Goal: Task Accomplishment & Management: Contribute content

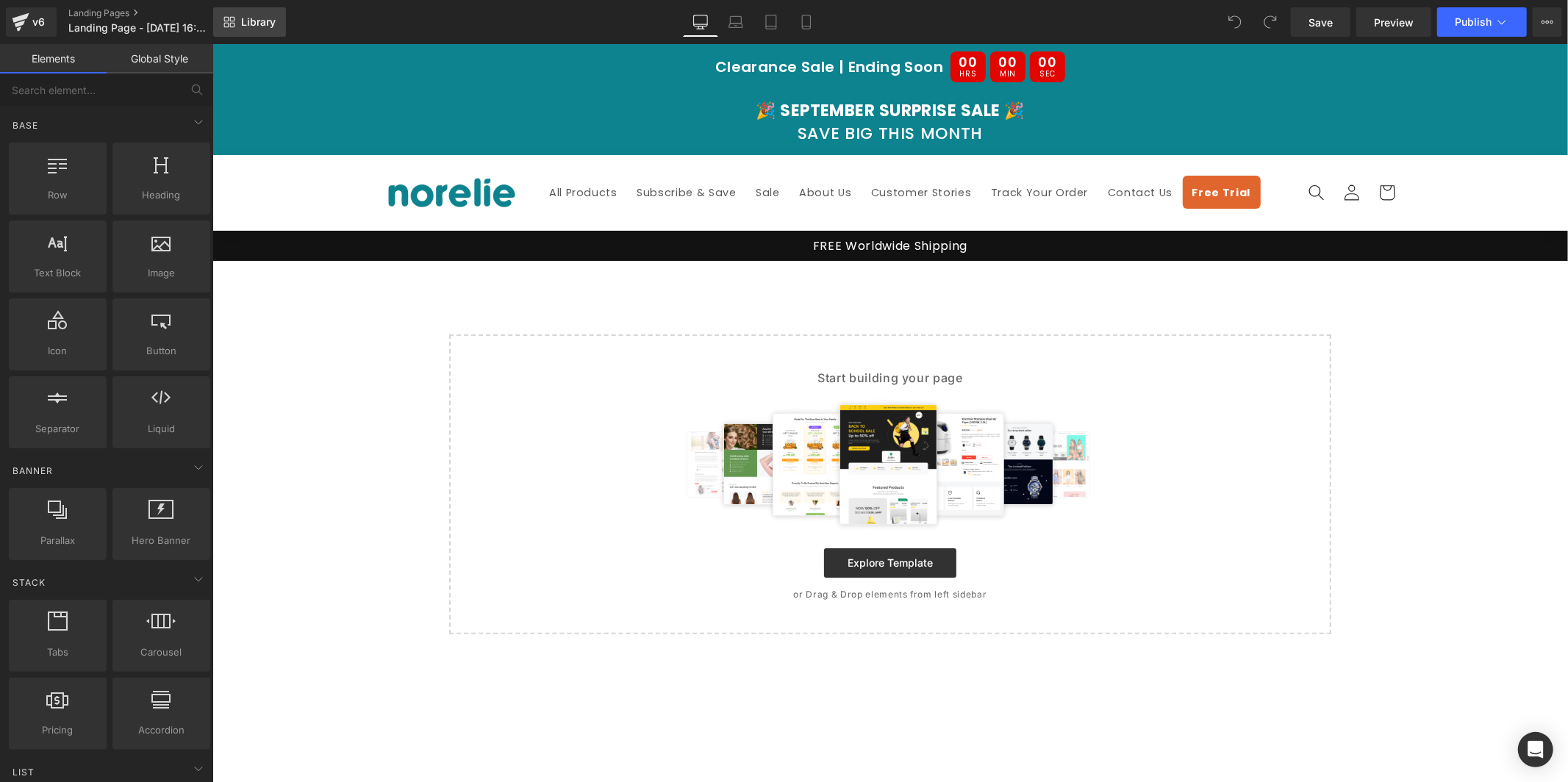
click at [219, 23] on link "Library" at bounding box center [249, 22] width 73 height 29
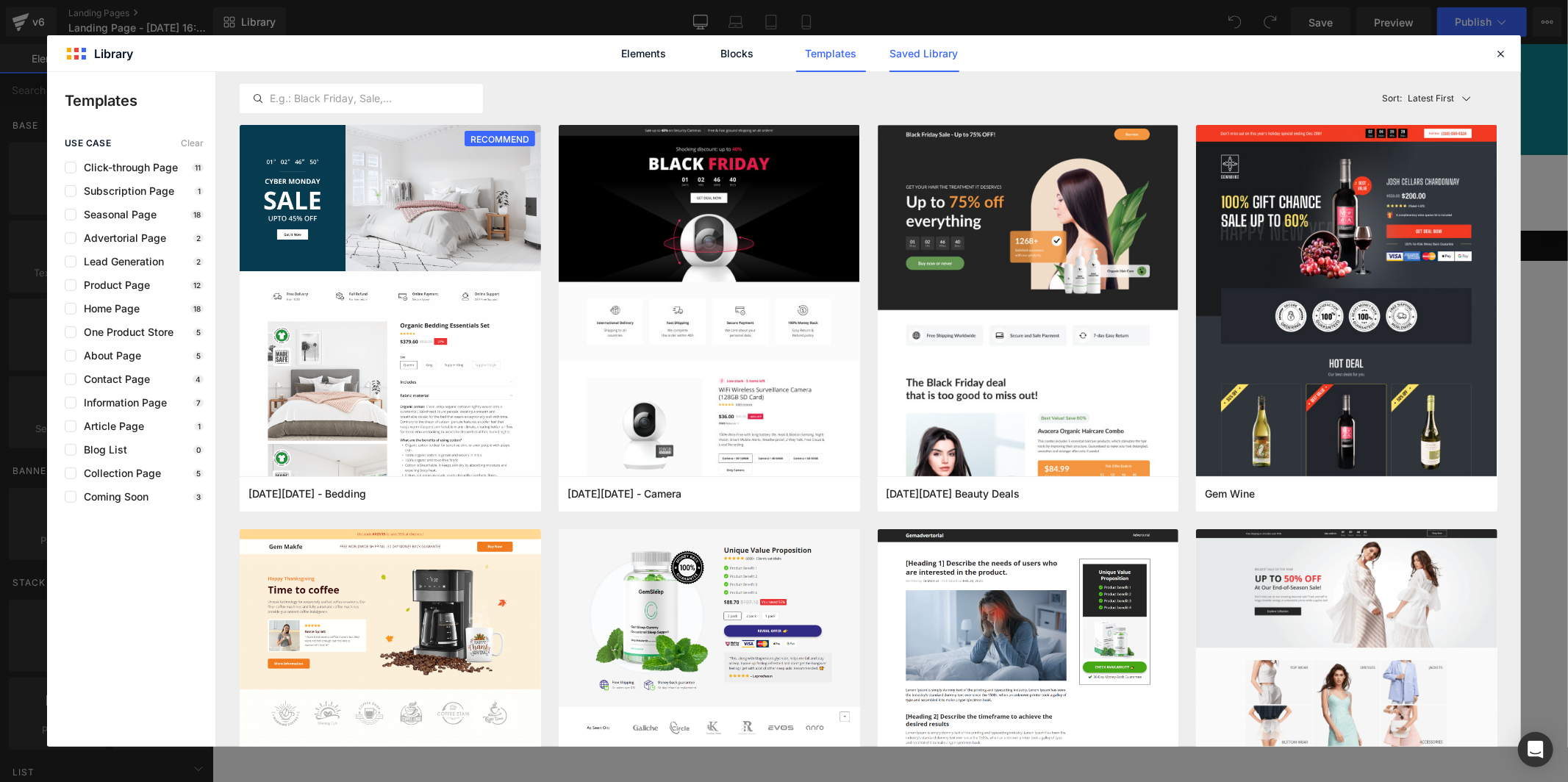
click at [907, 51] on link "Saved Library" at bounding box center [925, 53] width 70 height 37
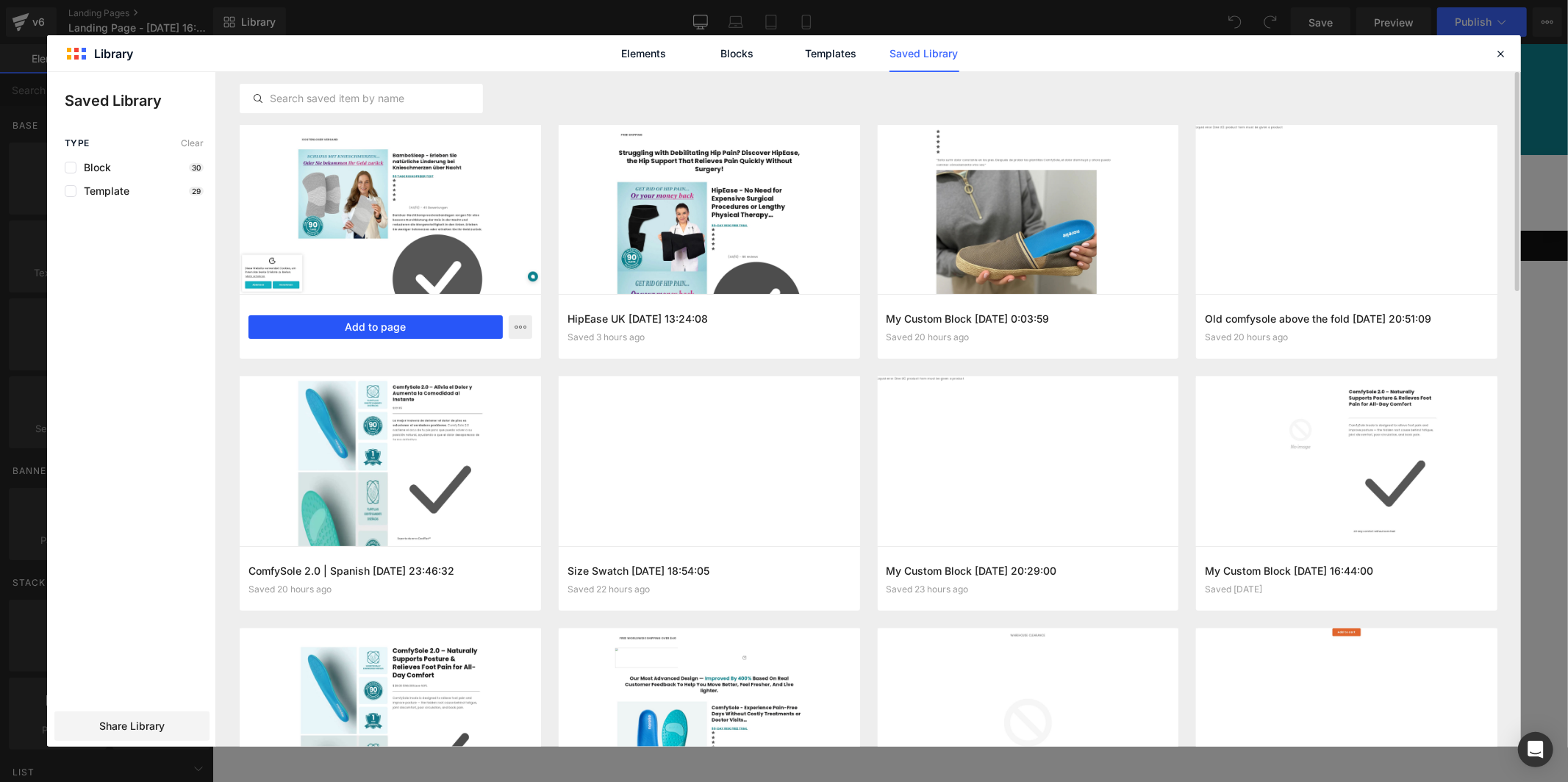
click at [431, 322] on button "Add to page" at bounding box center [375, 326] width 254 height 24
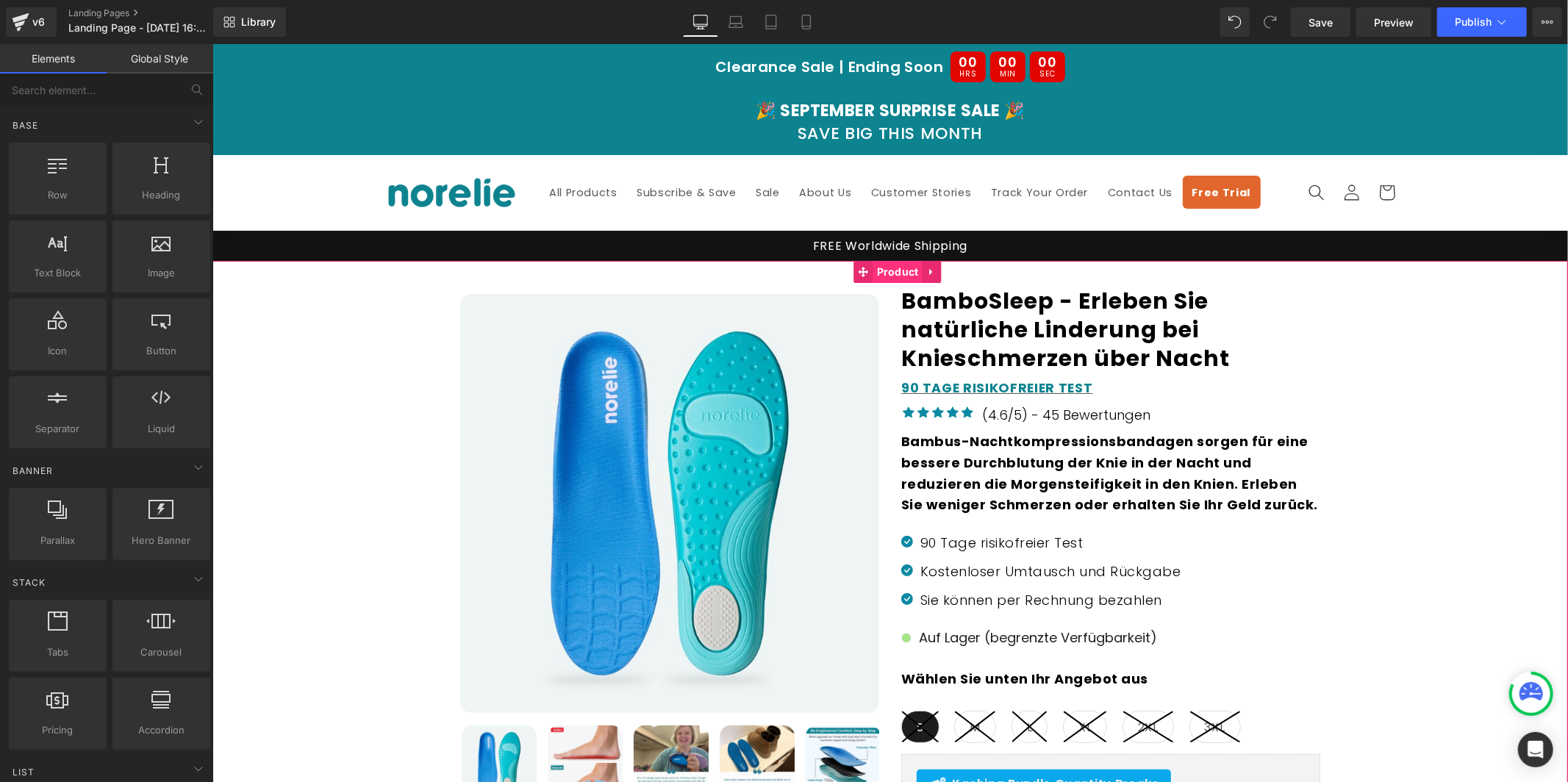
click at [898, 273] on span "Product" at bounding box center [897, 270] width 50 height 22
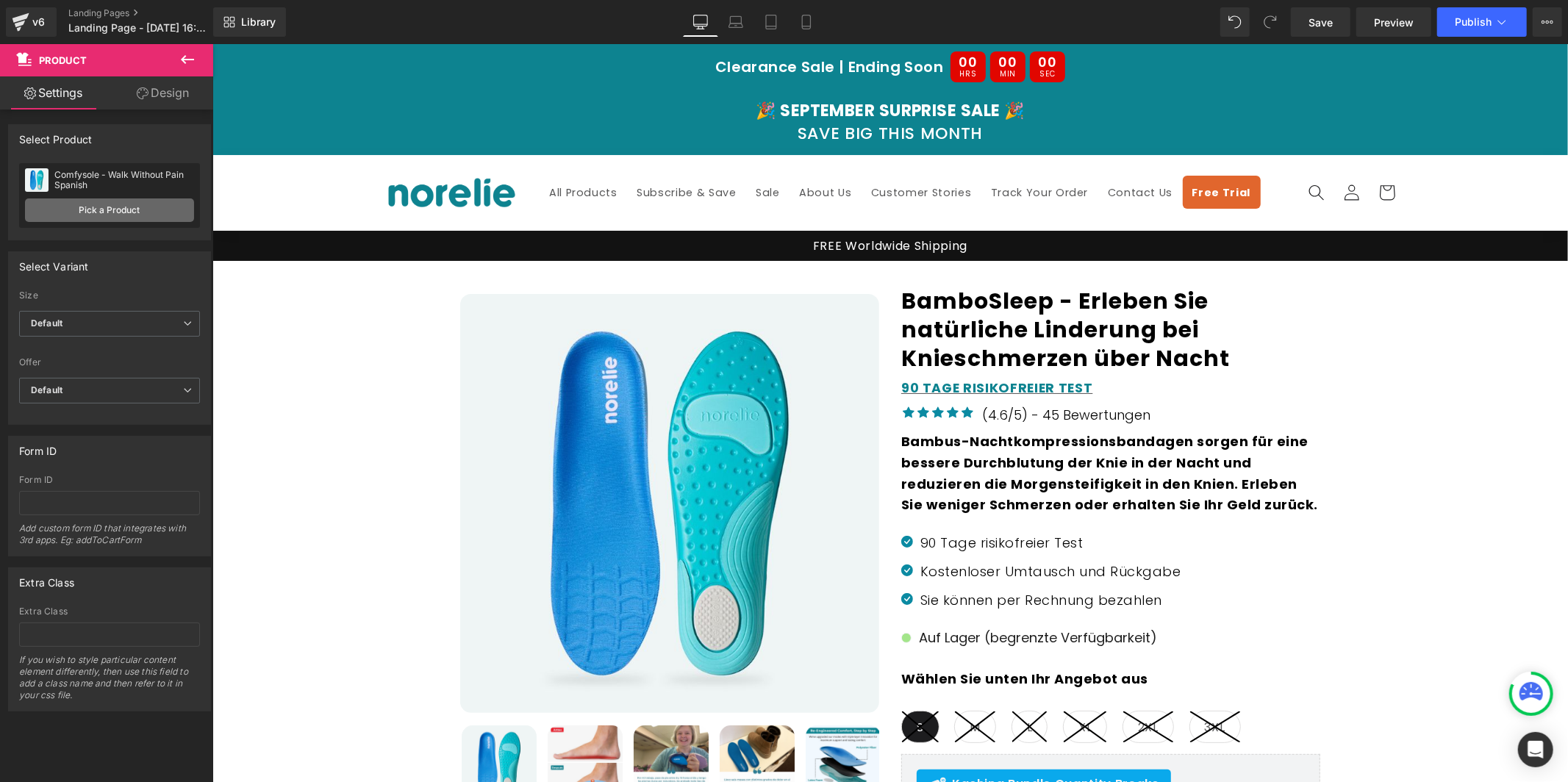
click at [123, 209] on link "Pick a Product" at bounding box center [110, 210] width 169 height 24
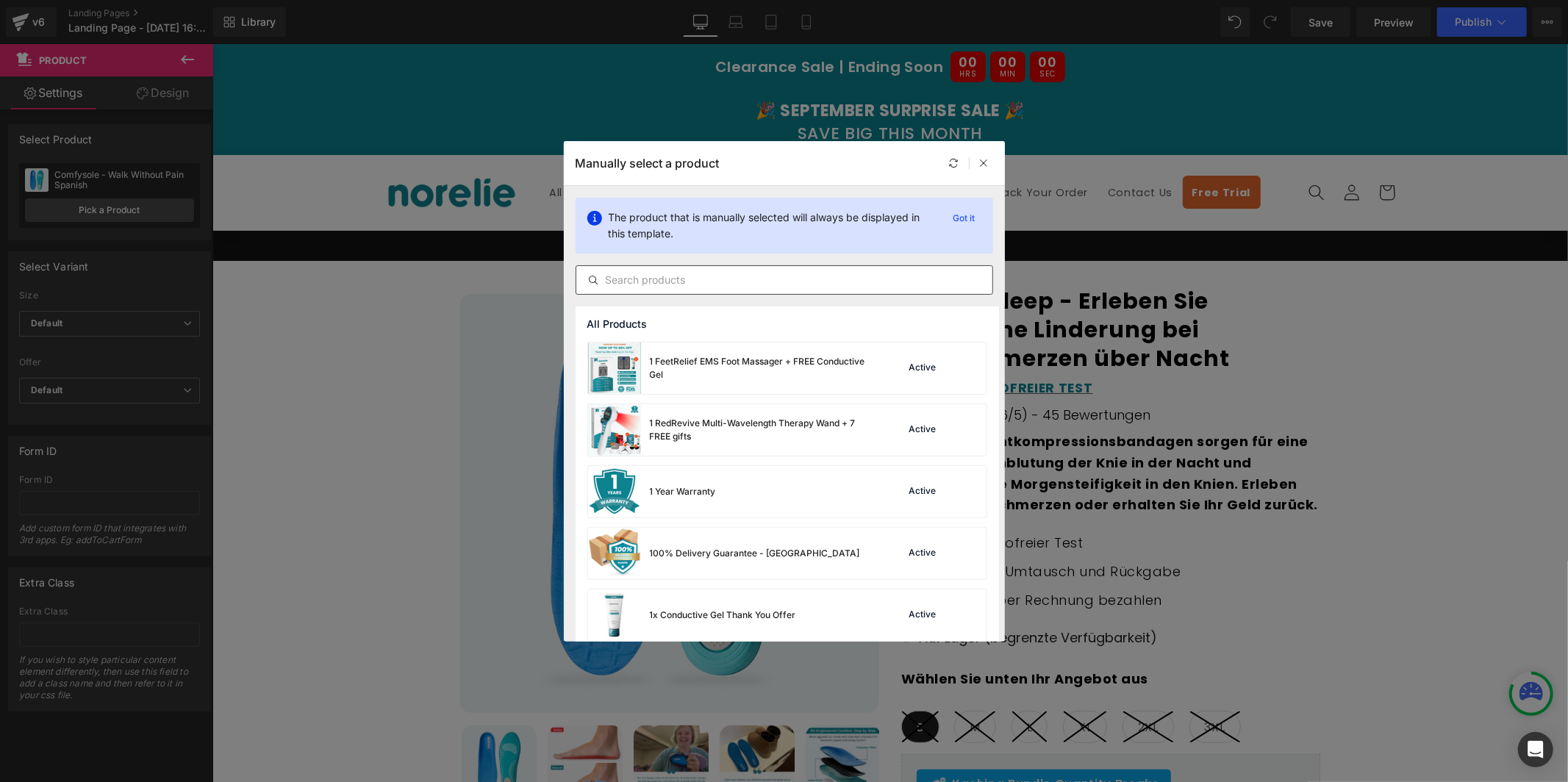
click at [684, 283] on input "text" at bounding box center [784, 280] width 416 height 18
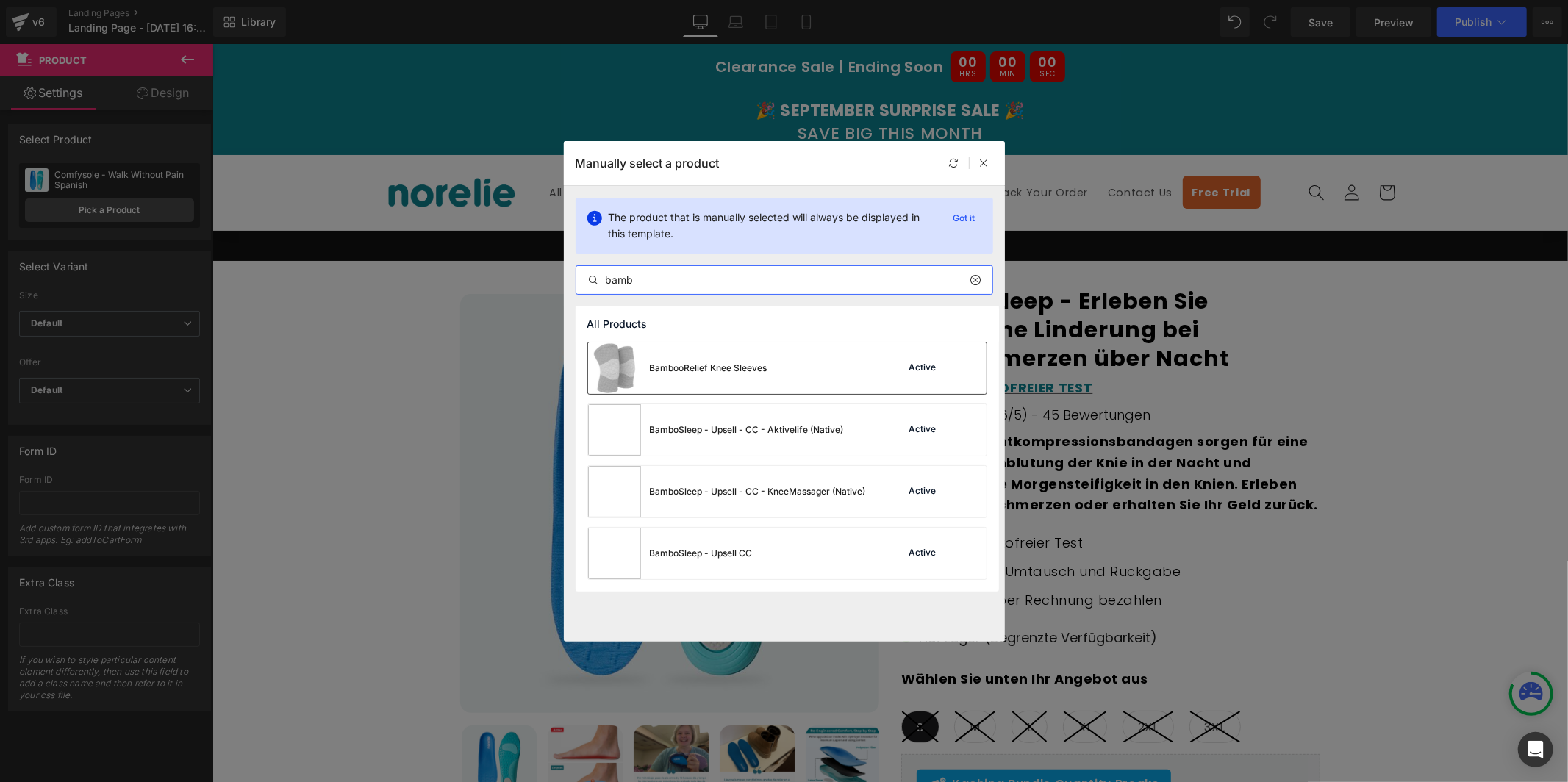
type input "bamb"
click at [792, 372] on div "BambooRelief Knee Sleeves Active" at bounding box center [787, 368] width 398 height 51
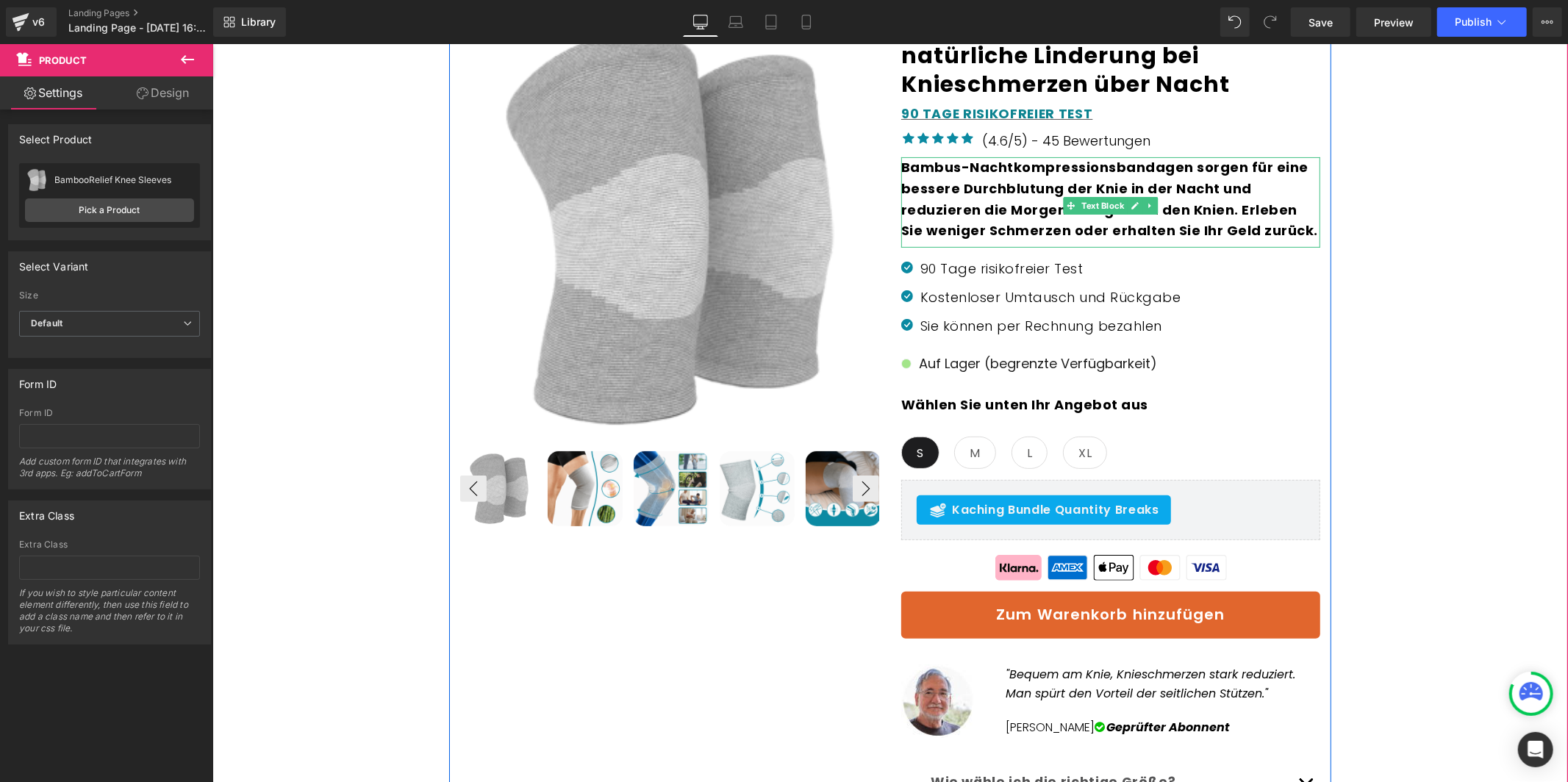
scroll to position [366, 0]
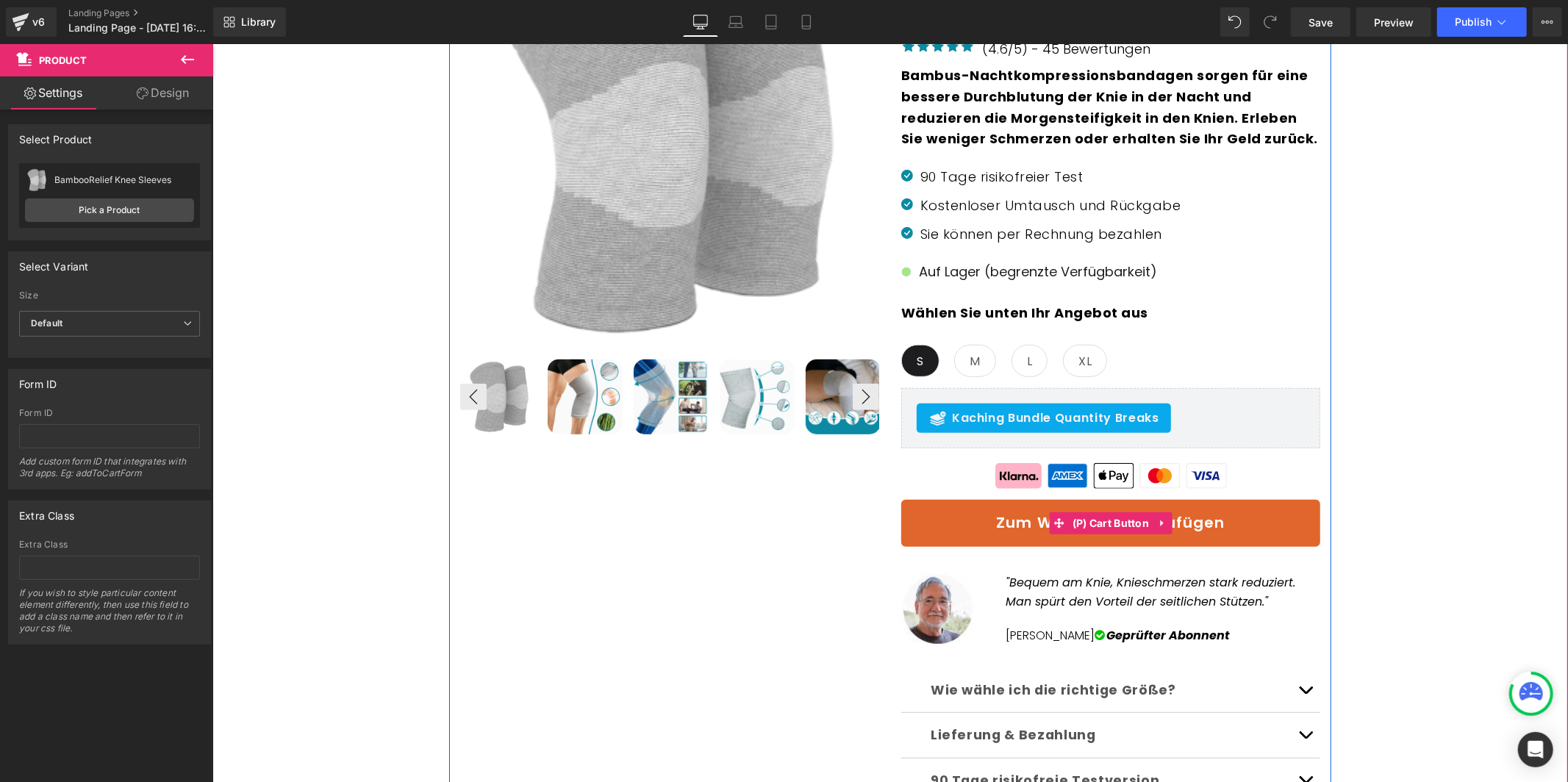
click at [1193, 513] on button "Zum Warenkorb hinzufügen" at bounding box center [1110, 522] width 419 height 47
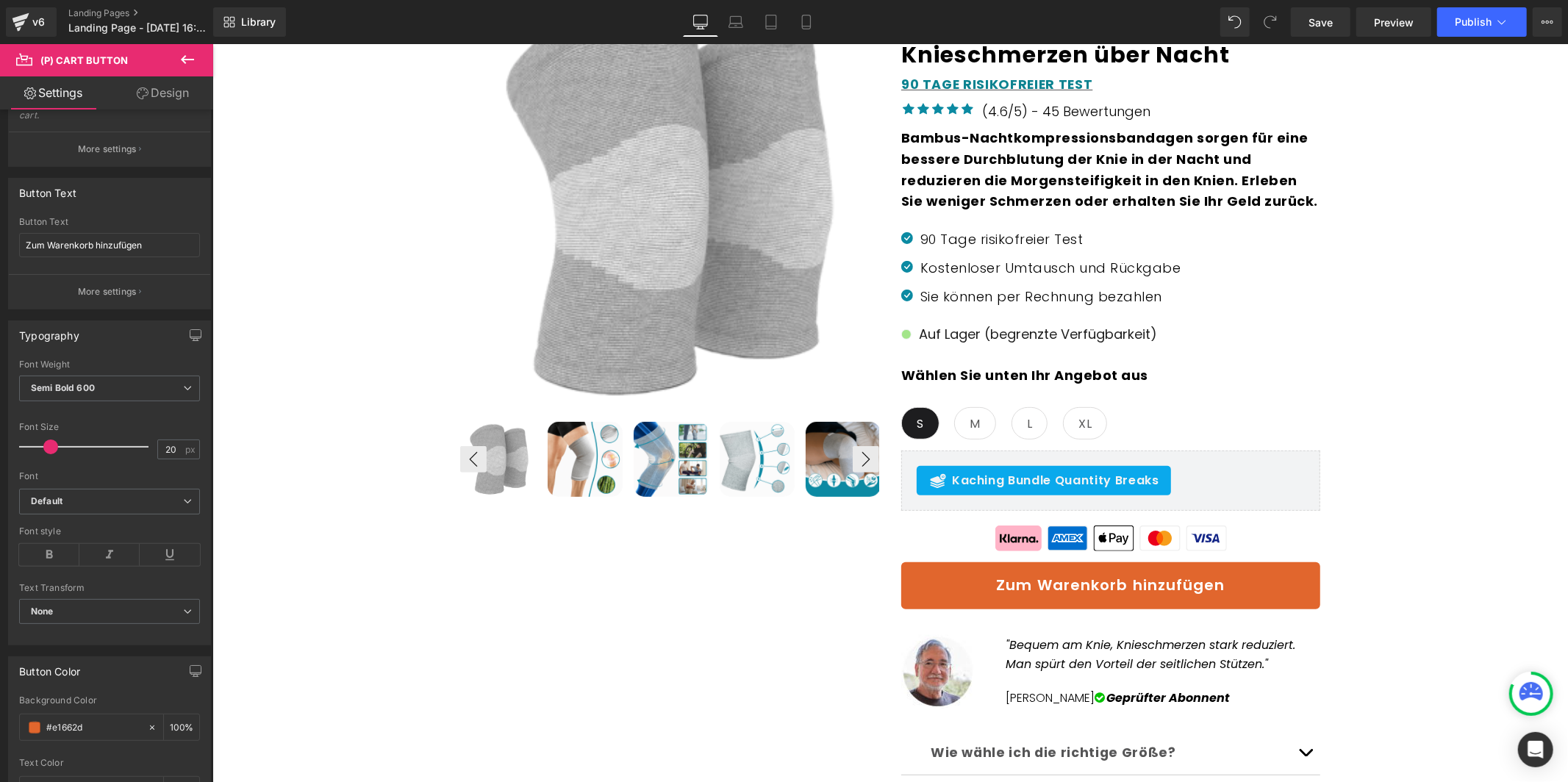
scroll to position [495, 0]
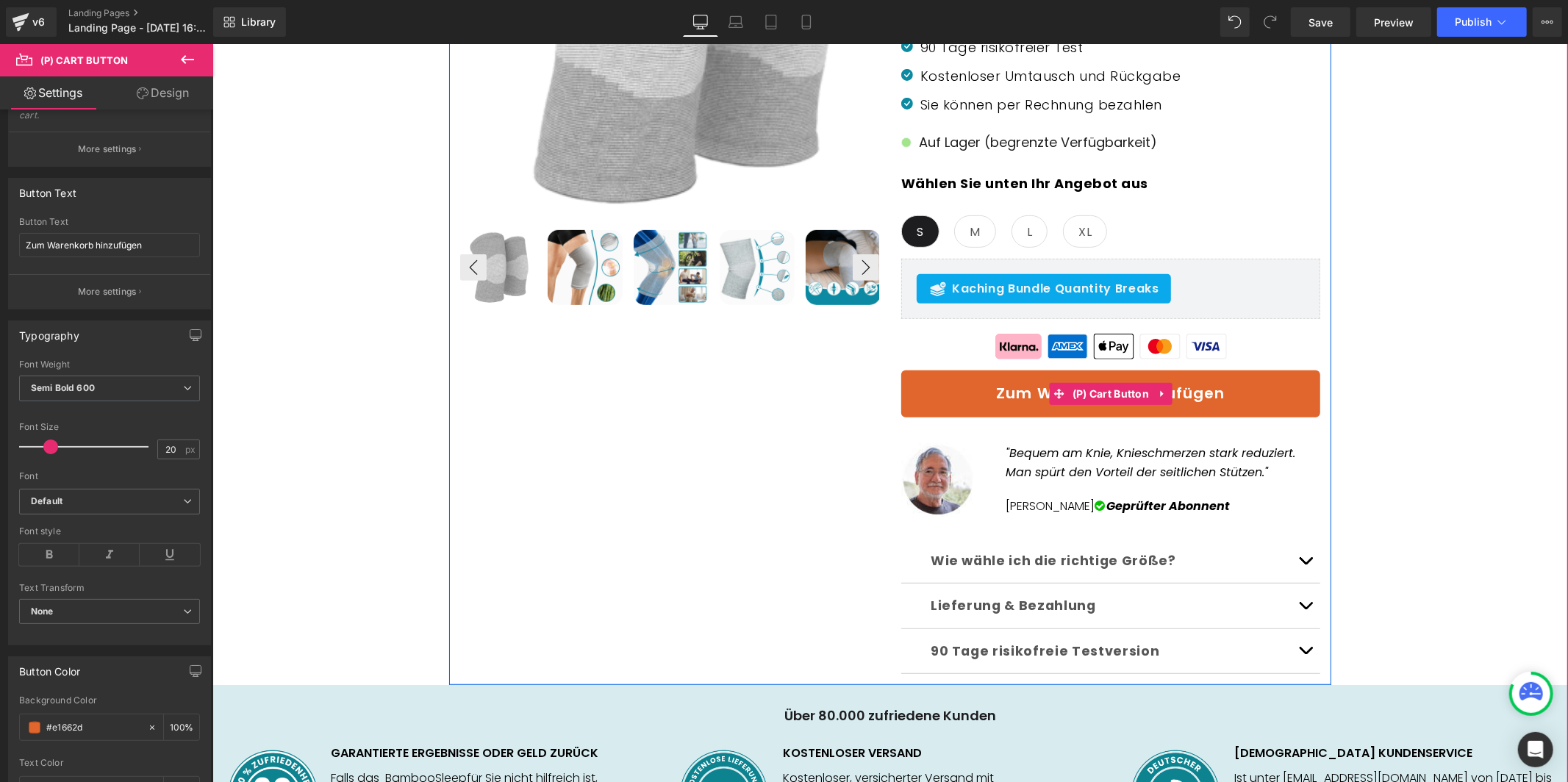
click at [957, 395] on button "Zum Warenkorb hinzufügen" at bounding box center [1110, 393] width 419 height 47
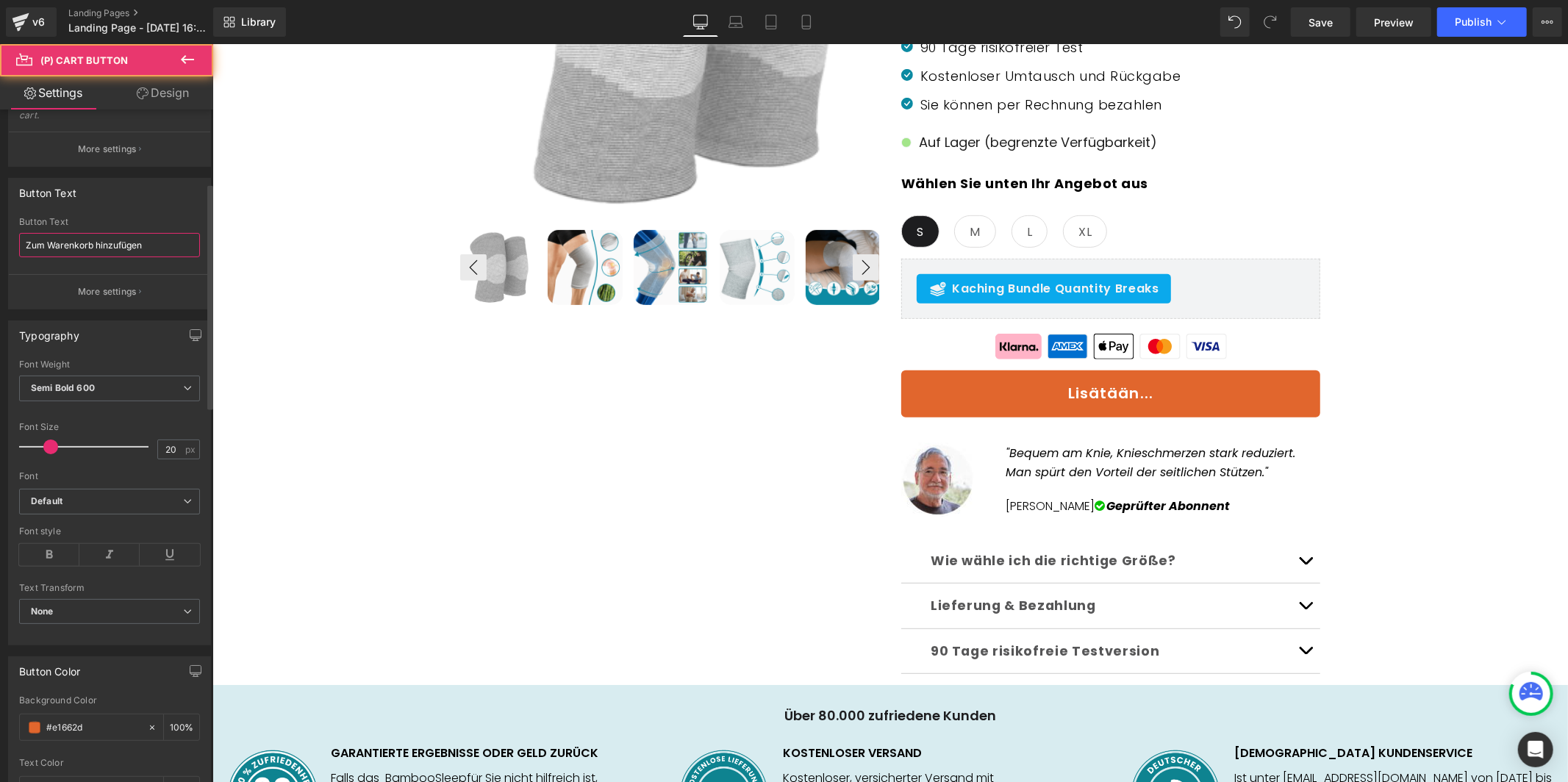
click at [159, 249] on input "Zum Warenkorb hinzufügen" at bounding box center [110, 245] width 181 height 24
type input "Add to cart"
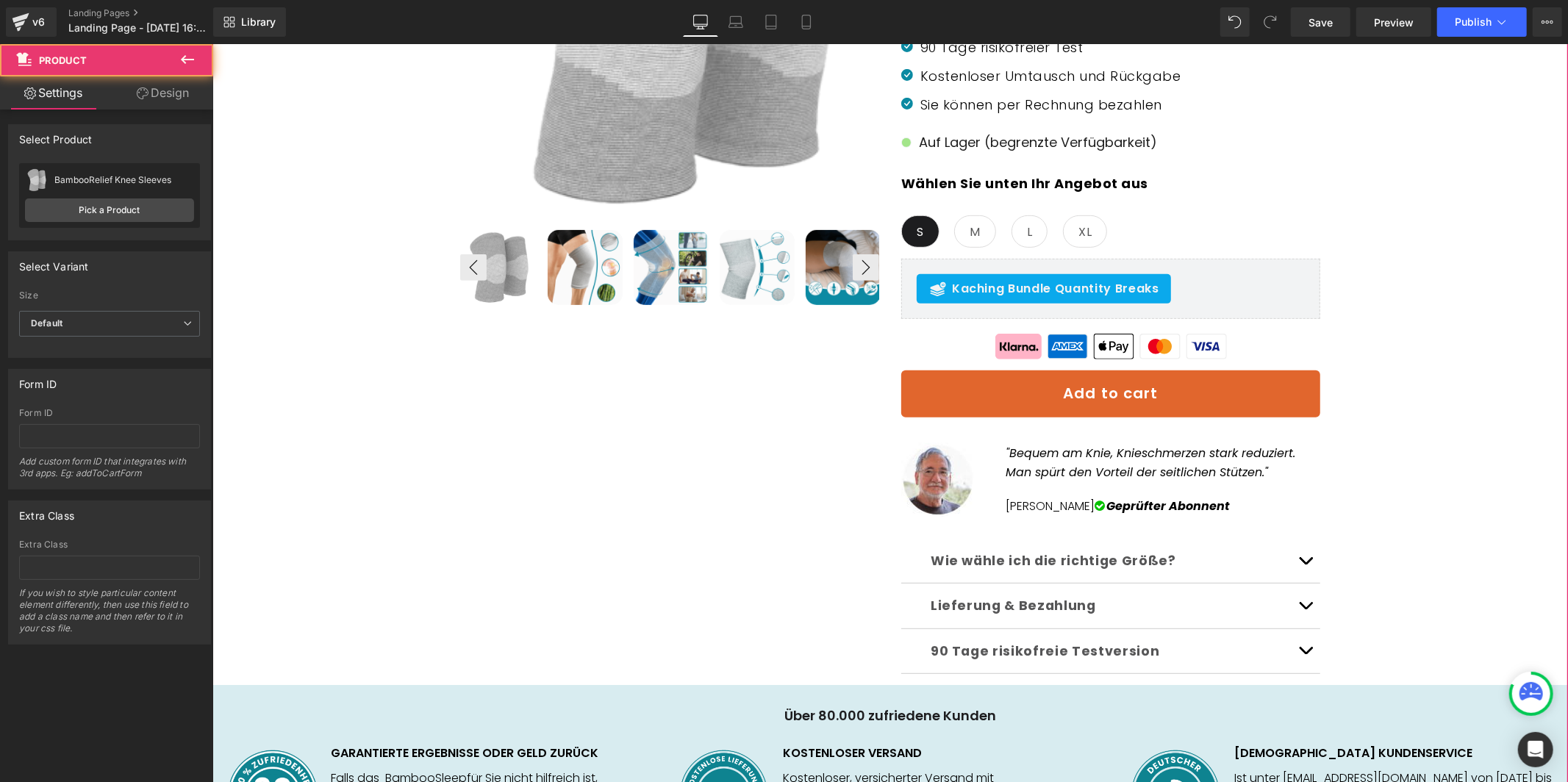
click at [381, 401] on div "🇩🇪 KOSTENLOSER VERSAND Text Block Row Row Sale Off (P) Image ‹ ›" at bounding box center [890, 326] width 1341 height 1077
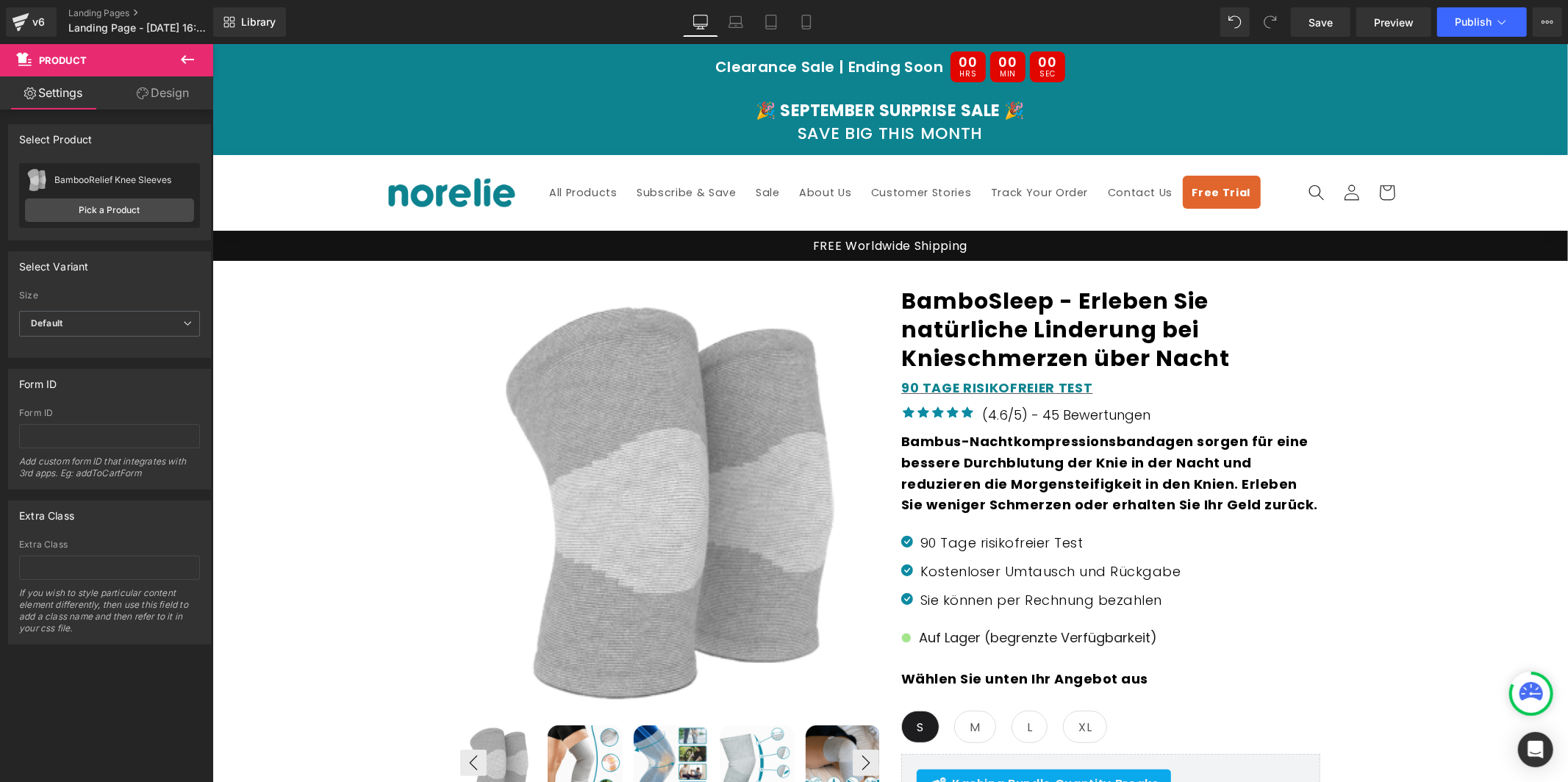
scroll to position [195, 0]
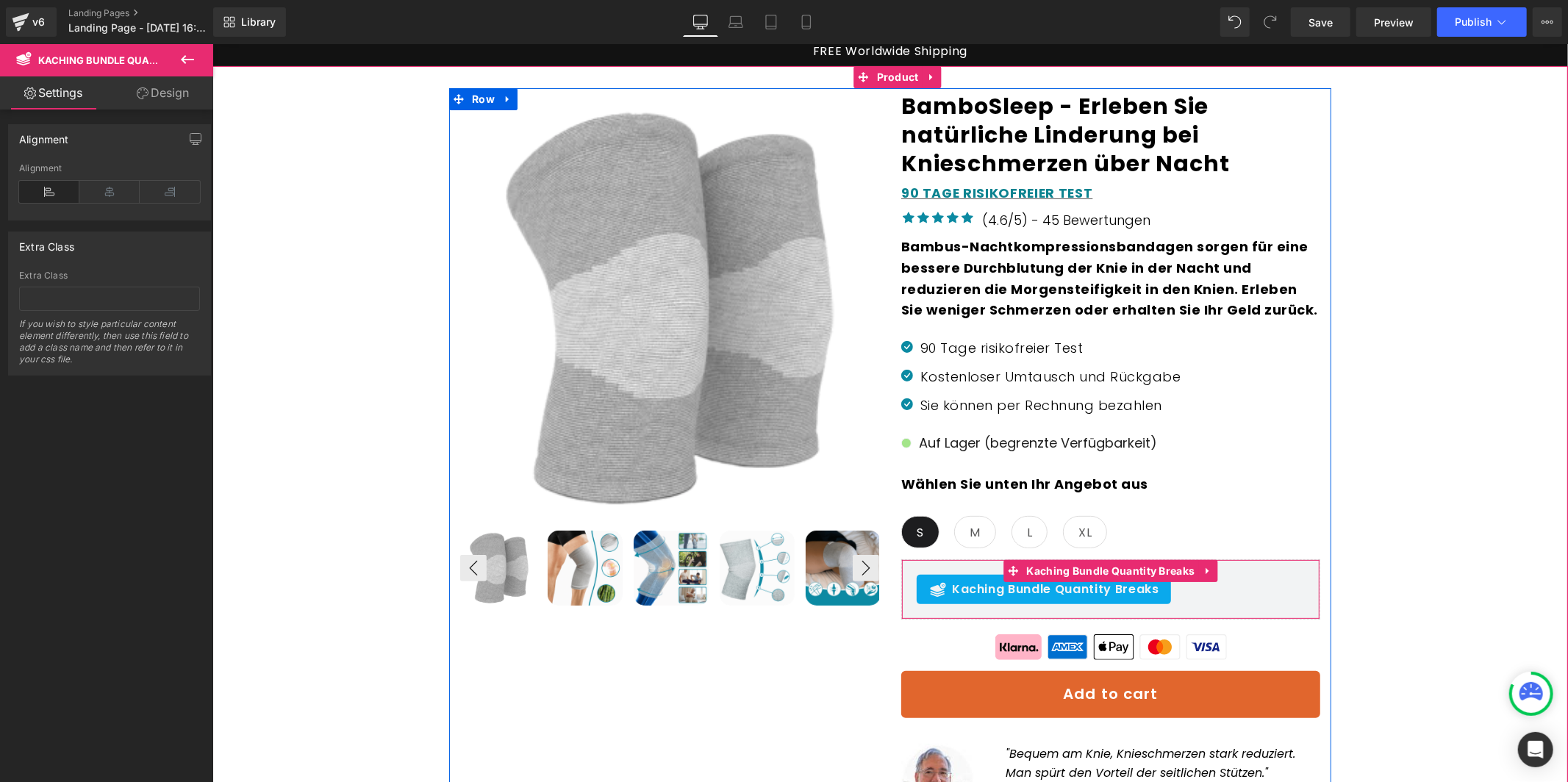
click at [1221, 601] on div "Kaching Bundle Quantity Breaks" at bounding box center [1110, 589] width 388 height 29
click at [1116, 570] on span "Kaching Bundle Quantity Breaks" at bounding box center [1111, 570] width 175 height 22
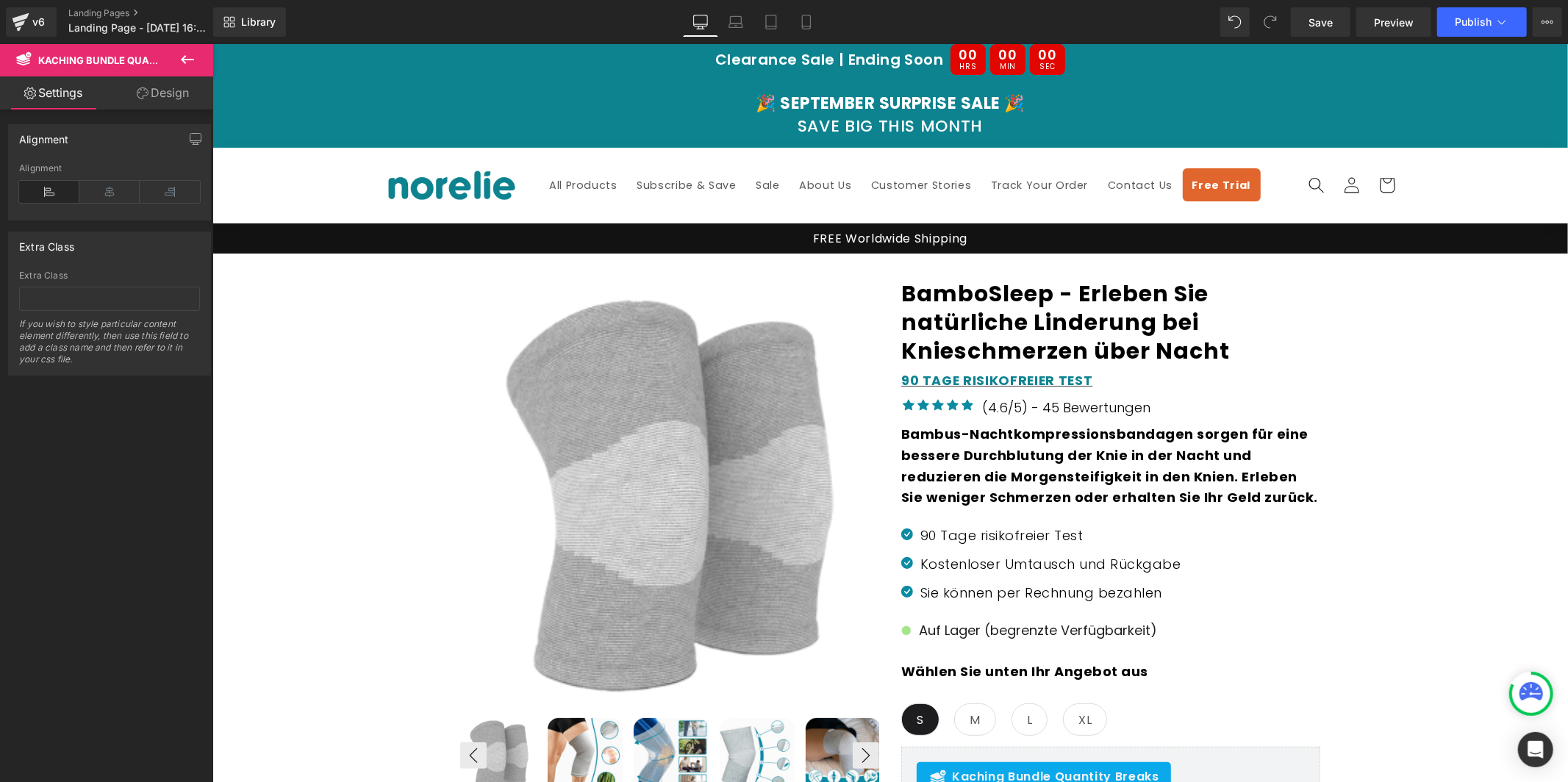
scroll to position [19, 0]
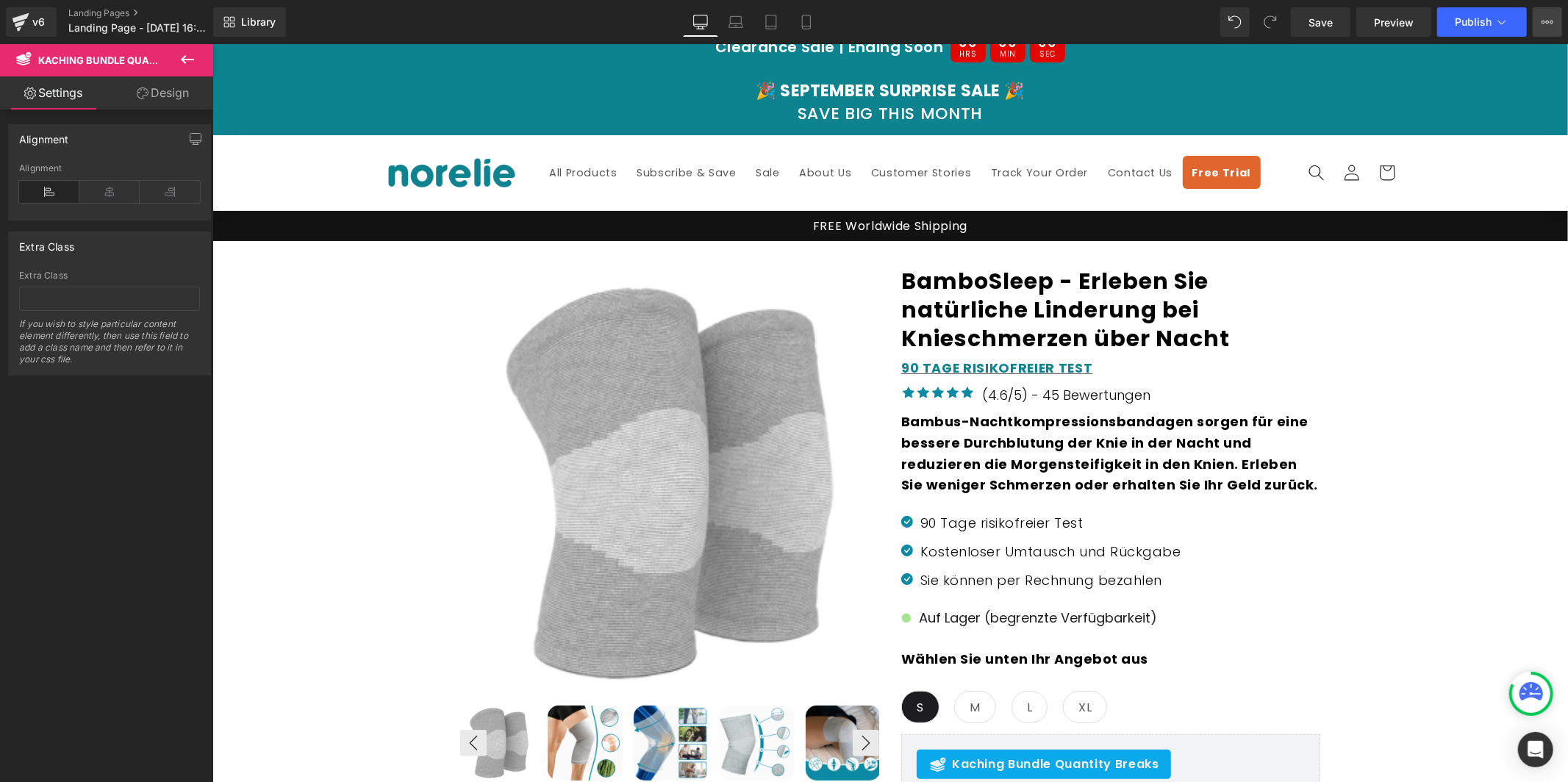
click at [1549, 15] on button "View Live Page View with current Template Save Template to Library Schedule Pub…" at bounding box center [1547, 22] width 29 height 29
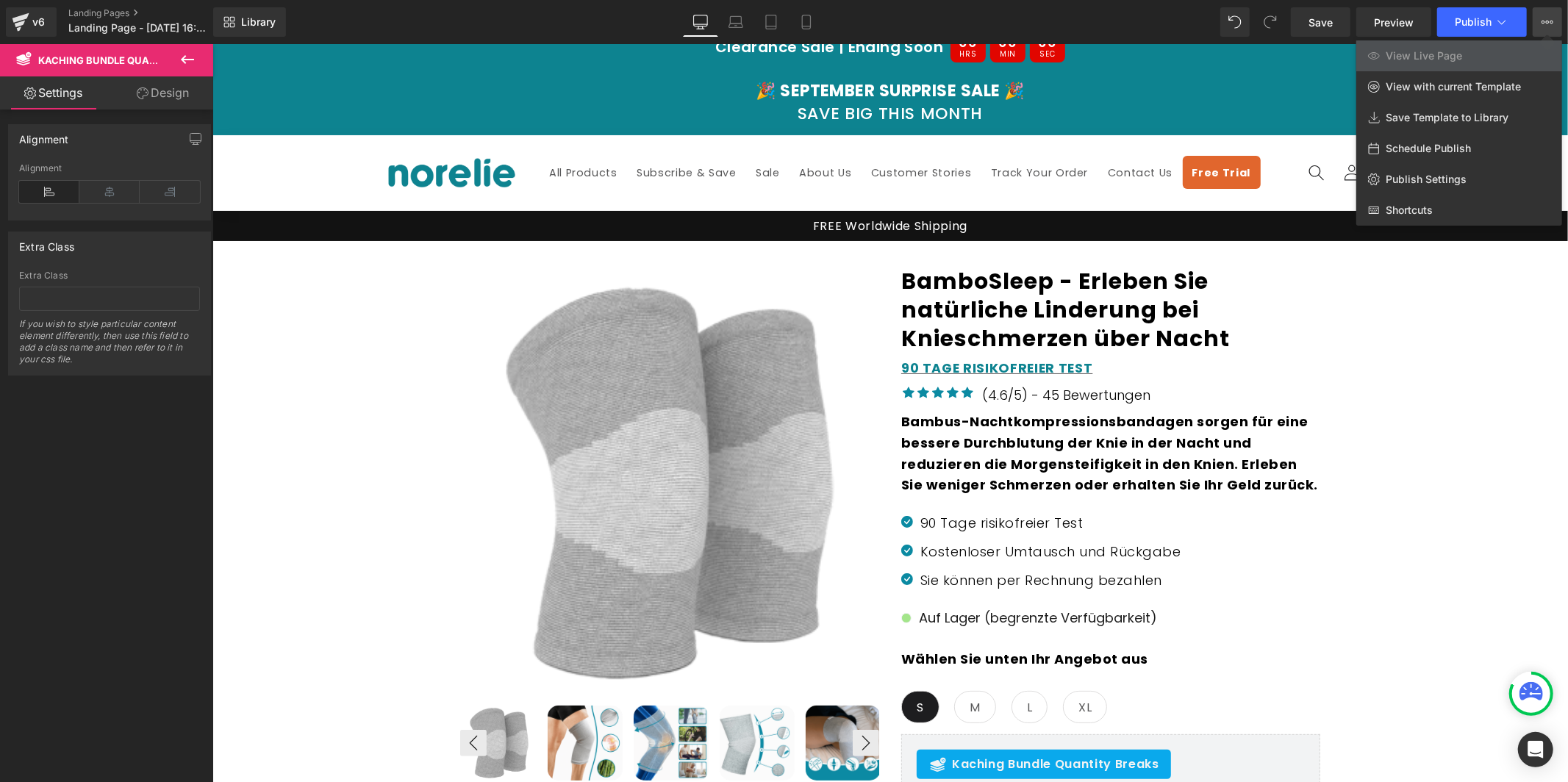
click at [1493, 58] on link "View Live Page" at bounding box center [1458, 56] width 206 height 31
click at [1499, 522] on div at bounding box center [890, 413] width 1355 height 737
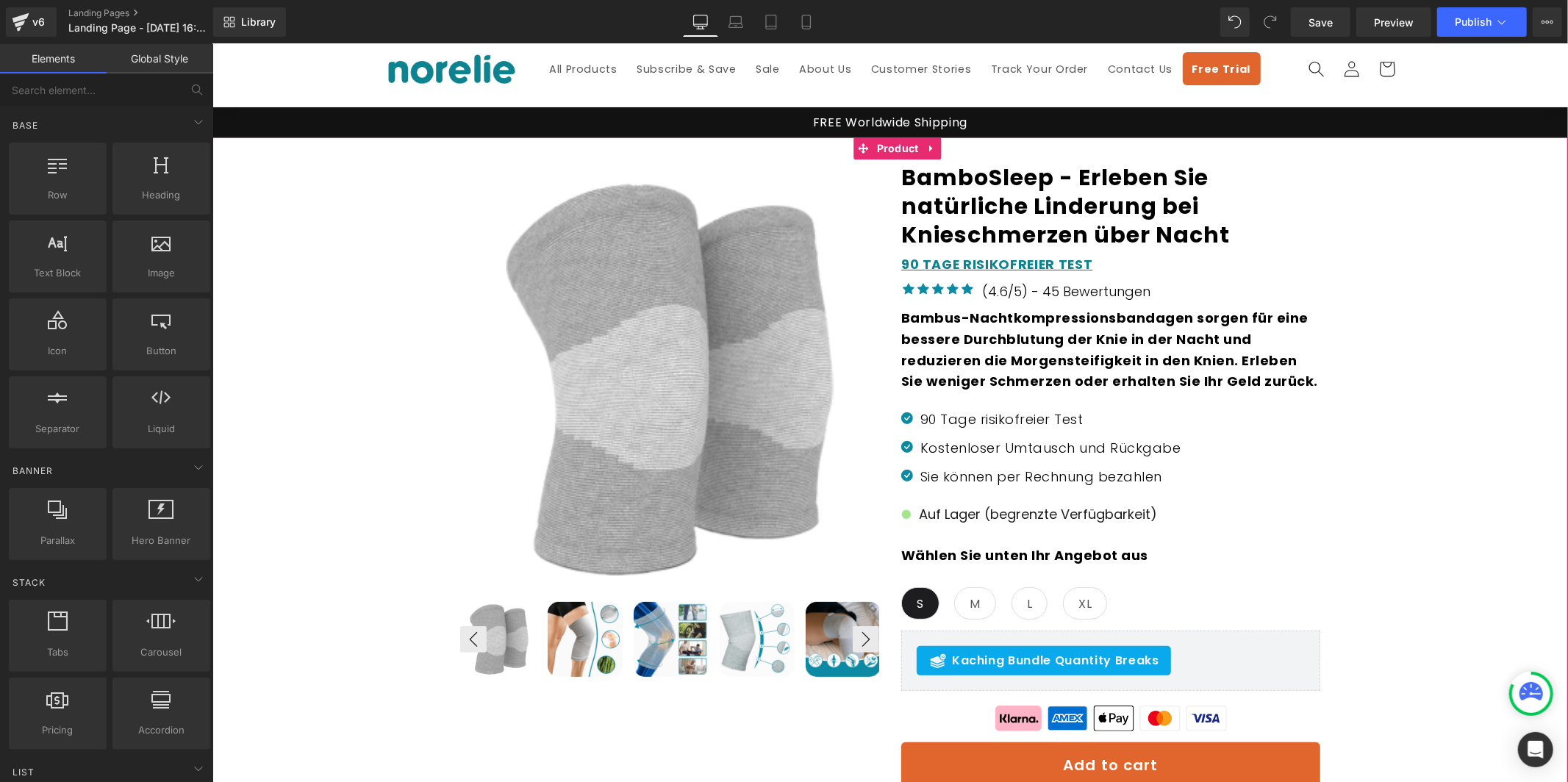
scroll to position [127, 0]
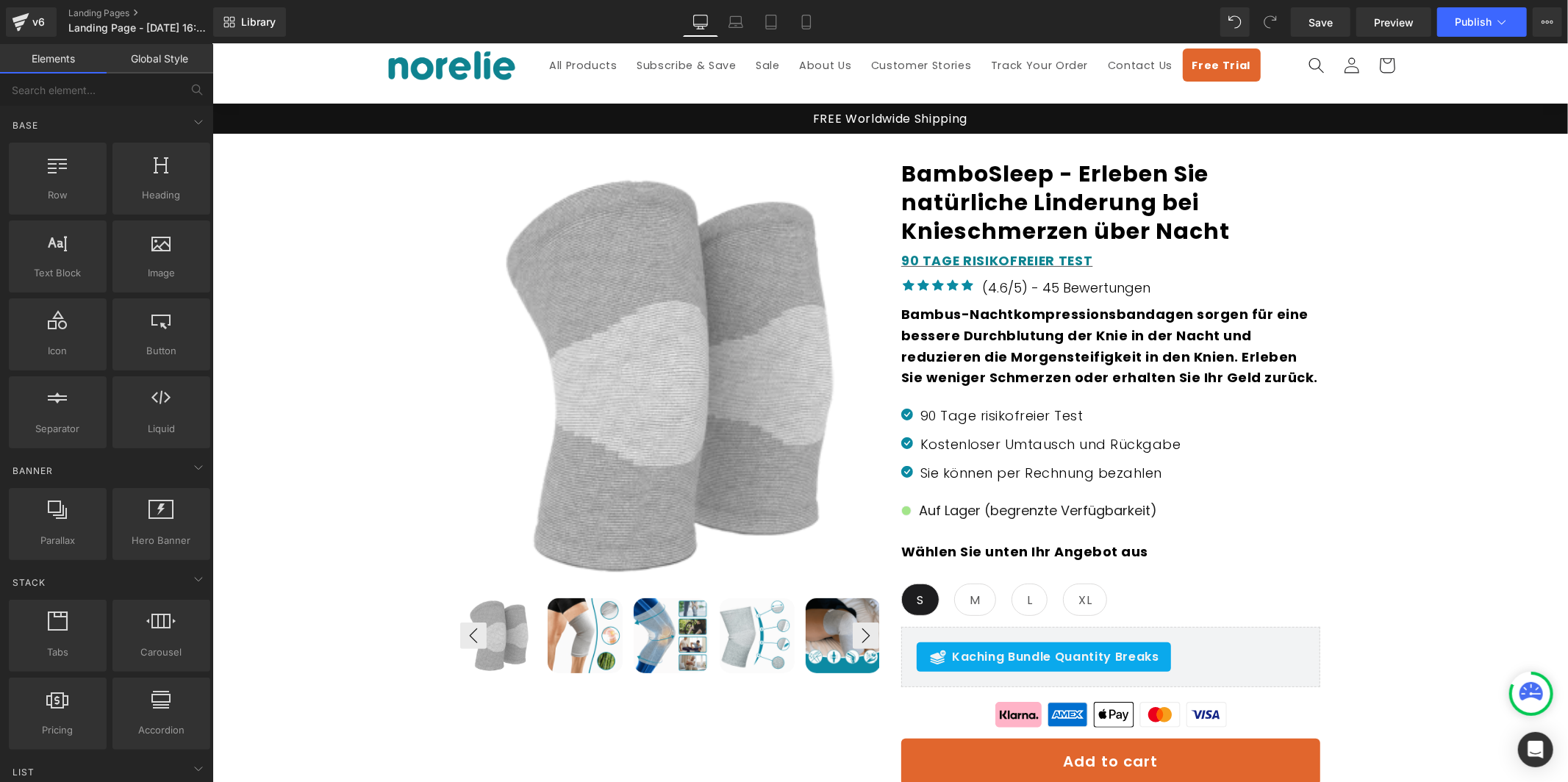
click at [1054, 210] on h1 "BamboSleep - Erleben Sie natürliche Linderung bei Knieschmerzen über Nacht" at bounding box center [1110, 201] width 419 height 86
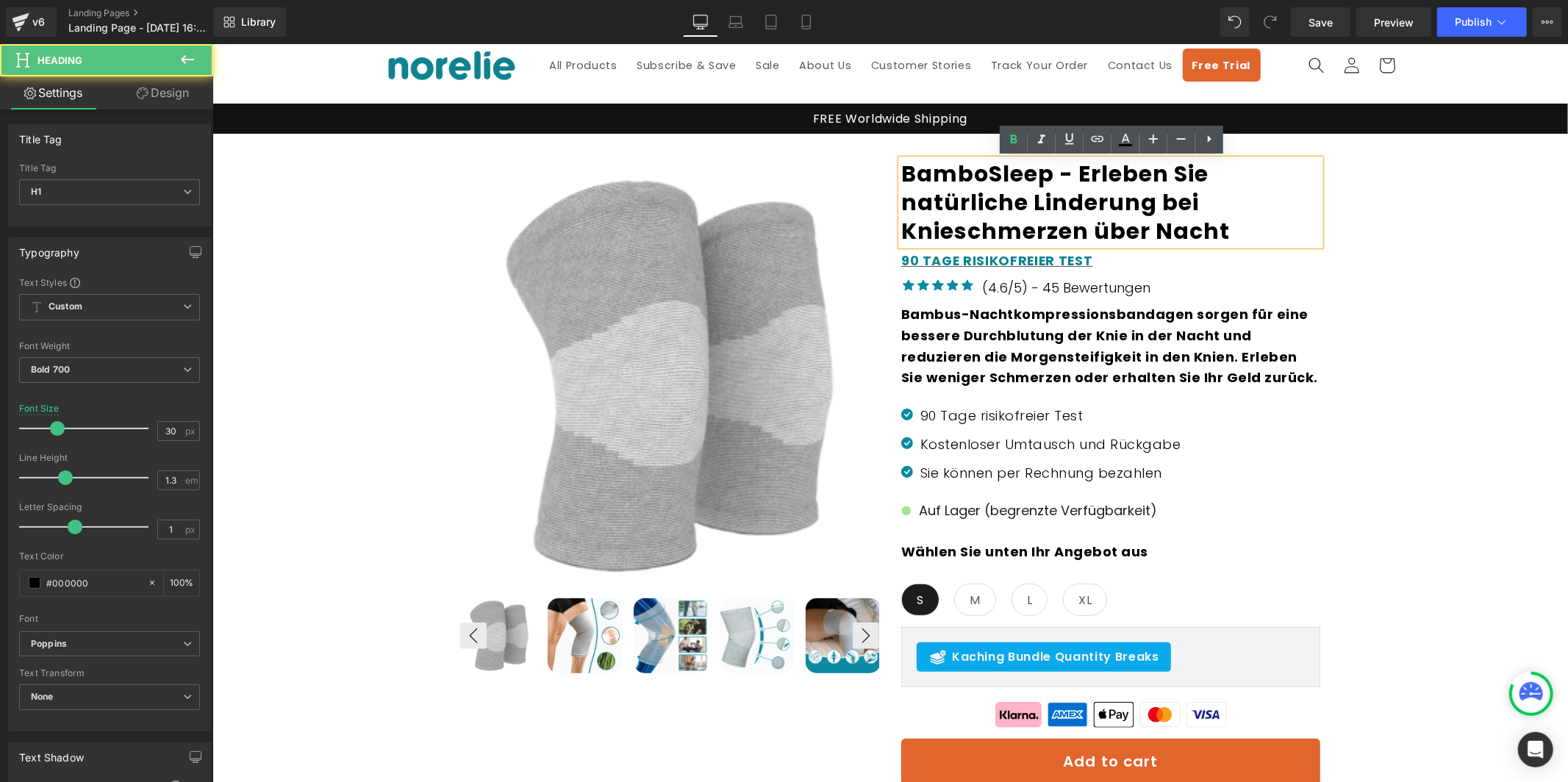
click at [1076, 170] on h1 "BamboSleep - Erleben Sie natürliche Linderung bei Knieschmerzen über Nacht" at bounding box center [1110, 201] width 419 height 86
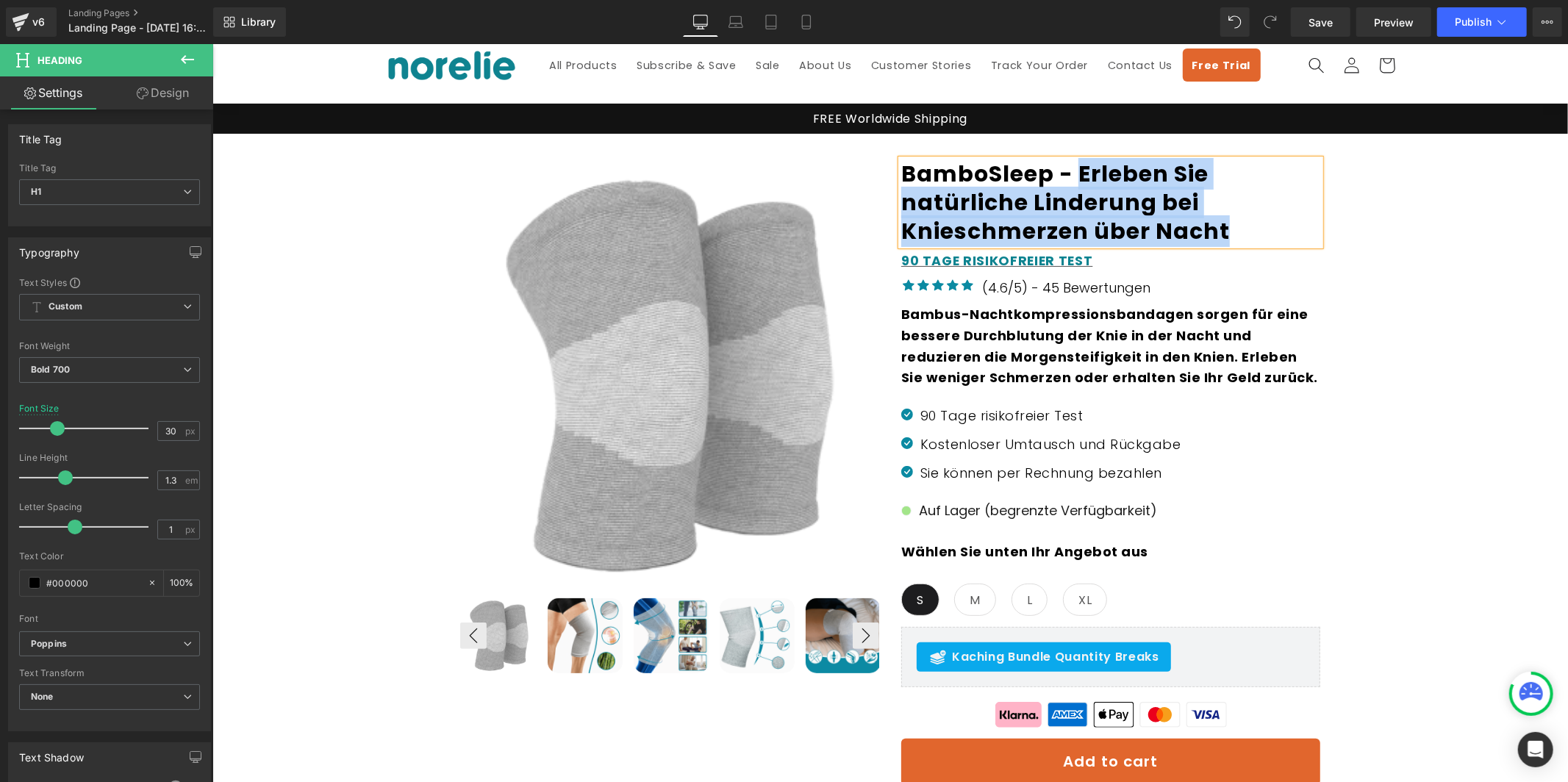
paste div
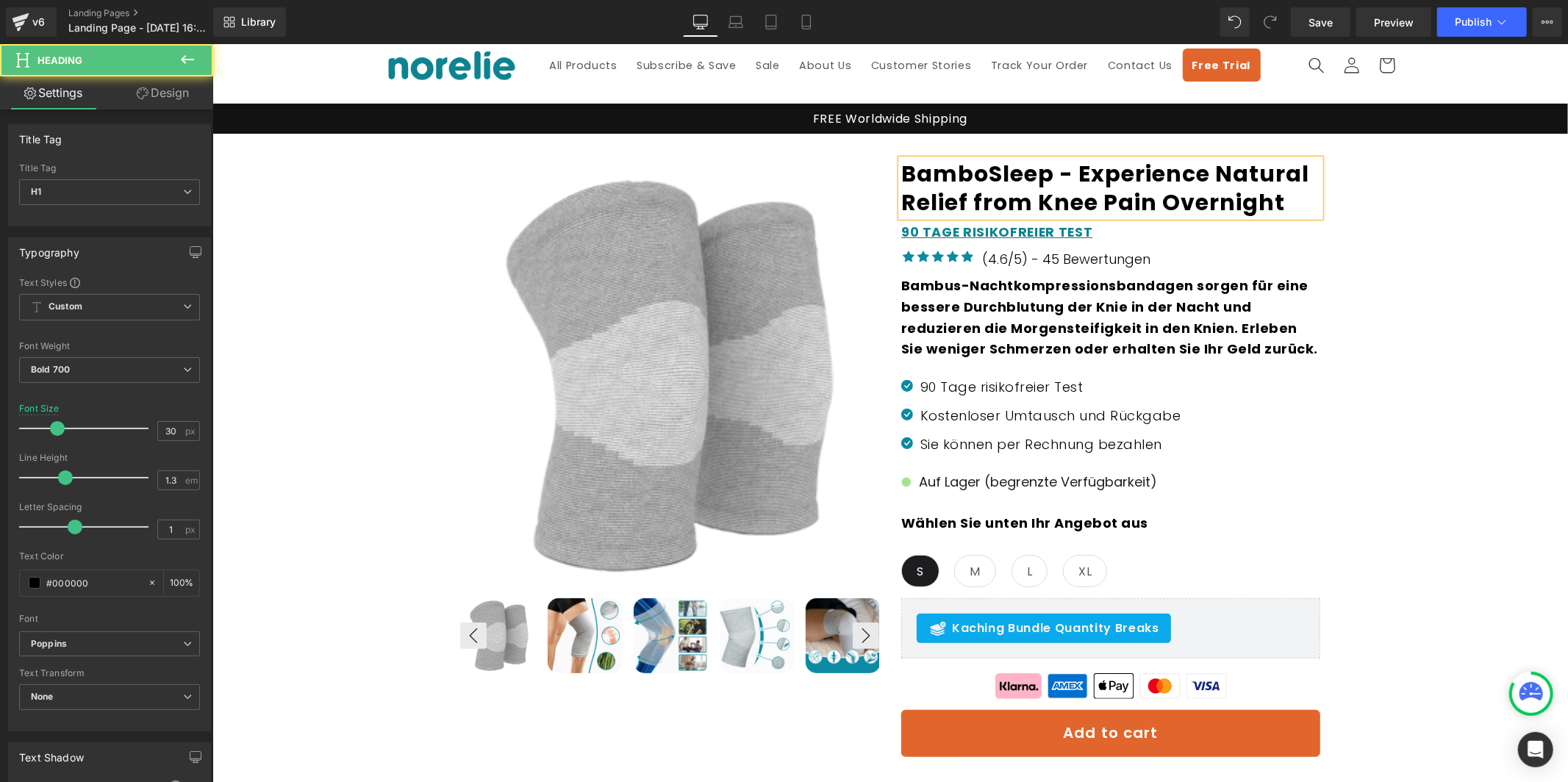
click at [1000, 177] on h1 "BamboSleep - Experience Natural Relief from Knee Pain Overnight" at bounding box center [1110, 187] width 419 height 58
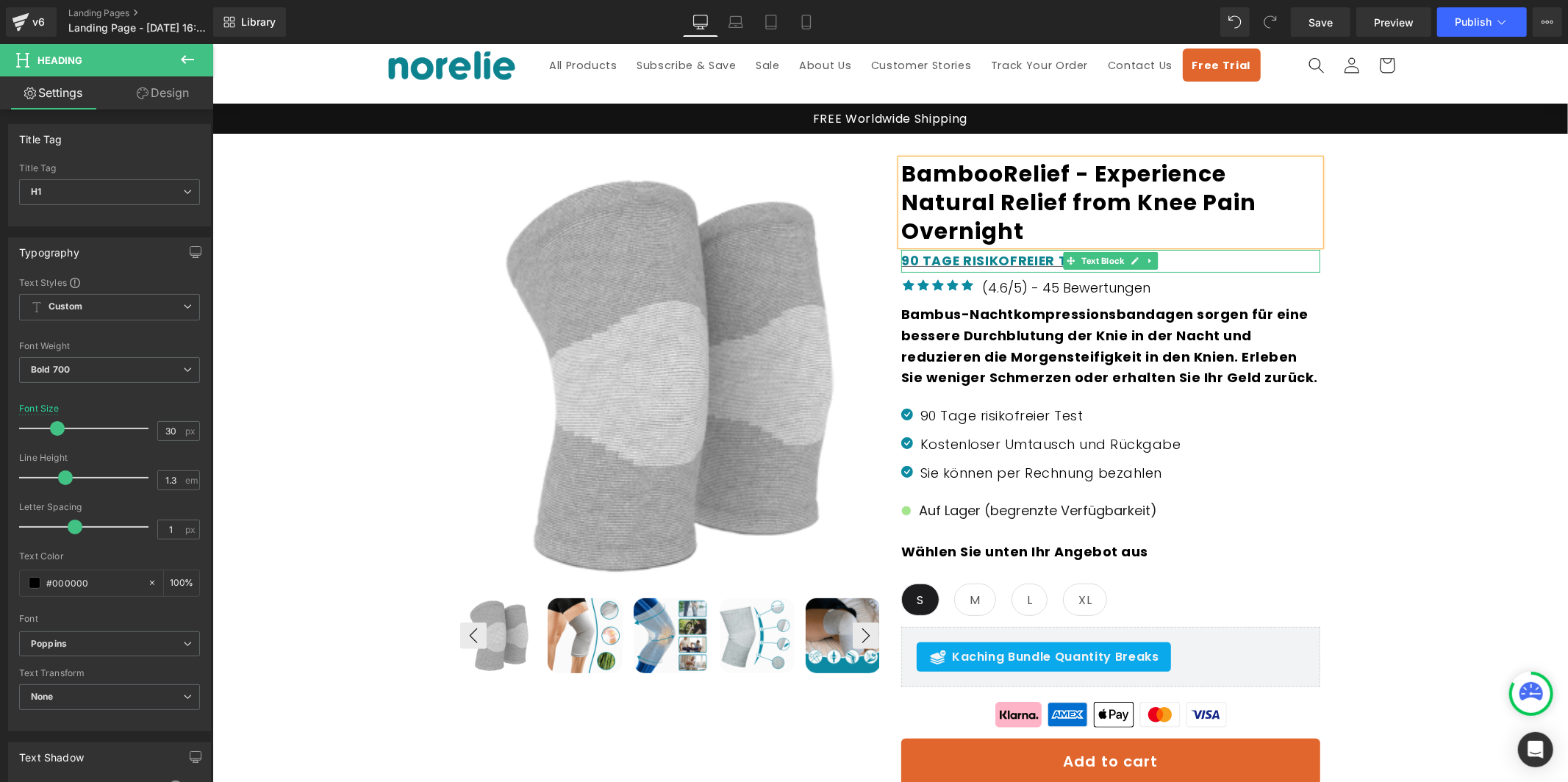
click at [1194, 253] on div "90 TAGE RISIKOFREIER TEST" at bounding box center [1110, 260] width 419 height 22
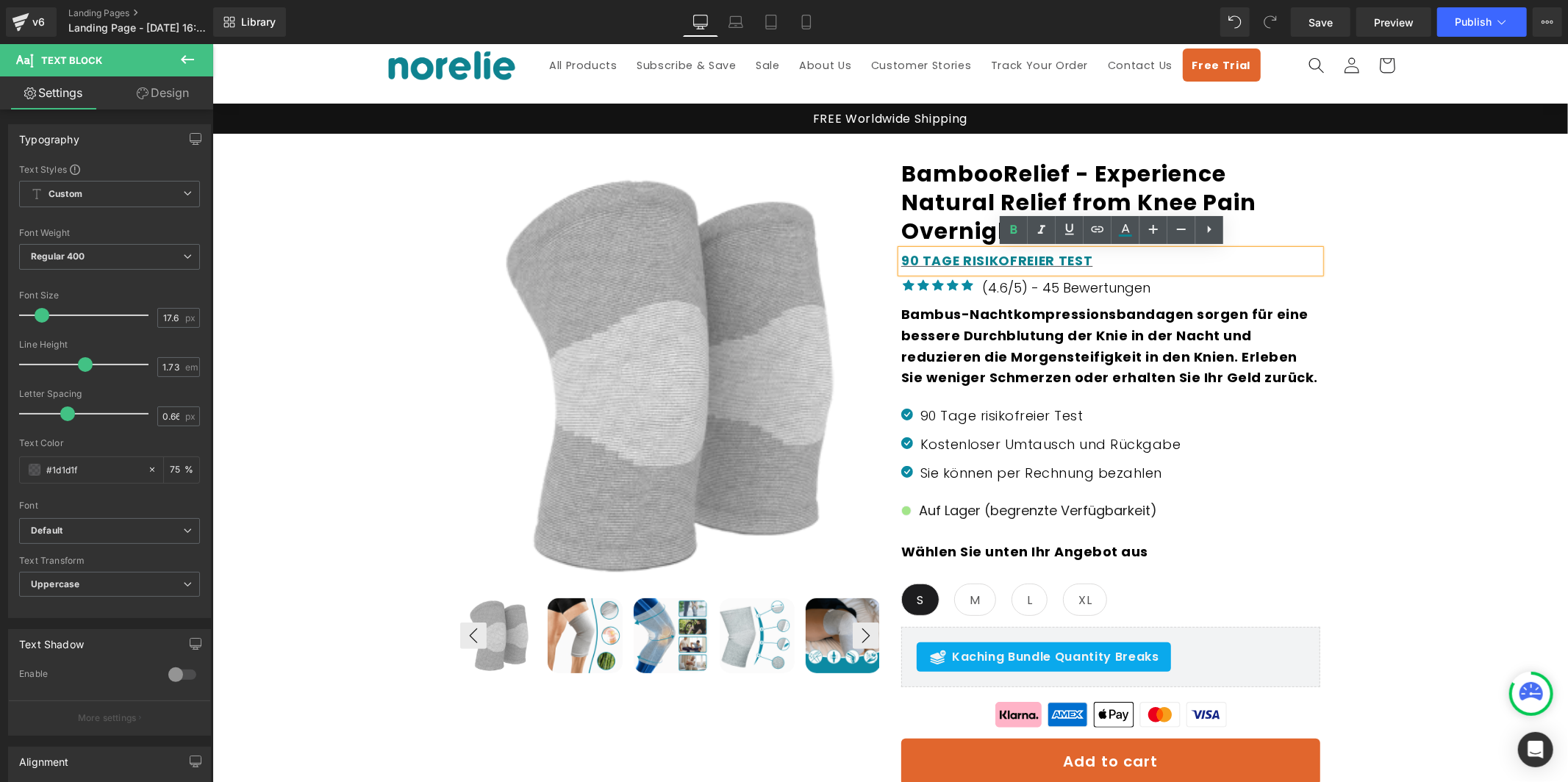
click at [1042, 261] on strong "90 TAGE RISIKOFREIER TEST" at bounding box center [996, 260] width 192 height 18
click at [1108, 260] on div "90 TAGE RISIKOFREIER TEST" at bounding box center [1110, 260] width 419 height 22
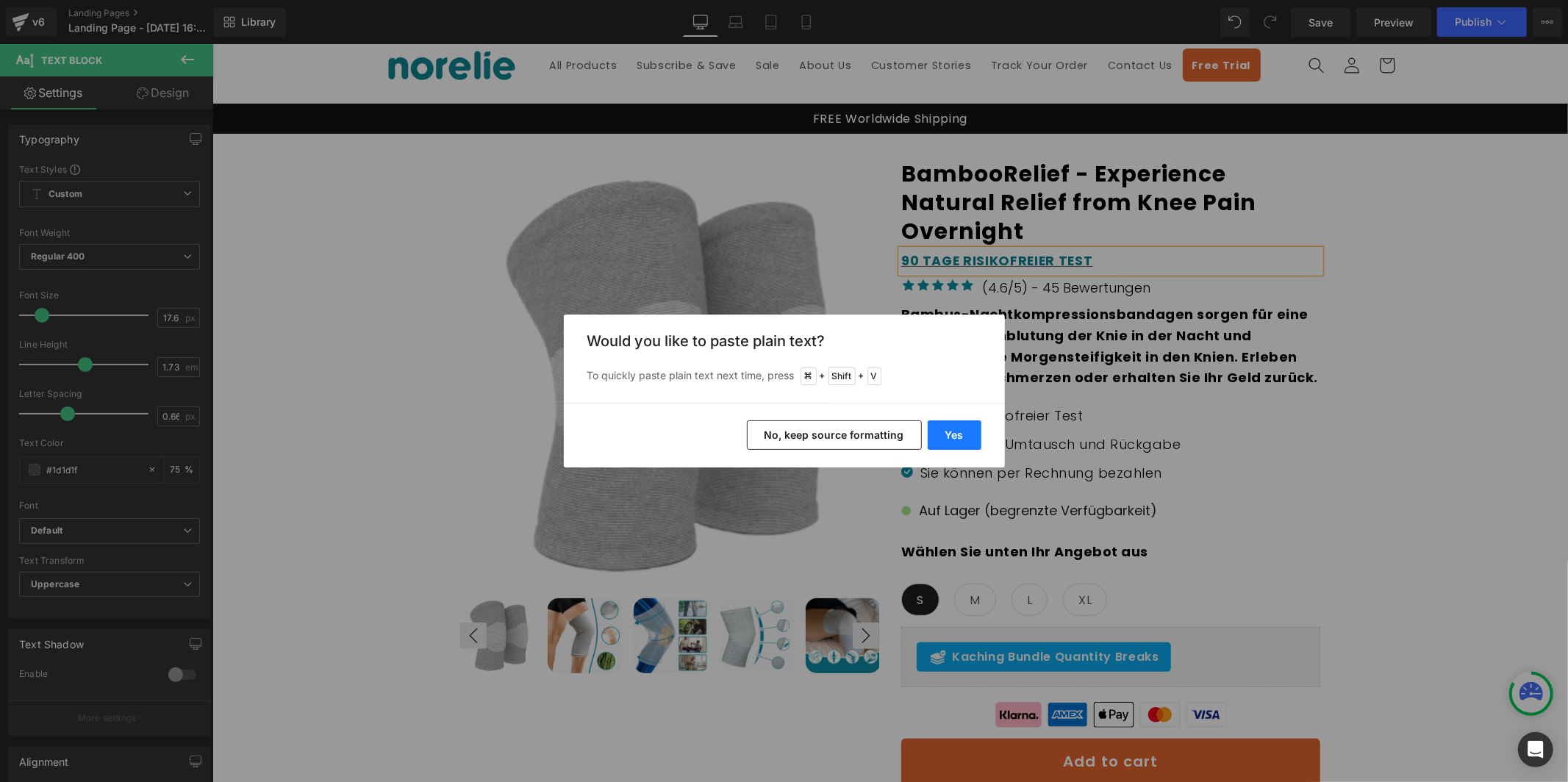
drag, startPoint x: 943, startPoint y: 434, endPoint x: 733, endPoint y: 390, distance: 214.6
click at [943, 434] on button "Yes" at bounding box center [955, 435] width 54 height 29
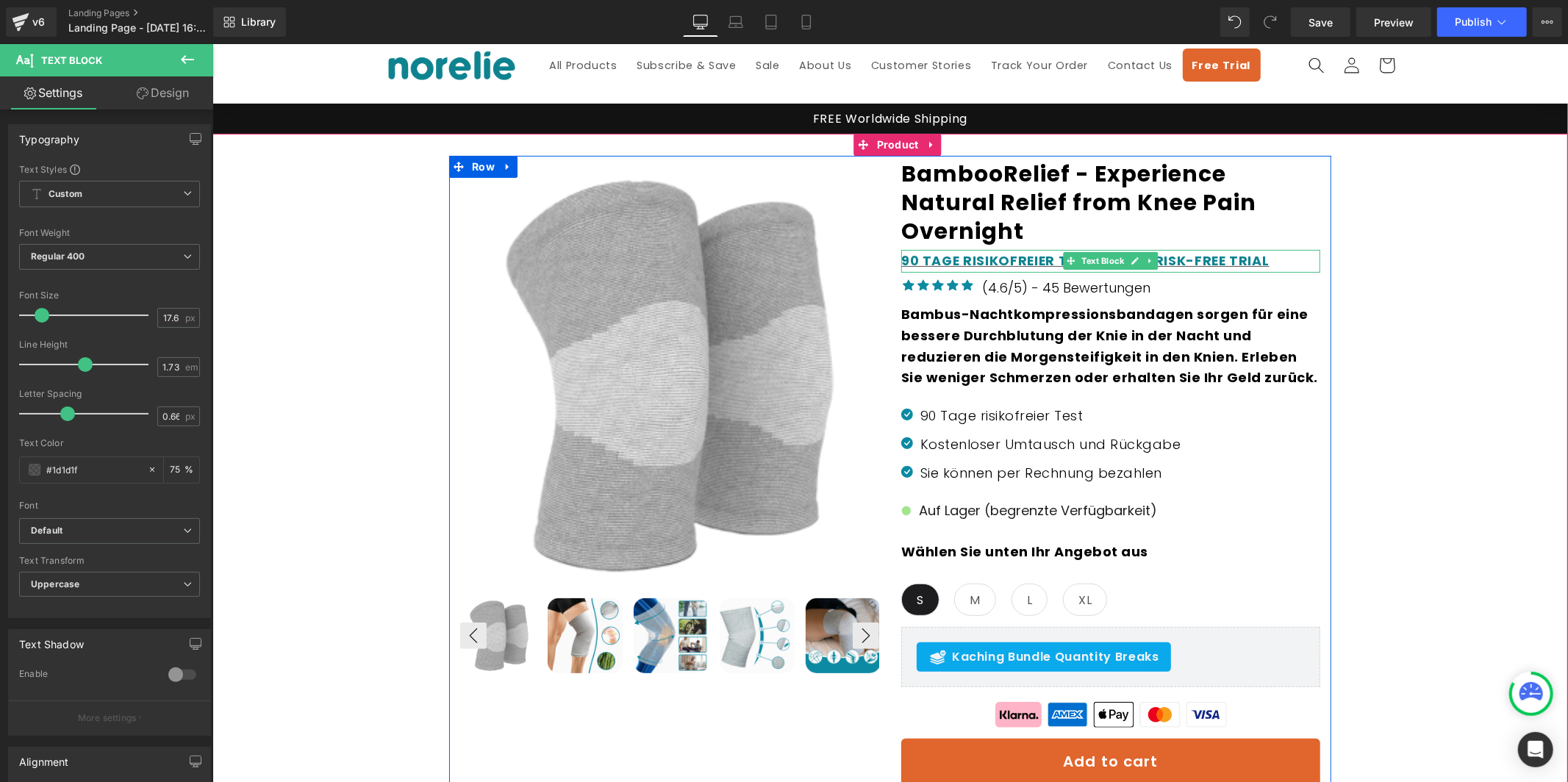
drag, startPoint x: 1005, startPoint y: 260, endPoint x: 1033, endPoint y: 266, distance: 28.6
click at [1005, 260] on strong "90 TAGE RISIKOFREIER TEST 90-DAY RISK-FREE TRIAL" at bounding box center [1084, 260] width 368 height 18
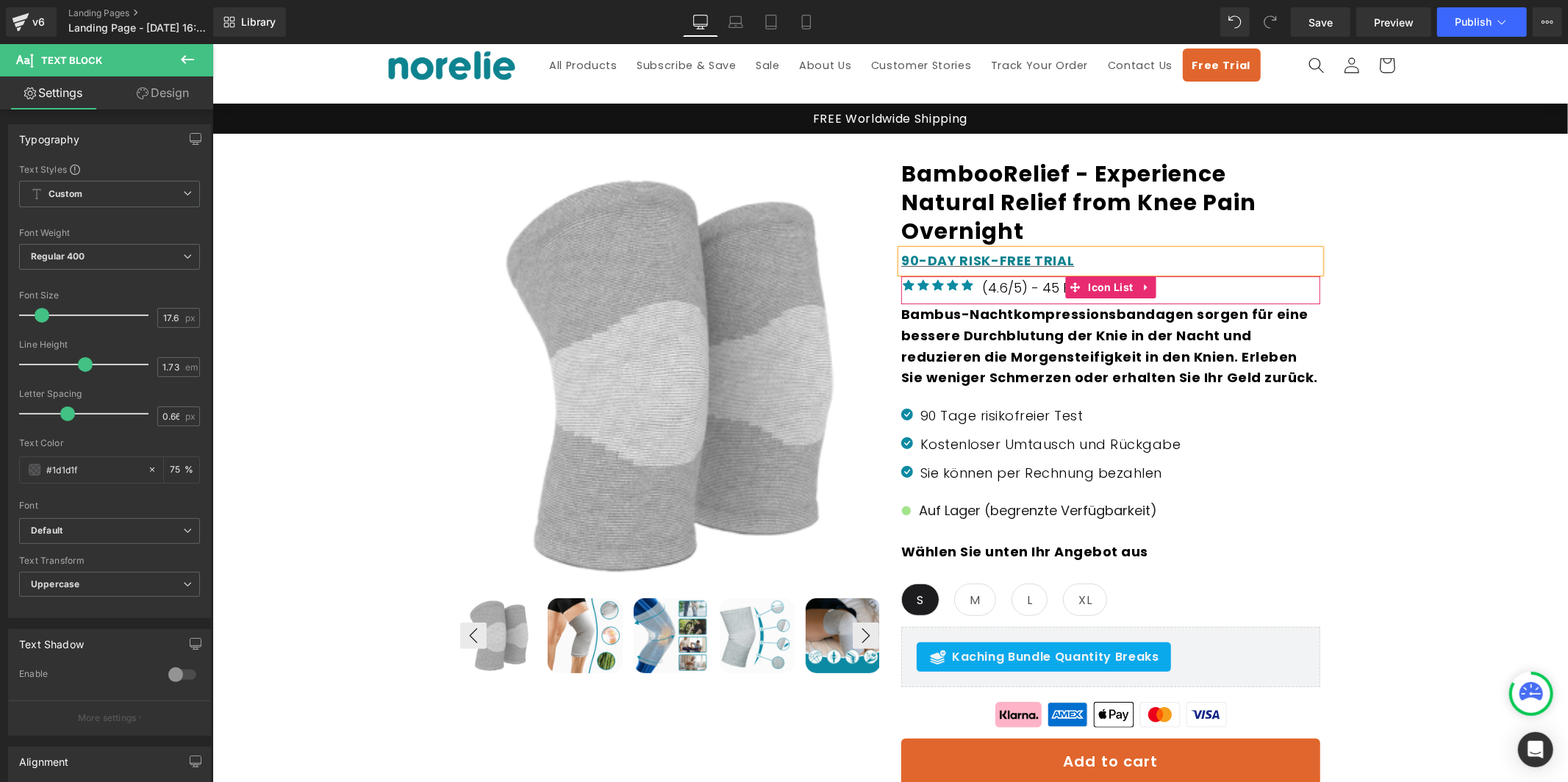
click at [1180, 292] on div "Icon Icon Icon Icon Icon Icon List Hoz (4.6/5) - 45 Bewertungen Text Block" at bounding box center [1110, 290] width 419 height 27
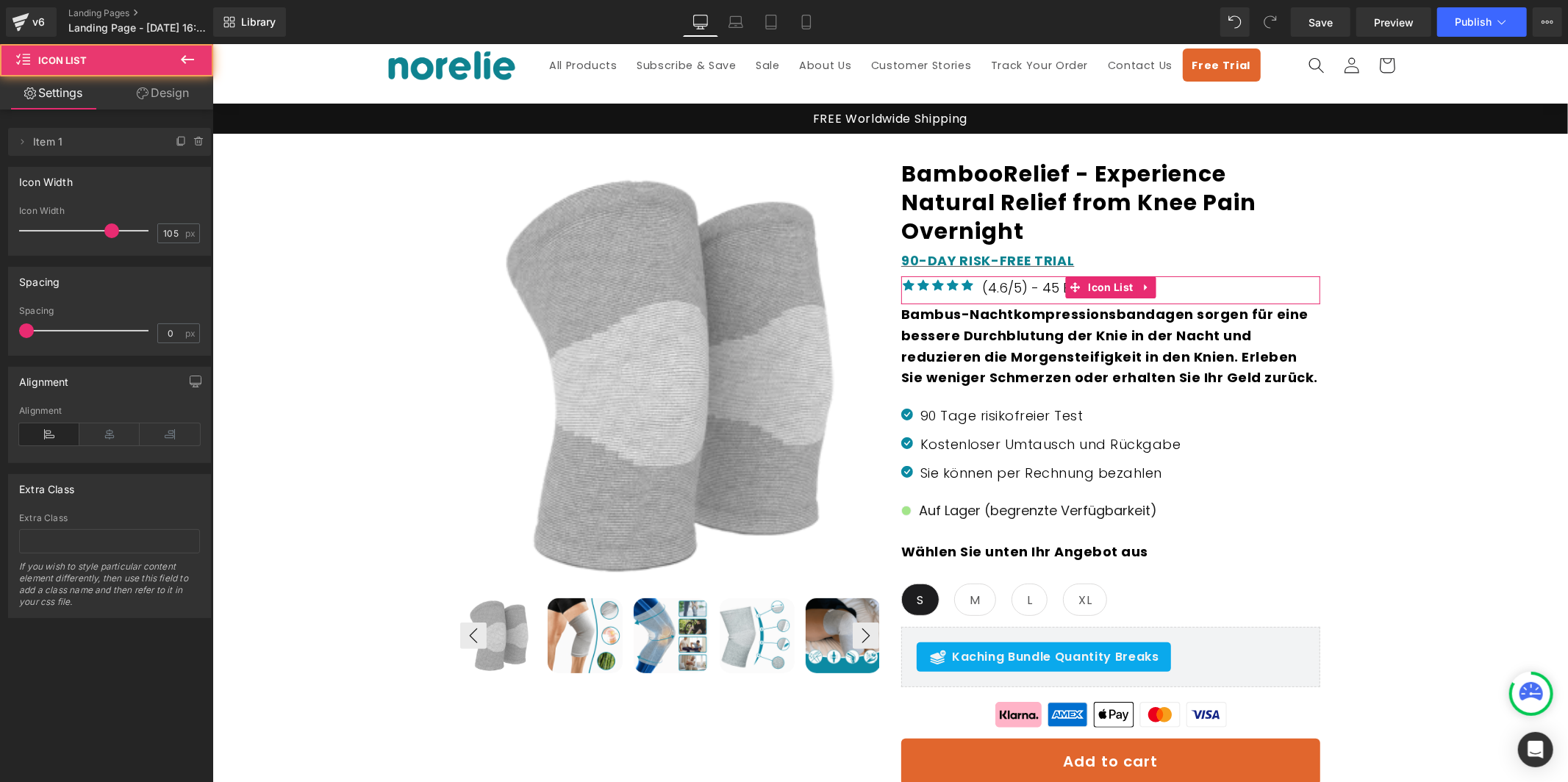
click at [1014, 282] on p "(4.6/5) - 45 Bewertungen" at bounding box center [1065, 287] width 168 height 19
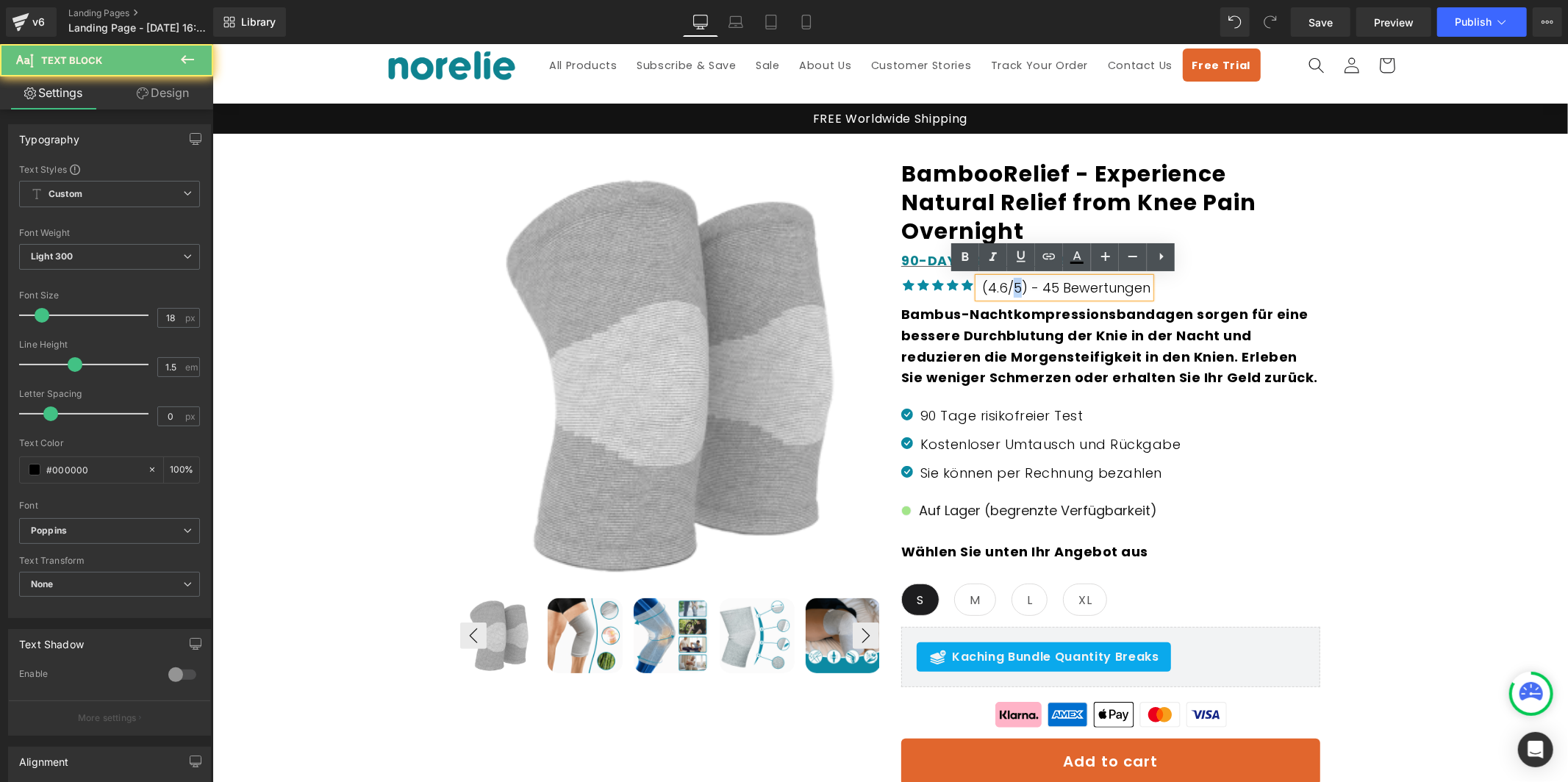
click at [1014, 282] on p "(4.6/5) - 45 Bewertungen" at bounding box center [1065, 287] width 168 height 19
click at [1080, 294] on p "(4.6/5) - 45 Bewertungen" at bounding box center [1065, 287] width 168 height 19
click at [1085, 292] on p "(4.6/5) - 45 Bewertungen" at bounding box center [1065, 287] width 168 height 19
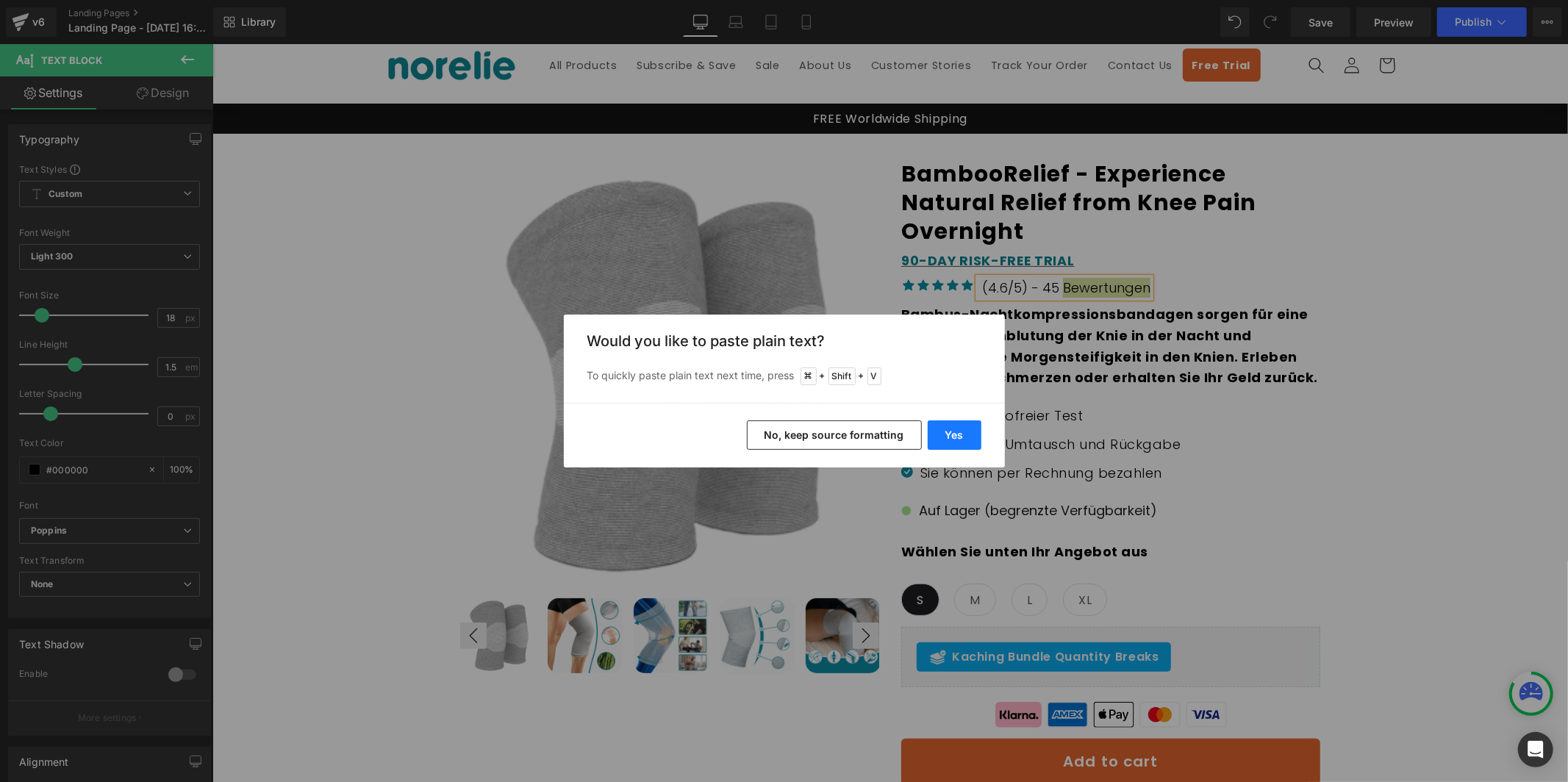
click at [956, 437] on button "Yes" at bounding box center [955, 435] width 54 height 29
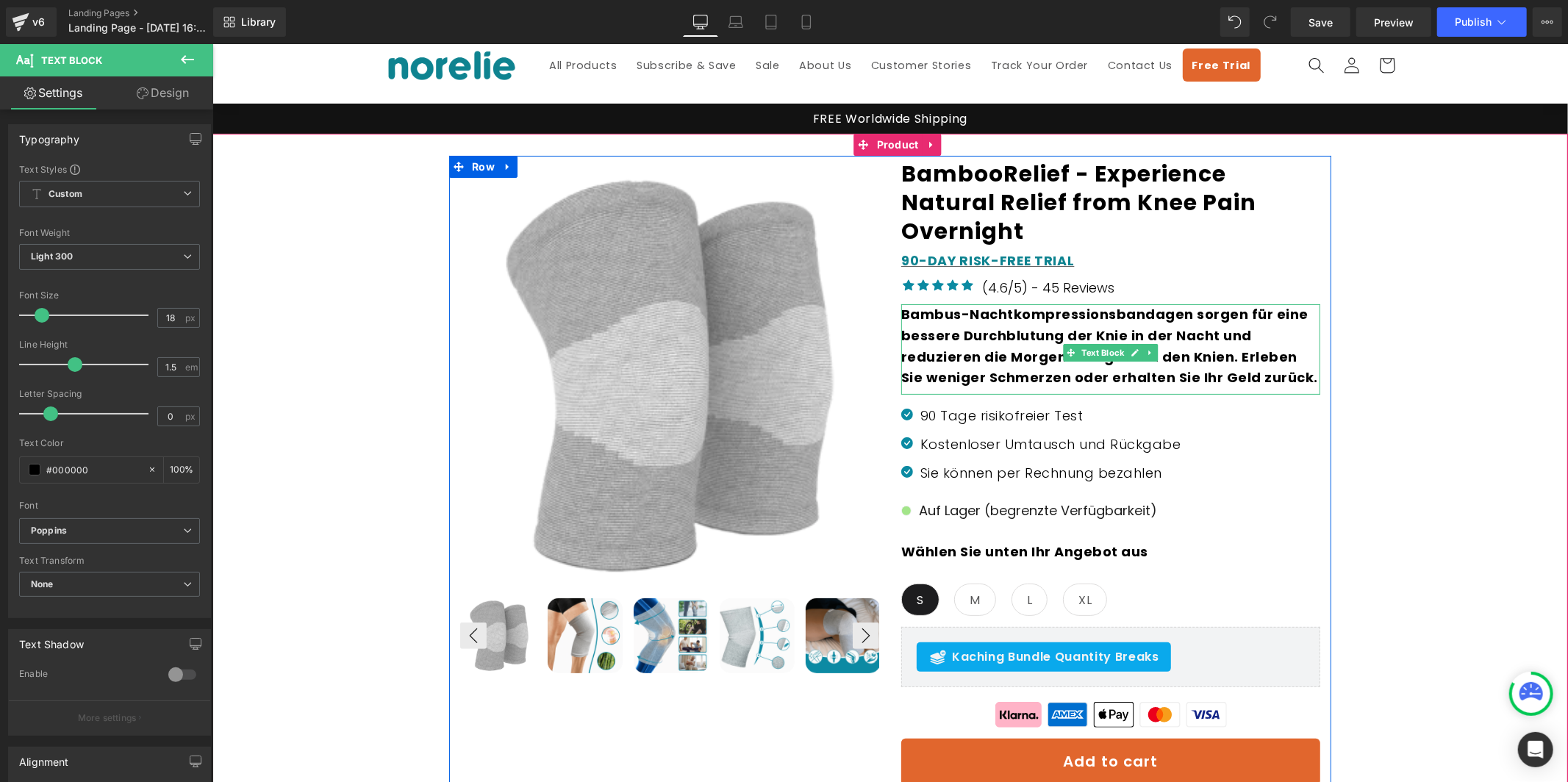
click at [991, 325] on b "Bambus-Nachtkompressionsbandagen sorgen für eine bessere Durchblutung der Knie …" at bounding box center [1108, 345] width 417 height 81
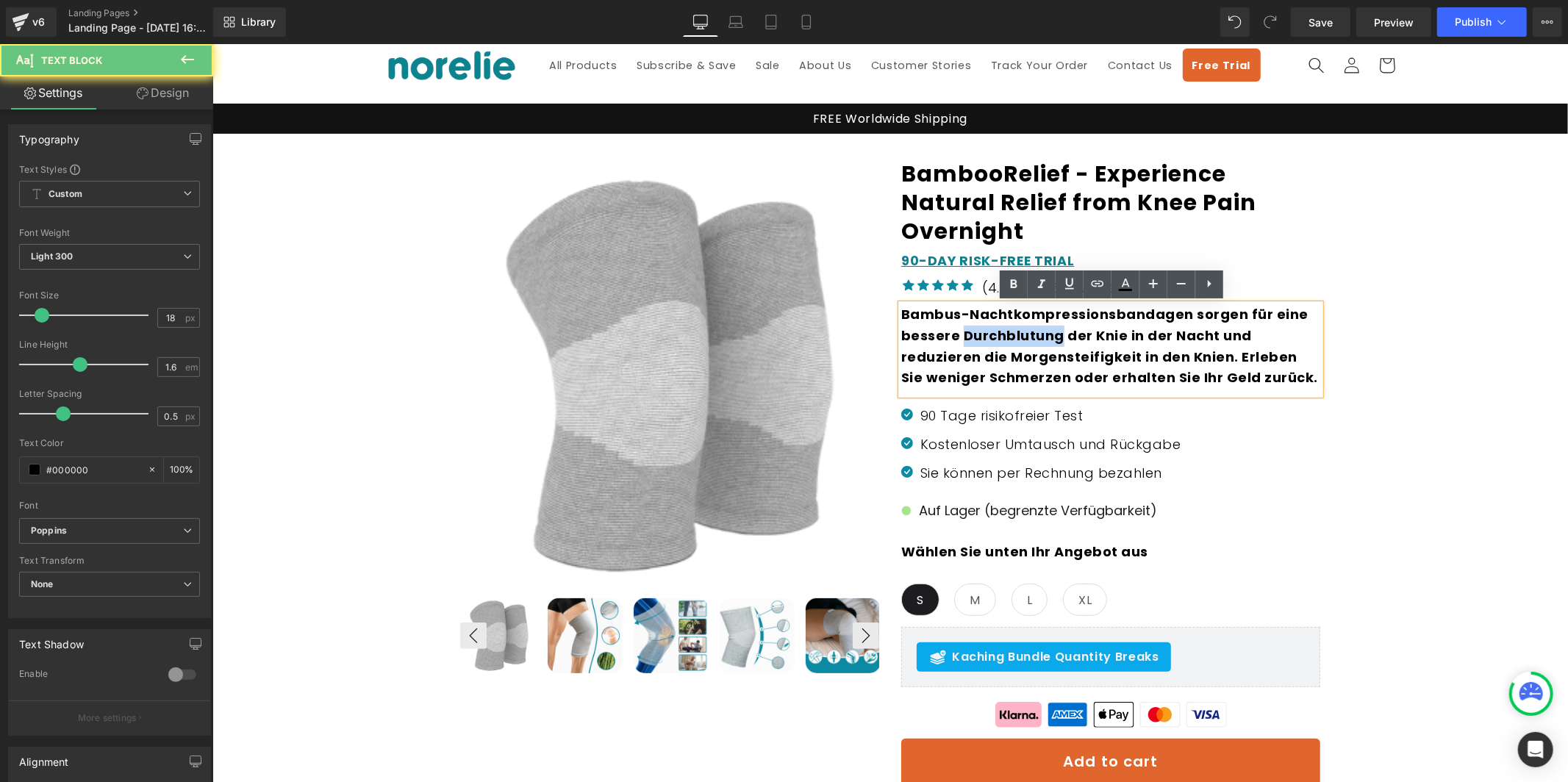
click at [991, 325] on b "Bambus-Nachtkompressionsbandagen sorgen für eine bessere Durchblutung der Knie …" at bounding box center [1108, 345] width 417 height 81
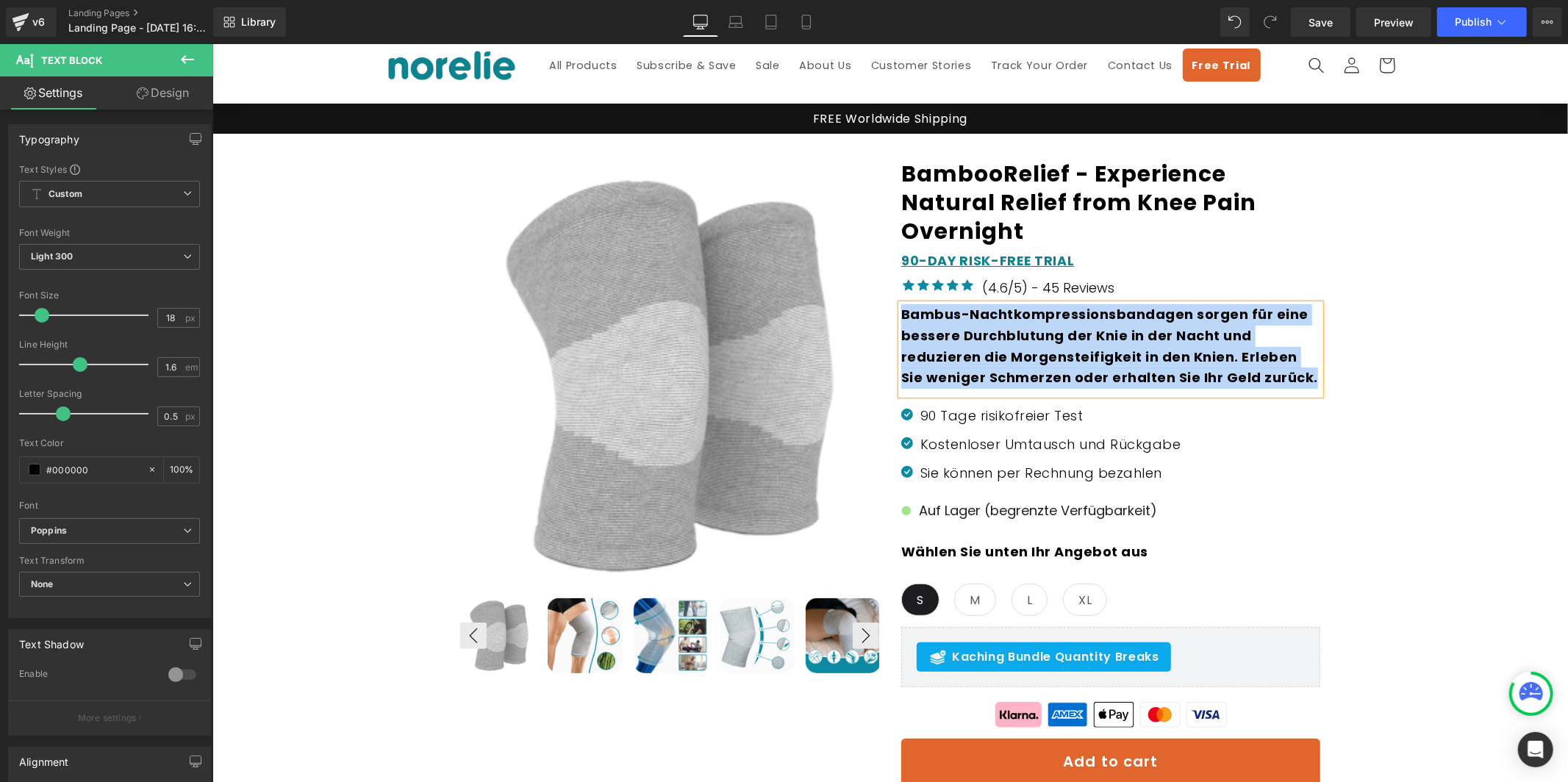
paste div
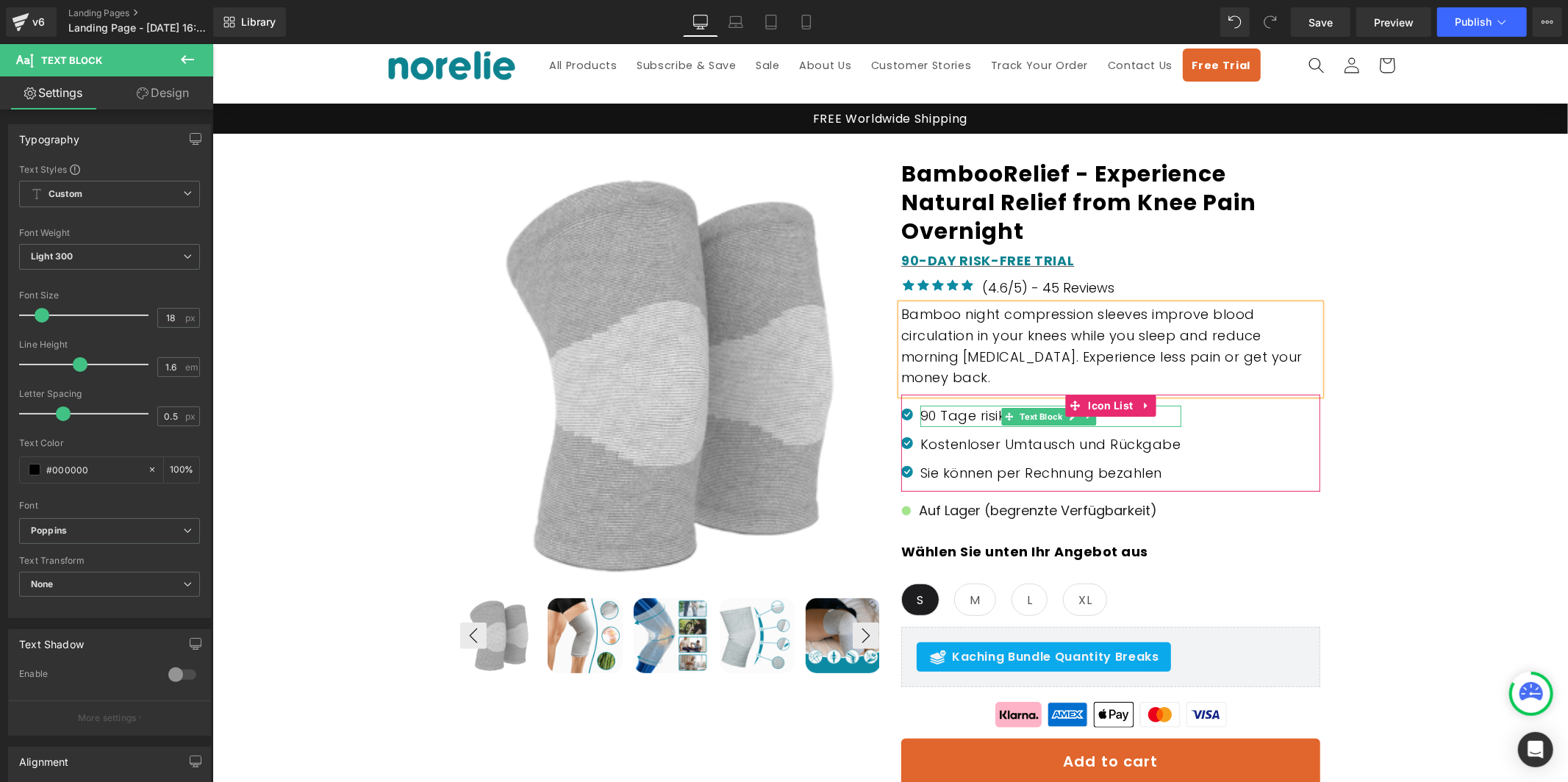
click at [955, 416] on p "90 Tage risikofreier Test" at bounding box center [1050, 416] width 261 height 21
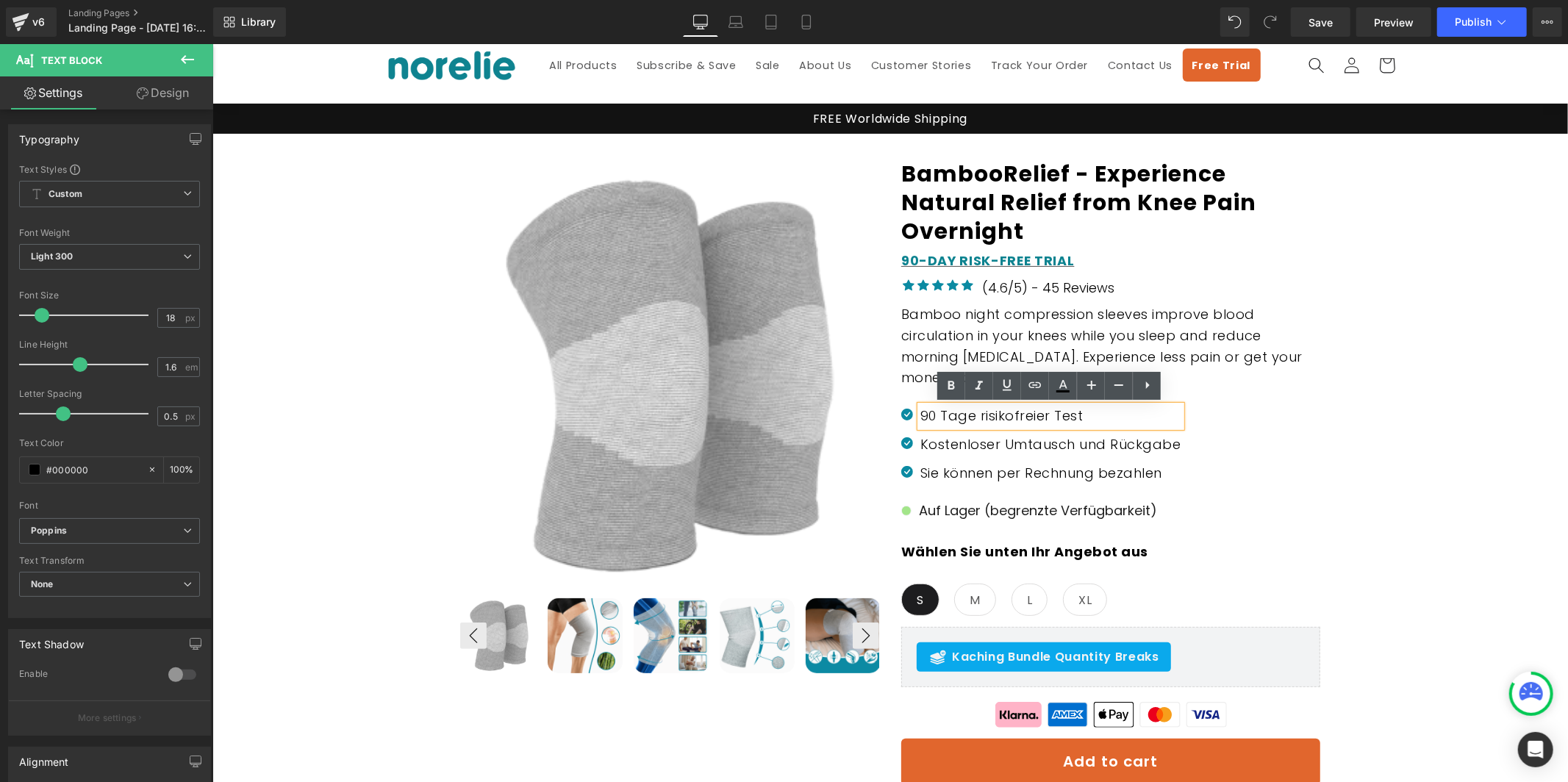
click at [1075, 417] on p "90 Tage risikofreier Test" at bounding box center [1050, 416] width 261 height 21
paste div
click at [946, 439] on p "Kostenloser Umtausch und Rückgabe" at bounding box center [1050, 444] width 261 height 21
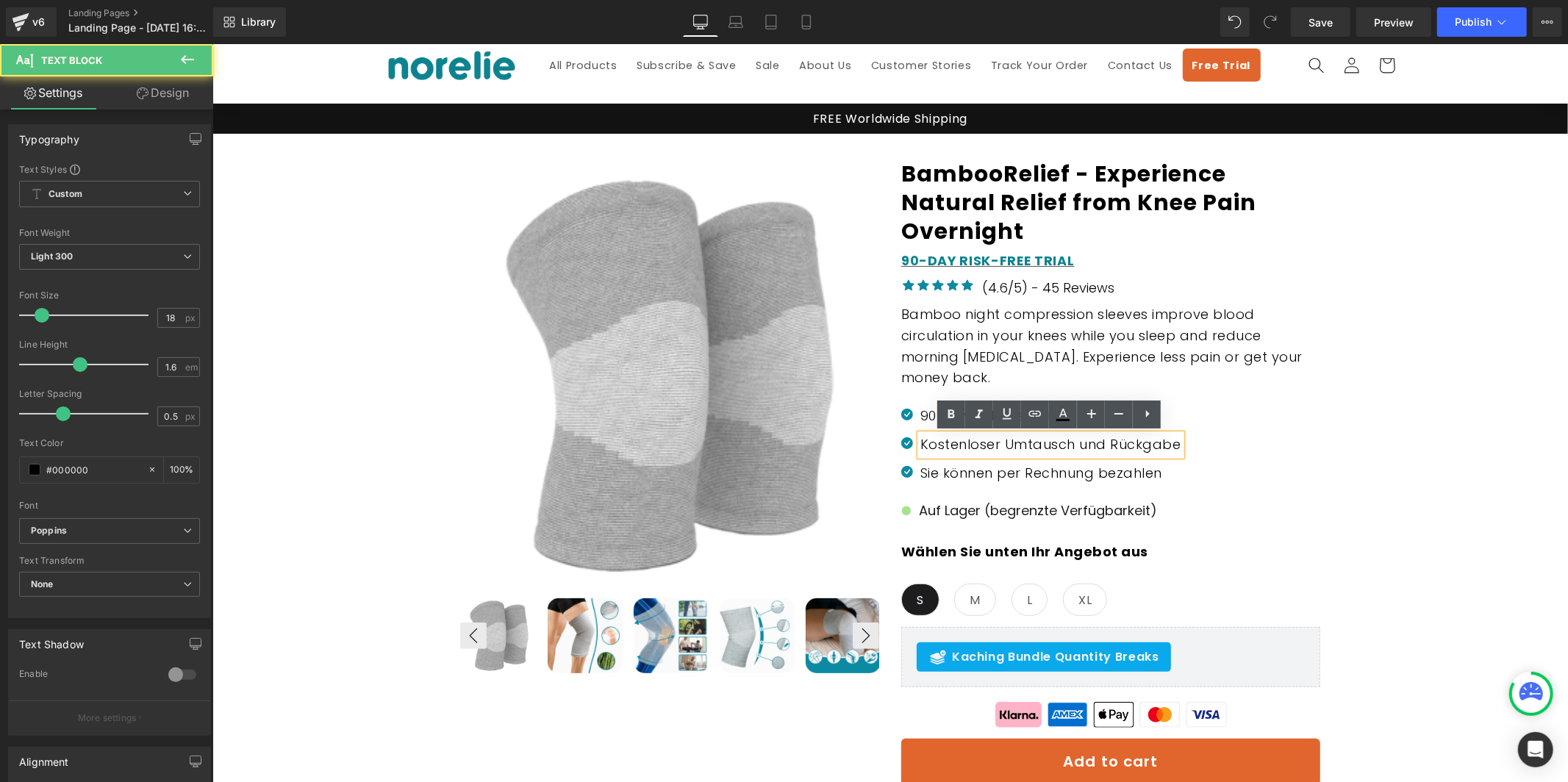
click at [955, 446] on p "Kostenloser Umtausch und Rückgabe" at bounding box center [1050, 444] width 261 height 21
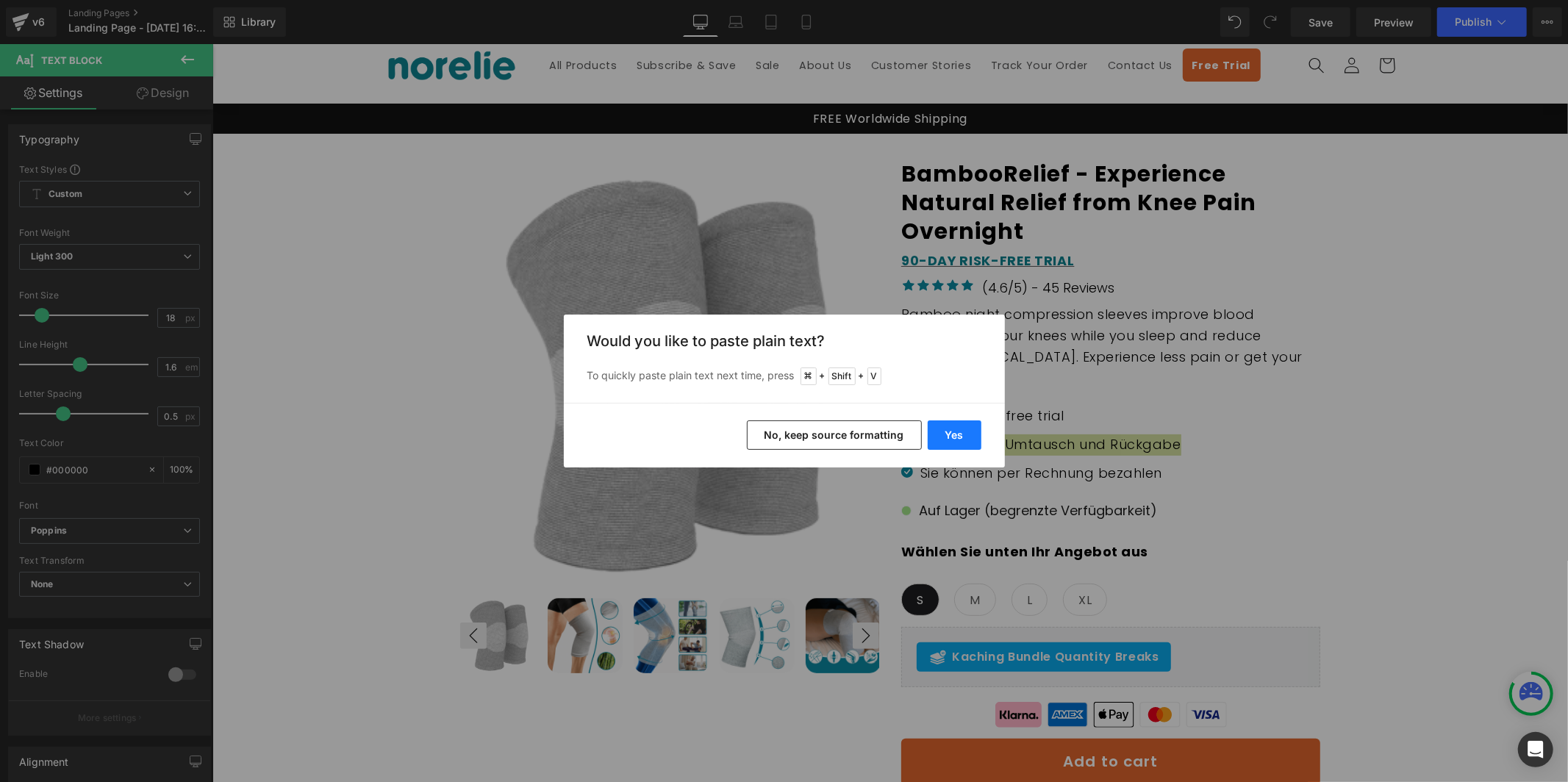
drag, startPoint x: 962, startPoint y: 426, endPoint x: 750, endPoint y: 382, distance: 216.5
click at [962, 426] on button "Yes" at bounding box center [955, 435] width 54 height 29
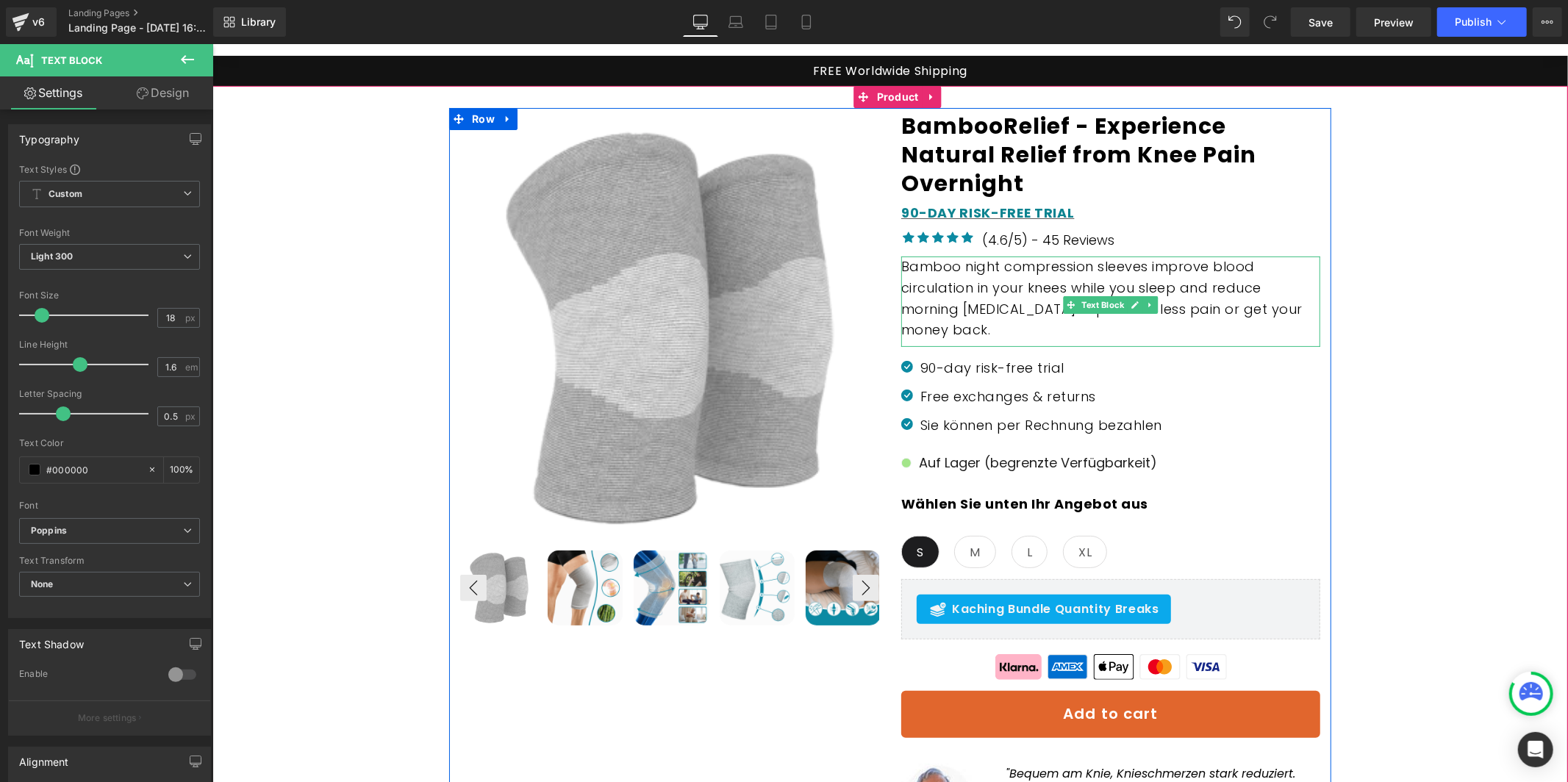
scroll to position [199, 0]
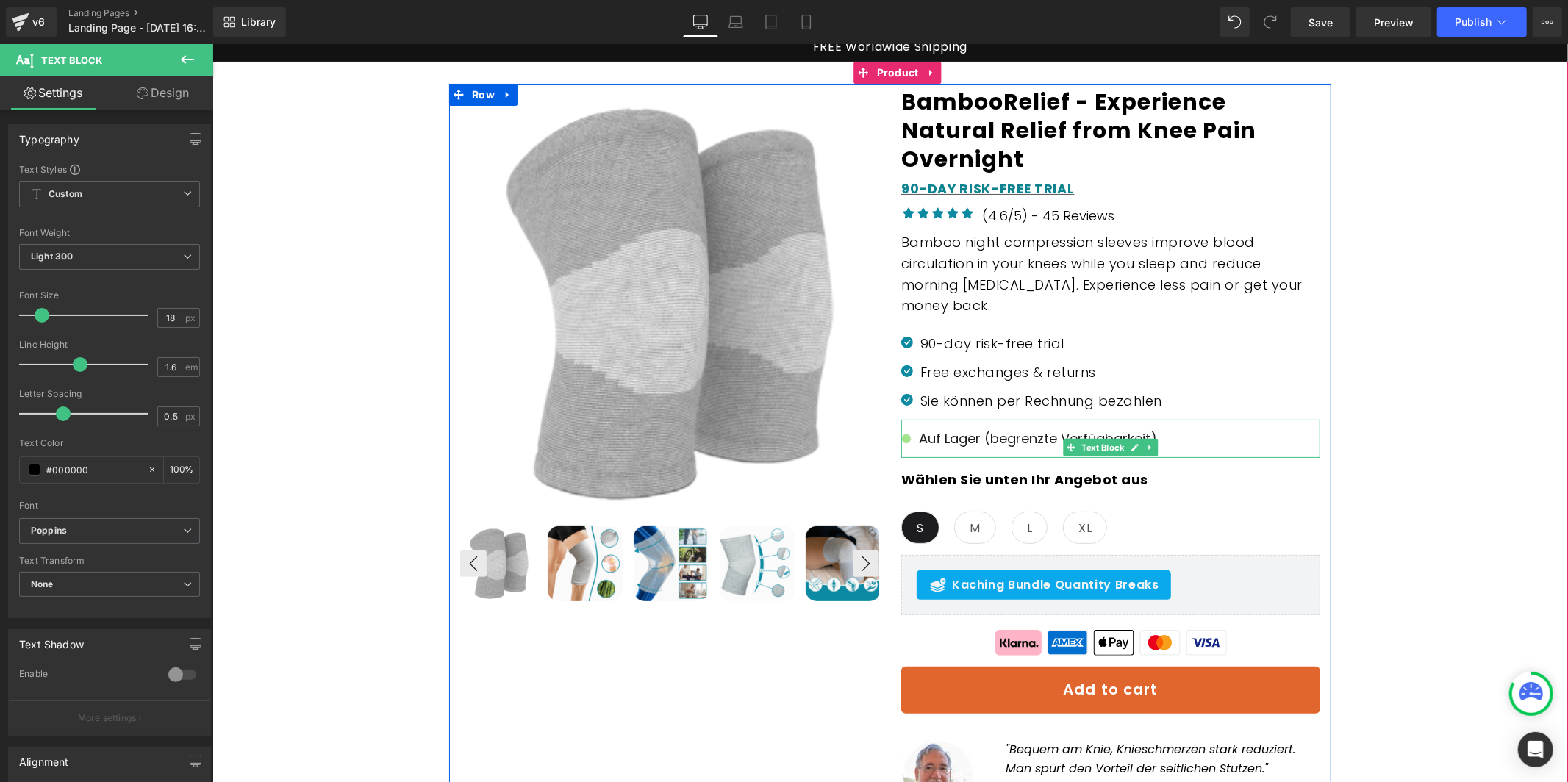
click at [907, 430] on p "Auf Lager (begrenzte Verfügbarkeit)" at bounding box center [1110, 439] width 419 height 21
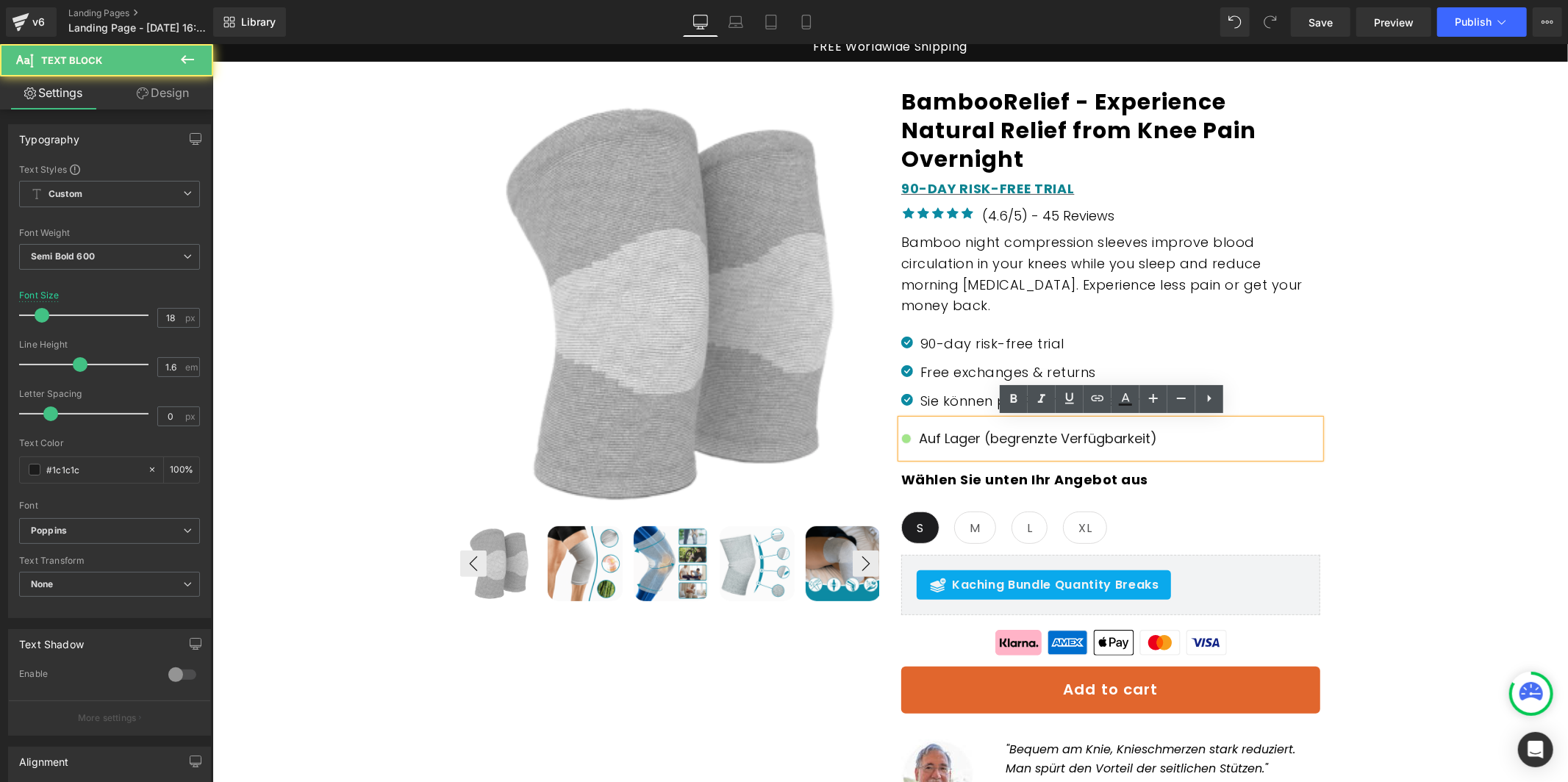
drag, startPoint x: 920, startPoint y: 435, endPoint x: 946, endPoint y: 443, distance: 27.2
click at [921, 435] on span "Auf Lager (begrenzte Verfügbarkeit)" at bounding box center [1037, 439] width 238 height 21
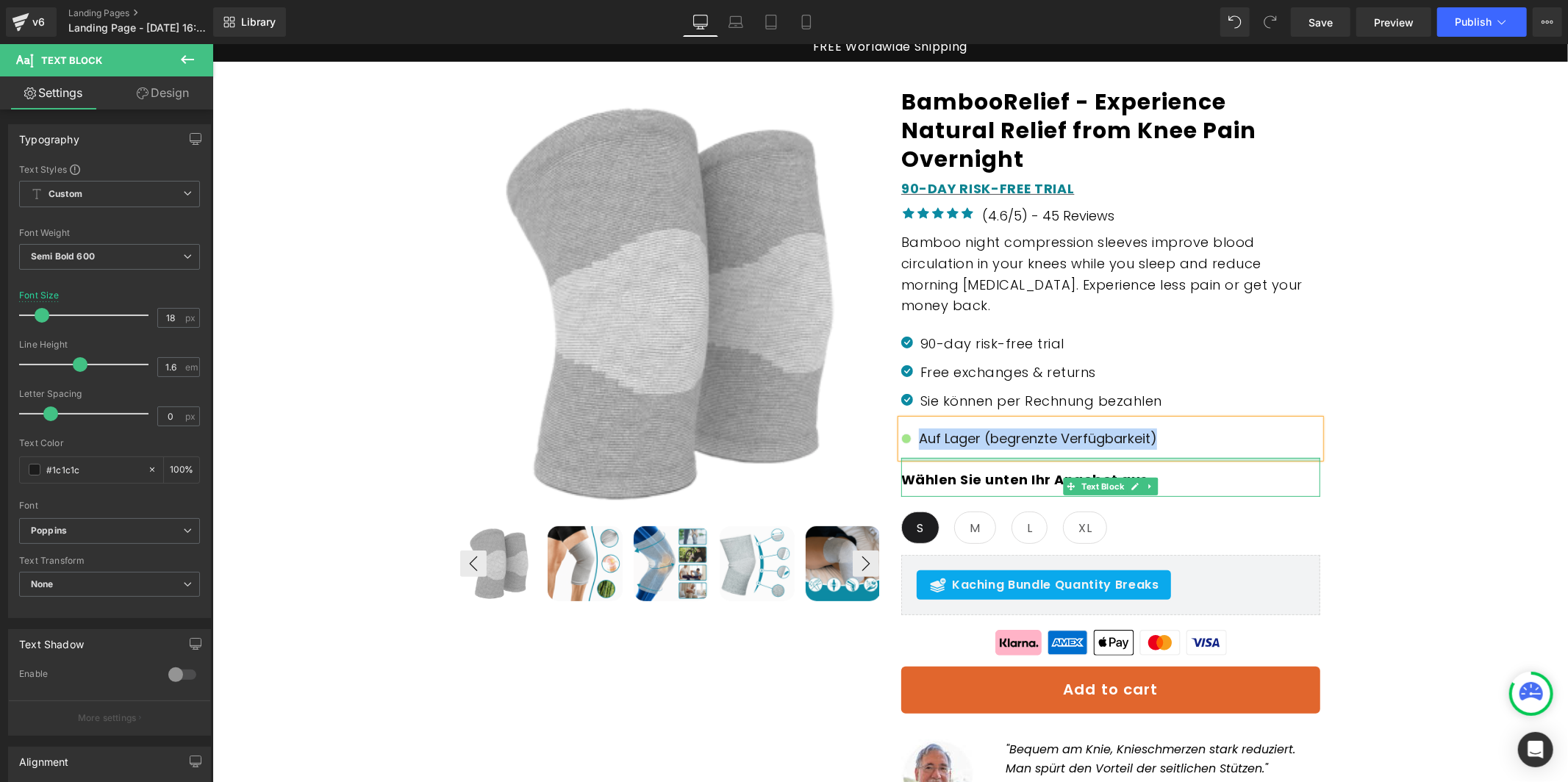
paste div
click at [945, 480] on b "Wählen Sie unten Ihr Angebot aus" at bounding box center [1024, 478] width 247 height 19
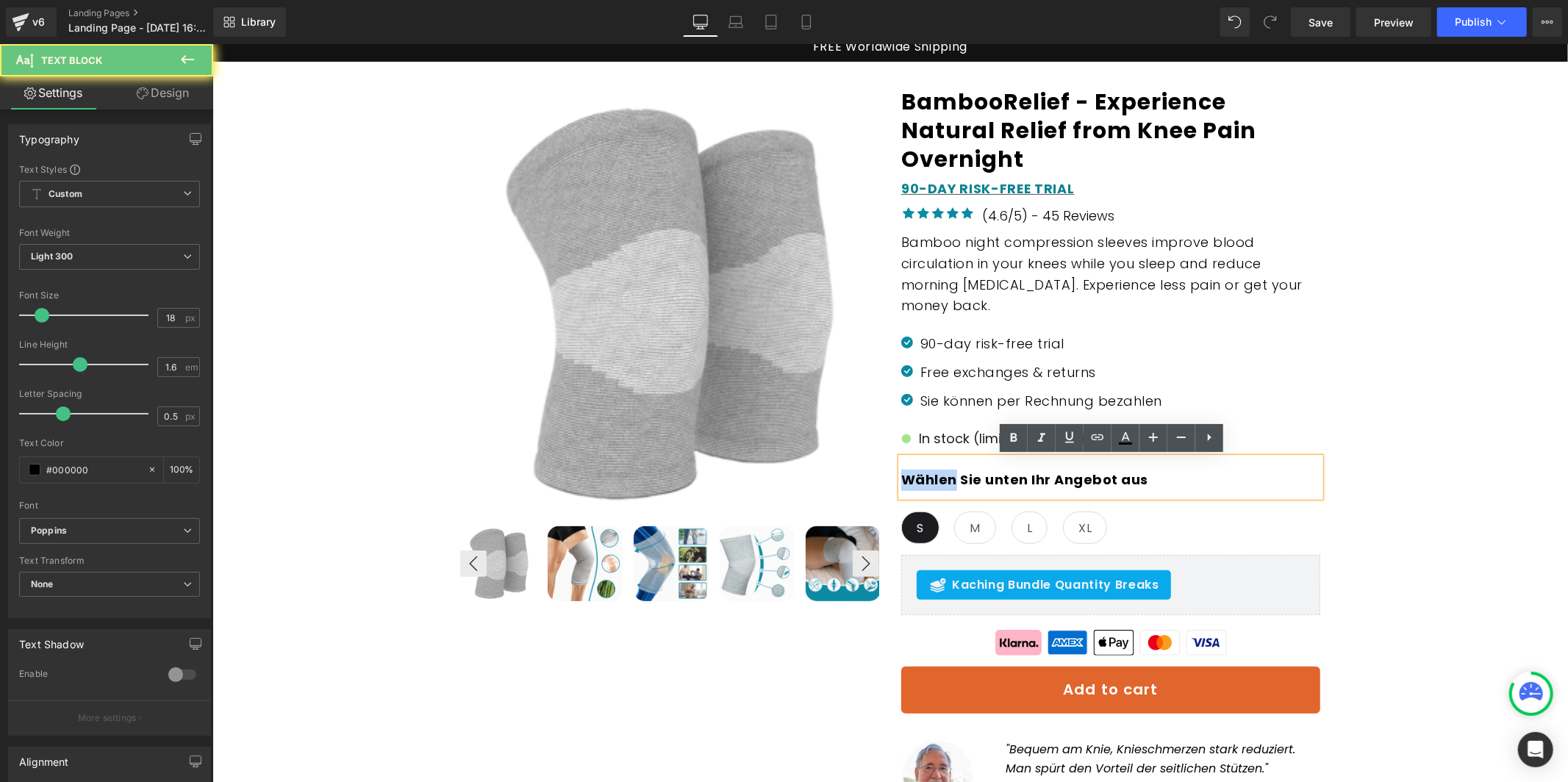
click at [945, 480] on b "Wählen Sie unten Ihr Angebot aus" at bounding box center [1024, 478] width 247 height 19
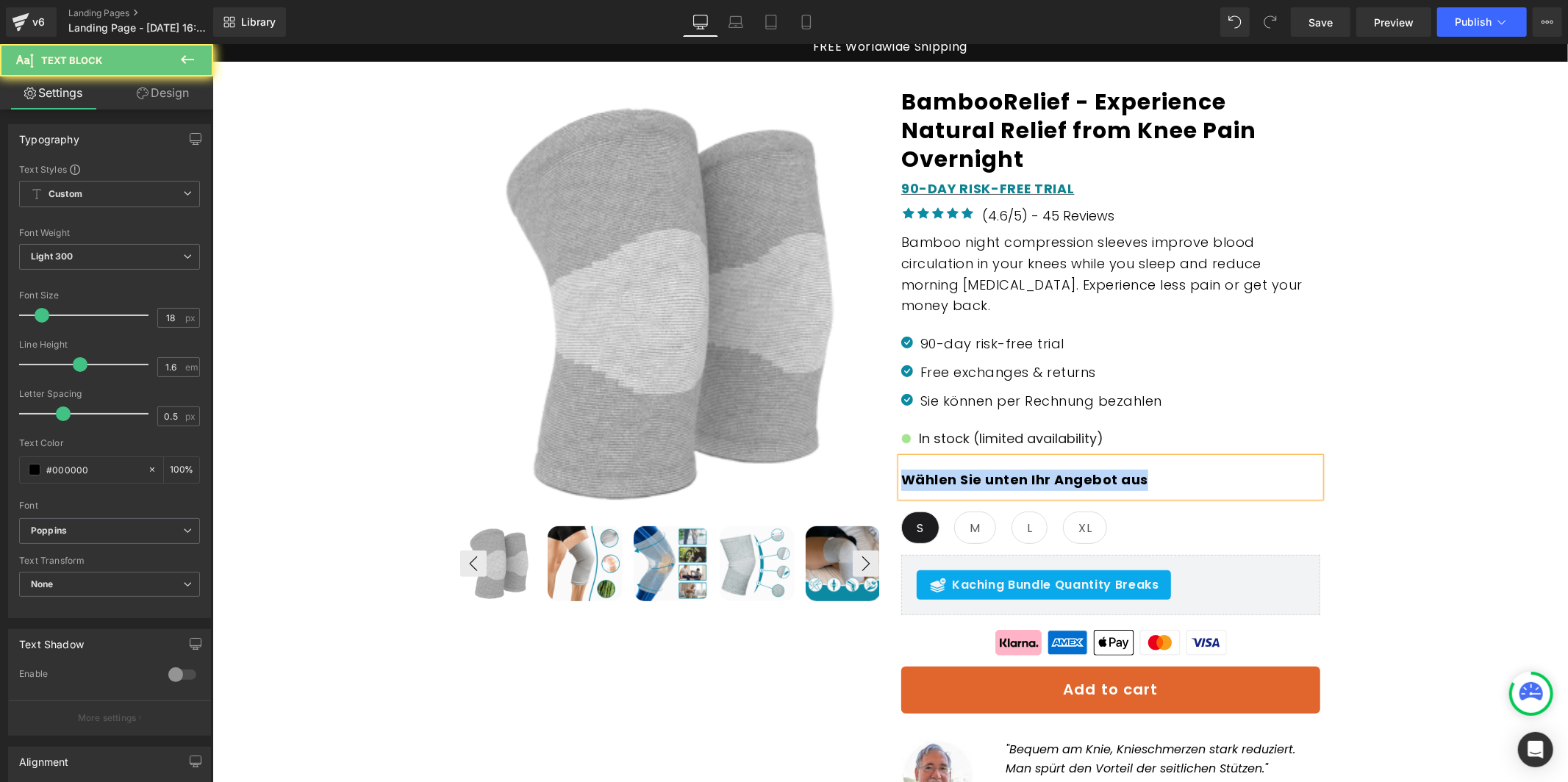
paste div
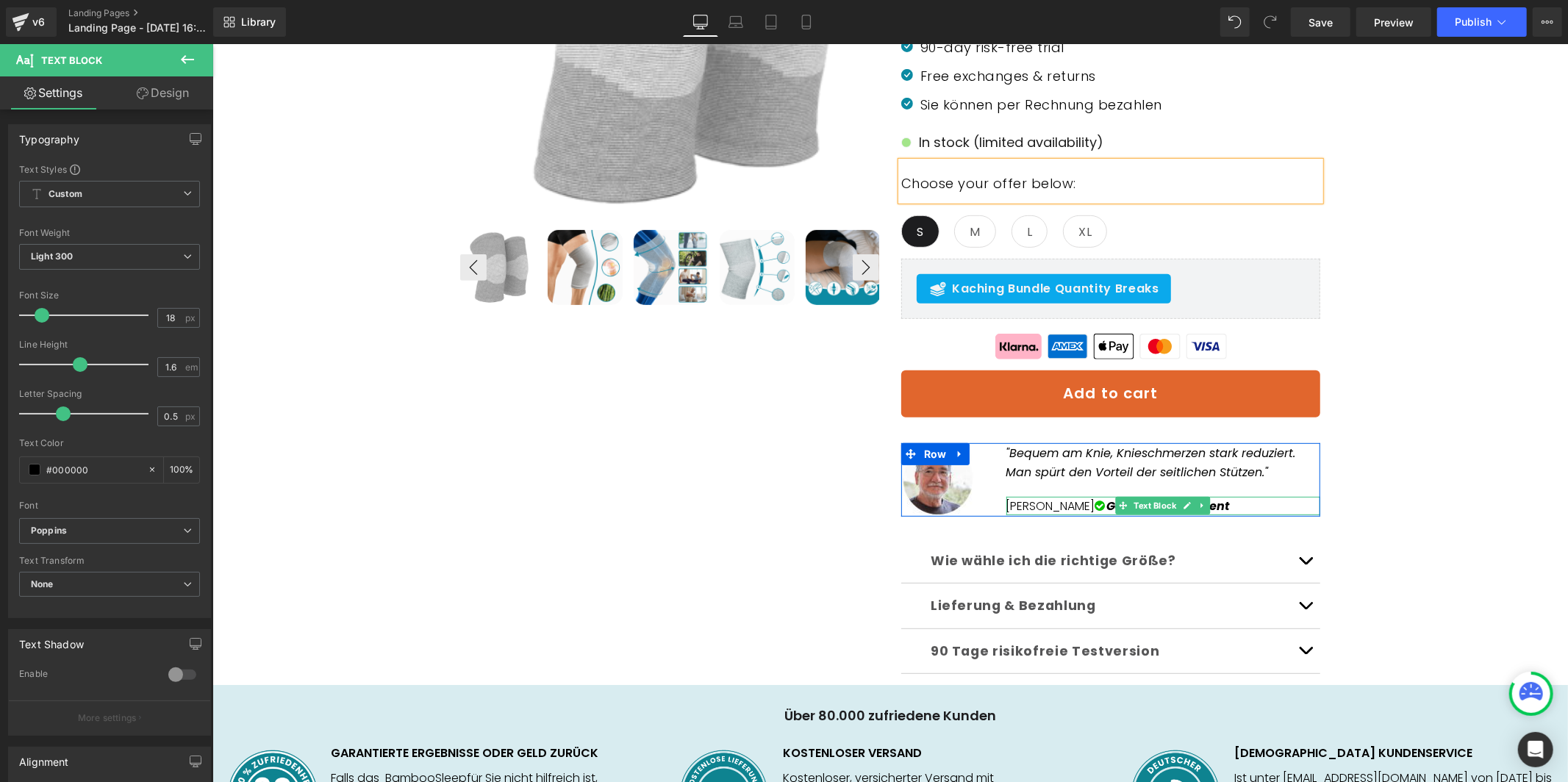
scroll to position [512, 0]
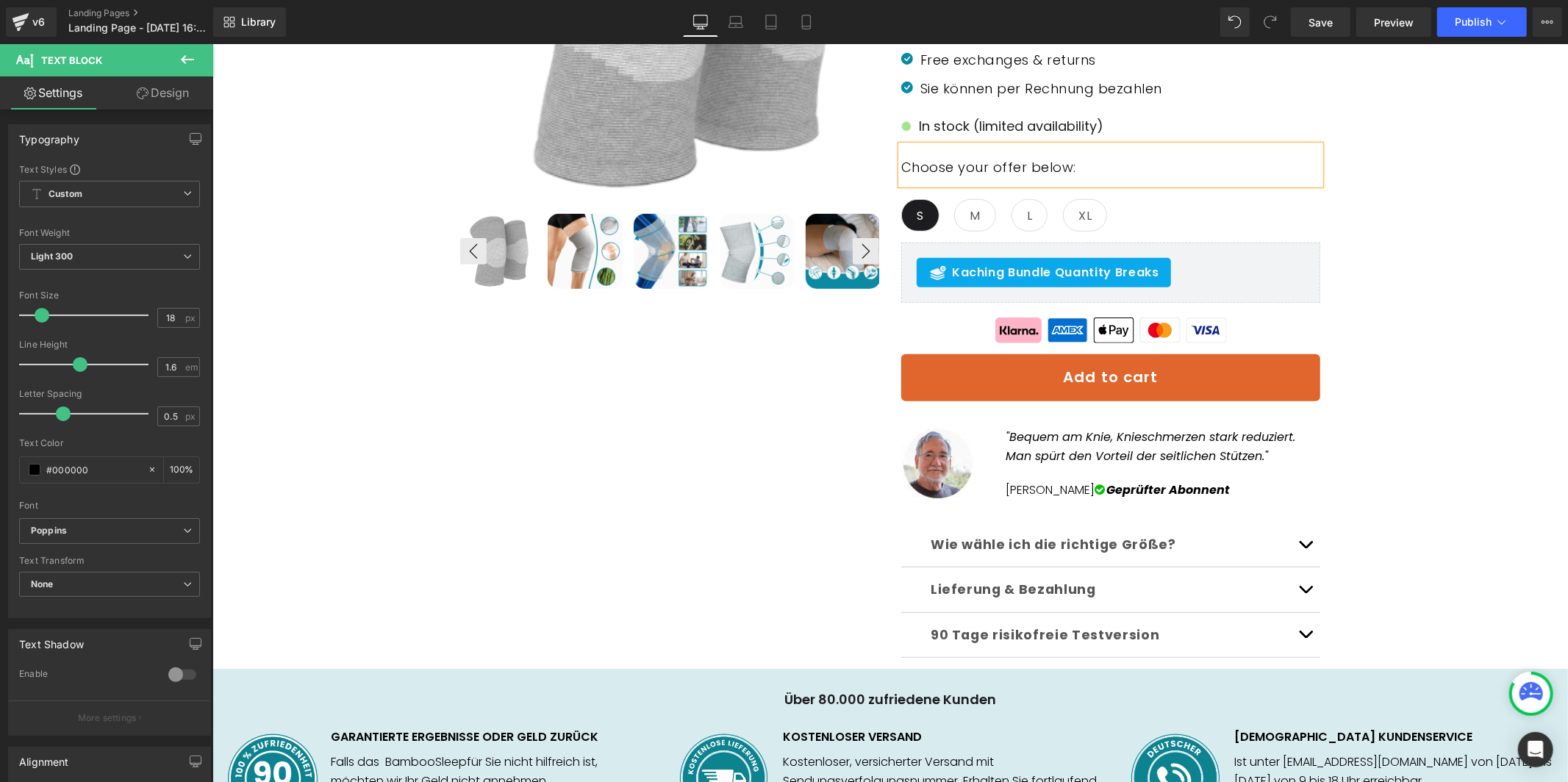
click at [1222, 541] on p "Wie wähle ich die richtige Größe?" at bounding box center [1110, 543] width 360 height 22
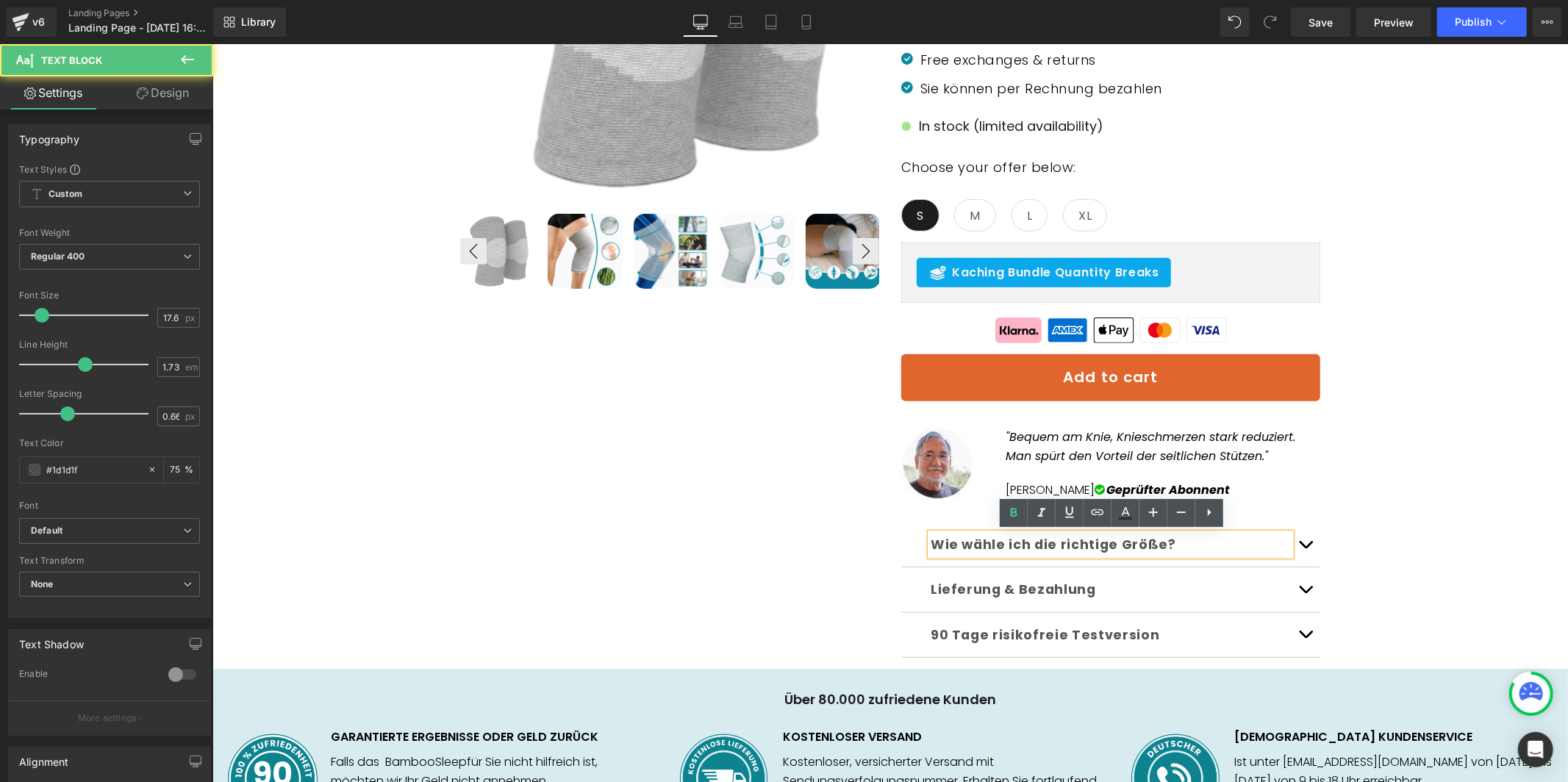
click at [1305, 547] on span "button" at bounding box center [1305, 547] width 0 height 0
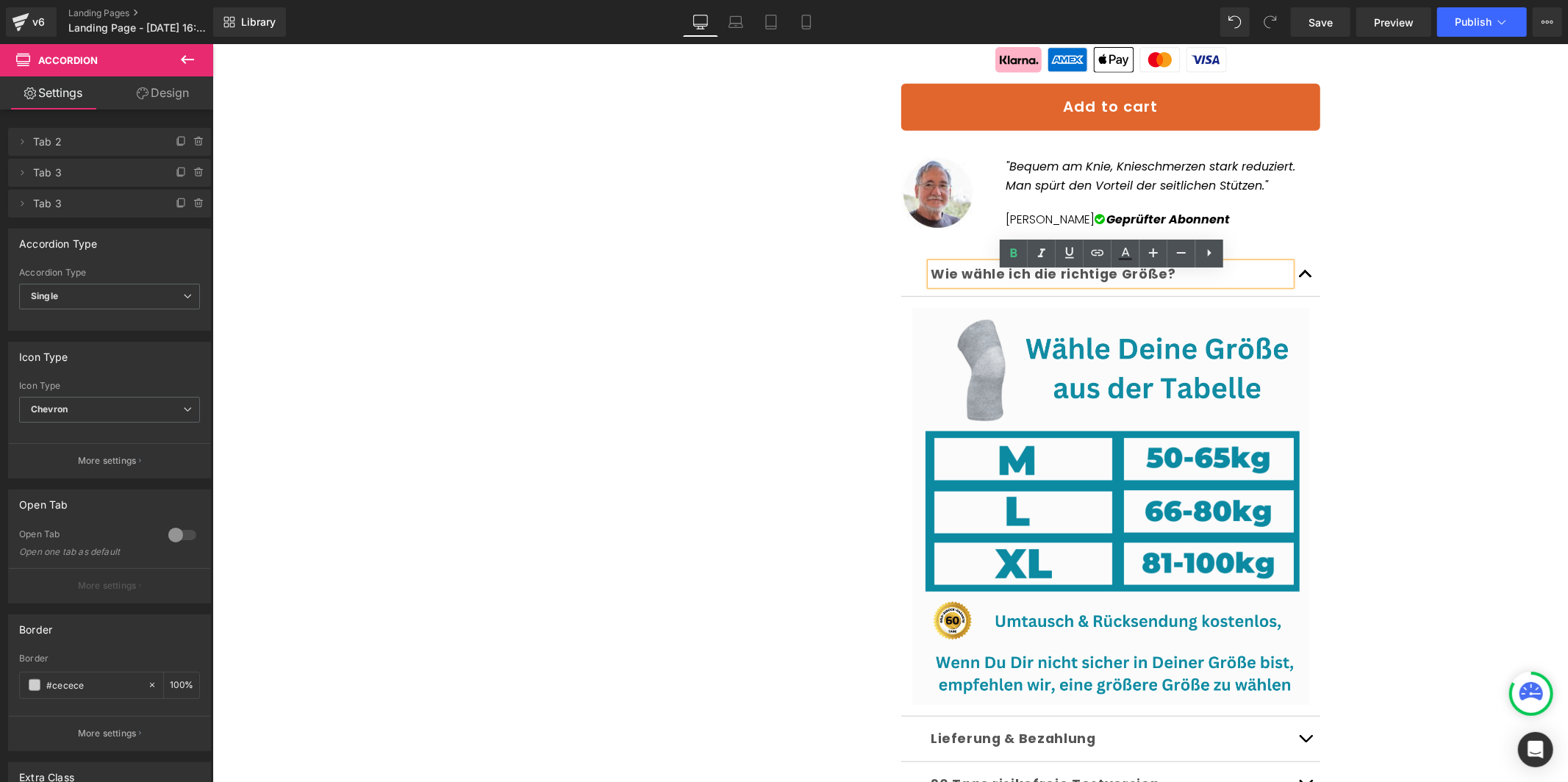
scroll to position [798, 0]
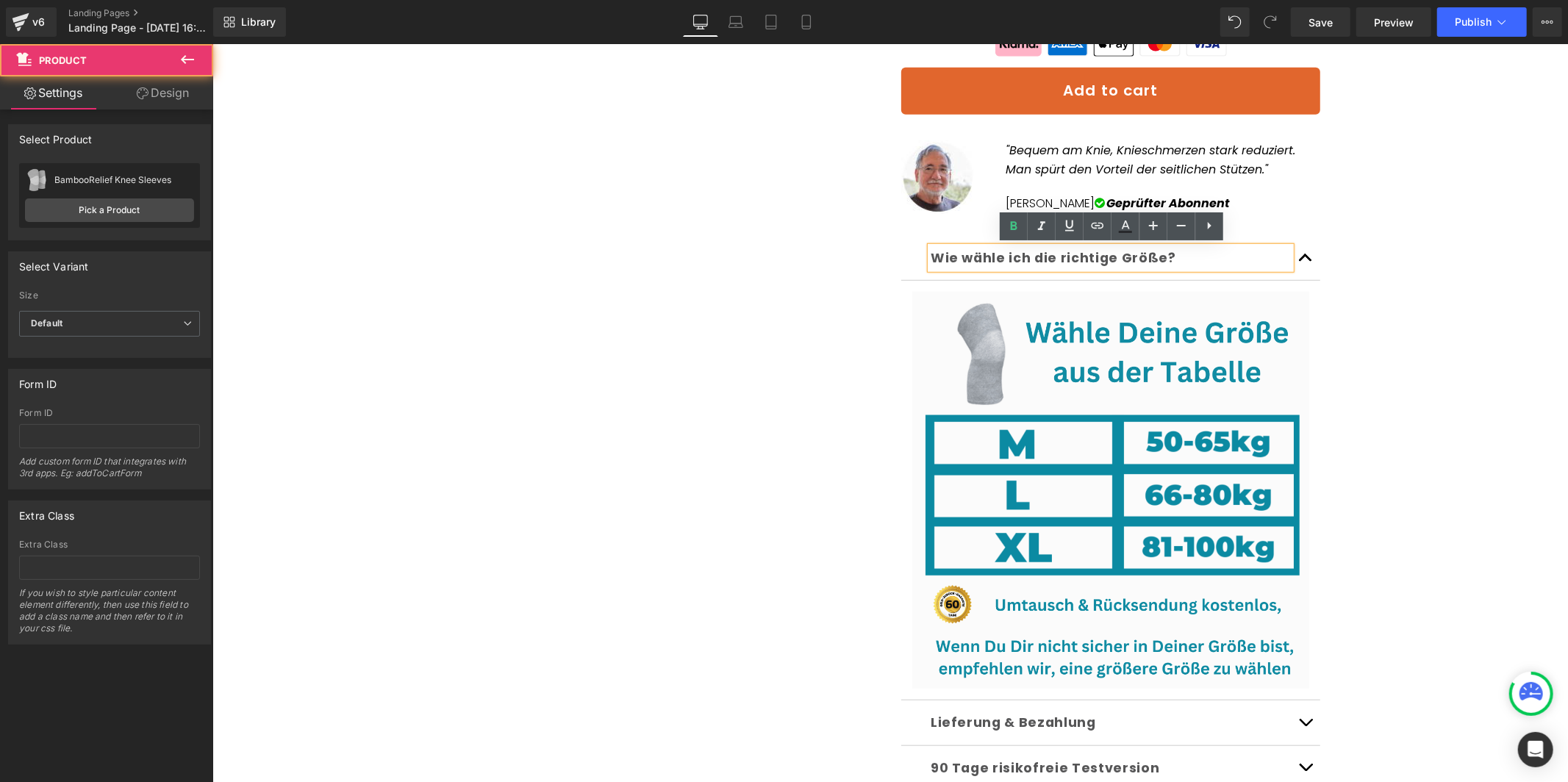
click at [1421, 352] on div "🇩🇪 KOSTENLOSER VERSAND Text Block Row Row Sale Off (P) Image ‹ ›" at bounding box center [890, 232] width 1341 height 1497
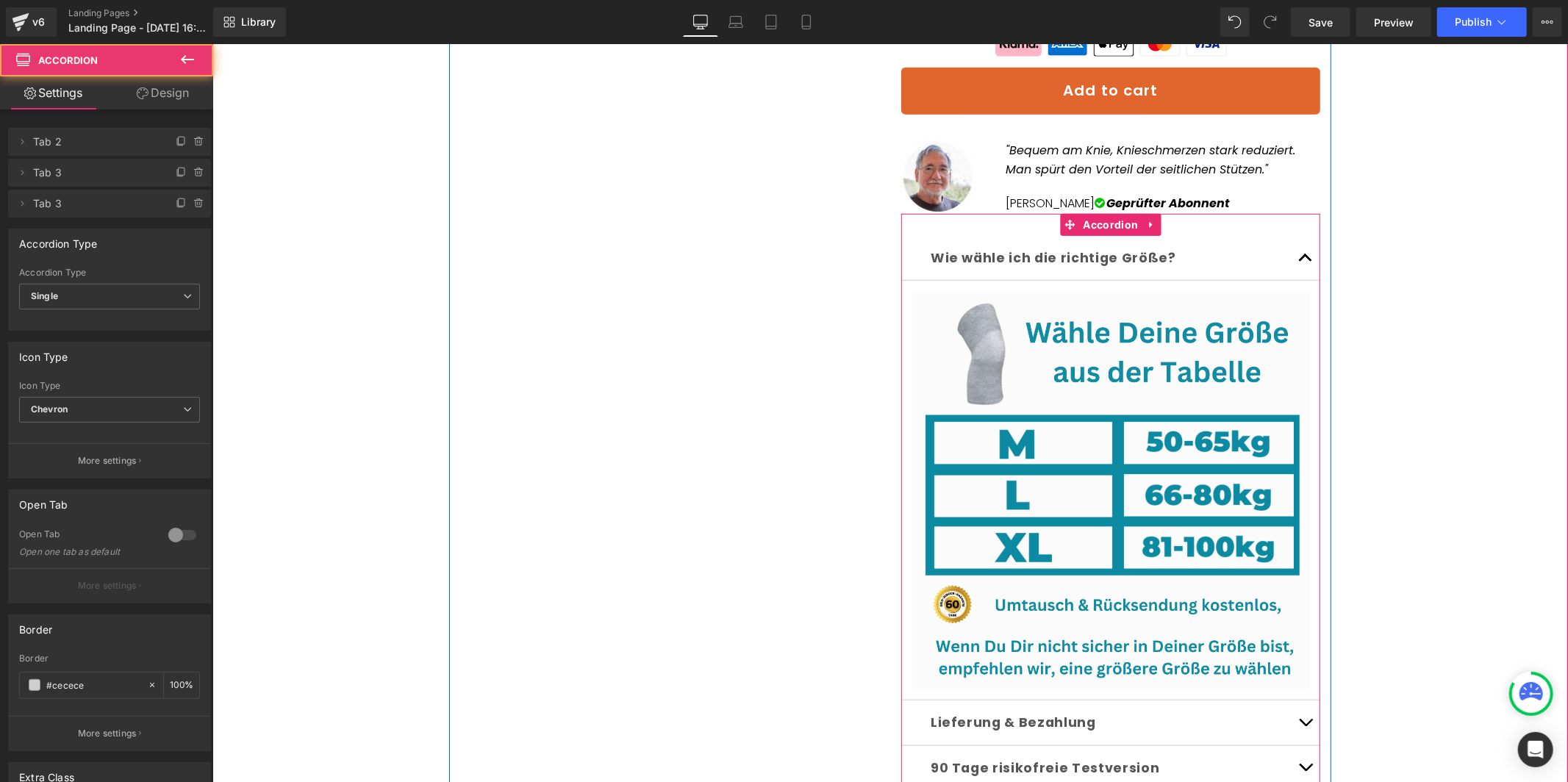
click at [1305, 261] on span "button" at bounding box center [1305, 261] width 0 height 0
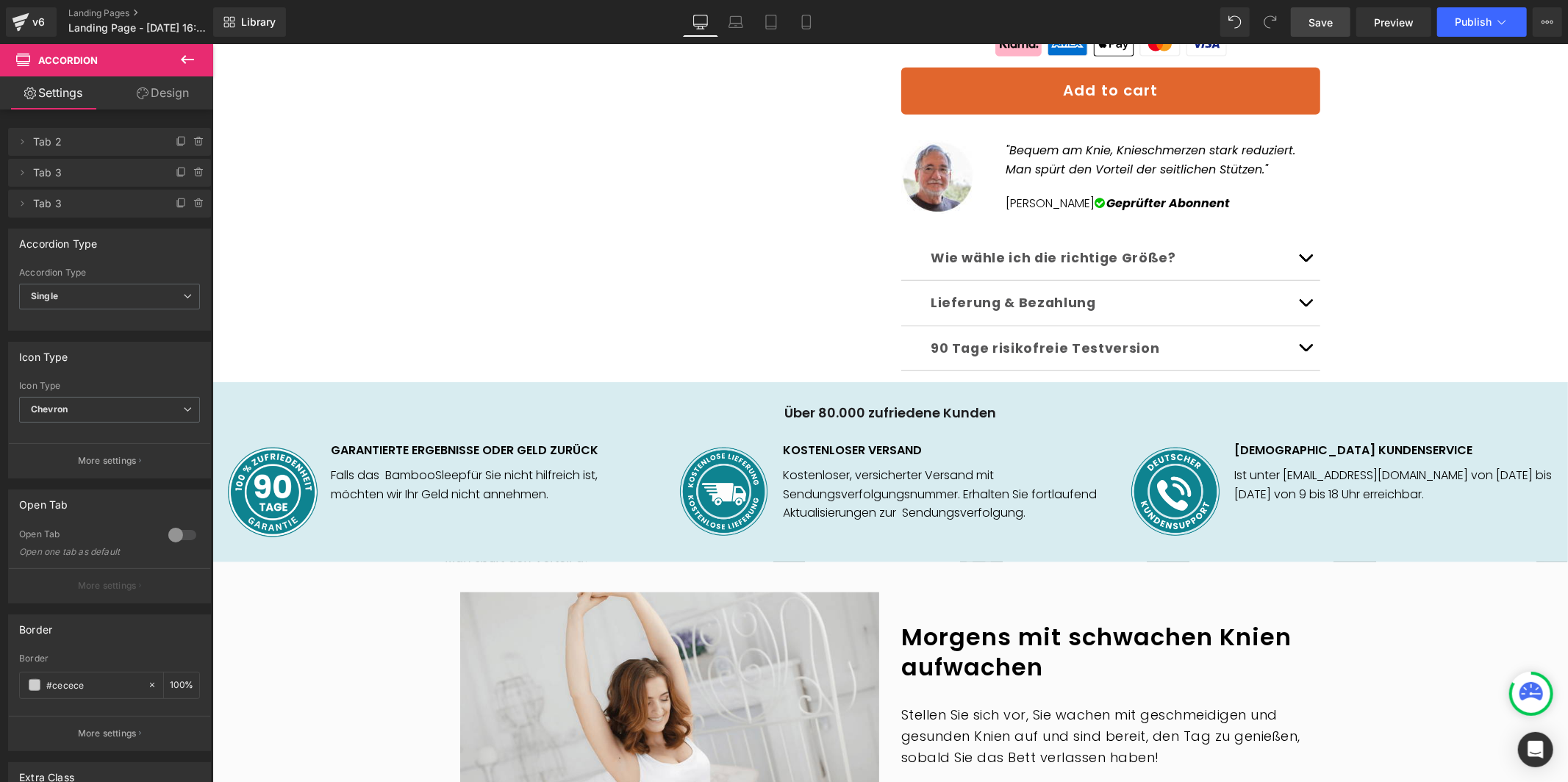
click at [1349, 14] on link "Save" at bounding box center [1320, 22] width 59 height 29
click at [1020, 149] on icon ""Bequem am Knie, Knieschmerzen stark reduziert. Man spürt den Vorteil der seitl…" at bounding box center [1150, 159] width 289 height 36
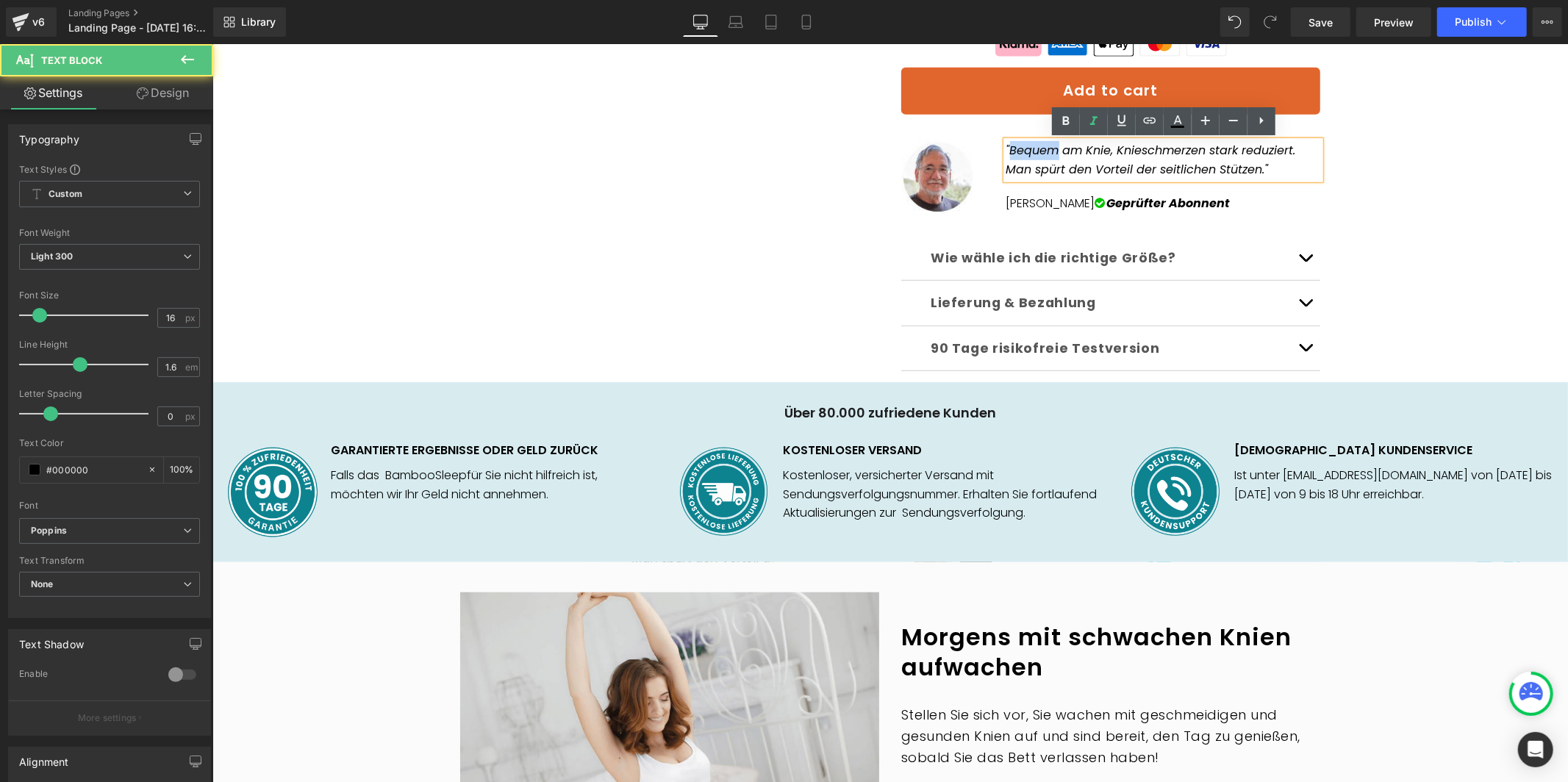
click at [1020, 149] on icon ""Bequem am Knie, Knieschmerzen stark reduziert. Man spürt den Vorteil der seitl…" at bounding box center [1150, 159] width 289 height 36
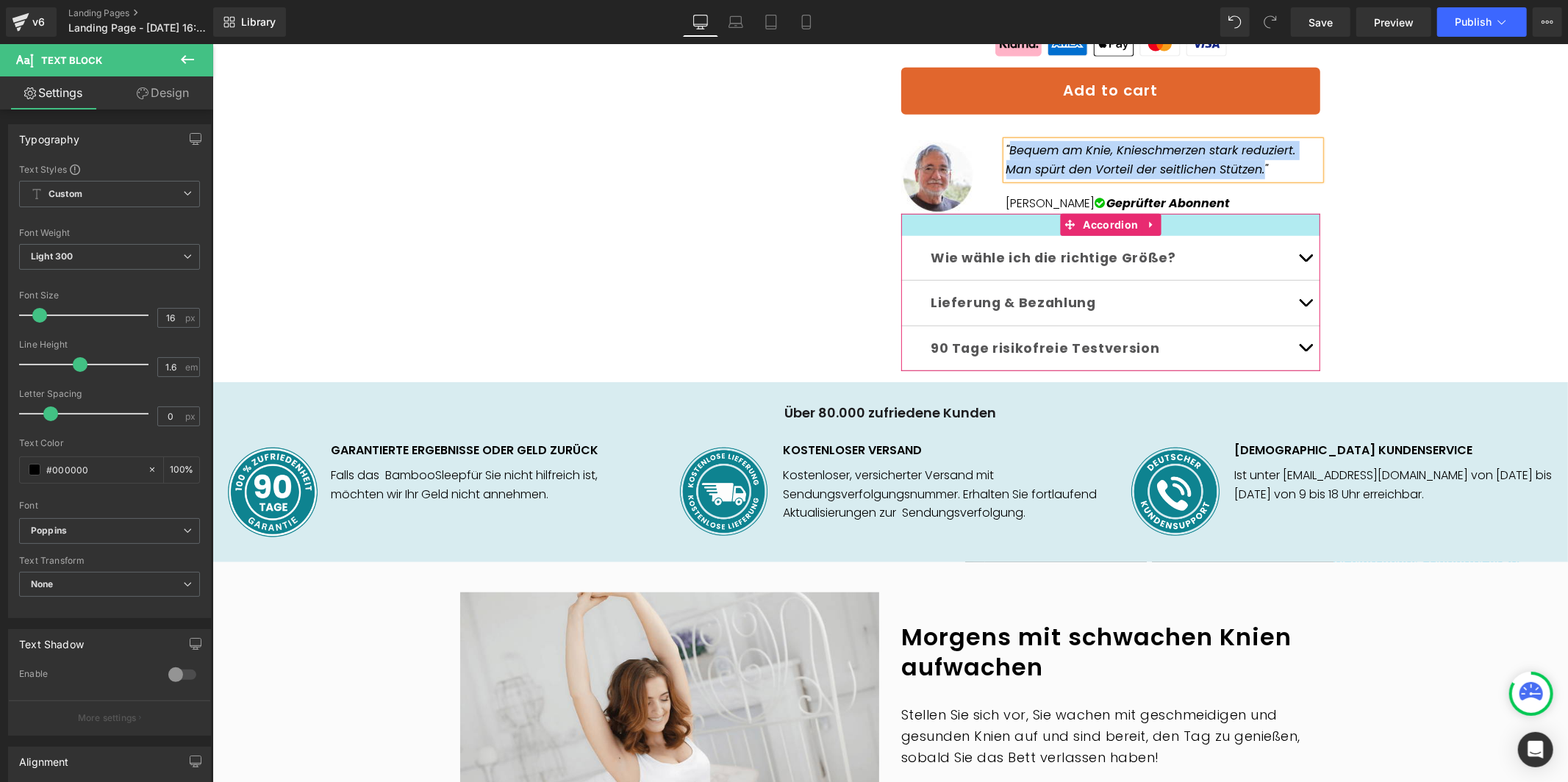
paste div
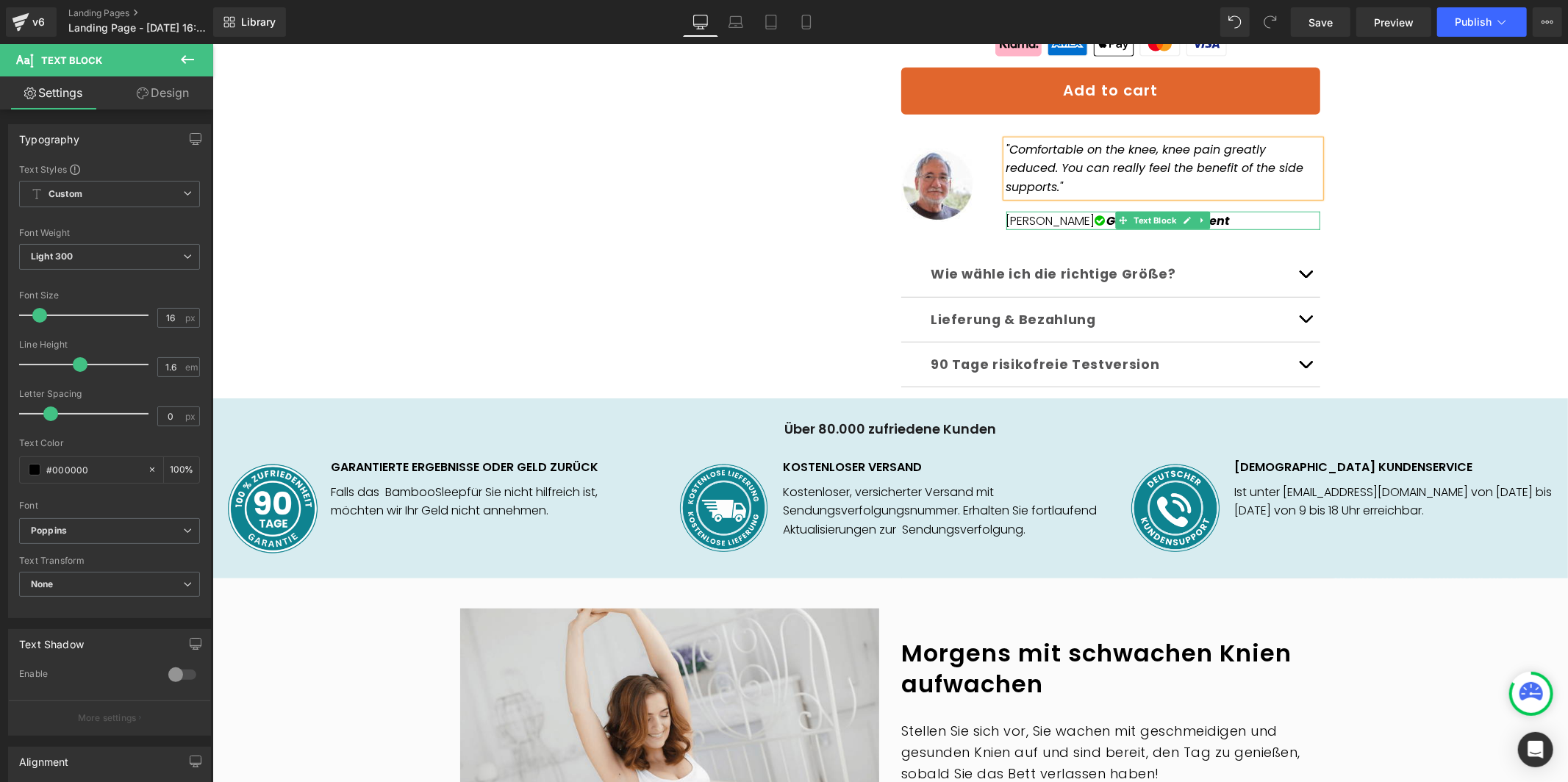
click at [1223, 212] on em "Geprüfter Abonnent" at bounding box center [1168, 220] width 123 height 17
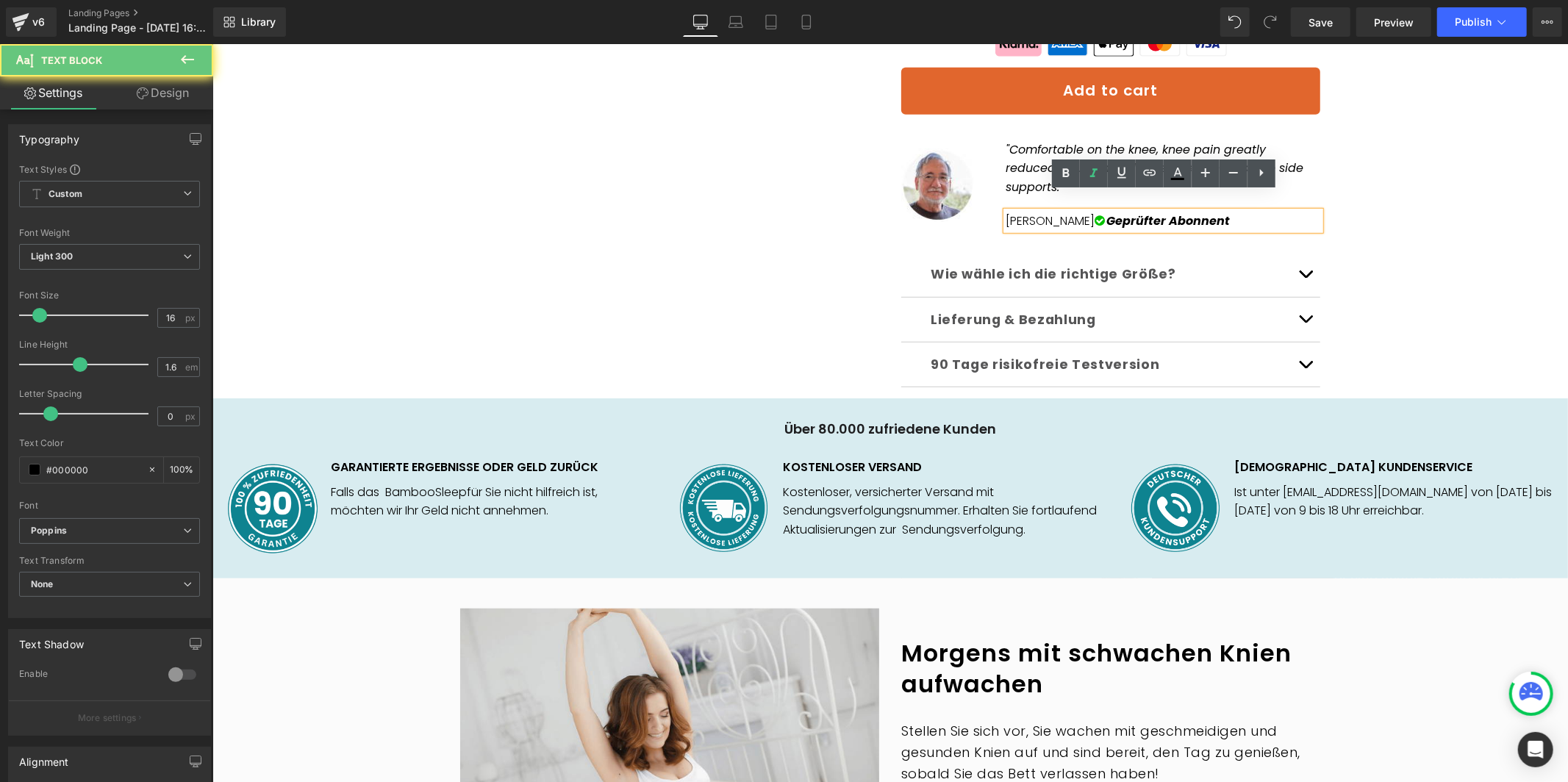
click at [1223, 212] on em "Geprüfter Abonnent" at bounding box center [1168, 220] width 123 height 17
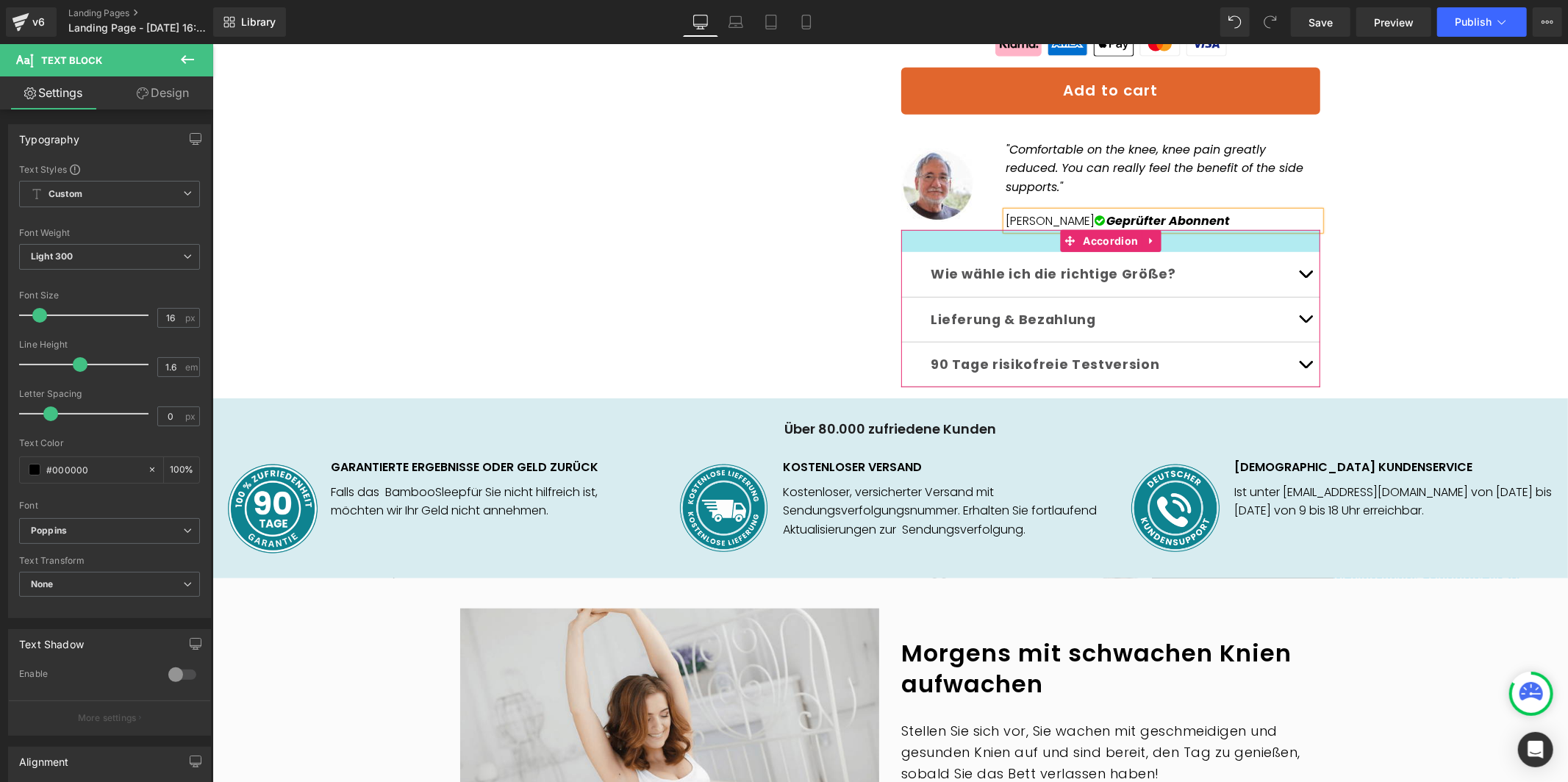
paste div
click at [1471, 176] on div "🇩🇪 KOSTENLOSER VERSAND Text Block Row Row Sale Off (P) Image ‹ ›" at bounding box center [890, 31] width 1341 height 1093
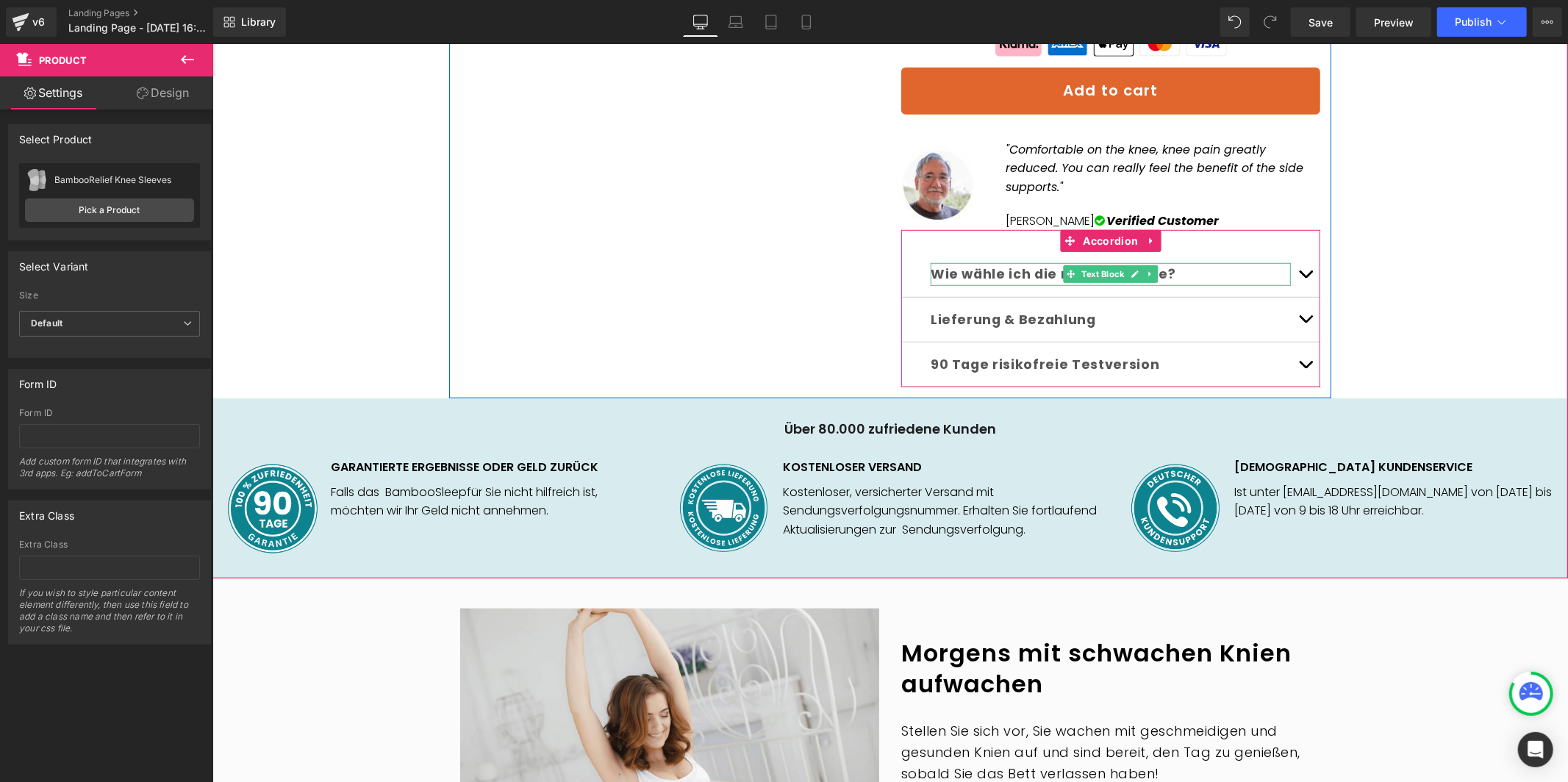
click at [976, 265] on b "Wie wähle ich die richtige Größe?" at bounding box center [1053, 274] width 245 height 18
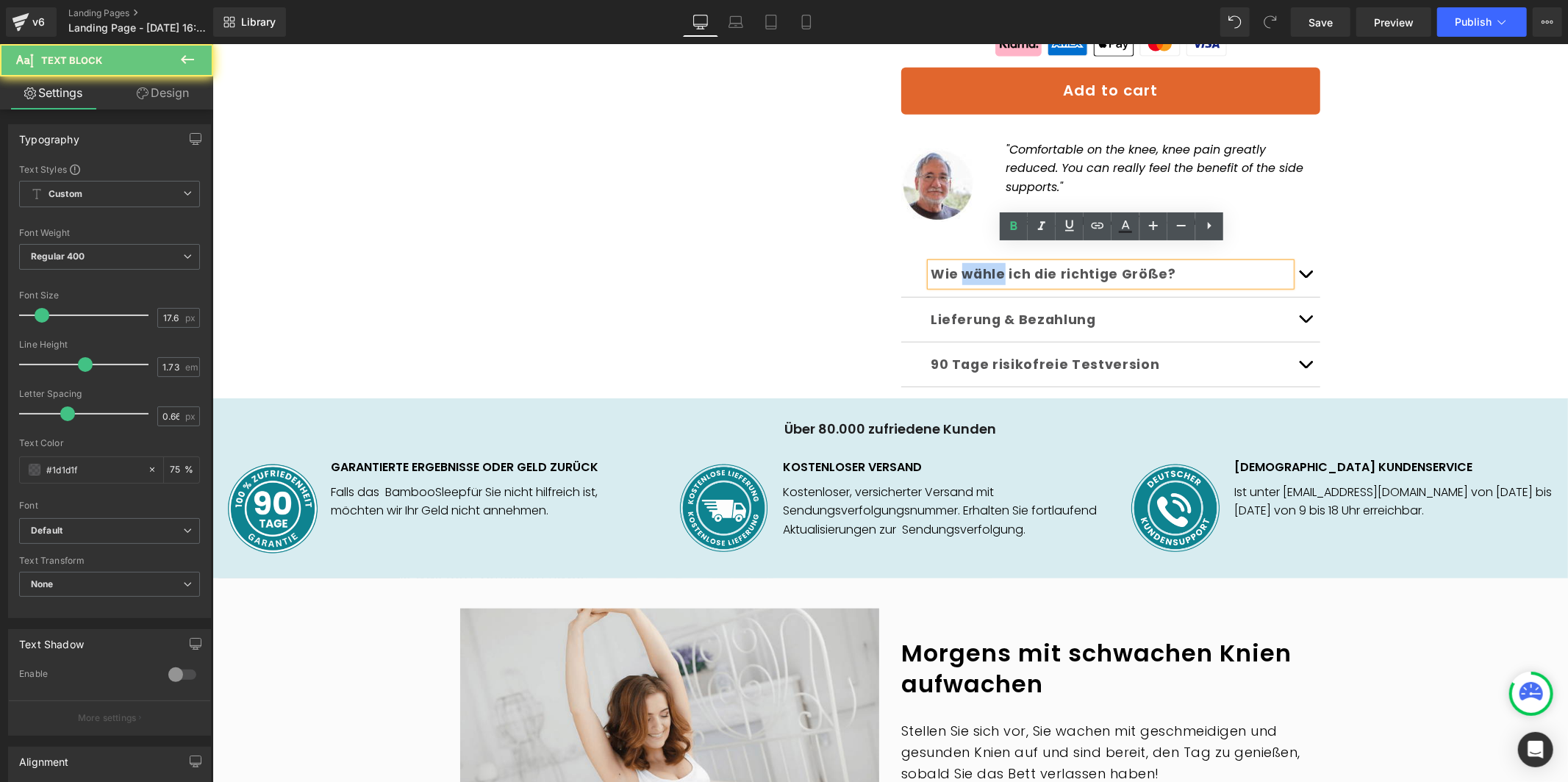
click at [977, 265] on b "Wie wähle ich die richtige Größe?" at bounding box center [1053, 274] width 245 height 18
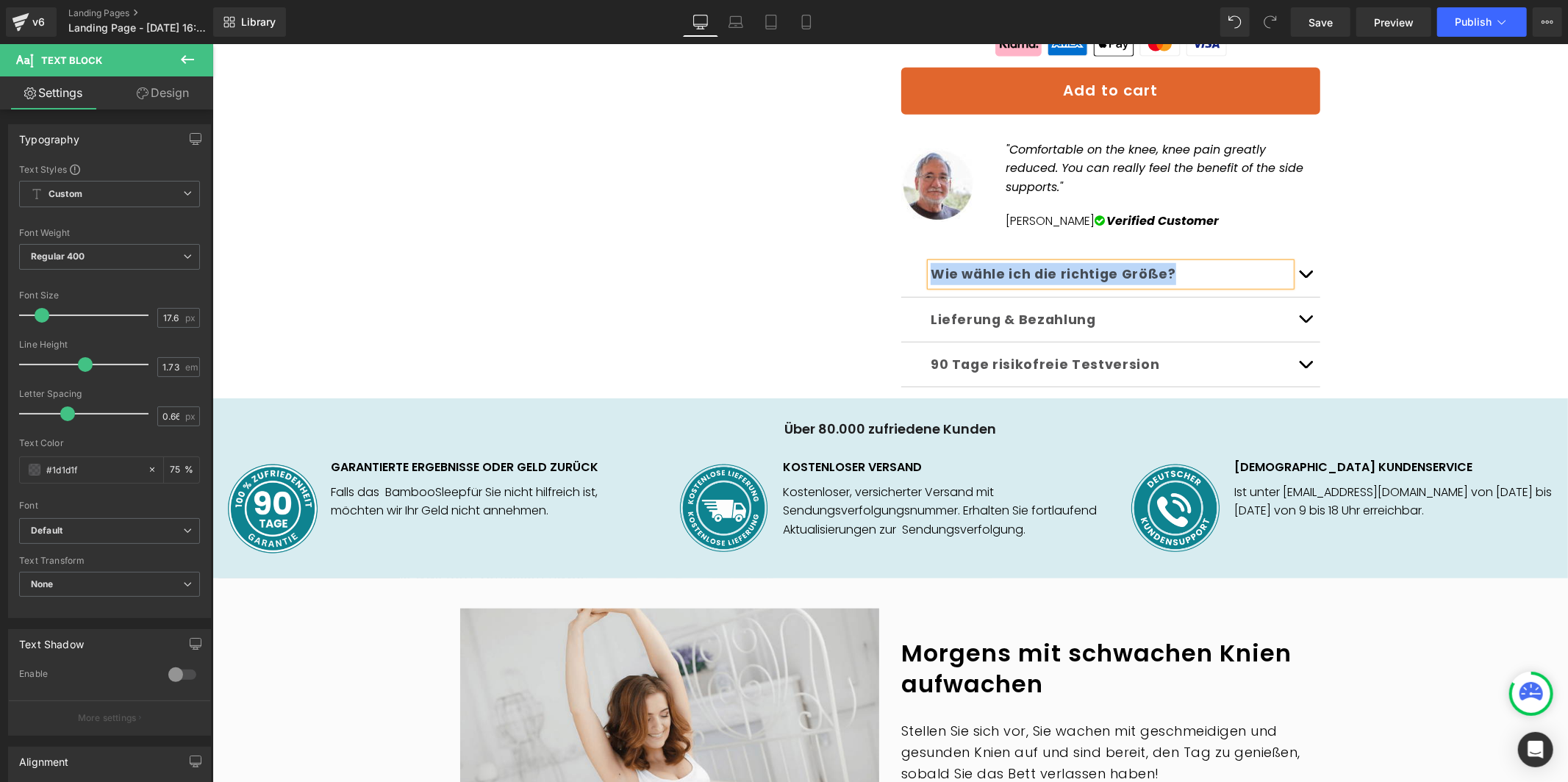
paste div
click at [964, 310] on b "Lieferung & Bezahlung" at bounding box center [1013, 319] width 166 height 18
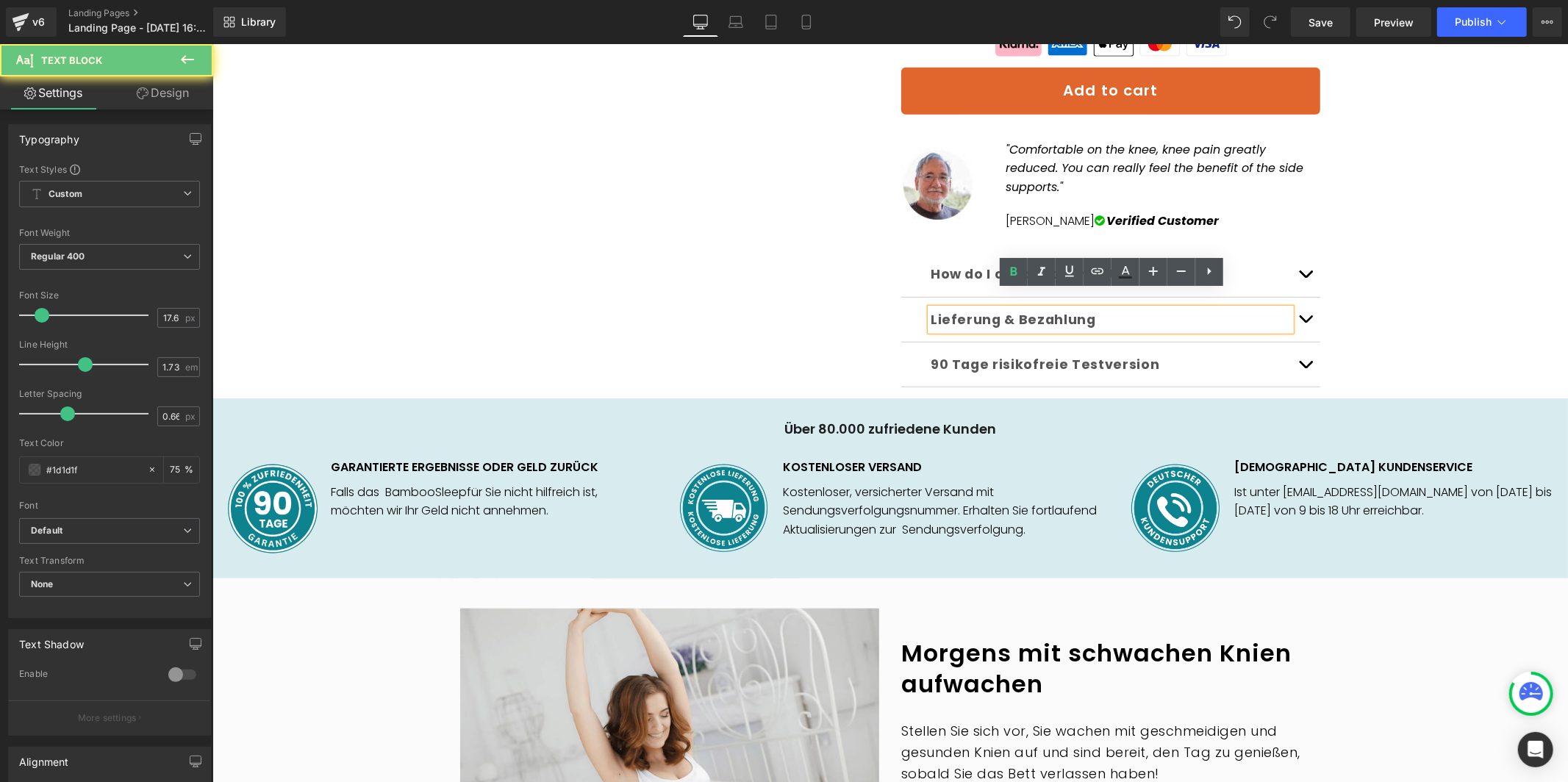
click at [964, 310] on b "Lieferung & Bezahlung" at bounding box center [1013, 319] width 166 height 18
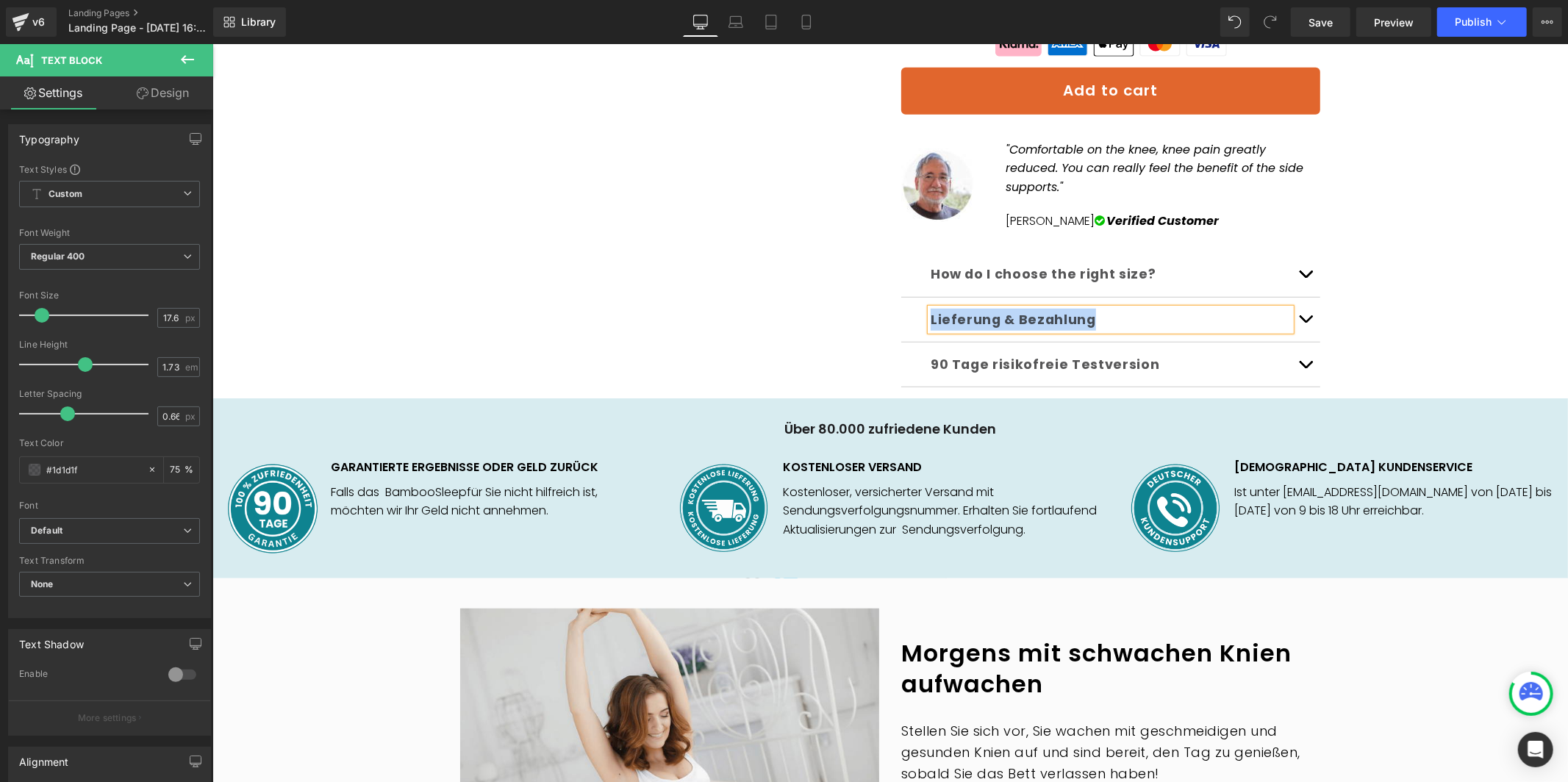
paste div
click at [1008, 355] on b "90 Tage risikofreie Testversion" at bounding box center [1044, 364] width 228 height 18
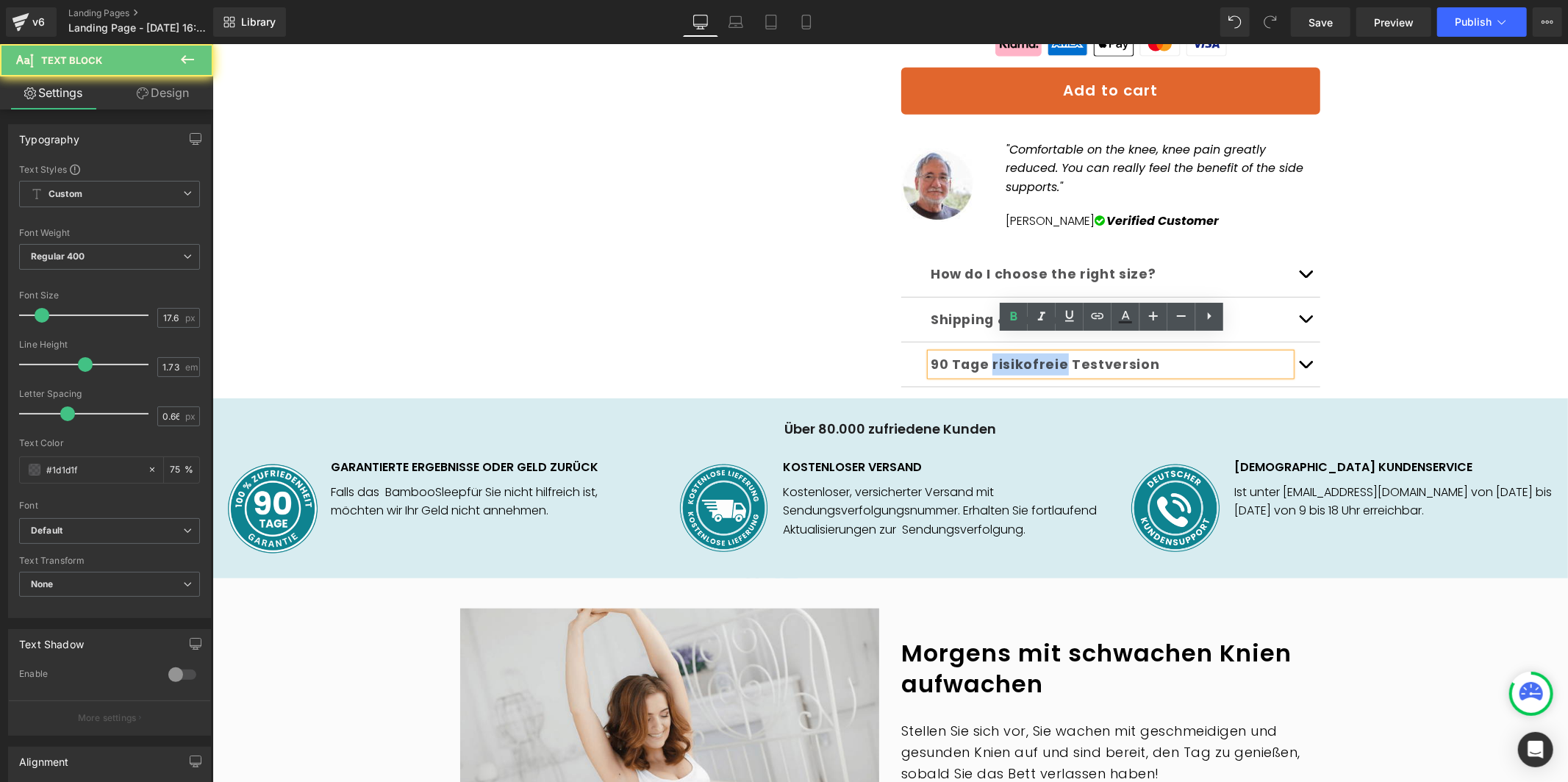
click at [1008, 355] on b "90 Tage risikofreie Testversion" at bounding box center [1044, 364] width 228 height 18
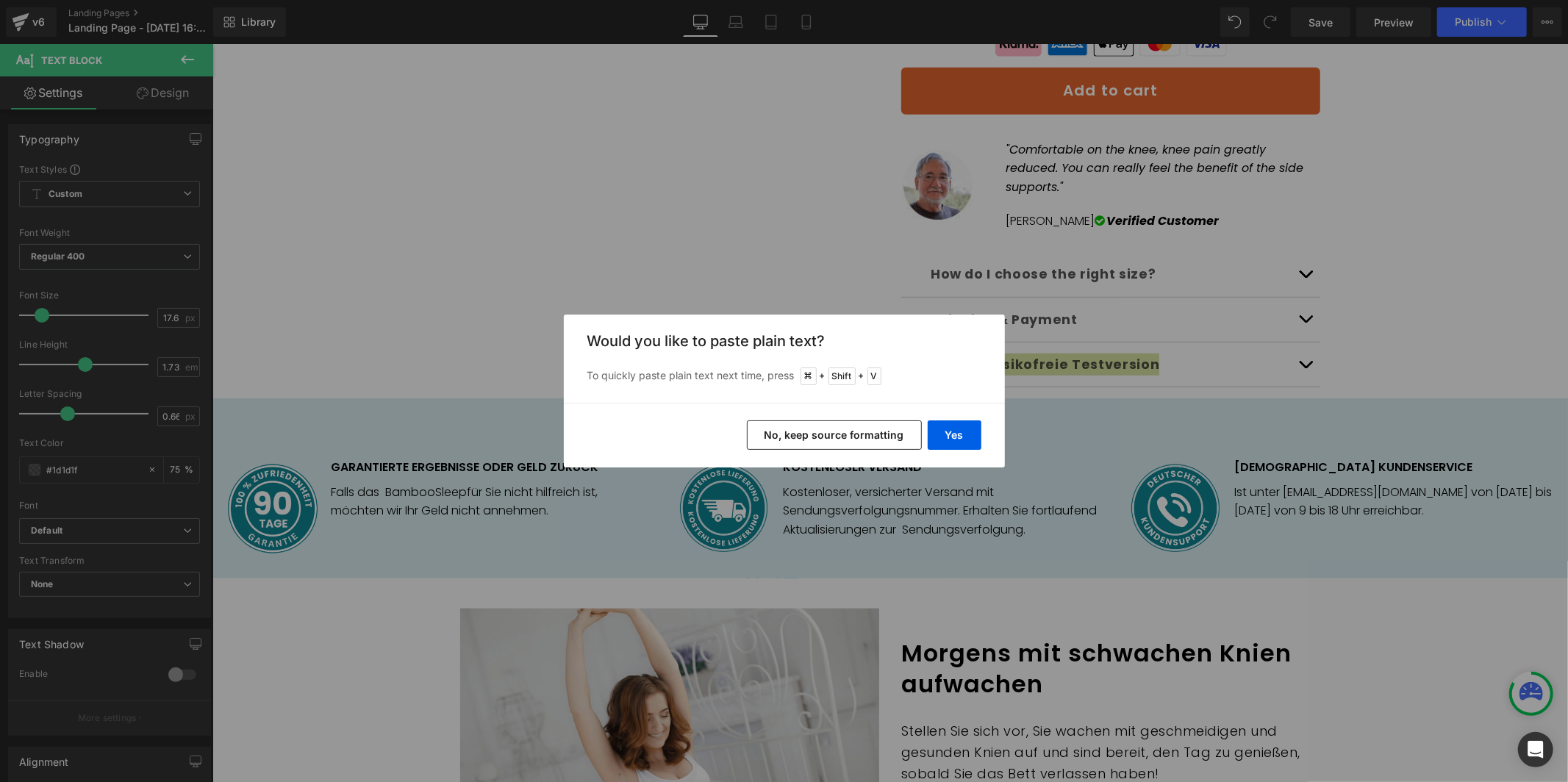
click at [960, 419] on div "Yes No, keep source formatting" at bounding box center [784, 435] width 441 height 65
click at [957, 433] on button "Yes" at bounding box center [955, 435] width 54 height 29
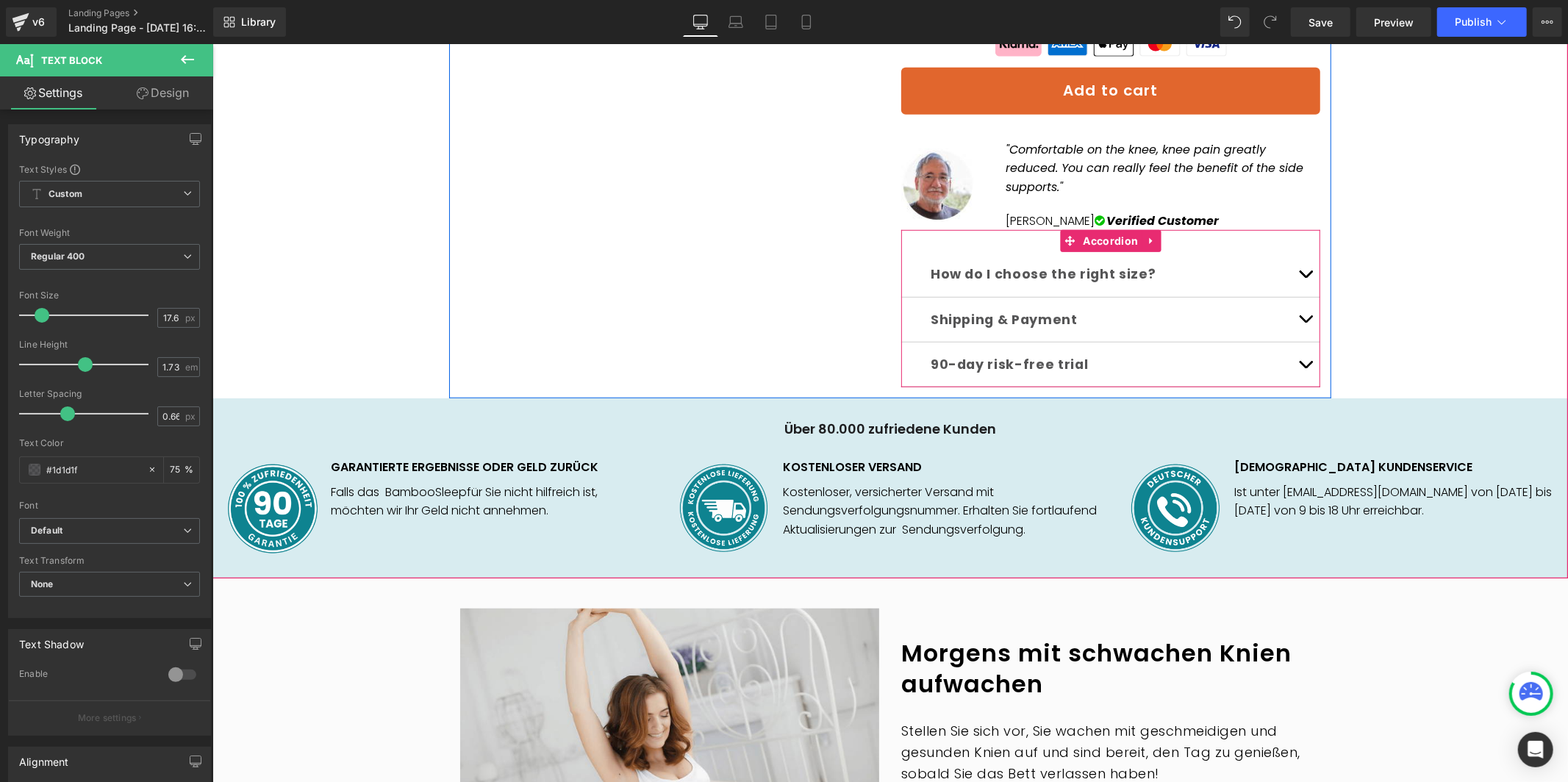
click at [1302, 305] on button "button" at bounding box center [1305, 319] width 29 height 44
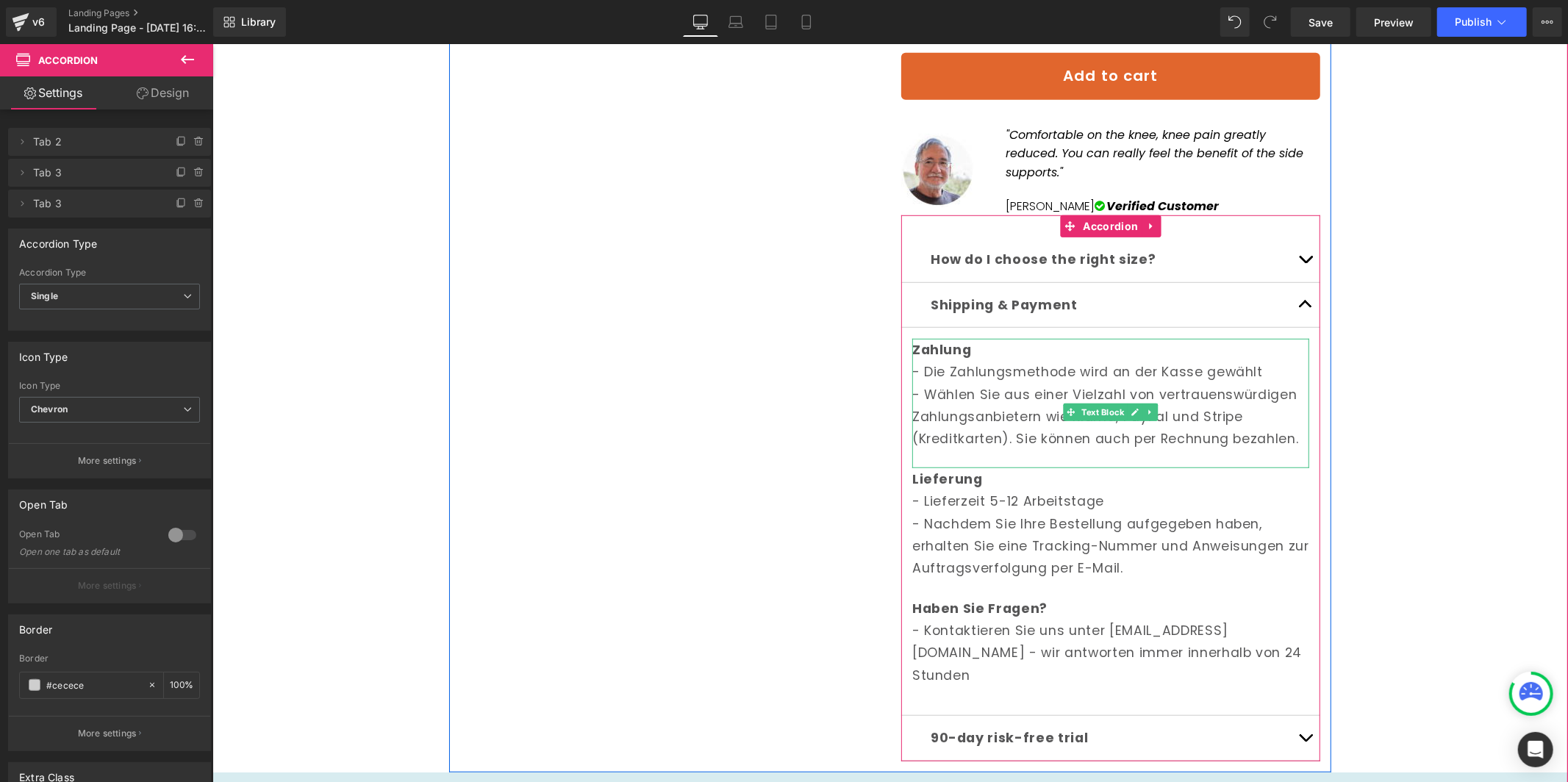
scroll to position [833, 0]
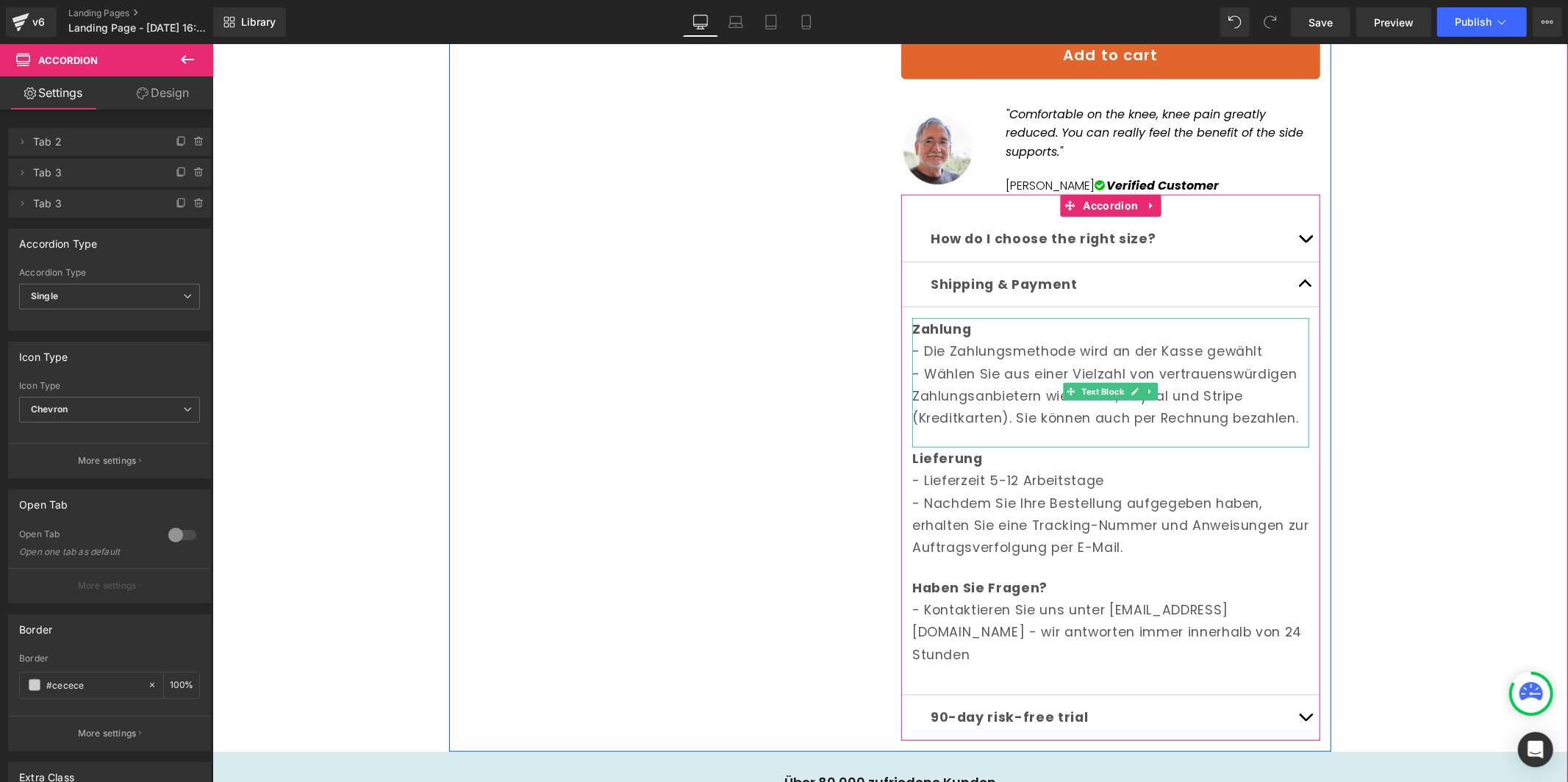
click at [1023, 369] on p "- Wählen Sie aus einer Vielzahl von vertrauenswürdigen Zahlungsanbietern wie Kl…" at bounding box center [1110, 395] width 397 height 67
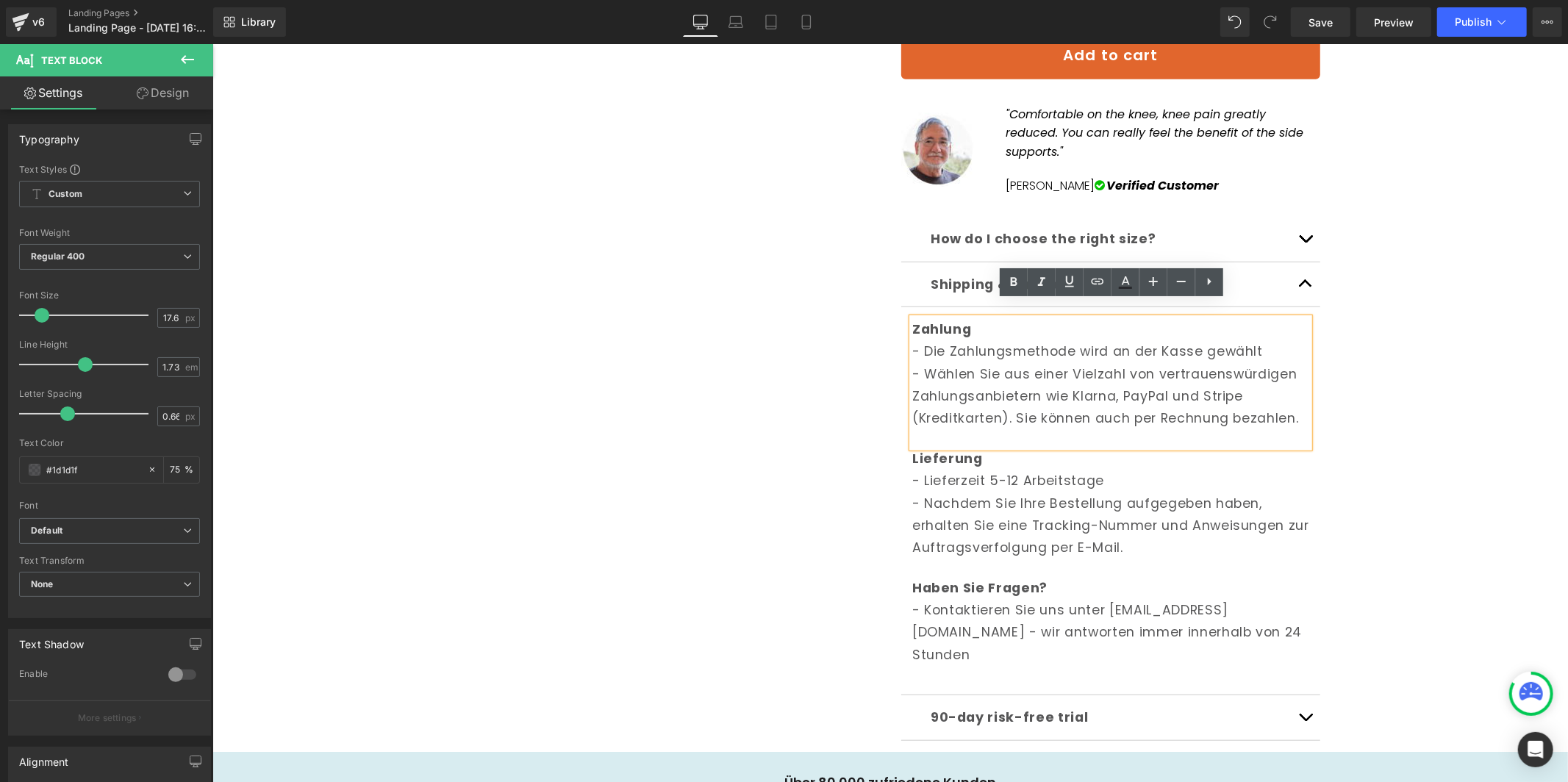
click at [1000, 387] on p "- Wählen Sie aus einer Vielzahl von vertrauenswürdigen Zahlungsanbietern wie Kl…" at bounding box center [1110, 395] width 397 height 67
click at [951, 322] on p "Zahlung - Die Zahlungsmethode wird an der Kasse gewählt" at bounding box center [1110, 339] width 397 height 45
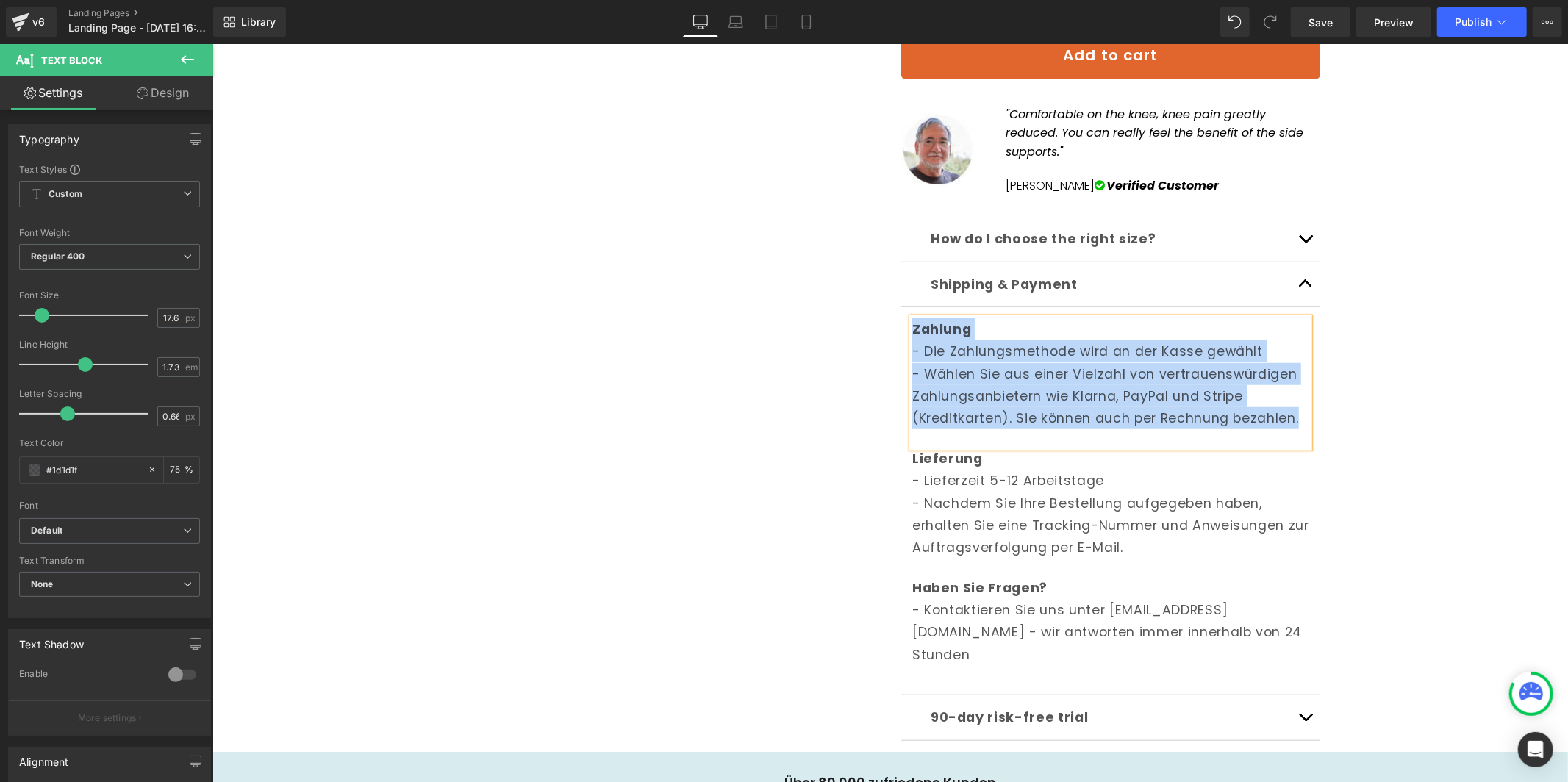
paste div
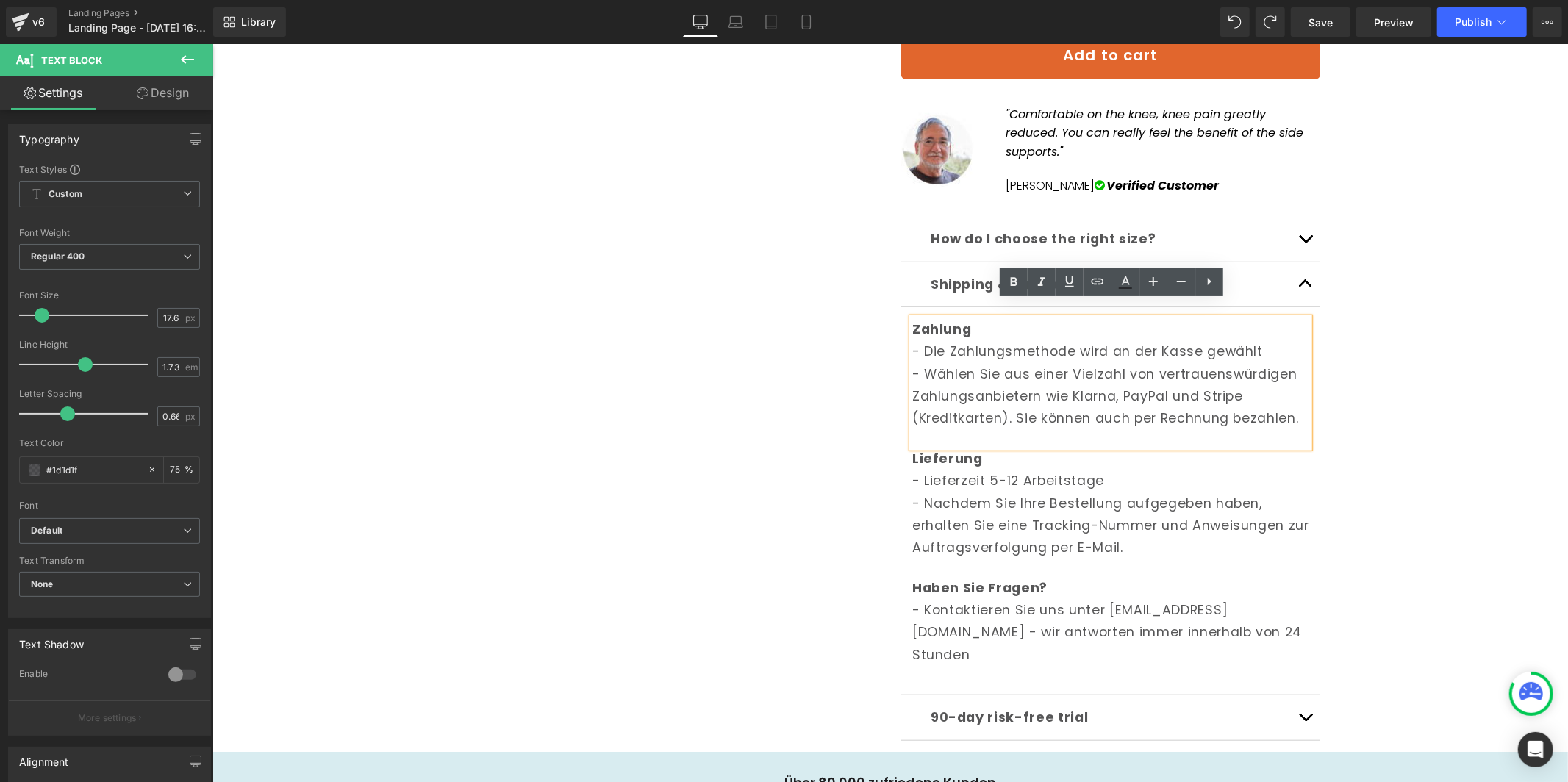
click at [1301, 406] on p "- Wählen Sie aus einer Vielzahl von vertrauenswürdigen Zahlungsanbietern wie Kl…" at bounding box center [1110, 395] width 397 height 67
click at [945, 320] on b "Zahlung" at bounding box center [941, 329] width 59 height 18
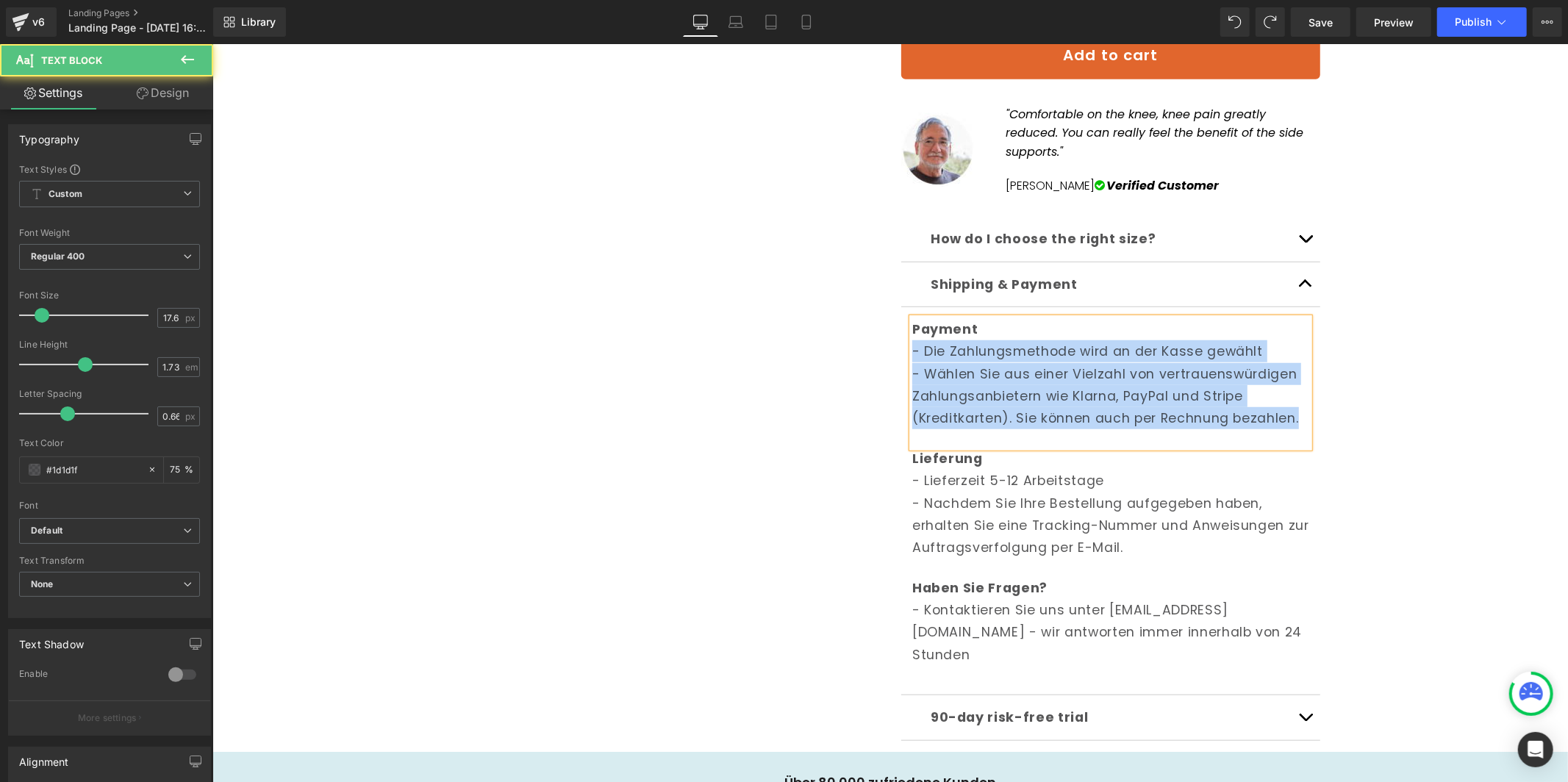
drag, startPoint x: 914, startPoint y: 331, endPoint x: 1301, endPoint y: 413, distance: 395.6
click at [1301, 413] on div "Payment - Die Zahlungsmethode wird an der Kasse gewählt - Wählen Sie aus einer …" at bounding box center [1110, 382] width 397 height 129
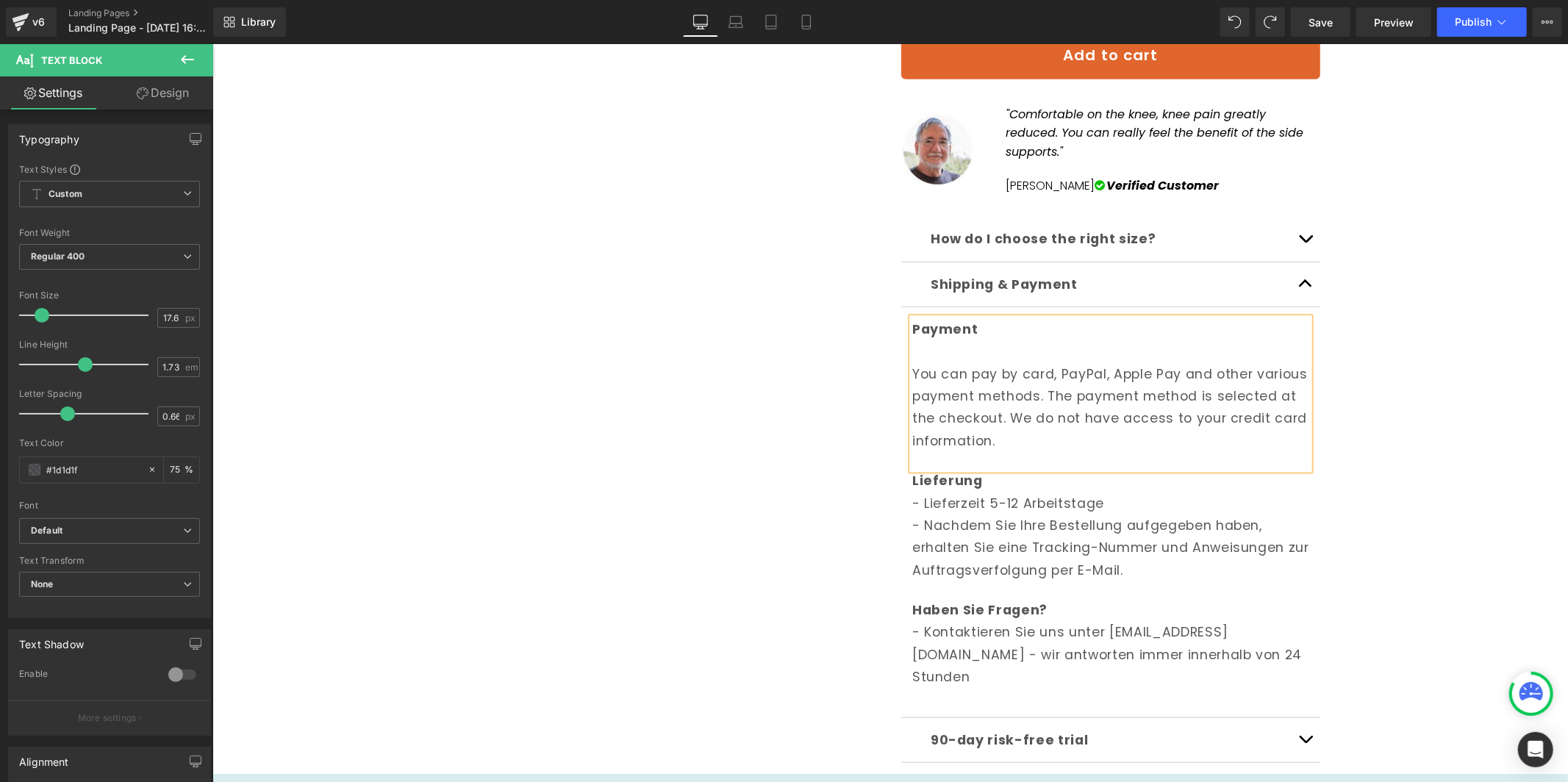
click at [1469, 391] on div "🇩🇪 KOSTENLOSER VERSAND Text Block Row Row Sale Off (P) Image ‹ ›" at bounding box center [890, 201] width 1341 height 1504
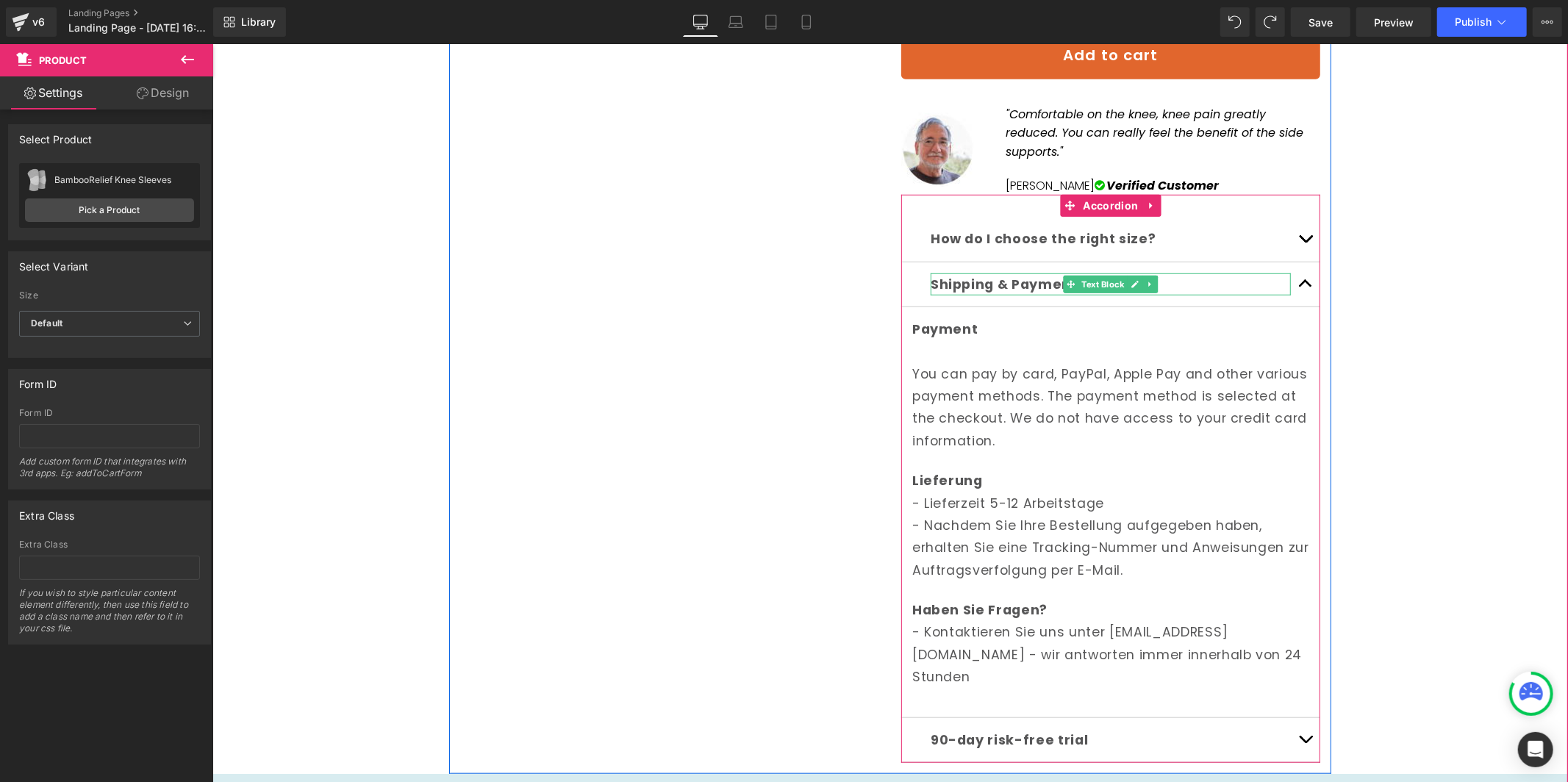
click at [985, 274] on b "Shipping & Payment" at bounding box center [1003, 283] width 147 height 18
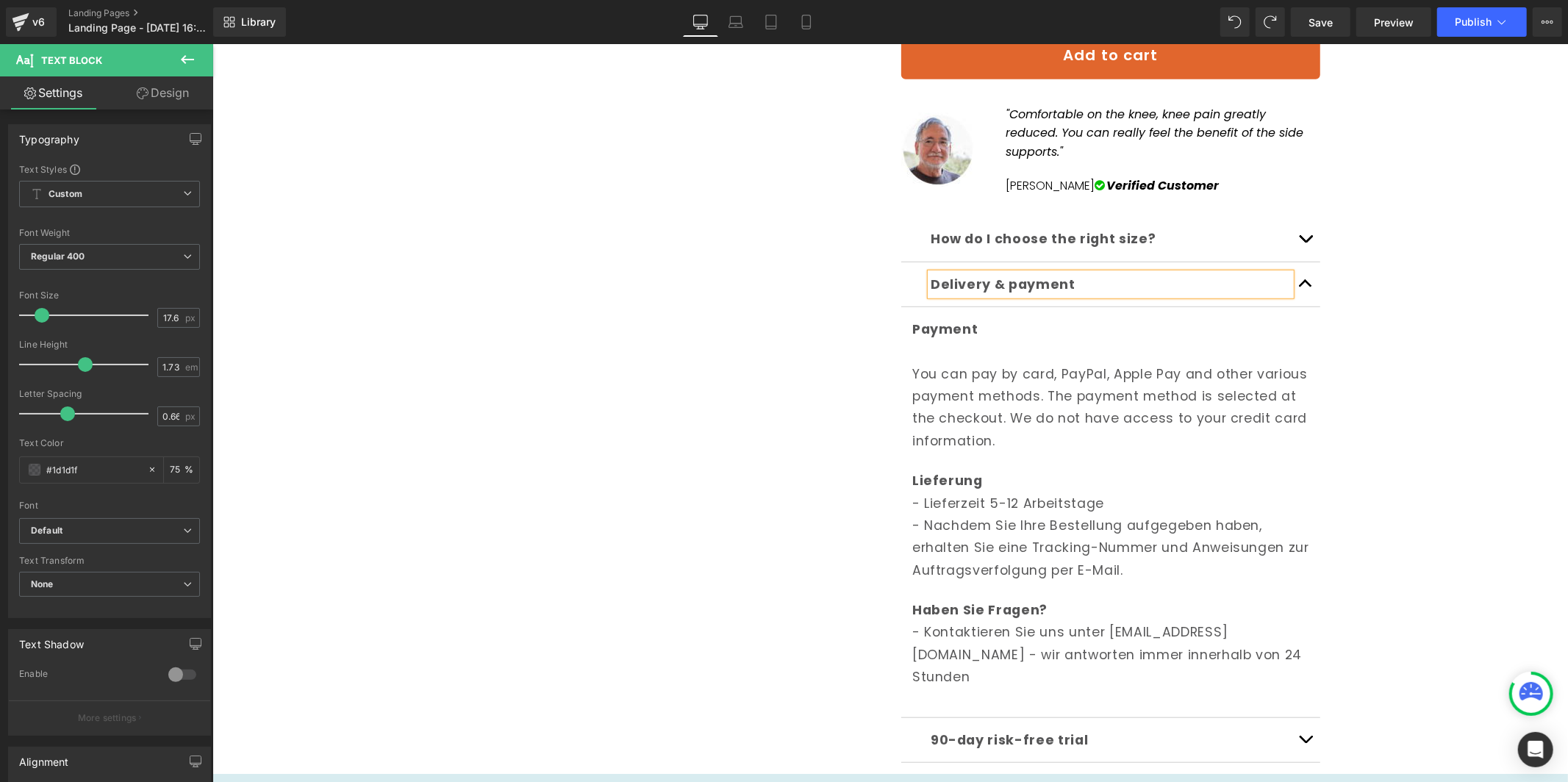
click at [977, 274] on b "Delivery & payment" at bounding box center [1003, 283] width 145 height 18
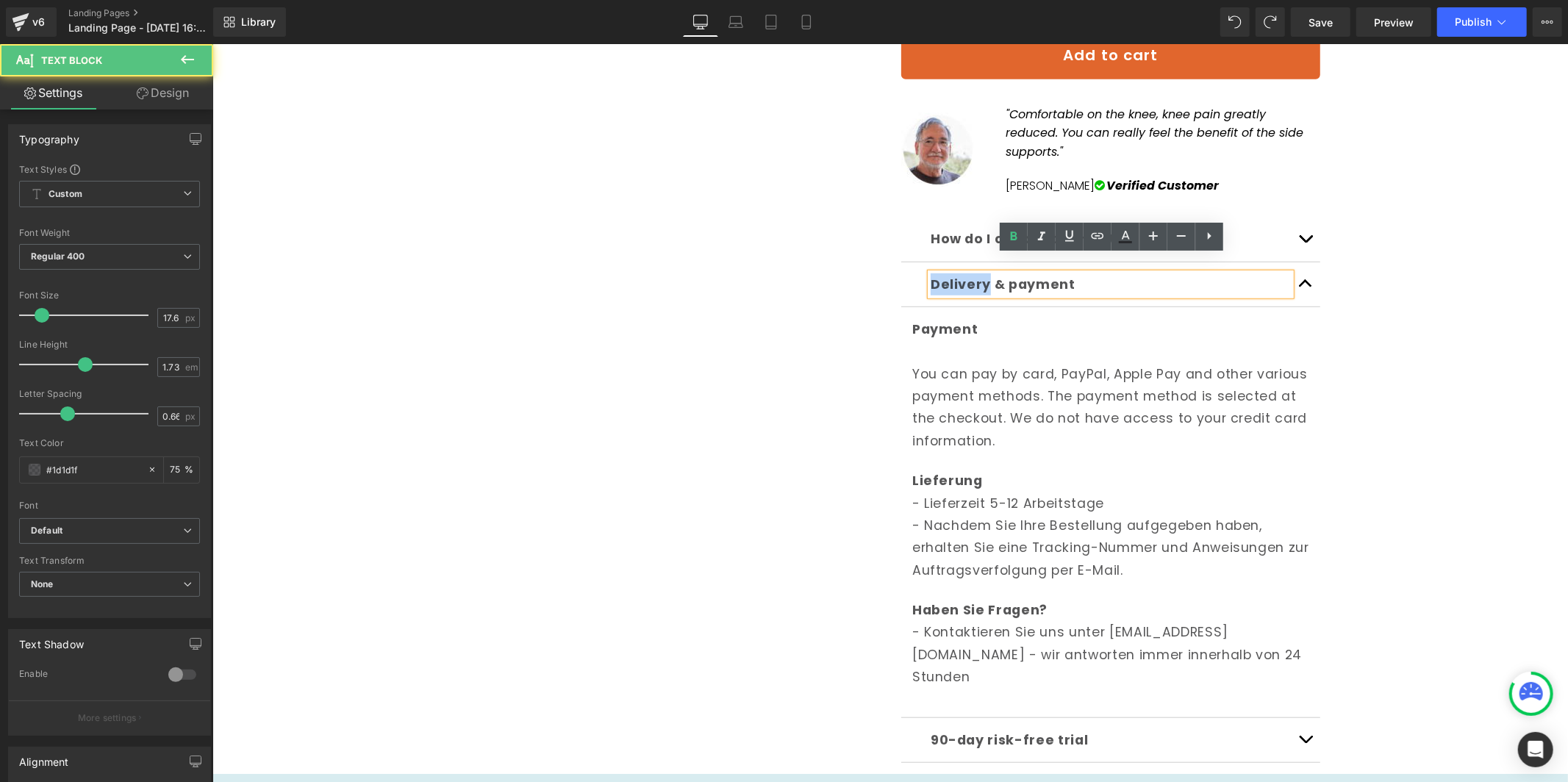
click at [977, 274] on b "Delivery & payment" at bounding box center [1003, 283] width 145 height 18
copy b "Delivery"
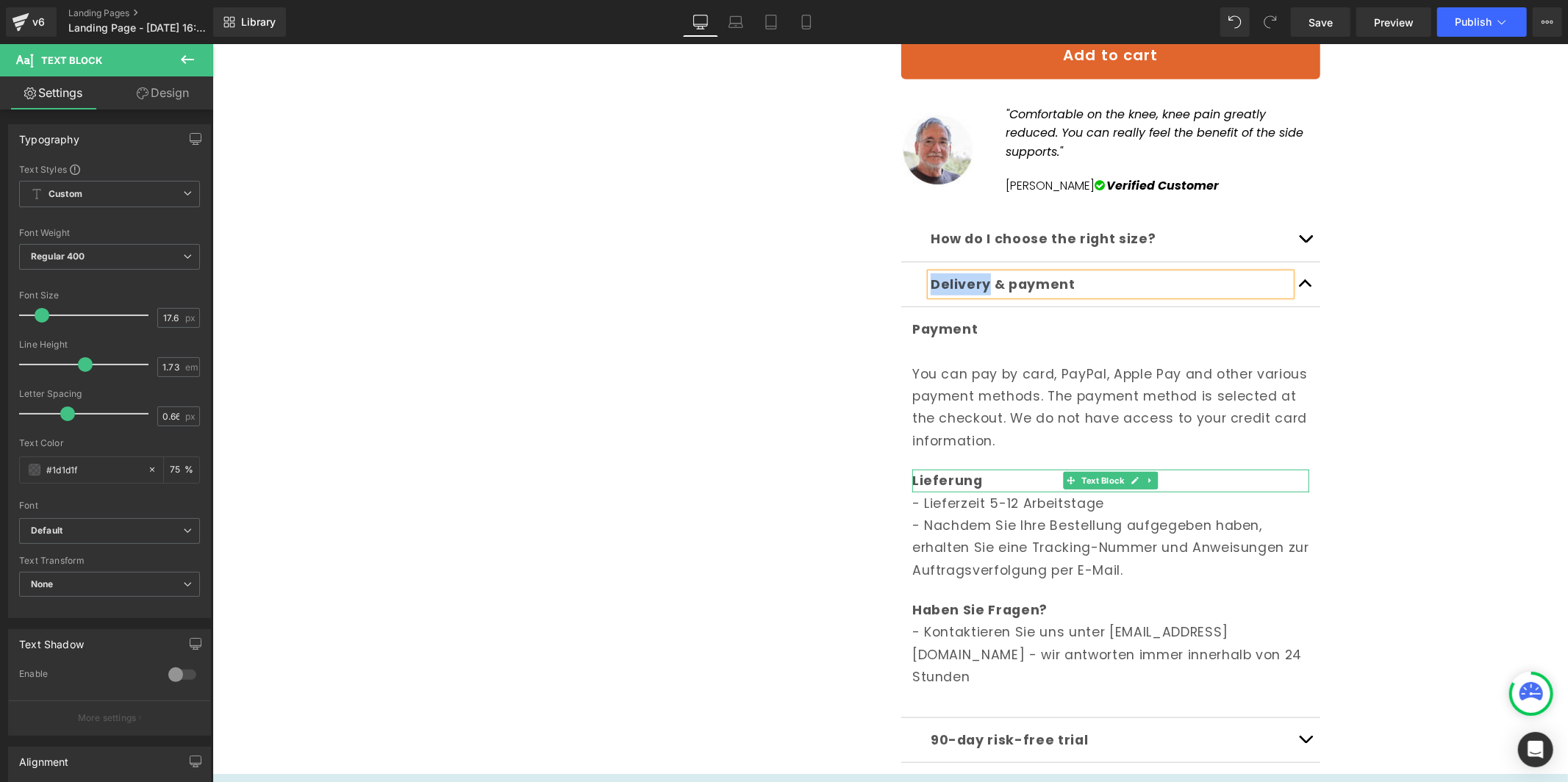
click at [960, 471] on strong "Lieferung" at bounding box center [946, 480] width 71 height 18
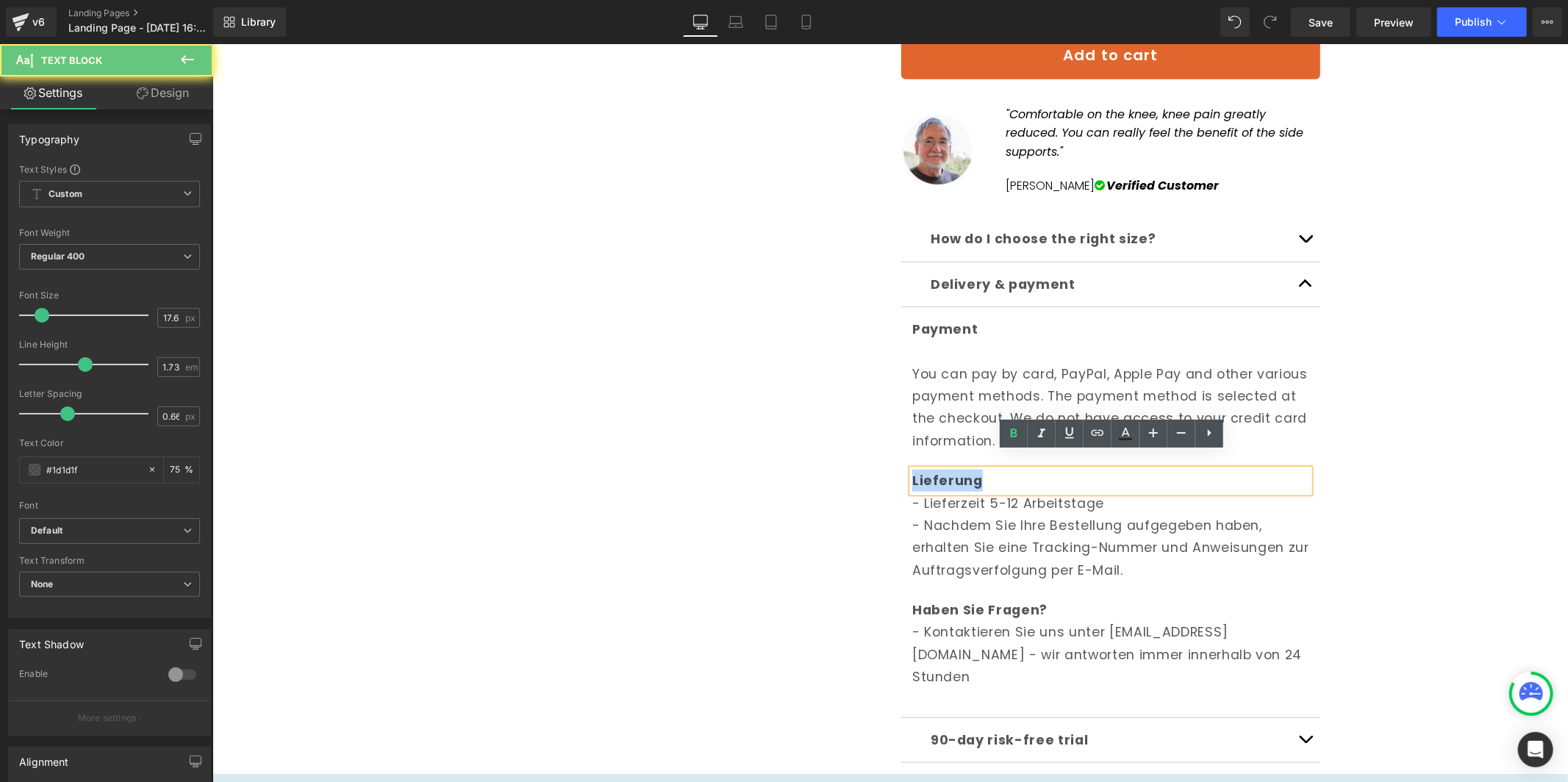
click at [960, 471] on strong "Lieferung" at bounding box center [946, 480] width 71 height 18
paste div
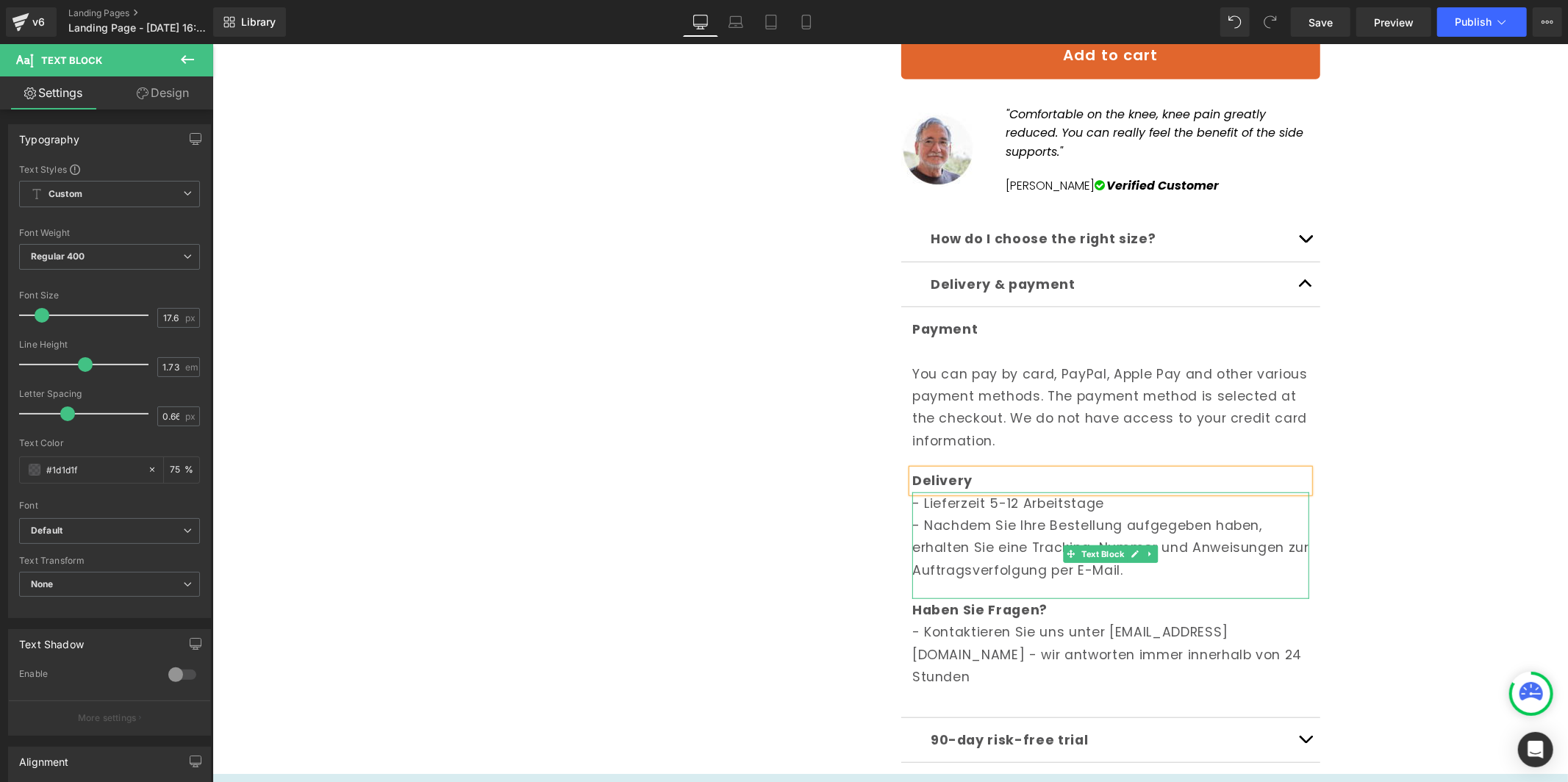
click at [992, 523] on p "- Nachdem Sie Ihre Bestellung aufgegeben haben, erhalten Sie eine Tracking-Numm…" at bounding box center [1110, 547] width 397 height 67
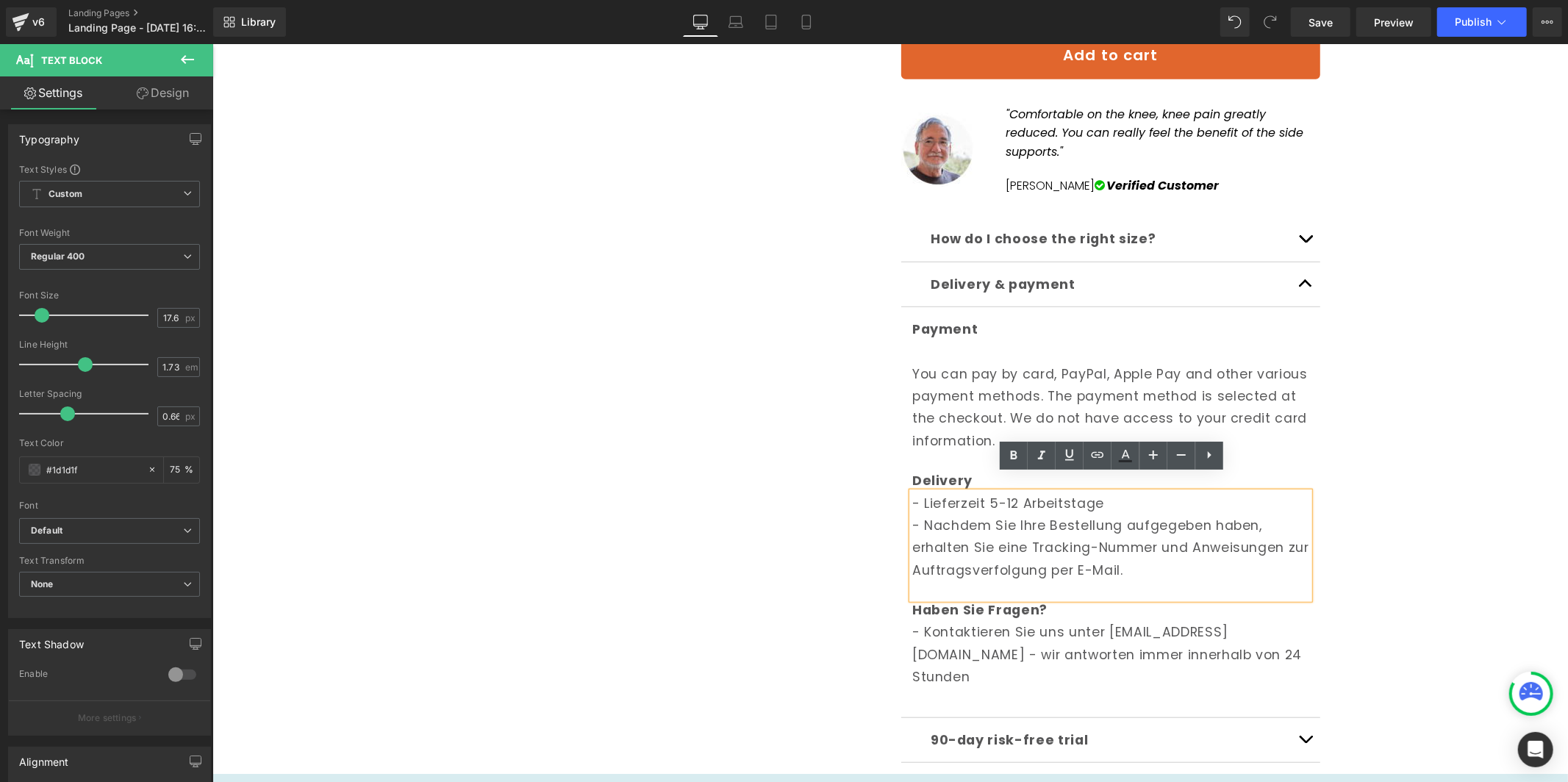
click at [983, 516] on p "- Nachdem Sie Ihre Bestellung aufgegeben haben, erhalten Sie eine Tracking-Numm…" at bounding box center [1110, 547] width 397 height 67
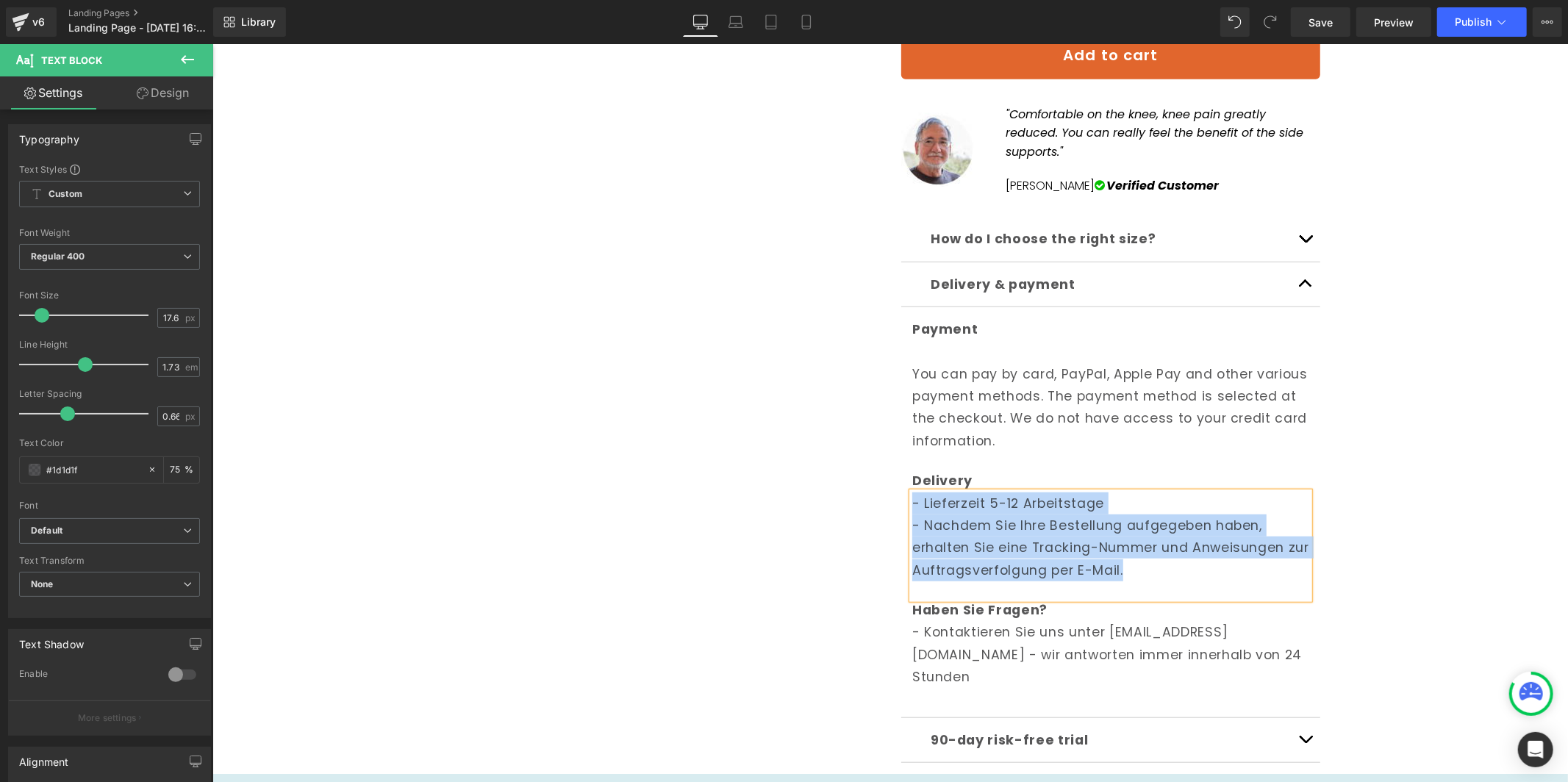
paste div
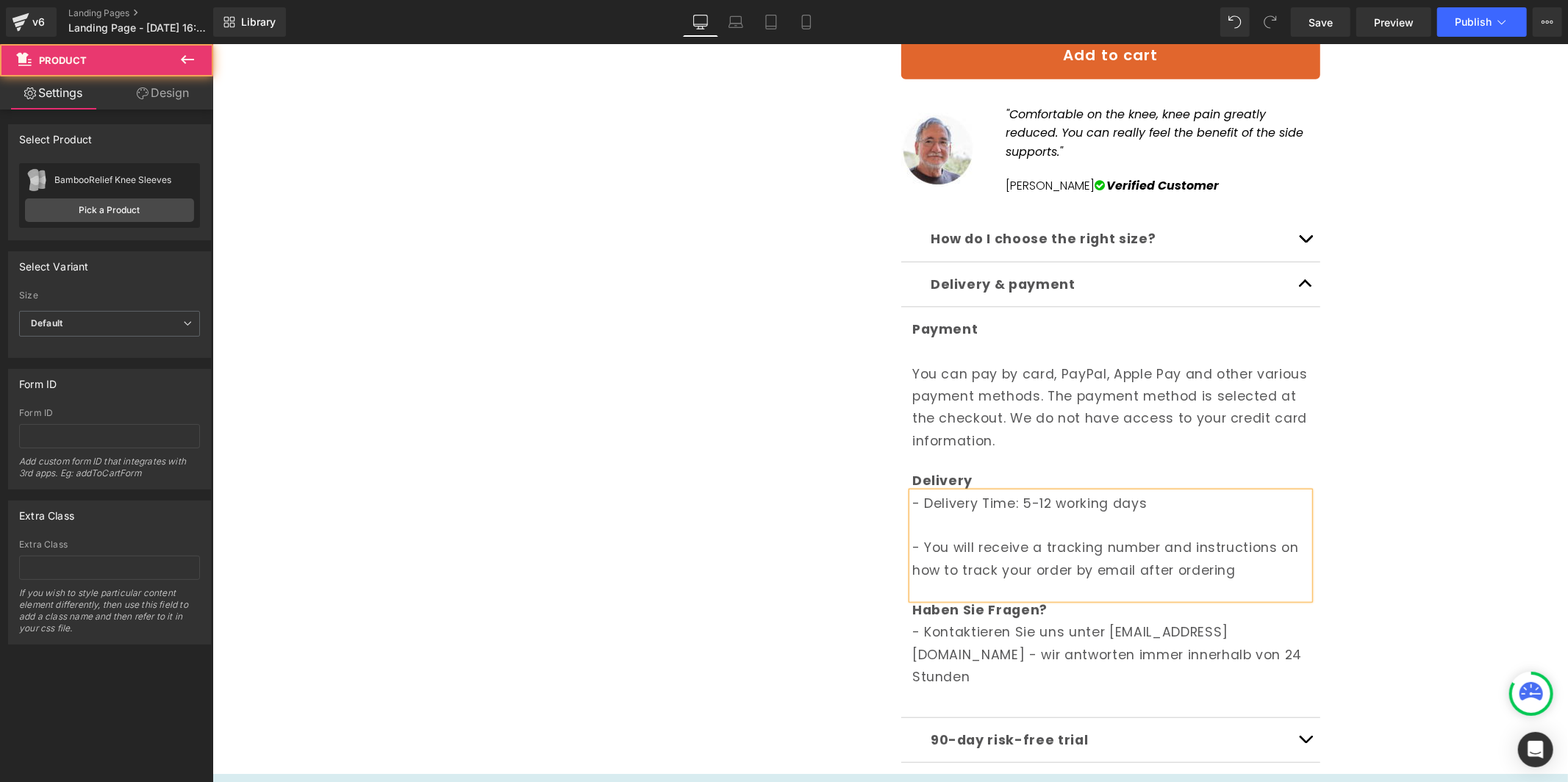
click at [1427, 343] on div "🇩🇪 KOSTENLOSER VERSAND Text Block Row Row Sale Off (P) Image ‹ ›" at bounding box center [890, 201] width 1341 height 1504
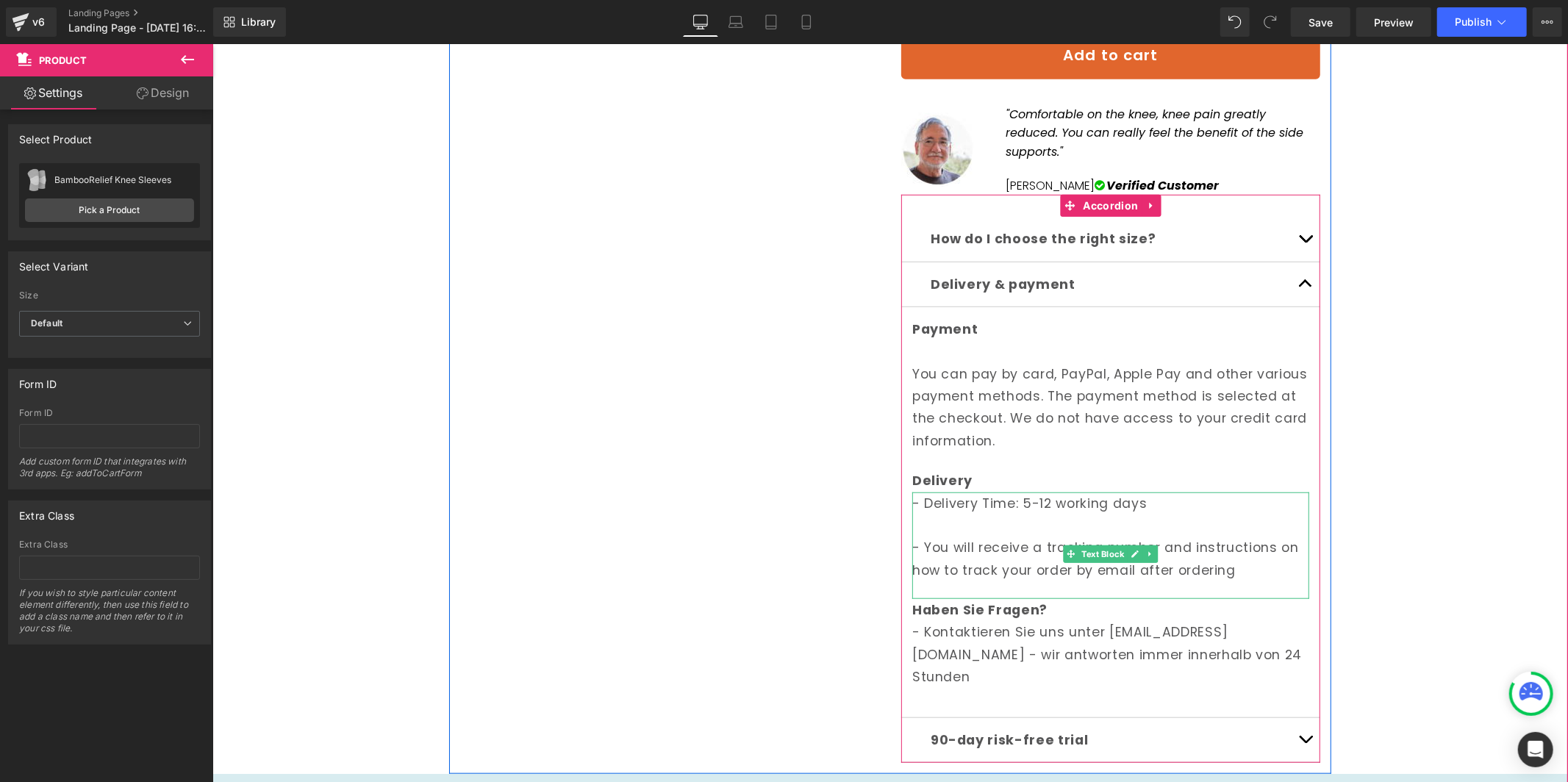
click at [974, 513] on p at bounding box center [1110, 524] width 397 height 22
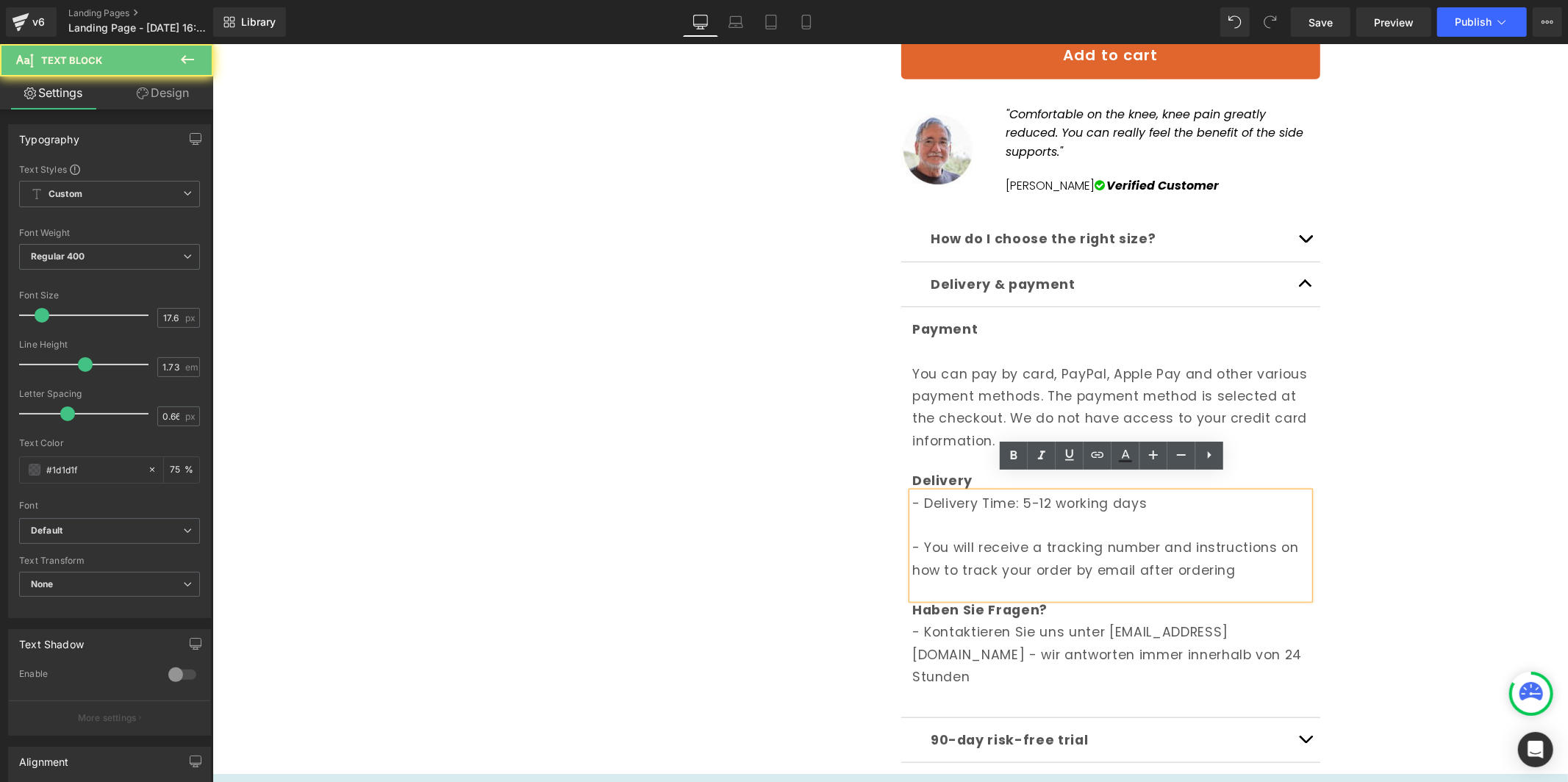
click at [974, 513] on p at bounding box center [1110, 524] width 397 height 22
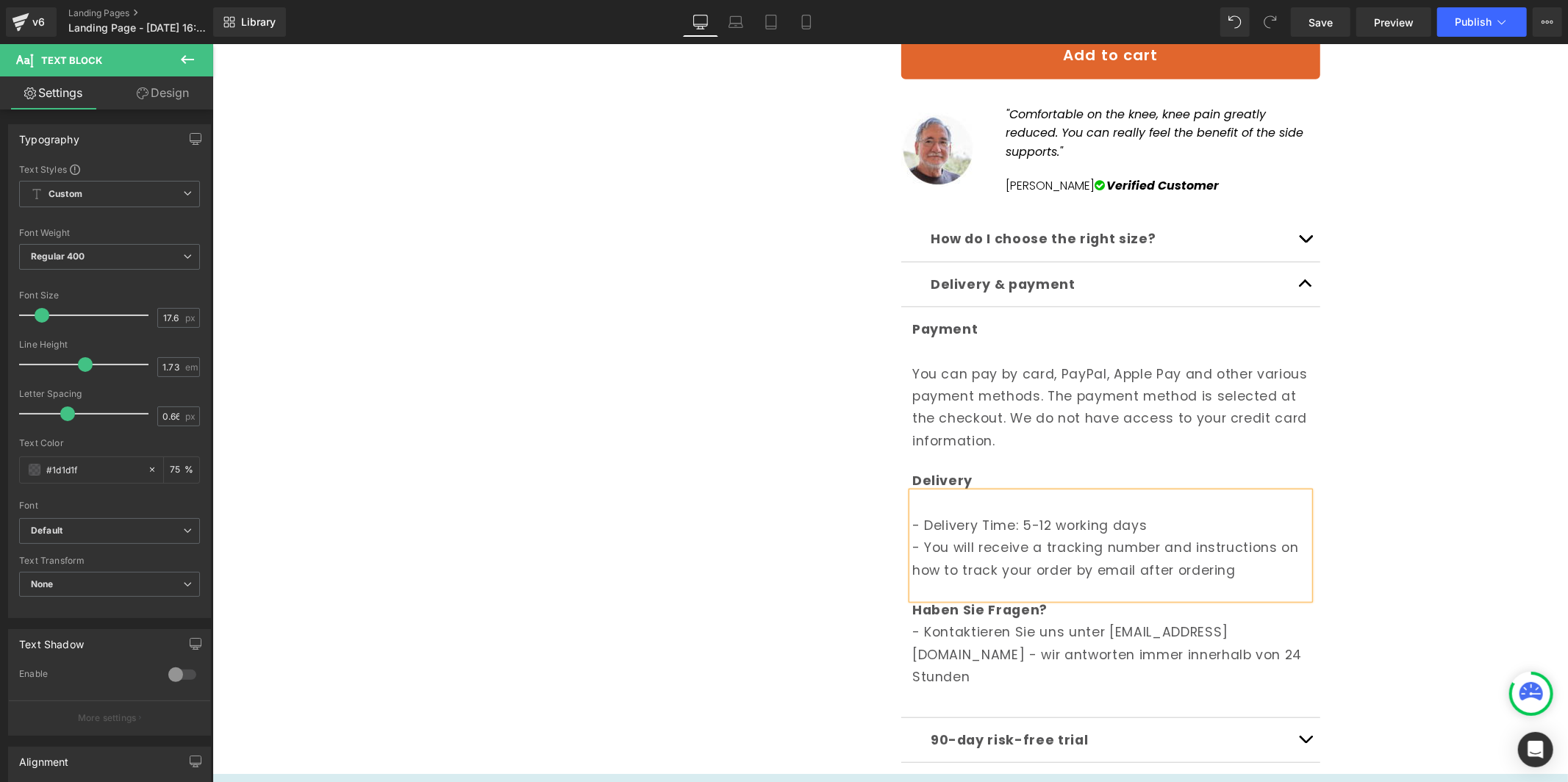
click at [1566, 382] on div "🇩🇪 KOSTENLOSER VERSAND Text Block Row Row Sale Off (P) Image ‹ ›" at bounding box center [890, 189] width 1355 height 1526
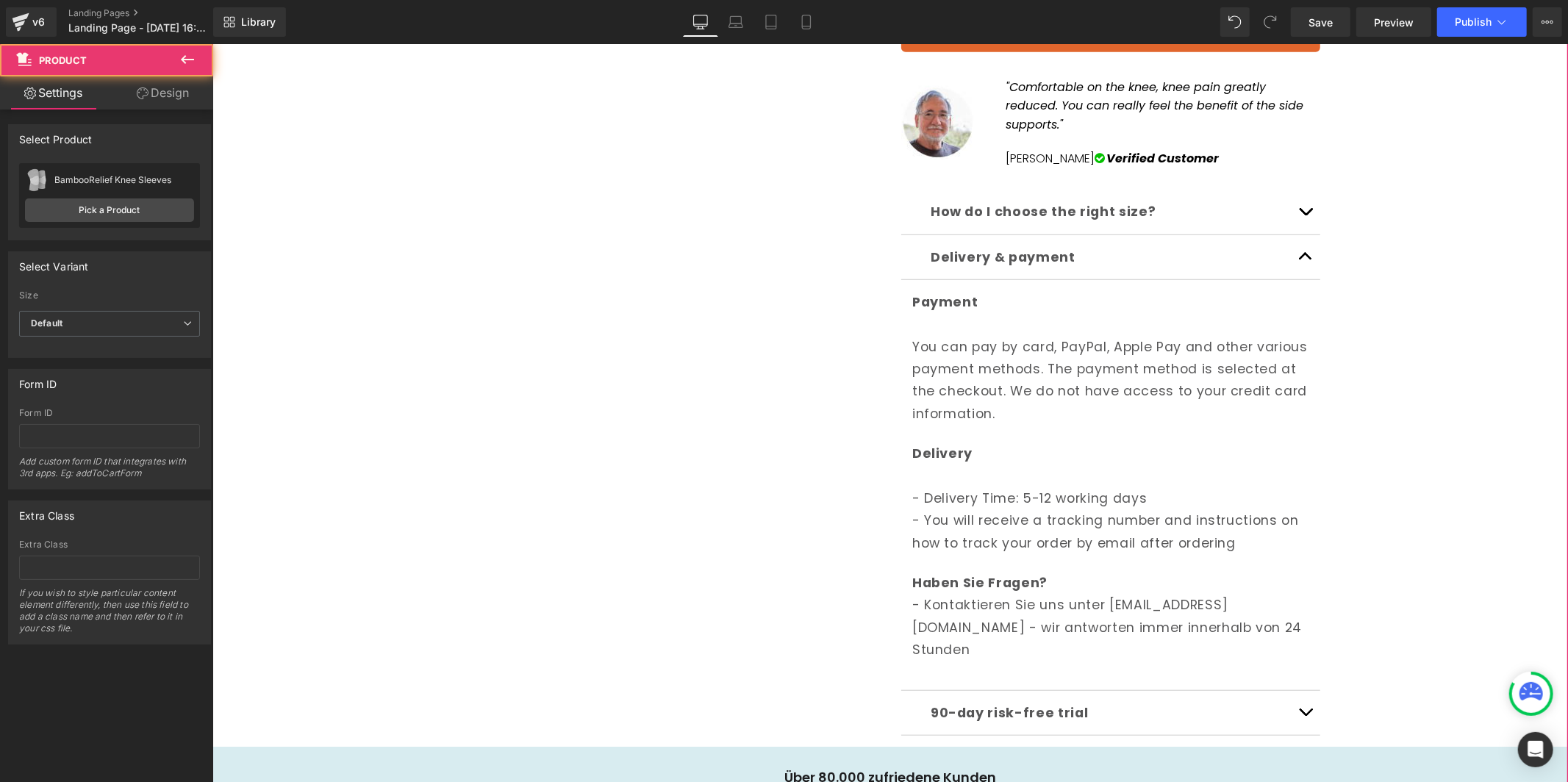
scroll to position [866, 0]
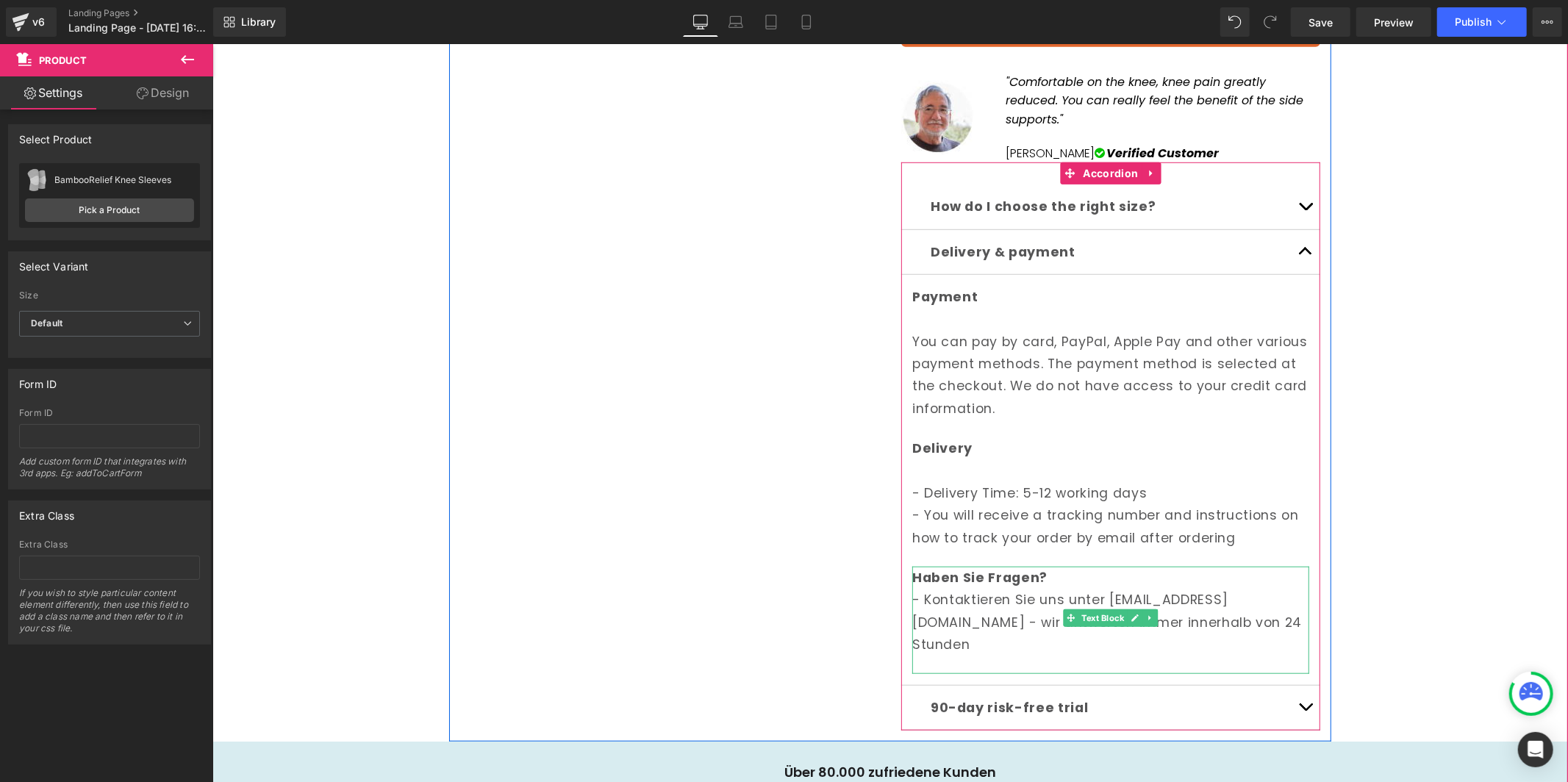
click at [950, 588] on p "- Kontaktieren Sie uns unter info@norelie.de - wir antworten immer innerhalb vo…" at bounding box center [1110, 621] width 397 height 67
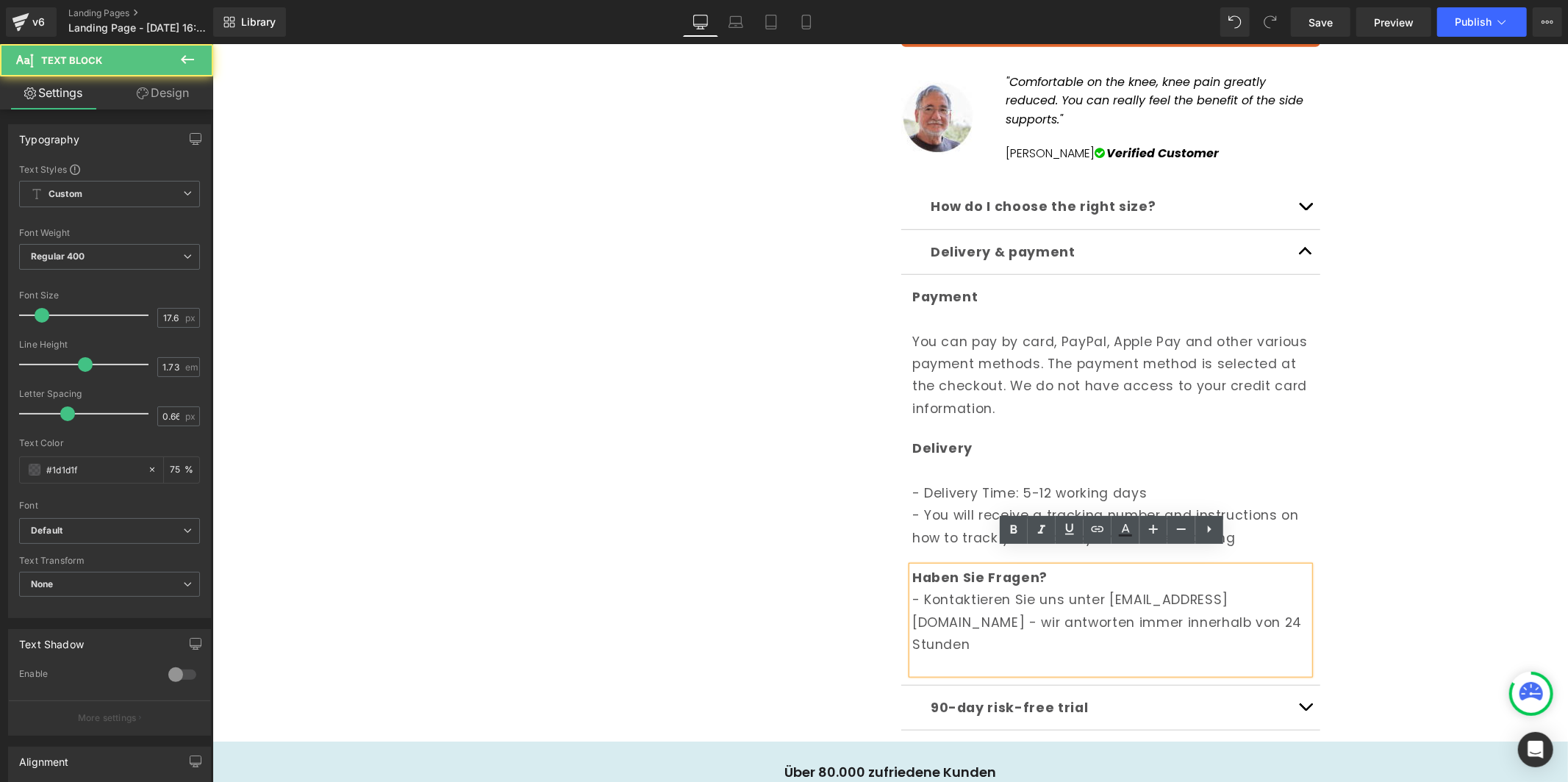
click at [950, 588] on p "- Kontaktieren Sie uns unter info@norelie.de - wir antworten immer innerhalb vo…" at bounding box center [1110, 621] width 397 height 67
click at [822, 558] on div "Sale Off (P) Image ‹ ›" at bounding box center [890, 79] width 882 height 1324
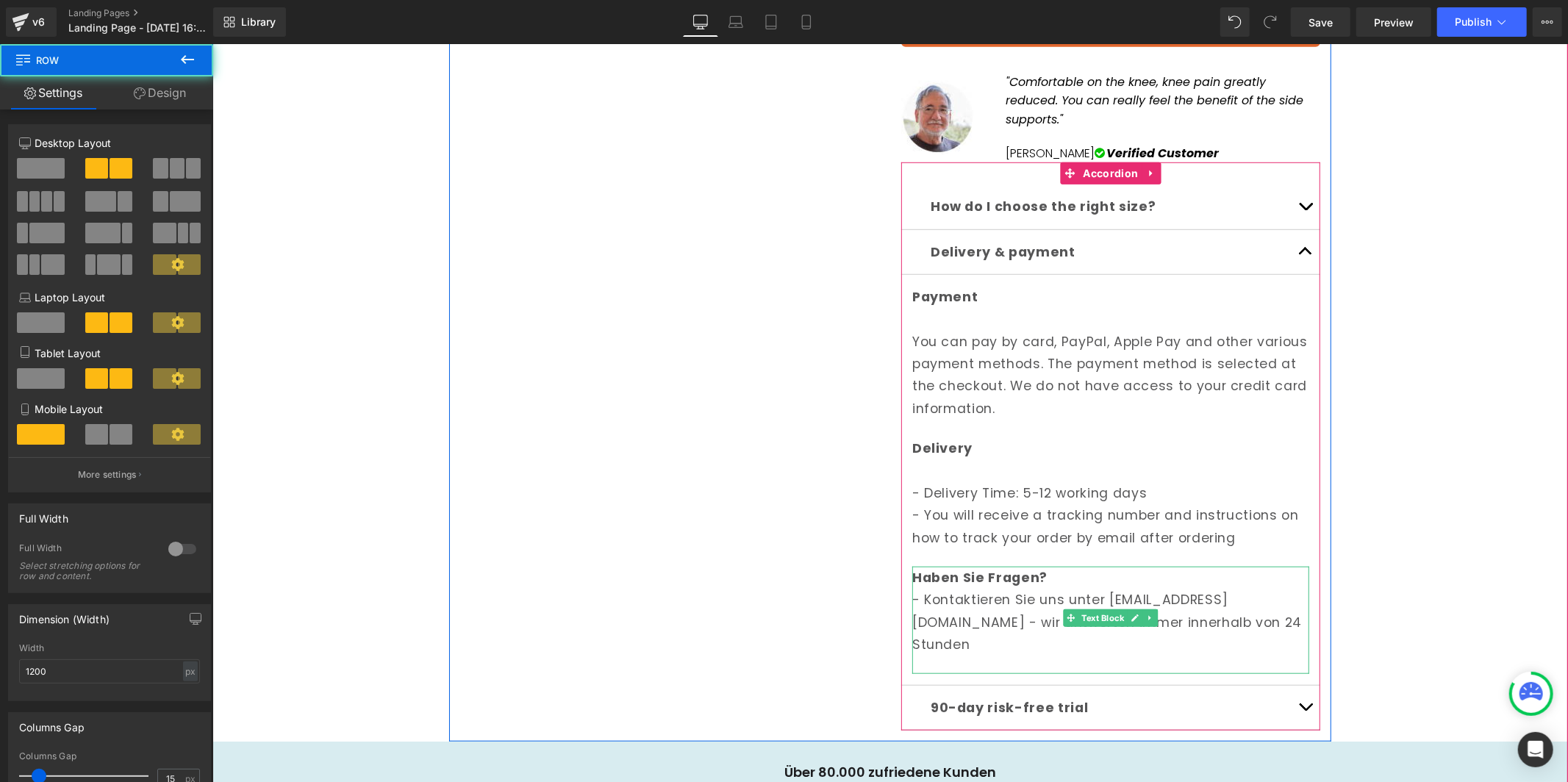
click at [993, 568] on b "Haben Sie Fragen?" at bounding box center [979, 577] width 135 height 18
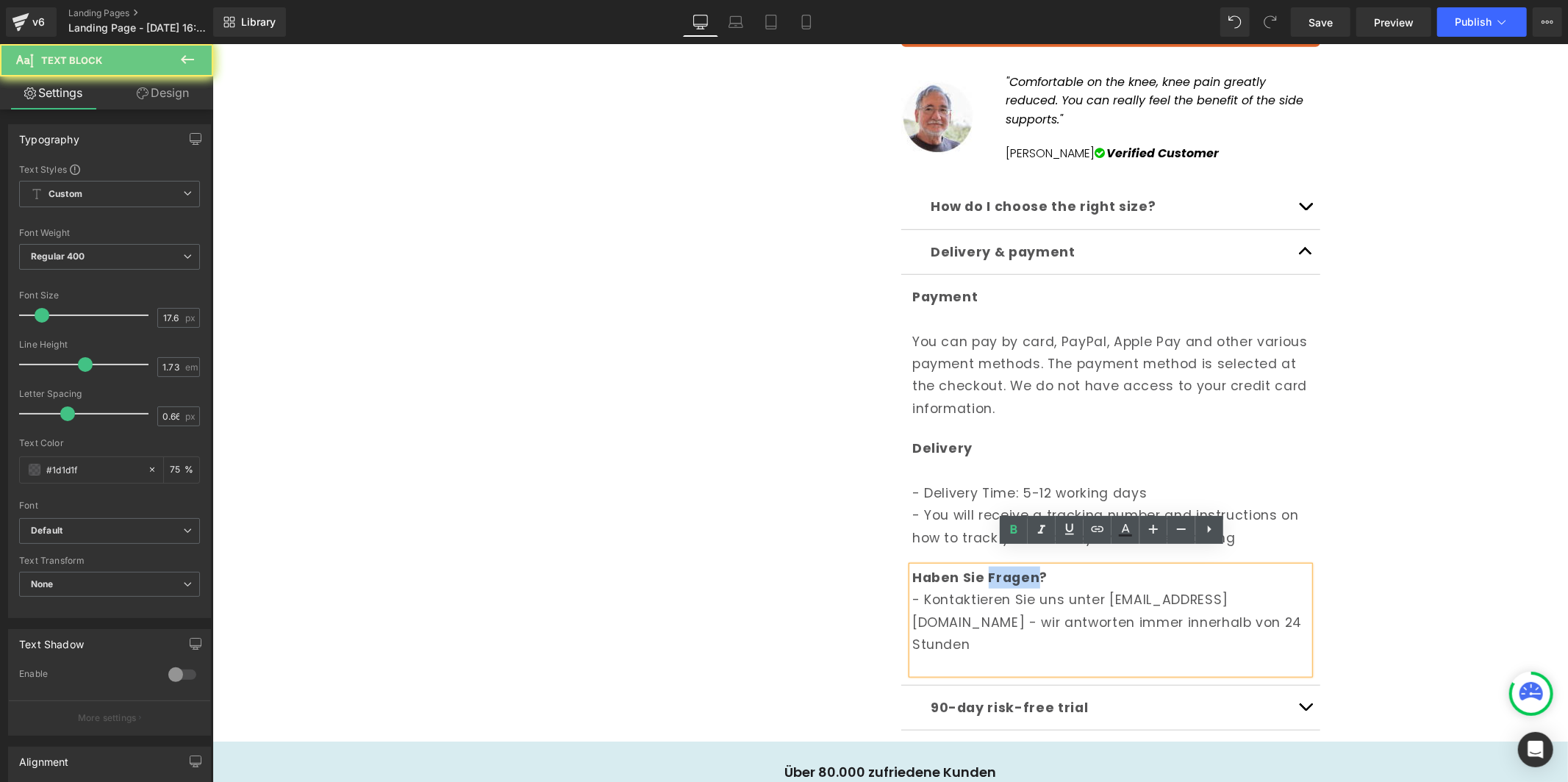
click at [993, 568] on b "Haben Sie Fragen?" at bounding box center [979, 577] width 135 height 18
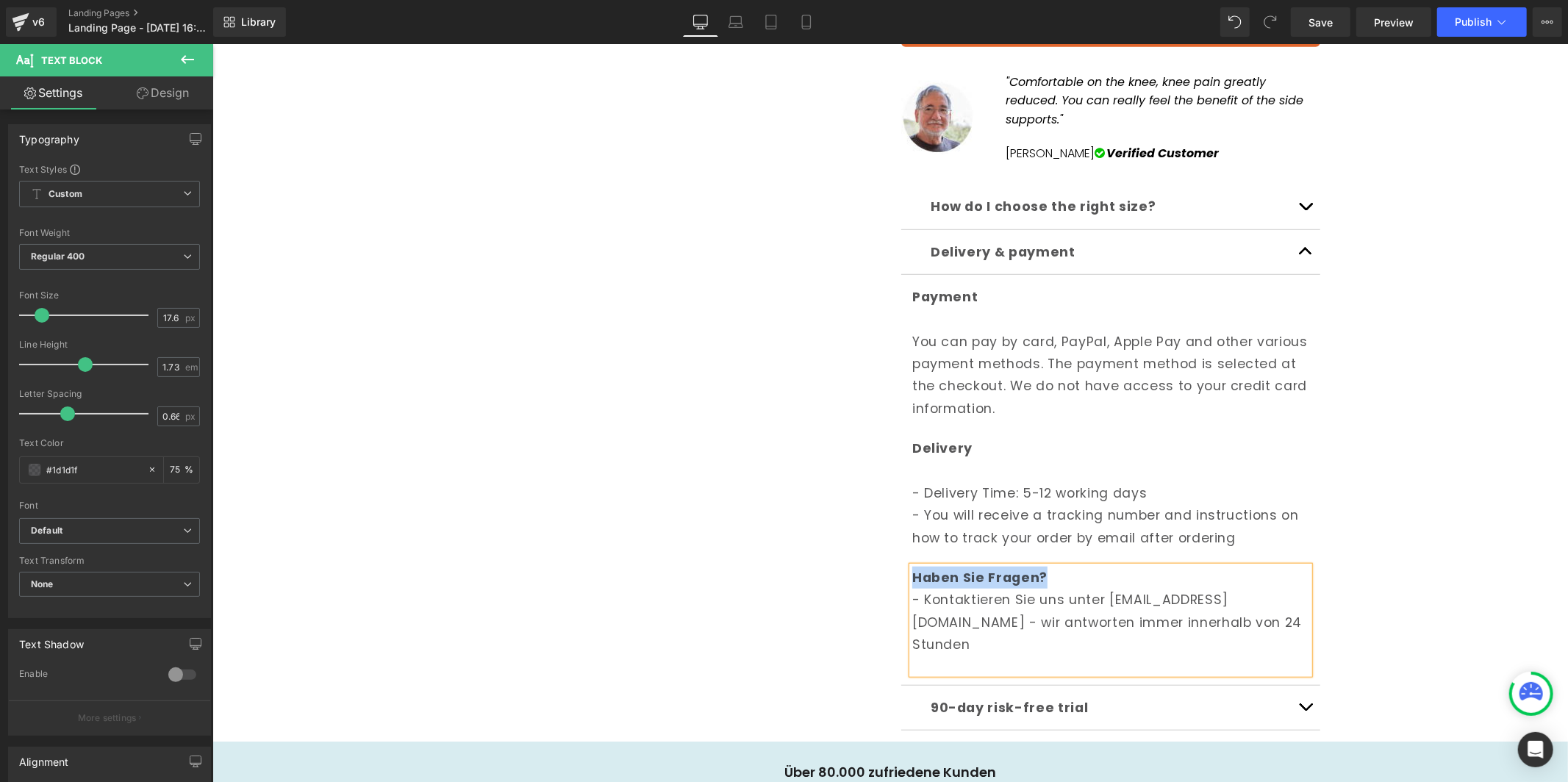
paste div
click at [1297, 231] on button "button" at bounding box center [1305, 251] width 29 height 44
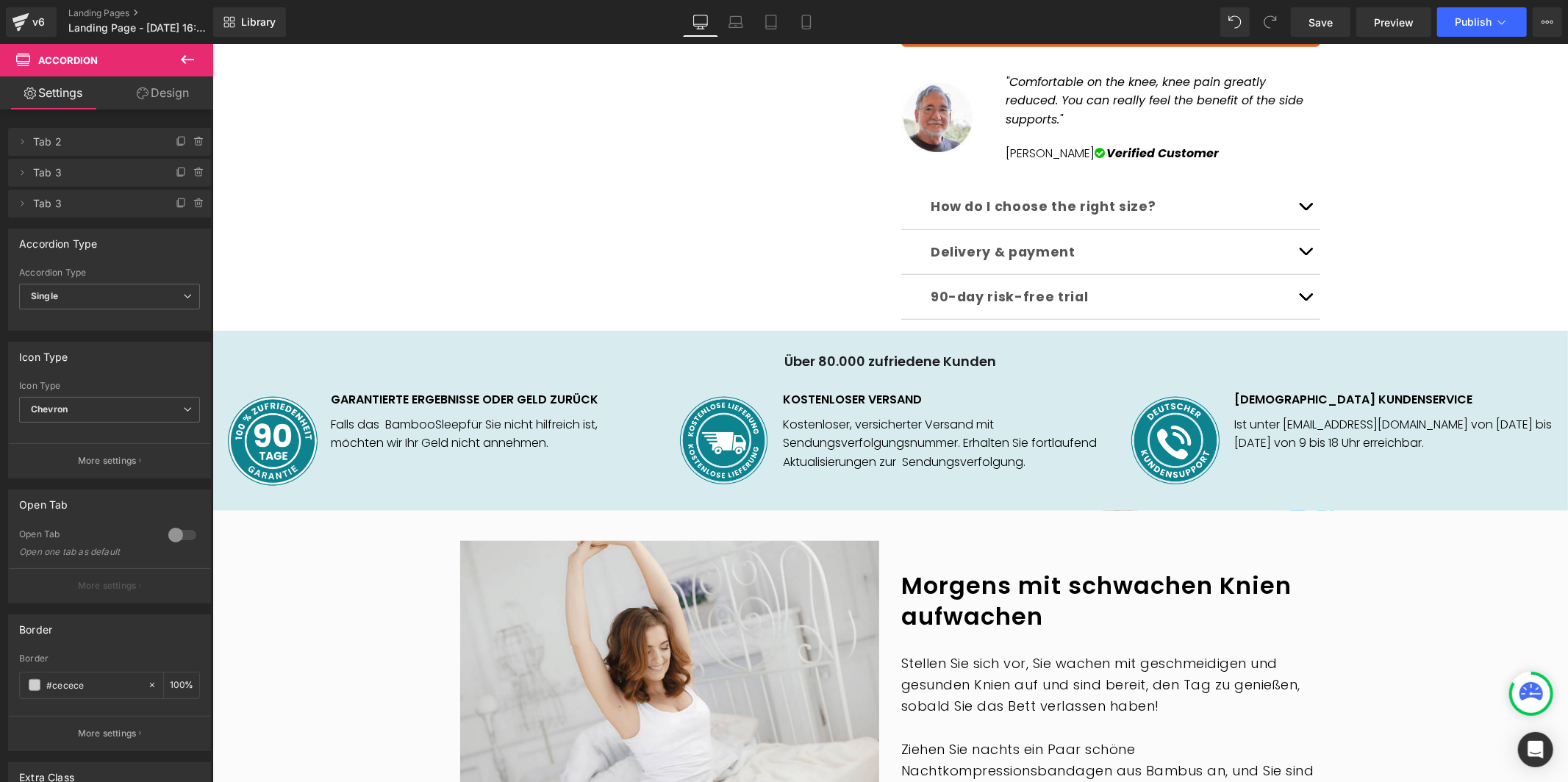
click at [1304, 283] on button "button" at bounding box center [1305, 296] width 29 height 44
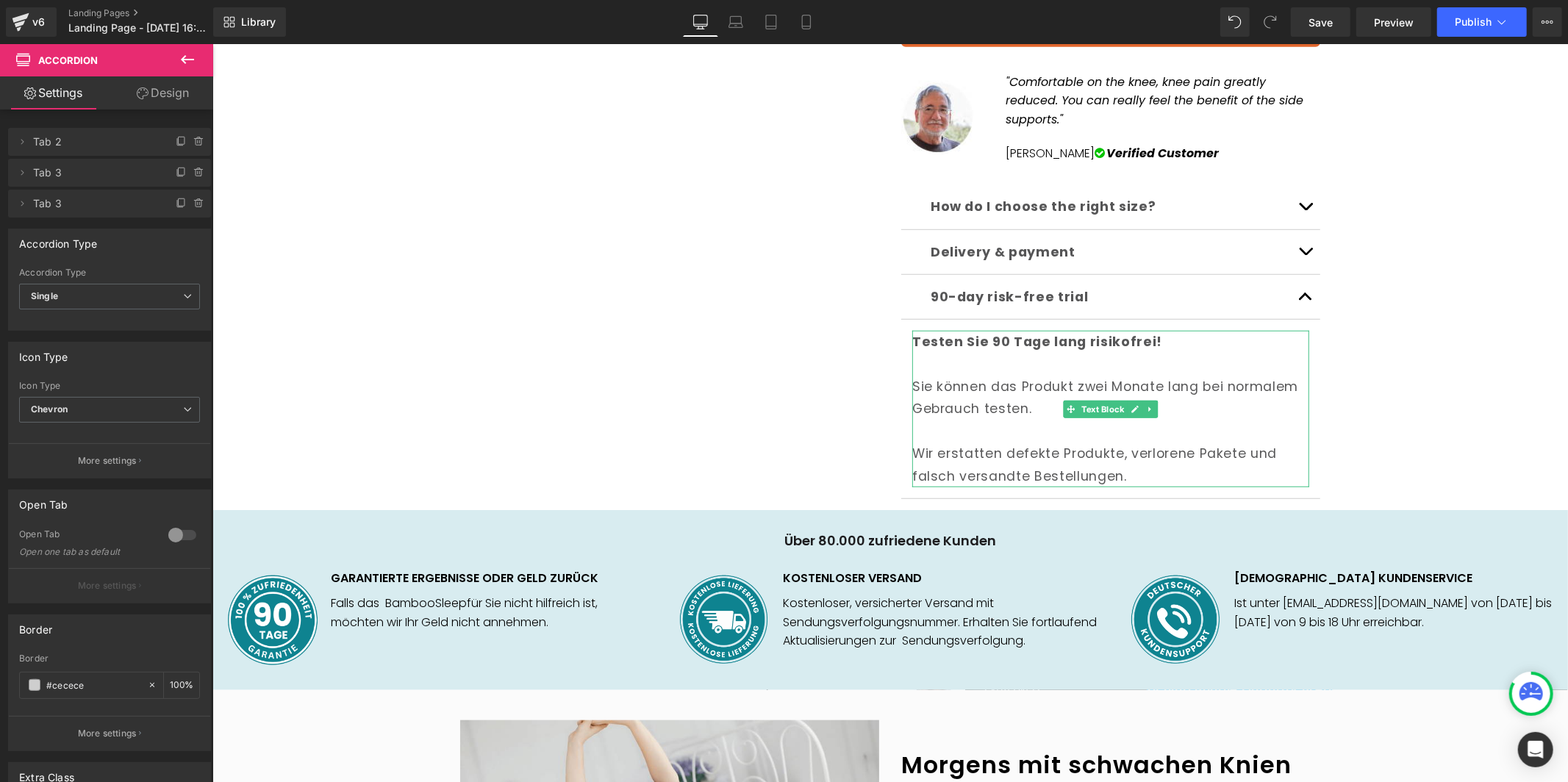
click at [992, 370] on p "Sie können das Produkt zwei Monate lang bei normalem Gebrauch testen." at bounding box center [1110, 386] width 397 height 67
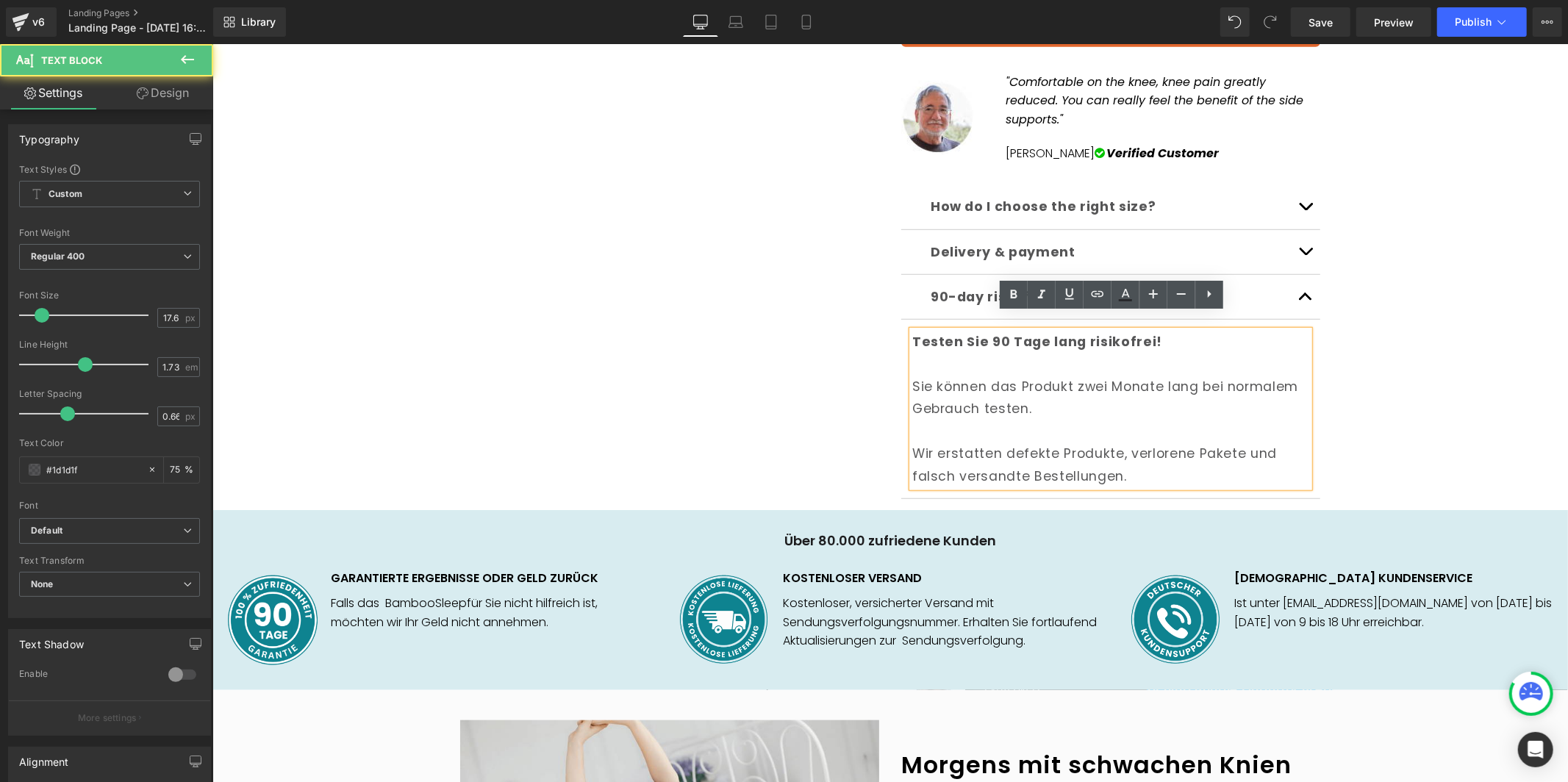
click at [990, 366] on p "Sie können das Produkt zwei Monate lang bei normalem Gebrauch testen." at bounding box center [1110, 386] width 397 height 67
click at [979, 332] on b "Testen Sie 90 Tage lang risikofrei!" at bounding box center [1037, 341] width 250 height 18
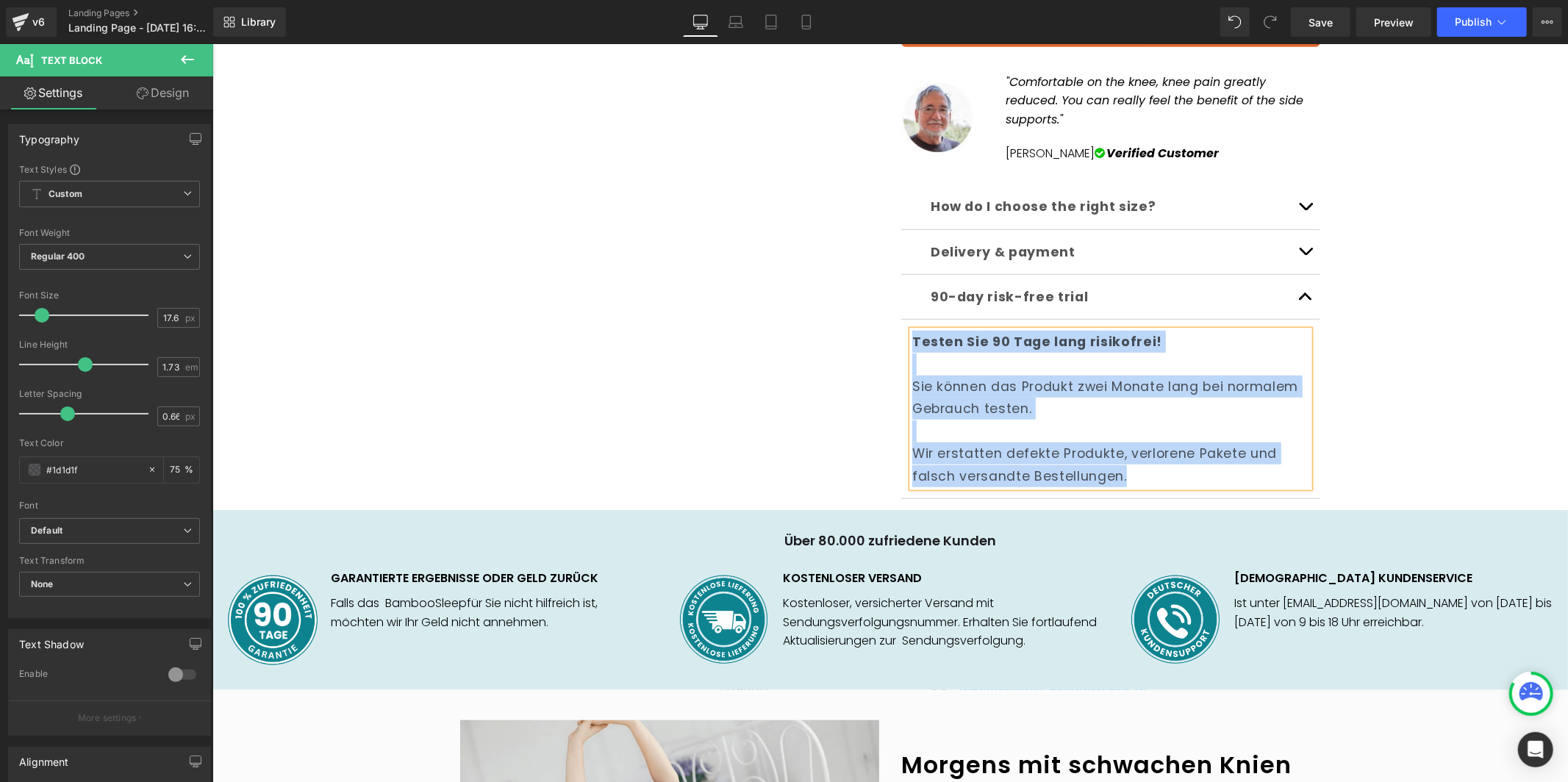
paste div
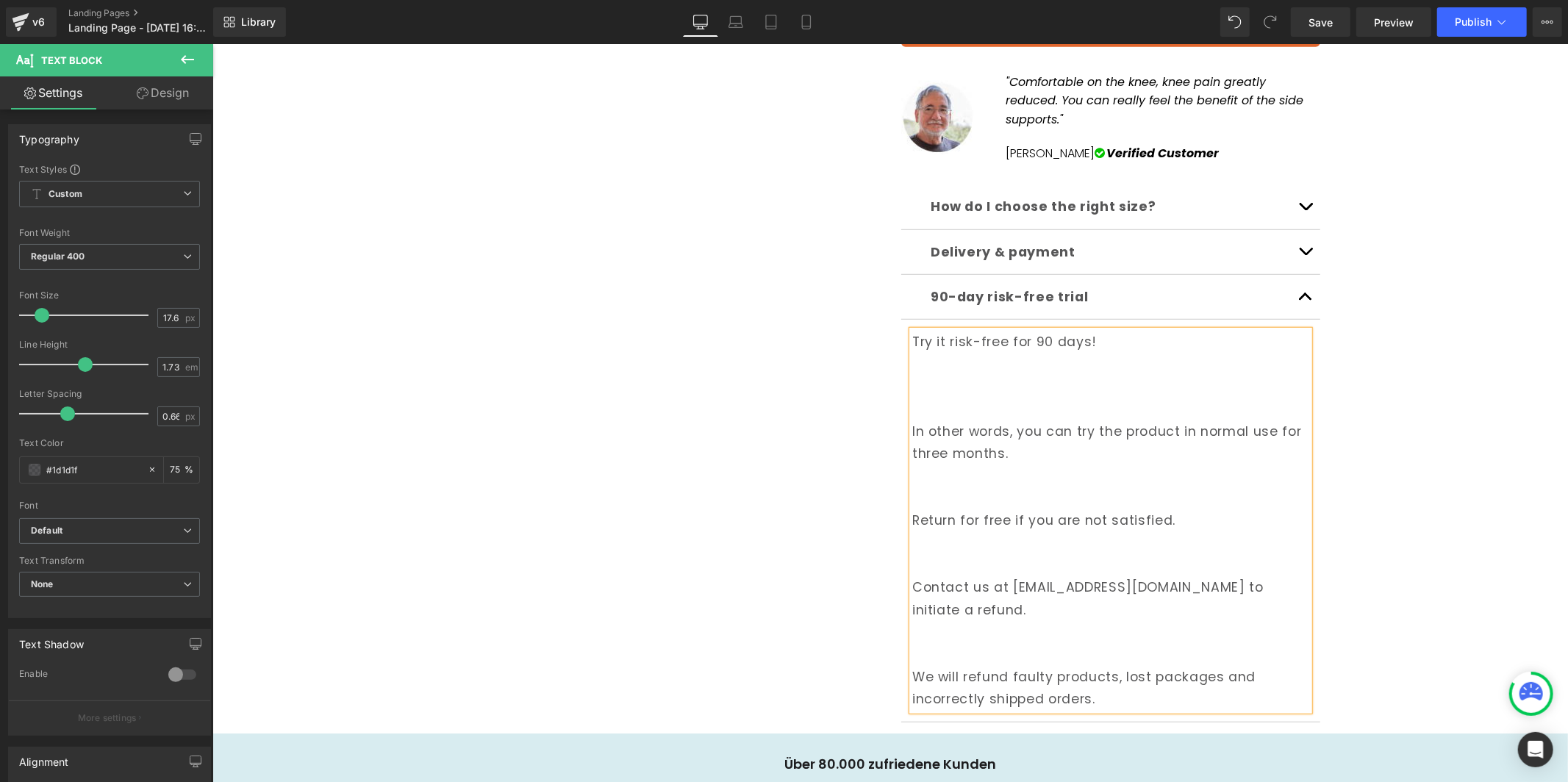
click at [1045, 374] on p at bounding box center [1110, 385] width 397 height 22
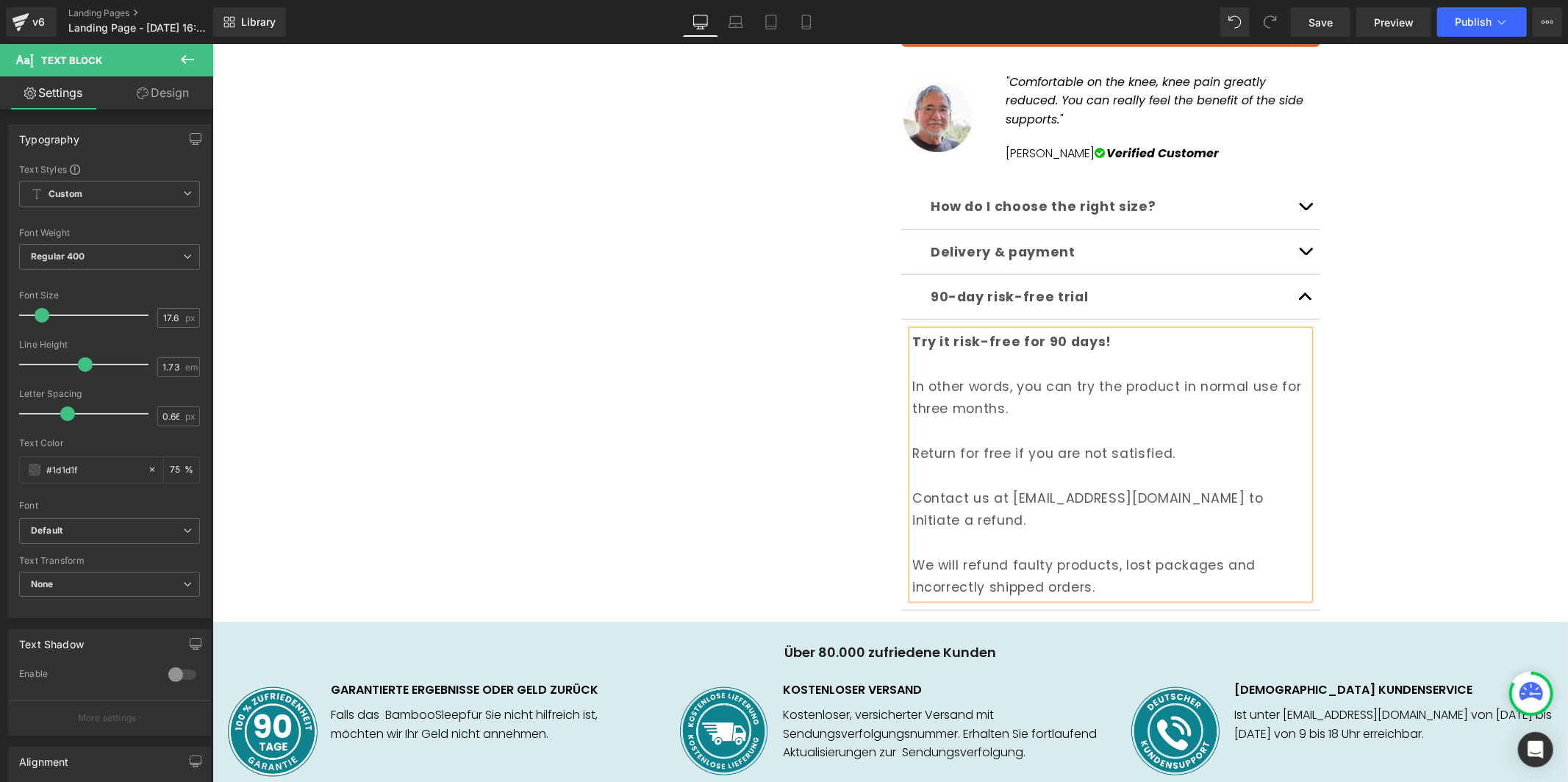
click at [1491, 388] on div "🇩🇪 KOSTENLOSER VERSAND Text Block Row Row Sale Off (P) Image ‹ ›" at bounding box center [890, 109] width 1341 height 1385
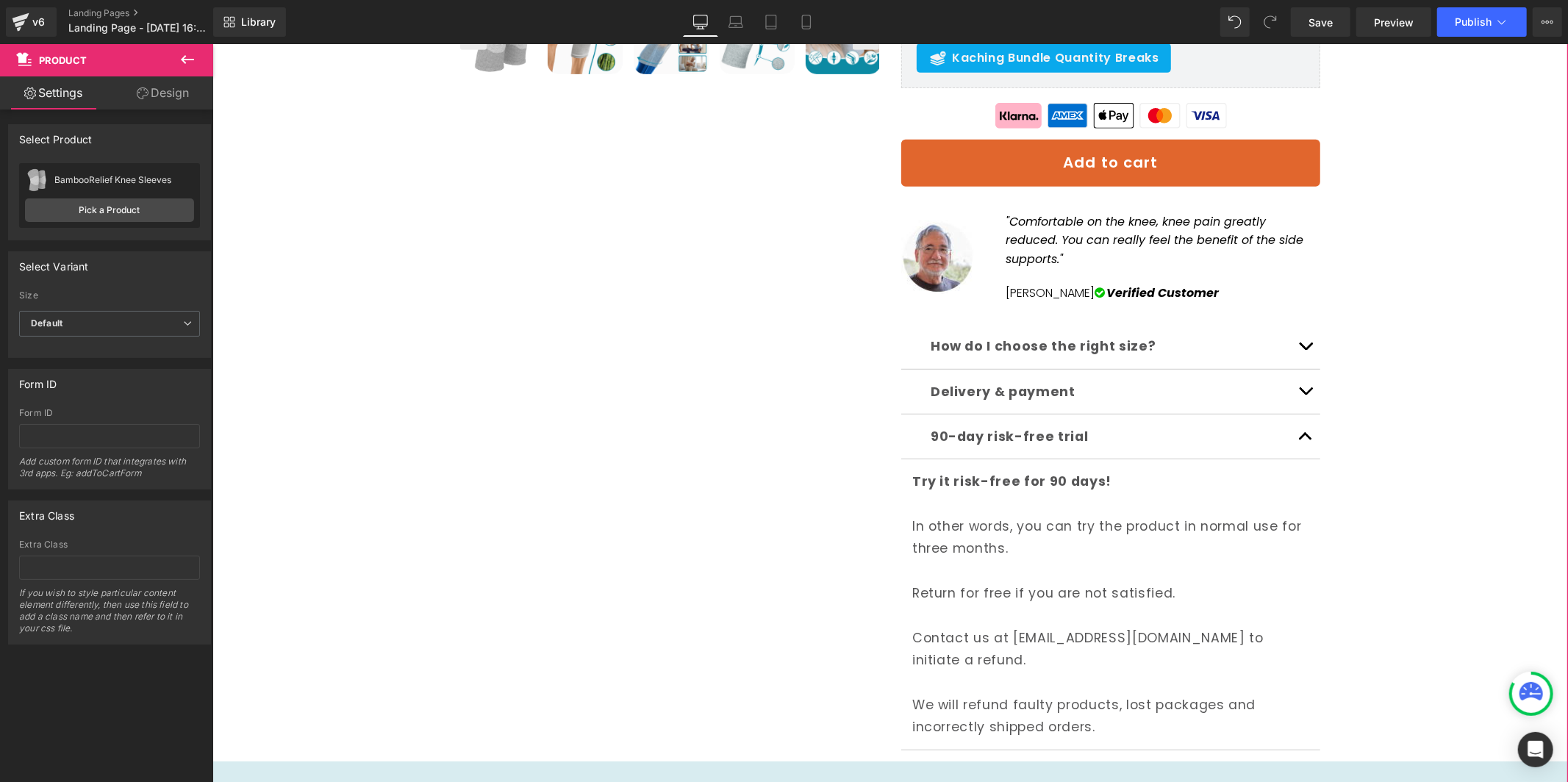
scroll to position [578, 0]
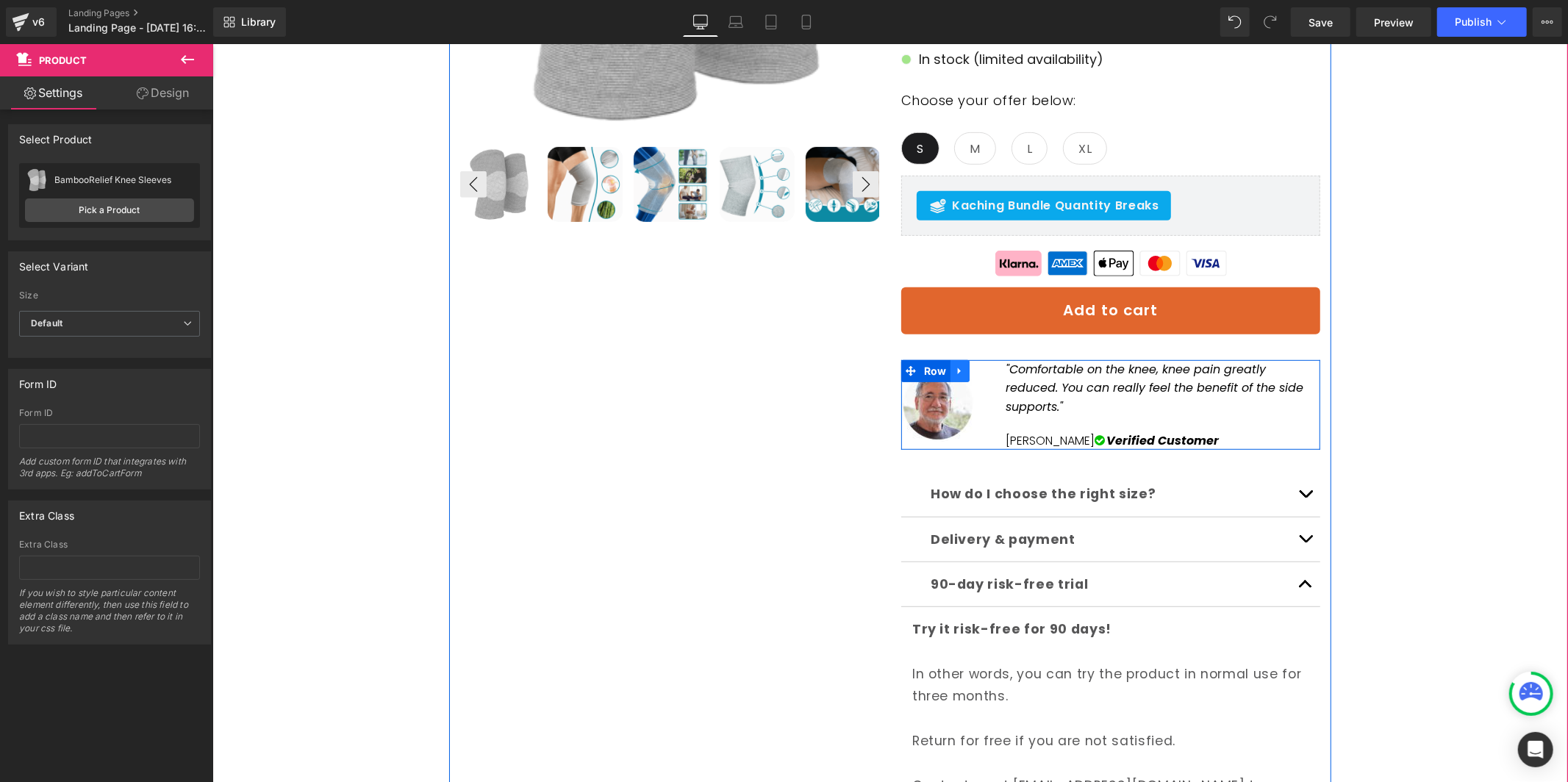
click at [954, 365] on icon at bounding box center [959, 370] width 11 height 11
click at [992, 368] on icon at bounding box center [997, 370] width 11 height 11
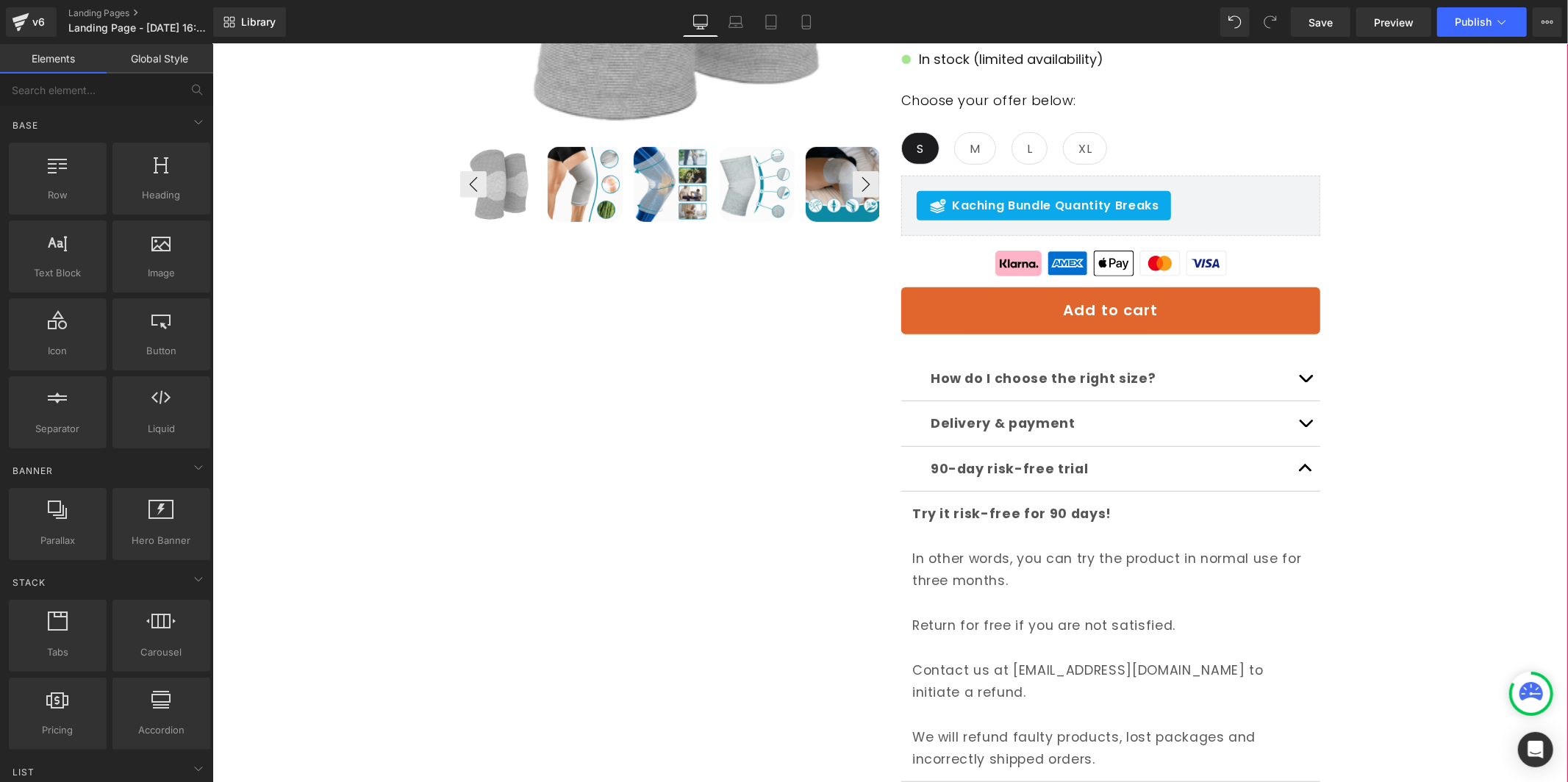
scroll to position [613, 0]
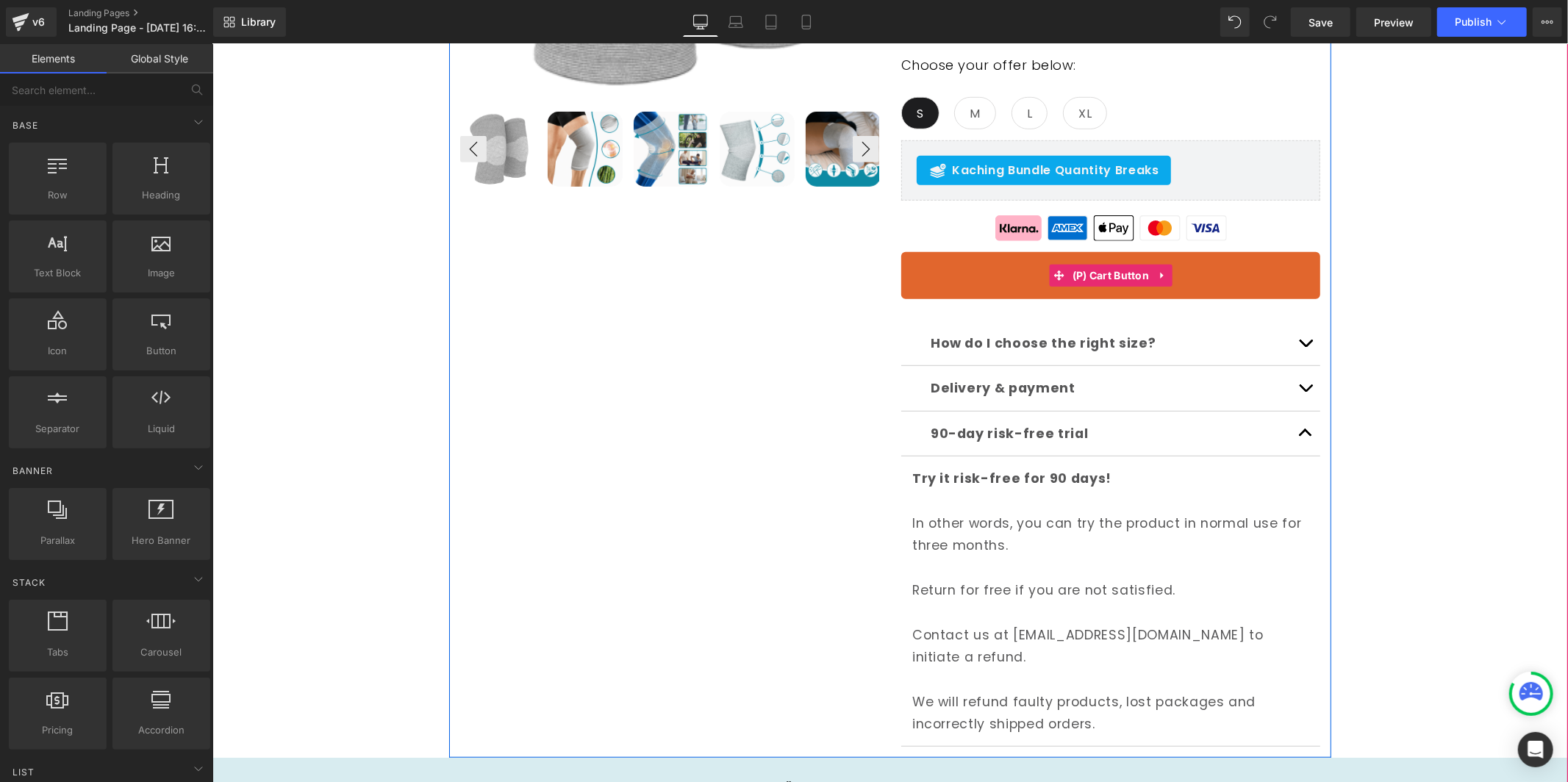
click at [1232, 267] on button "Add to cart" at bounding box center [1110, 274] width 419 height 47
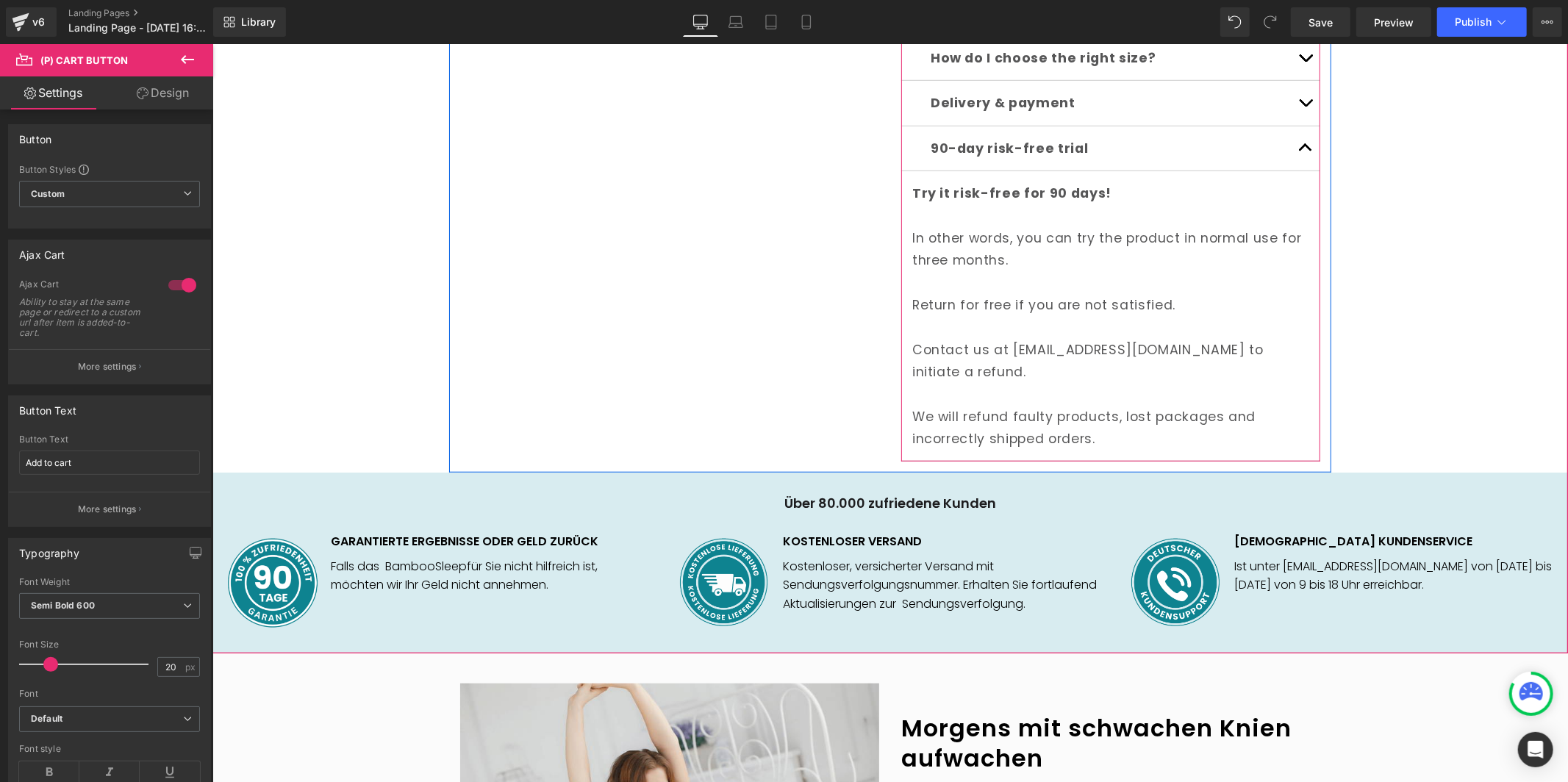
scroll to position [959, 0]
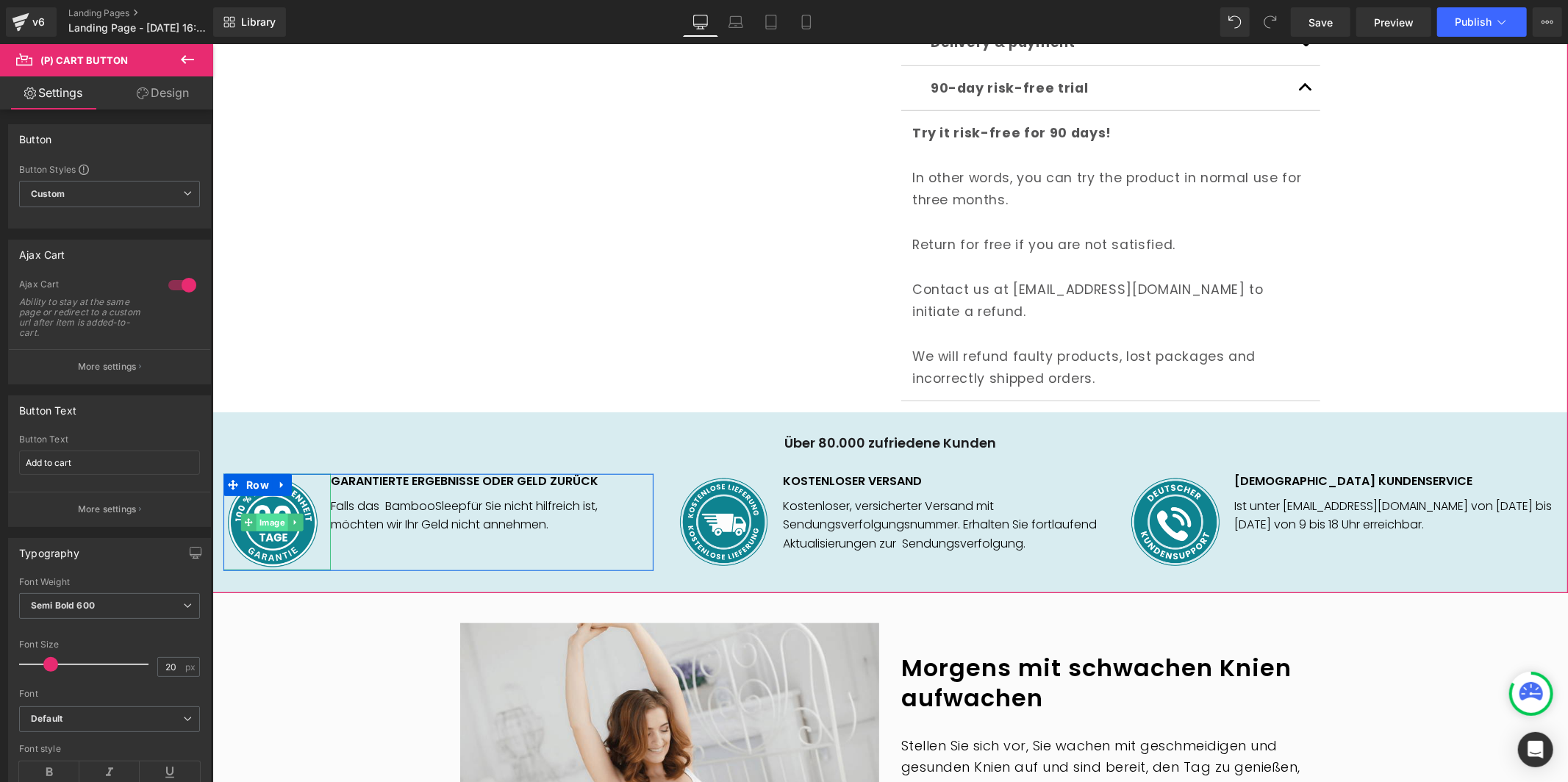
click at [280, 513] on span "Image" at bounding box center [271, 522] width 32 height 18
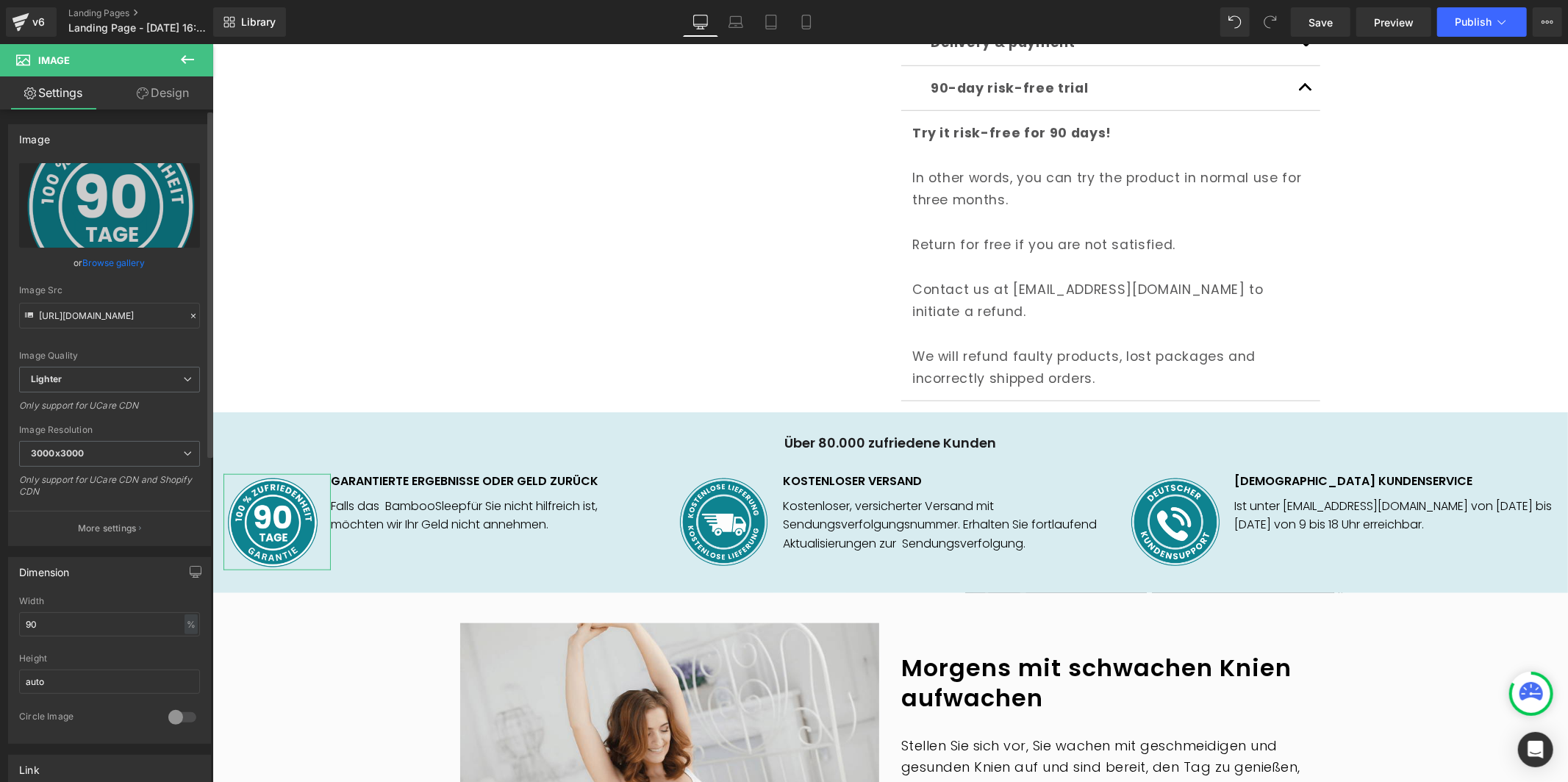
click at [109, 263] on link "Browse gallery" at bounding box center [114, 263] width 63 height 26
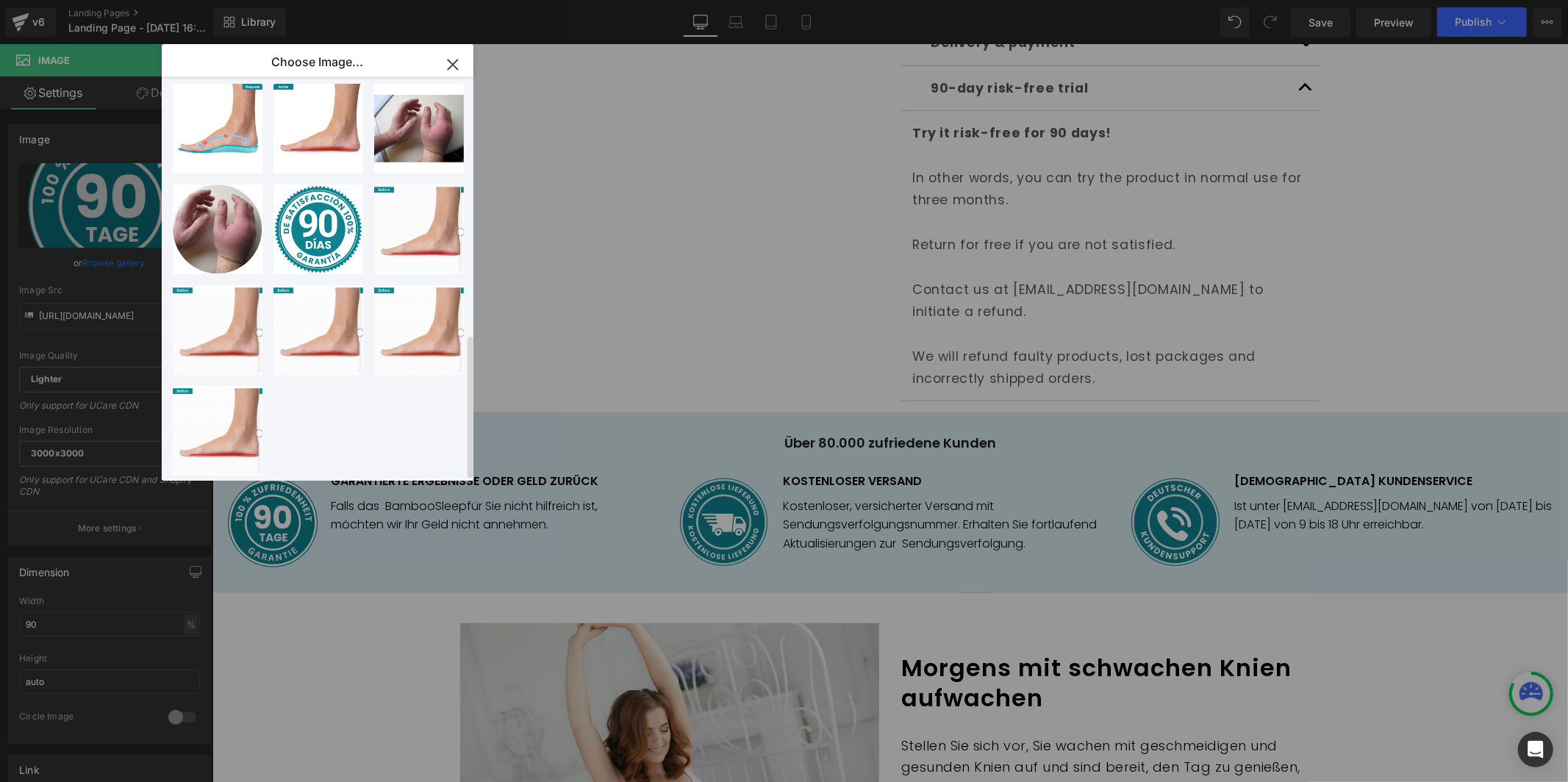
scroll to position [0, 0]
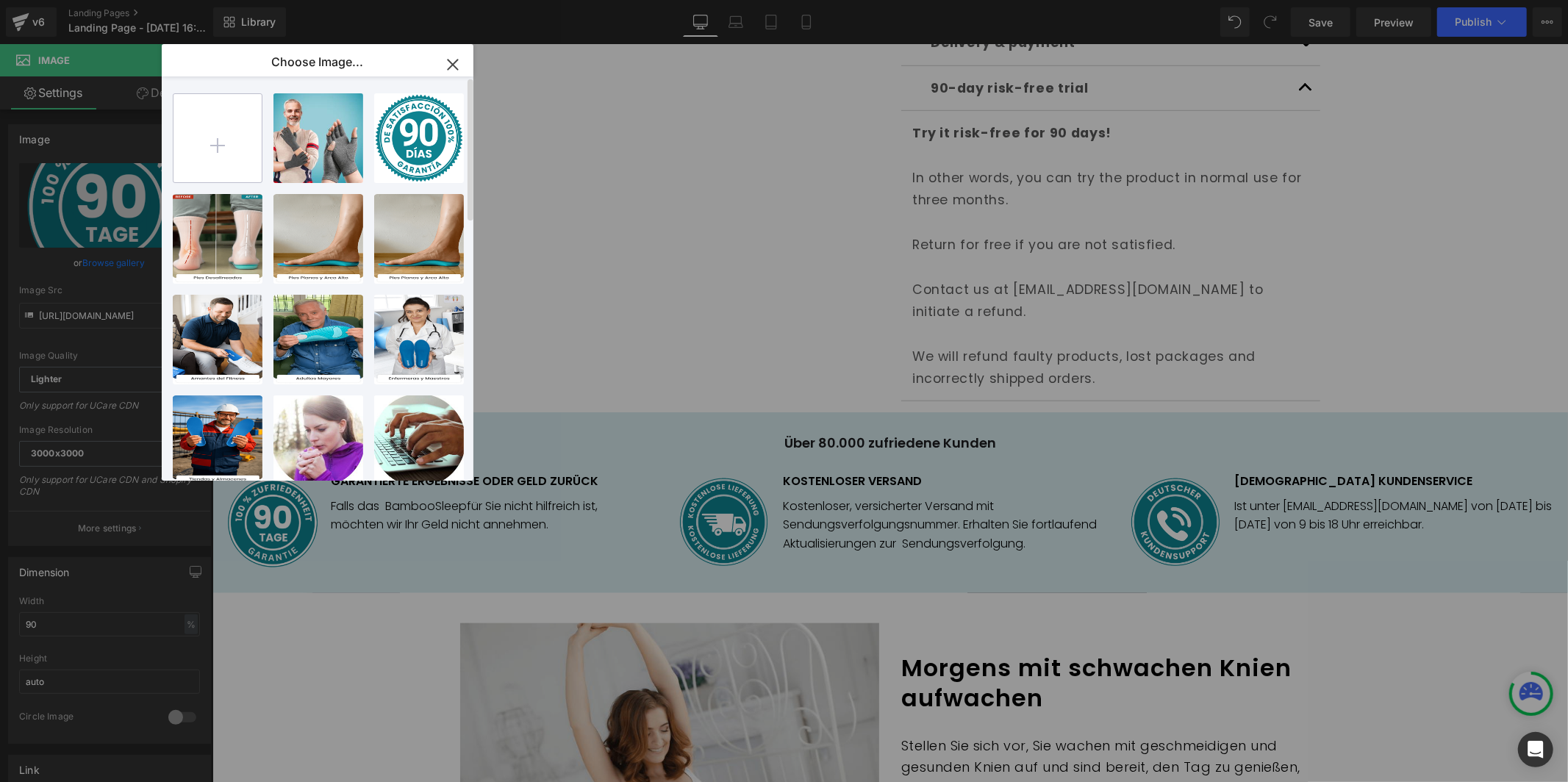
click at [231, 123] on input "file" at bounding box center [218, 138] width 89 height 89
click at [440, 59] on button "button" at bounding box center [453, 64] width 41 height 41
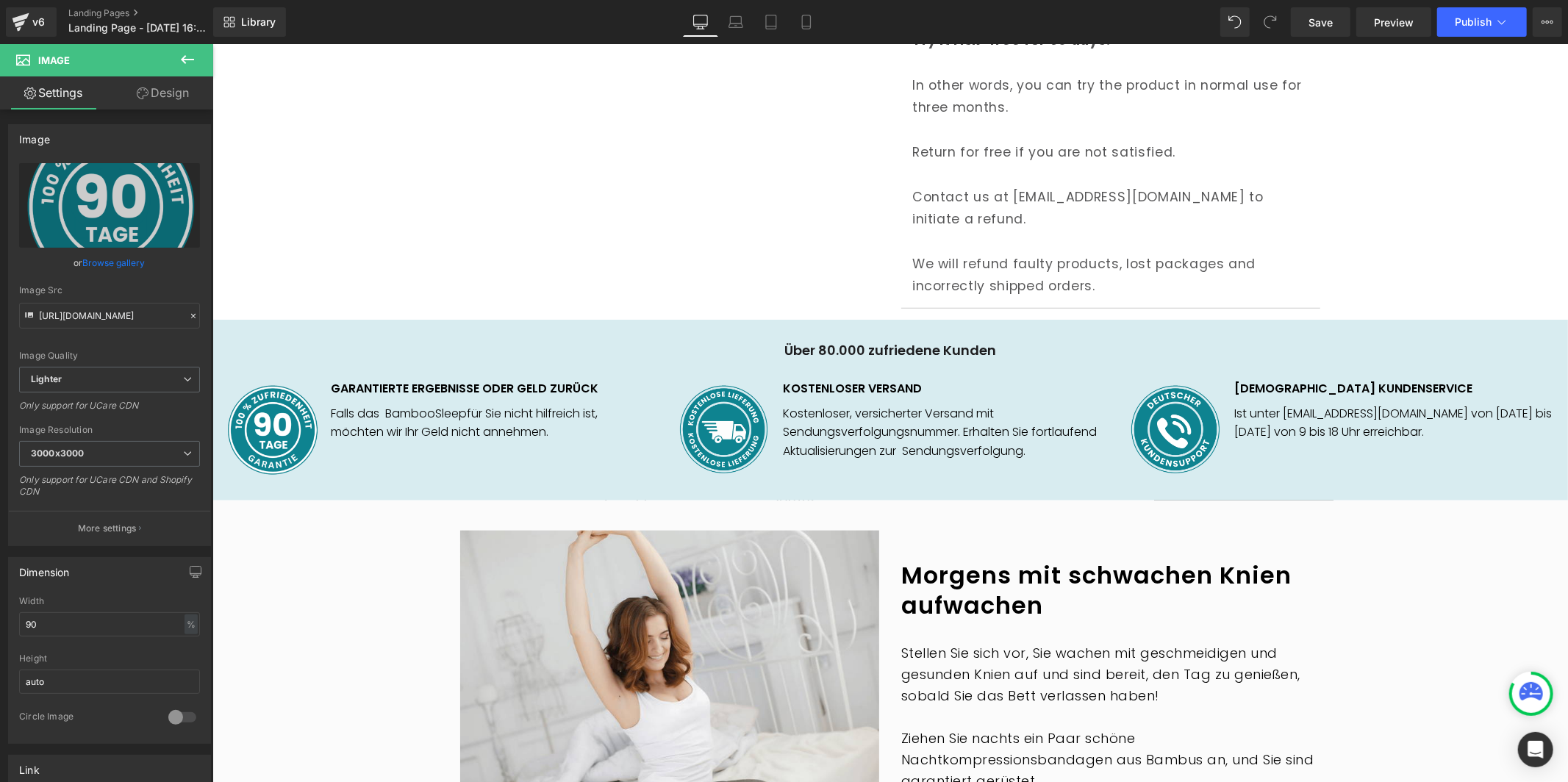
scroll to position [1053, 0]
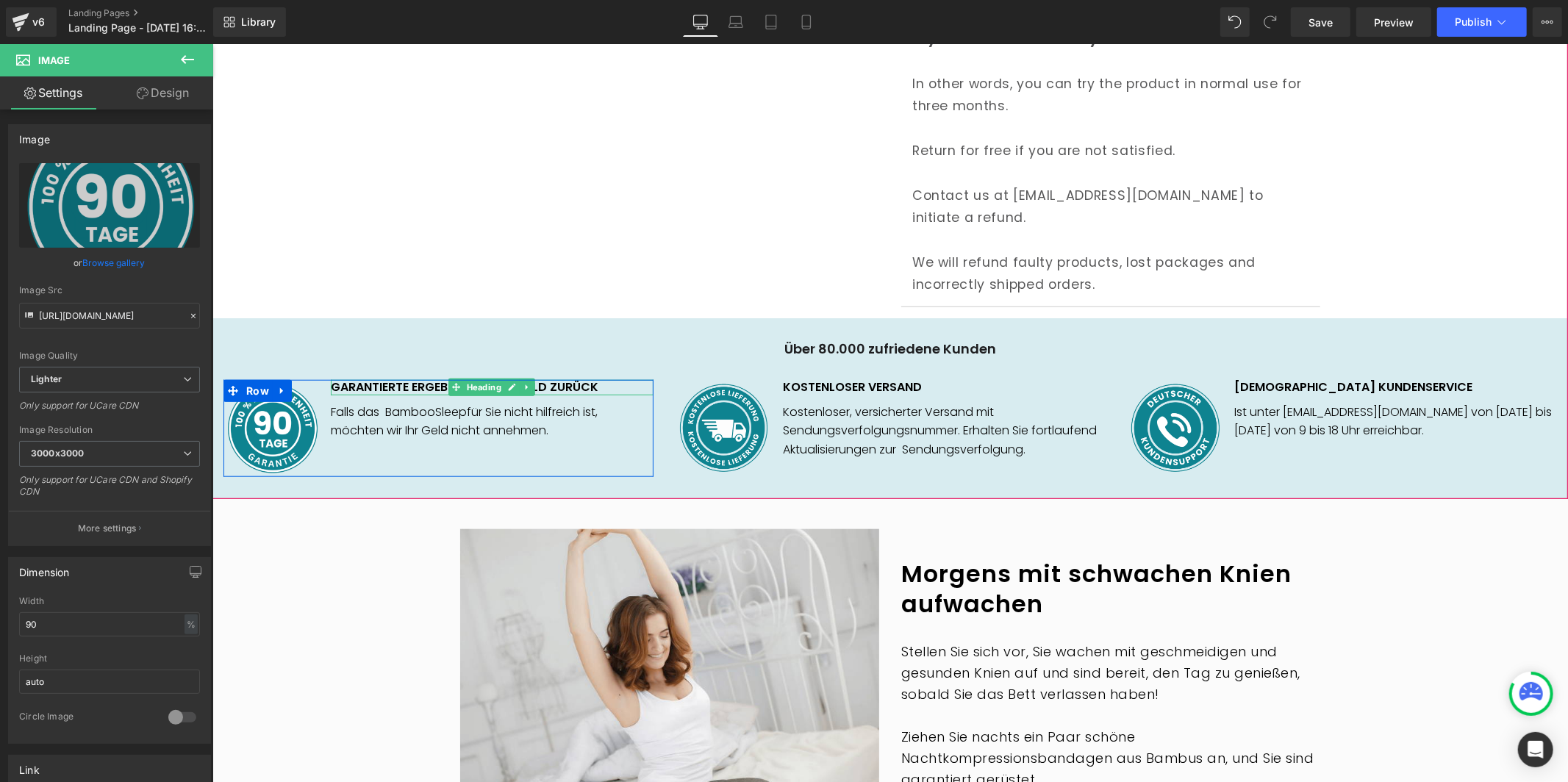
click at [424, 379] on h1 "GARANTIERTE ERGEBNISSE ODER GELD ZURÜCK" at bounding box center [491, 387] width 322 height 15
click at [423, 379] on h1 "GARANTIERTE ERGEBNISSE ODER GELD ZURÜCK" at bounding box center [491, 387] width 322 height 15
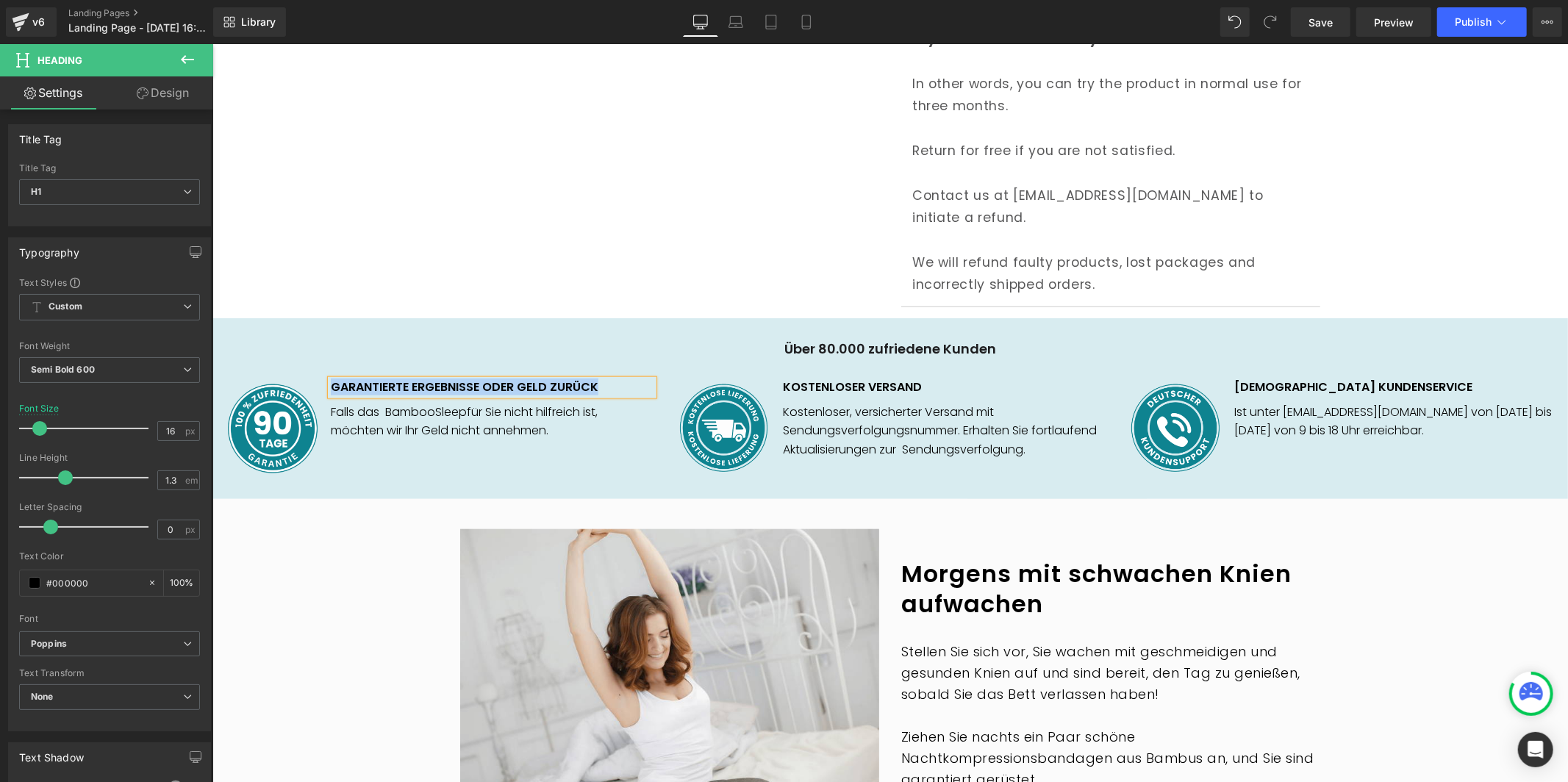
paste div
click at [394, 402] on div at bounding box center [491, 404] width 322 height 4
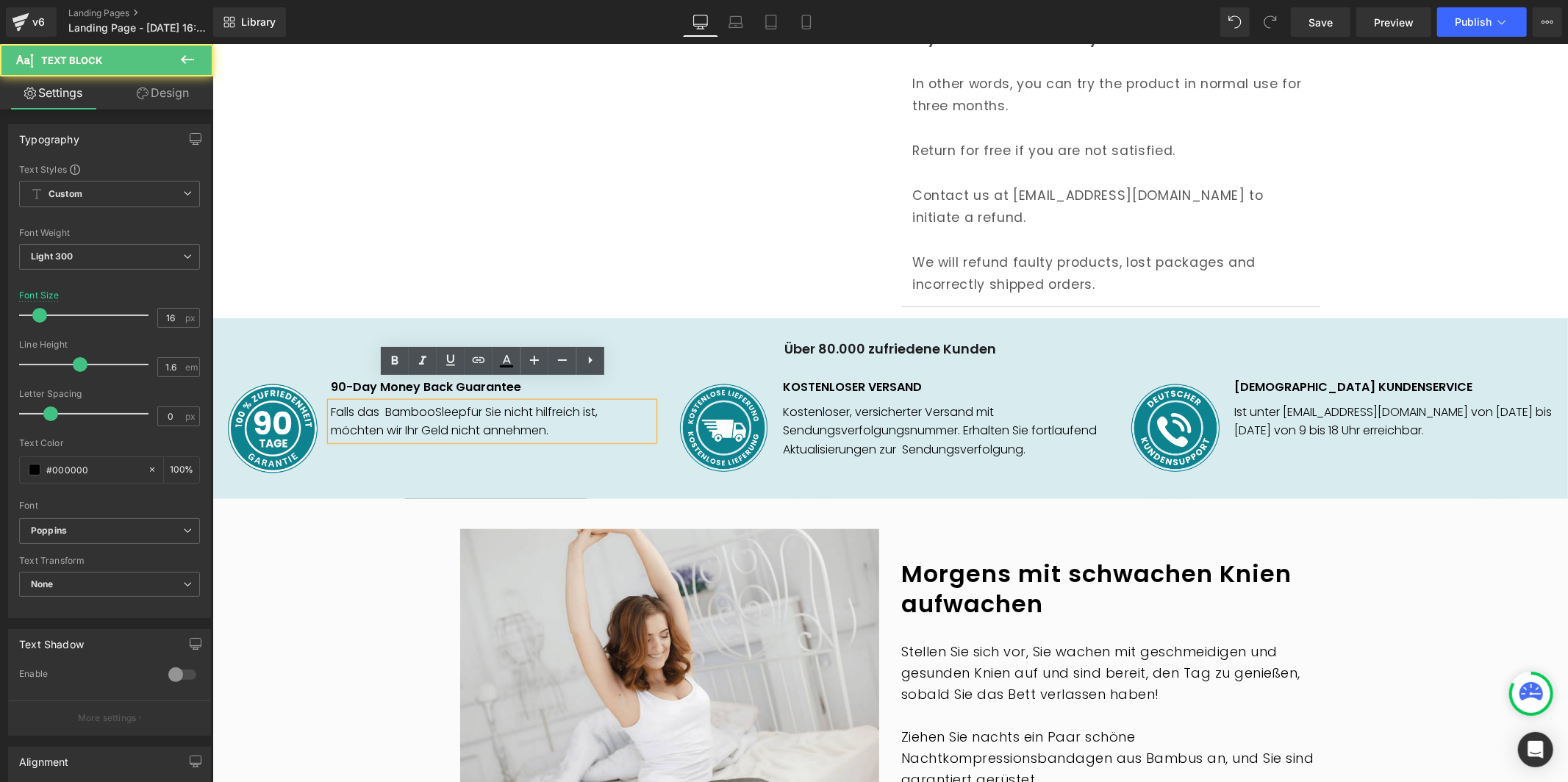
click at [394, 402] on p "Falls das BambooSleepfür Sie nicht hilfreich ist, möchten wir Ihr Geld nicht an…" at bounding box center [491, 421] width 322 height 37
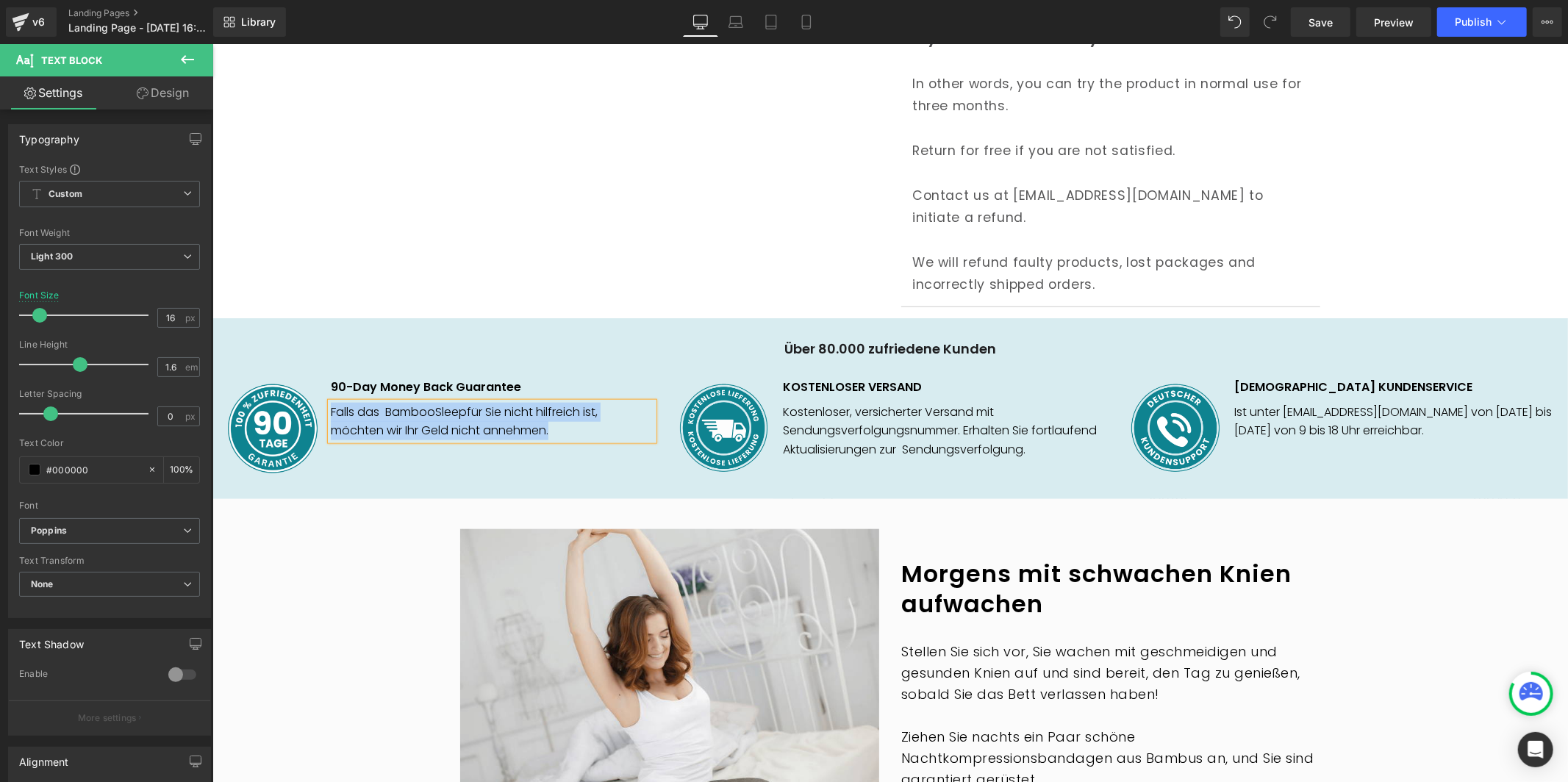
paste div
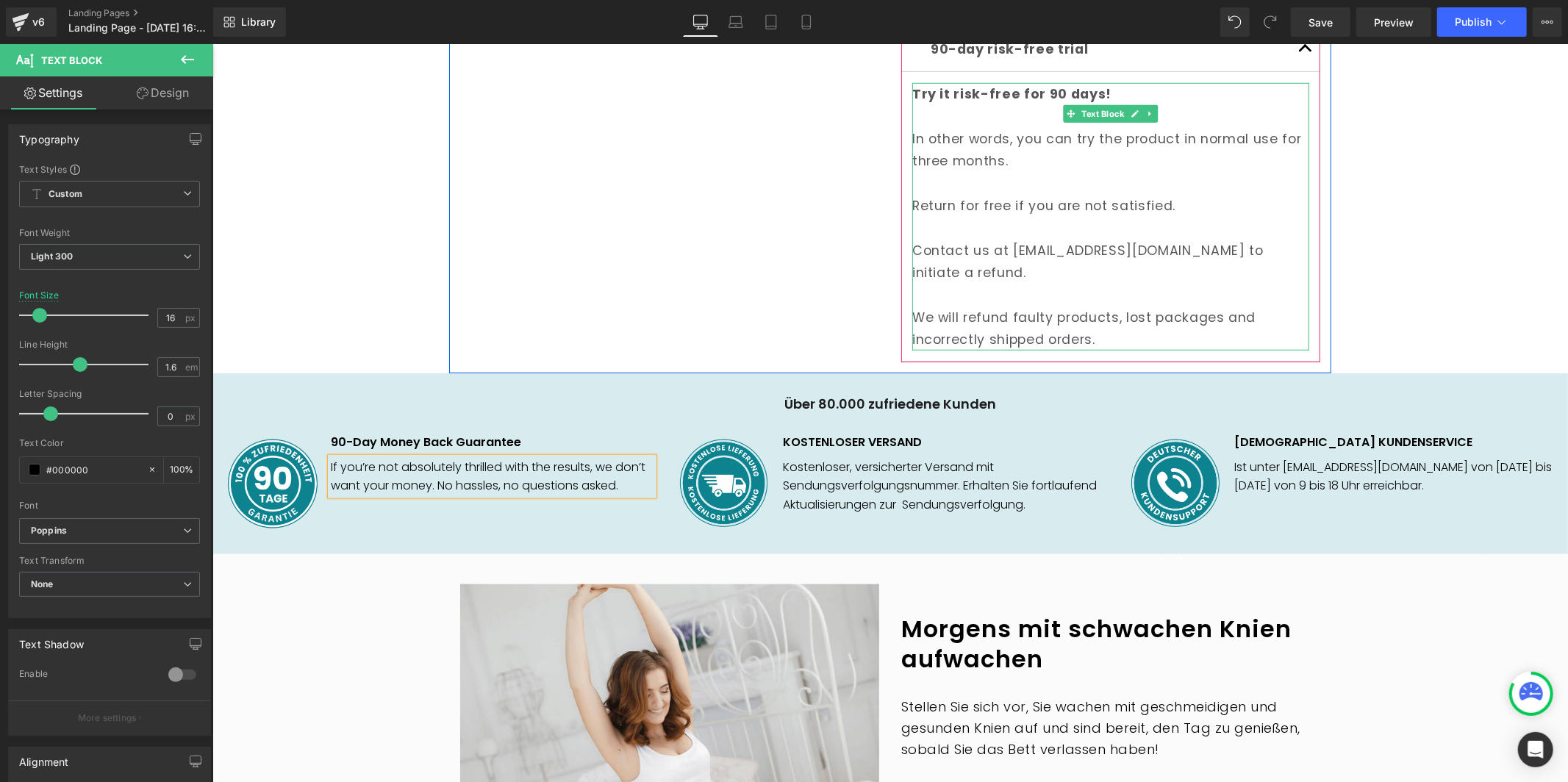
scroll to position [885, 0]
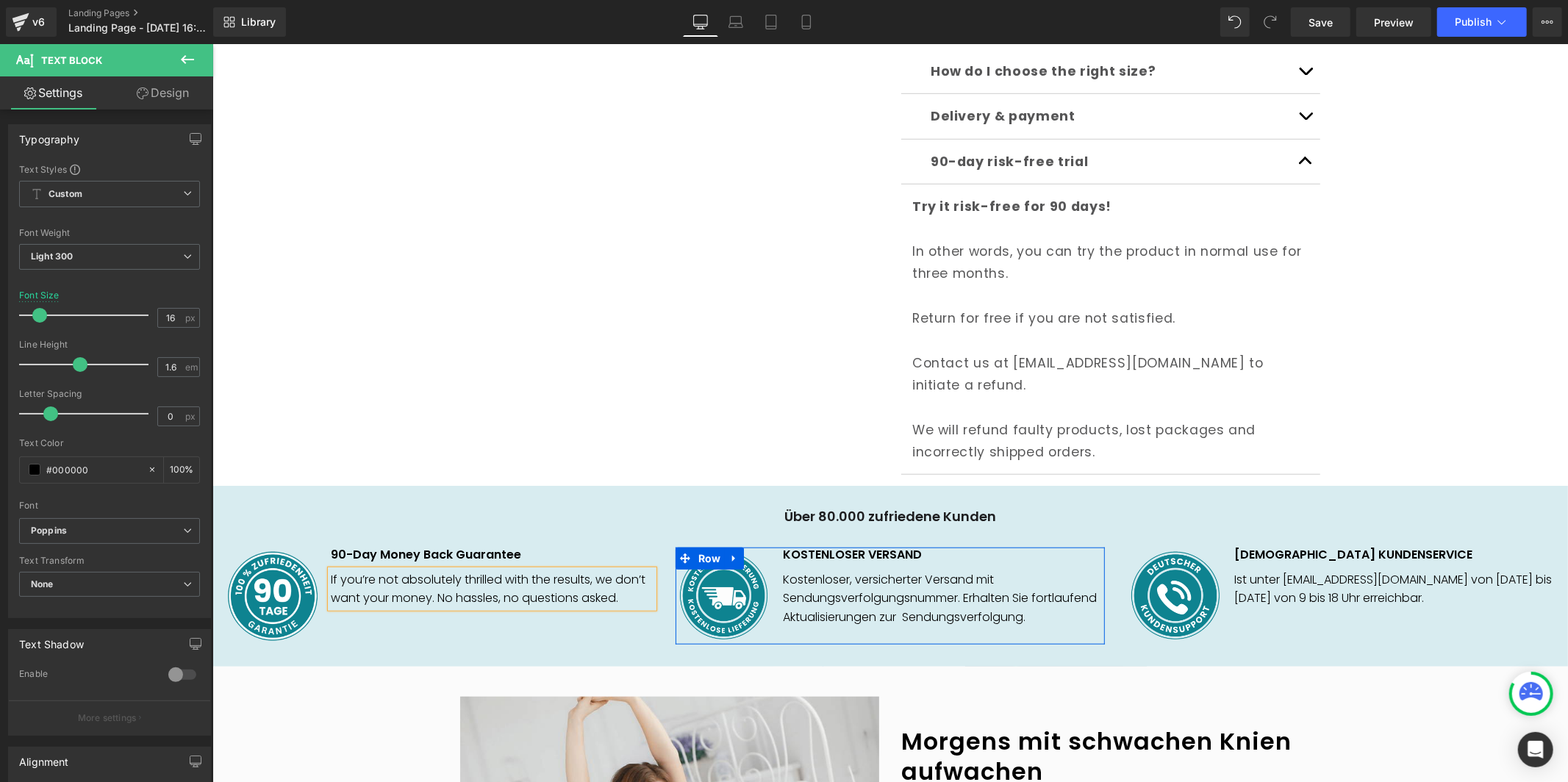
click at [816, 547] on h1 "KOSTENLOSER VERSAND" at bounding box center [943, 554] width 322 height 15
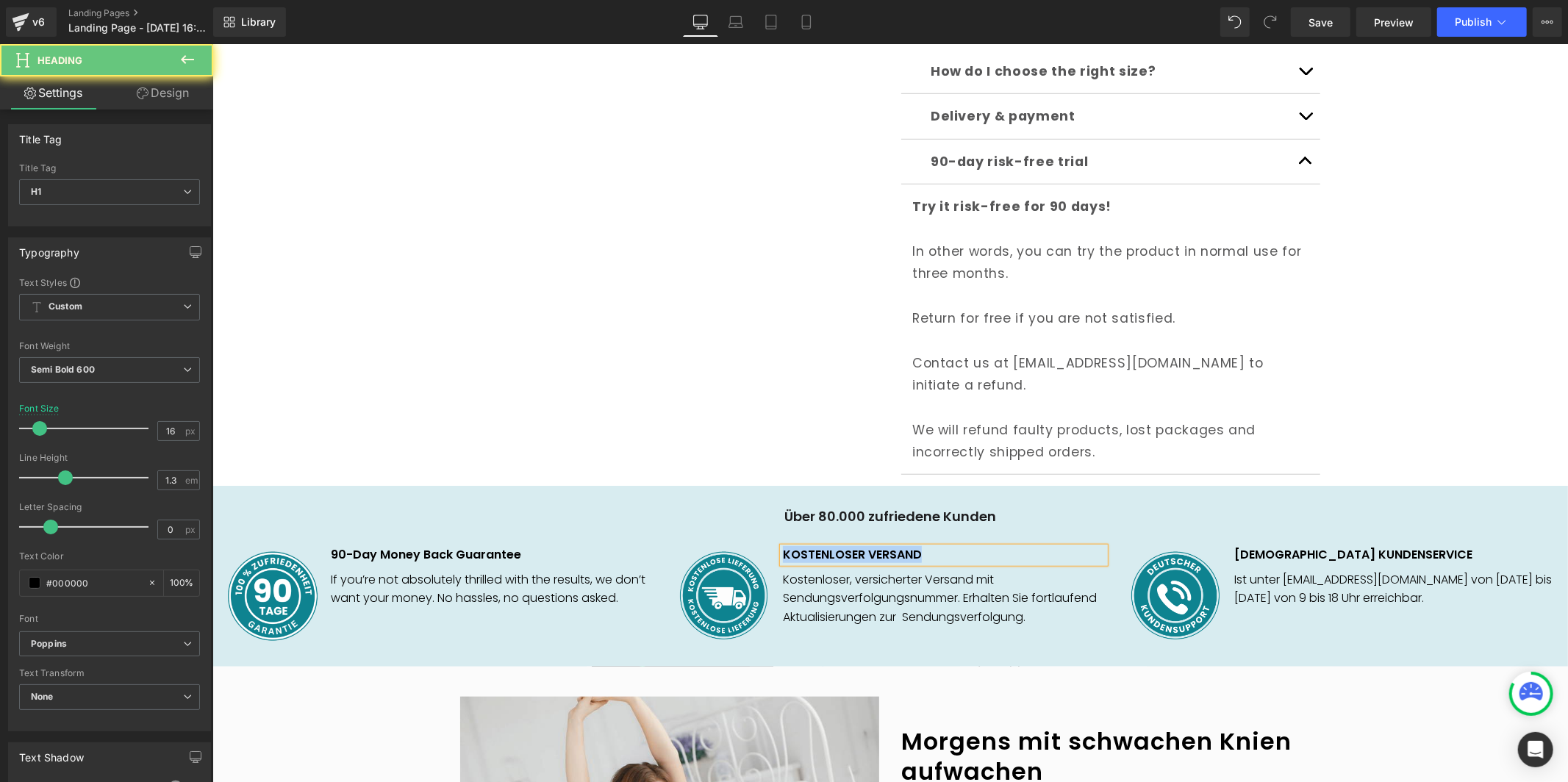
paste div
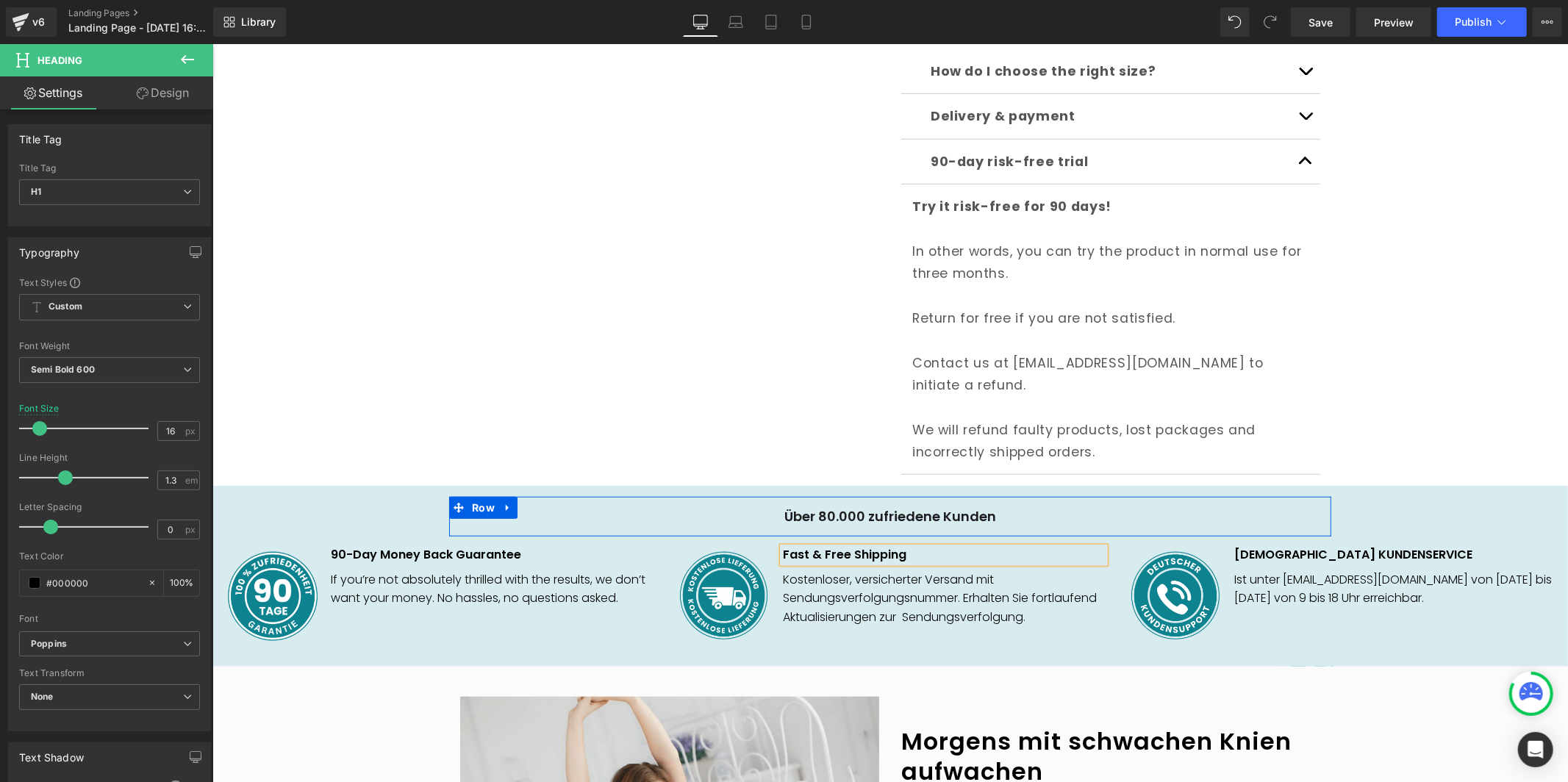
click at [802, 496] on div "Über 80.000 zufriedene Kunden Heading Row" at bounding box center [890, 516] width 882 height 39
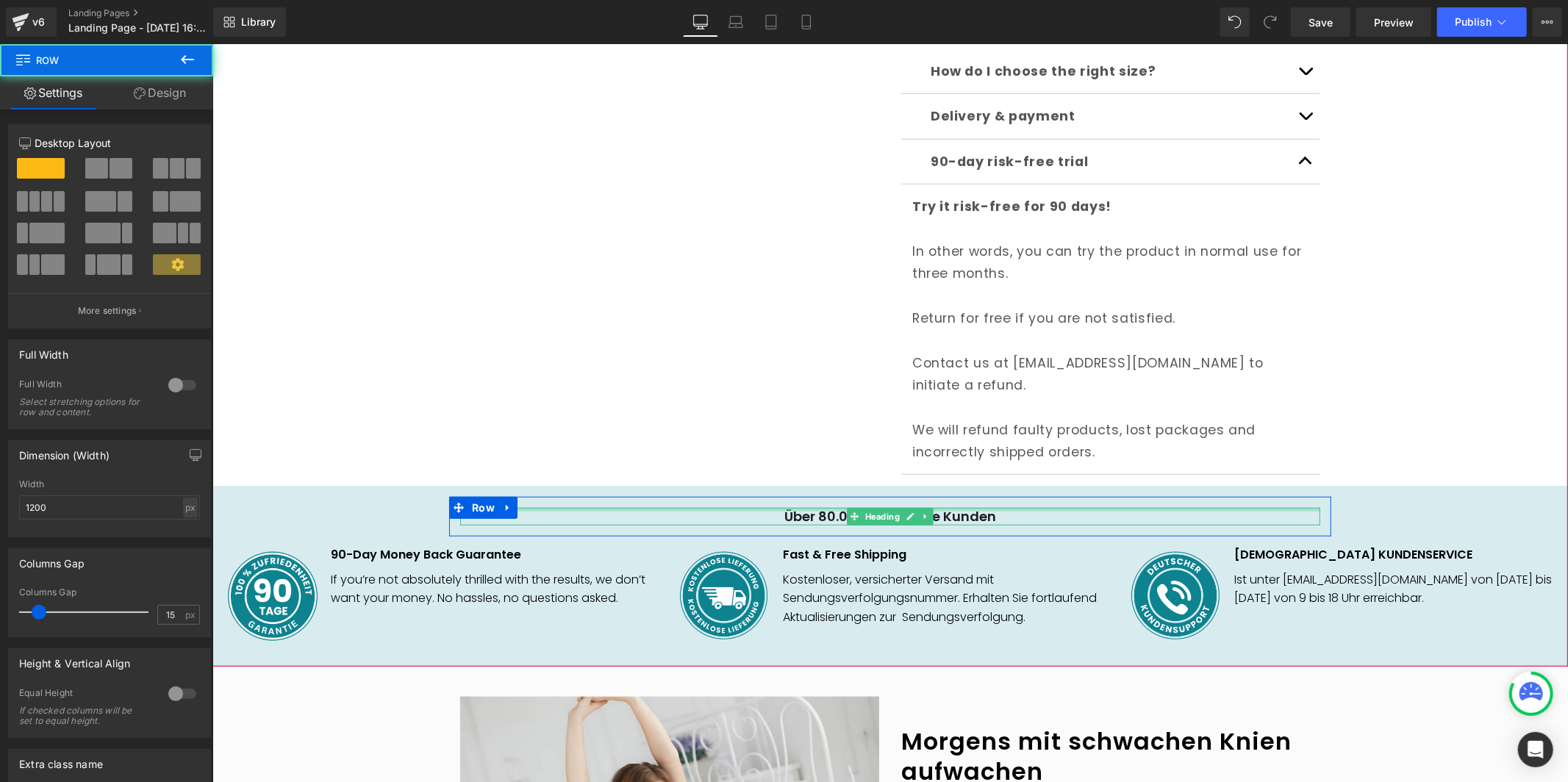
click at [799, 507] on h1 "Über 80.000 zufriedene Kunden" at bounding box center [889, 515] width 860 height 17
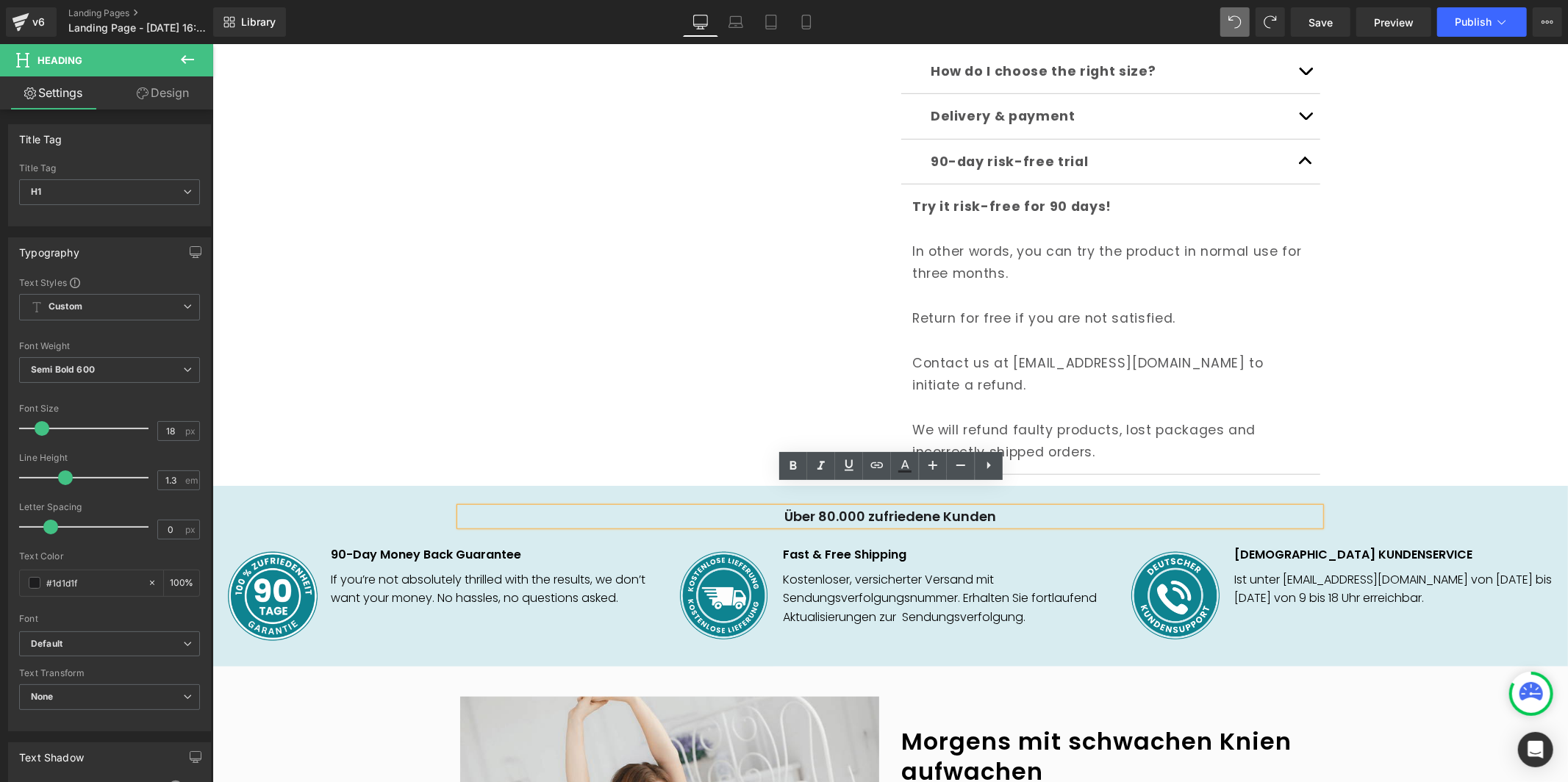
click at [884, 507] on h1 "Über 80.000 zufriedene Kunden" at bounding box center [889, 515] width 860 height 17
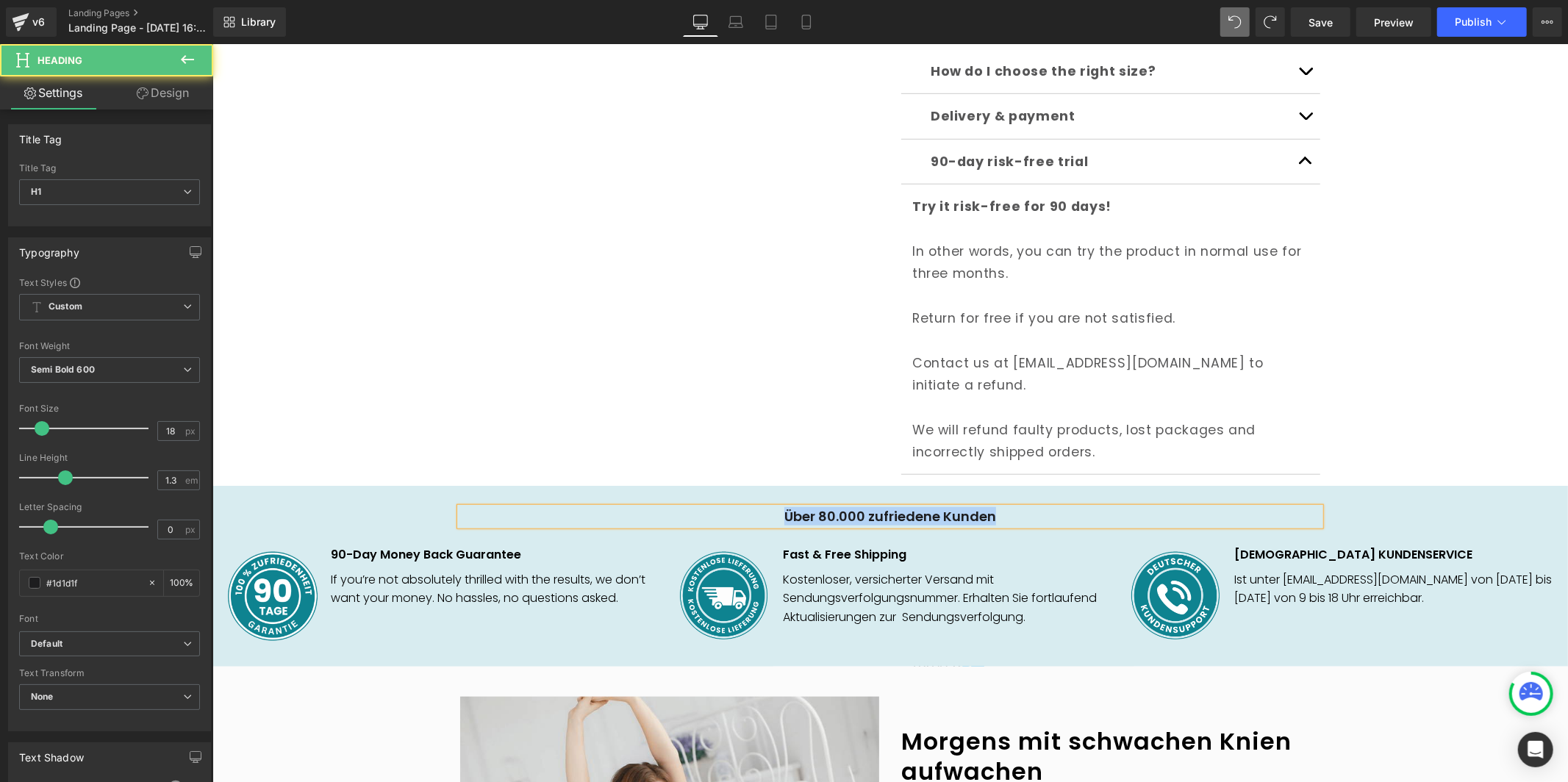
copy h1 "Über 80.000 zufriedene Kunden"
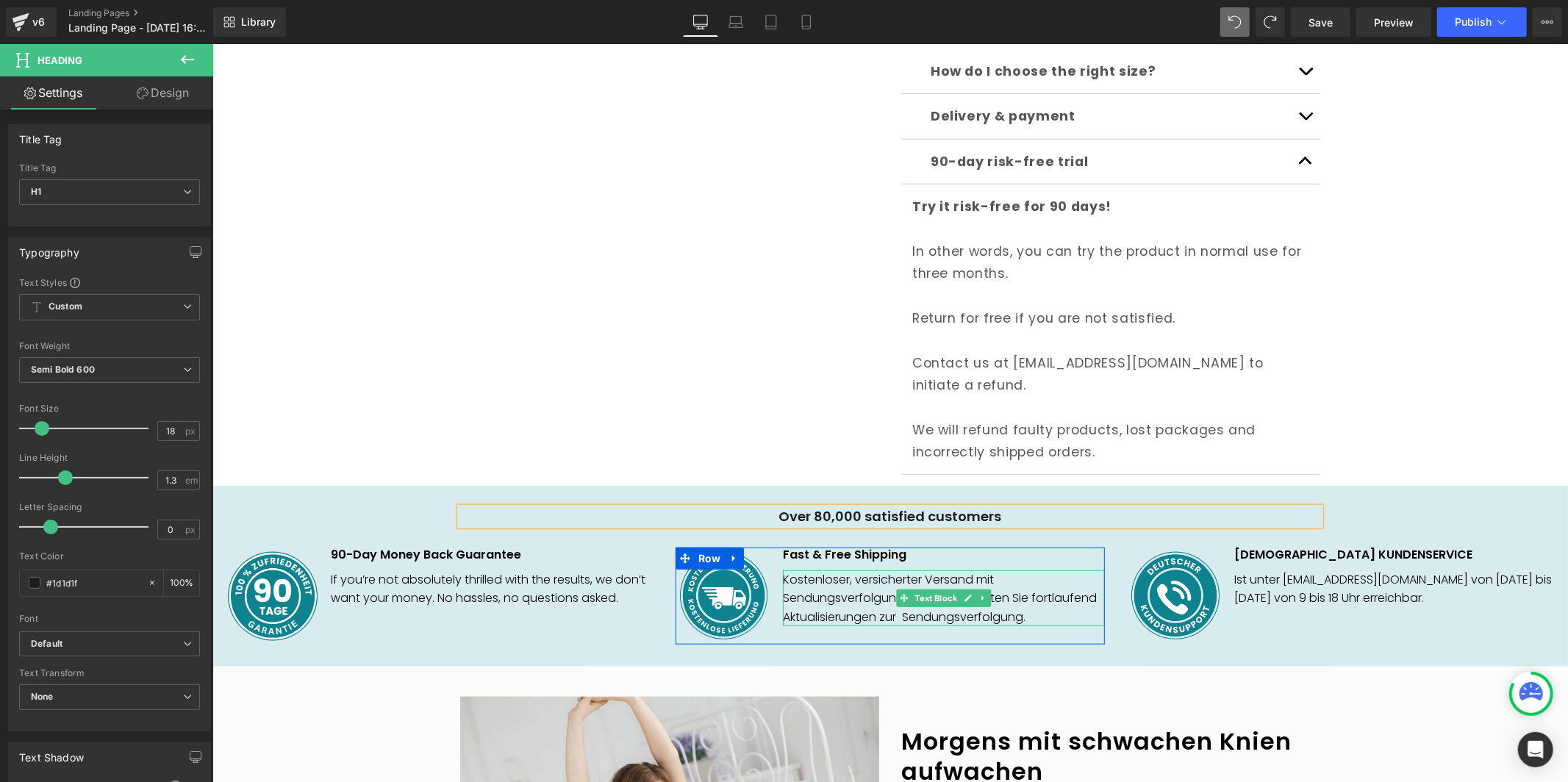
click at [856, 573] on span "Kostenloser, versicherter Versand mit Sendungsverfolgungsnummer. Erhalten Sie f…" at bounding box center [939, 597] width 314 height 54
click at [856, 574] on span "Kostenloser, versicherter Versand mit Sendungsverfolgungsnummer. Erhalten Sie f…" at bounding box center [939, 597] width 314 height 54
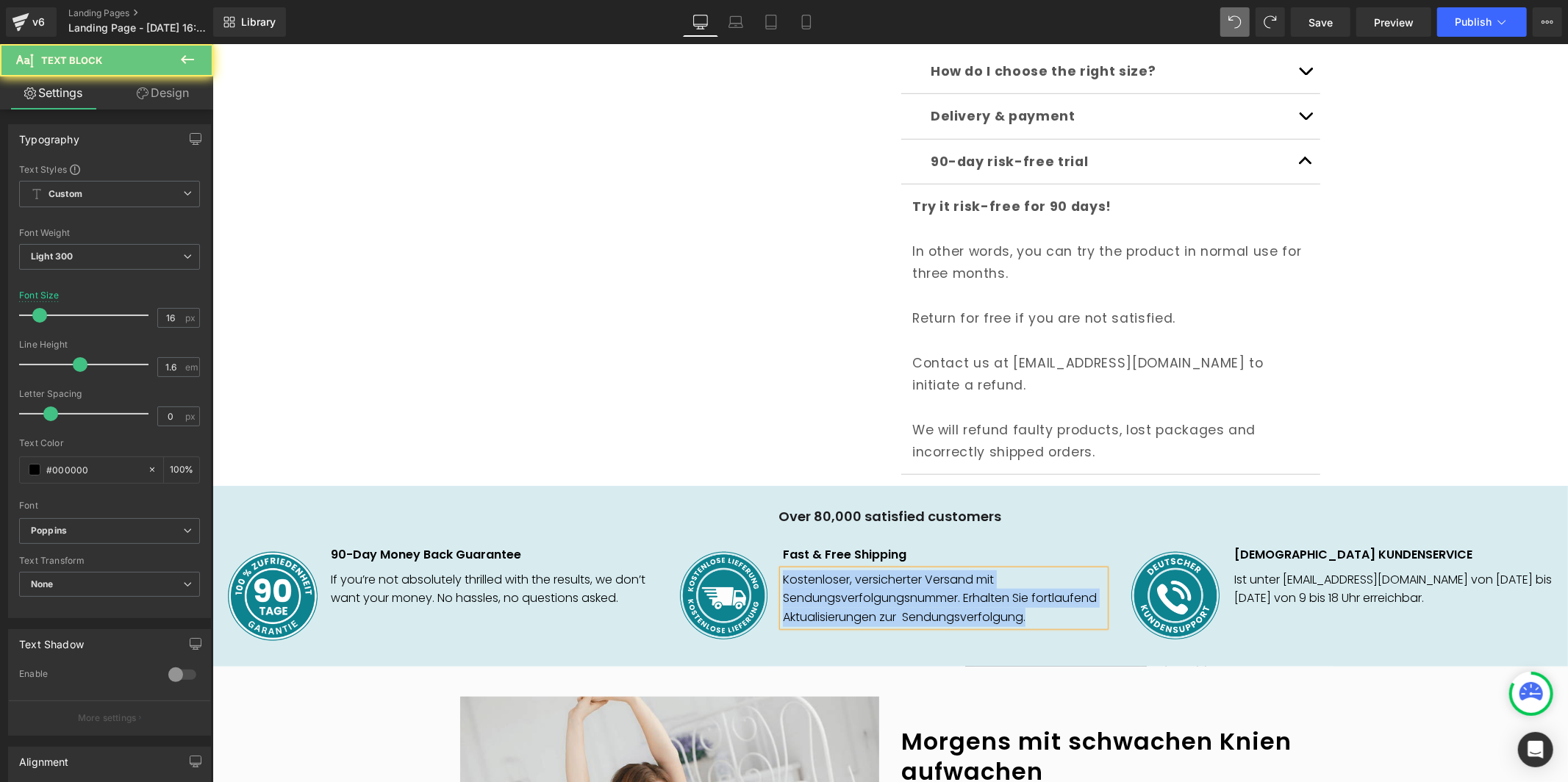
paste div
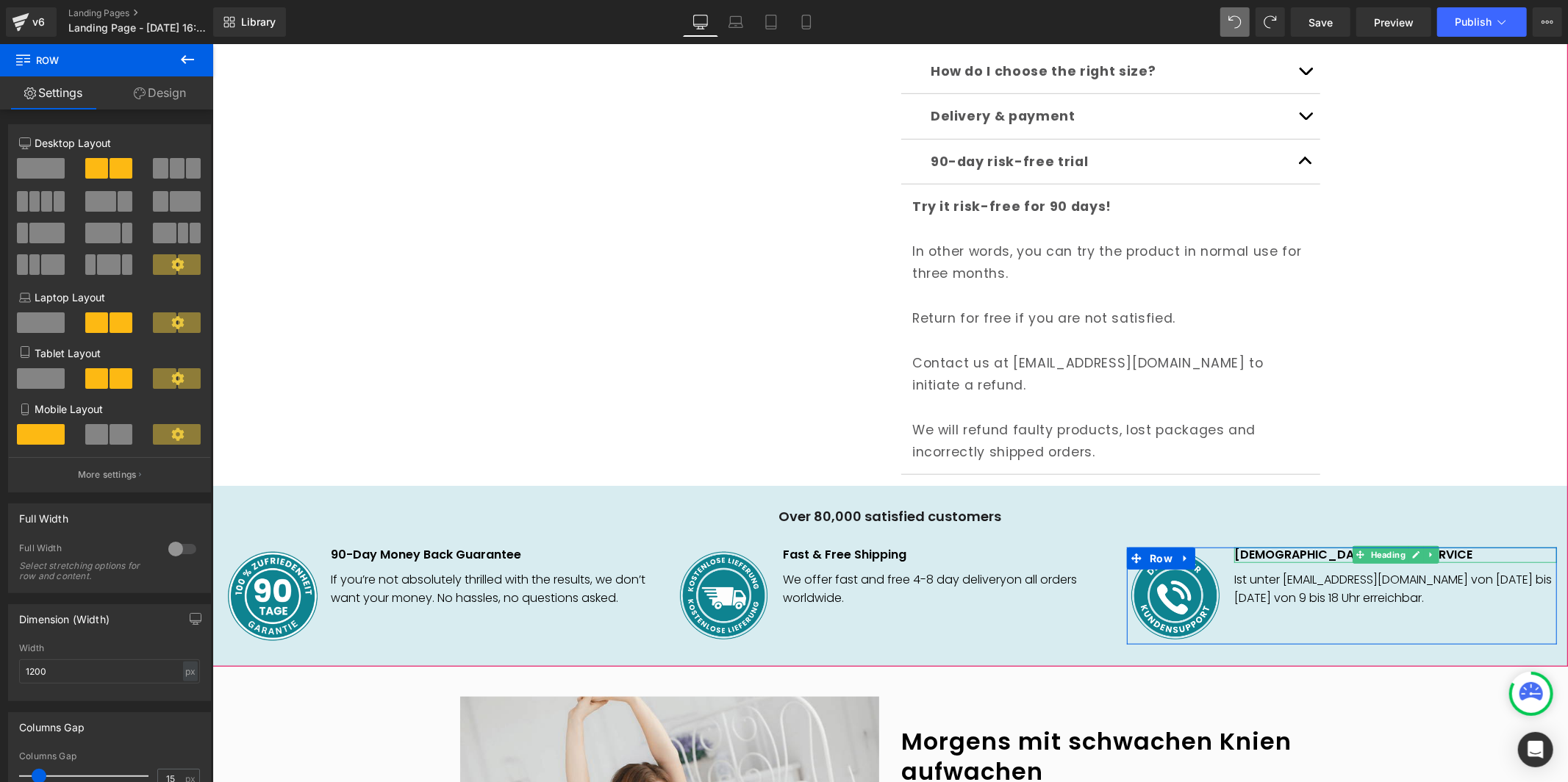
click at [1353, 545] on span at bounding box center [1359, 554] width 15 height 18
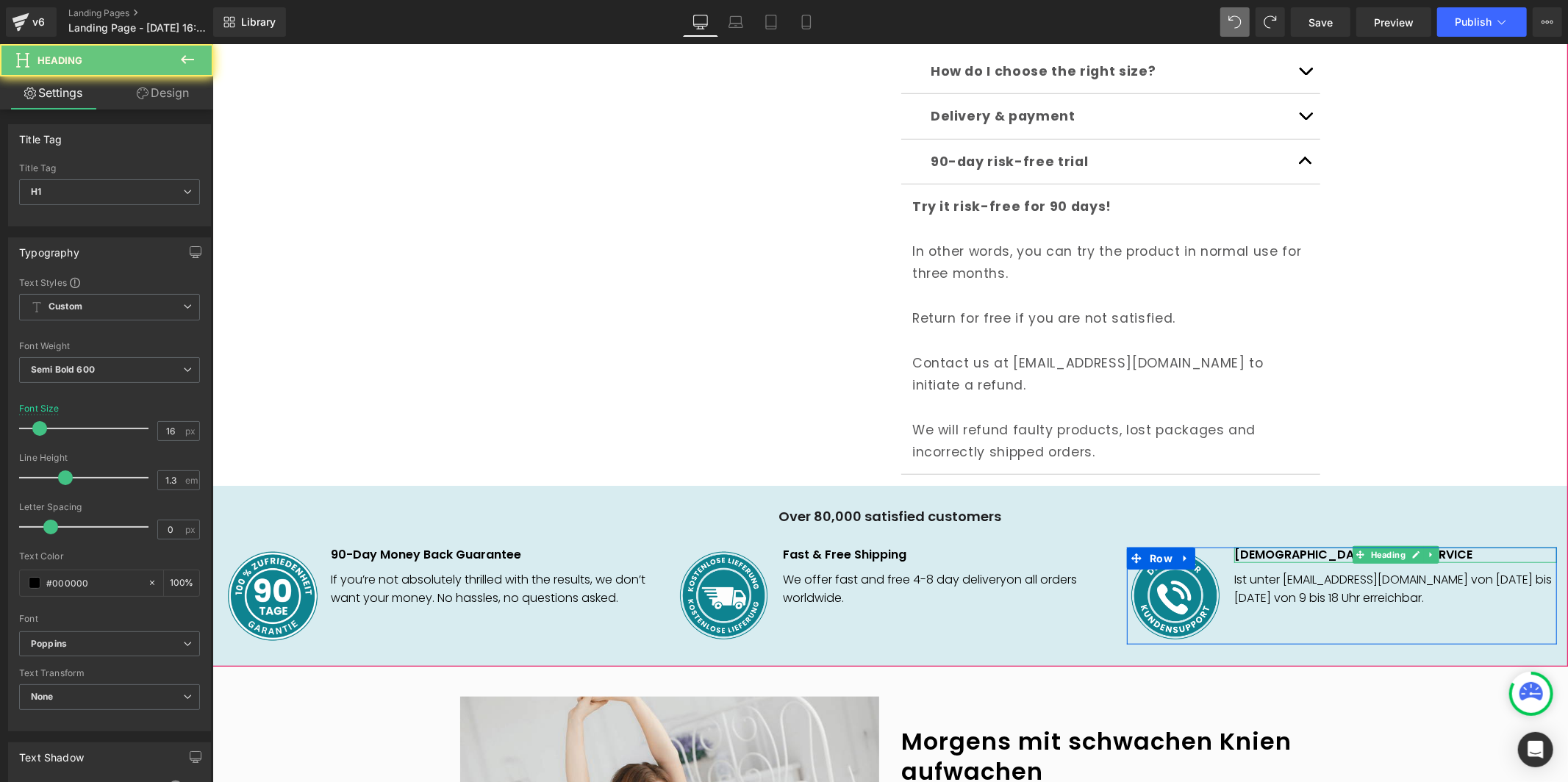
click at [1301, 547] on h1 "DEUTSCHER KUNDENSERVICE" at bounding box center [1394, 554] width 322 height 15
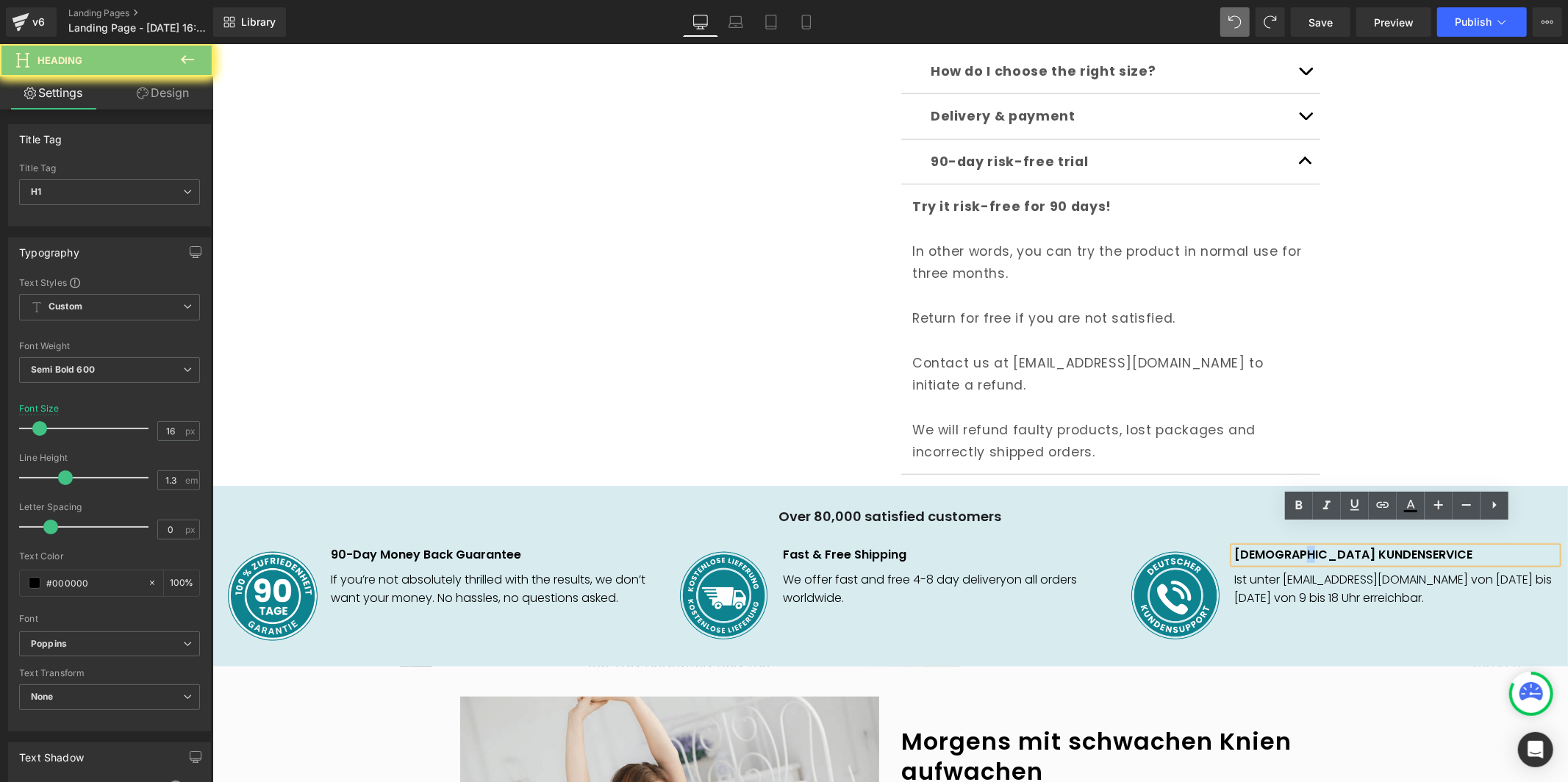
click at [1301, 547] on h1 "DEUTSCHER KUNDENSERVICE" at bounding box center [1394, 554] width 322 height 15
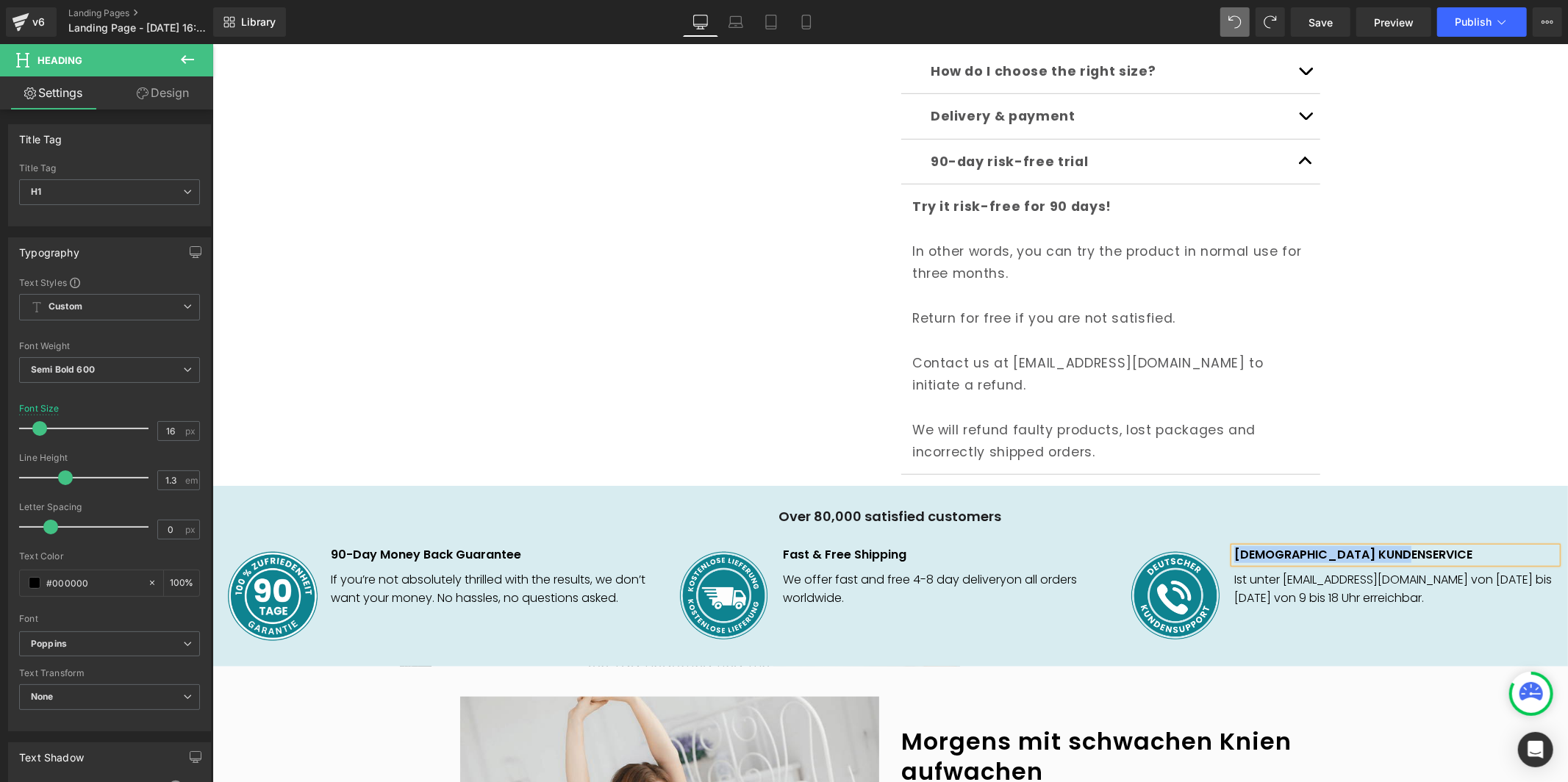
paste div
click at [1283, 569] on div "Ist unter Info@norelie.de von Montag bis Freitag von 9 bis 18 Uhr erreichbar." at bounding box center [1394, 588] width 322 height 37
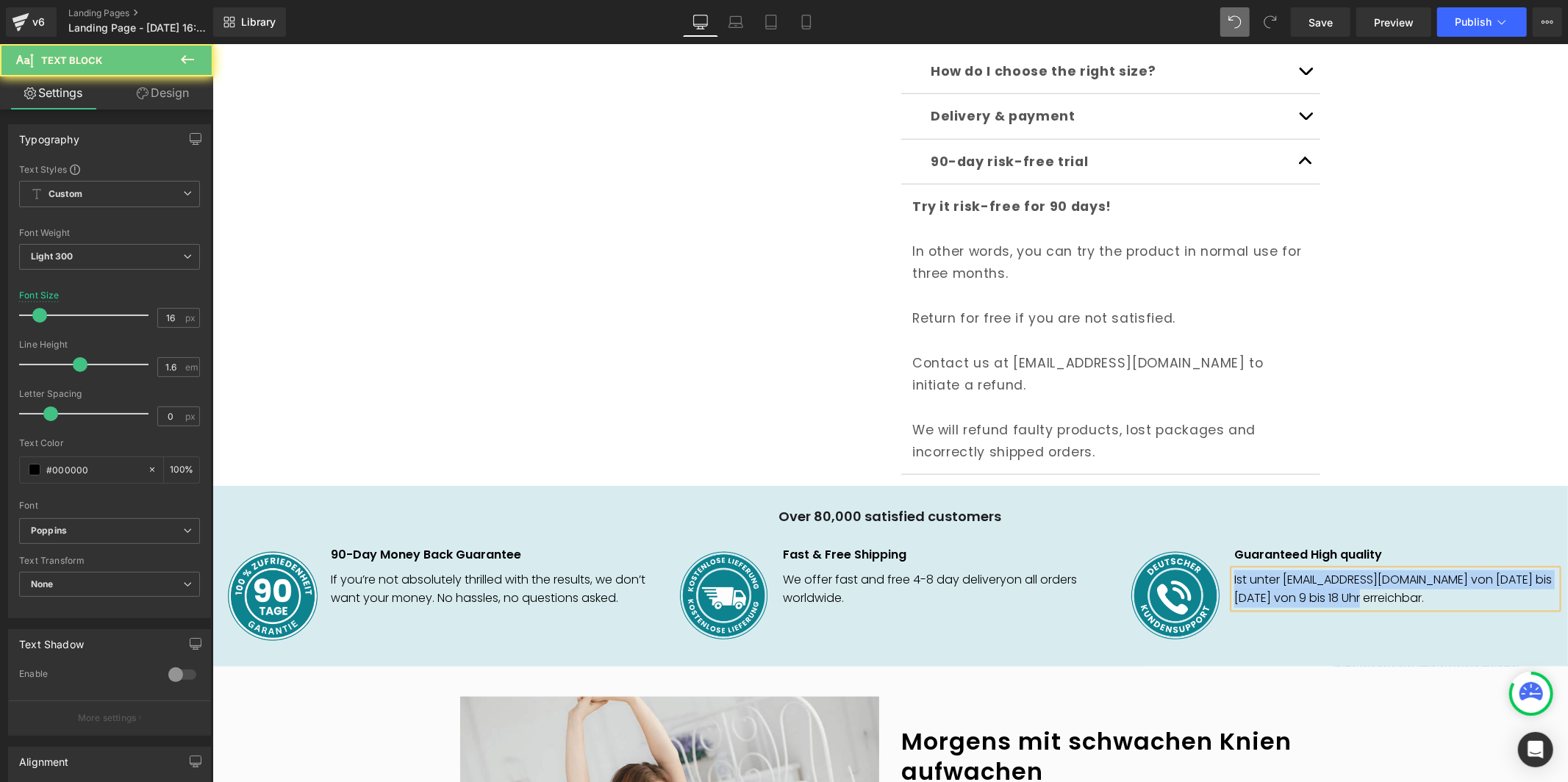
paste div
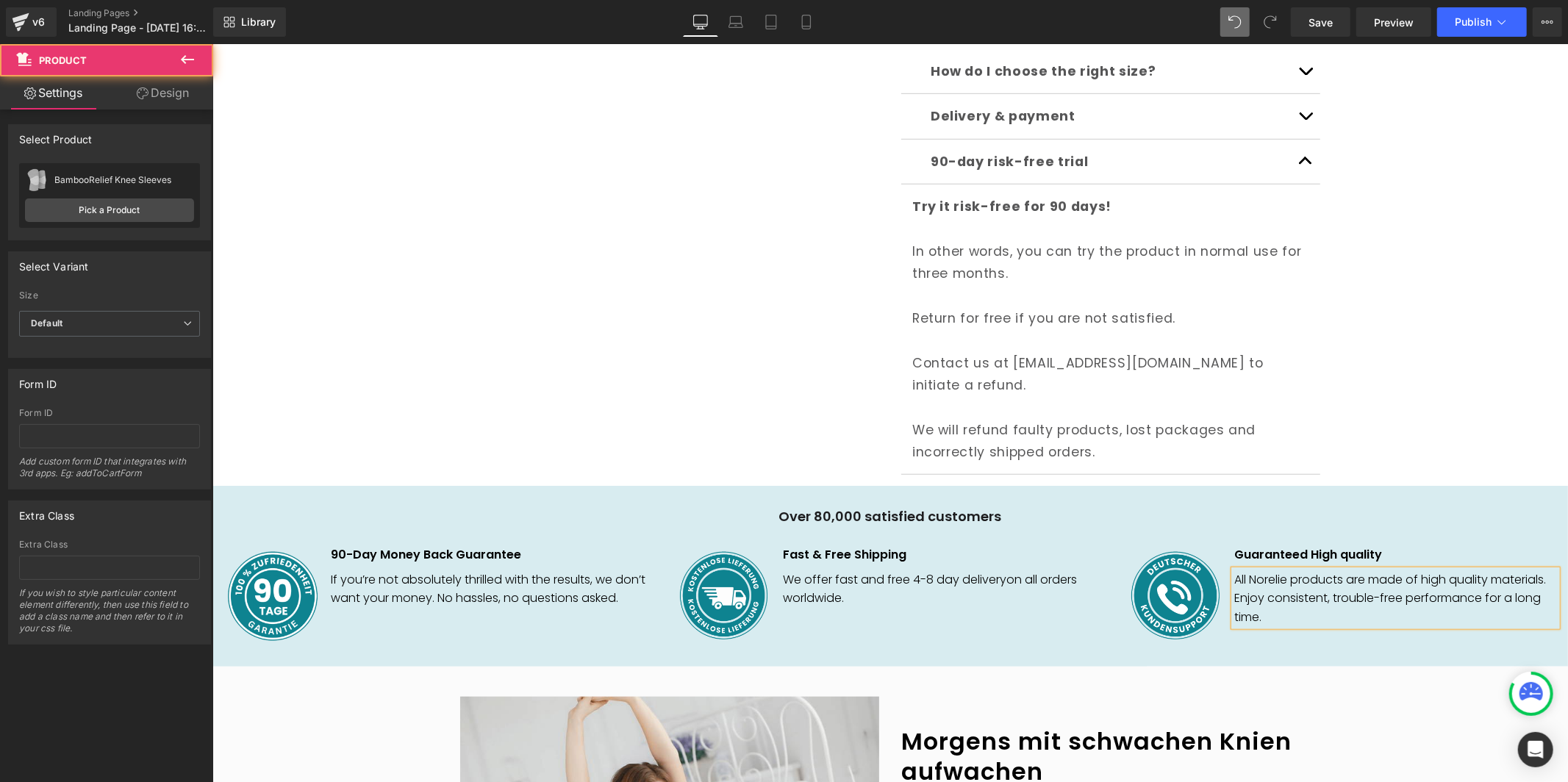
click at [1544, 343] on div "🇩🇪 KOSTENLOSER VERSAND Text Block Row Row Sale Off (P) Image ‹ ›" at bounding box center [890, 31] width 1341 height 1269
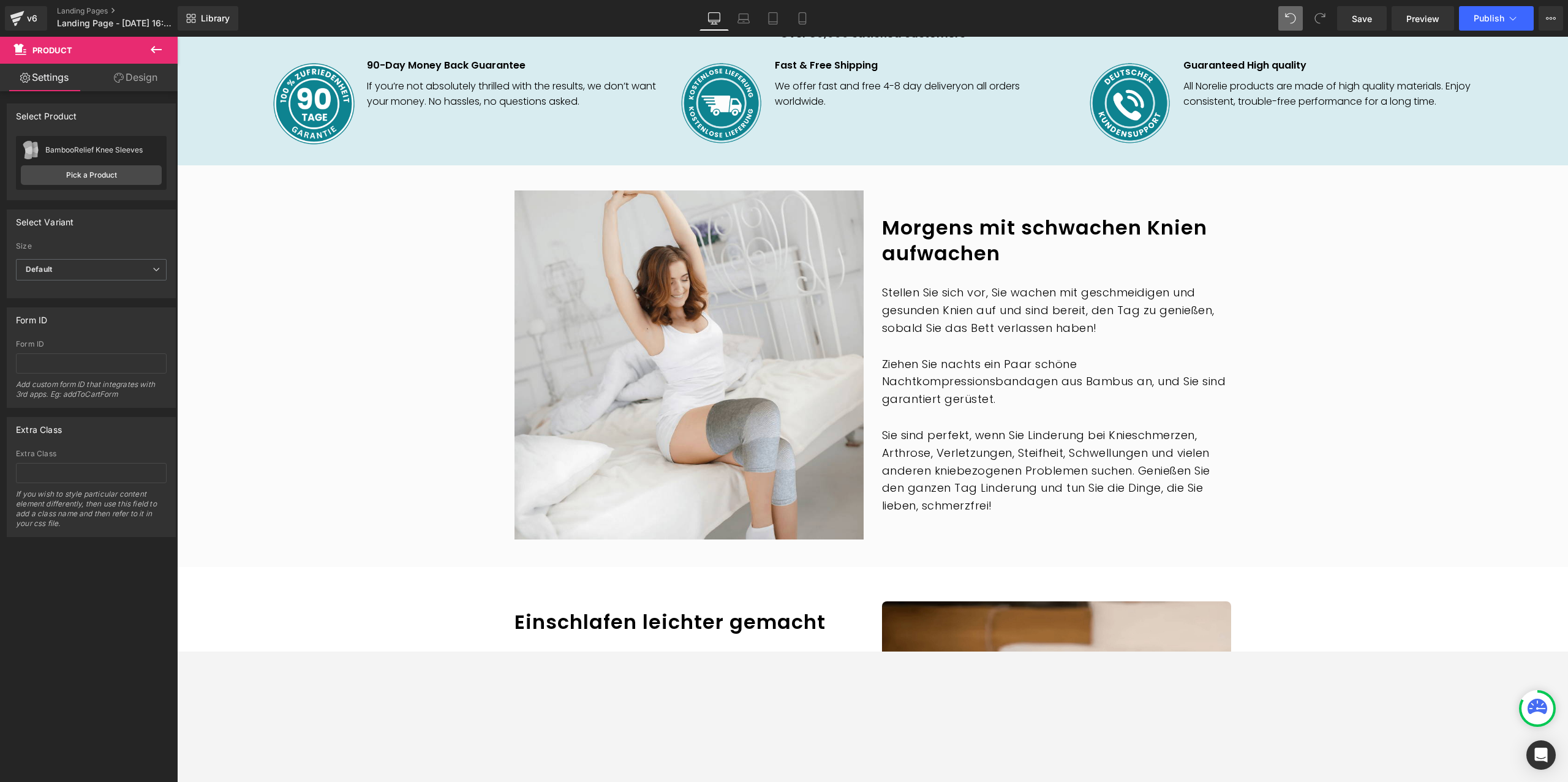
scroll to position [1155, 0]
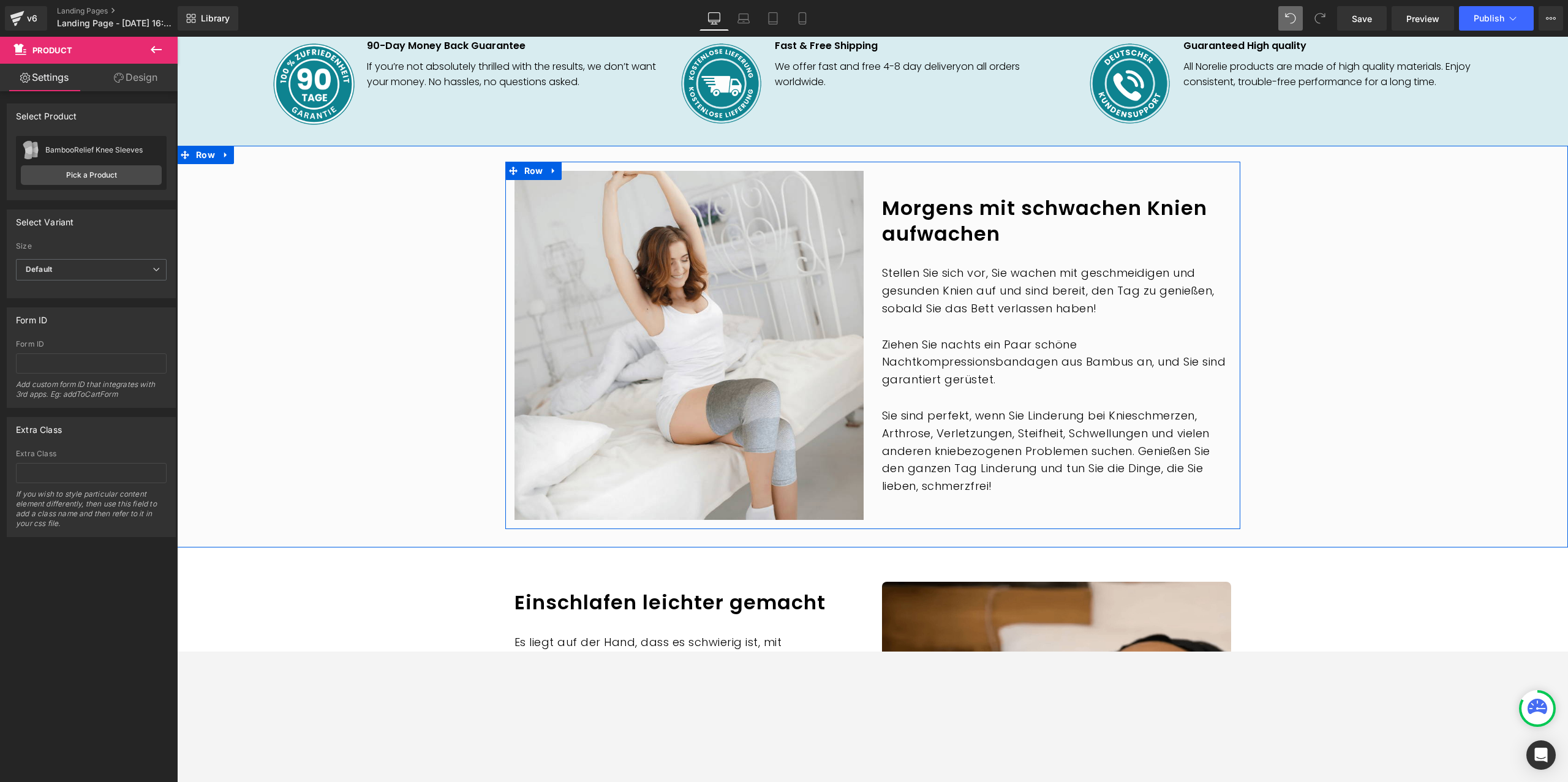
click at [997, 275] on p "Stellen Sie sich vor, Sie wachen mit geschmeidigen und gesunden Knien auf und s…" at bounding box center [1057, 291] width 349 height 53
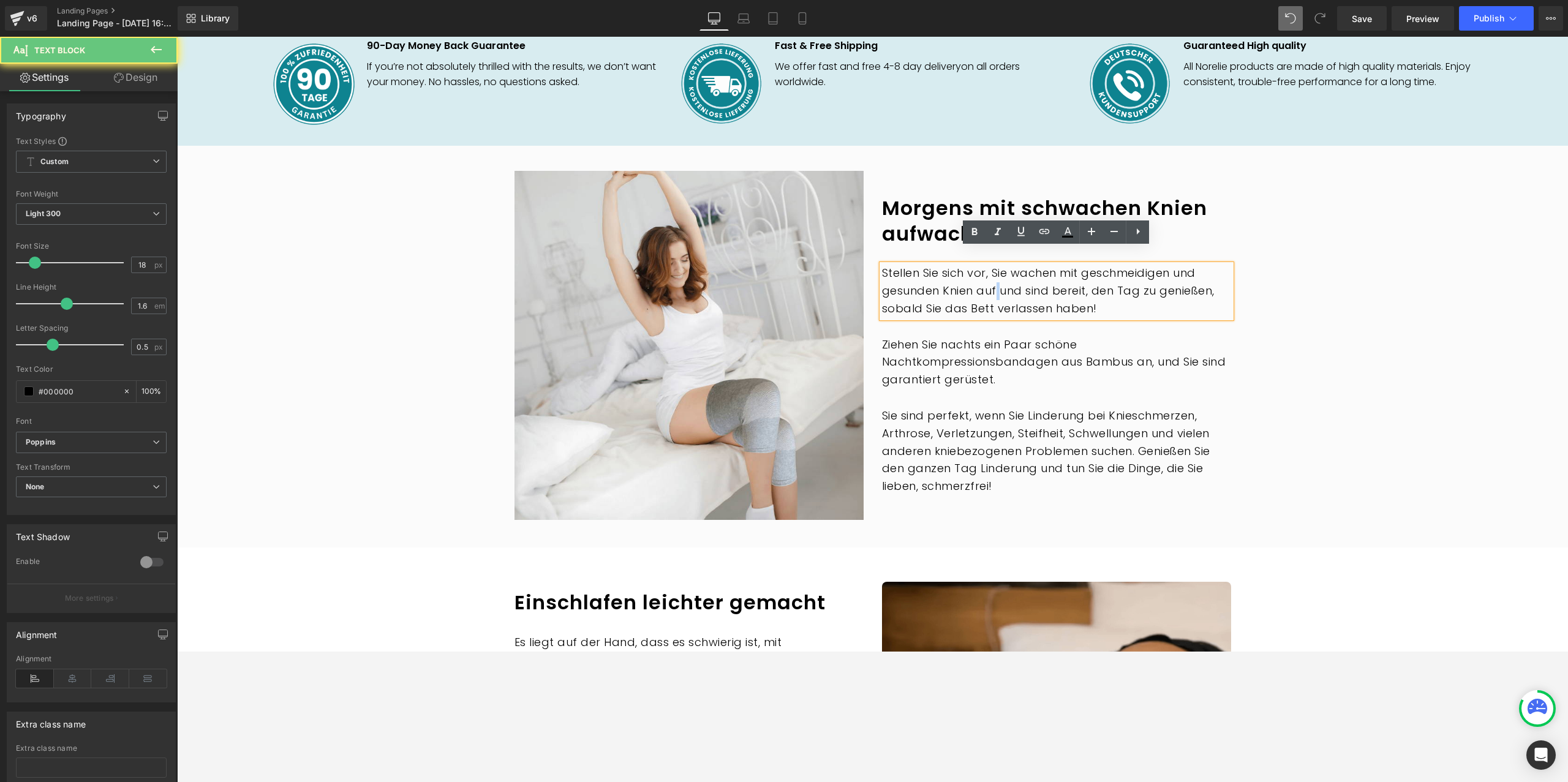
click at [962, 217] on h1 "Morgens mit schwachen Knien aufwachen" at bounding box center [1057, 221] width 349 height 51
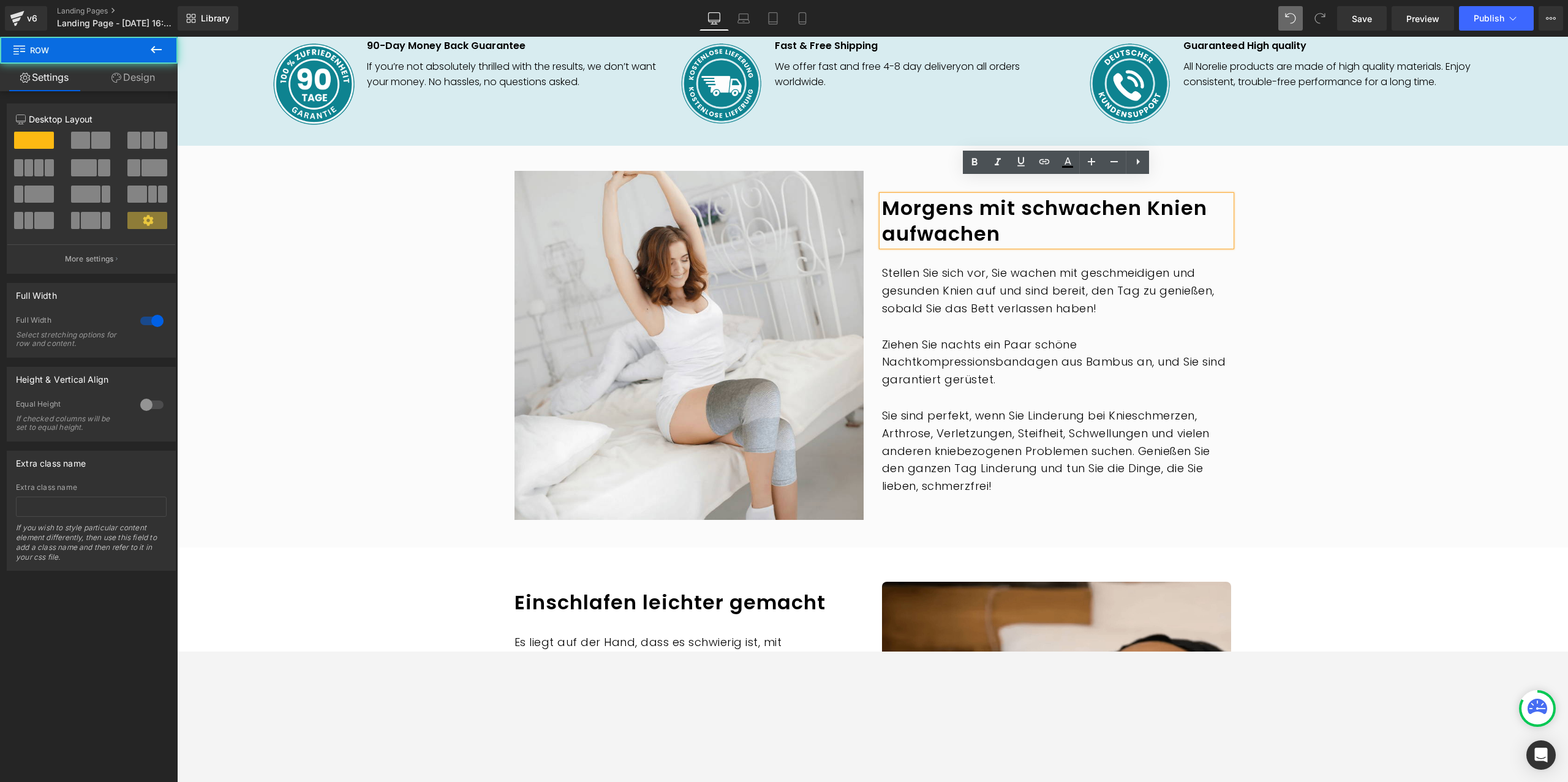
click at [406, 237] on div "Image Morgens mit schwachen Knien aufwachen Heading Stellen Sie sich vor, Sie w…" at bounding box center [872, 345] width 1391 height 368
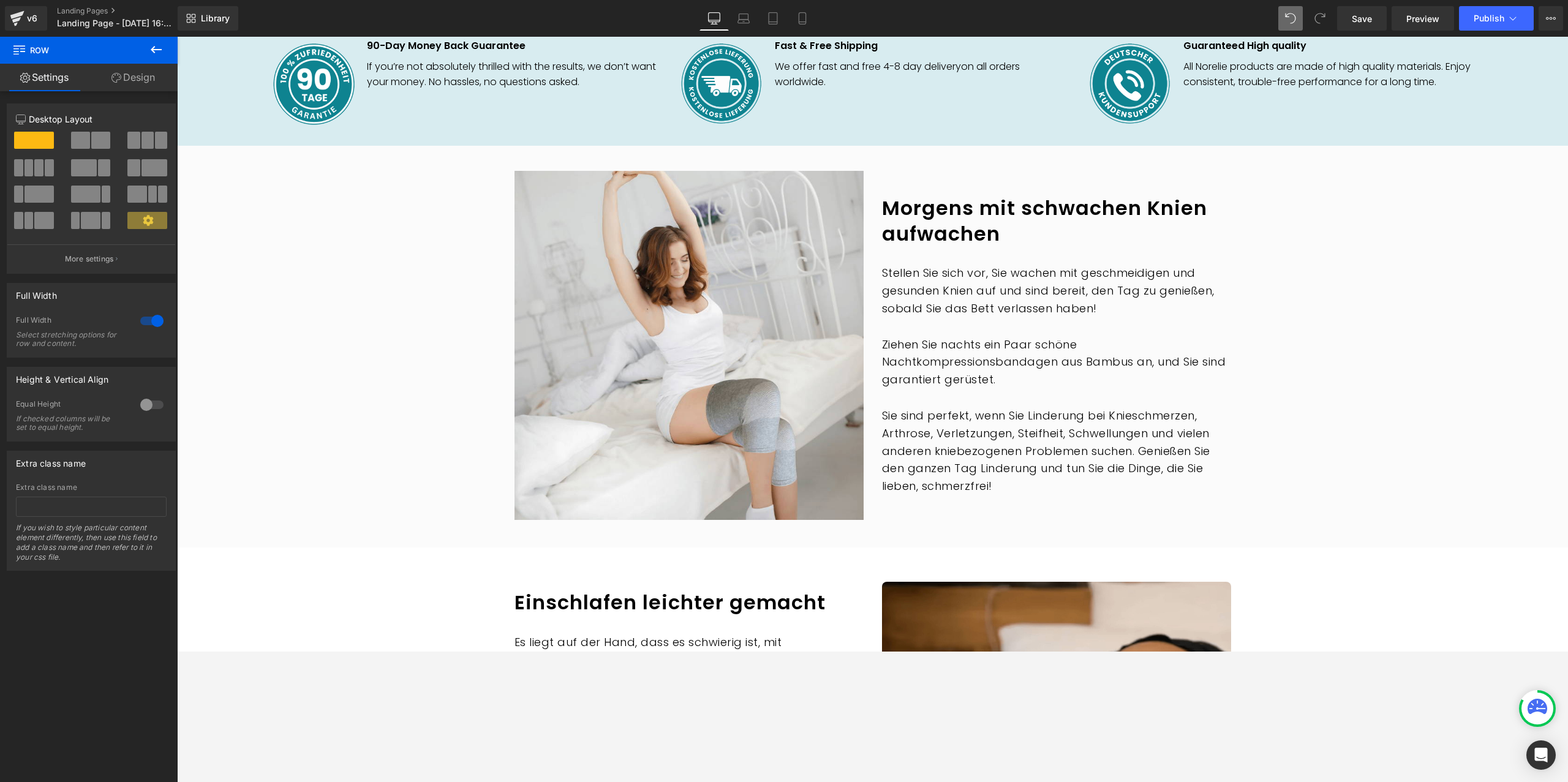
drag, startPoint x: 1360, startPoint y: 12, endPoint x: 586, endPoint y: 2, distance: 774.1
click at [1306, 12] on span "Save" at bounding box center [1362, 18] width 20 height 13
click at [102, 22] on span "Landing Page - Sep 3, 16:11:14" at bounding box center [116, 23] width 118 height 9
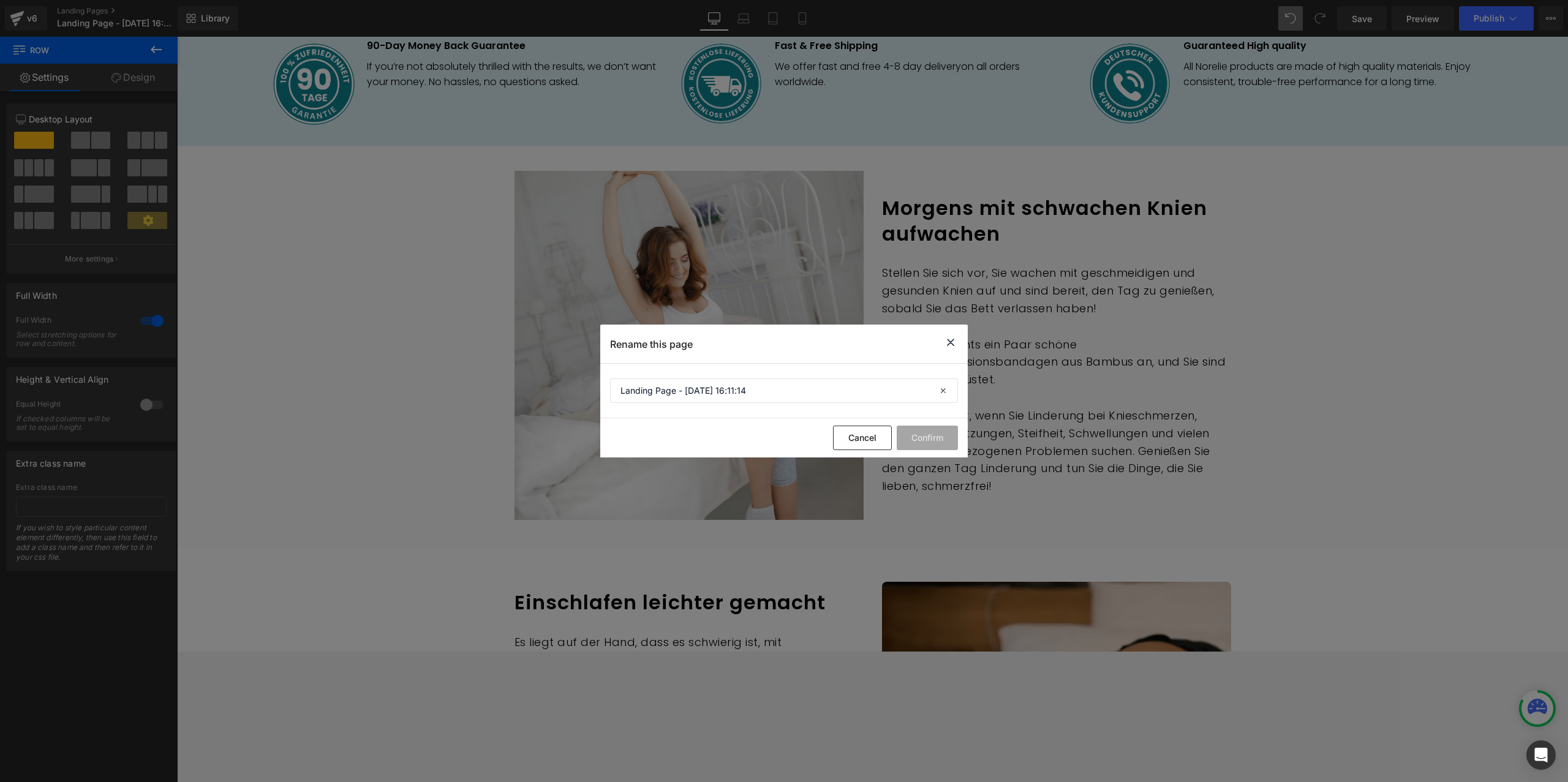
click at [940, 338] on div "Rename this page" at bounding box center [784, 344] width 368 height 39
click at [946, 341] on icon at bounding box center [951, 343] width 15 height 16
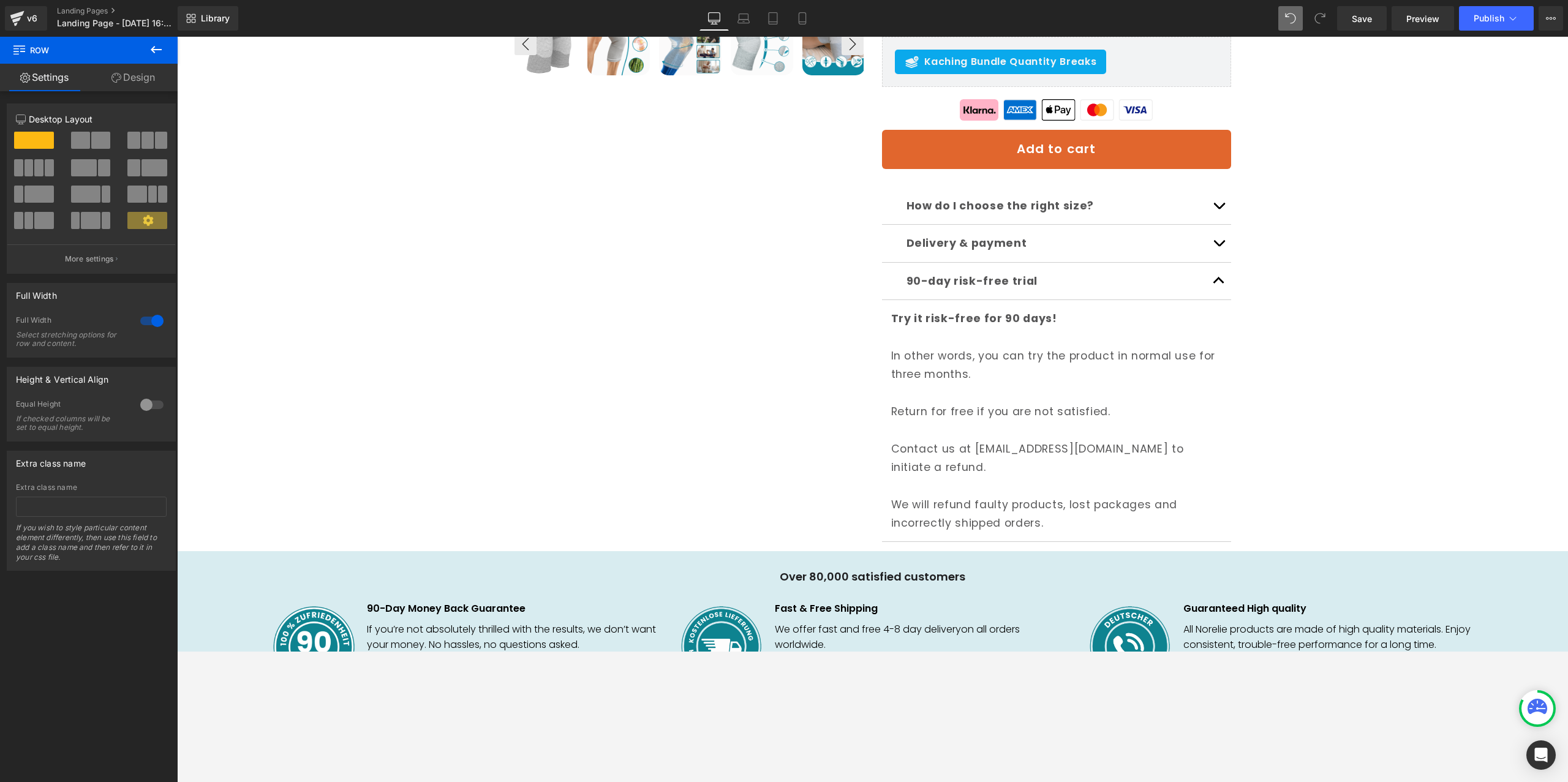
scroll to position [0, 0]
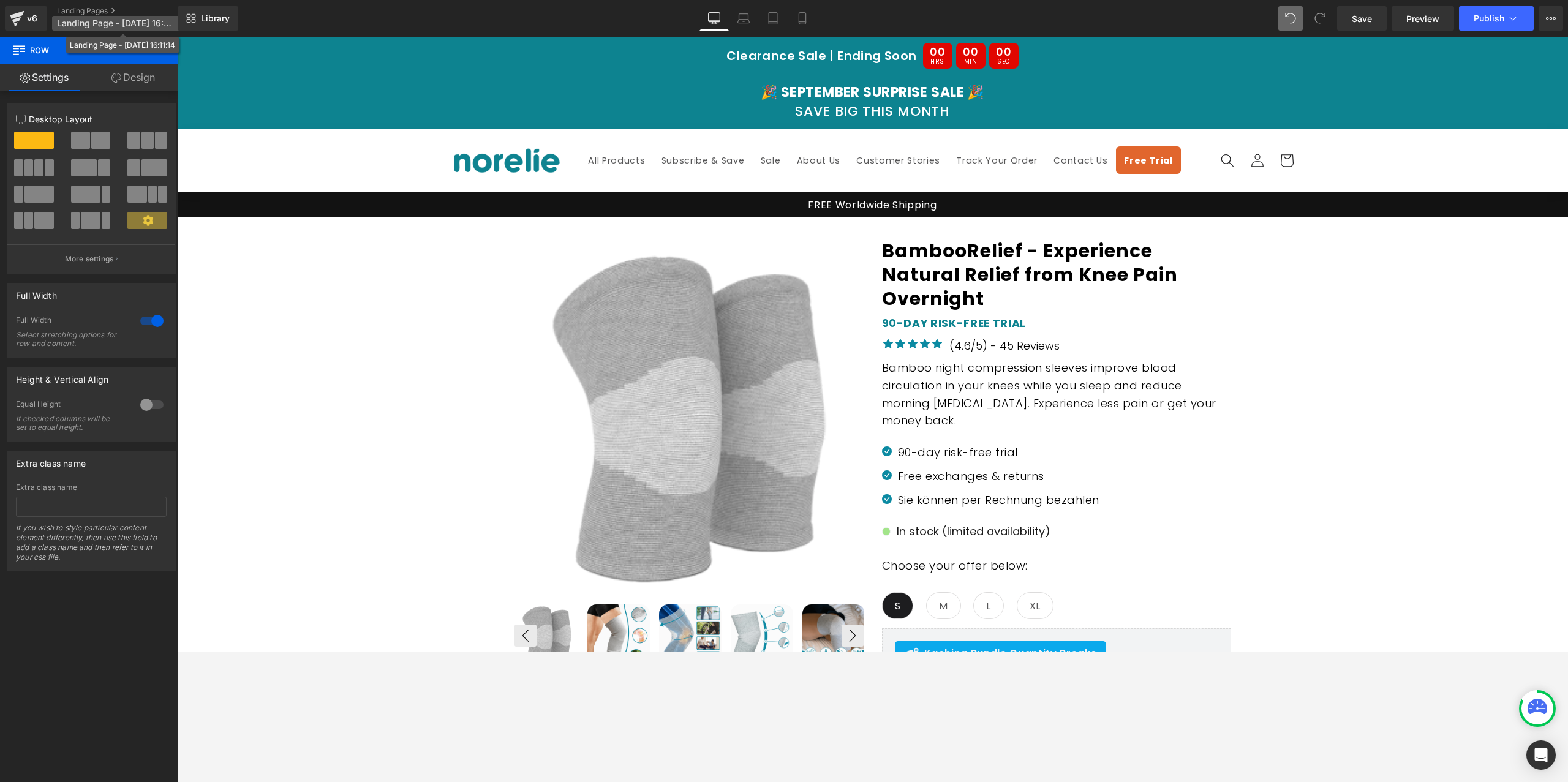
click at [89, 19] on span "Landing Page - Sep 3, 16:11:14" at bounding box center [116, 23] width 118 height 9
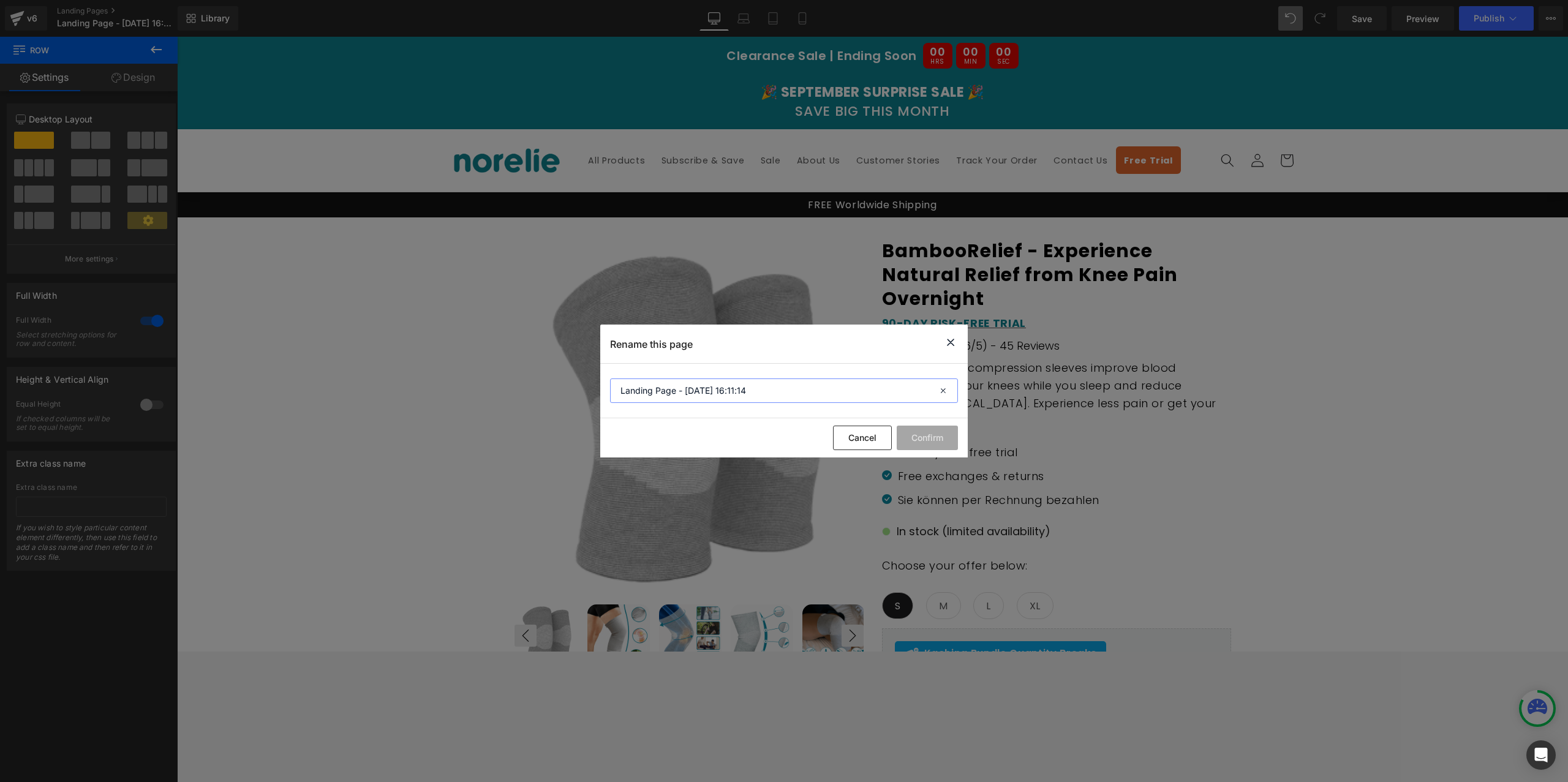
click at [691, 392] on input "Landing Page - Sep 3, 16:11:14" at bounding box center [784, 391] width 348 height 24
type input "BambooRelief"
click at [940, 437] on button "Confirm" at bounding box center [928, 438] width 61 height 24
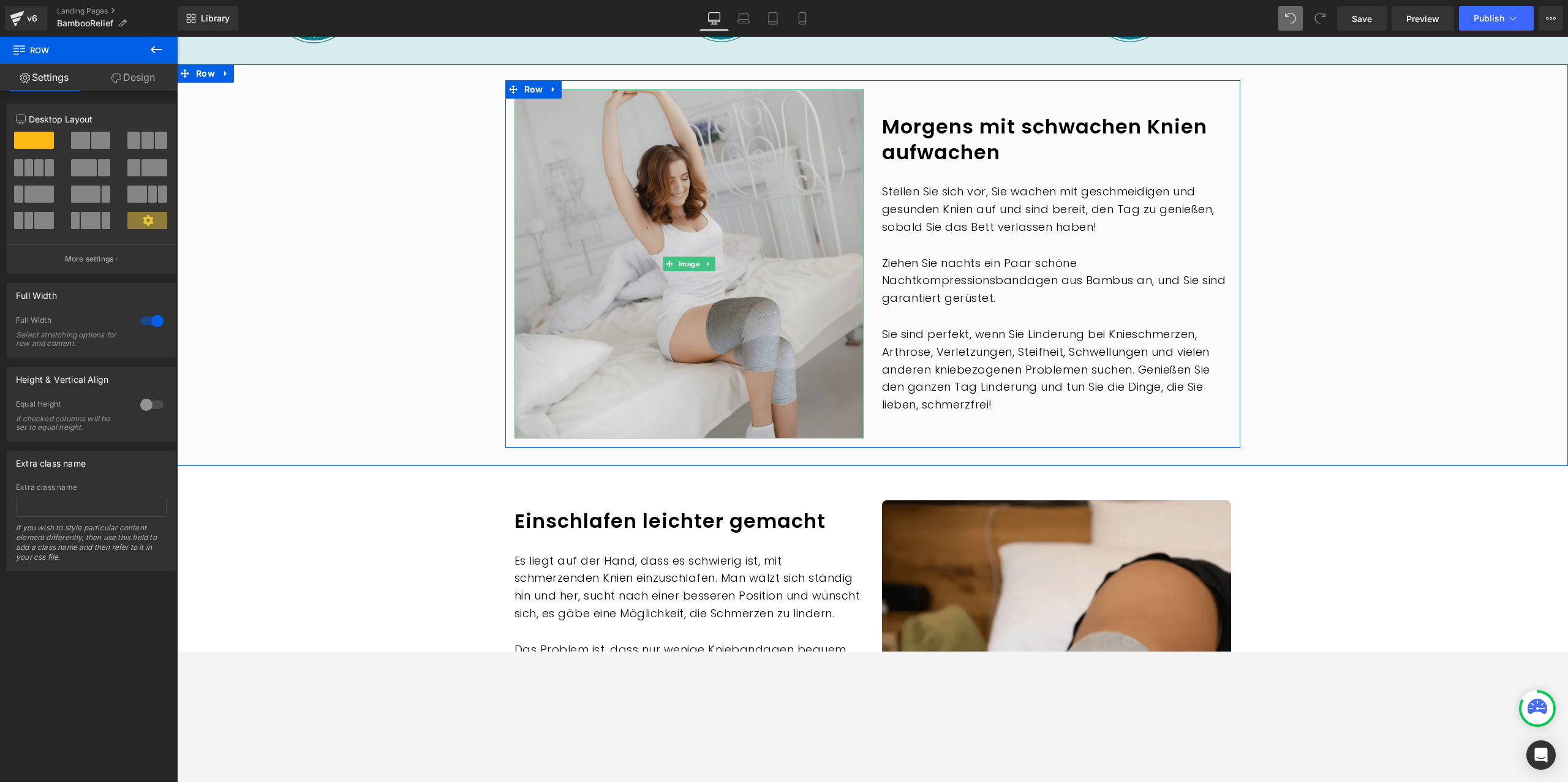
scroll to position [1137, 0]
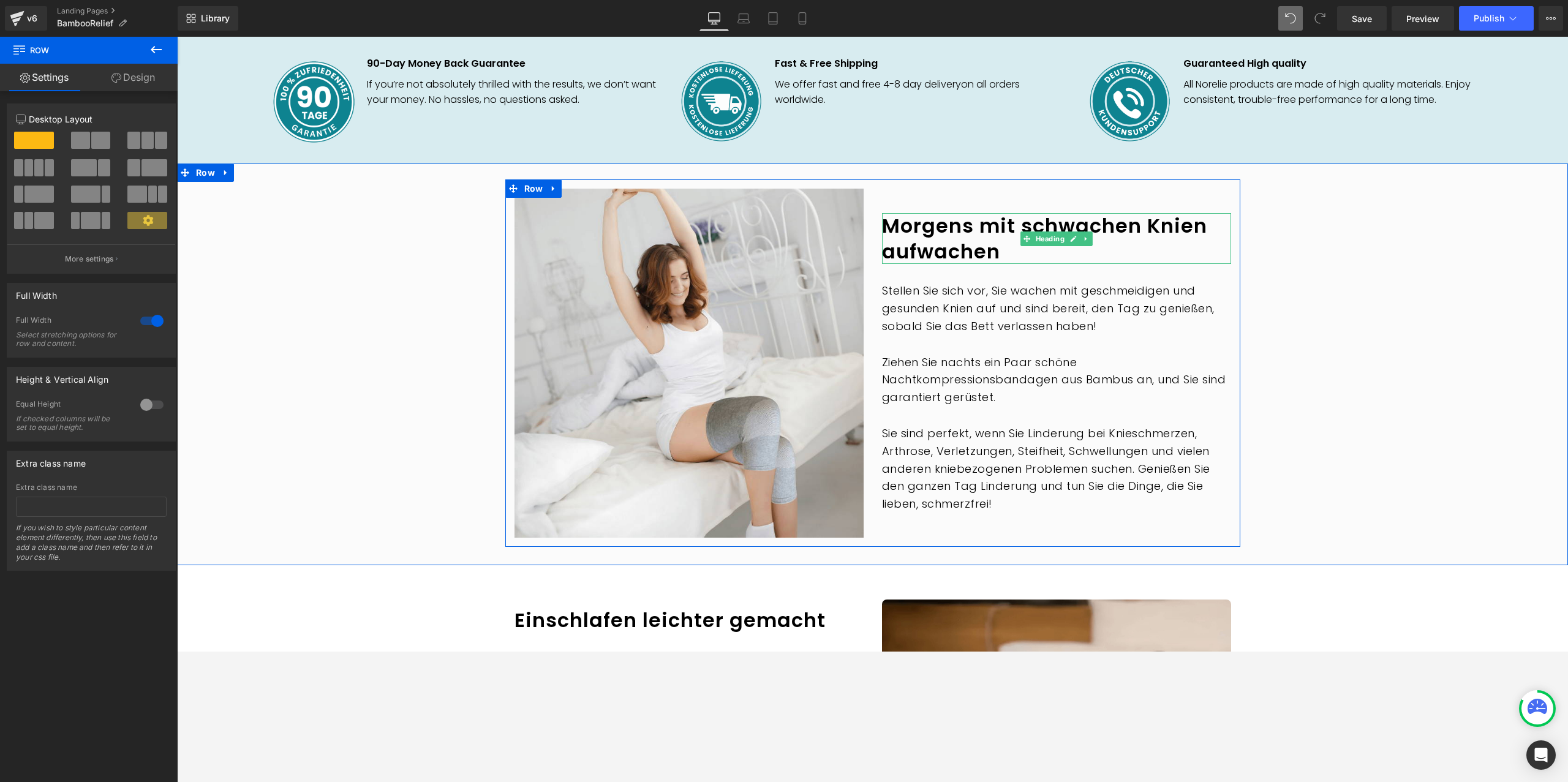
click at [930, 225] on h1 "Morgens mit schwachen Knien aufwachen" at bounding box center [1057, 238] width 349 height 51
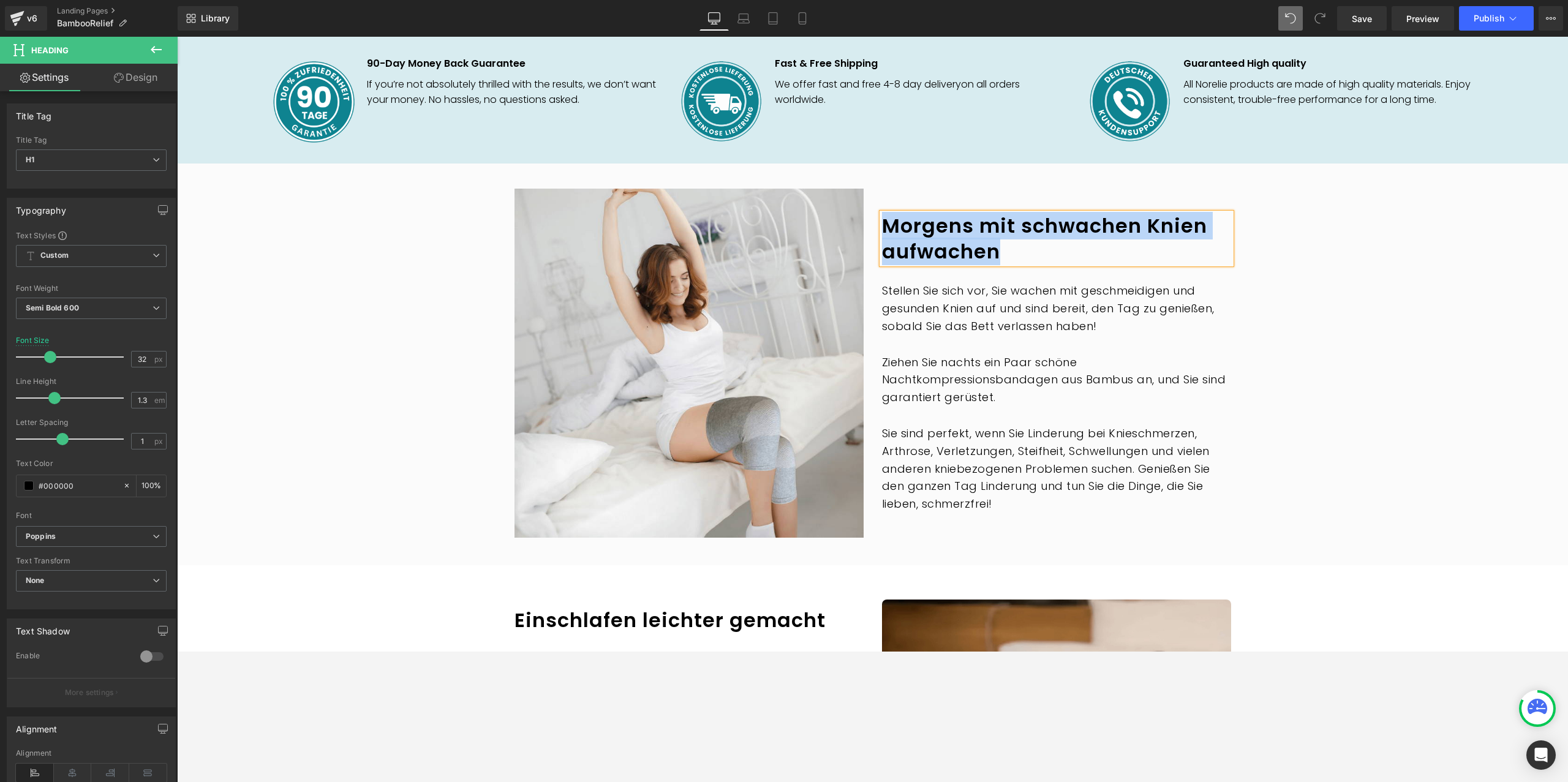
paste div
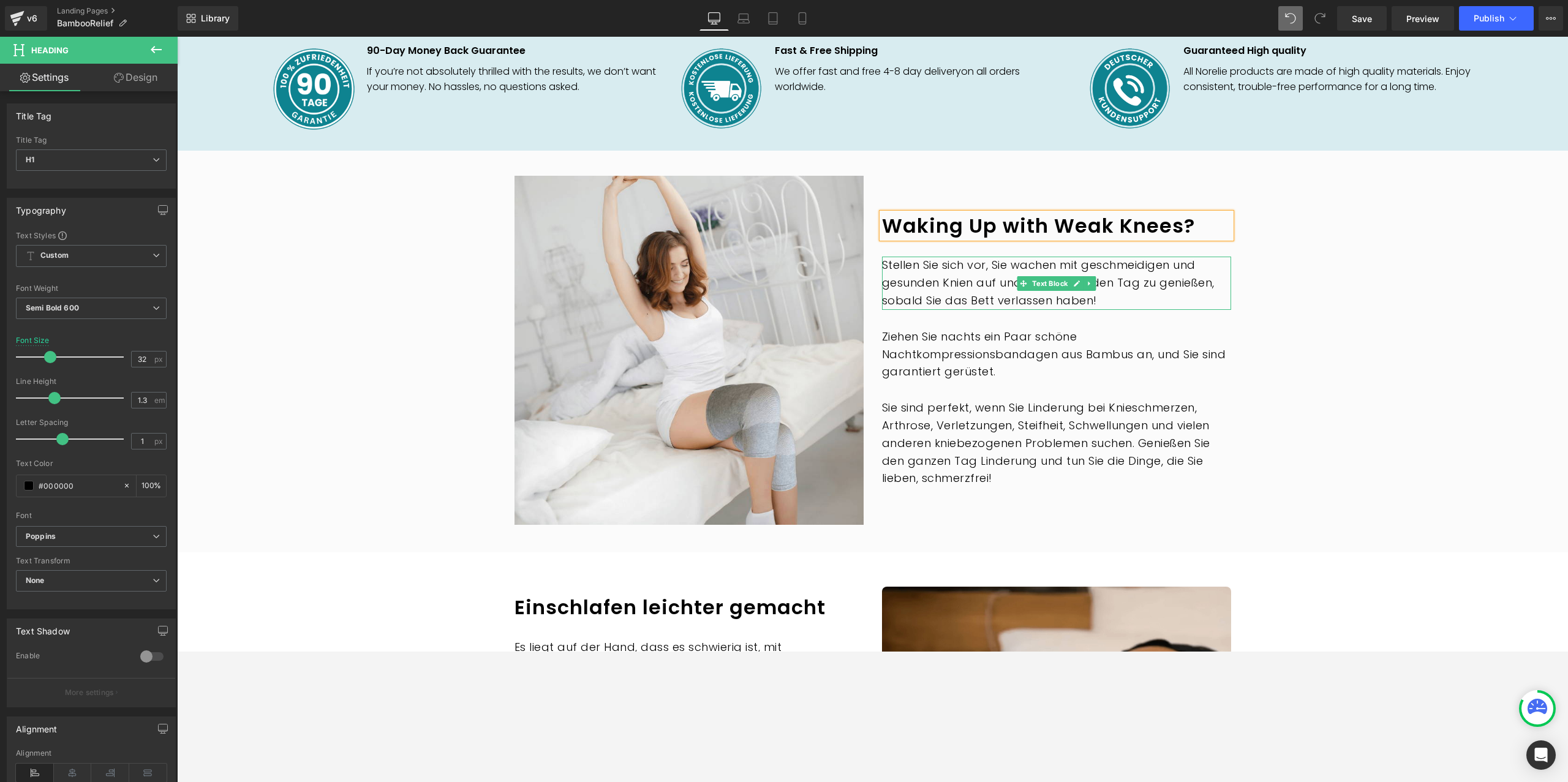
click at [933, 261] on p "Stellen Sie sich vor, Sie wachen mit geschmeidigen und gesunden Knien auf und s…" at bounding box center [1057, 283] width 349 height 53
click at [933, 261] on p "Stellen Sie sich vor, Sie wachen mit geschmeidigen und gesunden Knien auf und s…" at bounding box center [1057, 283] width 349 height 53
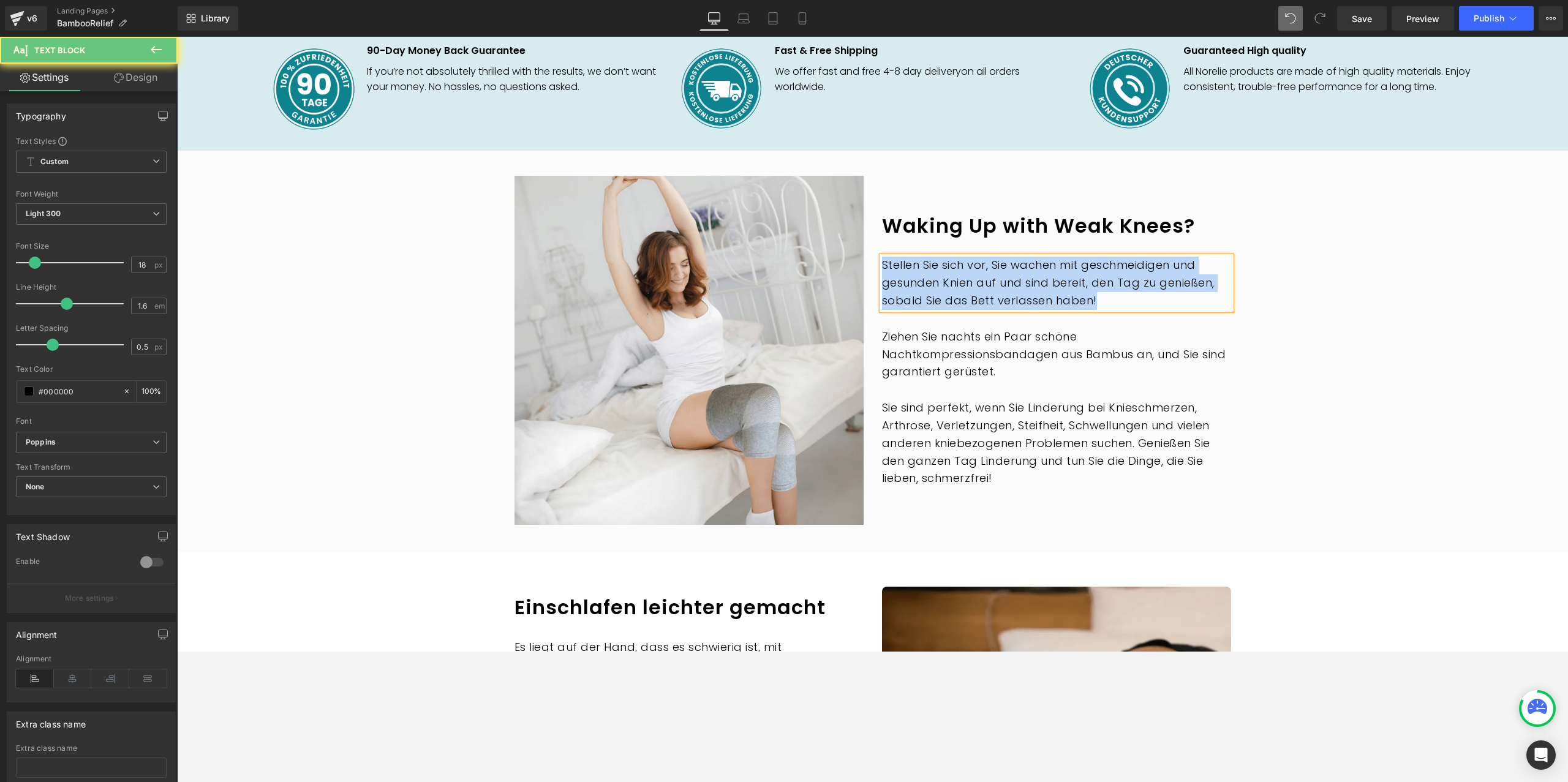
paste div
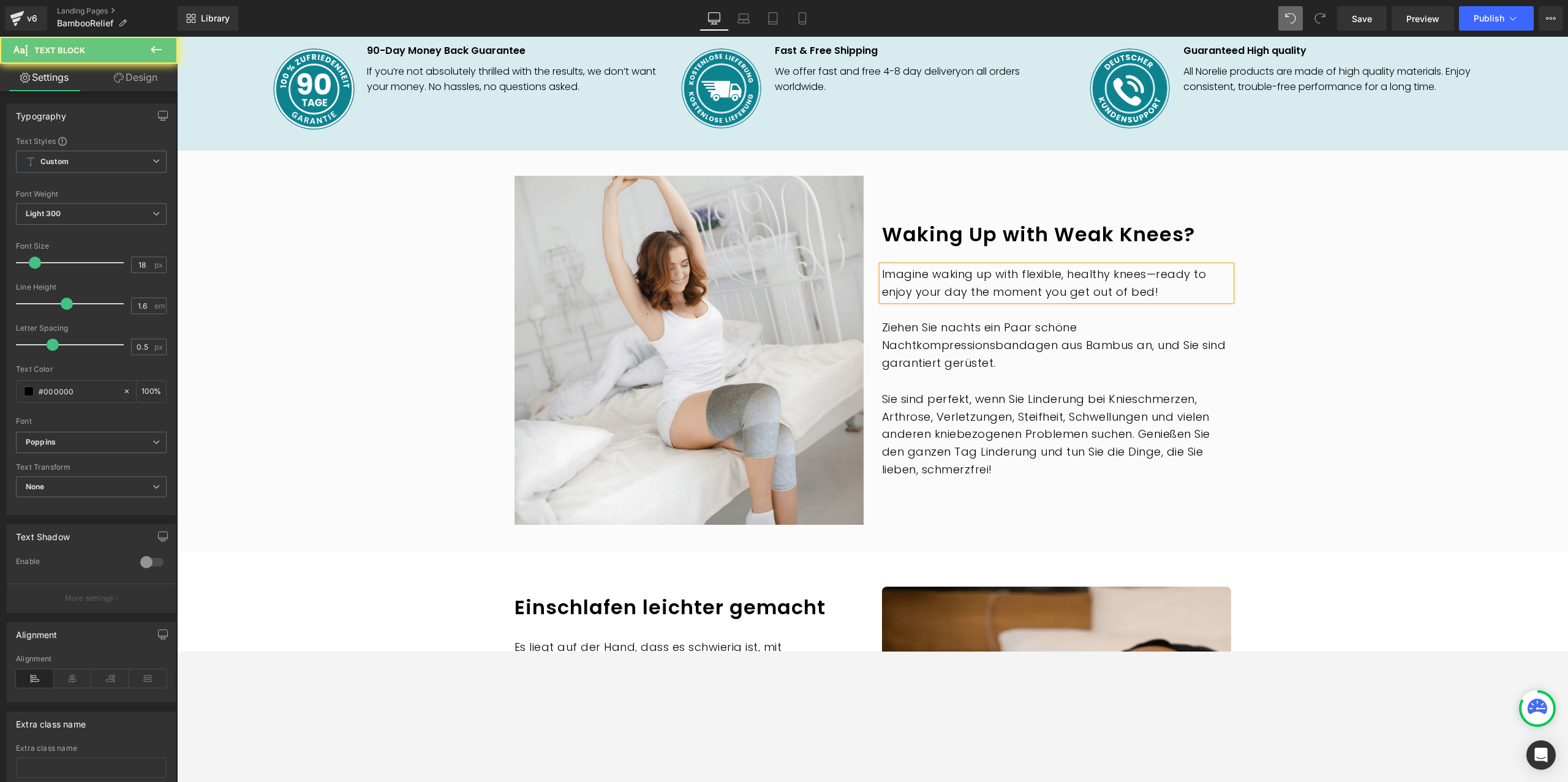
scroll to position [1158, 0]
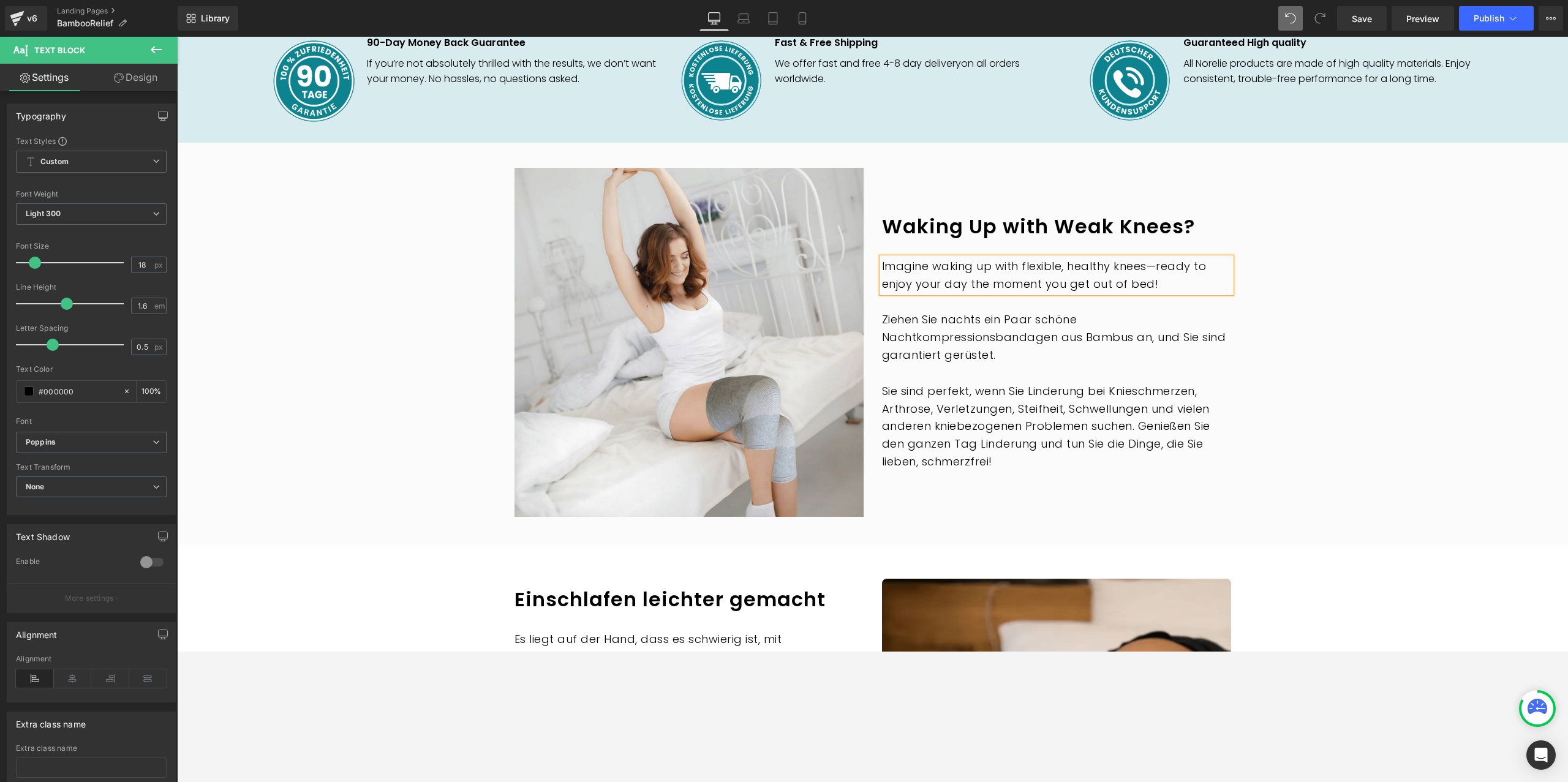
click at [951, 313] on p "Ziehen Sie nachts ein Paar schöne Nachtkompressionsbandagen aus Bambus an, und …" at bounding box center [1057, 338] width 349 height 53
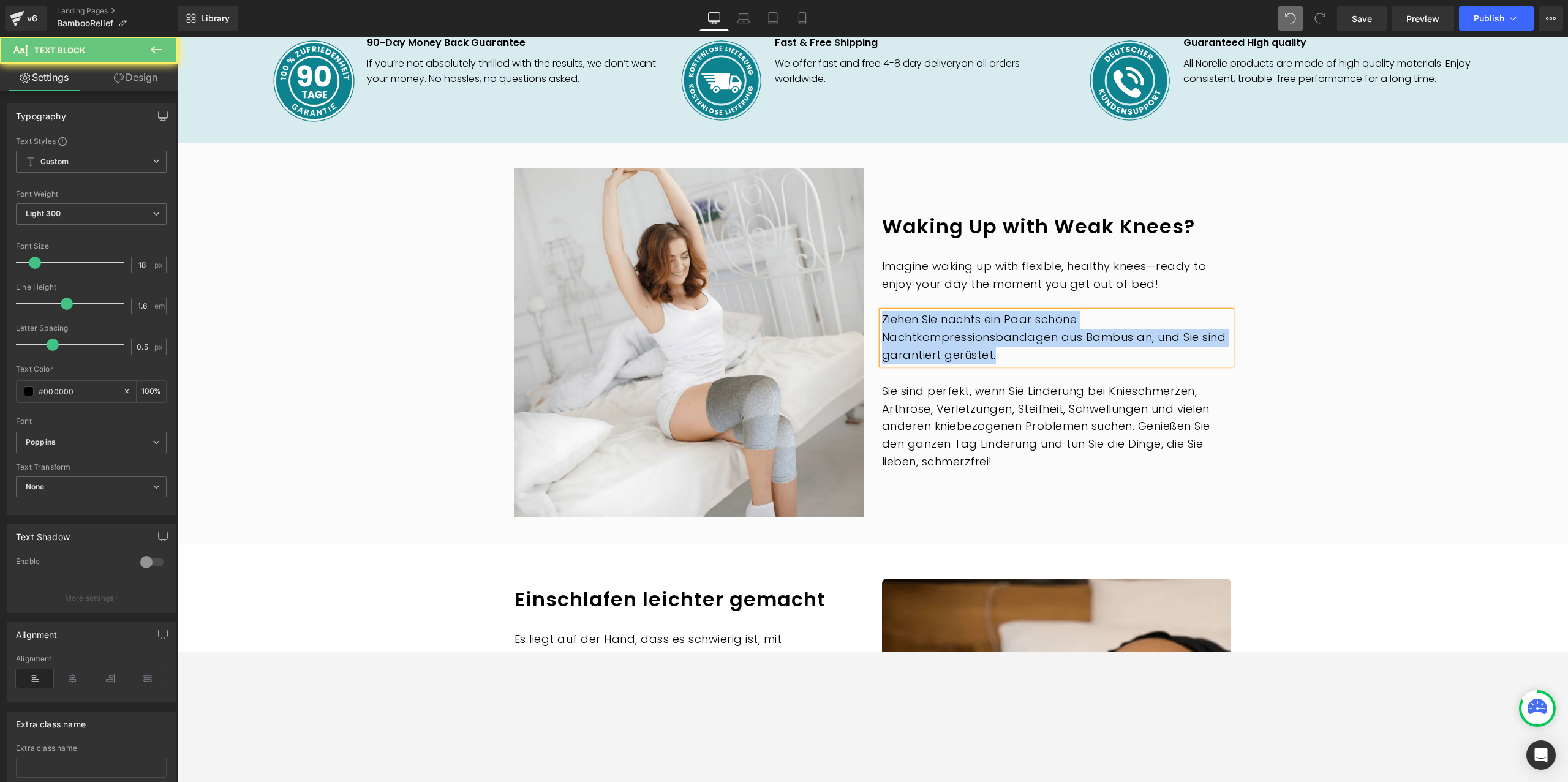
paste div
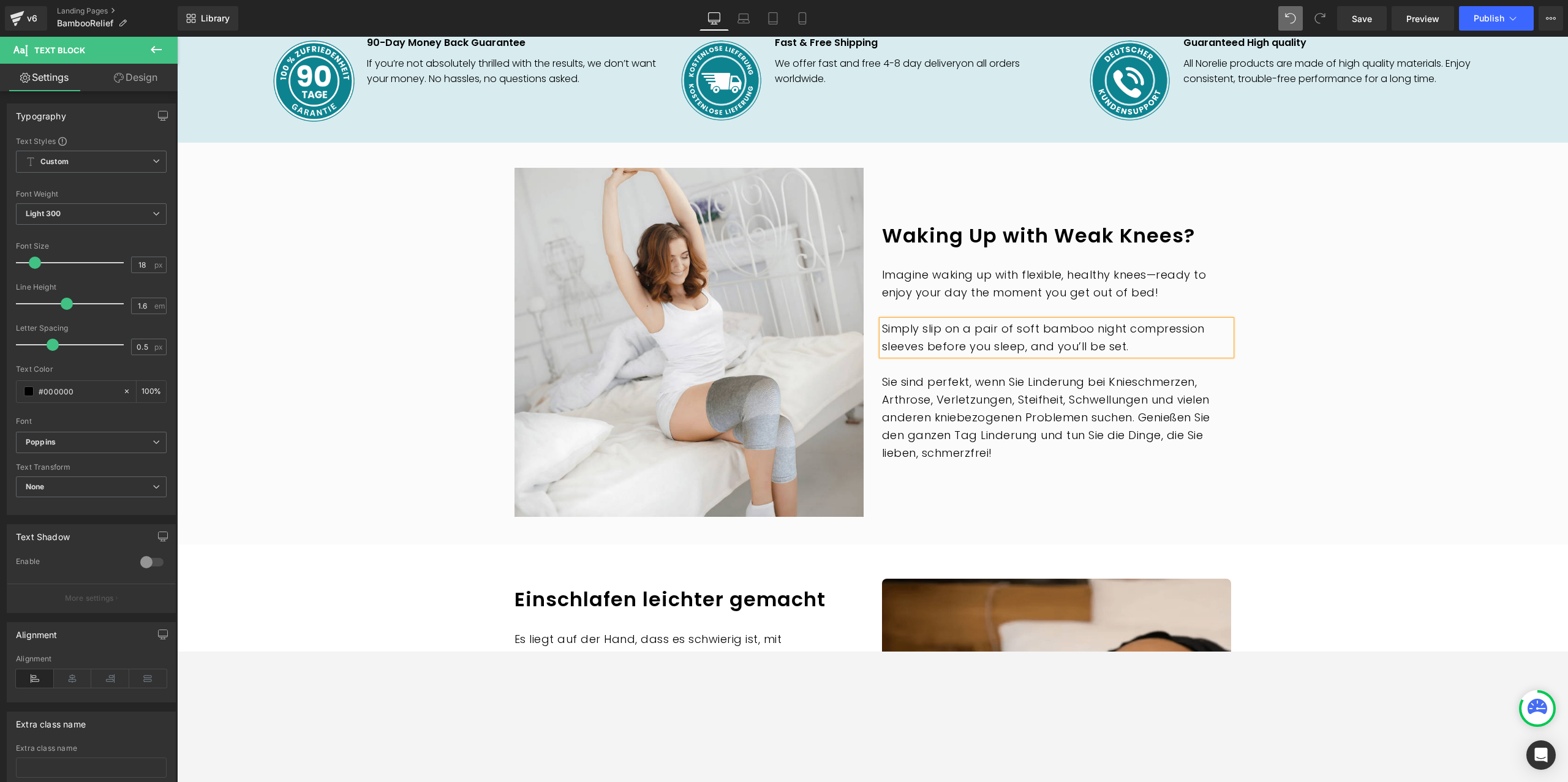
scroll to position [1167, 0]
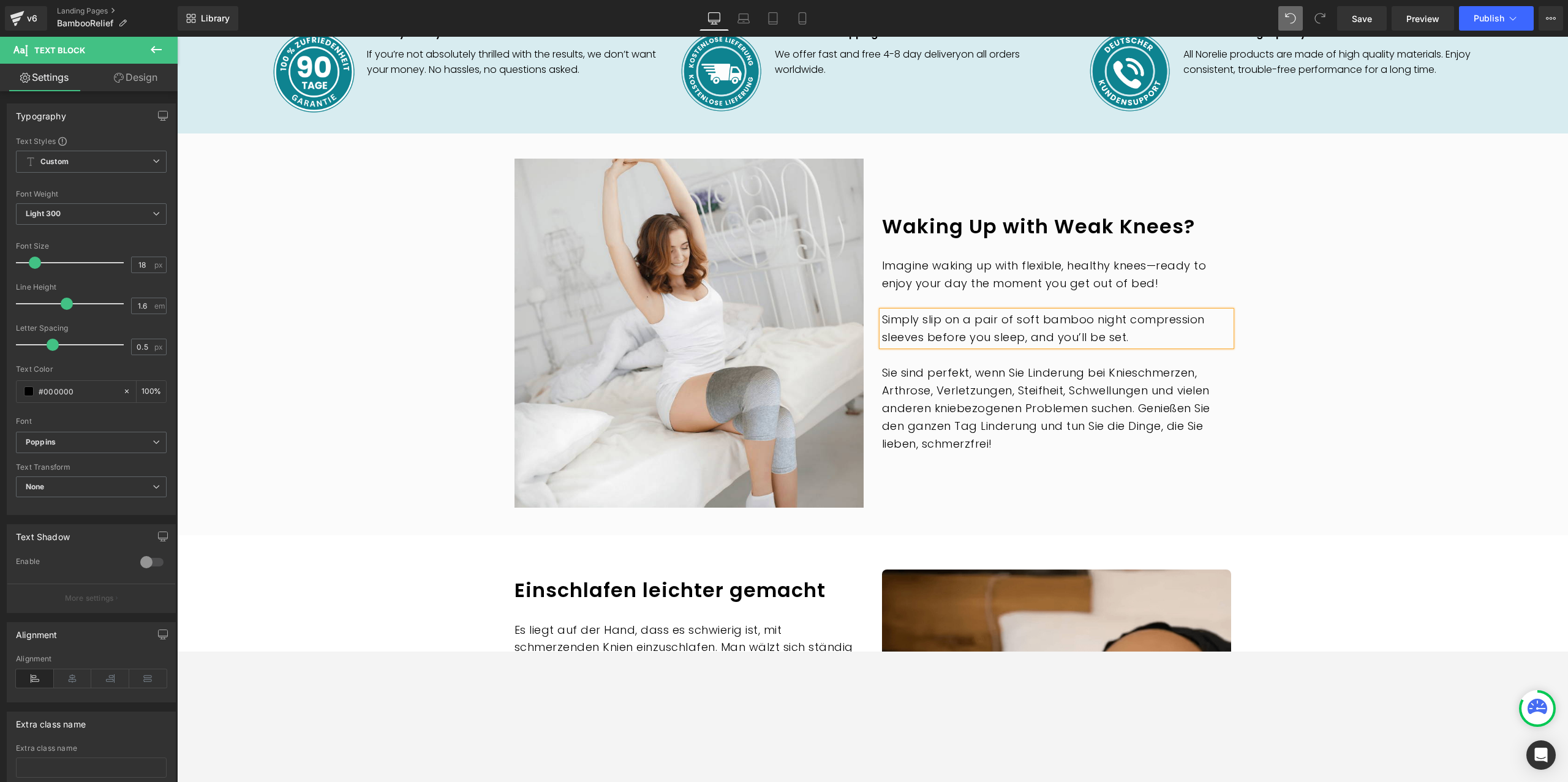
click at [923, 369] on p "Sie sind perfekt, wenn Sie Linderung bei Knieschmerzen, Arthrose, Verletzungen,…" at bounding box center [1057, 408] width 349 height 88
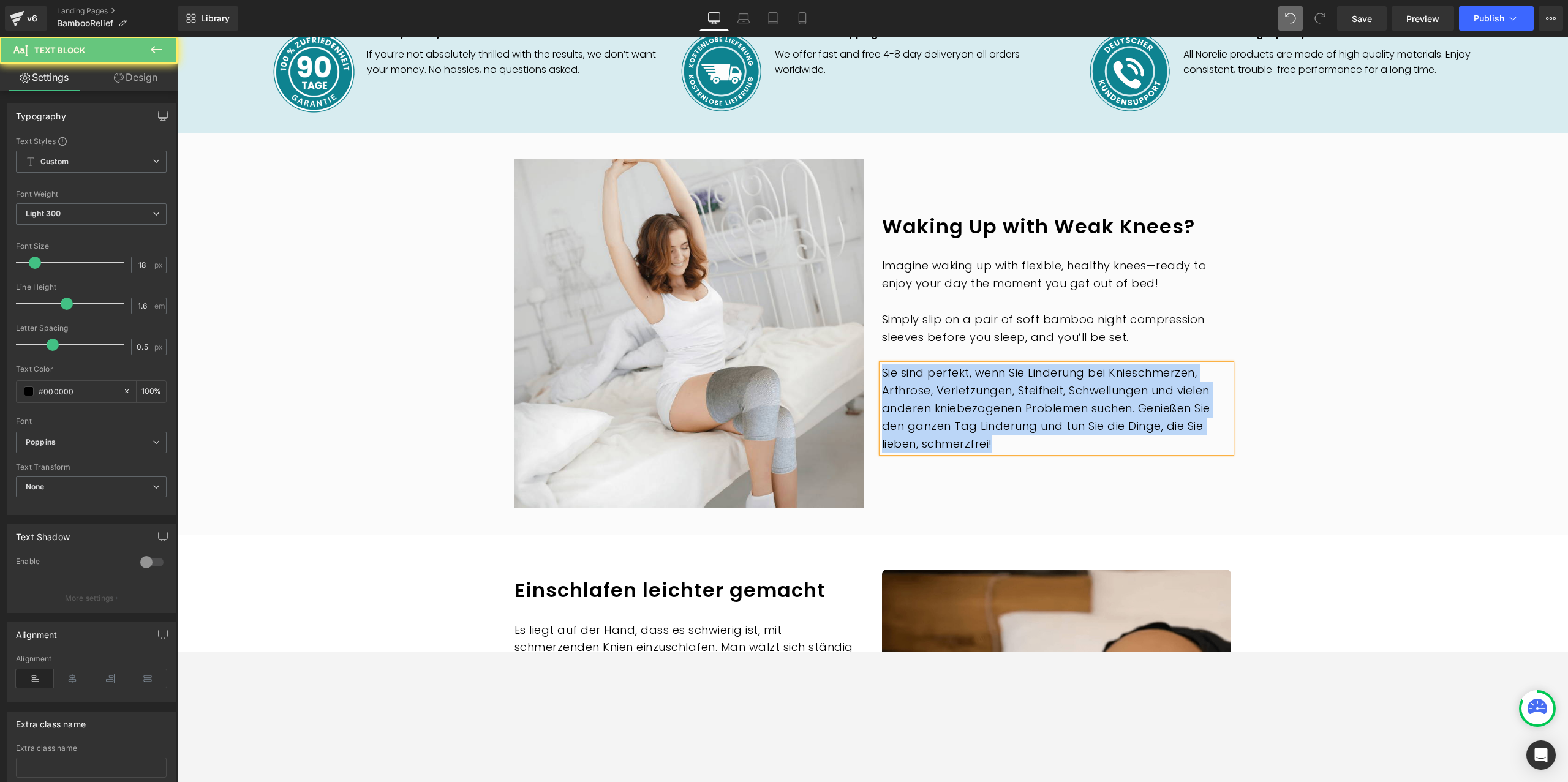
paste div
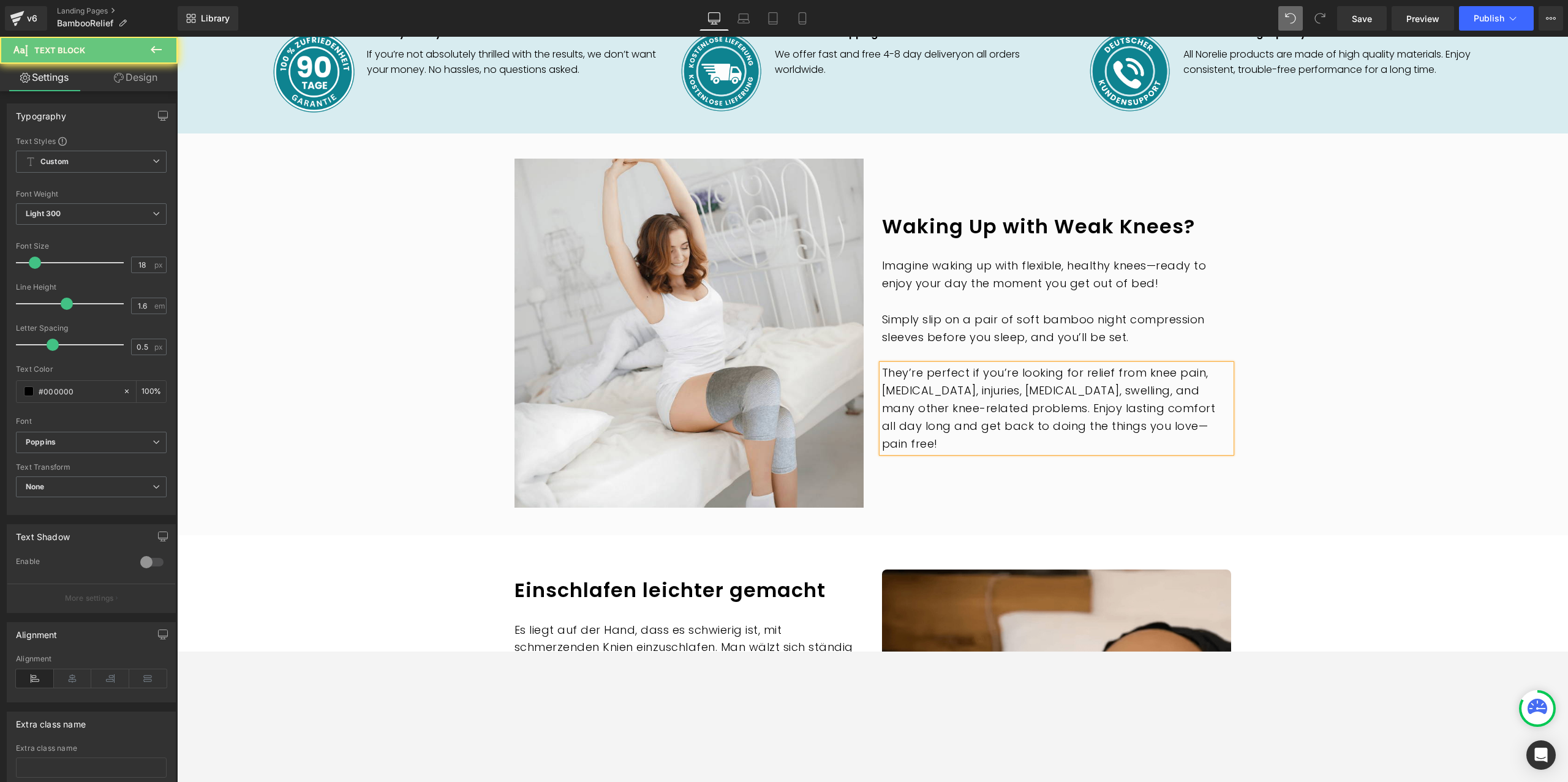
scroll to position [1175, 0]
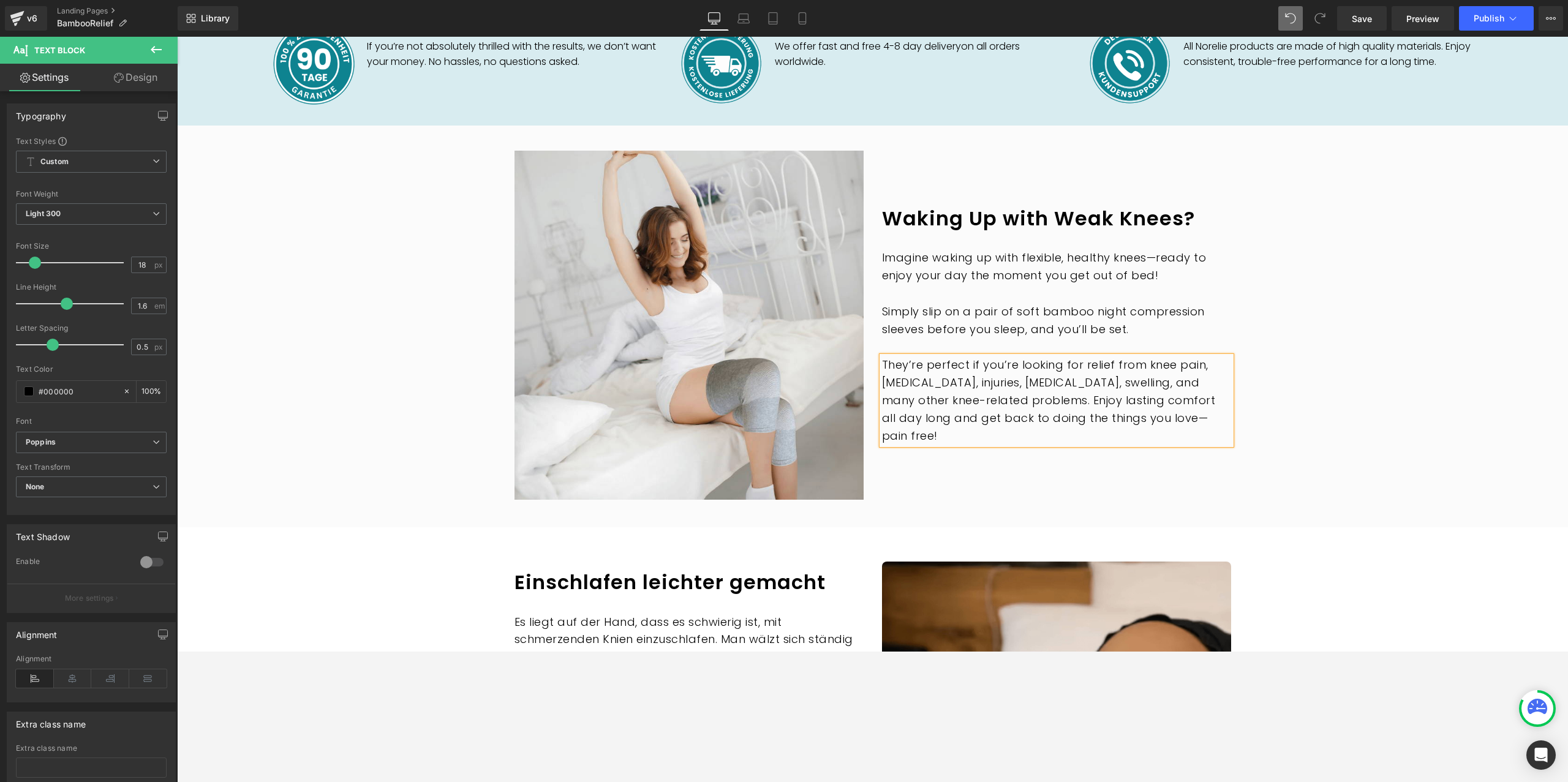
click at [1306, 305] on div "Image Waking Up with Weak Knees? Heading Imagine waking up with flexible, healt…" at bounding box center [872, 325] width 1391 height 368
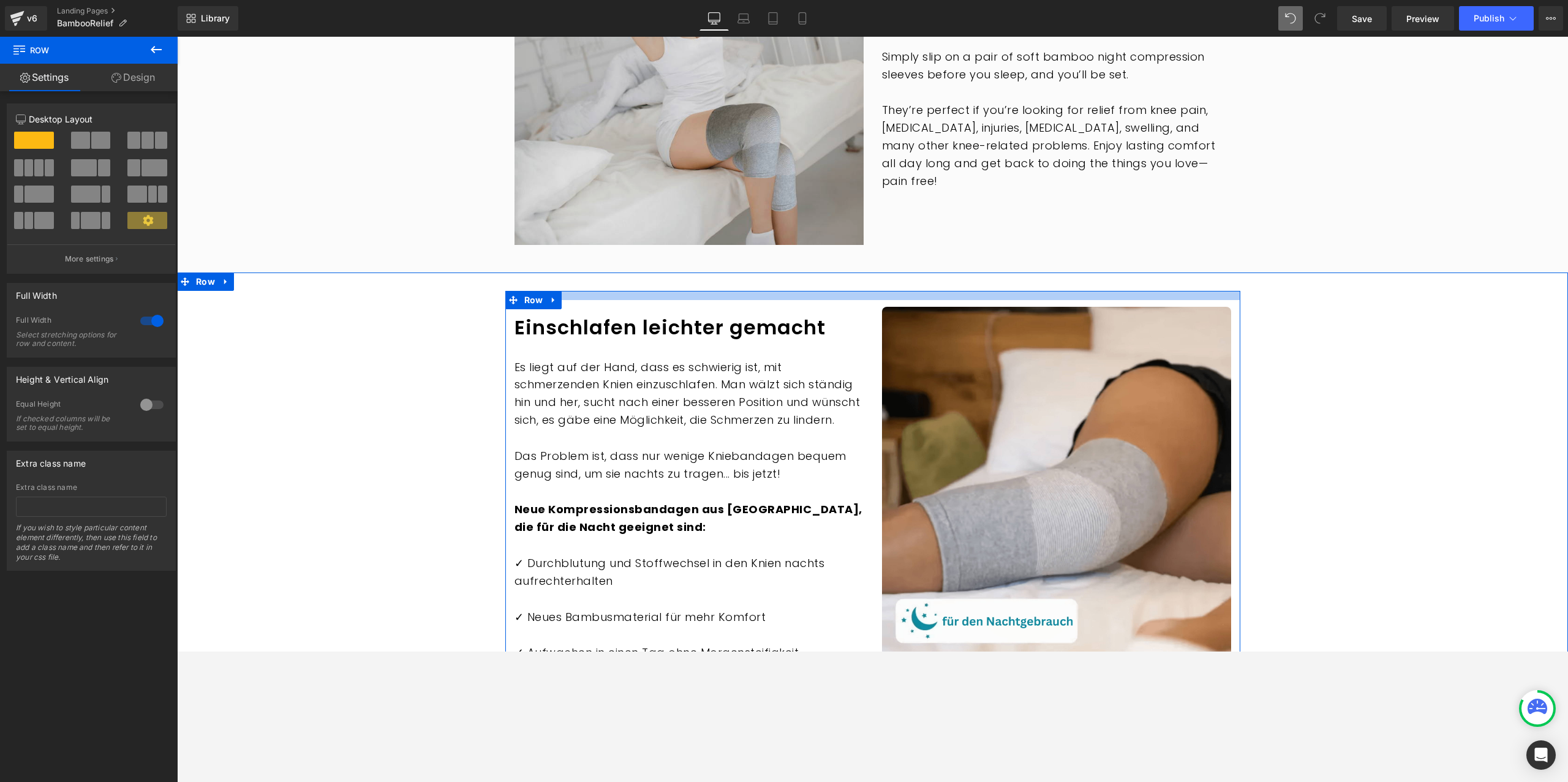
scroll to position [1532, 0]
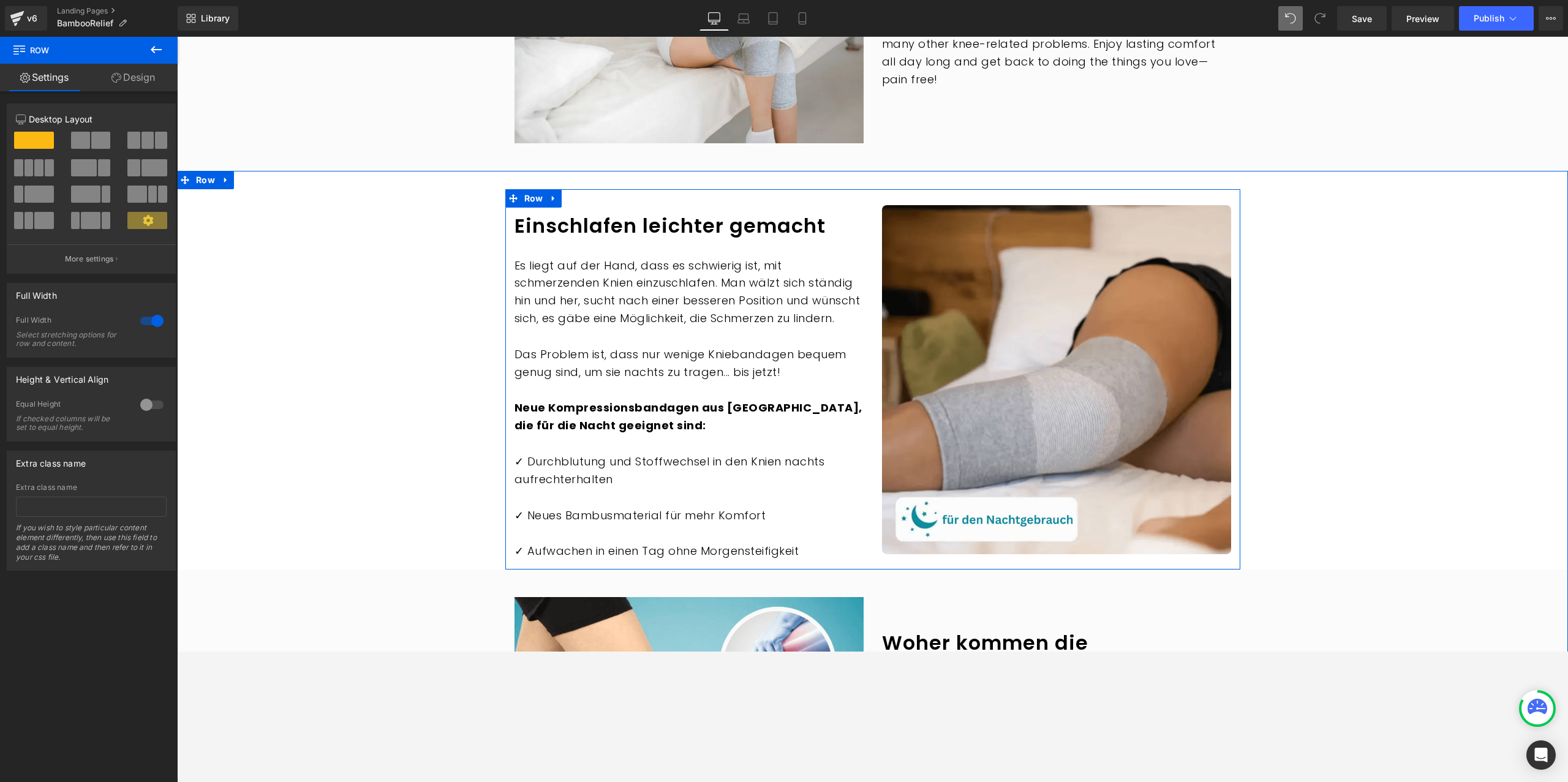
click at [608, 213] on h1 "Einschlafen leichter gemacht" at bounding box center [689, 226] width 349 height 26
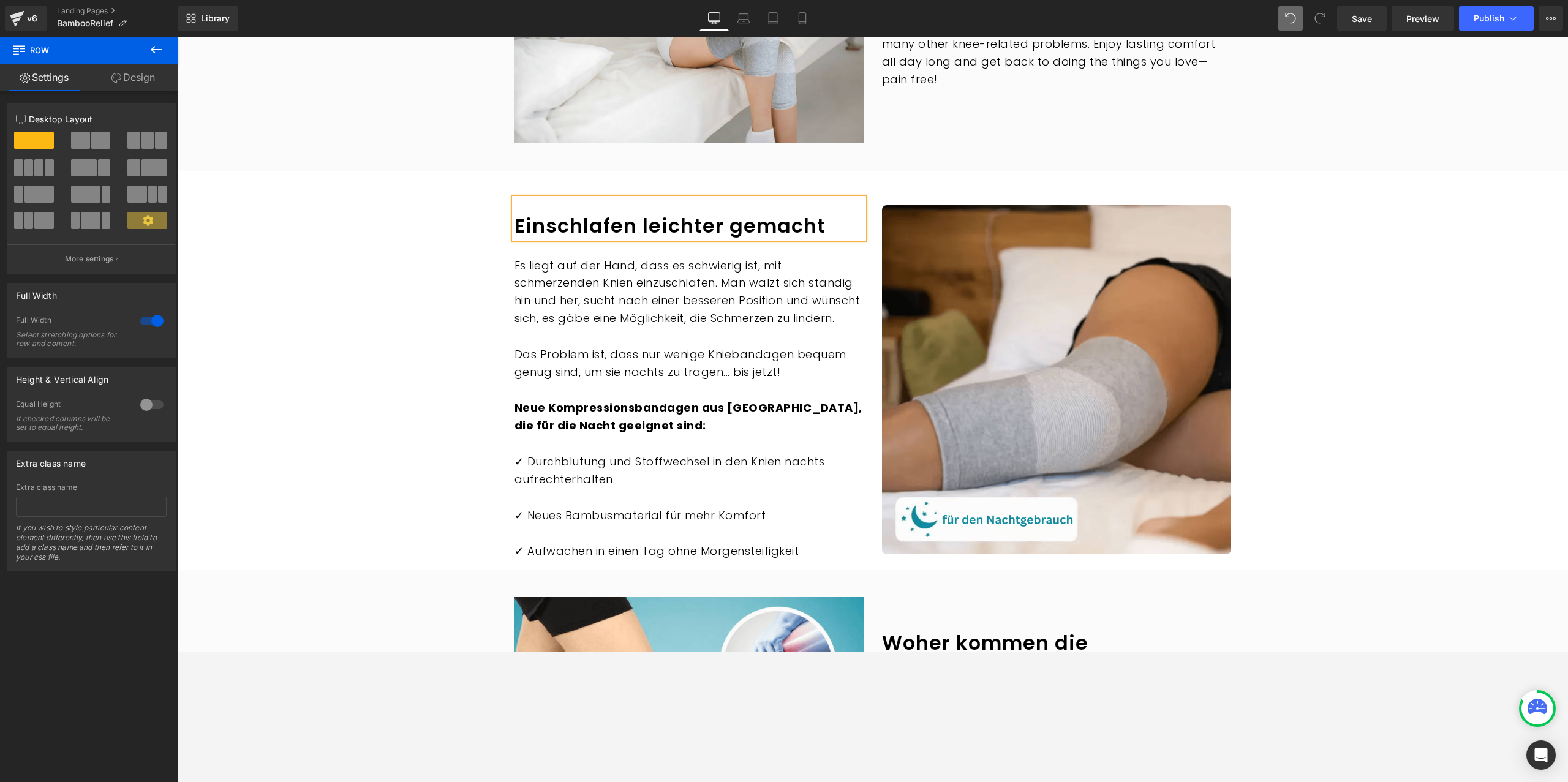
paste div
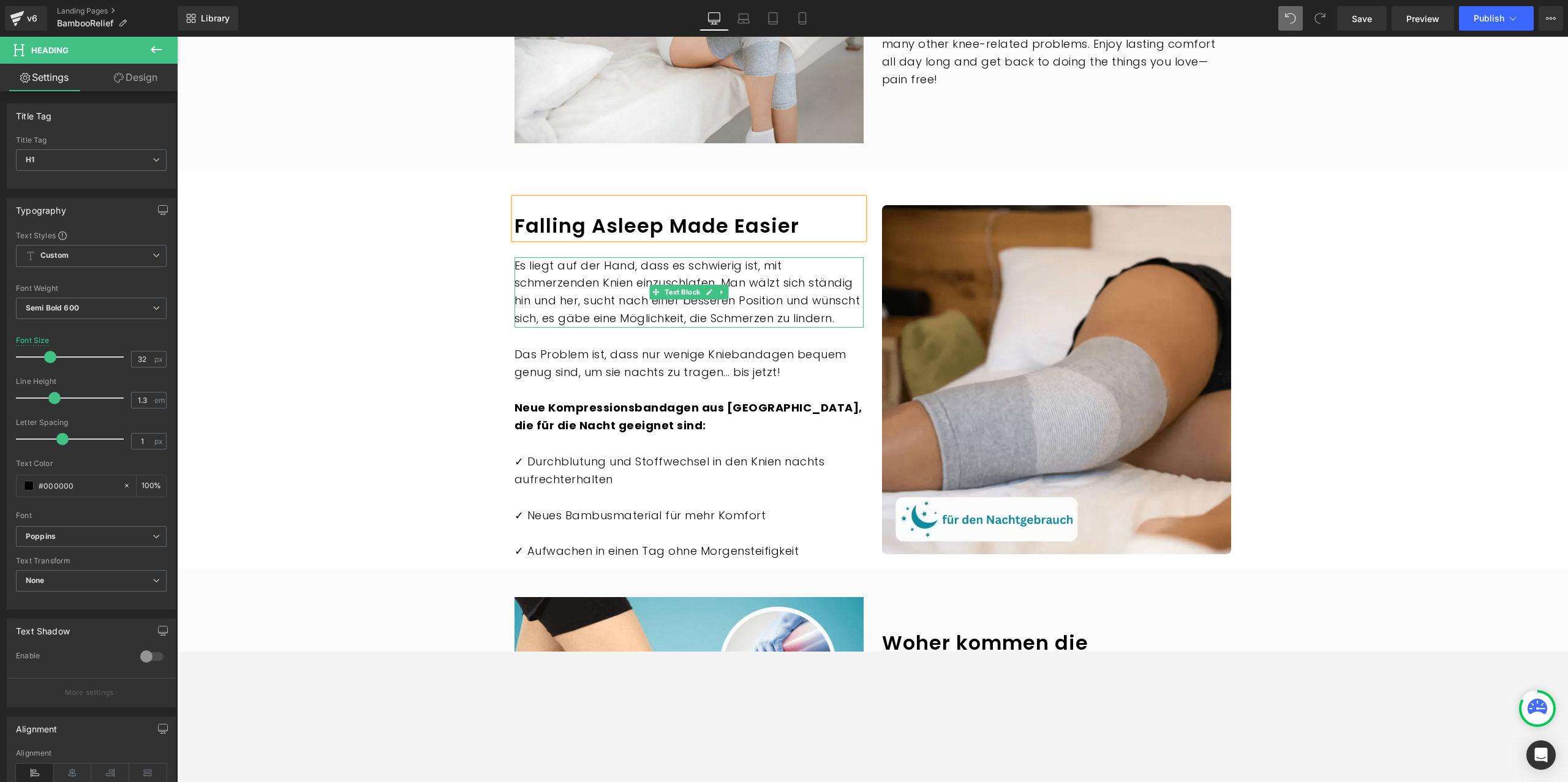
click at [582, 267] on div "Es liegt auf der Hand, dass es schwierig ist, mit schmerzenden Knien einzuschla…" at bounding box center [689, 292] width 349 height 70
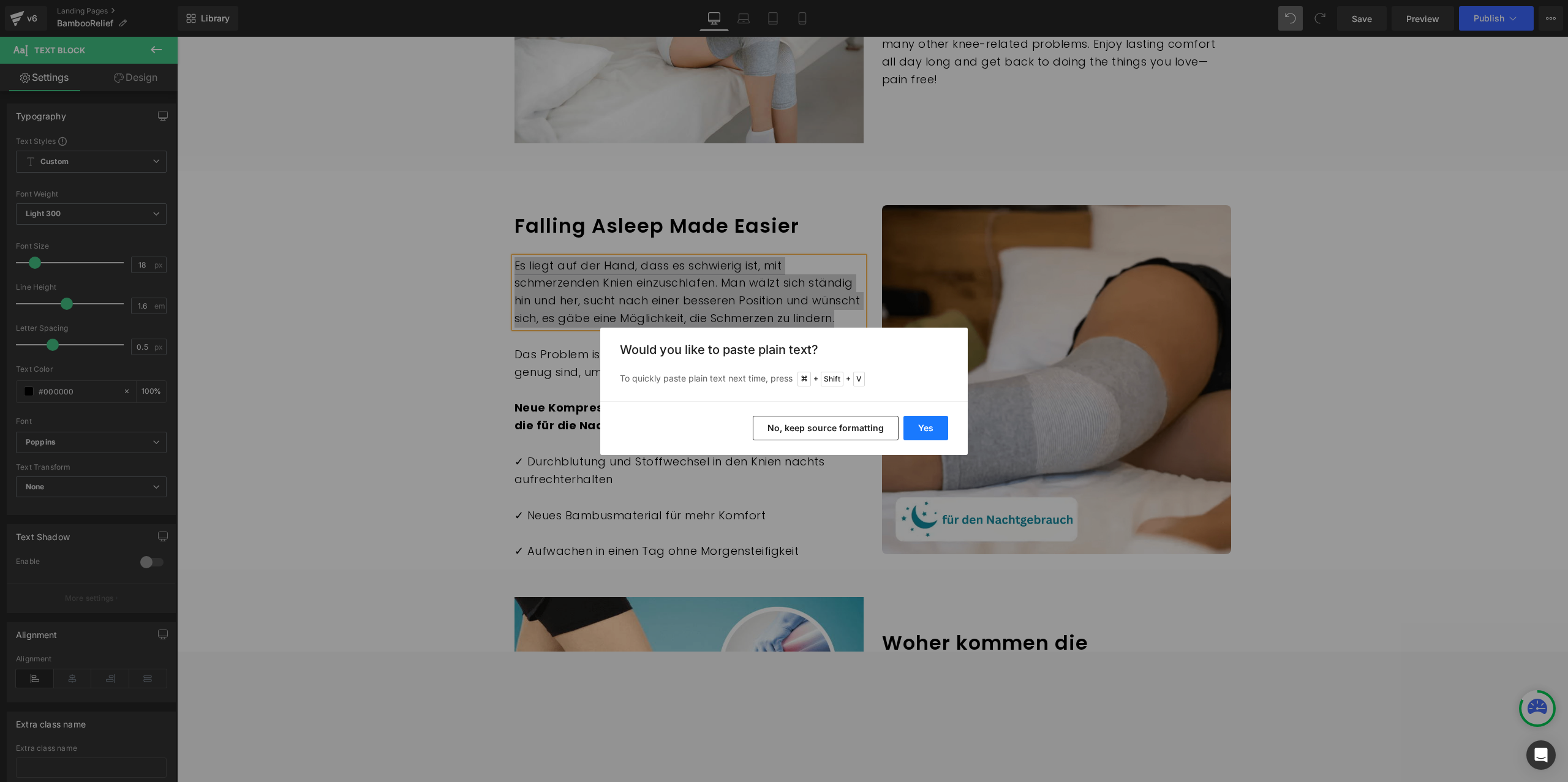
click at [931, 430] on button "Yes" at bounding box center [926, 428] width 45 height 24
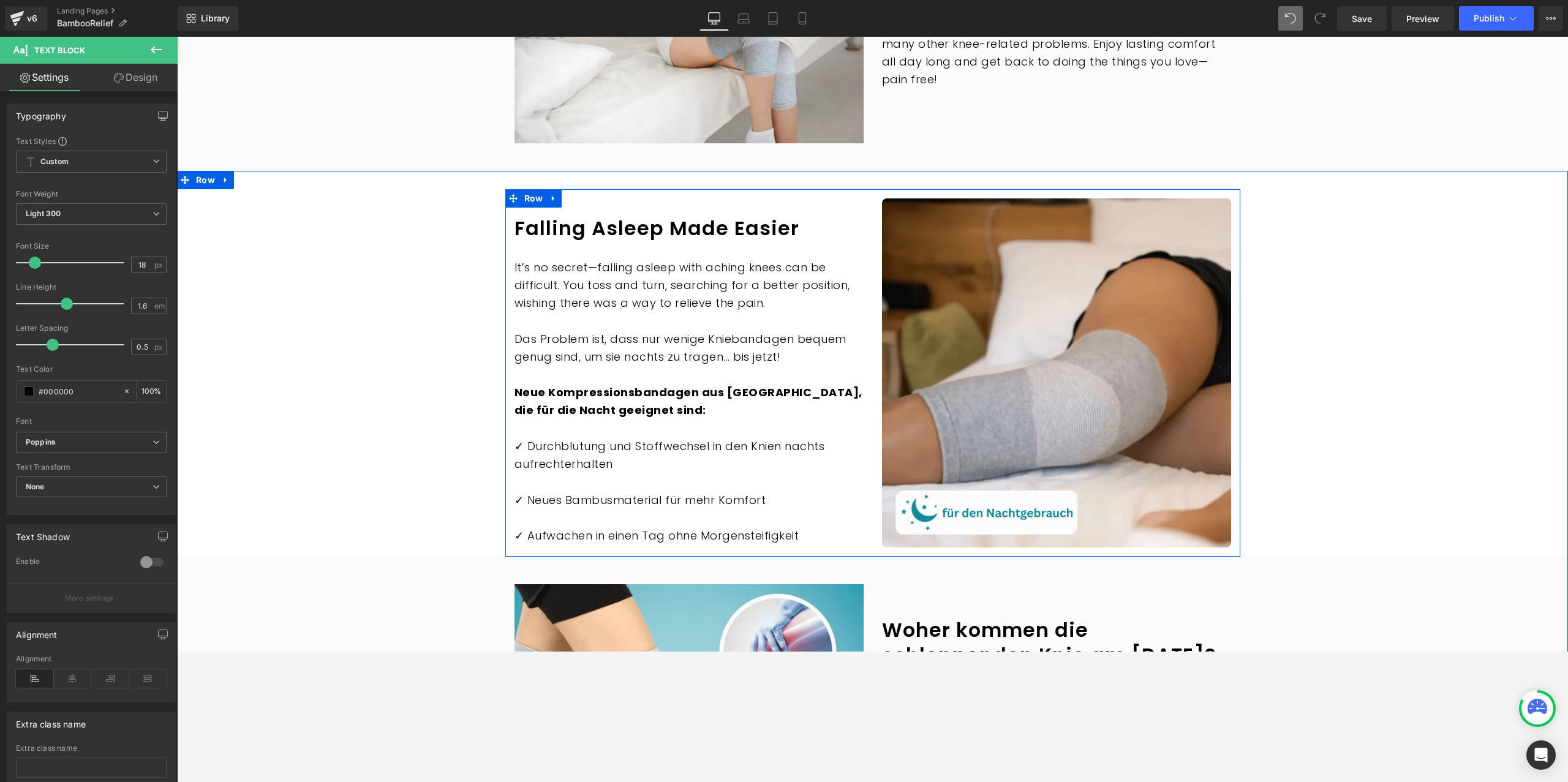
click at [177, 37] on div at bounding box center [177, 37] width 0 height 0
click at [620, 347] on p "Das Problem ist, dass nur wenige Kniebandagen bequem genug sind, um sie nachts …" at bounding box center [689, 349] width 349 height 35
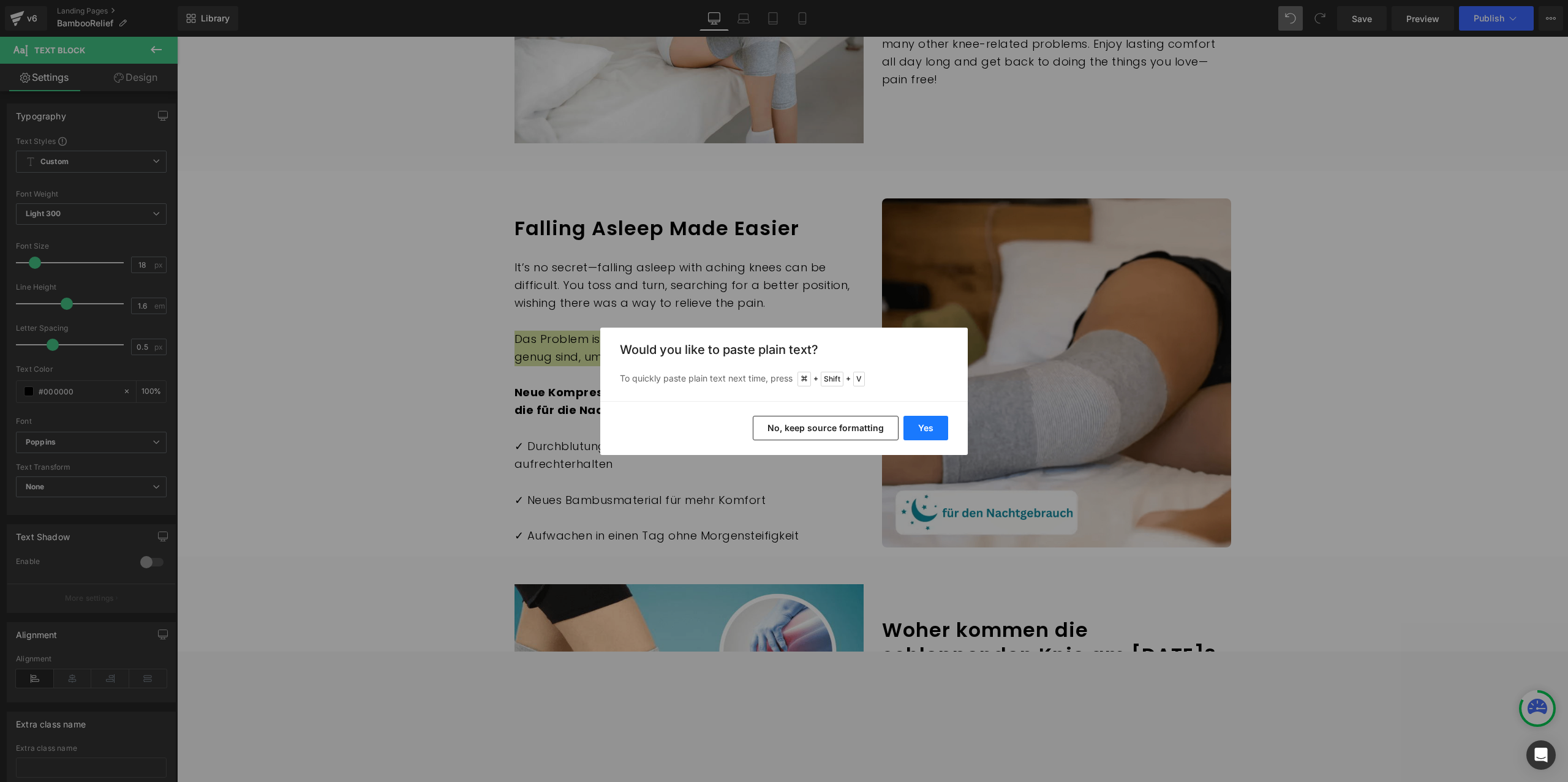
drag, startPoint x: 901, startPoint y: 418, endPoint x: 913, endPoint y: 420, distance: 12.2
click at [902, 419] on div "Yes No, keep source formatting" at bounding box center [784, 429] width 368 height 54
drag, startPoint x: 919, startPoint y: 420, endPoint x: 741, endPoint y: 383, distance: 181.8
click at [919, 420] on button "Yes" at bounding box center [926, 428] width 45 height 24
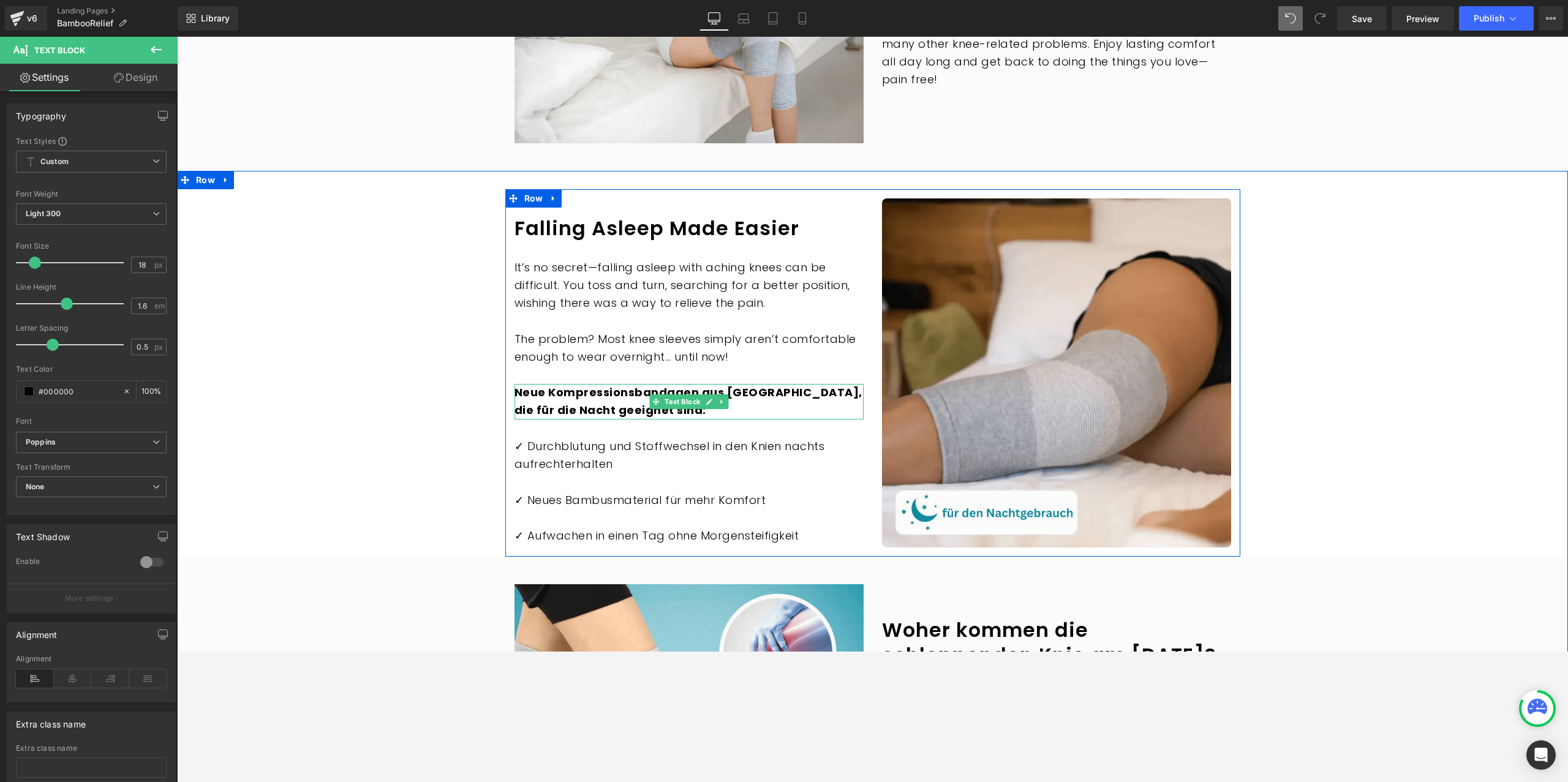
click at [580, 385] on b "Neue Kompressionsbandagen aus Bambus, die für die Nacht geeignet sind:" at bounding box center [689, 401] width 348 height 33
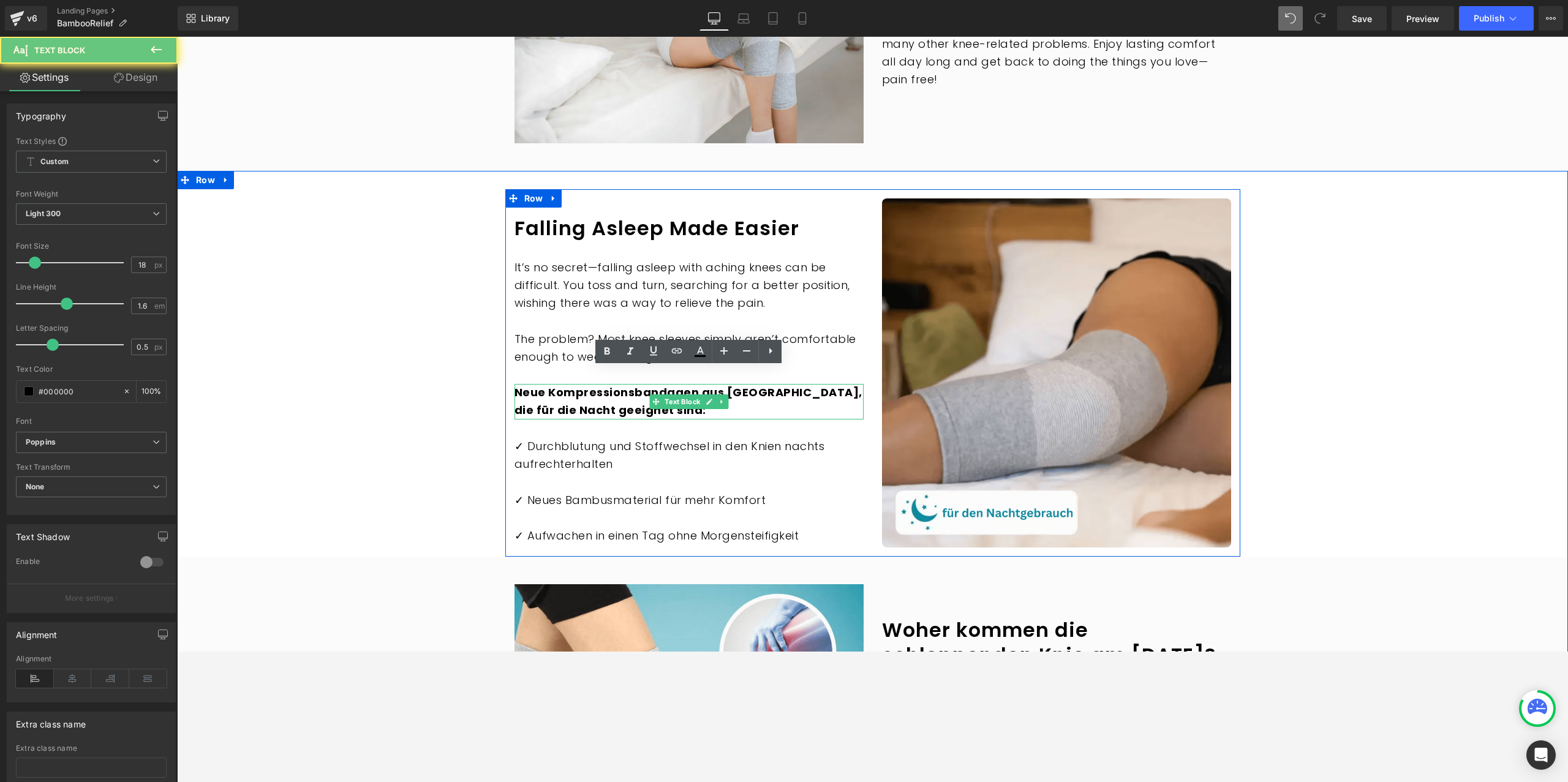
click at [580, 385] on b "Neue Kompressionsbandagen aus Bambus, die für die Nacht geeignet sind:" at bounding box center [689, 401] width 348 height 33
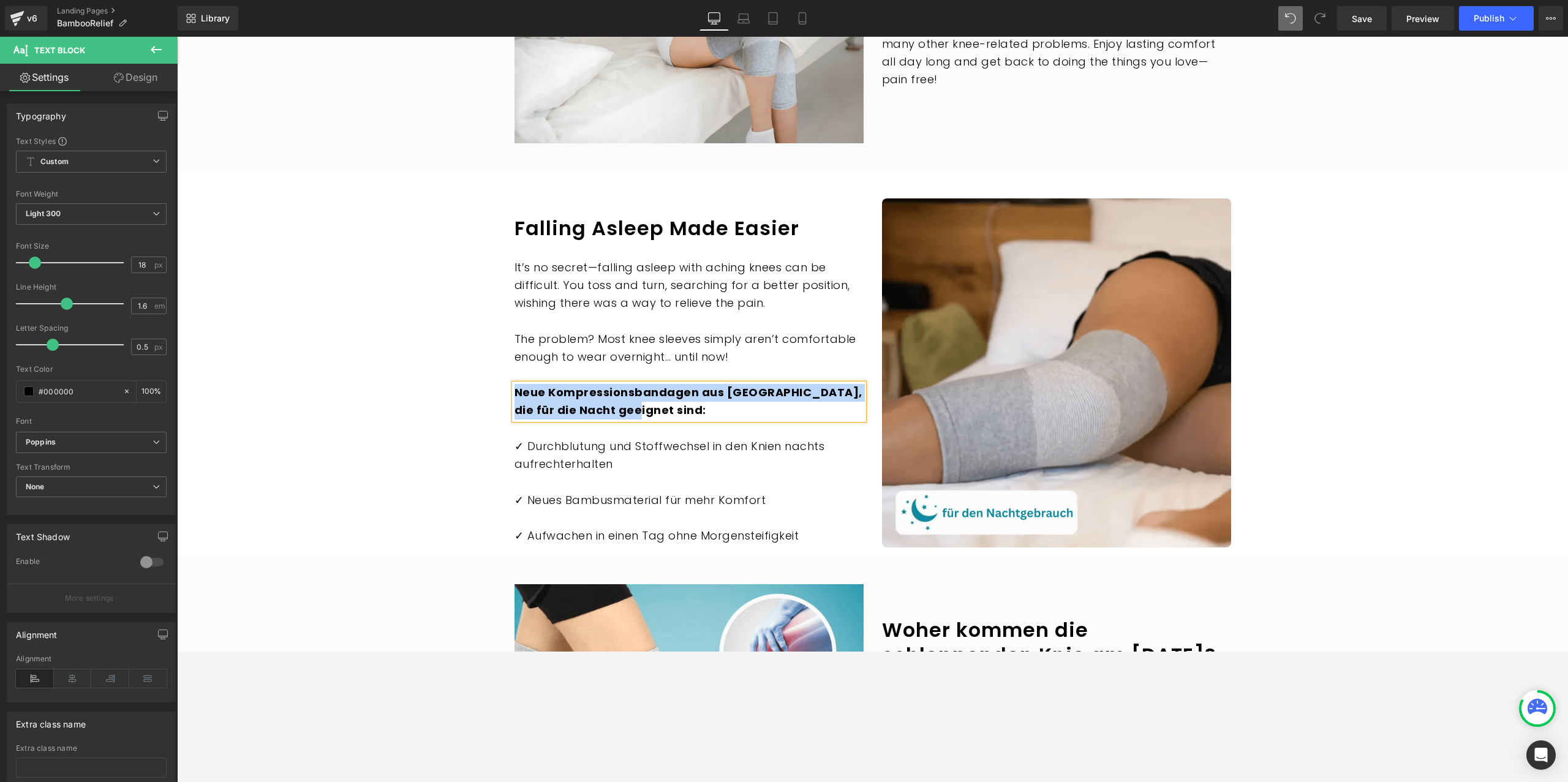
paste div
click at [605, 438] on p "✓ Durchblutung und Stoffwechsel in den Knien nachts aufrechterhalten" at bounding box center [689, 456] width 349 height 35
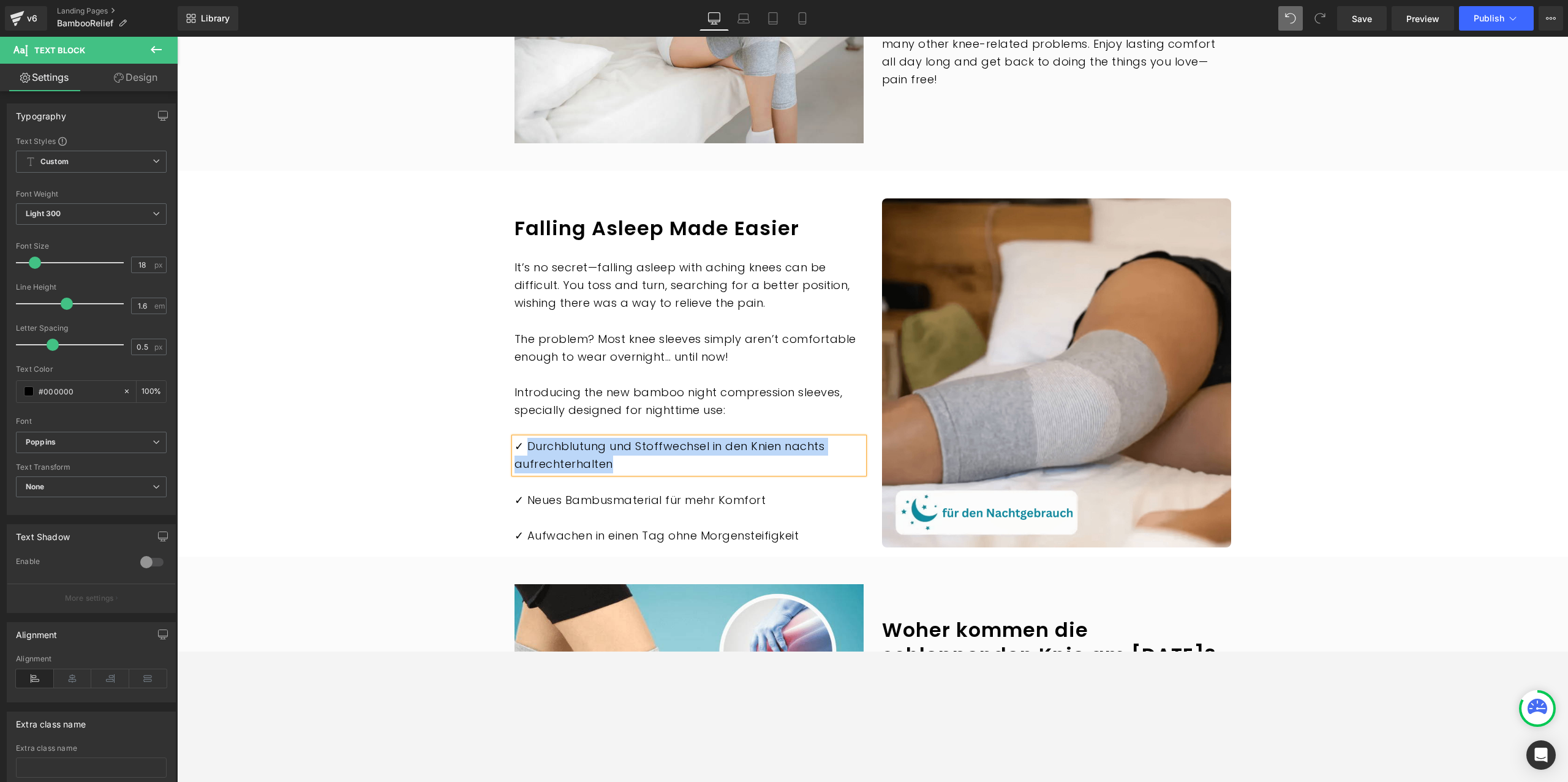
paste div
click at [177, 37] on div at bounding box center [177, 37] width 0 height 0
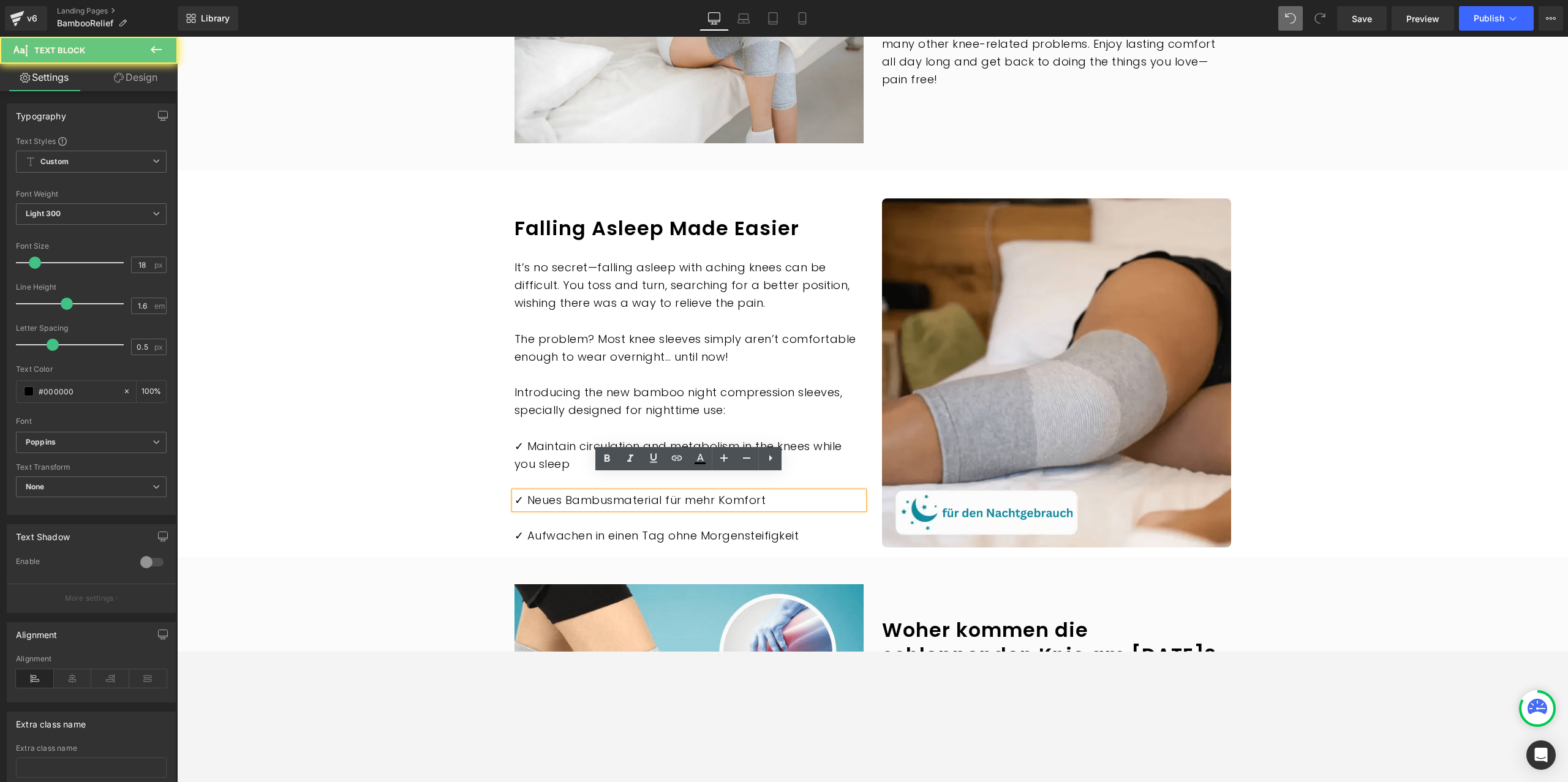
click at [542, 492] on p "✓ Neues Bambusmaterial für mehr Komfort" at bounding box center [689, 501] width 349 height 18
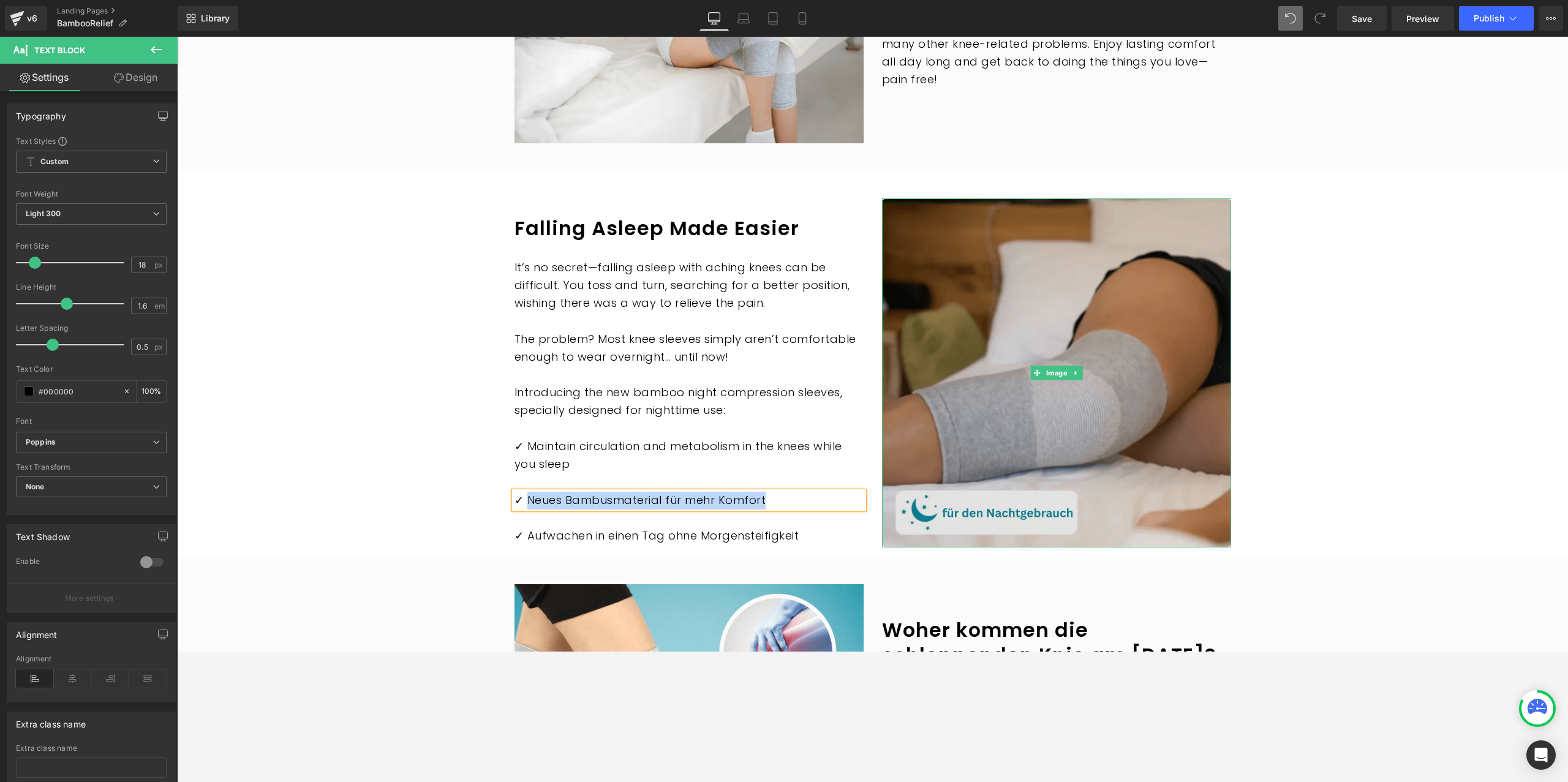
paste div
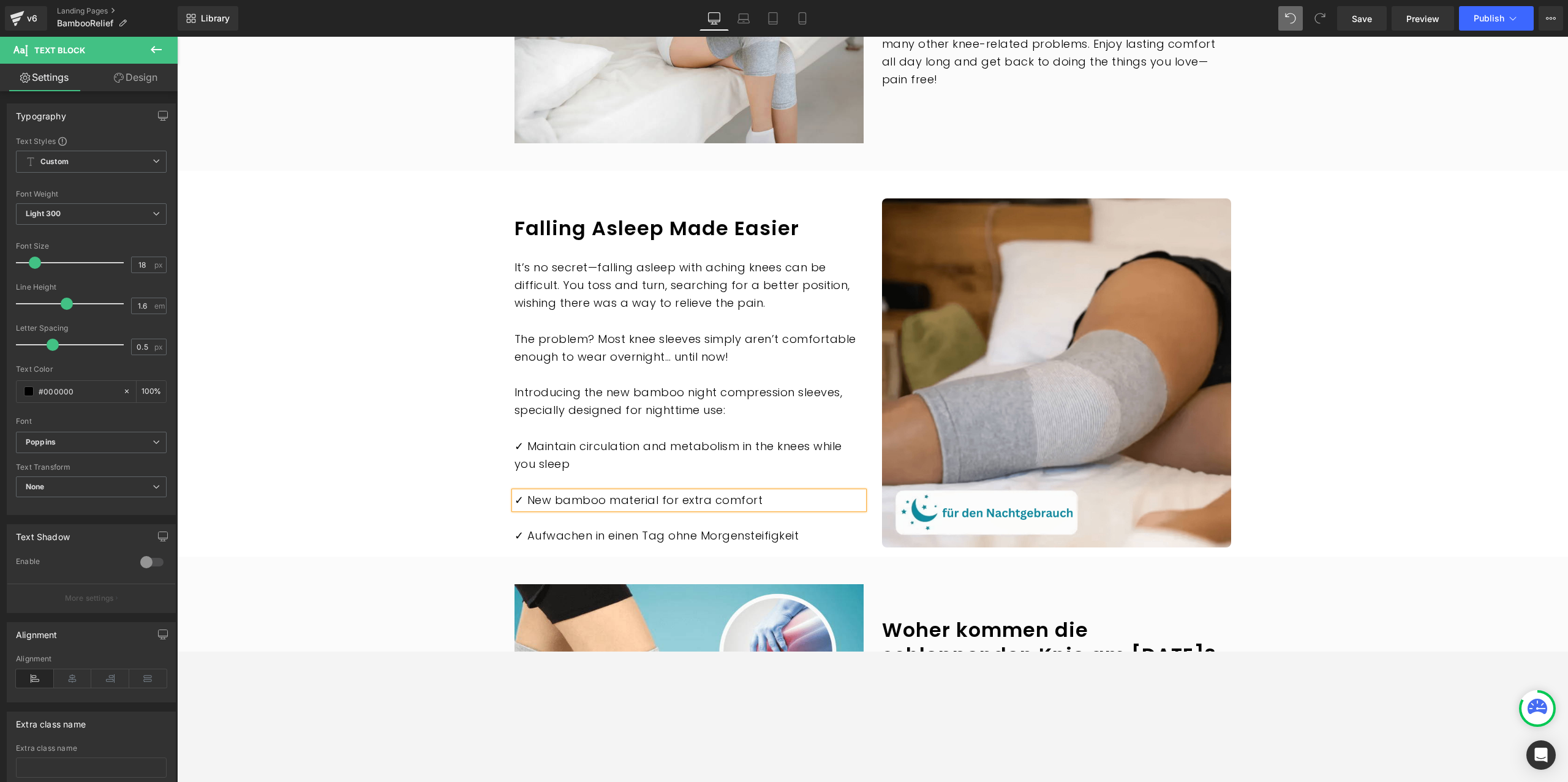
click at [582, 527] on div "✓ Aufwachen in einen Tag ohne Morgensteifigkeit Text Block" at bounding box center [689, 536] width 349 height 18
click at [531, 527] on p "✓ Aufwachen in einen Tag ohne Morgensteifigkeit" at bounding box center [689, 536] width 349 height 18
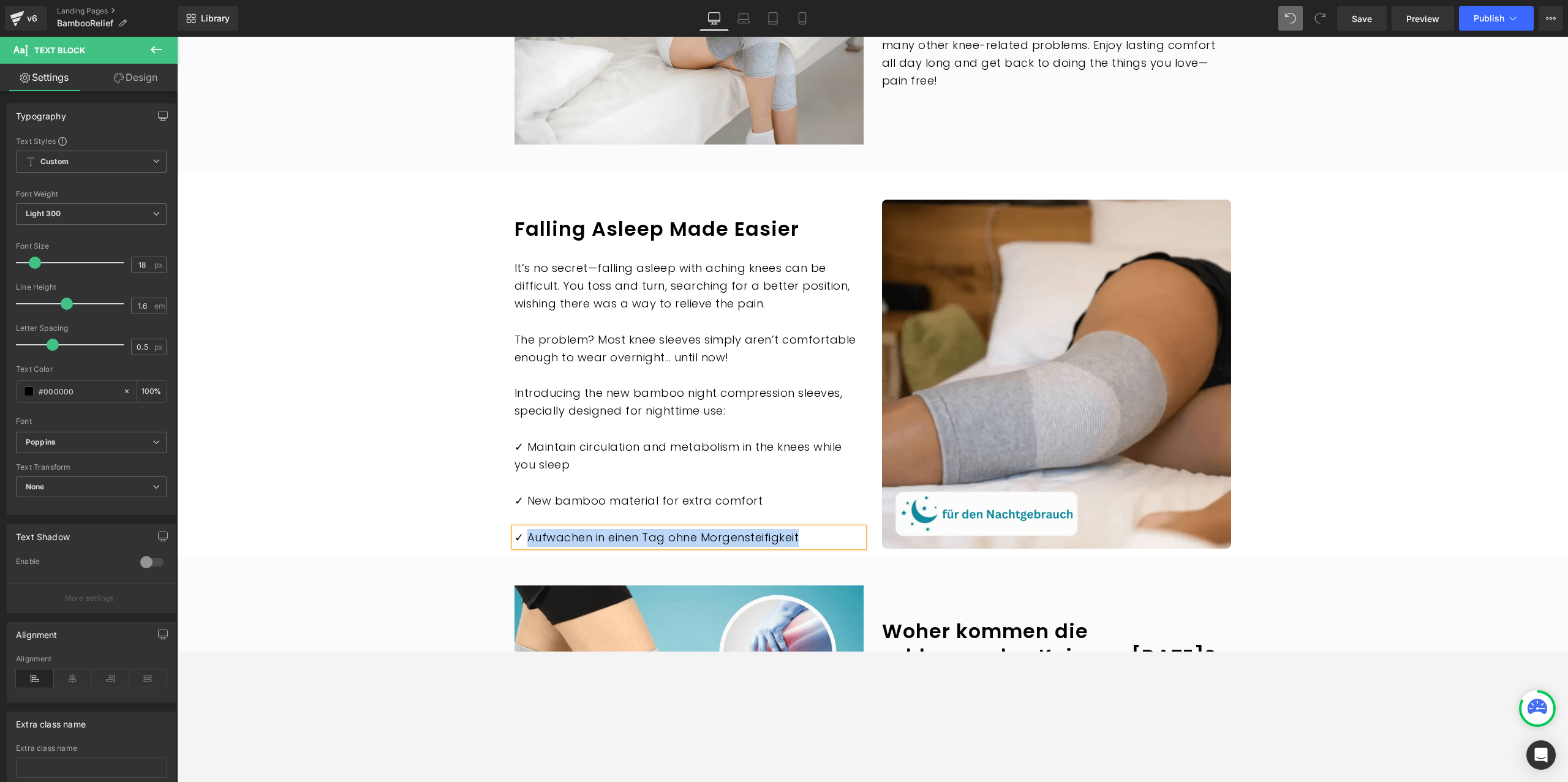
paste div
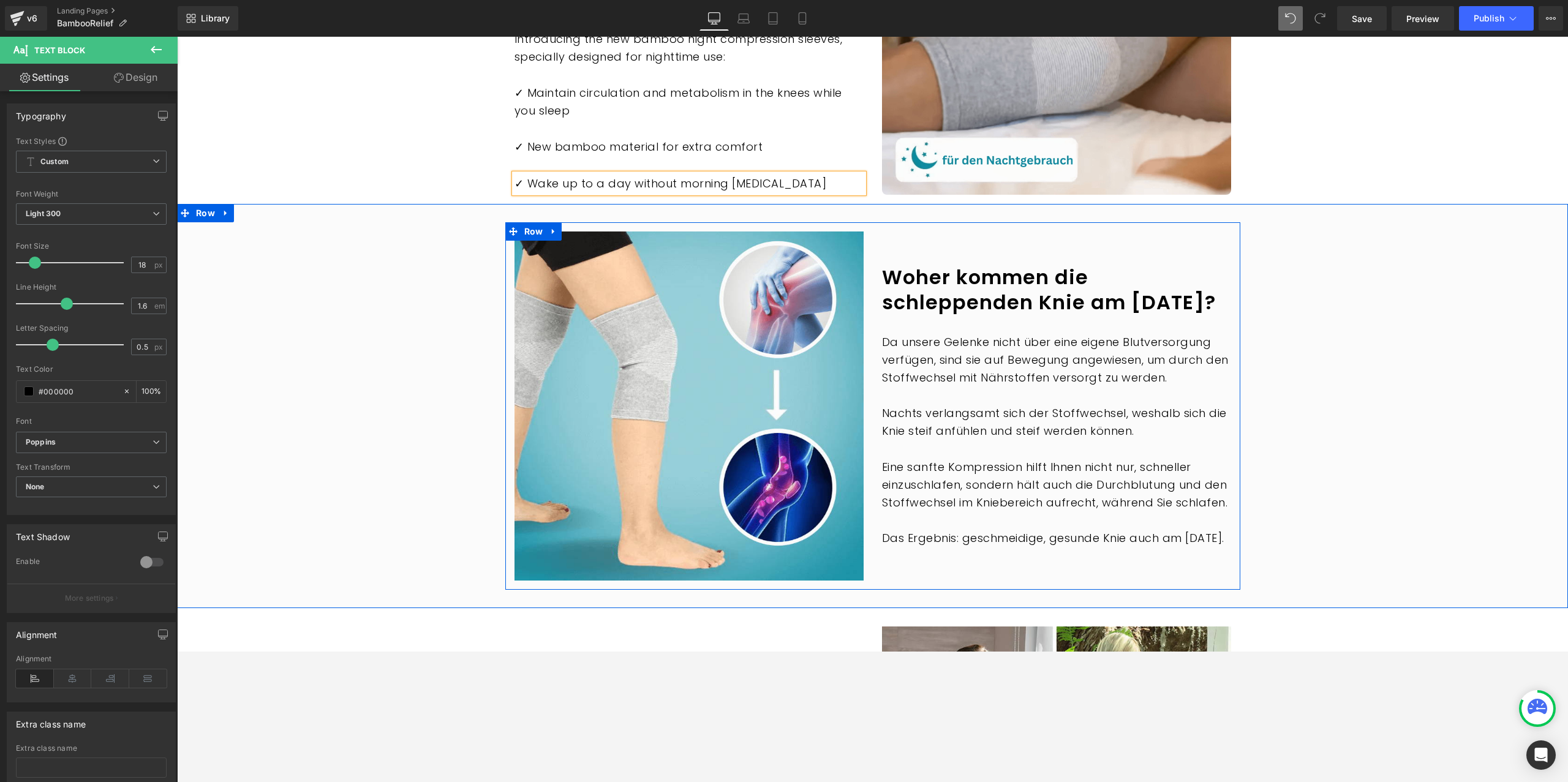
scroll to position [1882, 0]
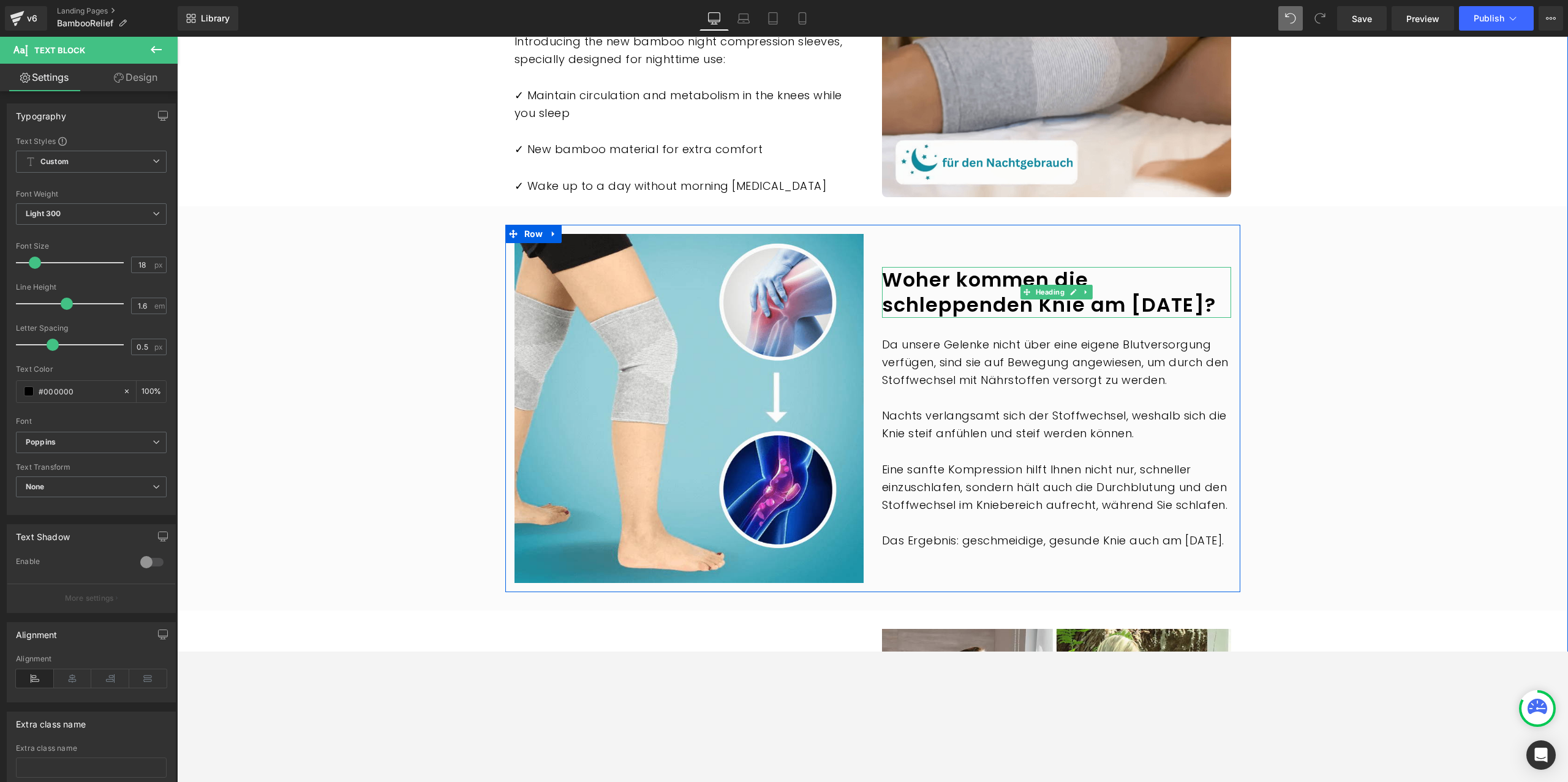
click at [994, 267] on h1 "Woher kommen die schleppenden Knie am Morgen?" at bounding box center [1057, 292] width 349 height 51
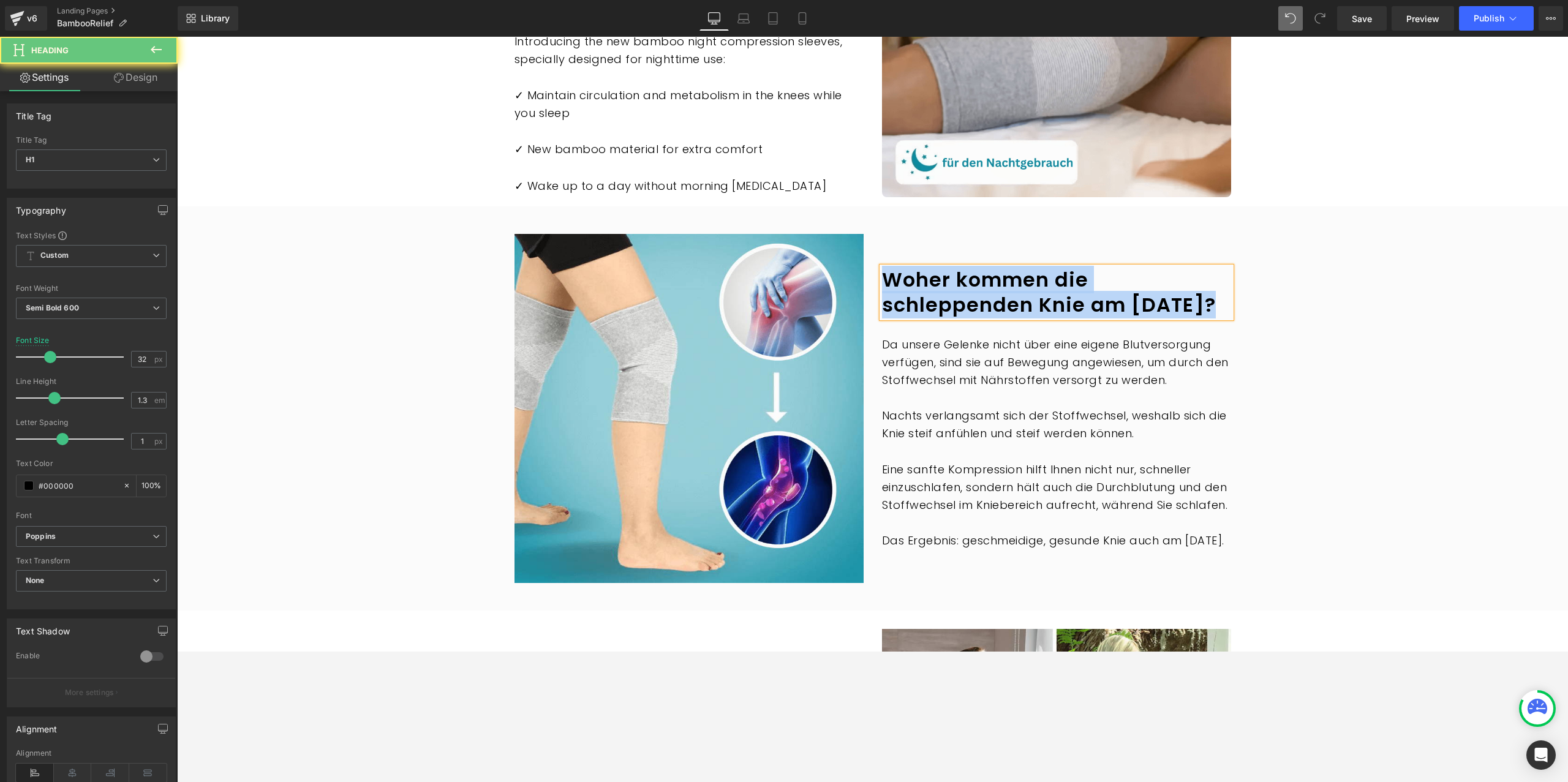
paste div
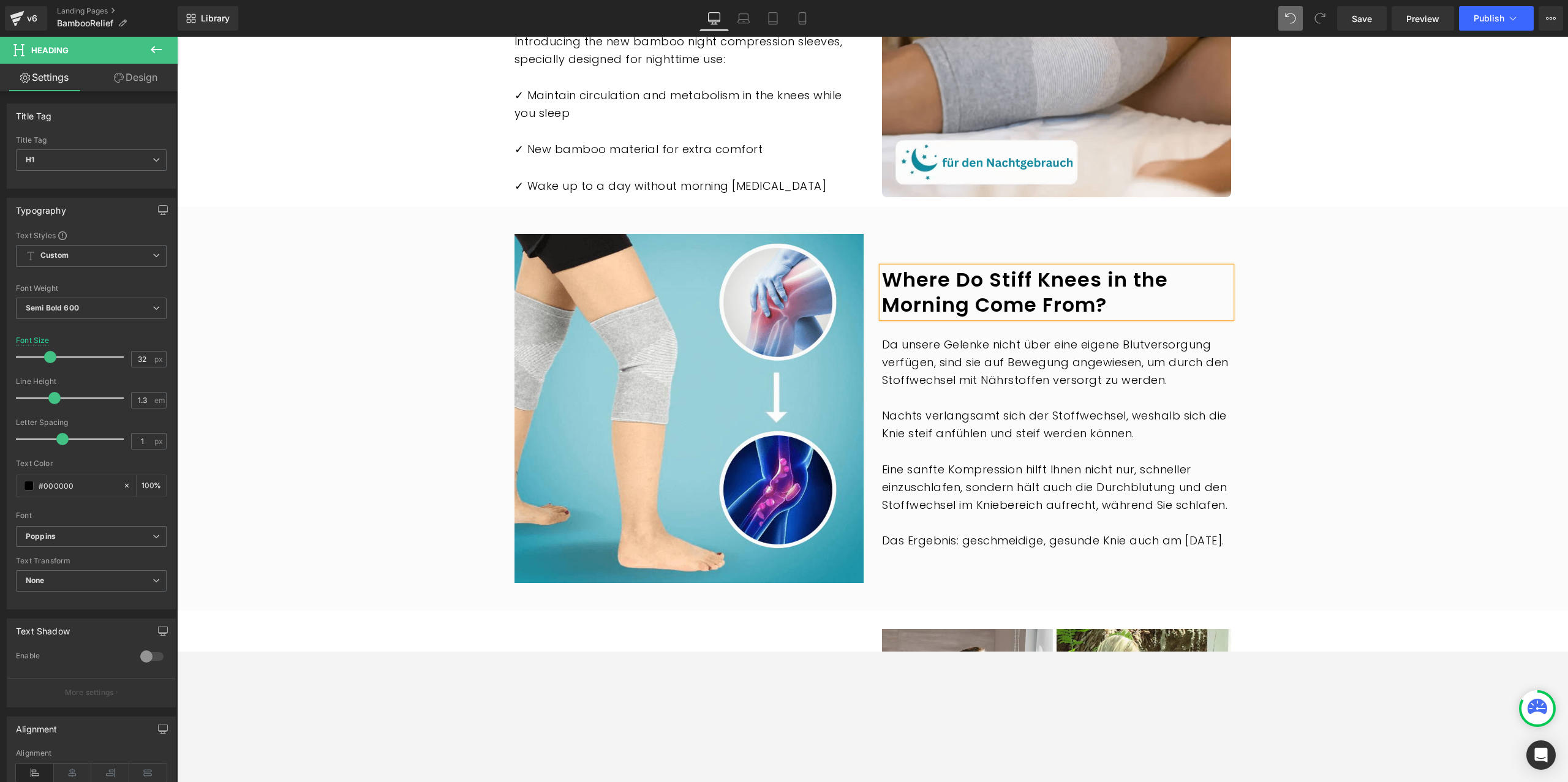
click at [955, 336] on p "Da unsere Gelenke nicht über eine eigene Blutversorgung verfügen, sind sie auf …" at bounding box center [1057, 363] width 349 height 53
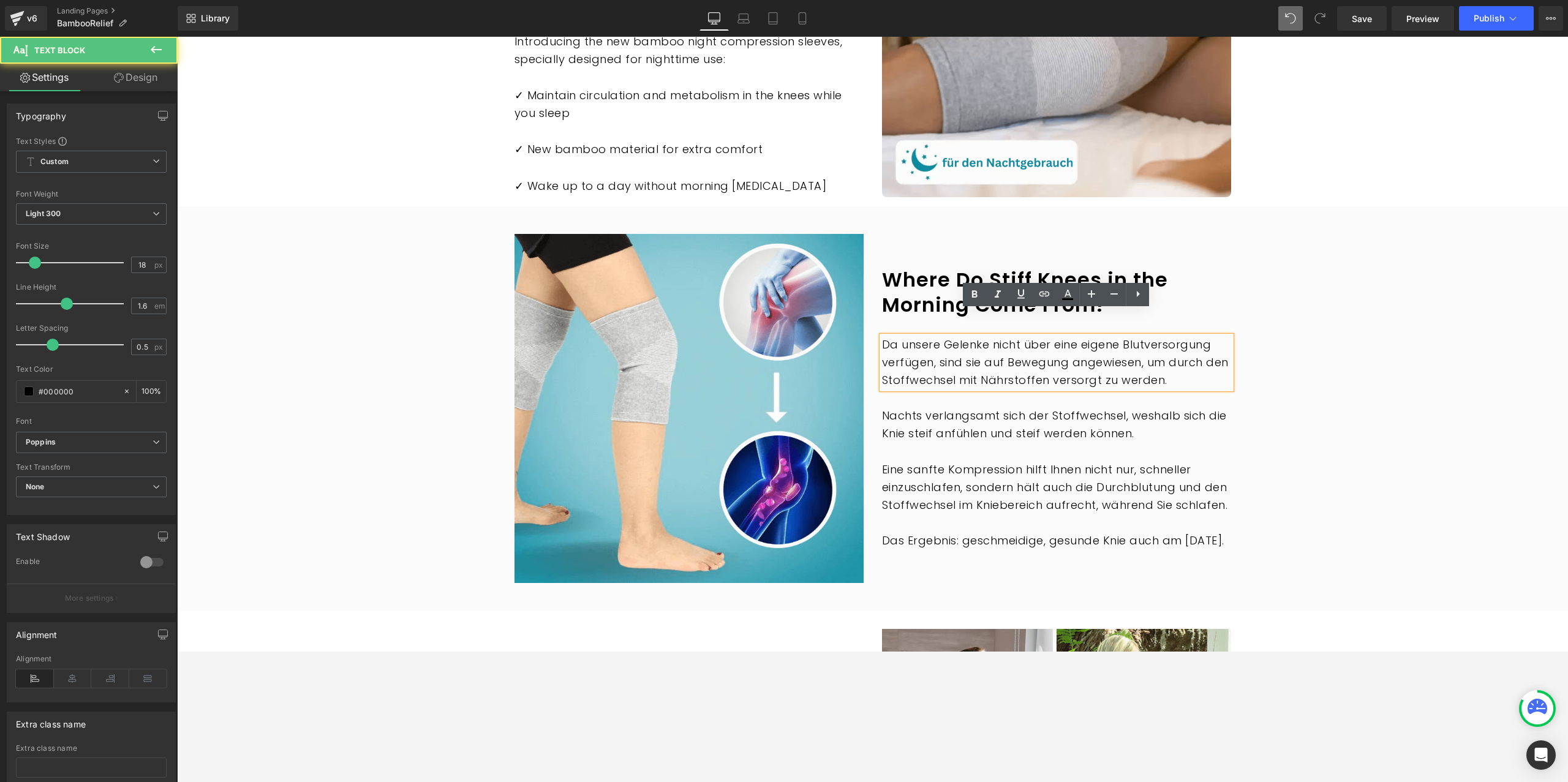
drag, startPoint x: 942, startPoint y: 399, endPoint x: 940, endPoint y: 391, distance: 8.2
click at [942, 408] on p "Nachts verlangsamt sich der Stoffwechsel, weshalb sich die Knie steif anfühlen …" at bounding box center [1057, 425] width 349 height 35
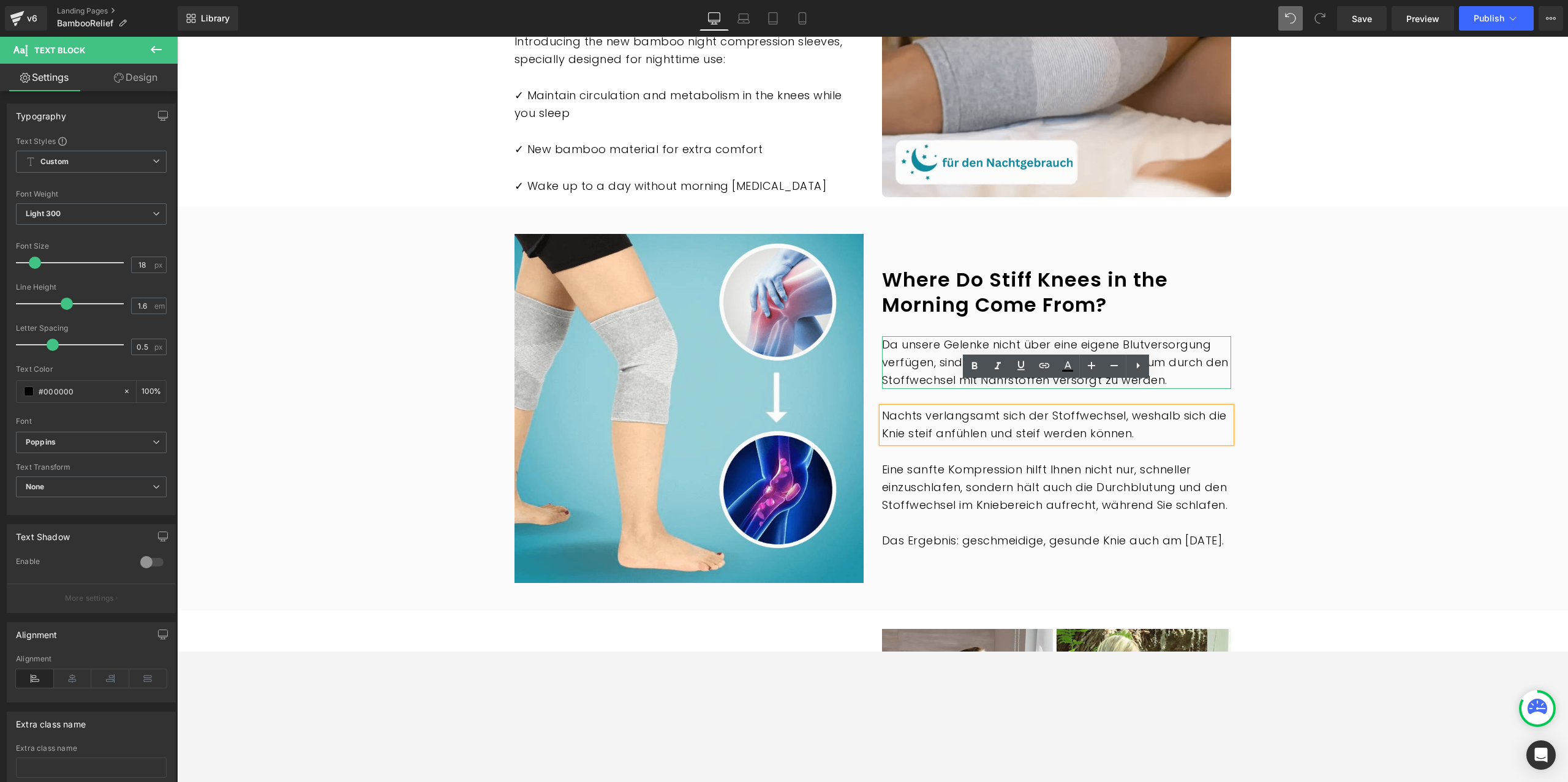
click at [914, 347] on p "Da unsere Gelenke nicht über eine eigene Blutversorgung verfügen, sind sie auf …" at bounding box center [1057, 363] width 349 height 53
click at [911, 343] on p "Da unsere Gelenke nicht über eine eigene Blutversorgung verfügen, sind sie auf …" at bounding box center [1057, 363] width 349 height 53
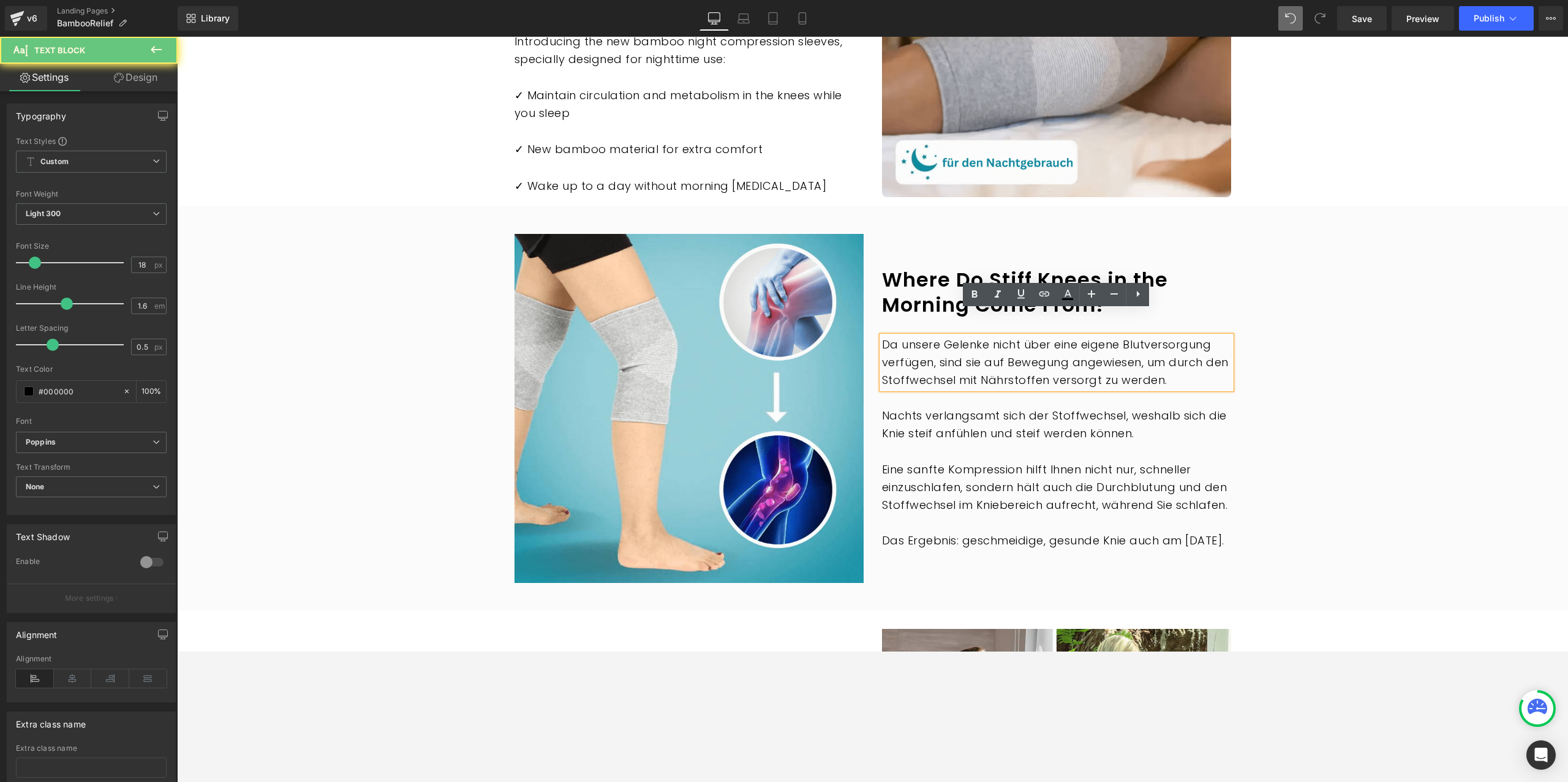
click at [177, 37] on div at bounding box center [177, 37] width 0 height 0
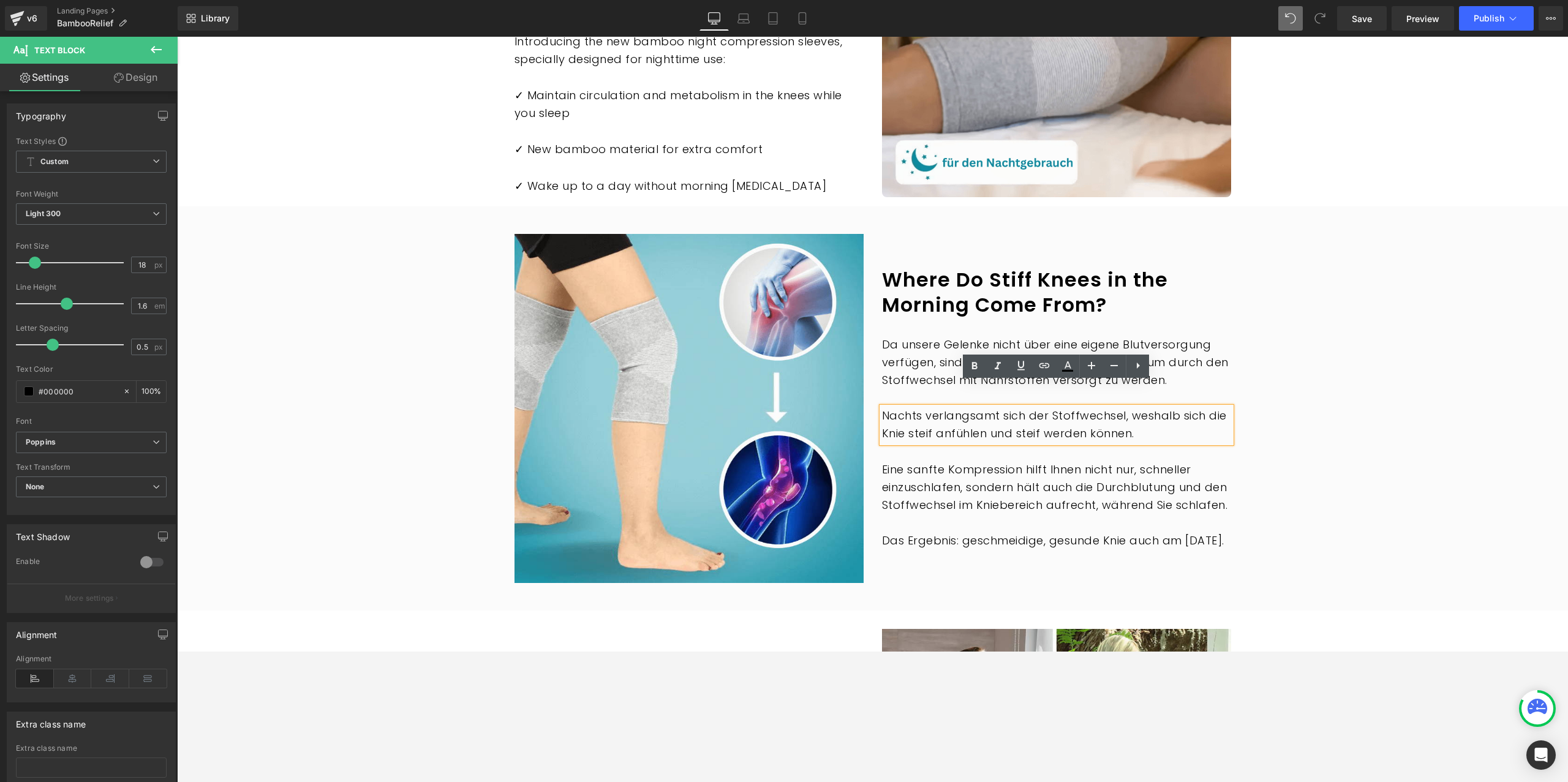
click at [974, 343] on p "Da unsere Gelenke nicht über eine eigene Blutversorgung verfügen, sind sie auf …" at bounding box center [1057, 363] width 349 height 53
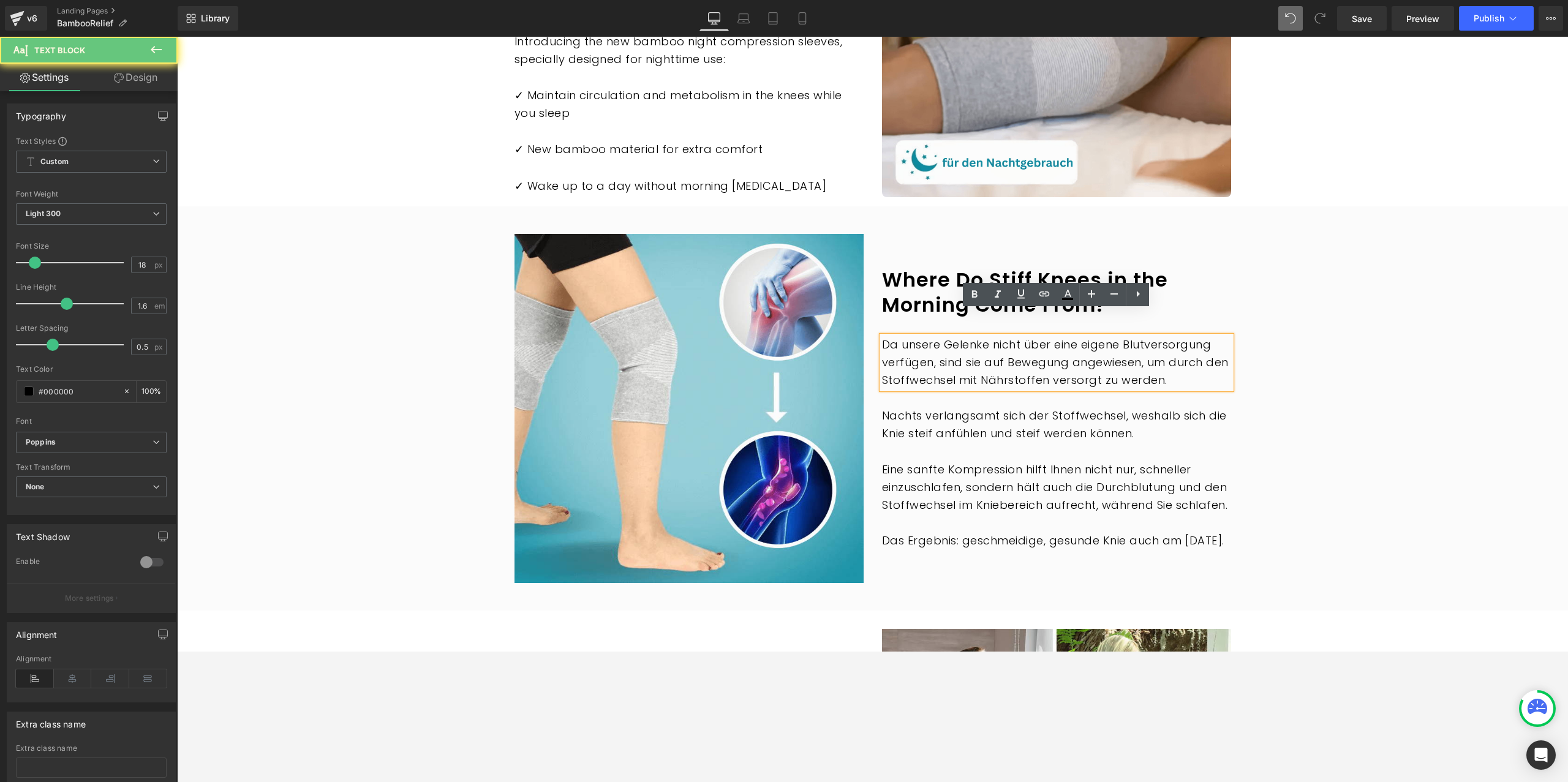
click at [972, 343] on p "Da unsere Gelenke nicht über eine eigene Blutversorgung verfügen, sind sie auf …" at bounding box center [1057, 363] width 349 height 53
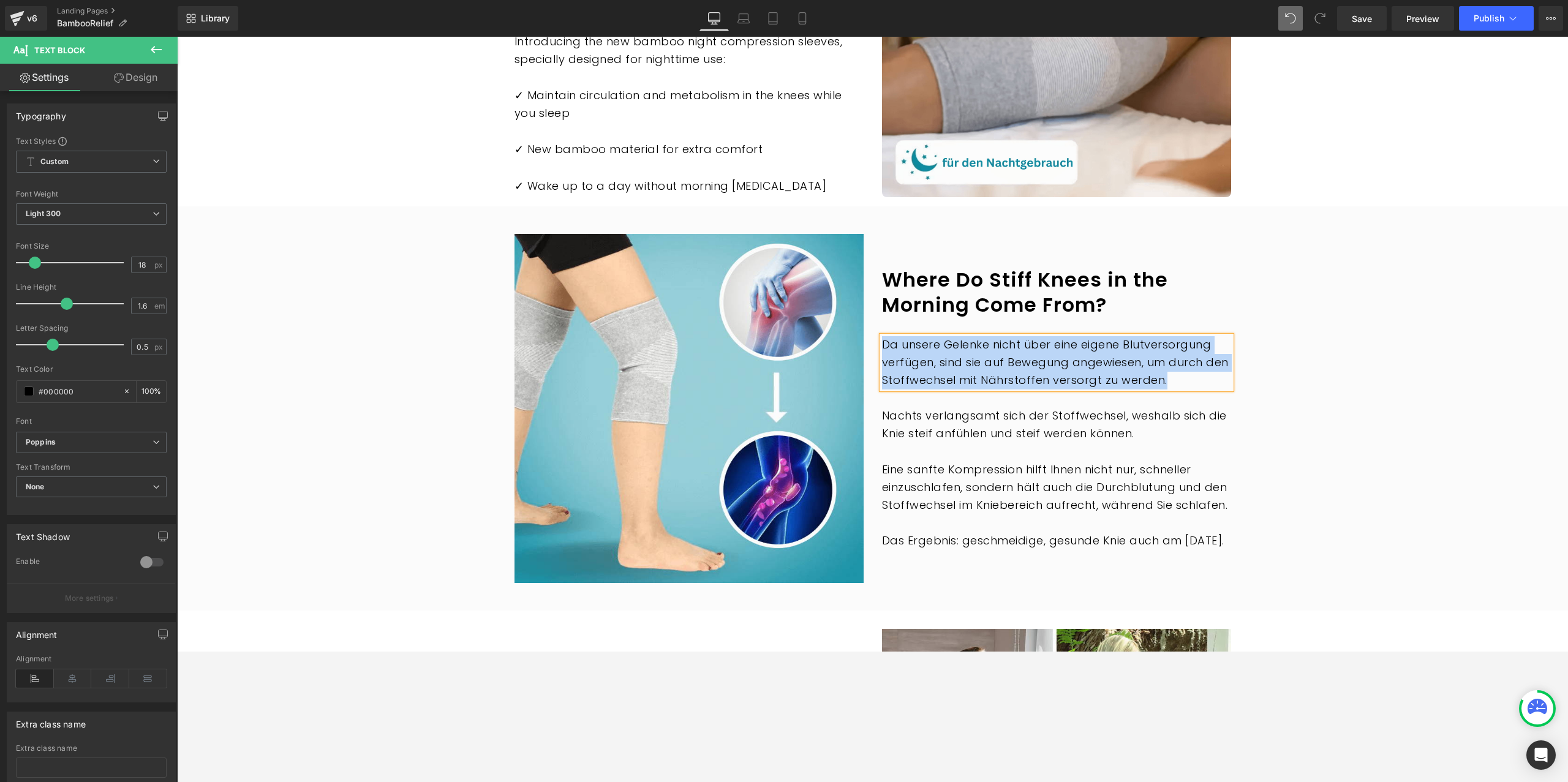
paste div
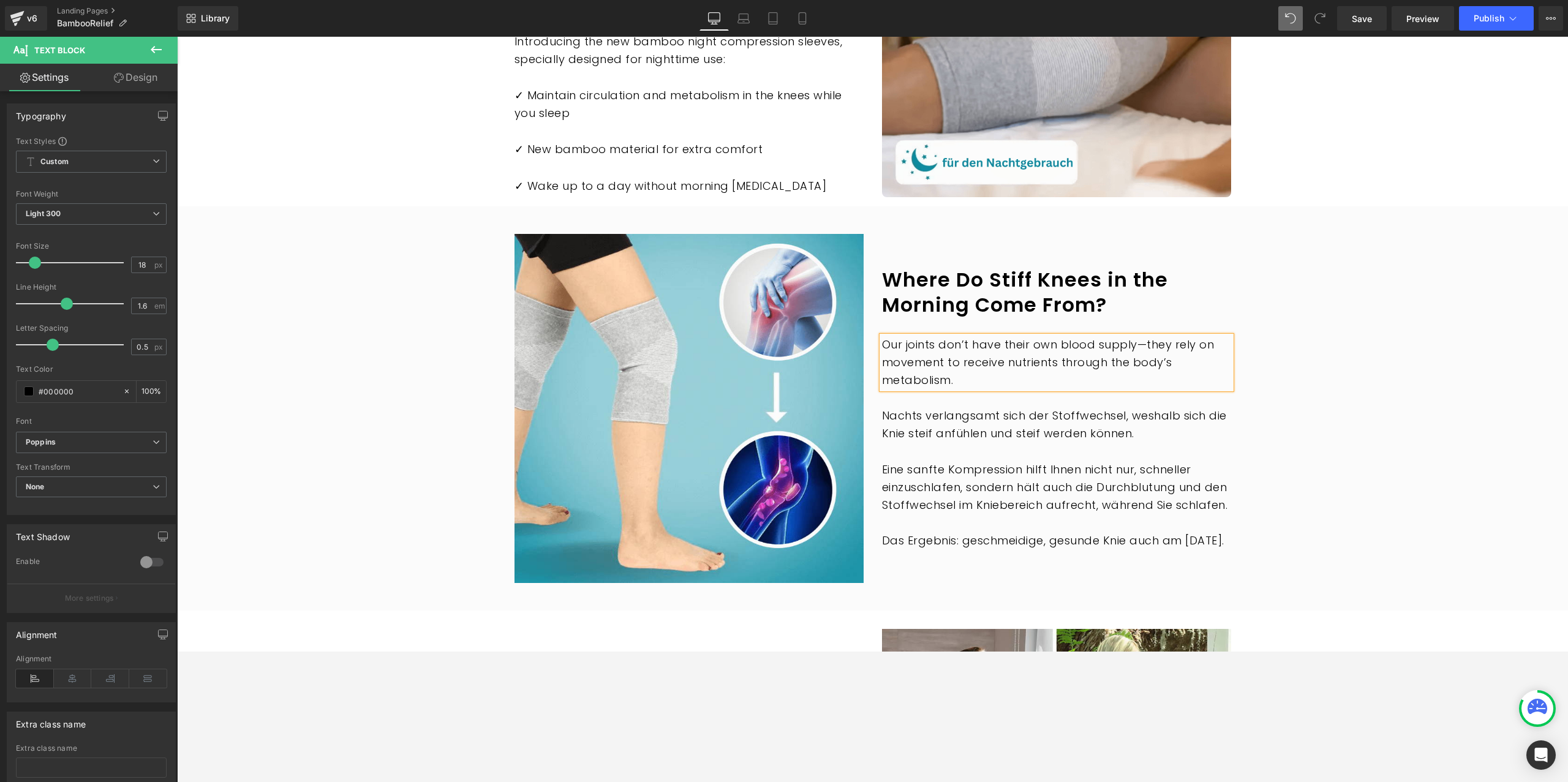
click at [930, 408] on p "Nachts verlangsamt sich der Stoffwechsel, weshalb sich die Knie steif anfühlen …" at bounding box center [1057, 425] width 349 height 35
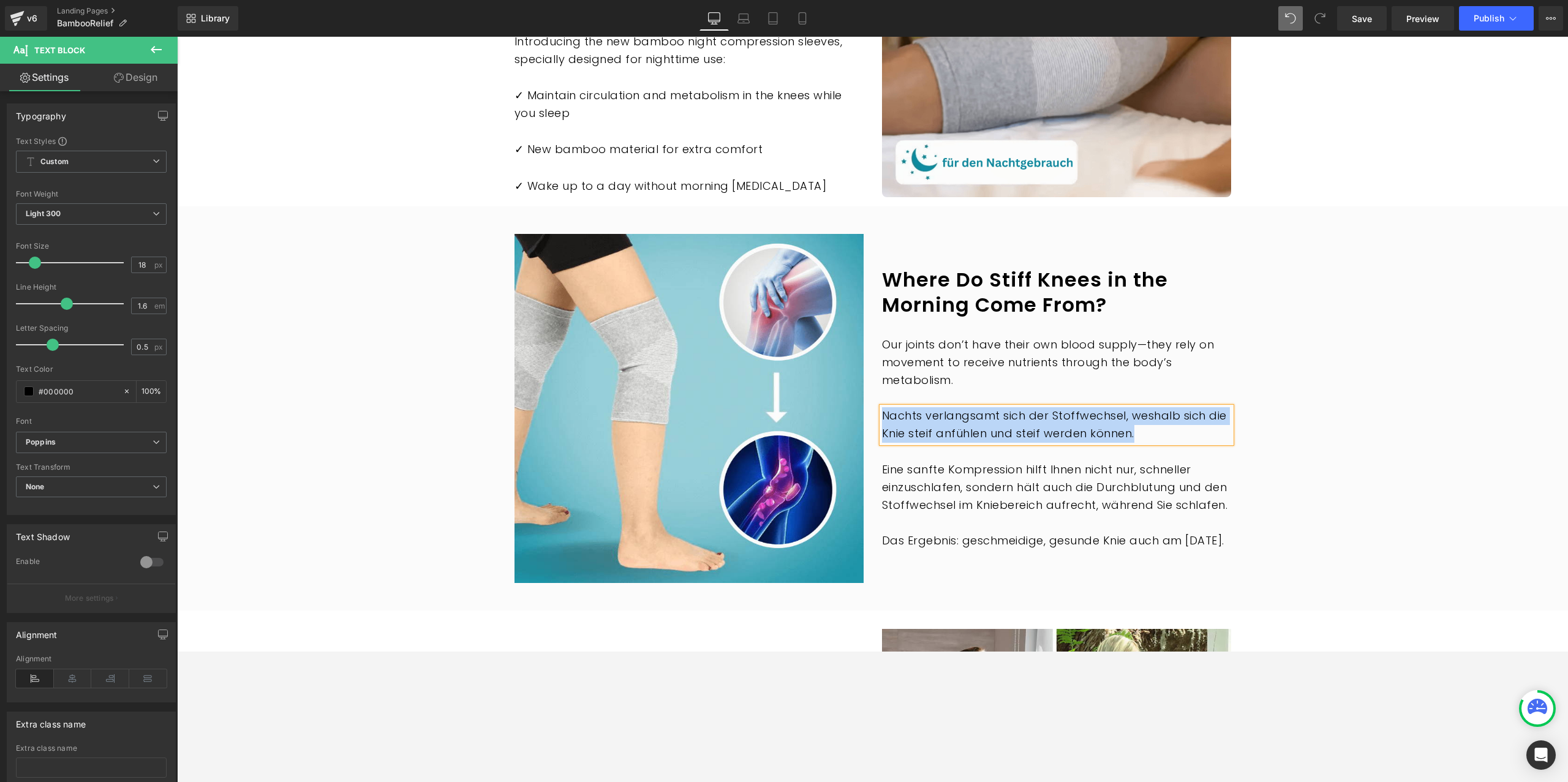
paste div
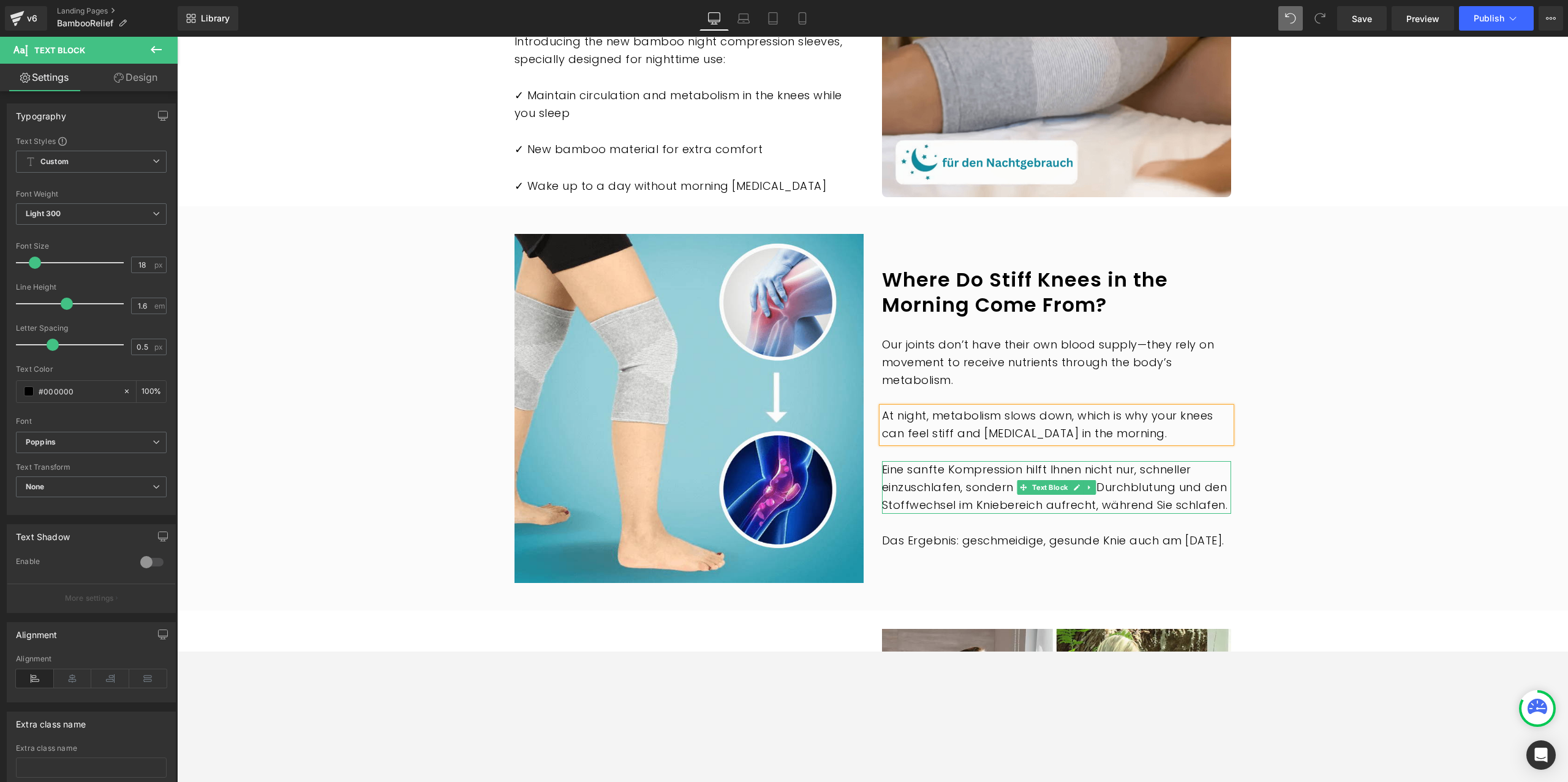
click at [937, 461] on p "Eine sanfte Kompression hilft Ihnen nicht nur, schneller einzuschlafen, sondern…" at bounding box center [1057, 487] width 349 height 53
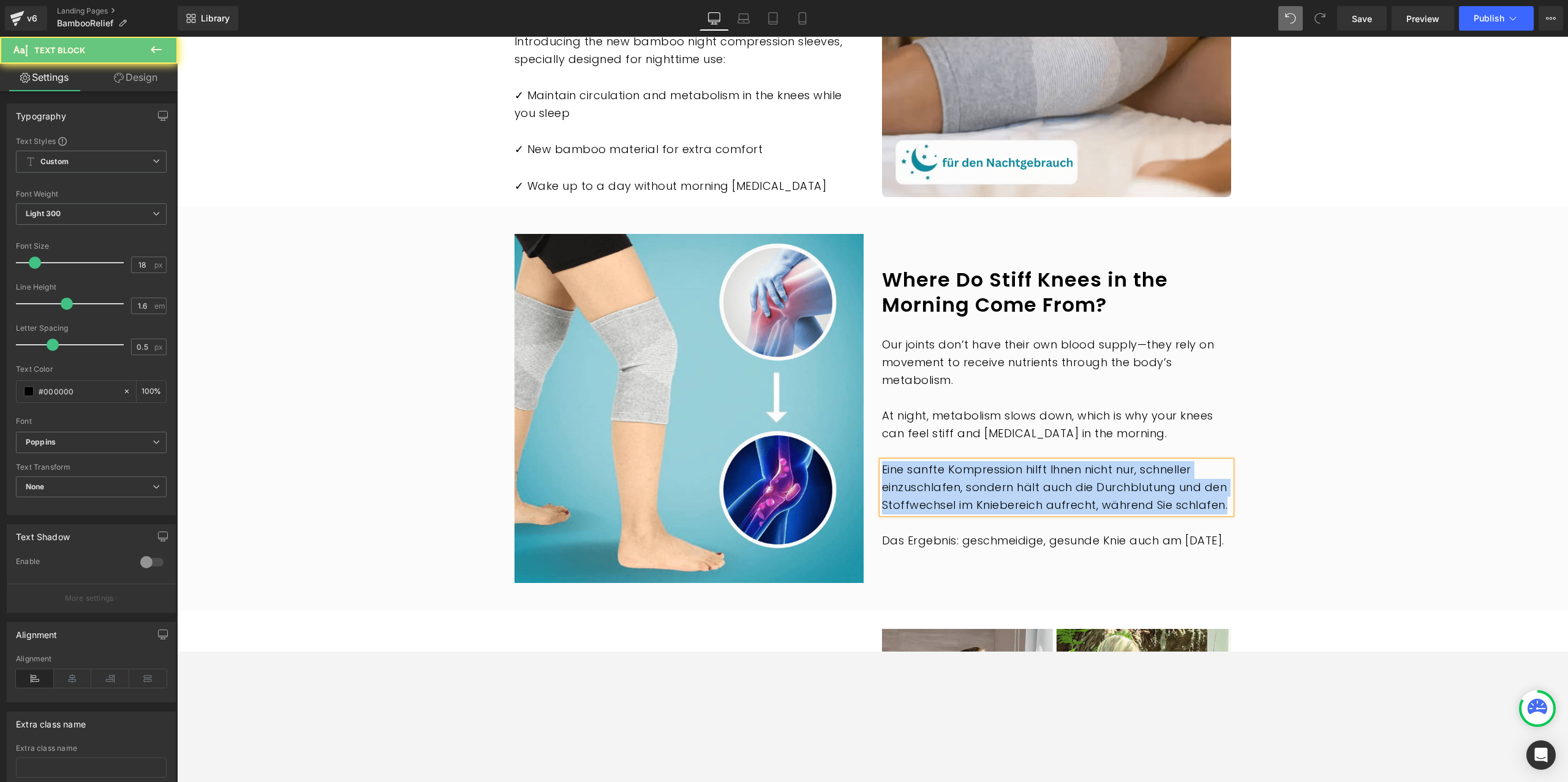
paste div
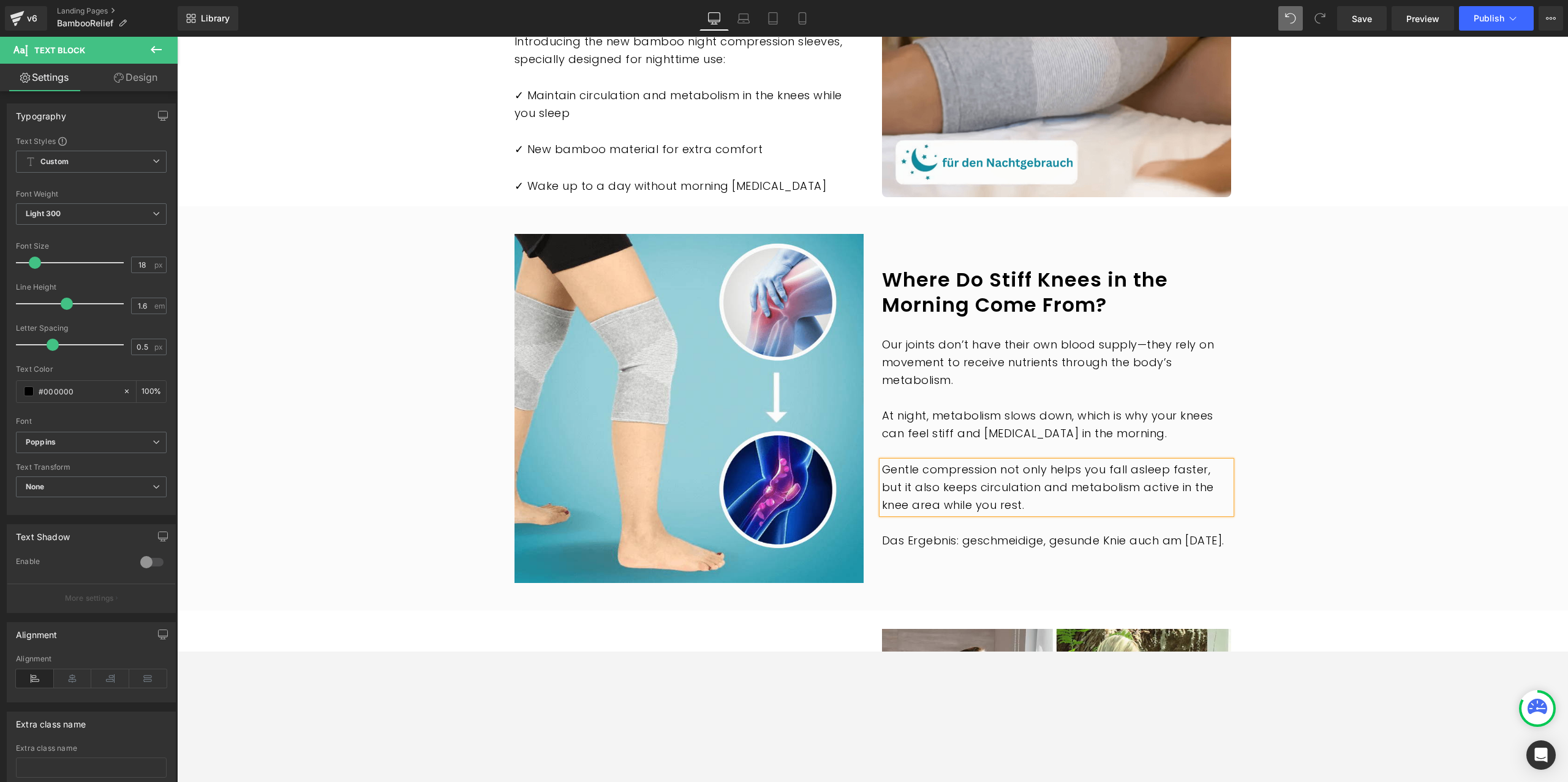
click at [943, 532] on p "Das Ergebnis: geschmeidige, gesunde Knie auch am Morgen." at bounding box center [1057, 541] width 349 height 18
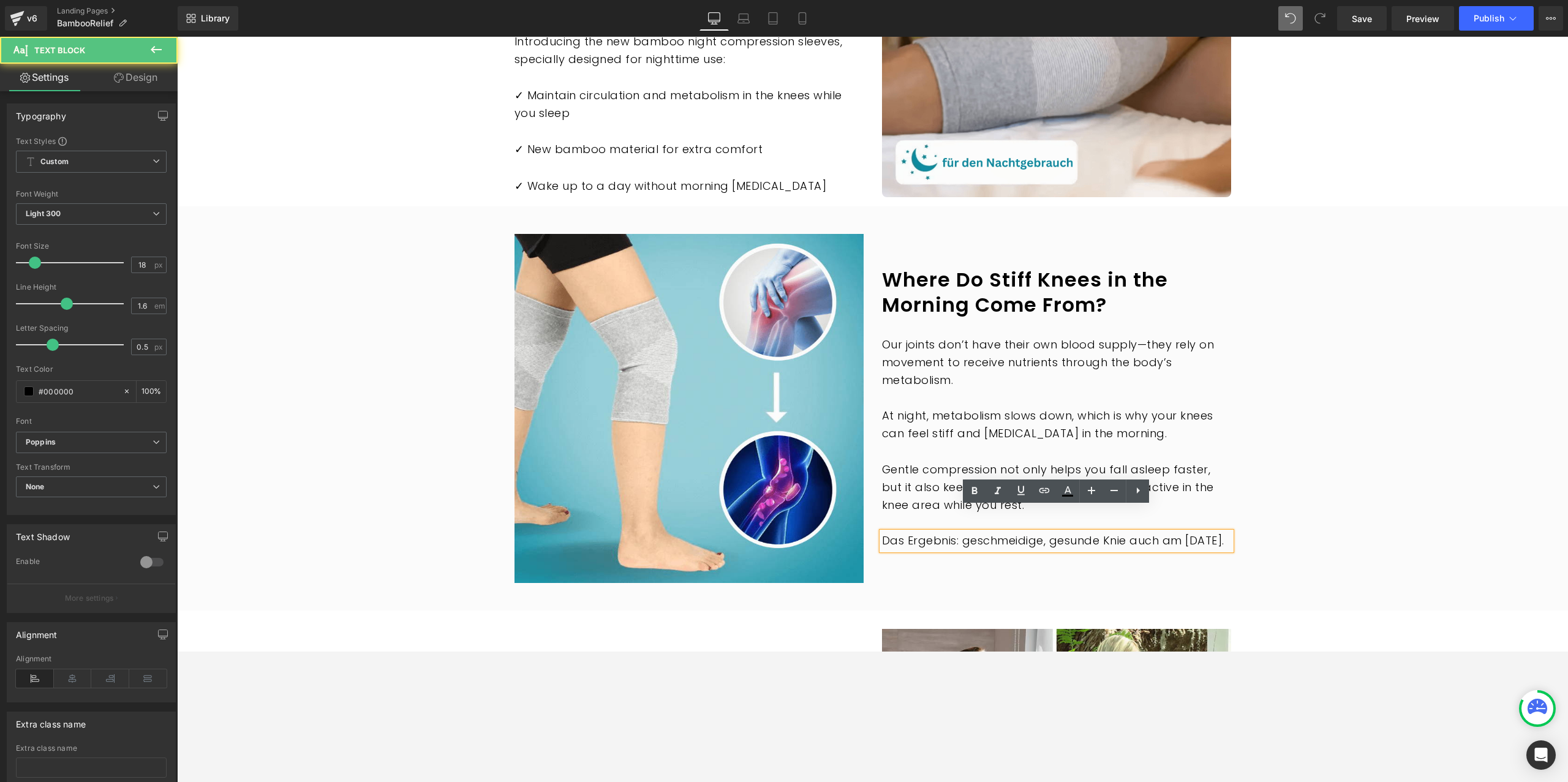
click at [934, 532] on p "Das Ergebnis: geschmeidige, gesunde Knie auch am Morgen." at bounding box center [1057, 541] width 349 height 18
click at [936, 532] on p "Das Ergebnis: geschmeidige, gesunde Knie auch am Morgen." at bounding box center [1057, 541] width 349 height 18
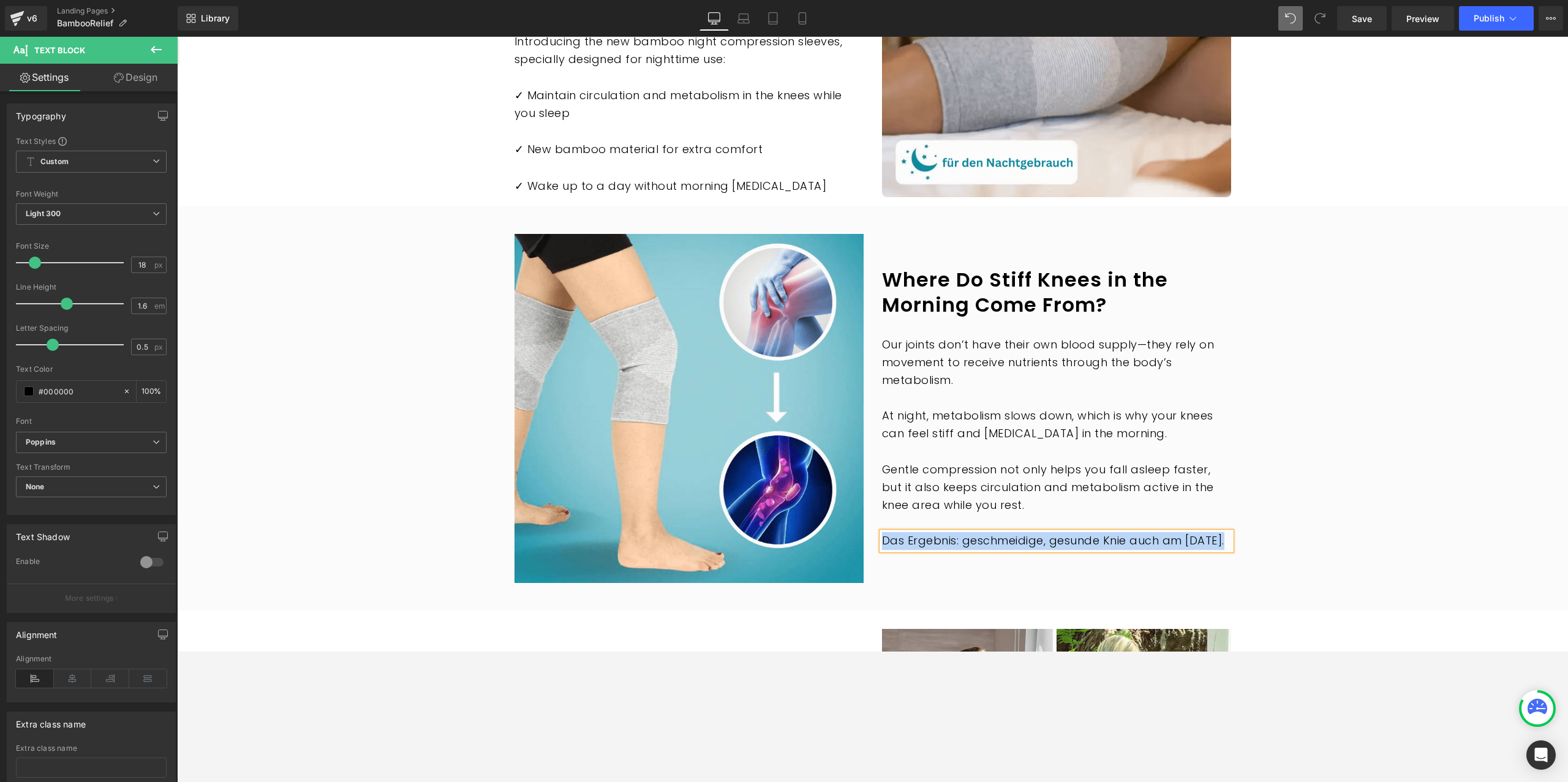
paste div
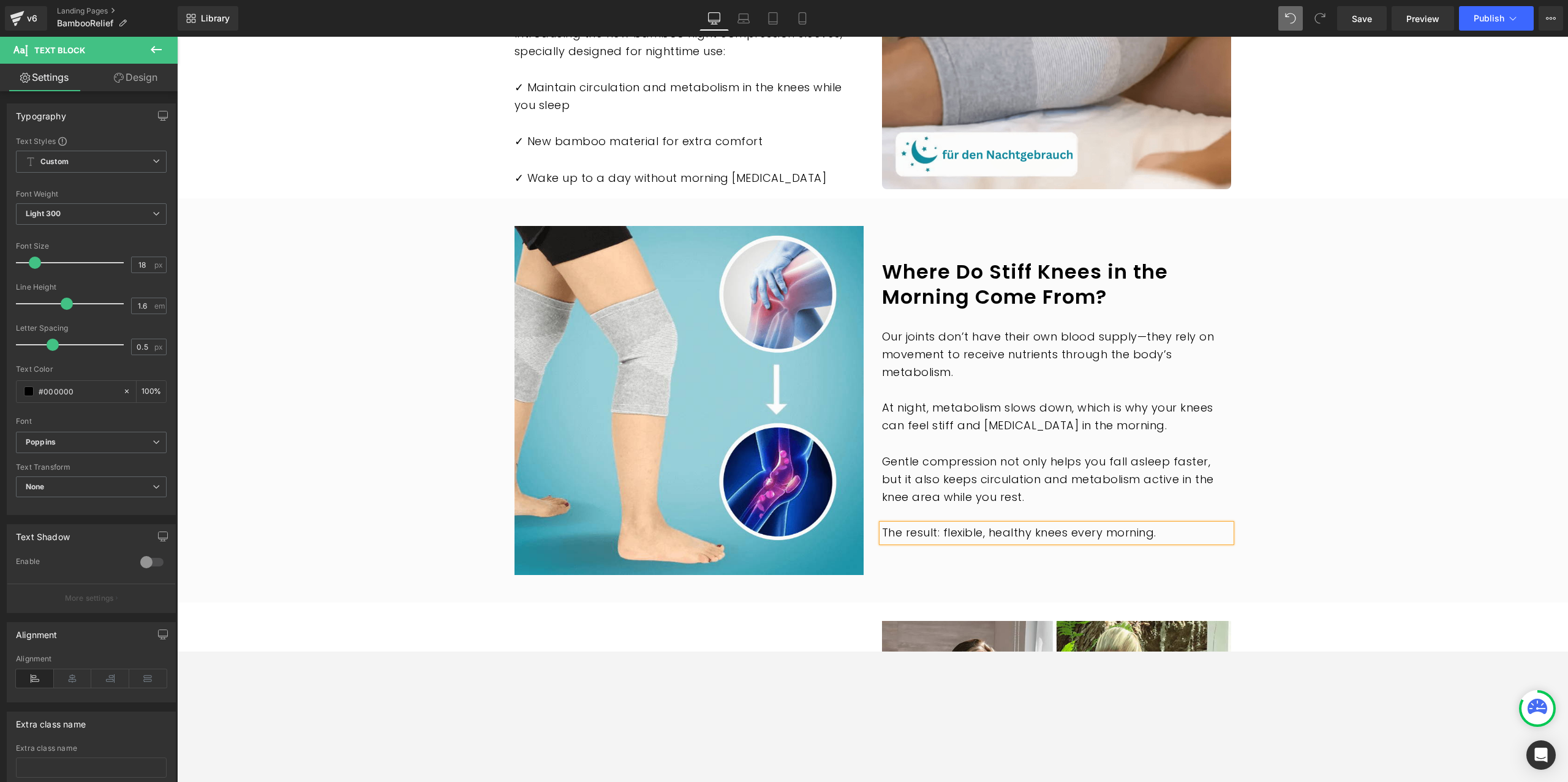
click at [1306, 347] on div "Image Where Do Stiff Knees in the Morning Come From? Heading Our joints don’t h…" at bounding box center [872, 400] width 1391 height 368
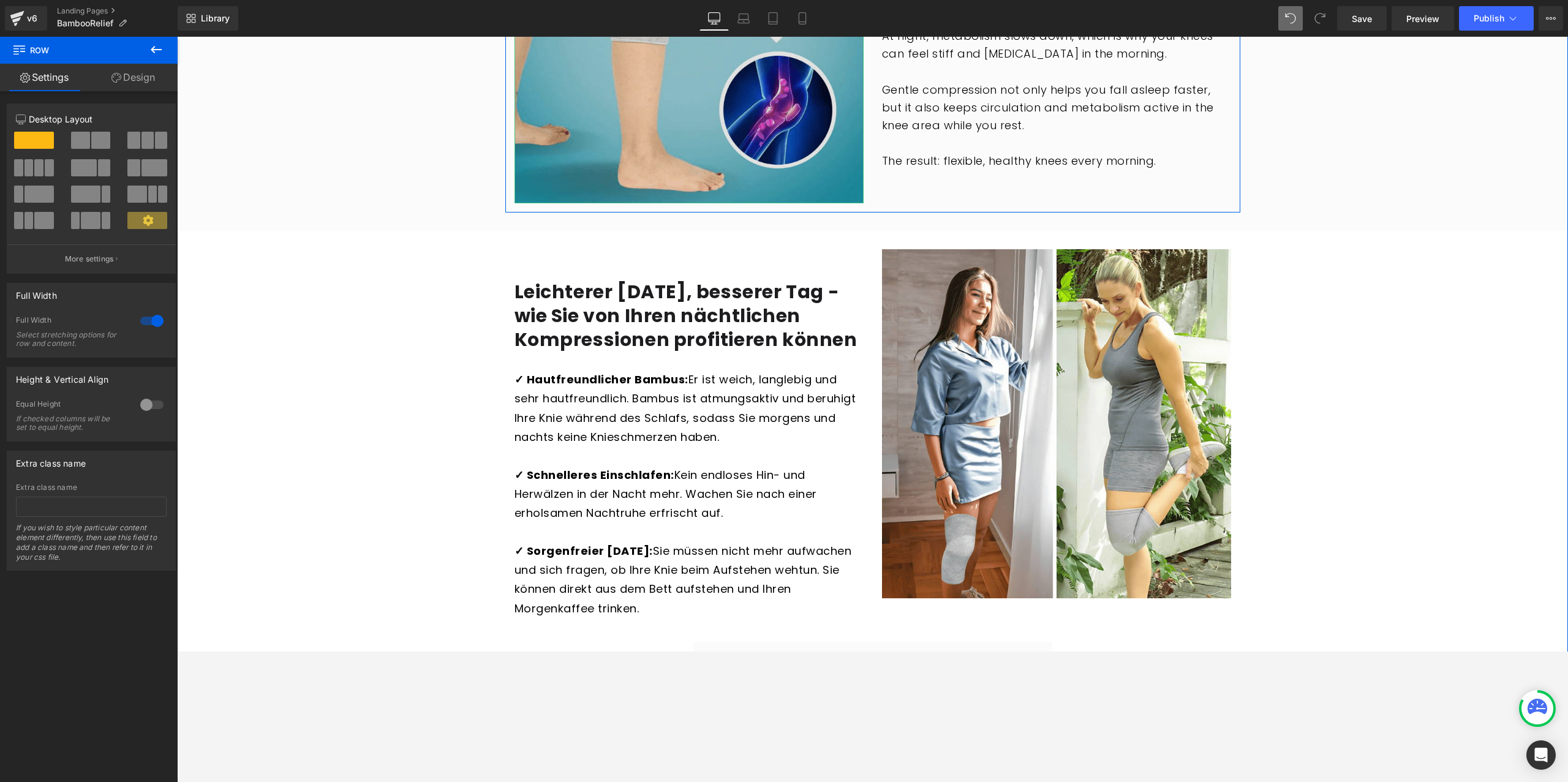
scroll to position [2278, 0]
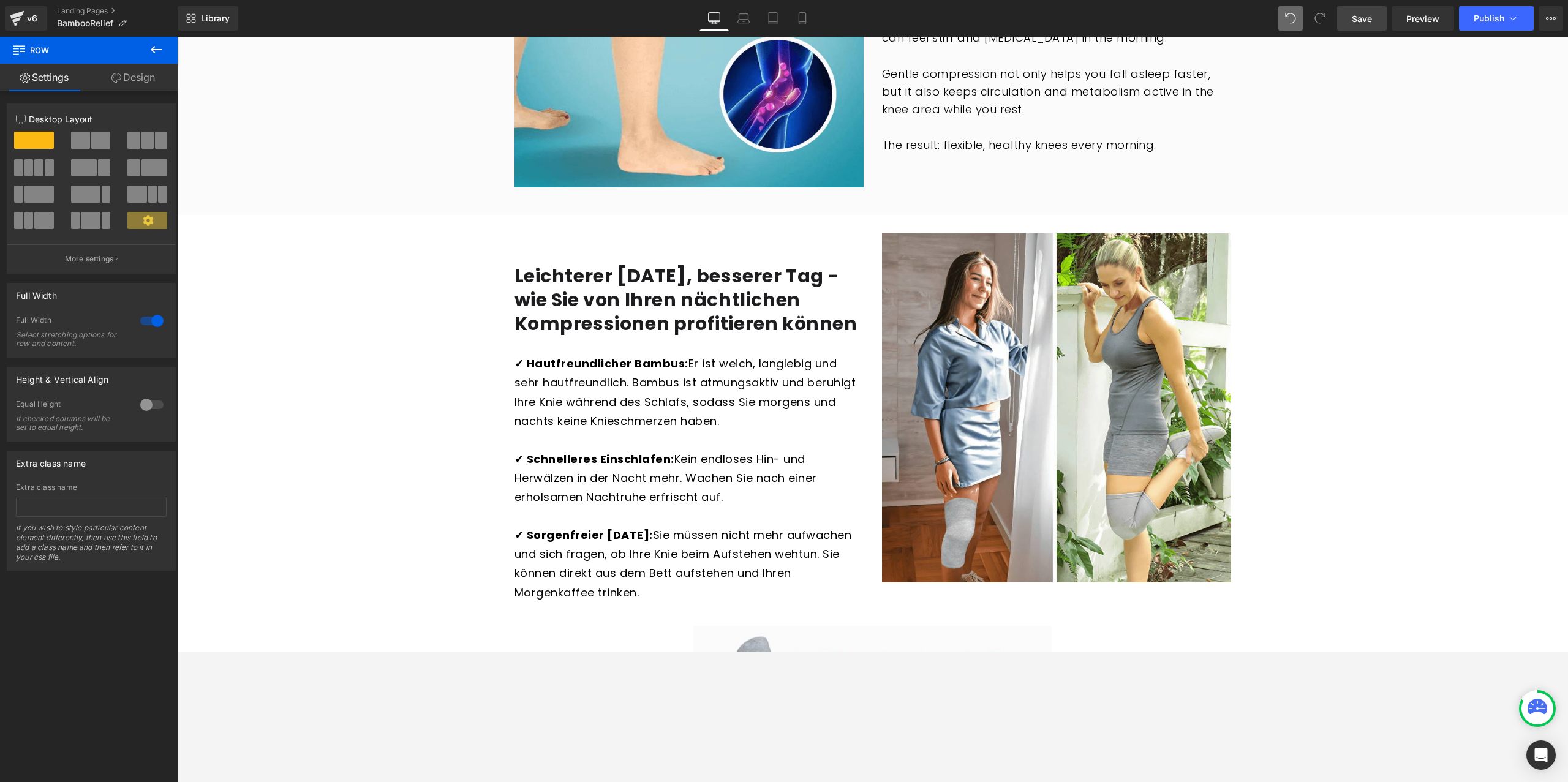
click at [1306, 24] on span "Save" at bounding box center [1362, 18] width 20 height 13
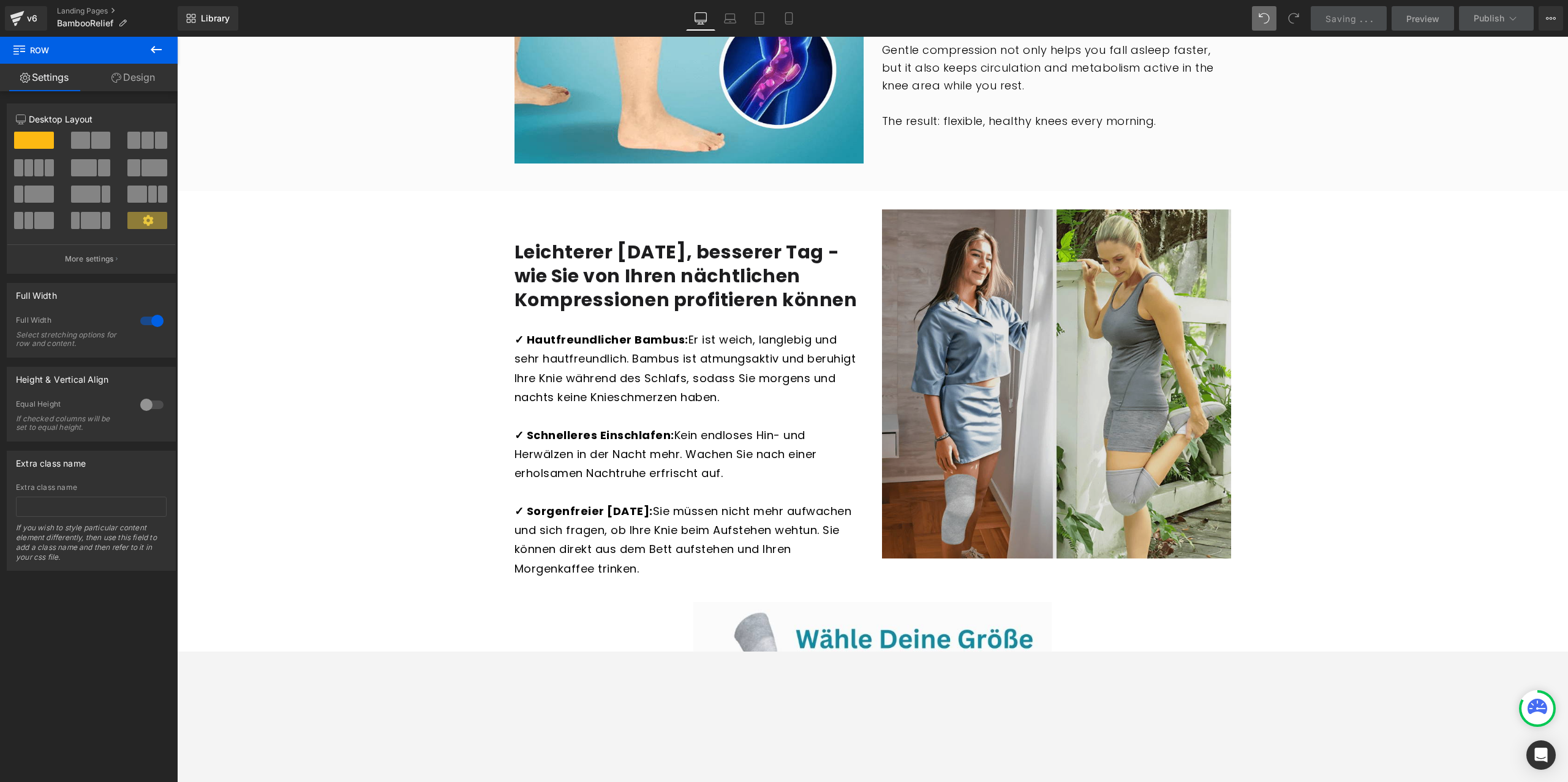
scroll to position [2305, 0]
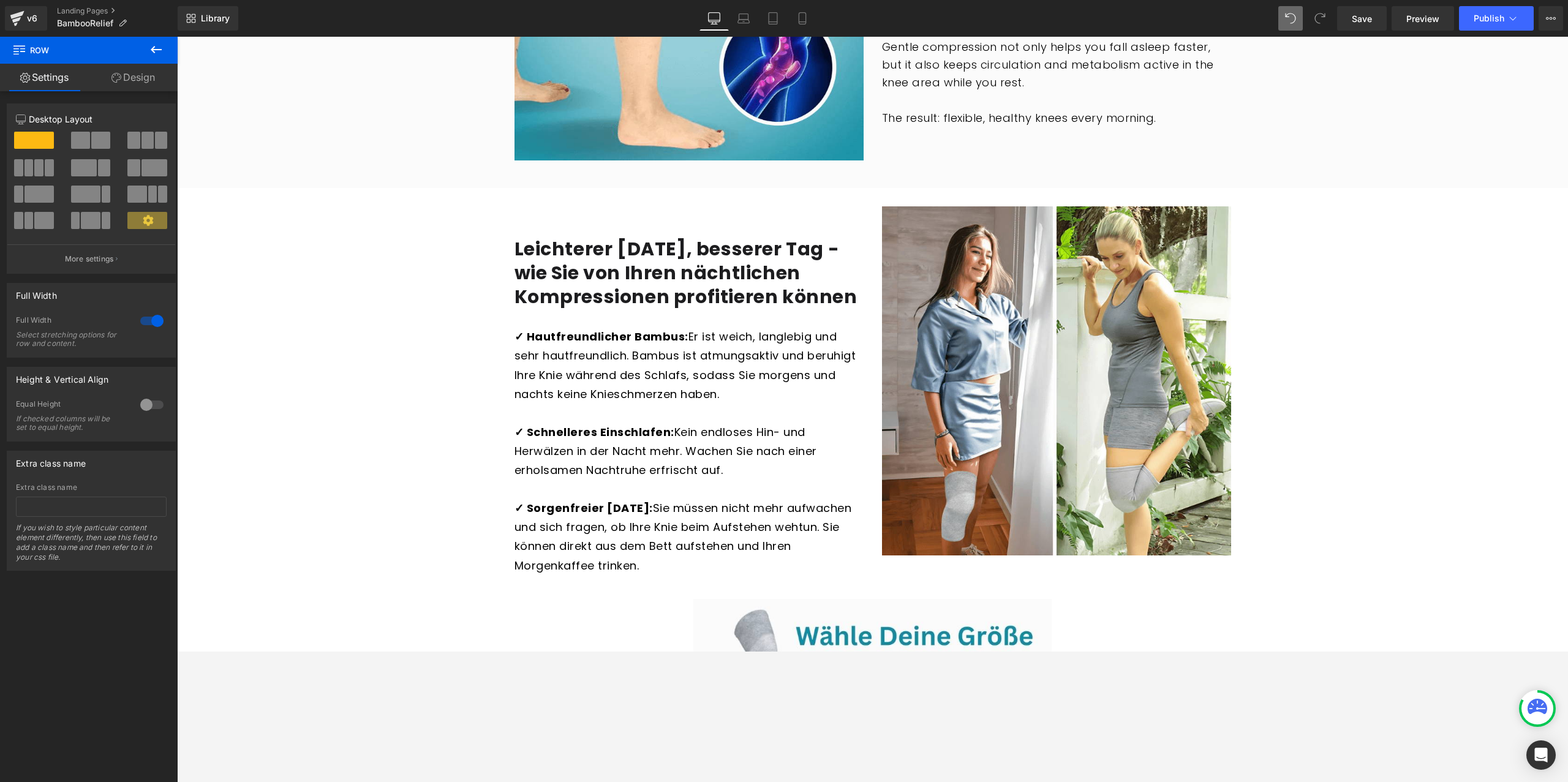
click at [635, 244] on b "Leichterer Morgen, besserer Tag - wie Sie von Ihren nächtlichen Kompressionen p…" at bounding box center [686, 272] width 343 height 74
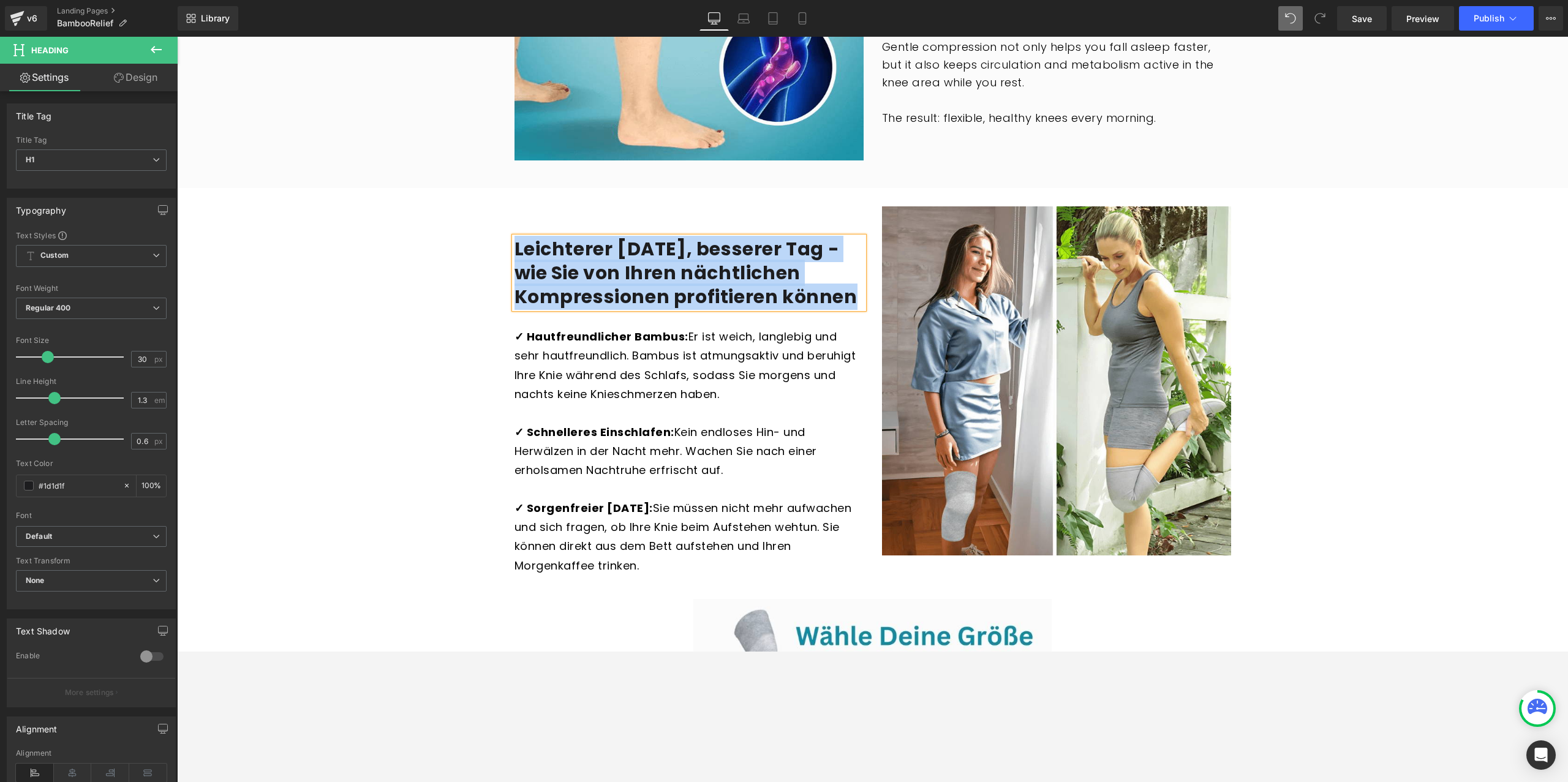
paste div
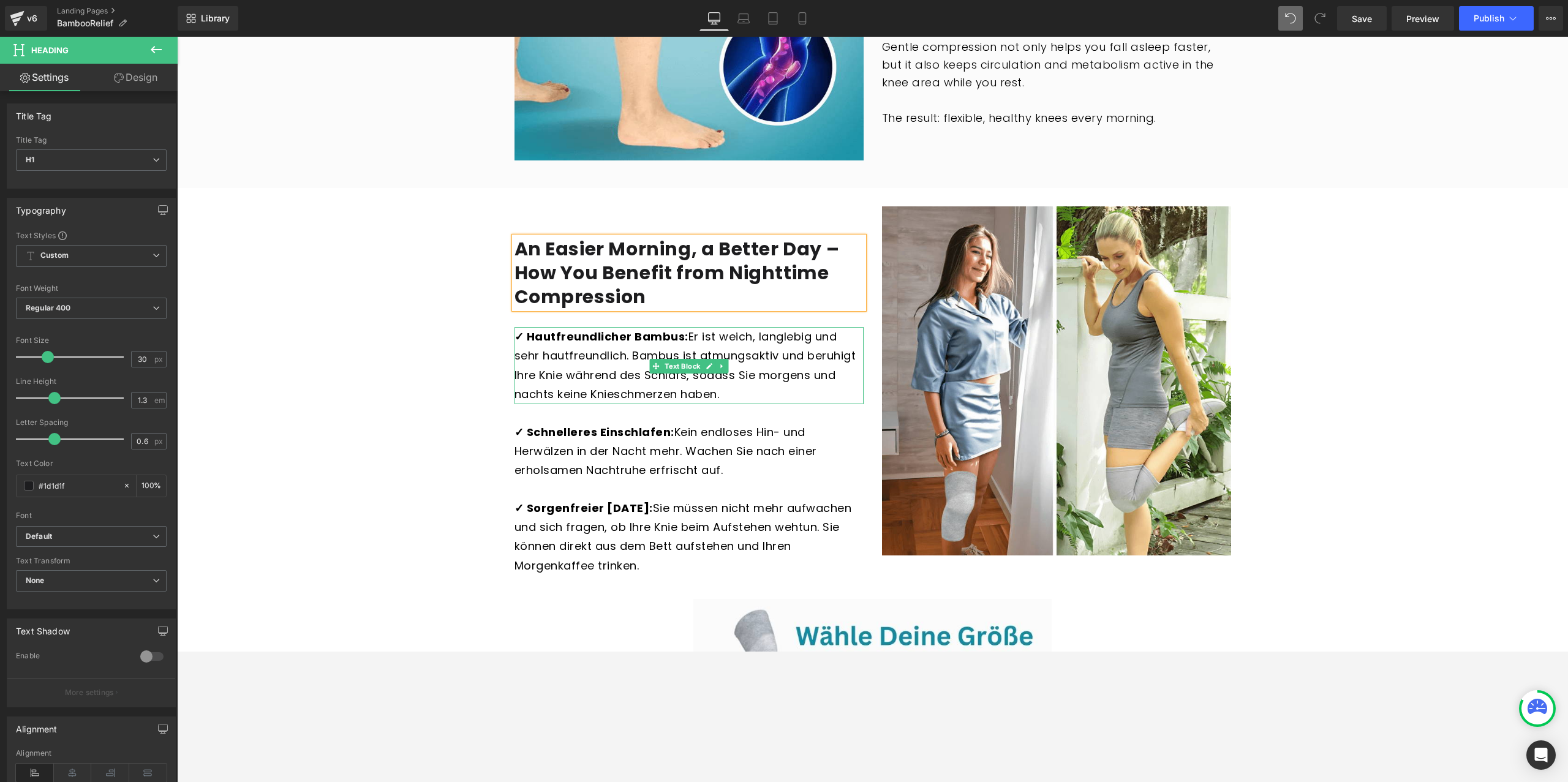
click at [533, 329] on strong "✓ Hautfreundlicher Bambus:" at bounding box center [601, 336] width 174 height 16
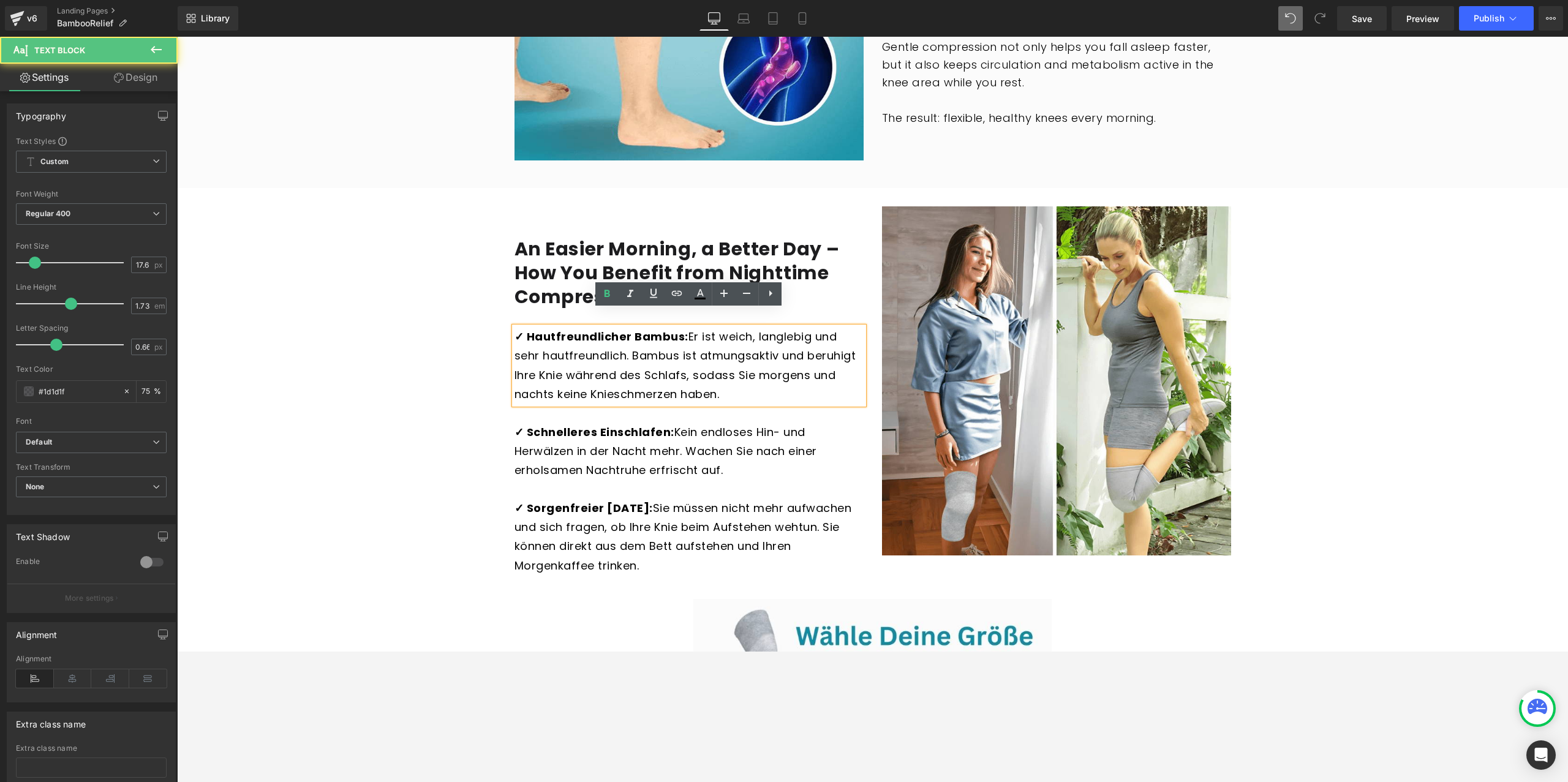
click at [529, 329] on strong "✓ Hautfreundlicher Bambus:" at bounding box center [601, 336] width 174 height 16
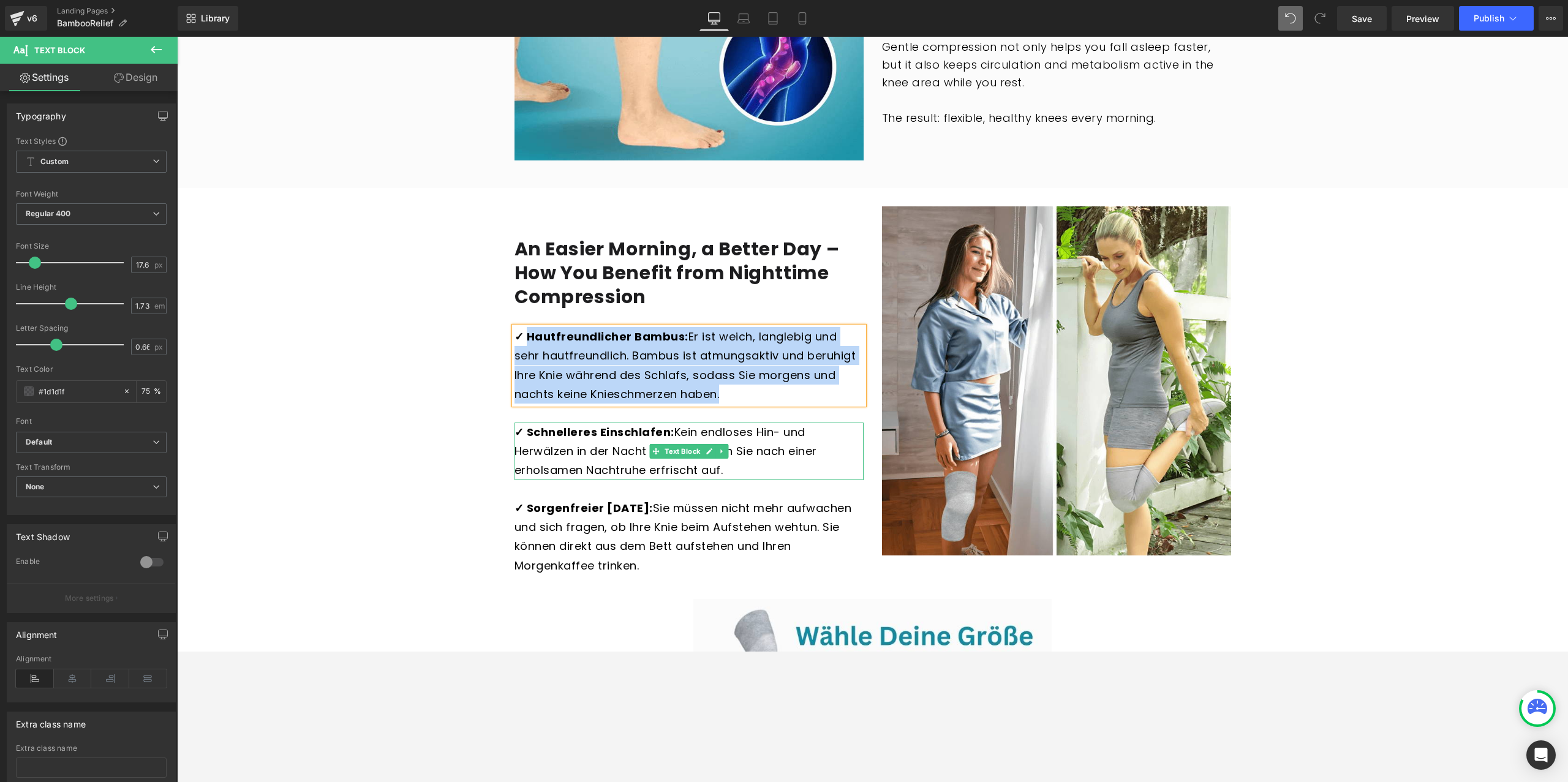
paste div
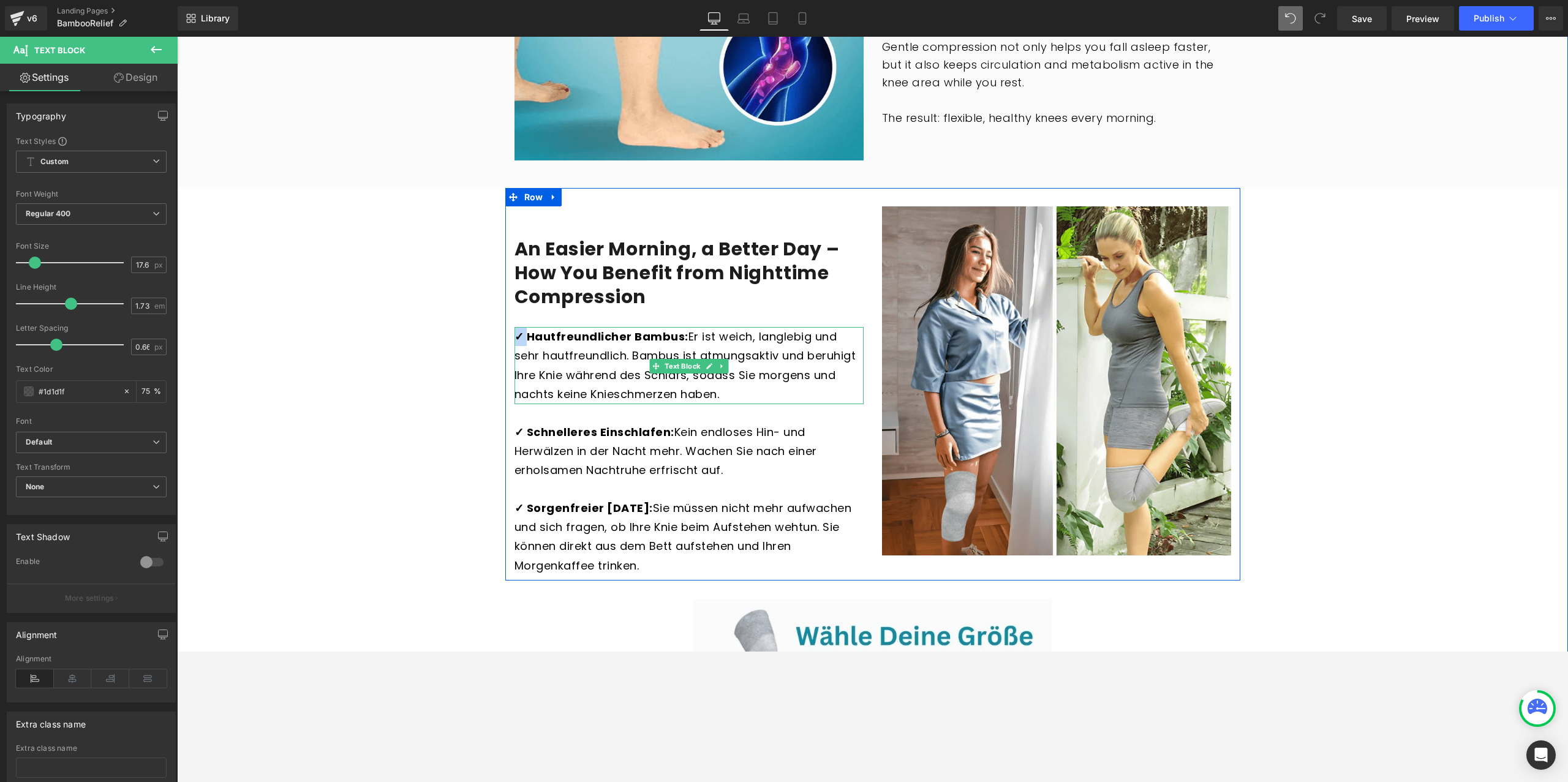
click at [609, 329] on strong "✓ Hautfreundlicher Bambus:" at bounding box center [601, 336] width 174 height 16
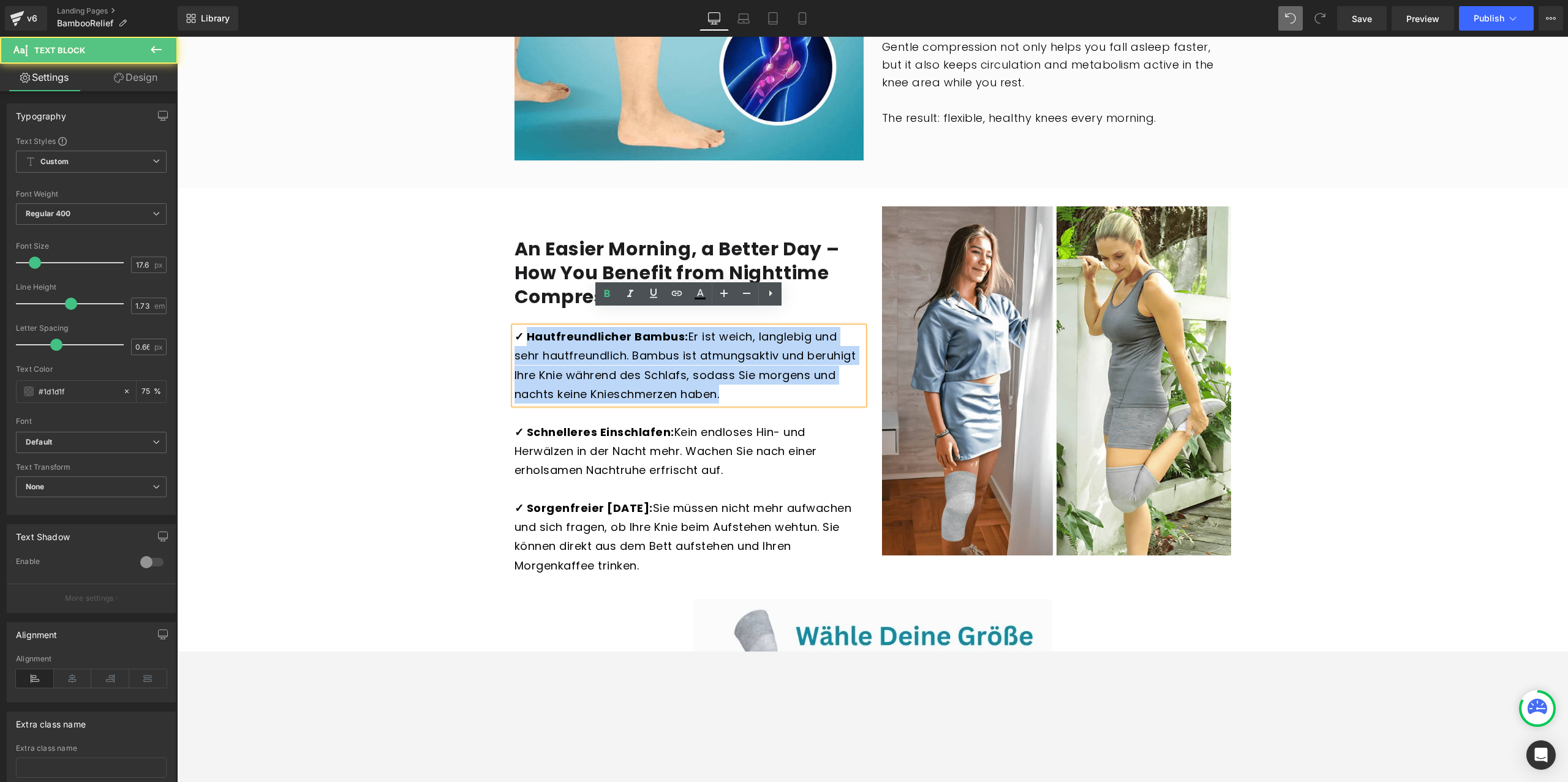
drag, startPoint x: 527, startPoint y: 322, endPoint x: 747, endPoint y: 383, distance: 228.3
click at [747, 383] on p "✓ Hautfreundlicher Bambus: Er ist weich, langlebig und sehr hautfreundlich. Bam…" at bounding box center [689, 366] width 349 height 77
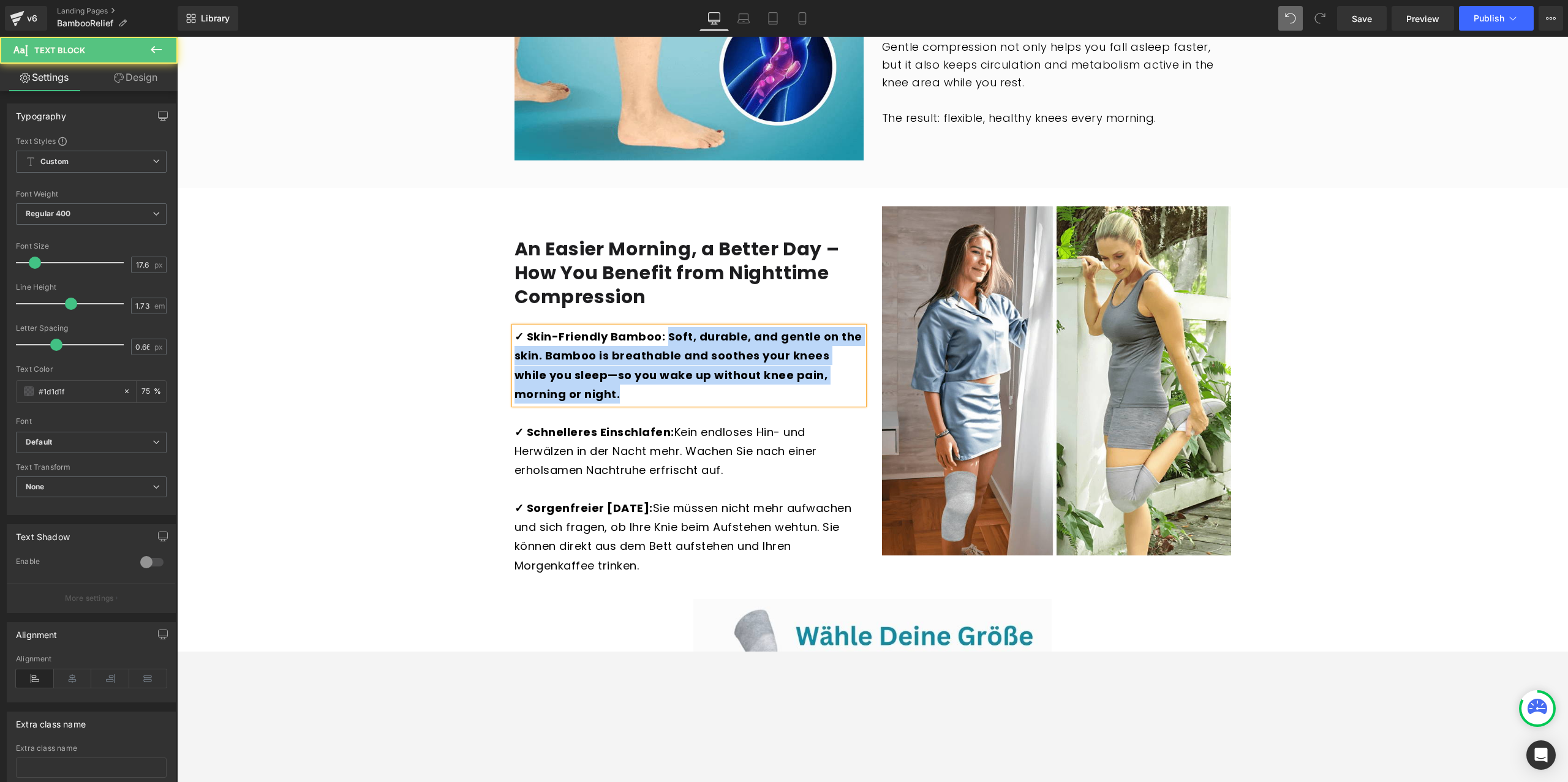
drag, startPoint x: 609, startPoint y: 378, endPoint x: 665, endPoint y: 324, distance: 77.8
click at [665, 327] on p "✓ Skin-Friendly Bamboo: Soft, durable, and gentle on the skin. Bamboo is breath…" at bounding box center [689, 366] width 349 height 77
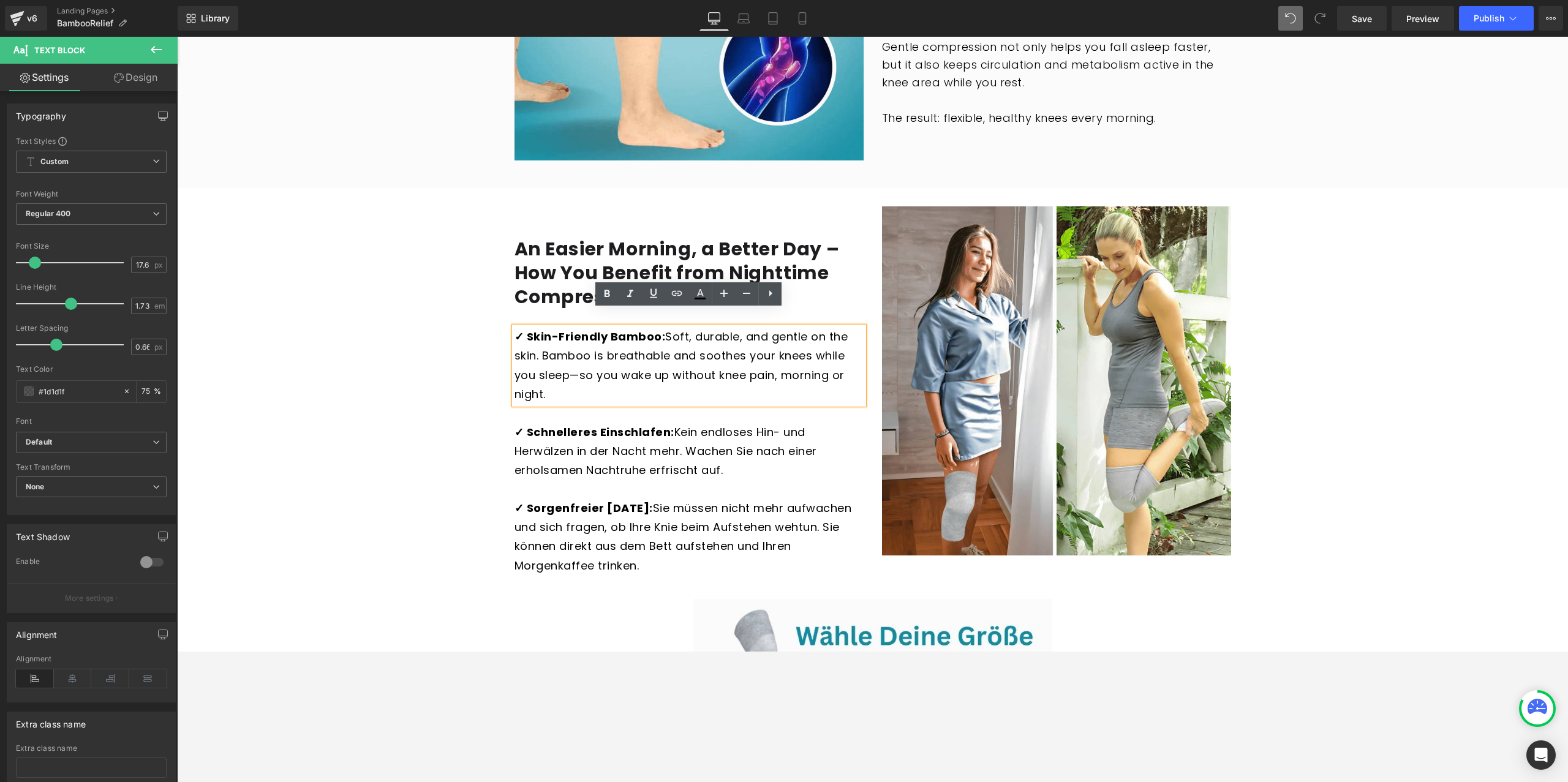
click at [536, 425] on strong "✓ Schnelleres Einschlafen:" at bounding box center [594, 432] width 160 height 16
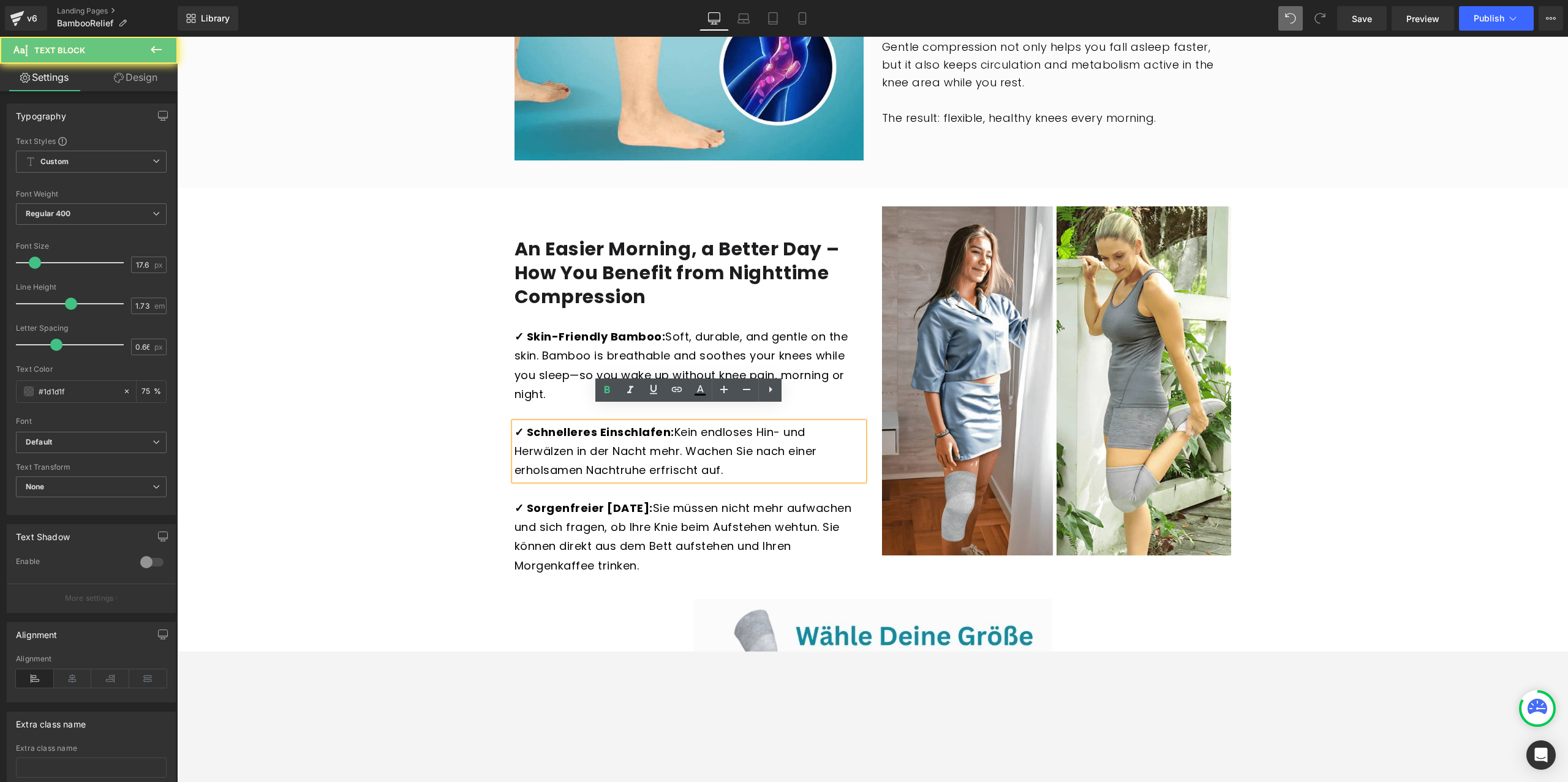
click at [529, 425] on strong "✓ Schnelleres Einschlafen:" at bounding box center [594, 432] width 160 height 16
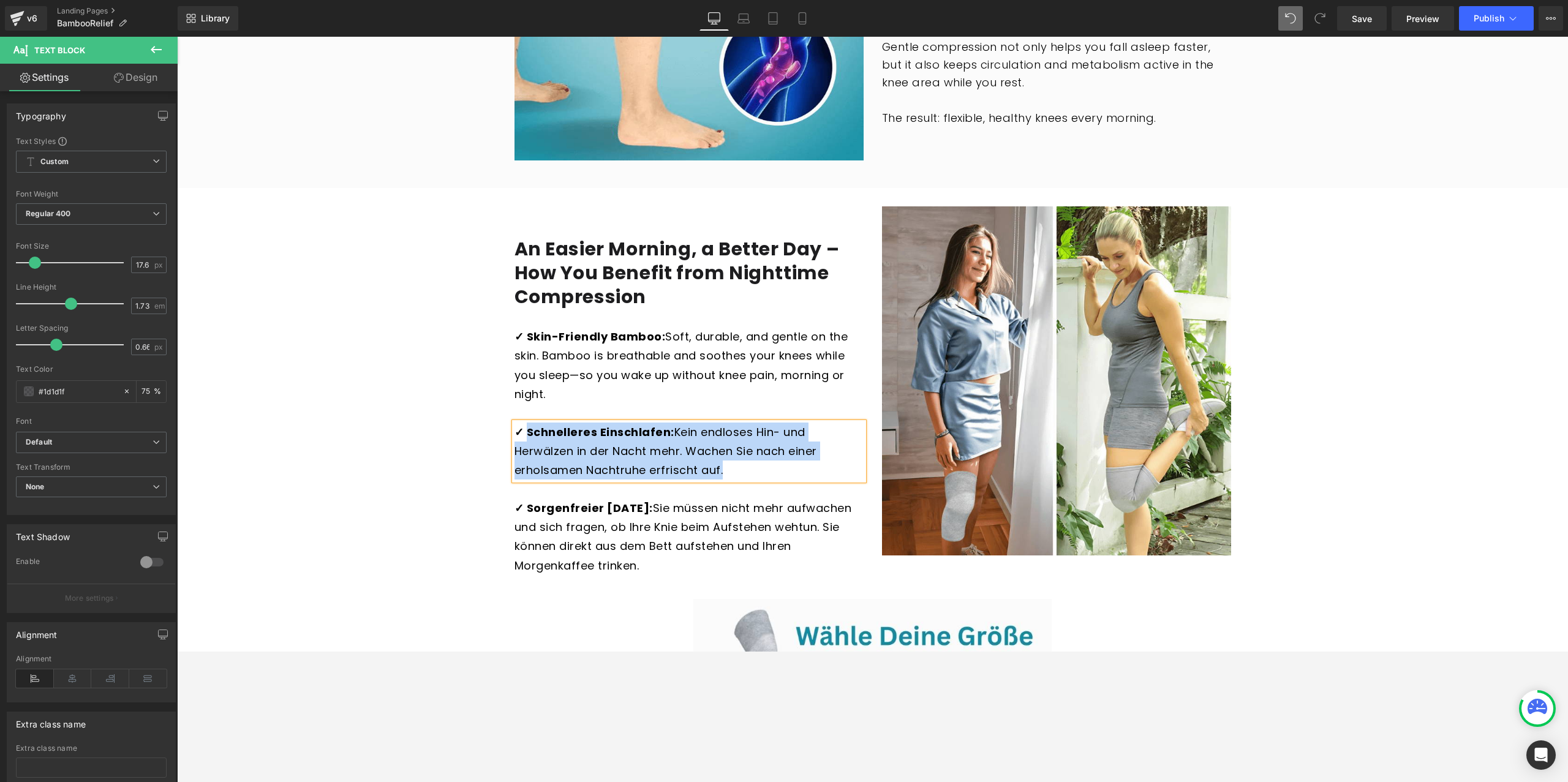
paste div
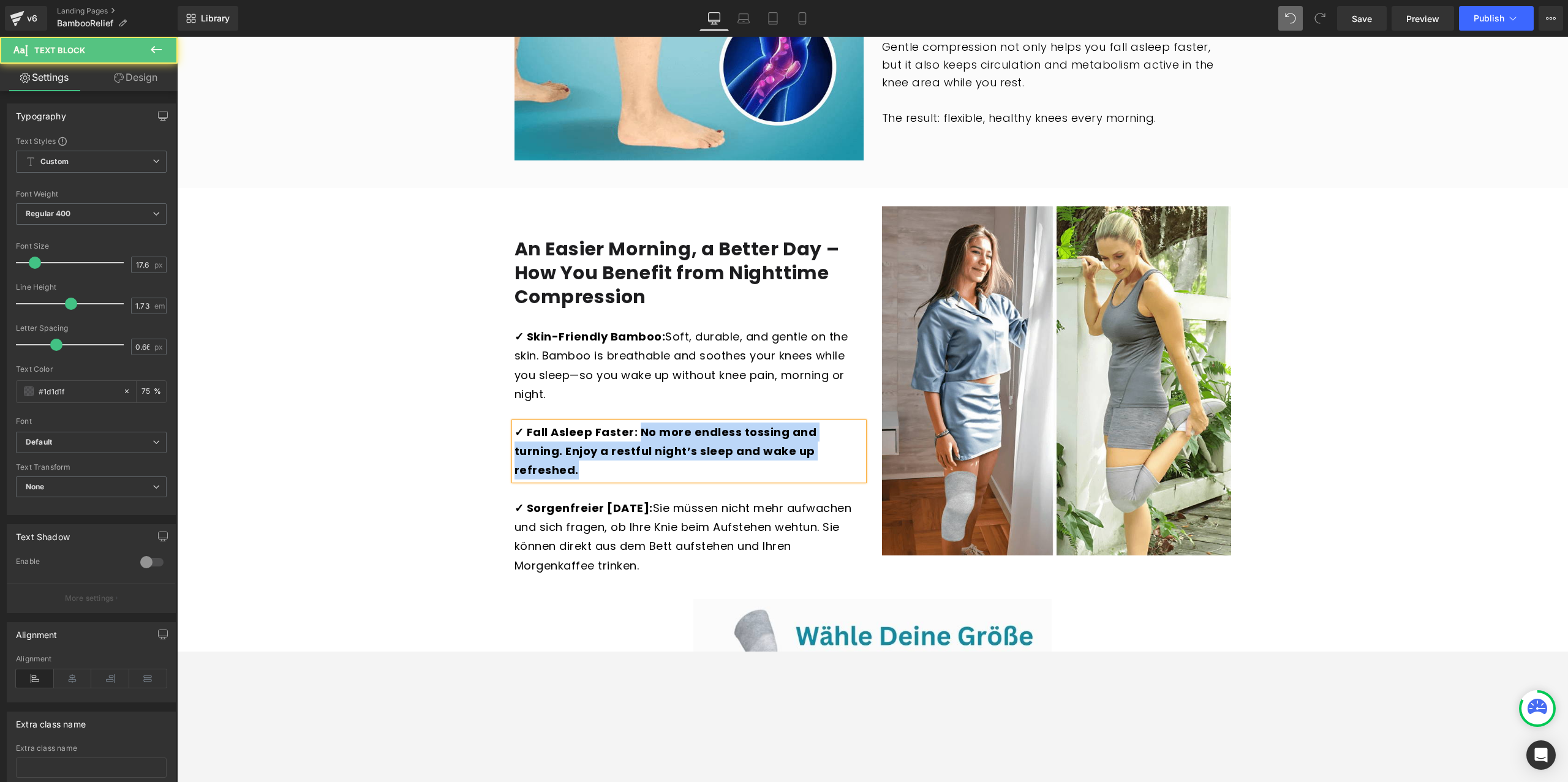
drag, startPoint x: 820, startPoint y: 437, endPoint x: 639, endPoint y: 411, distance: 182.9
click at [639, 422] on p "✓ Fall Asleep Faster: No more endless tossing and turning. Enjoy a restful nigh…" at bounding box center [689, 451] width 349 height 58
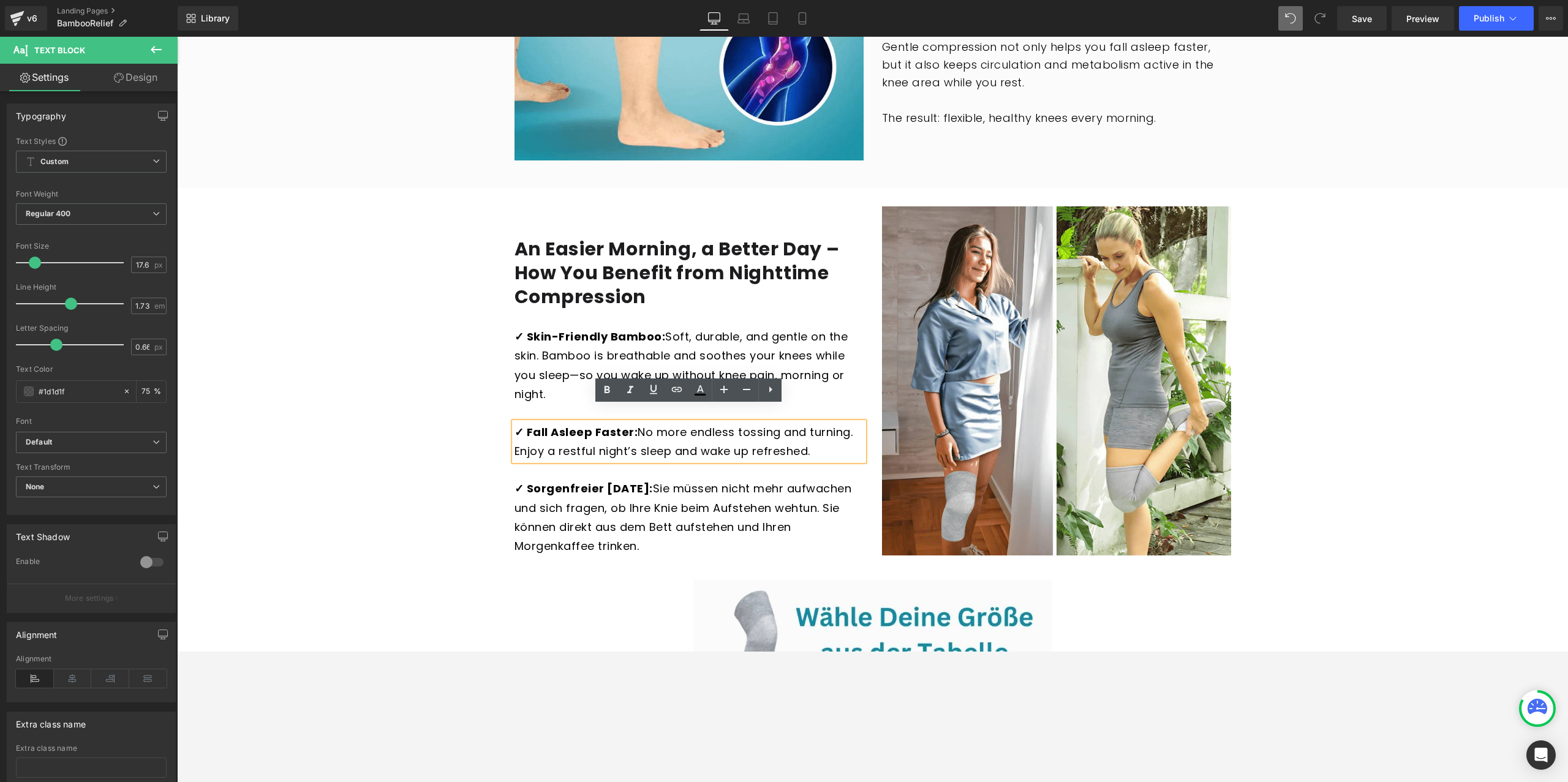
click at [580, 496] on span "✓ Sorgenfreier Morgen: Sie müssen nicht mehr aufwachen und sich fragen, ob Ihre…" at bounding box center [683, 517] width 338 height 73
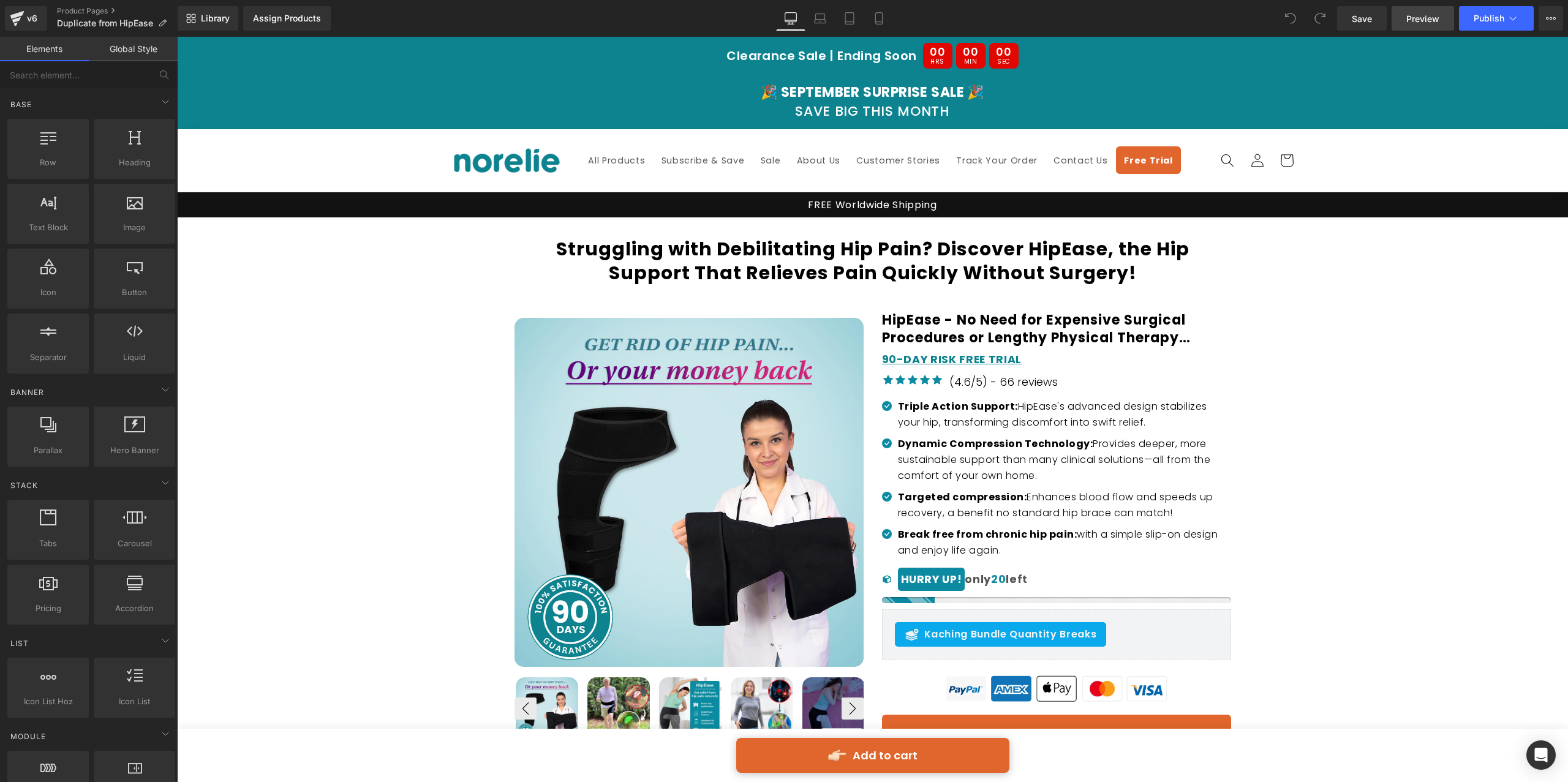
click at [1421, 26] on link "Preview" at bounding box center [1423, 18] width 62 height 24
click at [1546, 20] on icon at bounding box center [1551, 18] width 9 height 9
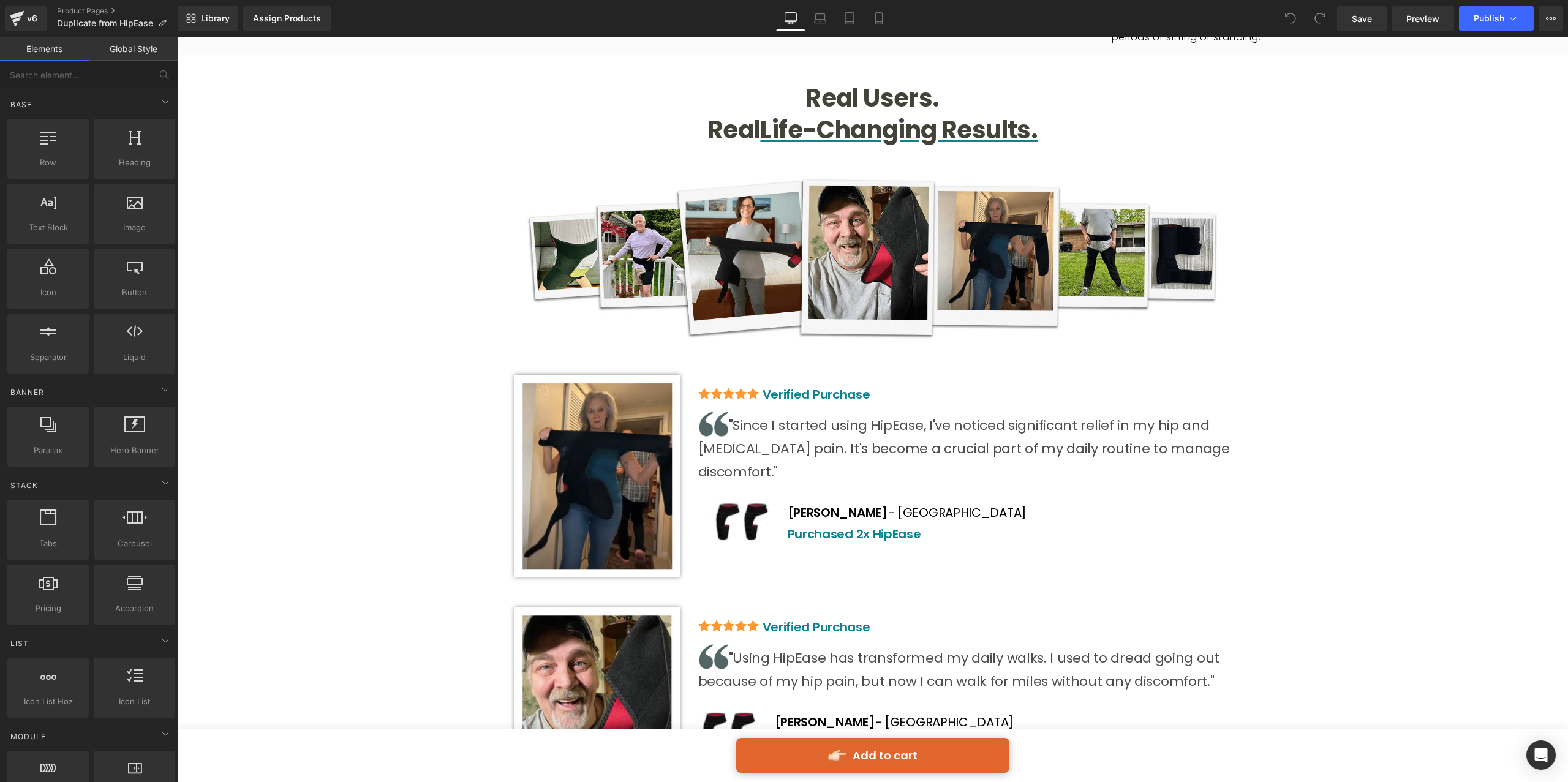
scroll to position [4873, 0]
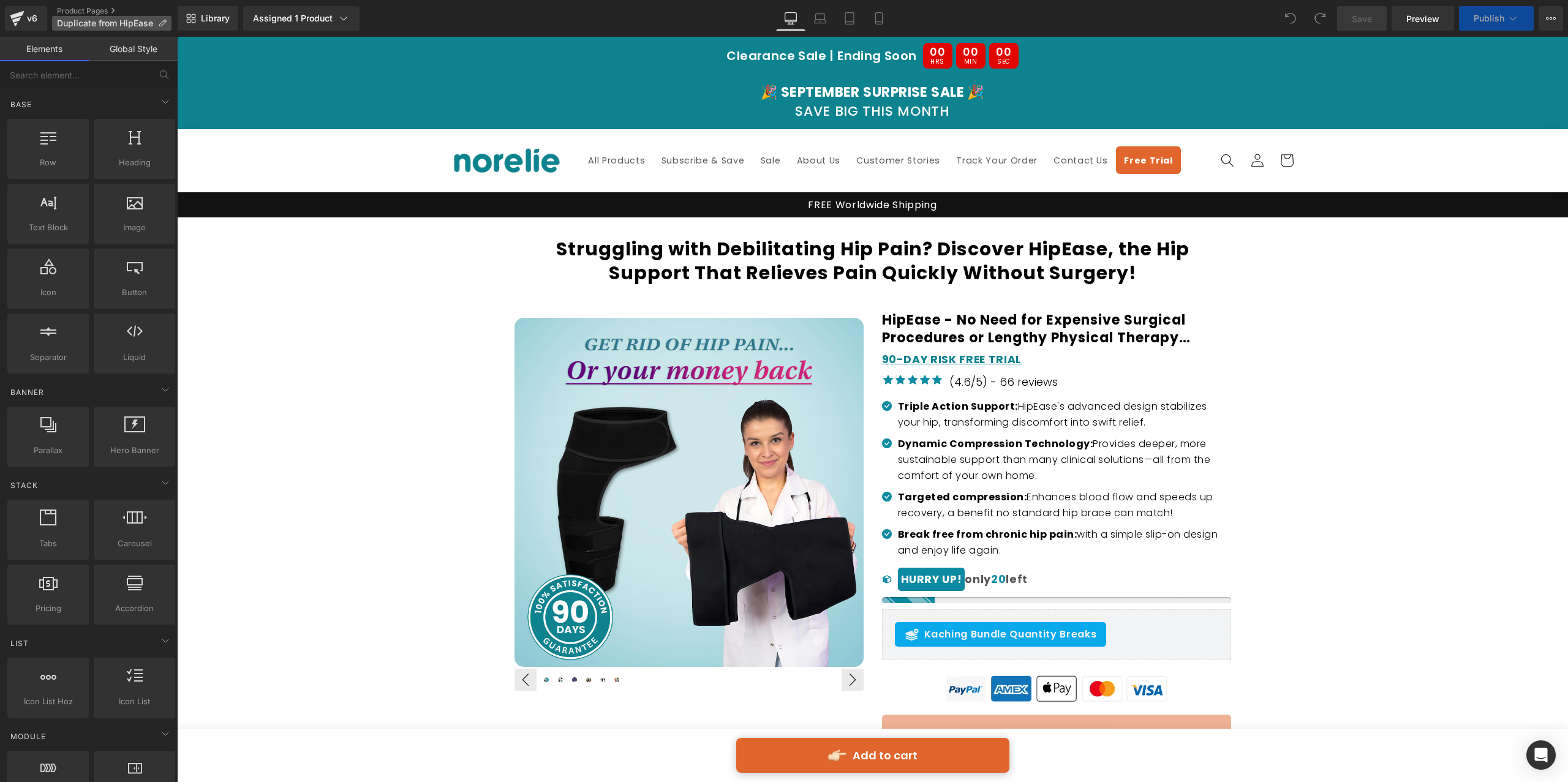
click at [106, 29] on p "Duplicate from HipEase" at bounding box center [112, 24] width 119 height 15
click at [121, 22] on span "Duplicate from HipEase" at bounding box center [105, 23] width 96 height 9
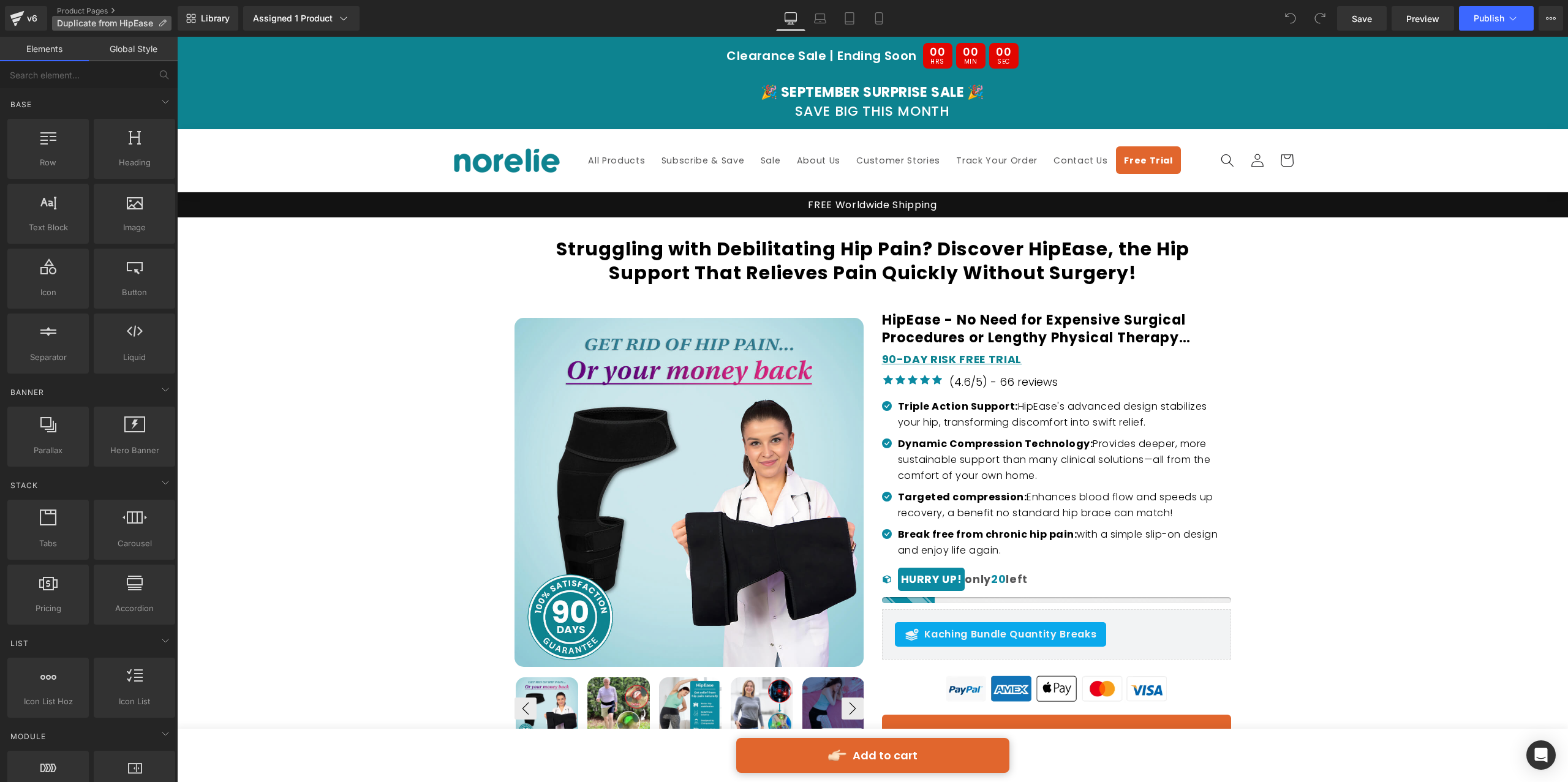
click at [125, 23] on span "Duplicate from HipEase" at bounding box center [105, 23] width 96 height 9
click at [123, 24] on span "Duplicate from HipEase" at bounding box center [105, 23] width 96 height 9
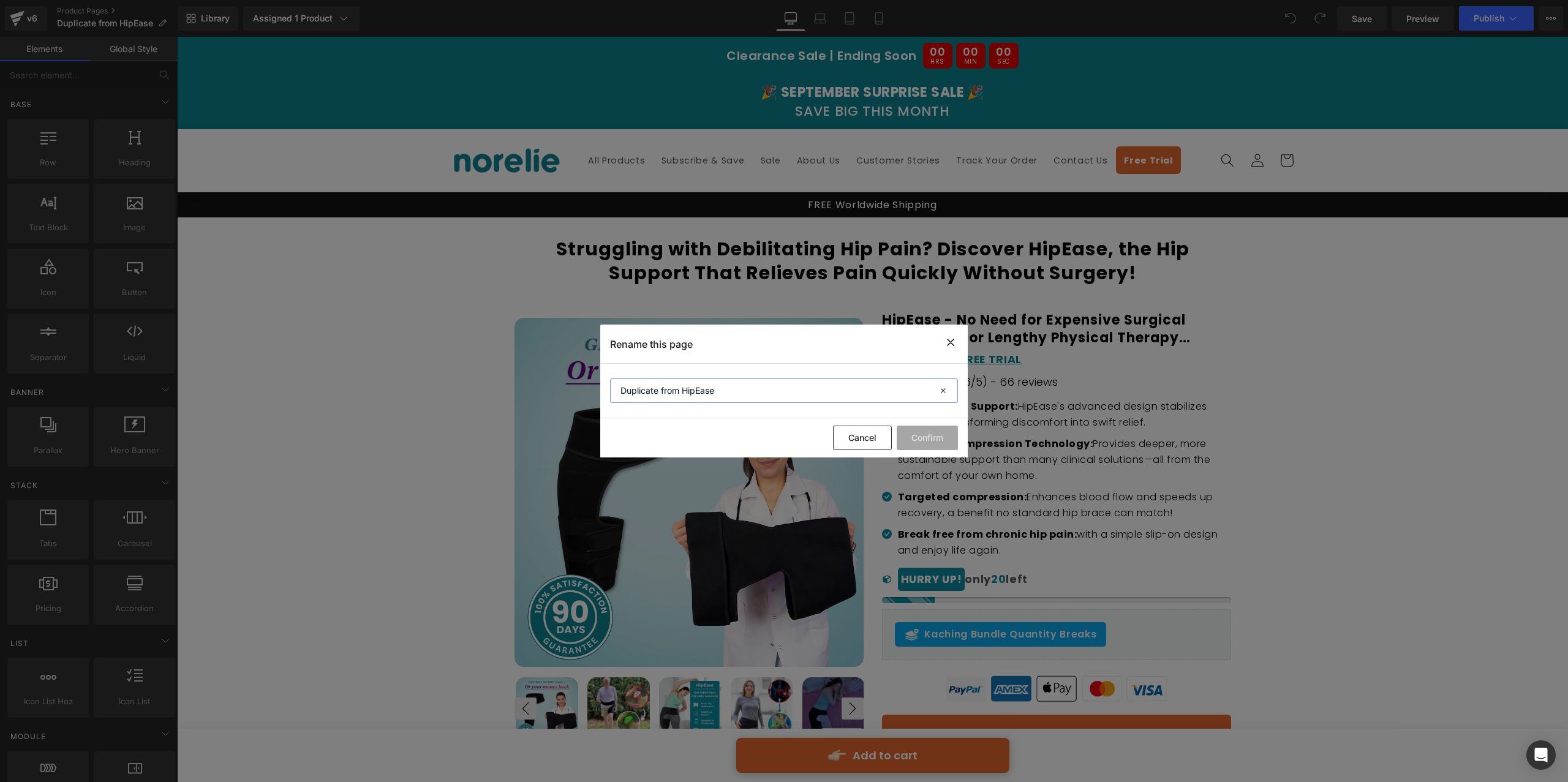
click at [683, 394] on input "Duplicate from HipEase" at bounding box center [784, 391] width 348 height 24
type input "HipEase"
click at [930, 446] on button "Confirm" at bounding box center [928, 438] width 61 height 24
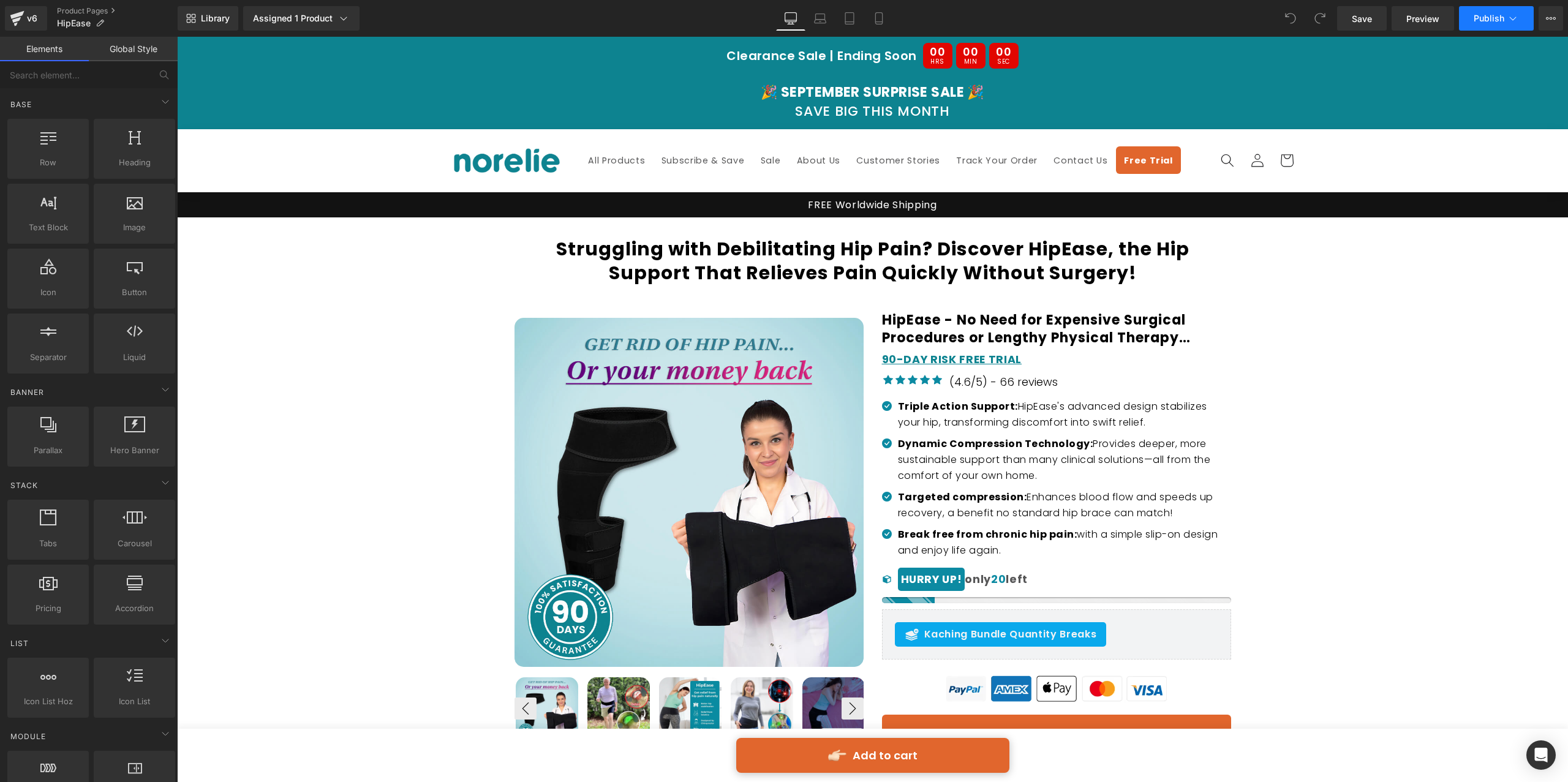
click at [1525, 22] on button "Publish" at bounding box center [1496, 18] width 74 height 24
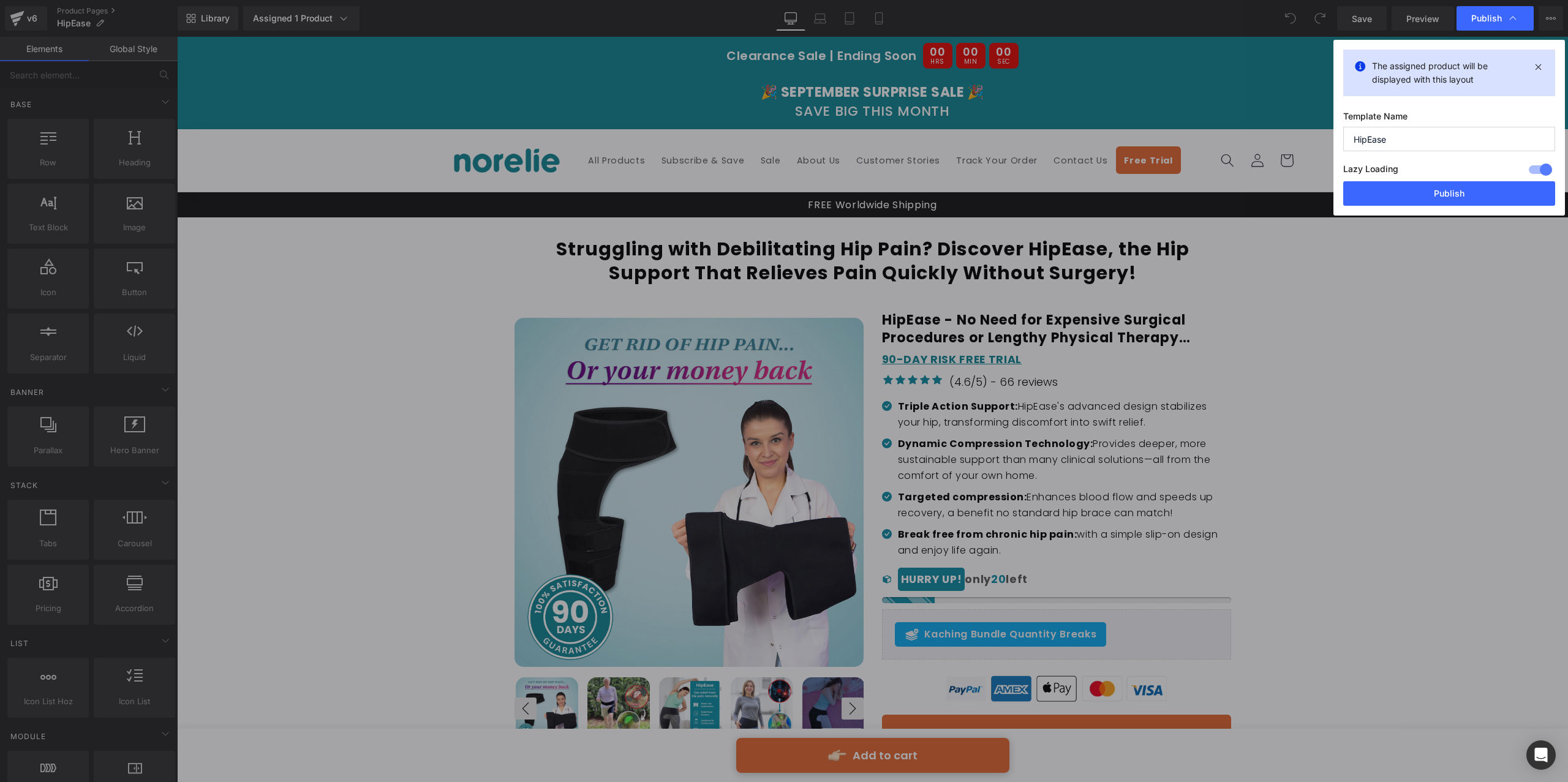
drag, startPoint x: 1502, startPoint y: 190, endPoint x: 1494, endPoint y: 70, distance: 120.3
click at [1488, 75] on div "The assigned product will be displayed with this layout Template Name HipEase L…" at bounding box center [1450, 128] width 232 height 176
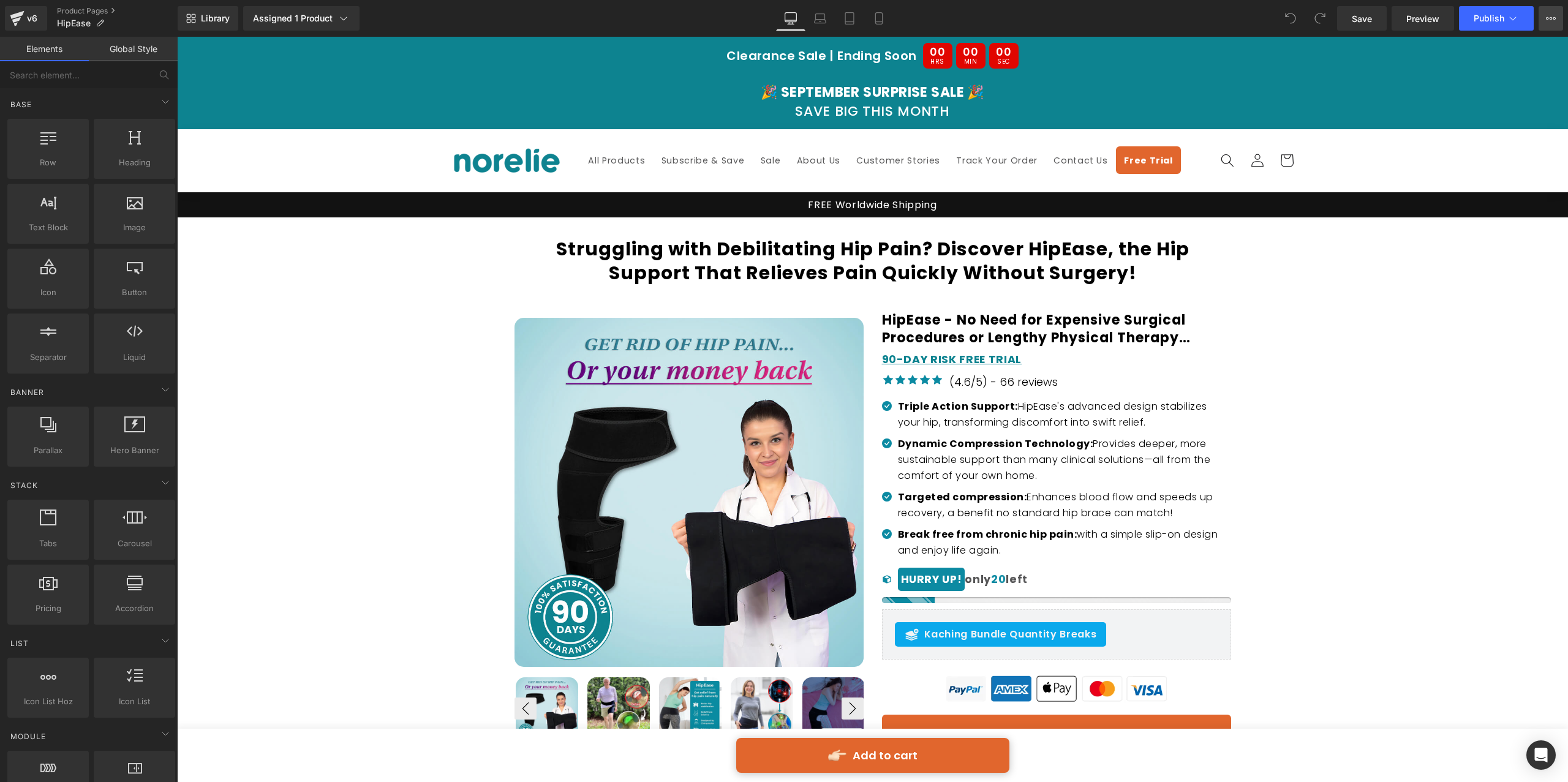
click at [1547, 22] on icon at bounding box center [1551, 18] width 9 height 9
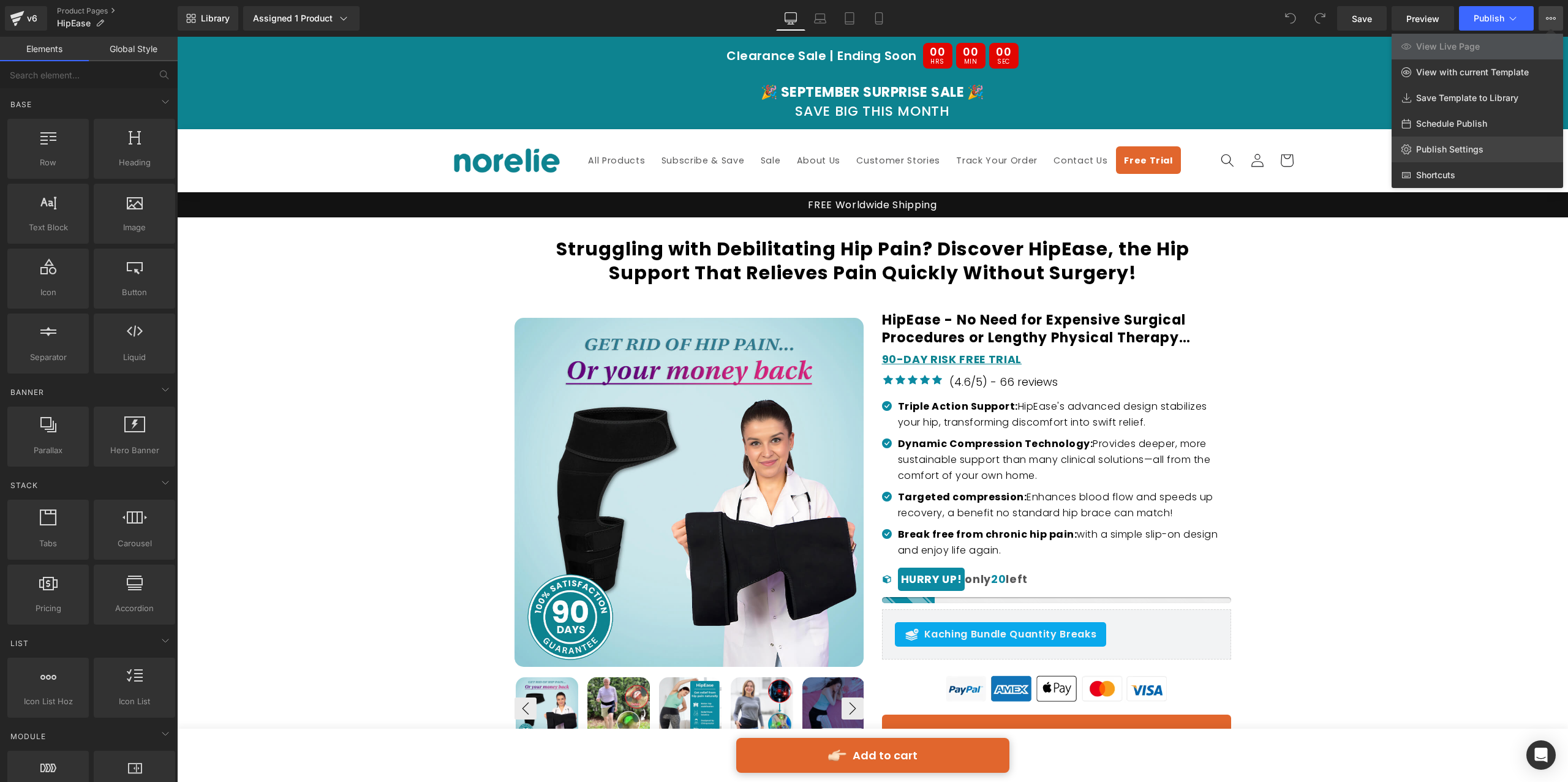
click at [1491, 142] on link "Publish Settings" at bounding box center [1477, 150] width 171 height 26
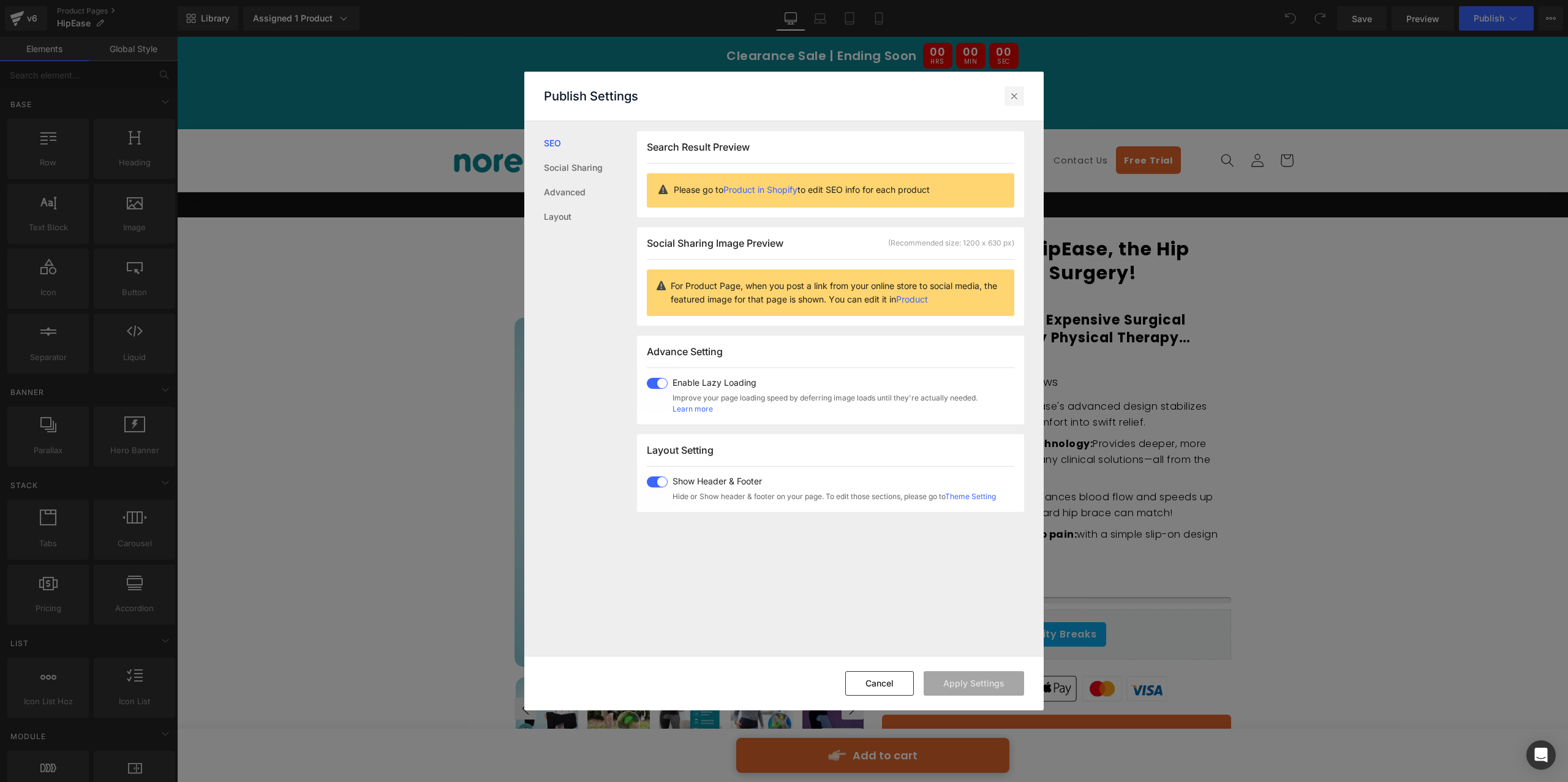
drag, startPoint x: 1014, startPoint y: 103, endPoint x: 1135, endPoint y: 44, distance: 134.6
click at [1014, 103] on div at bounding box center [1014, 96] width 20 height 20
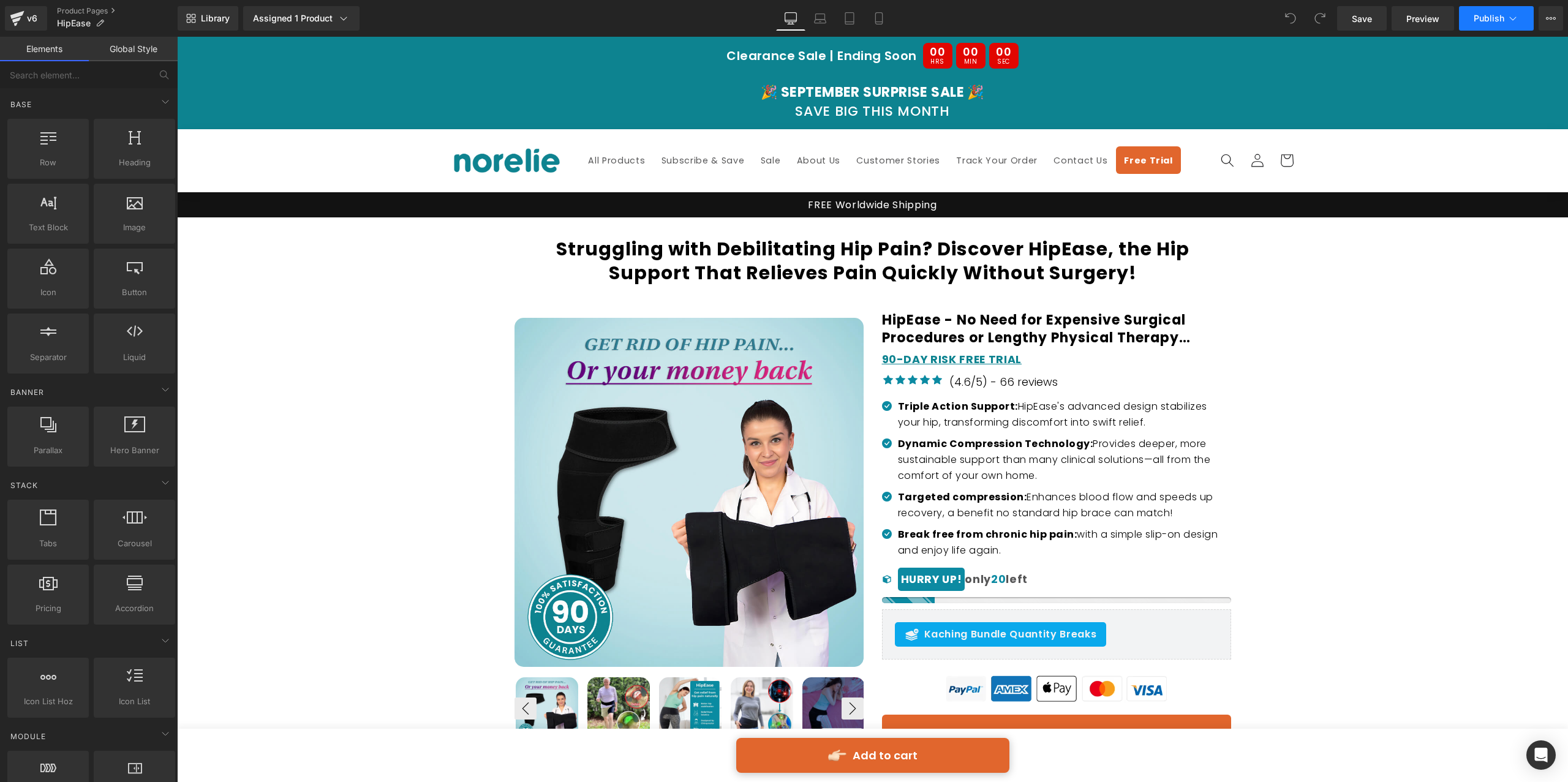
click at [1490, 22] on span "Publish" at bounding box center [1489, 18] width 30 height 9
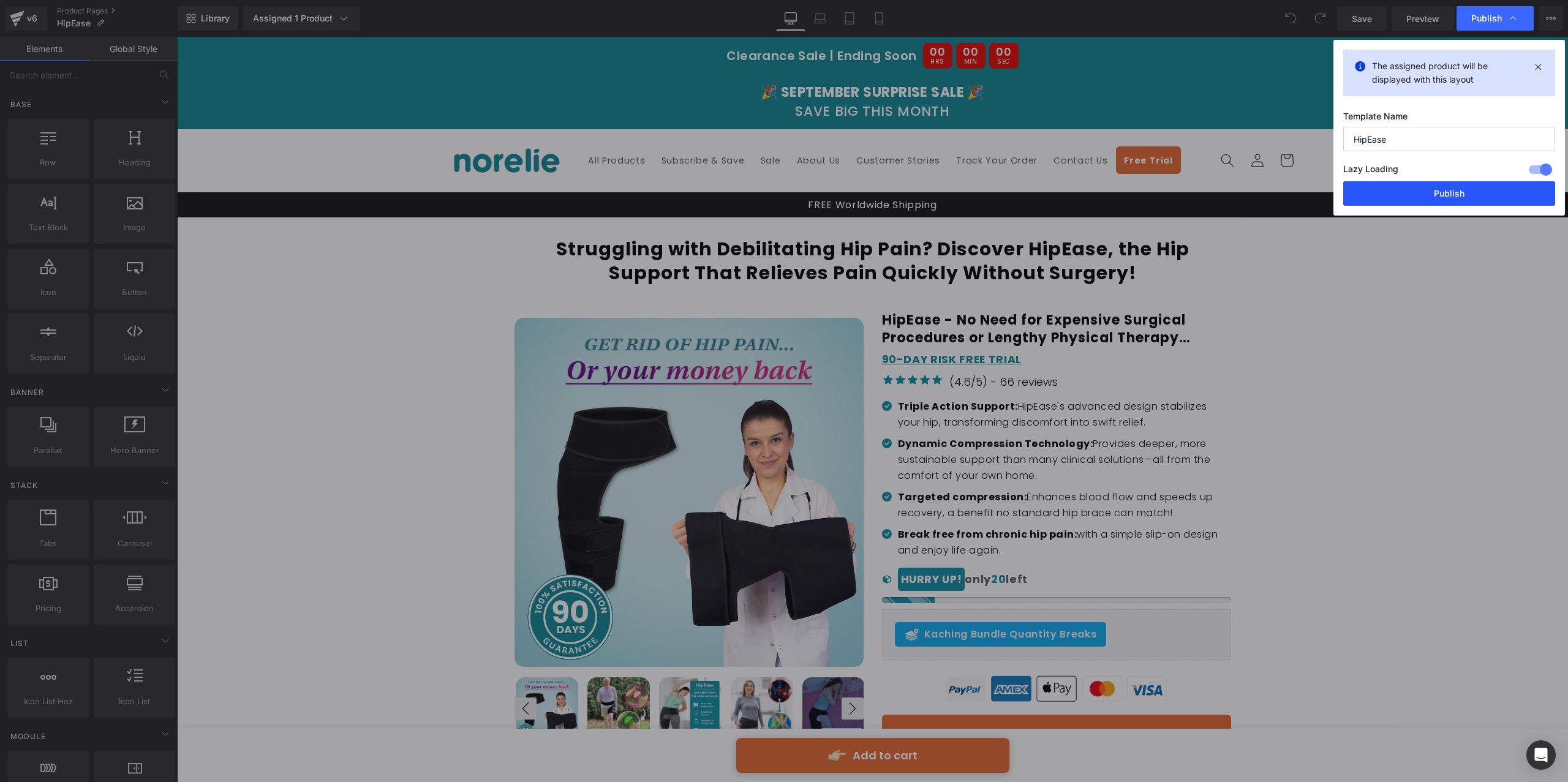
click at [1428, 194] on button "Publish" at bounding box center [1449, 194] width 212 height 24
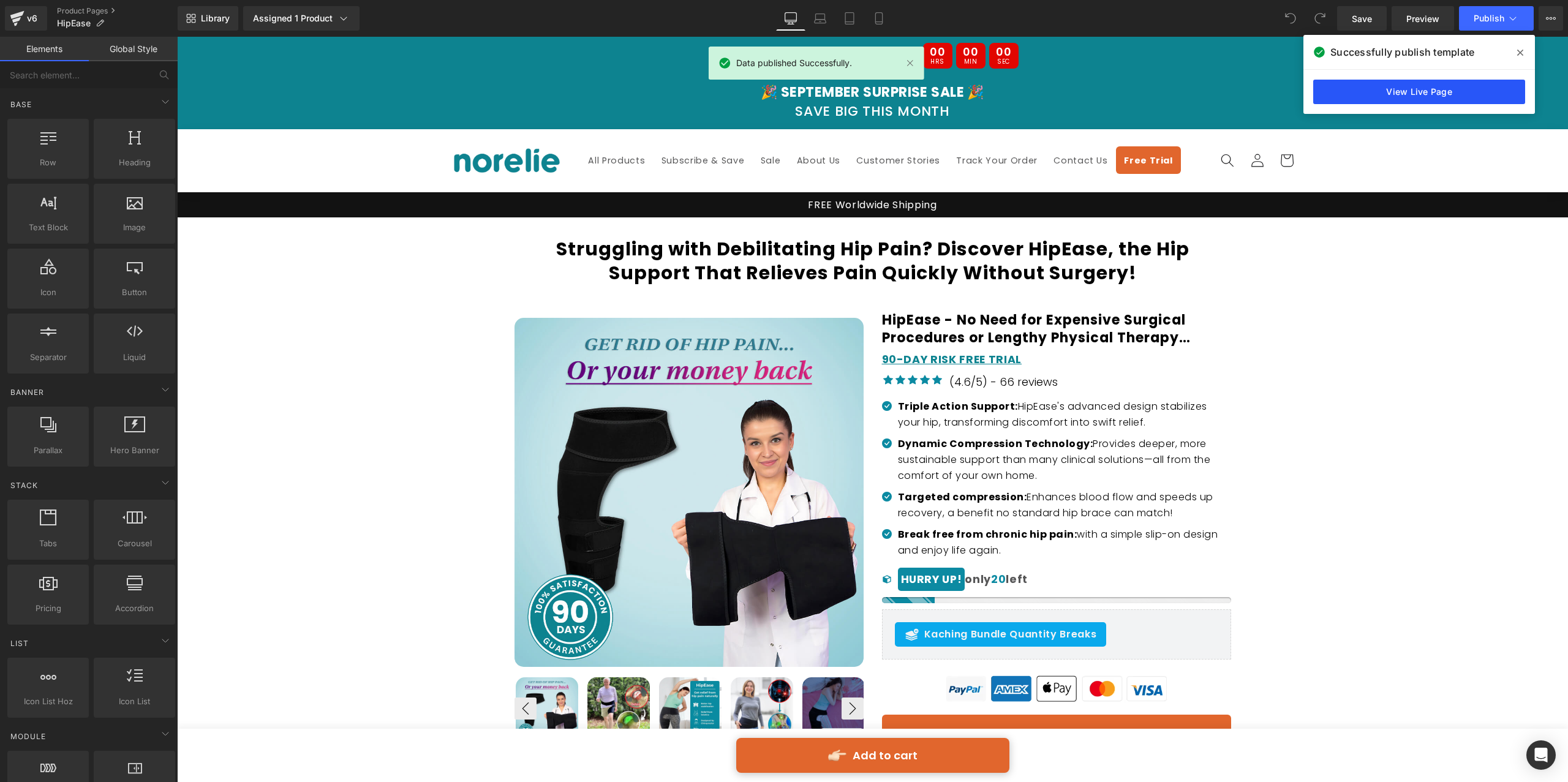
click at [1467, 103] on link "View Live Page" at bounding box center [1419, 92] width 212 height 24
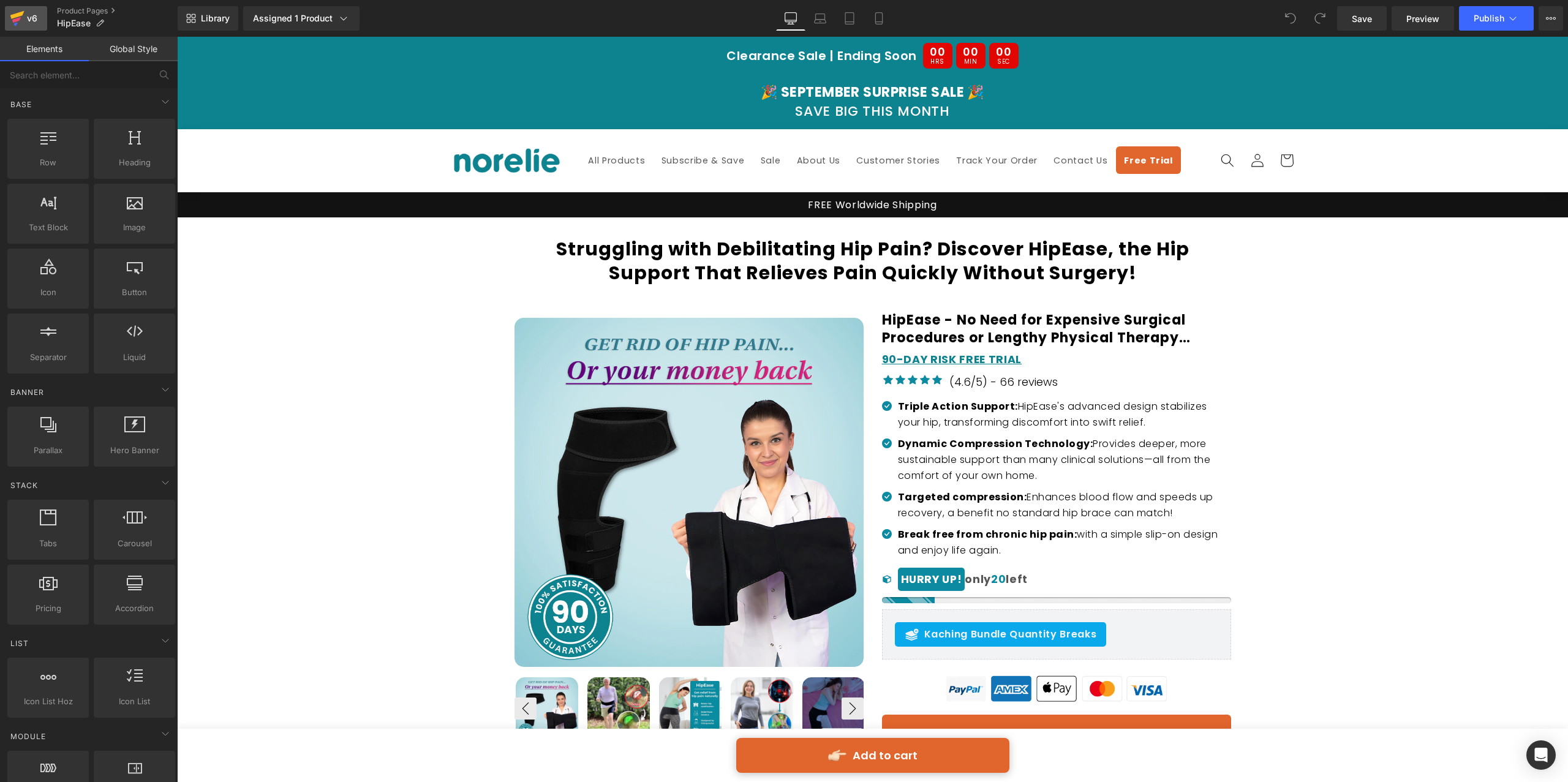
click at [16, 22] on icon at bounding box center [17, 18] width 15 height 30
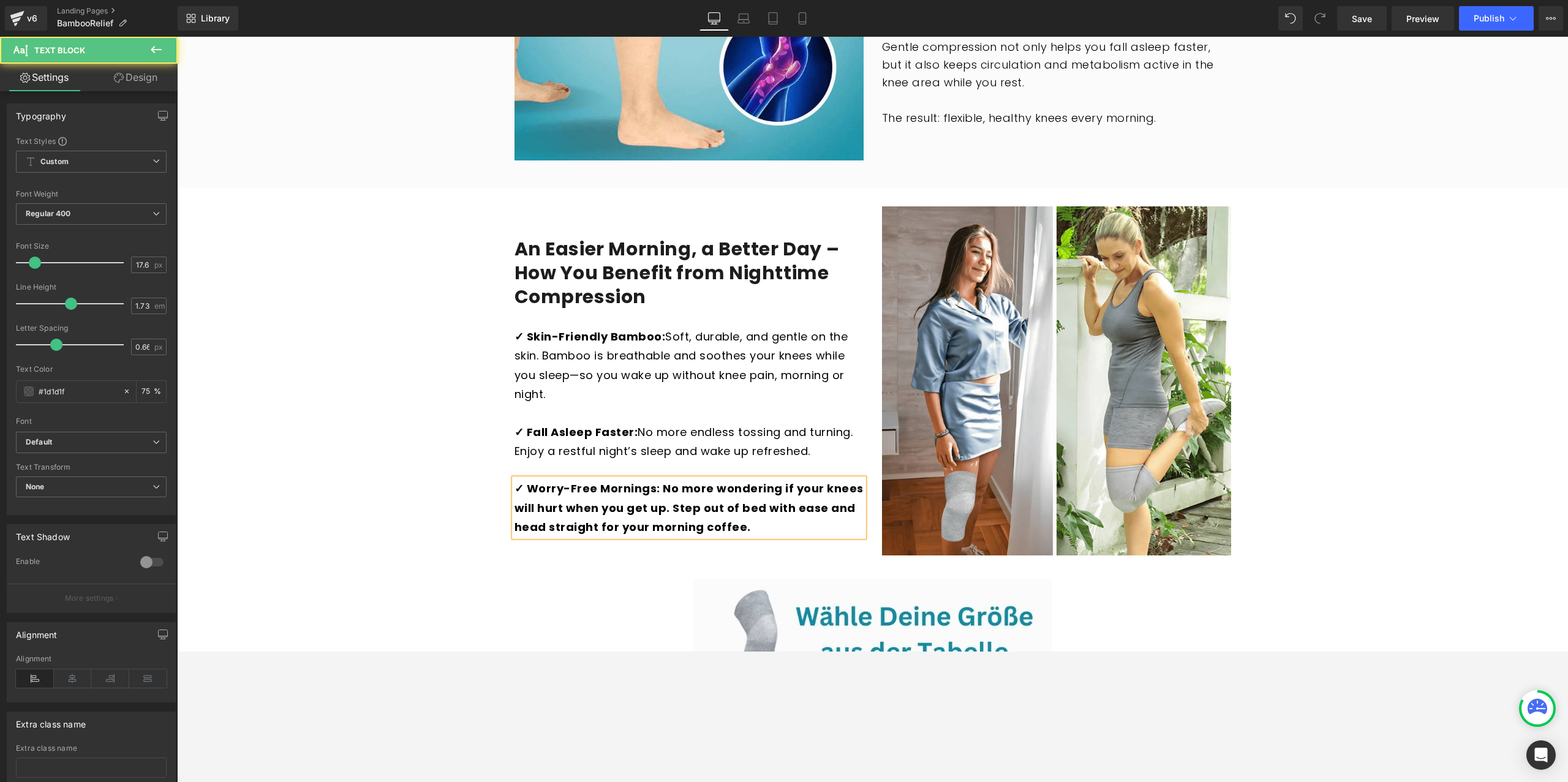
click at [663, 481] on strong "✓ Worry-Free Mornings: No more wondering if your knees will hurt when you get u…" at bounding box center [689, 508] width 349 height 54
click at [666, 481] on strong "✓ Worry-Free Mornings: No more wondering if your knees will hurt when you get u…" at bounding box center [689, 508] width 349 height 54
click at [665, 481] on strong "✓ Worry-Free Mornings: No more wondering if your knees will hurt when you get u…" at bounding box center [689, 508] width 349 height 54
click at [659, 481] on strong "✓ Worry-Free Mornings: No more wondering if your knees will hurt when you get u…" at bounding box center [689, 508] width 349 height 54
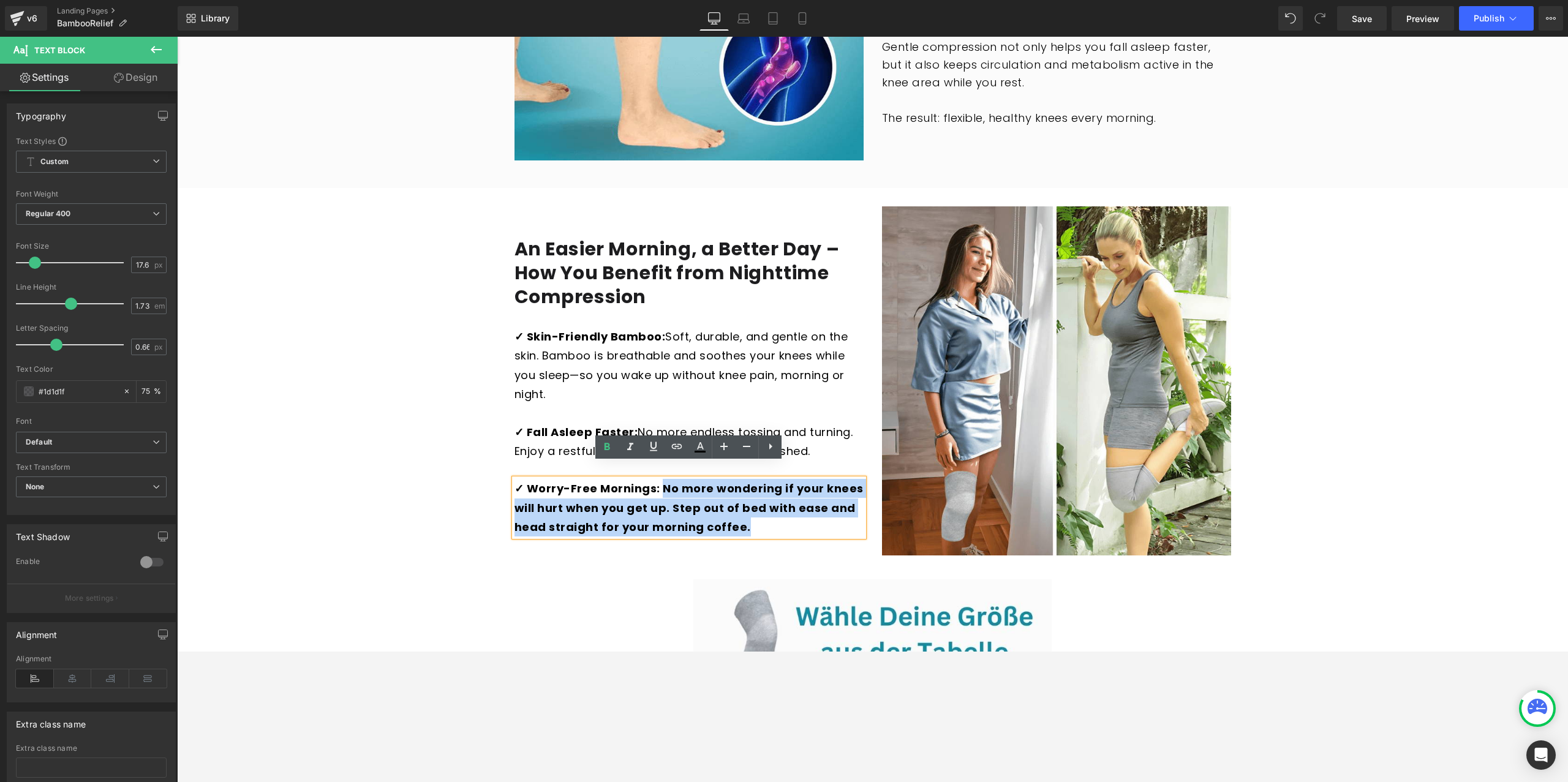
drag, startPoint x: 659, startPoint y: 473, endPoint x: 758, endPoint y: 520, distance: 109.6
click at [758, 520] on p "✓ Worry-Free Mornings: No more wondering if your knees will hurt when you get u…" at bounding box center [689, 508] width 349 height 58
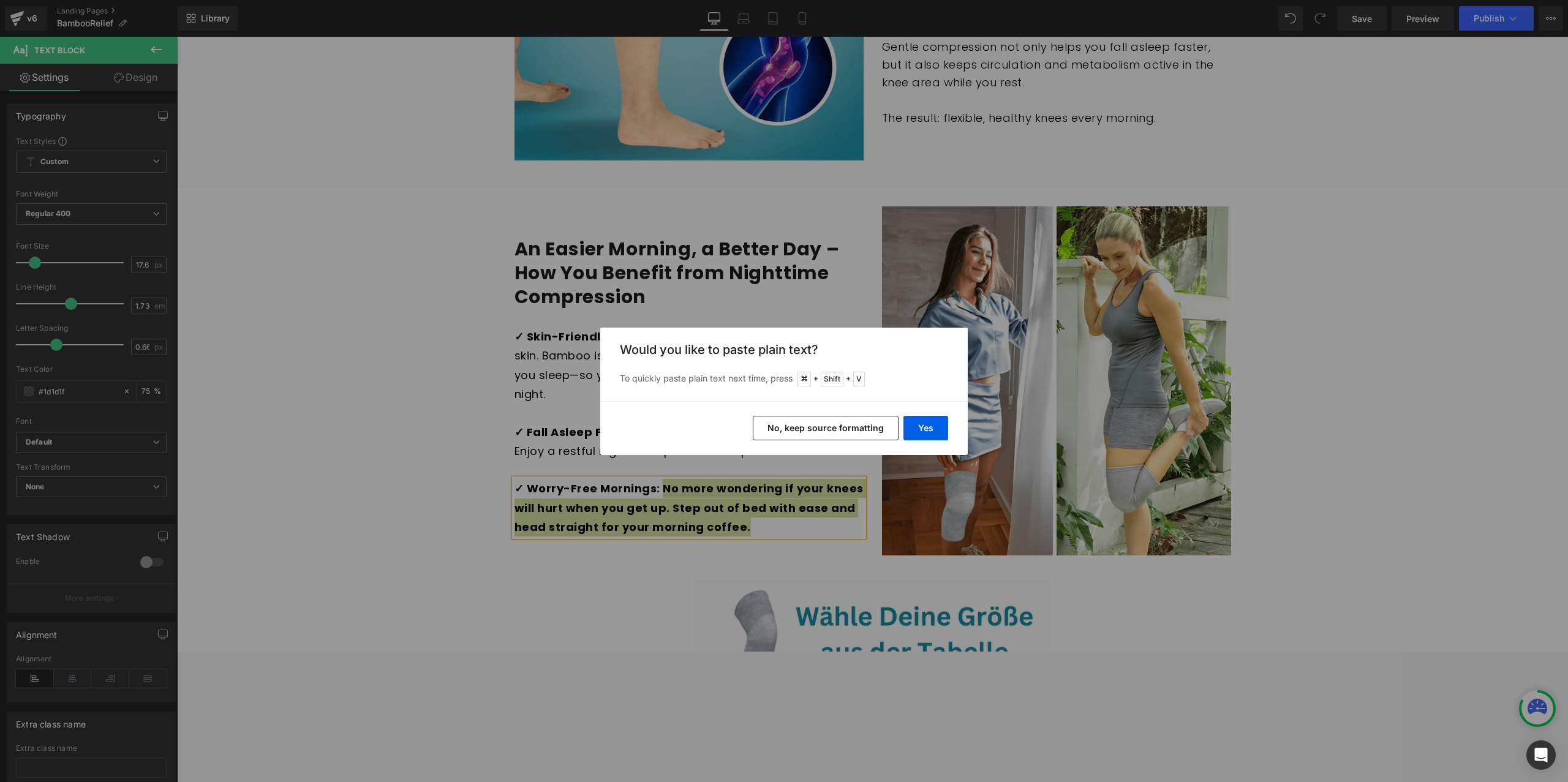
click at [819, 491] on div "Back to Library Insert Would you like to paste plain text? To quickly paste pla…" at bounding box center [784, 391] width 1568 height 782
click at [875, 424] on button "No, keep source formatting" at bounding box center [825, 428] width 146 height 24
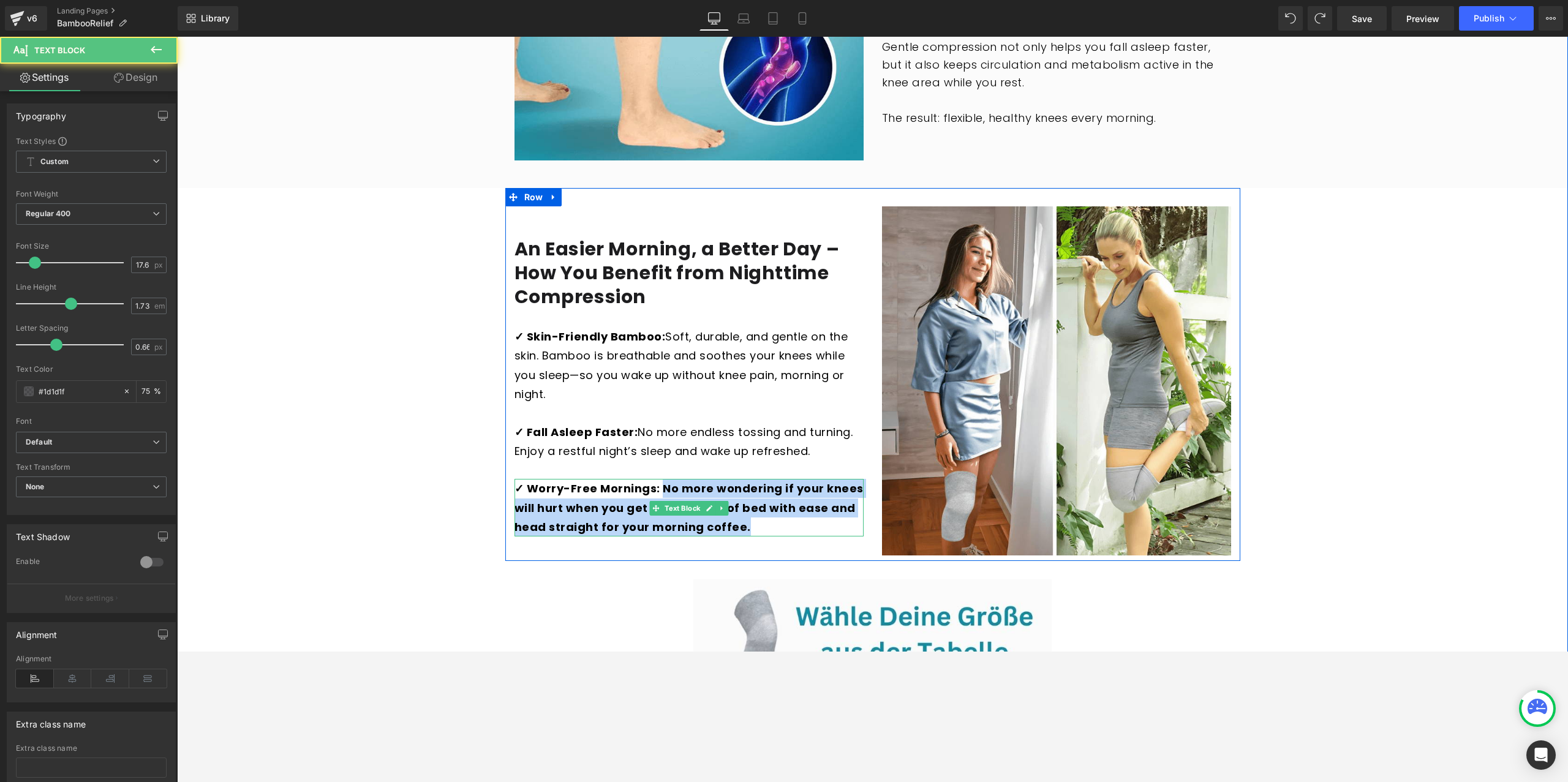
drag, startPoint x: 757, startPoint y: 515, endPoint x: 663, endPoint y: 477, distance: 101.4
click at [663, 479] on p "✓ Worry-Free Mornings: No more wondering if your knees will hurt when you get u…" at bounding box center [689, 508] width 349 height 58
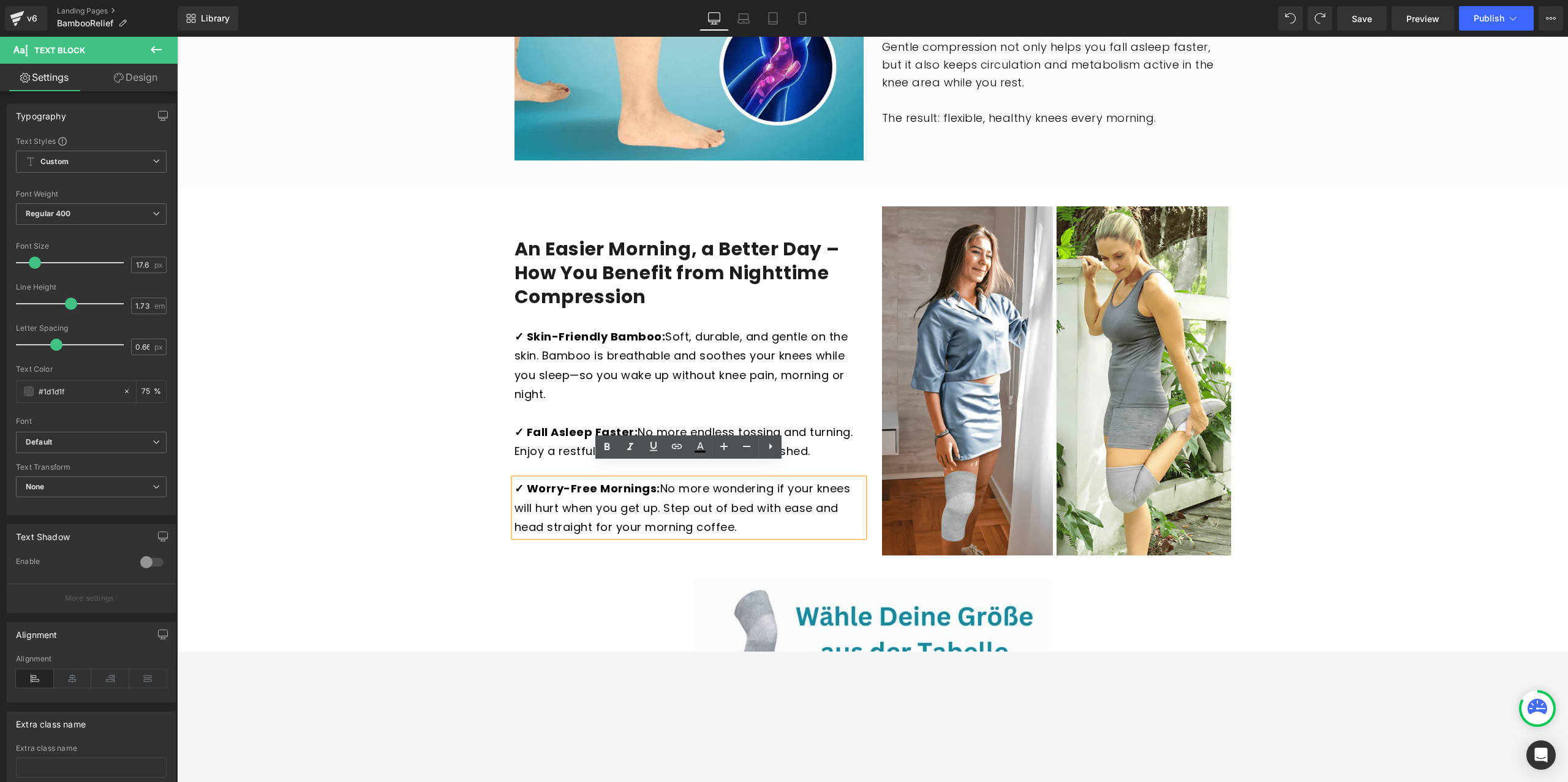
click at [568, 588] on div at bounding box center [873, 758] width 717 height 358
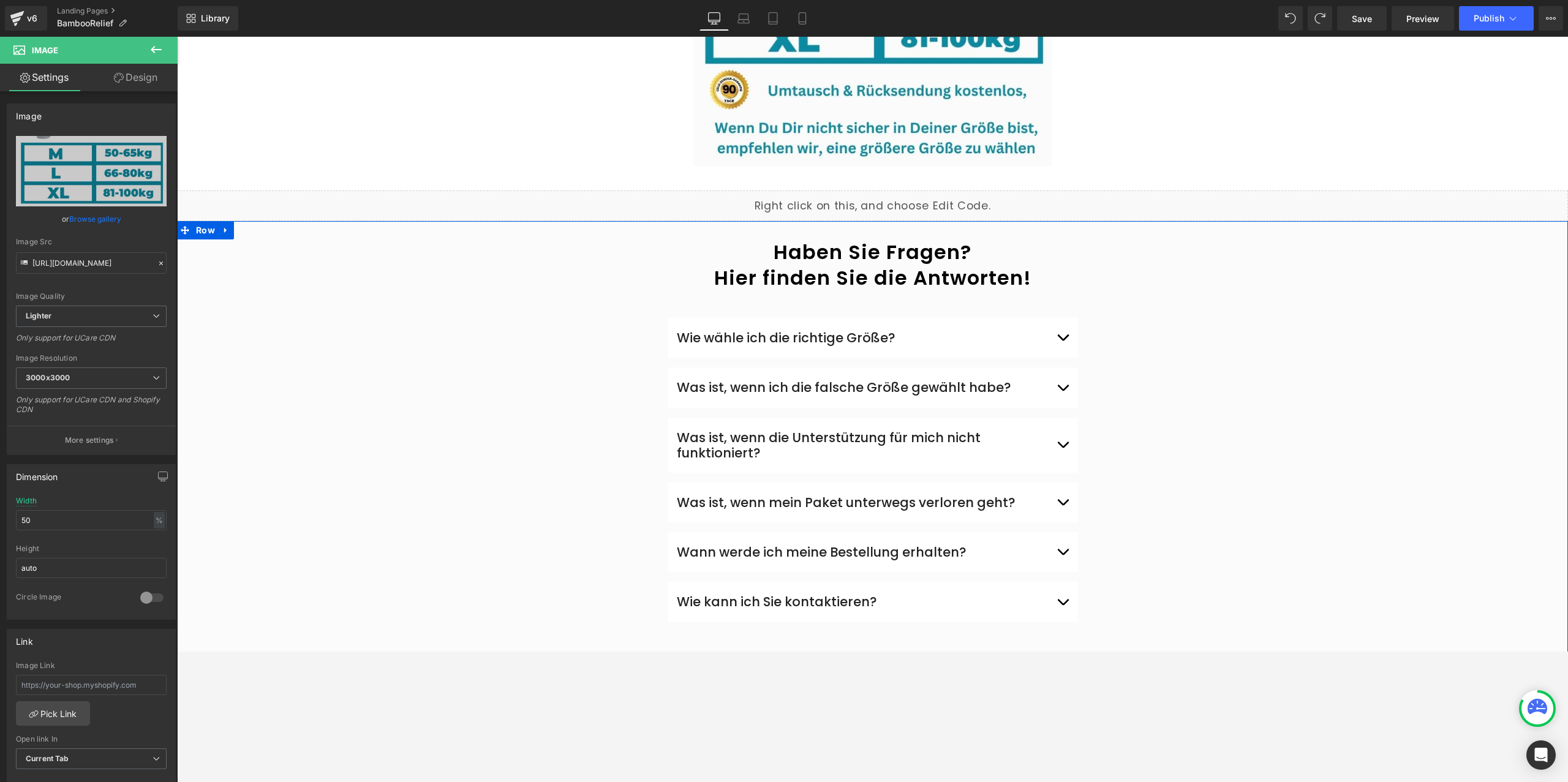
scroll to position [3080, 0]
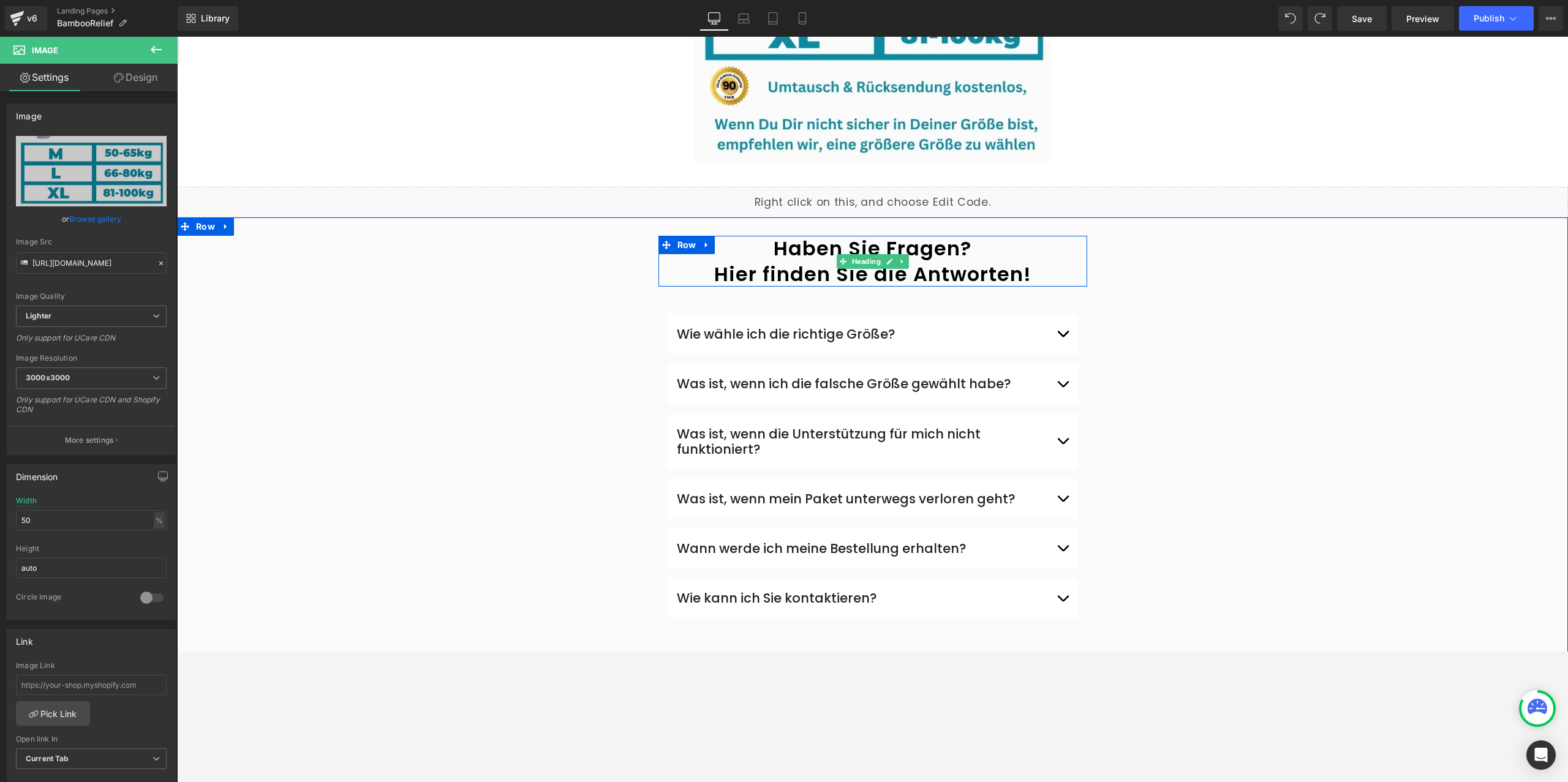
click at [825, 236] on h1 "Haben Sie Fragen?" at bounding box center [873, 248] width 429 height 26
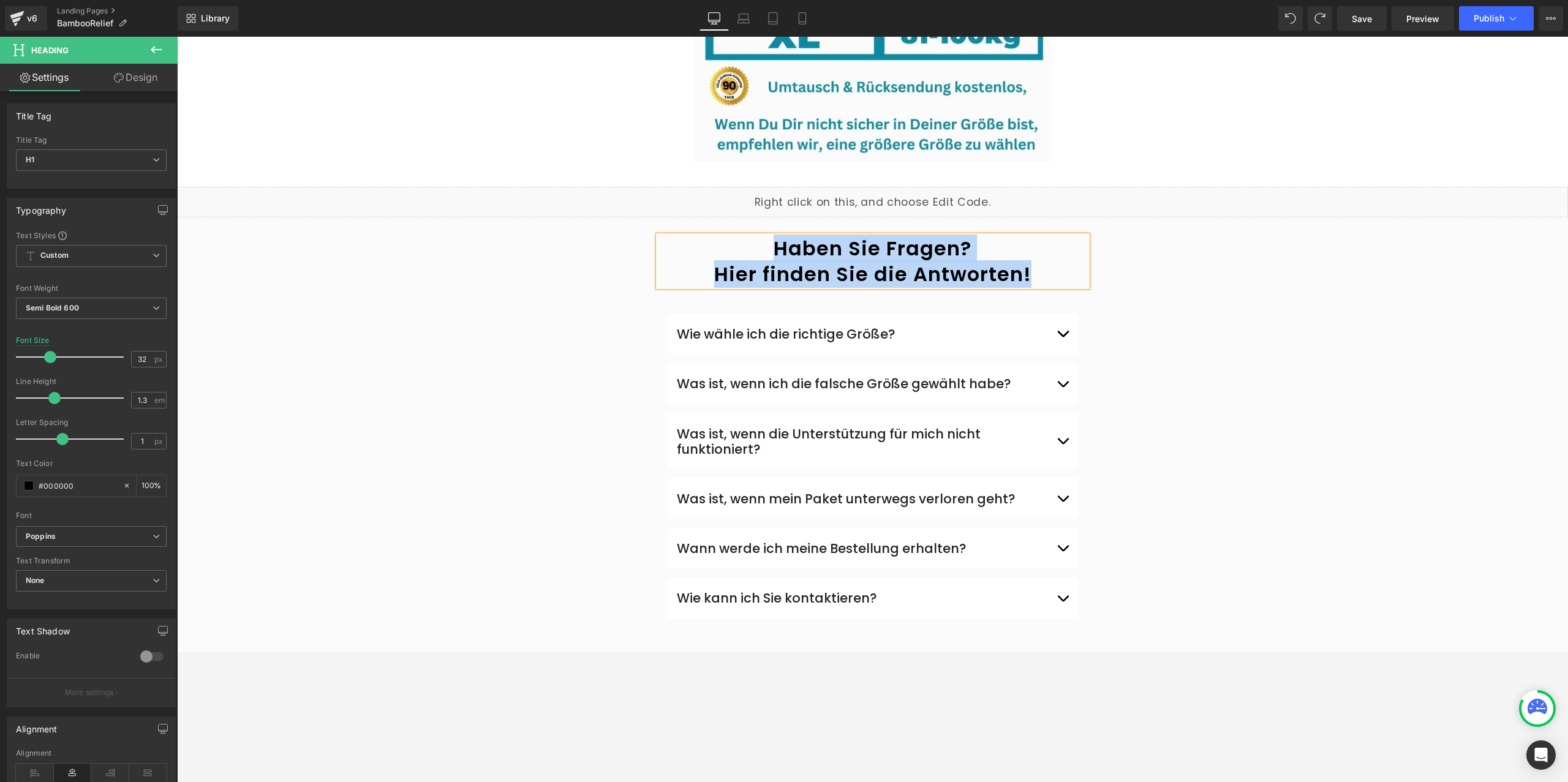
paste div
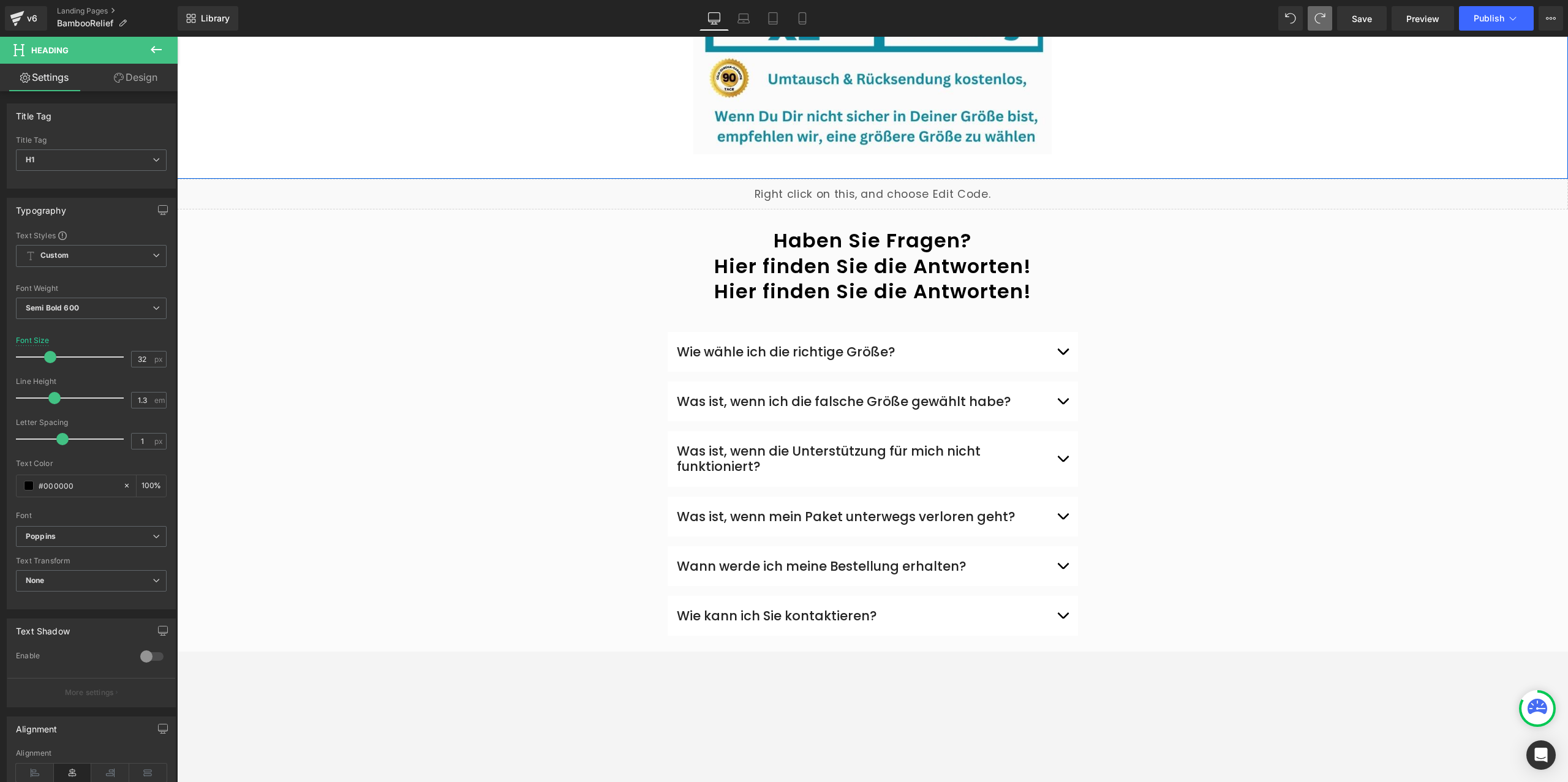
scroll to position [3252, 0]
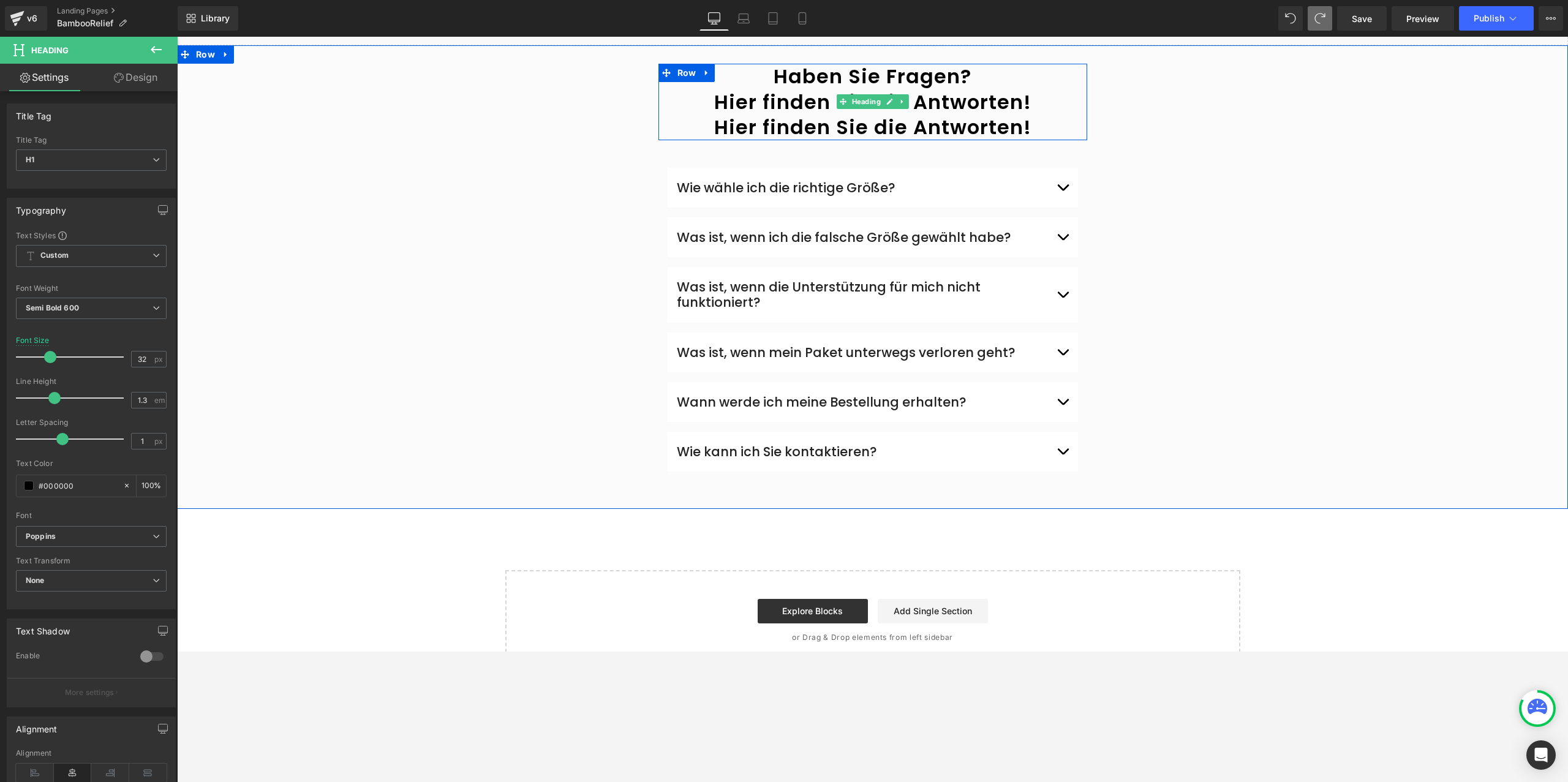
click at [880, 89] on h1 "Hier finden Sie die Antworten!" at bounding box center [873, 102] width 429 height 26
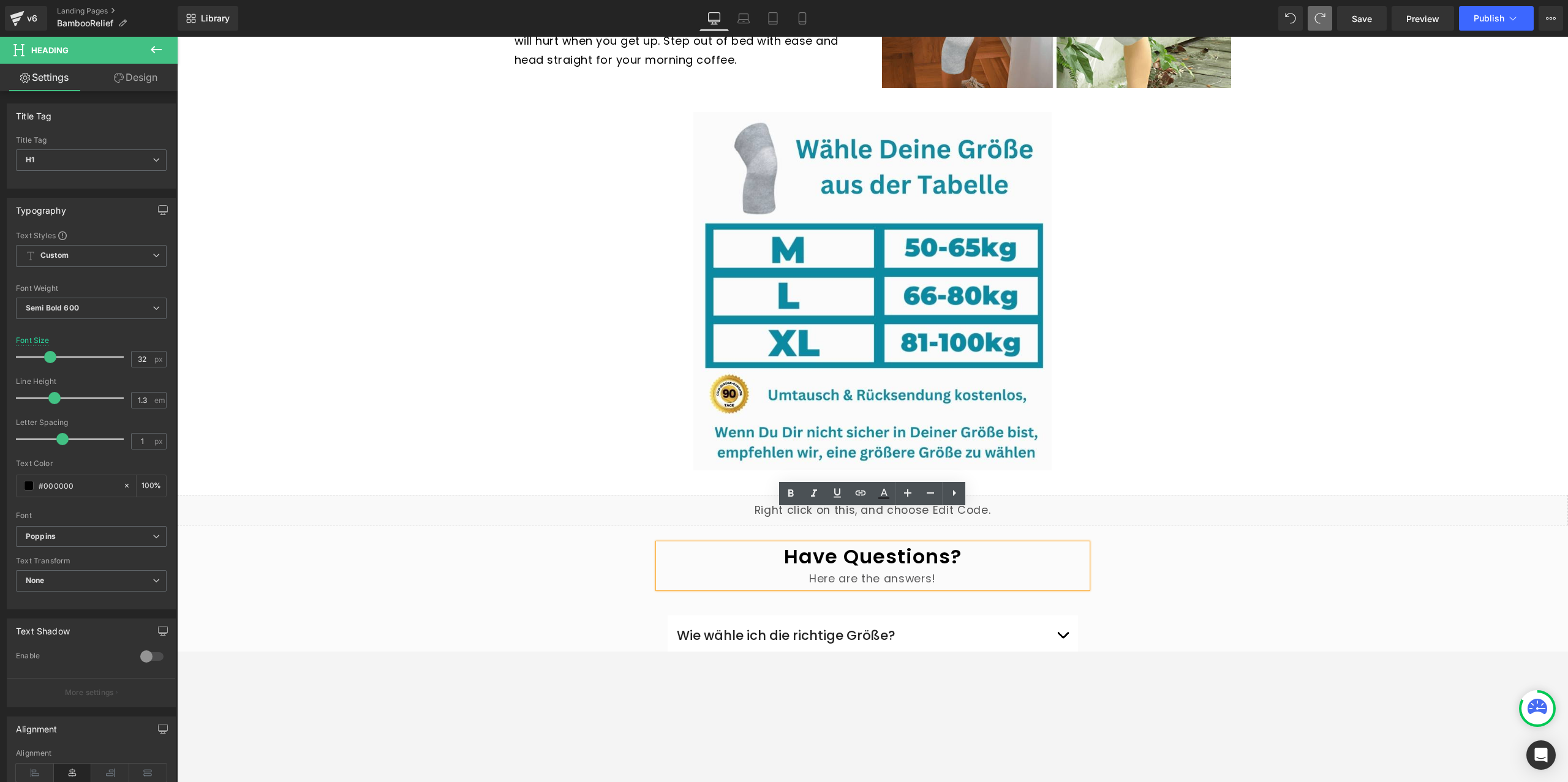
scroll to position [2789, 0]
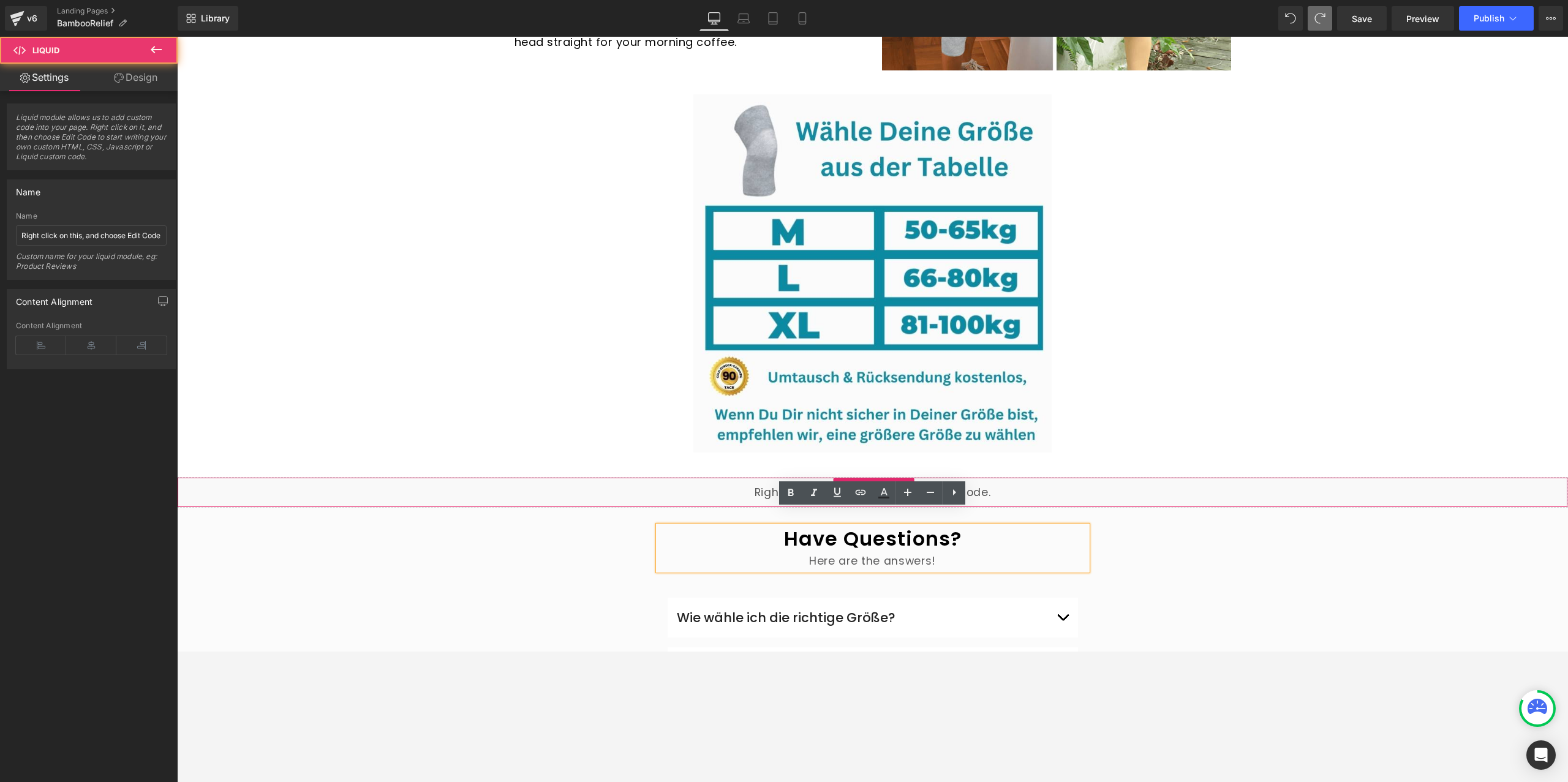
click at [1252, 477] on div "Liquid" at bounding box center [872, 492] width 1391 height 30
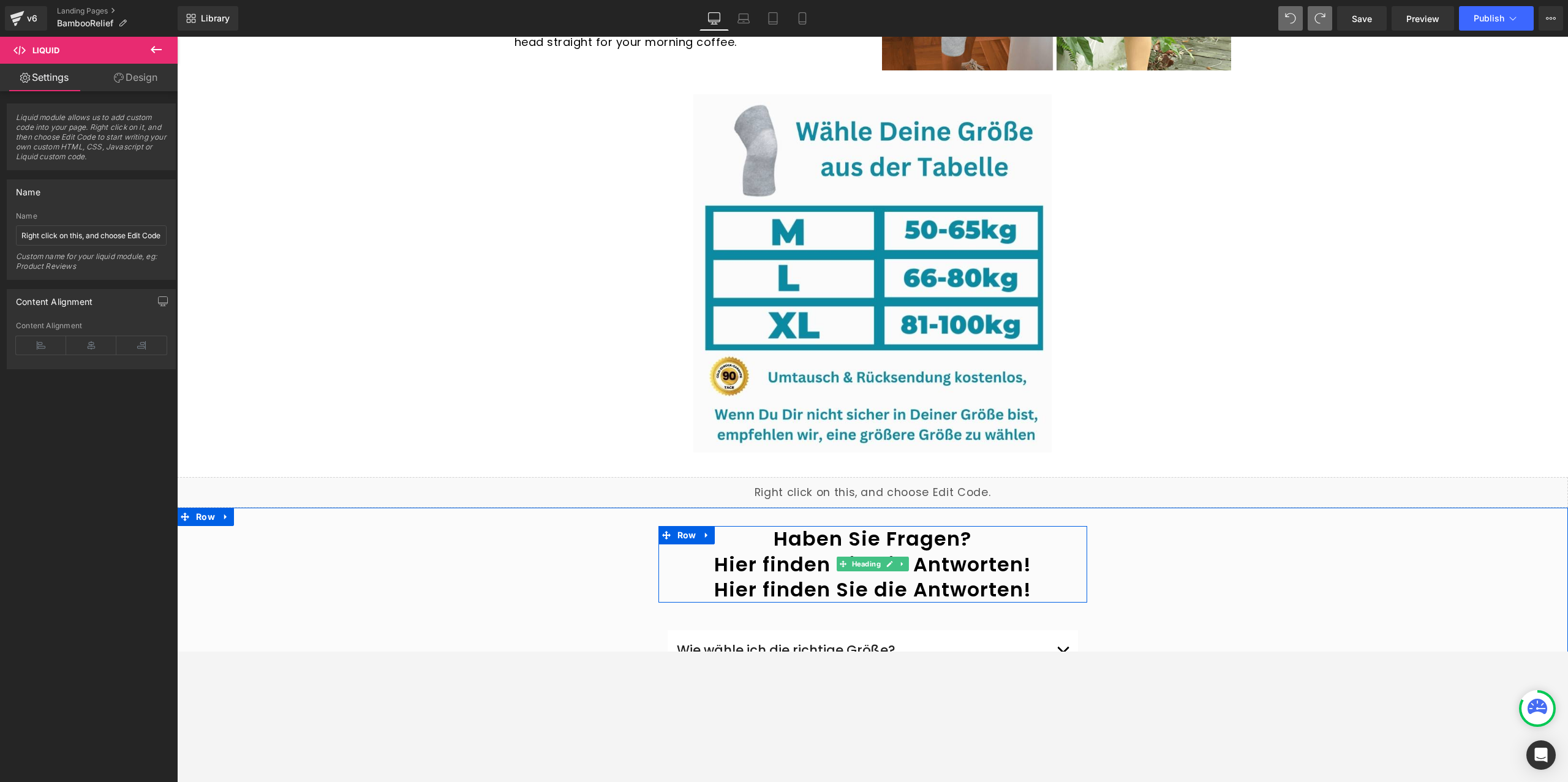
click at [970, 528] on h1 "Haben Sie Fragen?" at bounding box center [873, 539] width 429 height 26
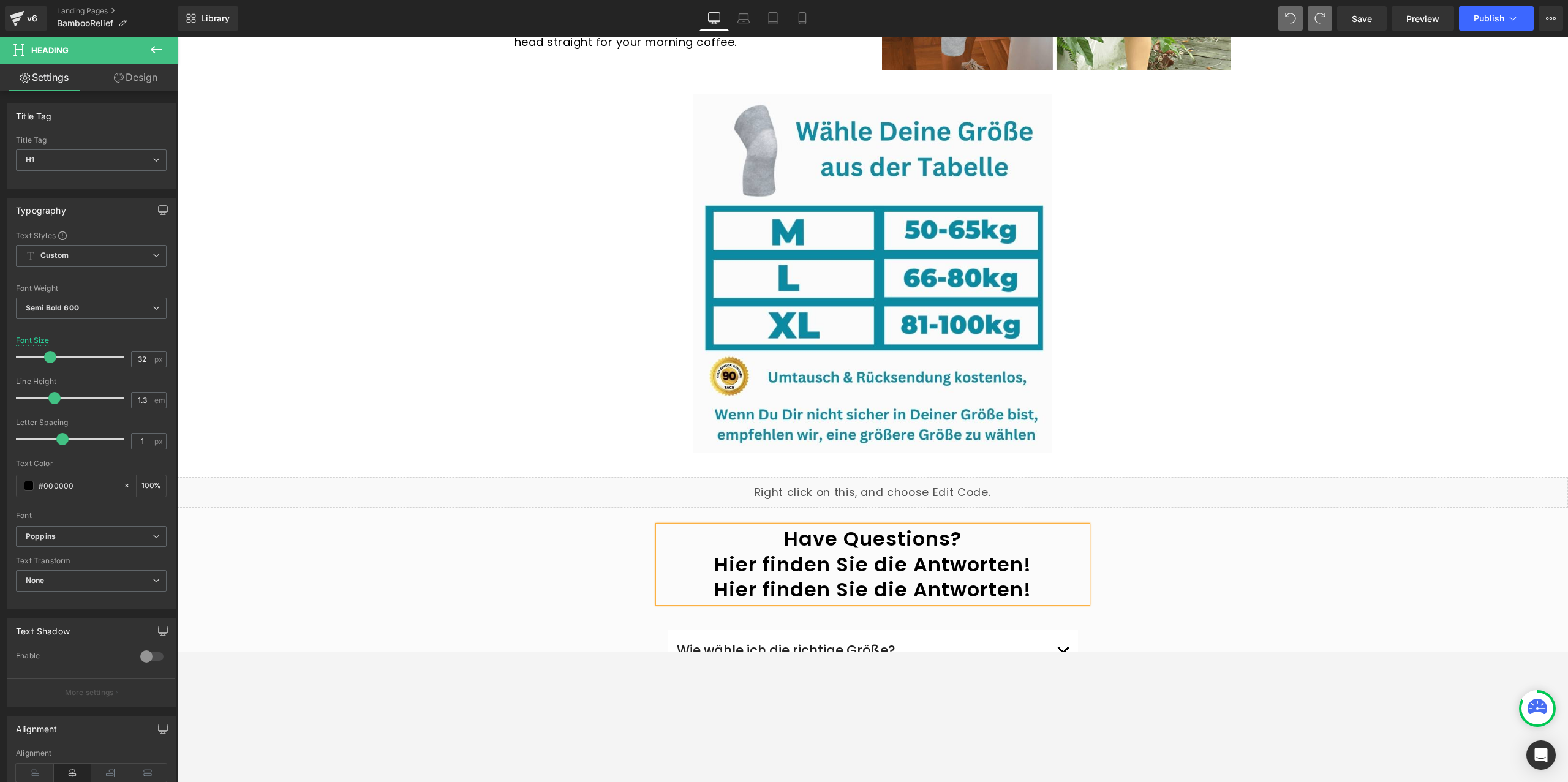
click at [1014, 552] on h1 "Hier finden Sie die Antworten!" at bounding box center [873, 565] width 429 height 26
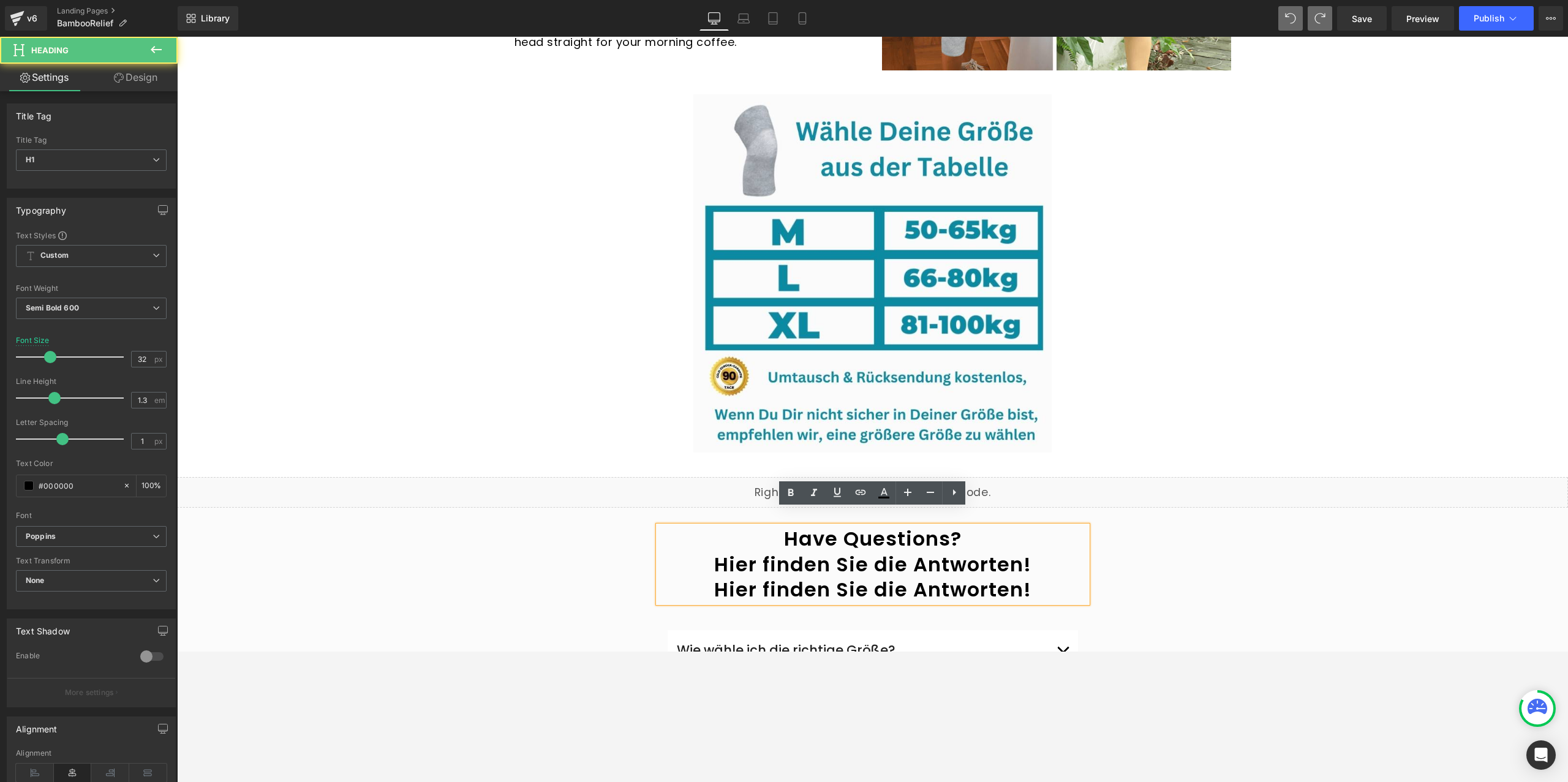
click at [1030, 552] on h1 "Hier finden Sie die Antworten!" at bounding box center [873, 565] width 429 height 26
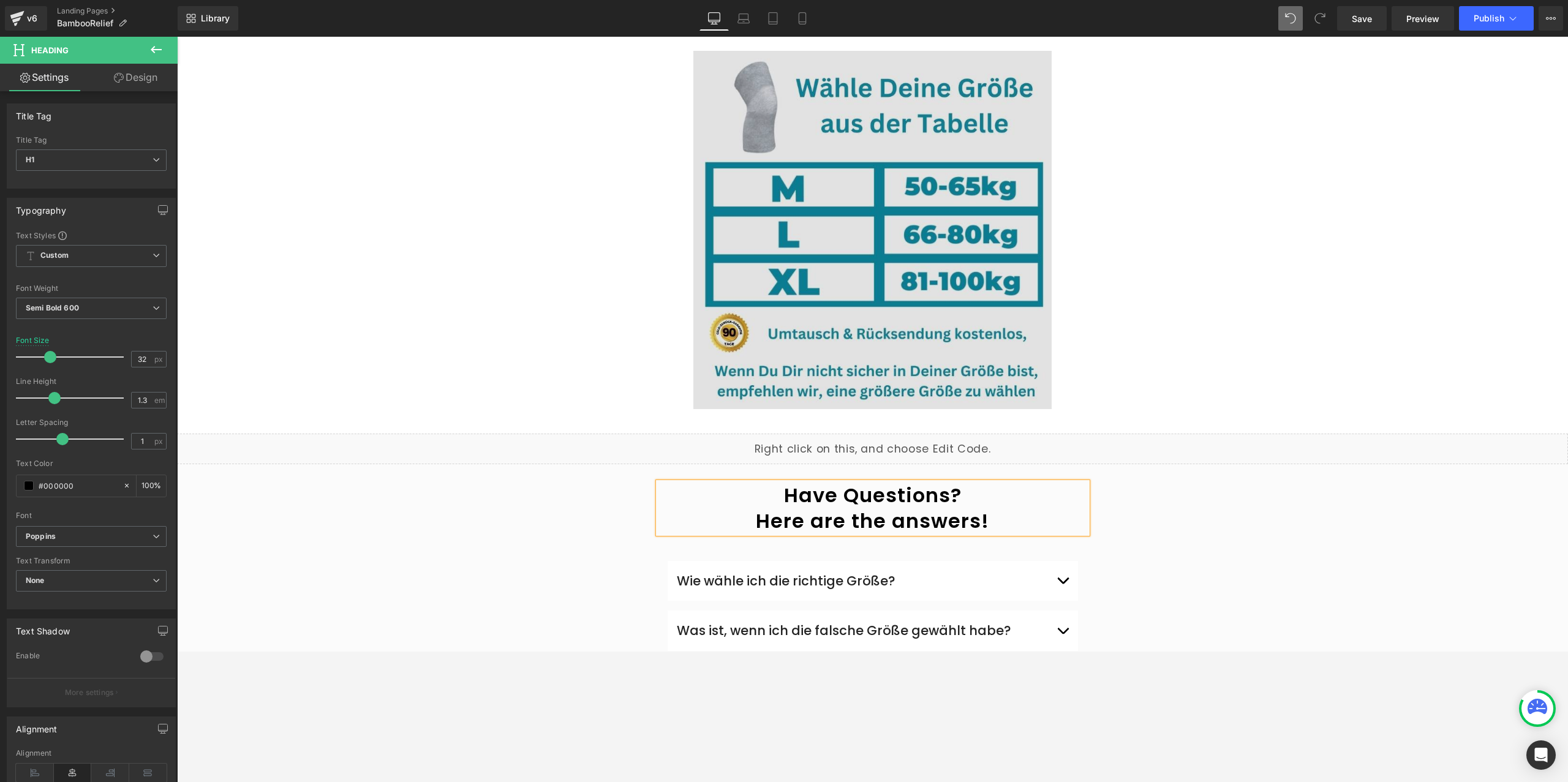
scroll to position [2968, 0]
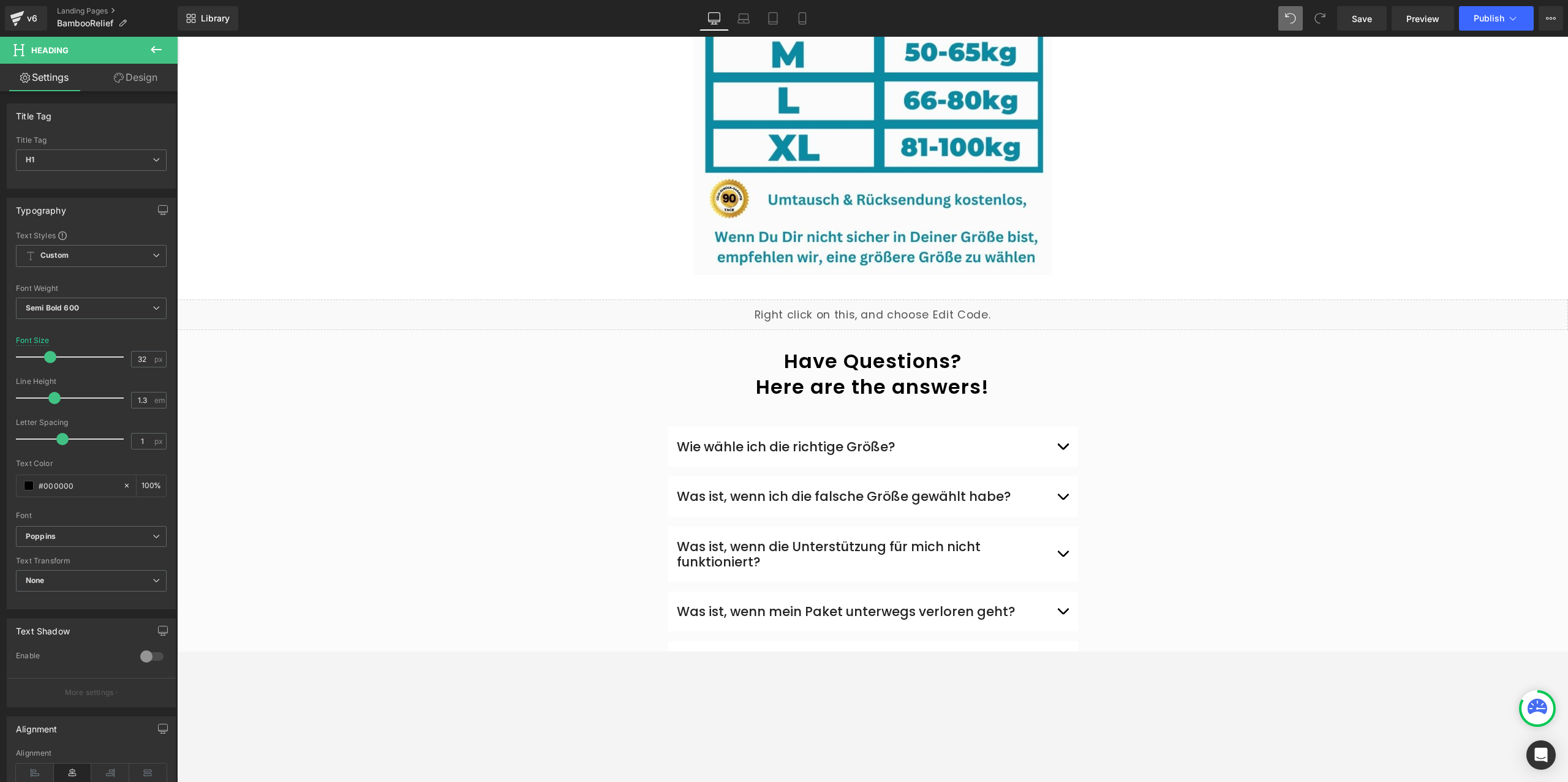
click at [754, 439] on div "Wie wähle ich die richtige Größe?" at bounding box center [865, 447] width 376 height 16
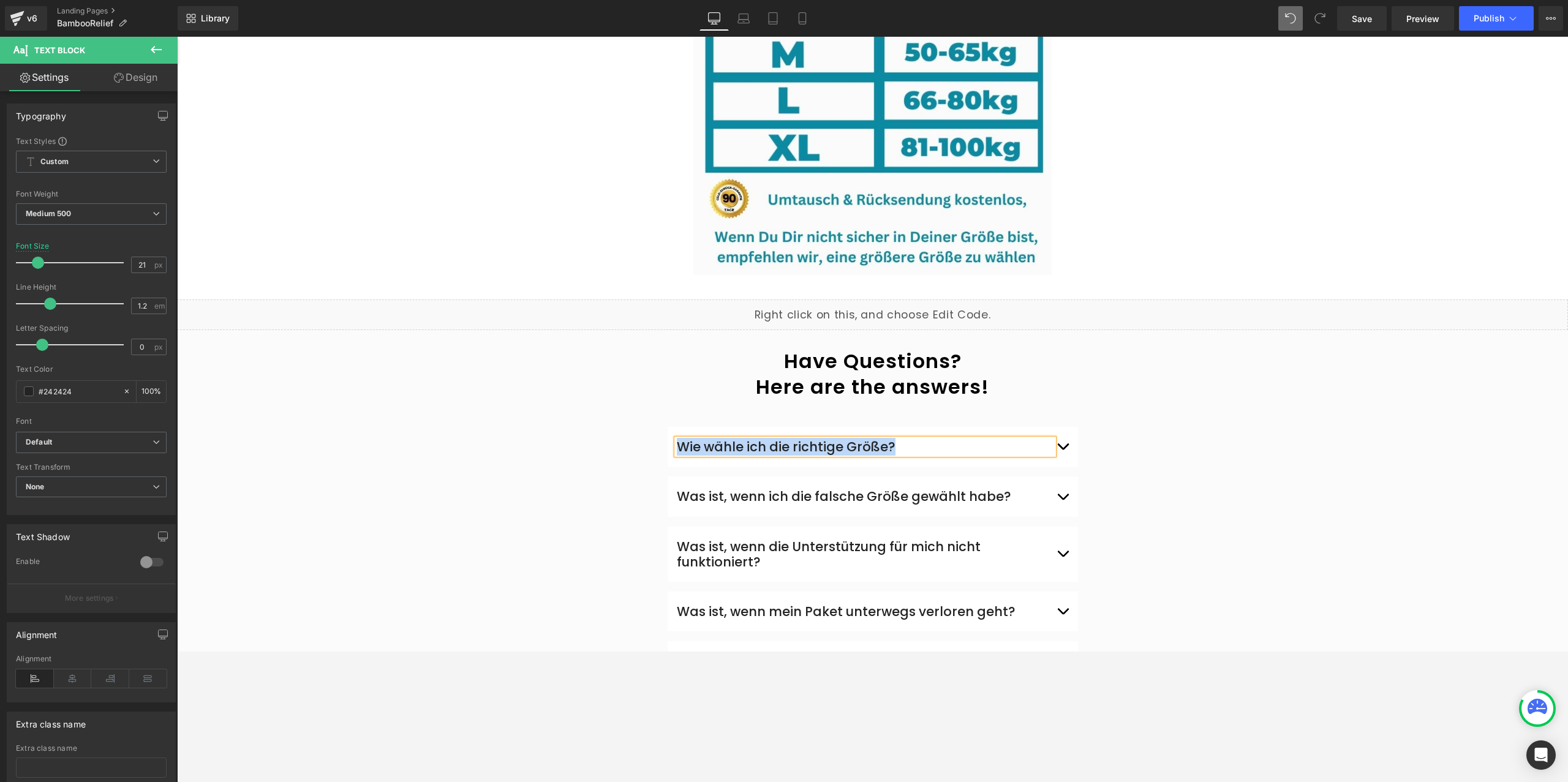
paste div
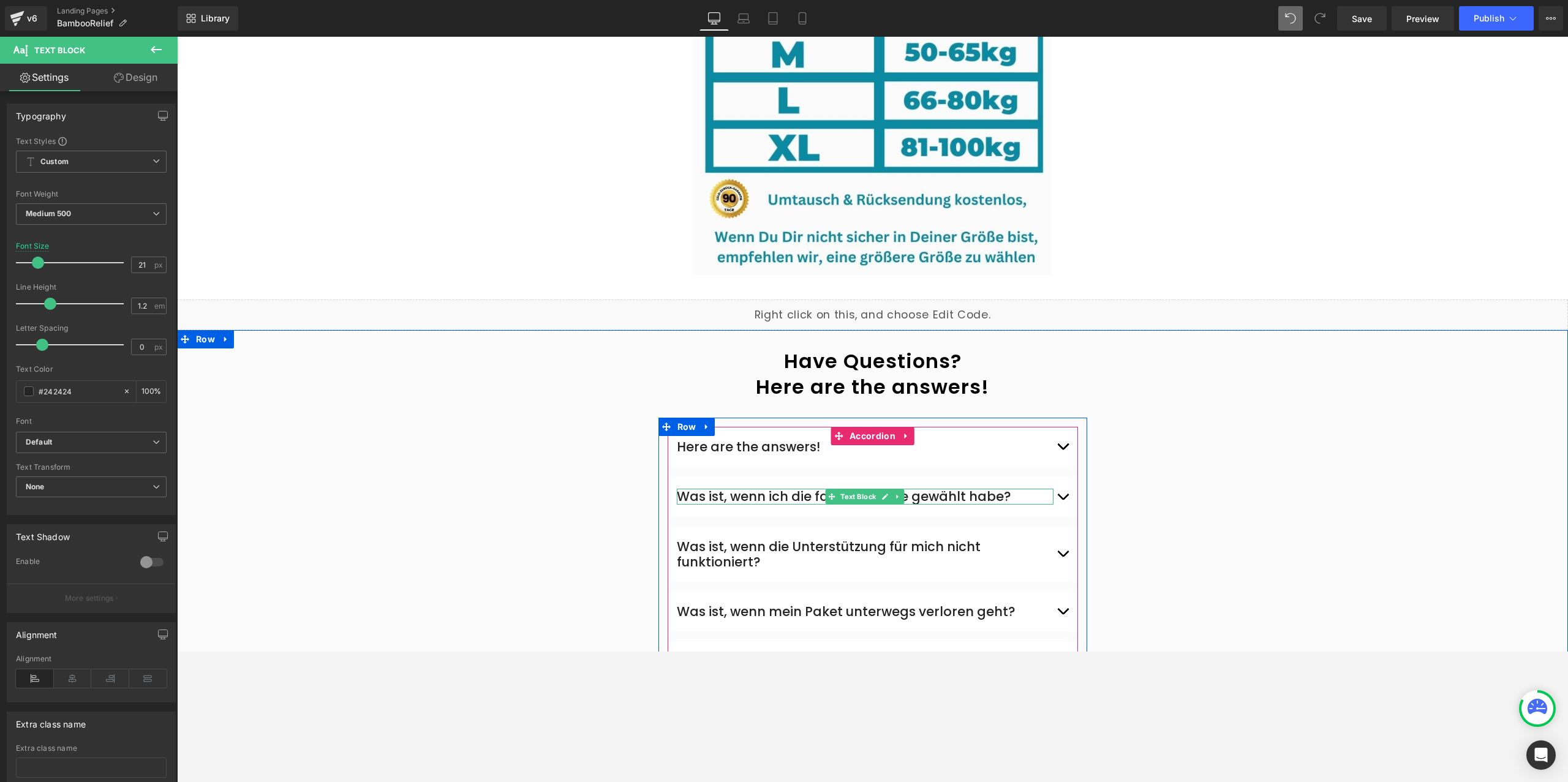
click at [704, 489] on div "Was ist, wenn ich die falsche Größe gewählt habe?" at bounding box center [865, 496] width 376 height 16
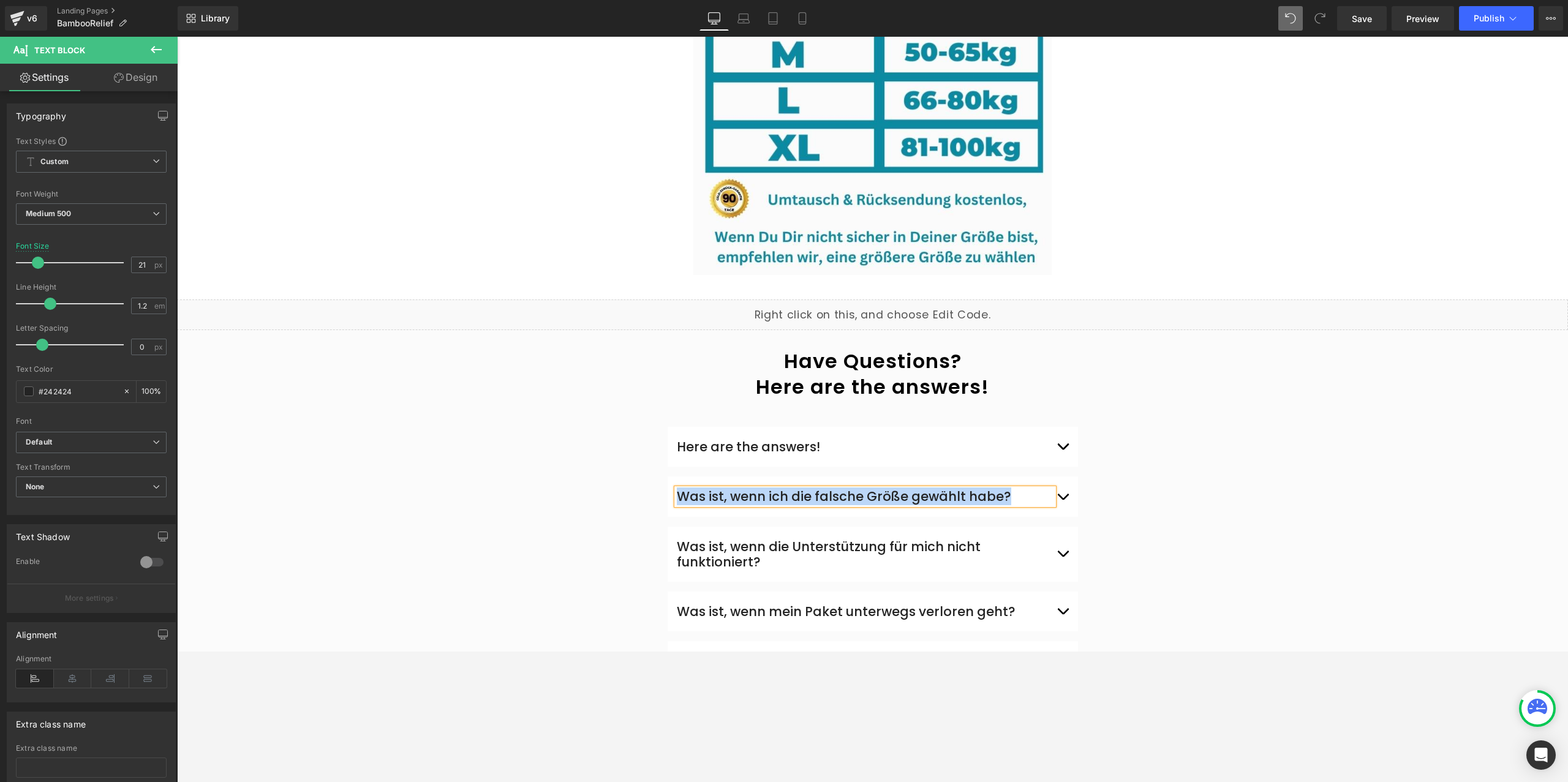
paste div
click at [704, 539] on div "Was ist, wenn die Unterstützung für mich nicht funktioniert?" at bounding box center [865, 554] width 376 height 30
click at [703, 539] on div "Was ist, wenn die Unterstützung für mich nicht funktioniert?" at bounding box center [865, 554] width 376 height 30
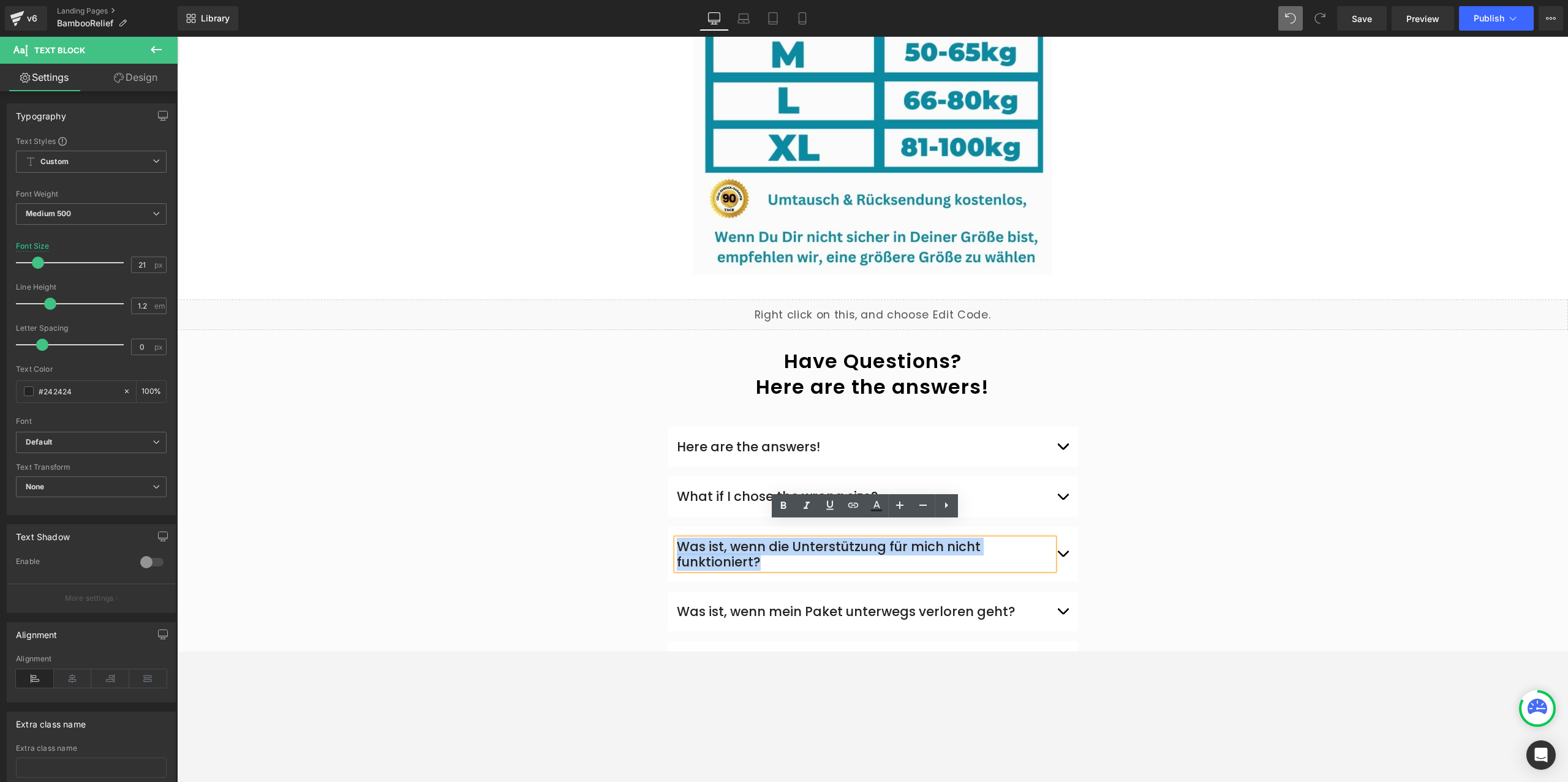
paste div
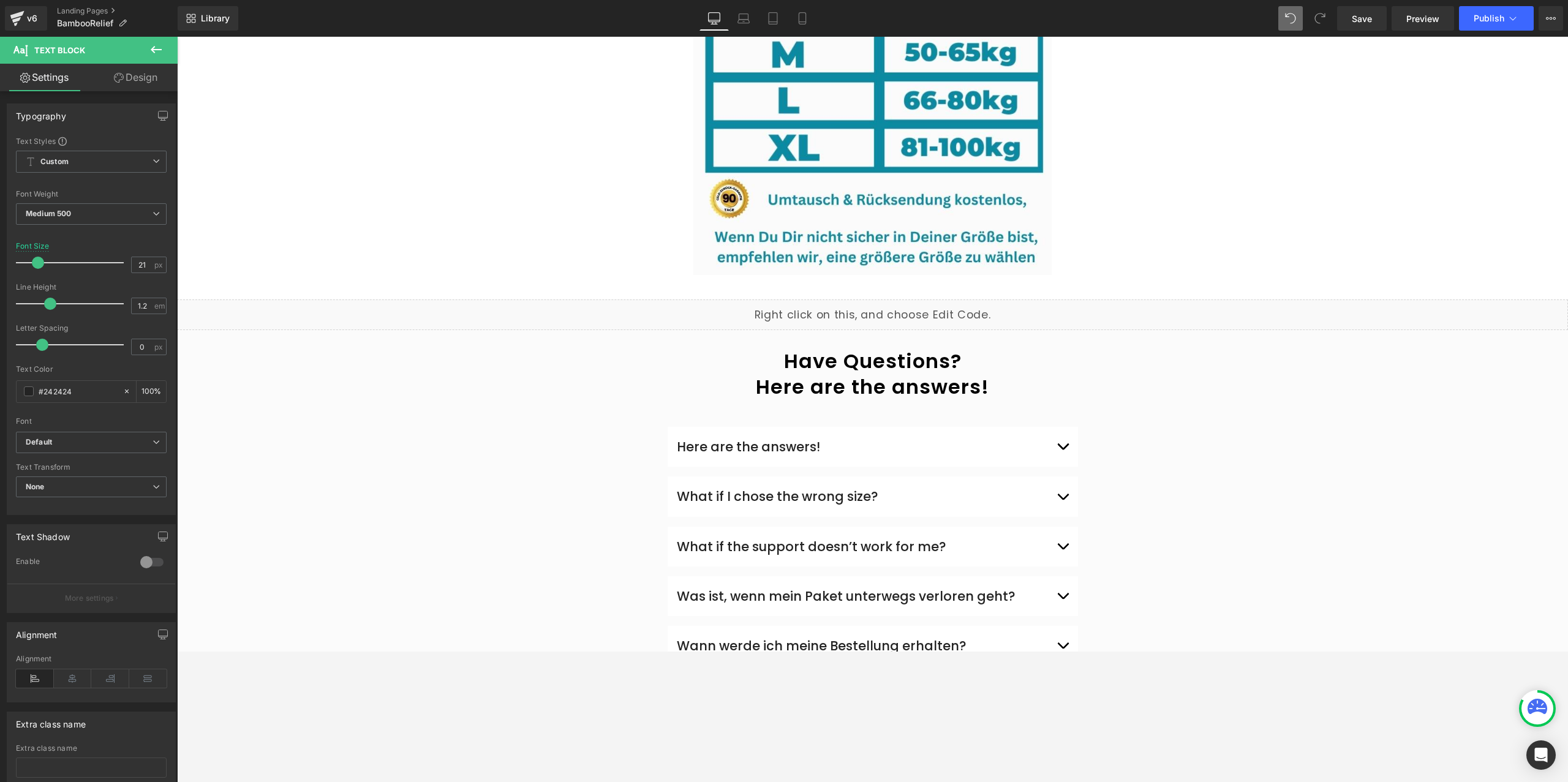
click at [726, 588] on div "Was ist, wenn mein Paket unterwegs verloren geht?" at bounding box center [865, 596] width 376 height 16
paste div
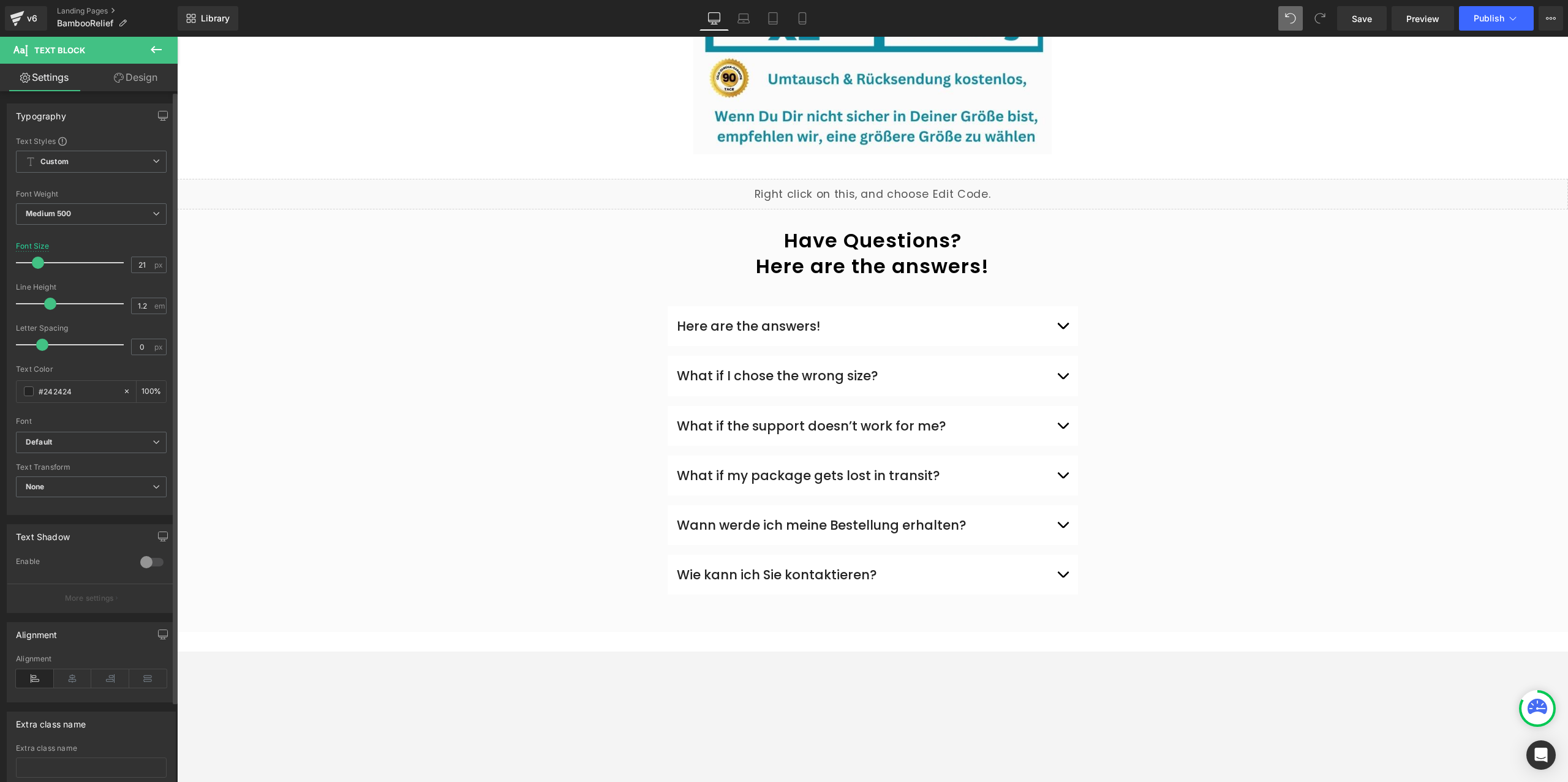
scroll to position [3105, 0]
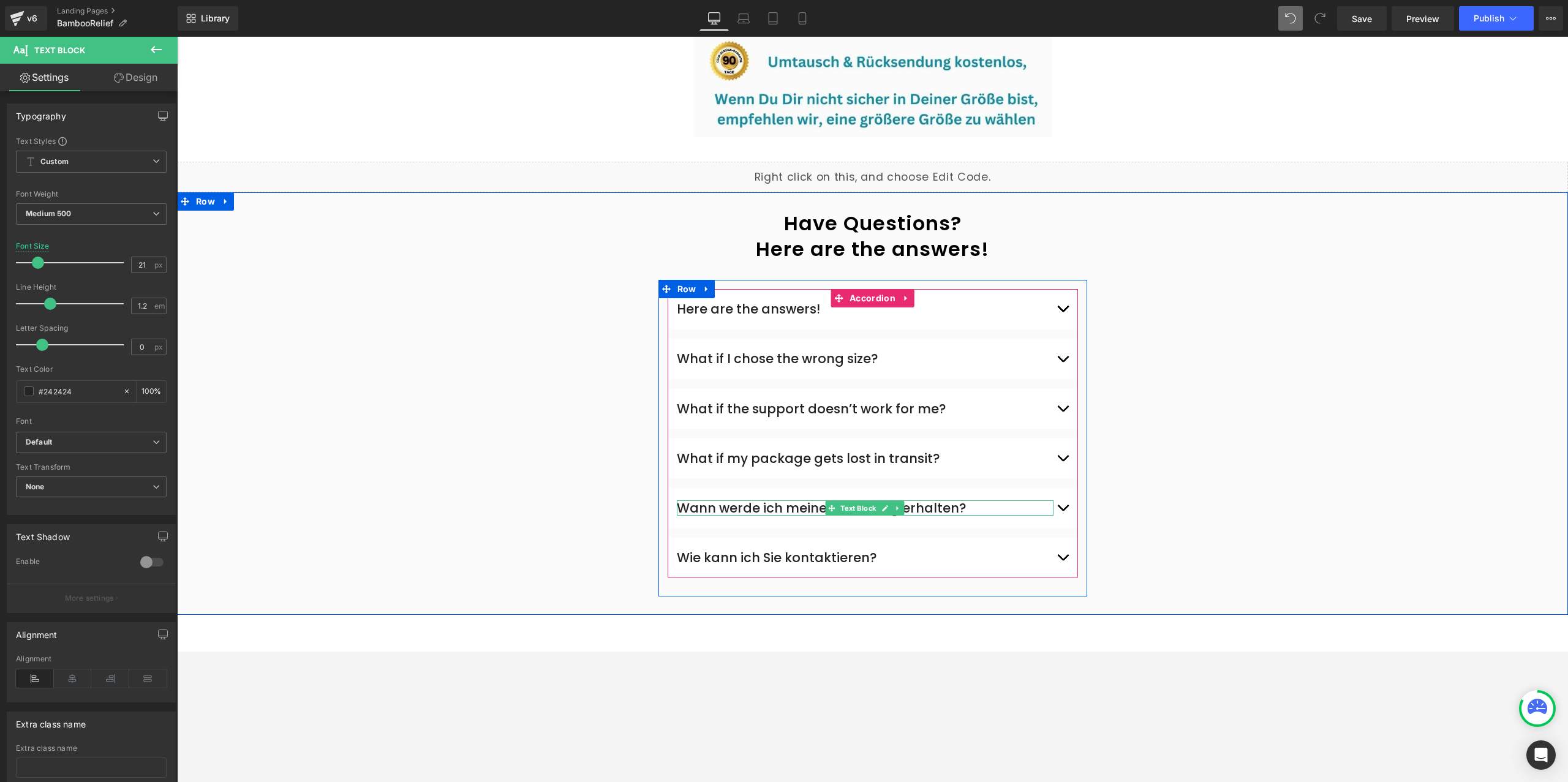
click at [720, 500] on div "Wann werde ich meine Bestellung erhalten?" at bounding box center [865, 508] width 376 height 16
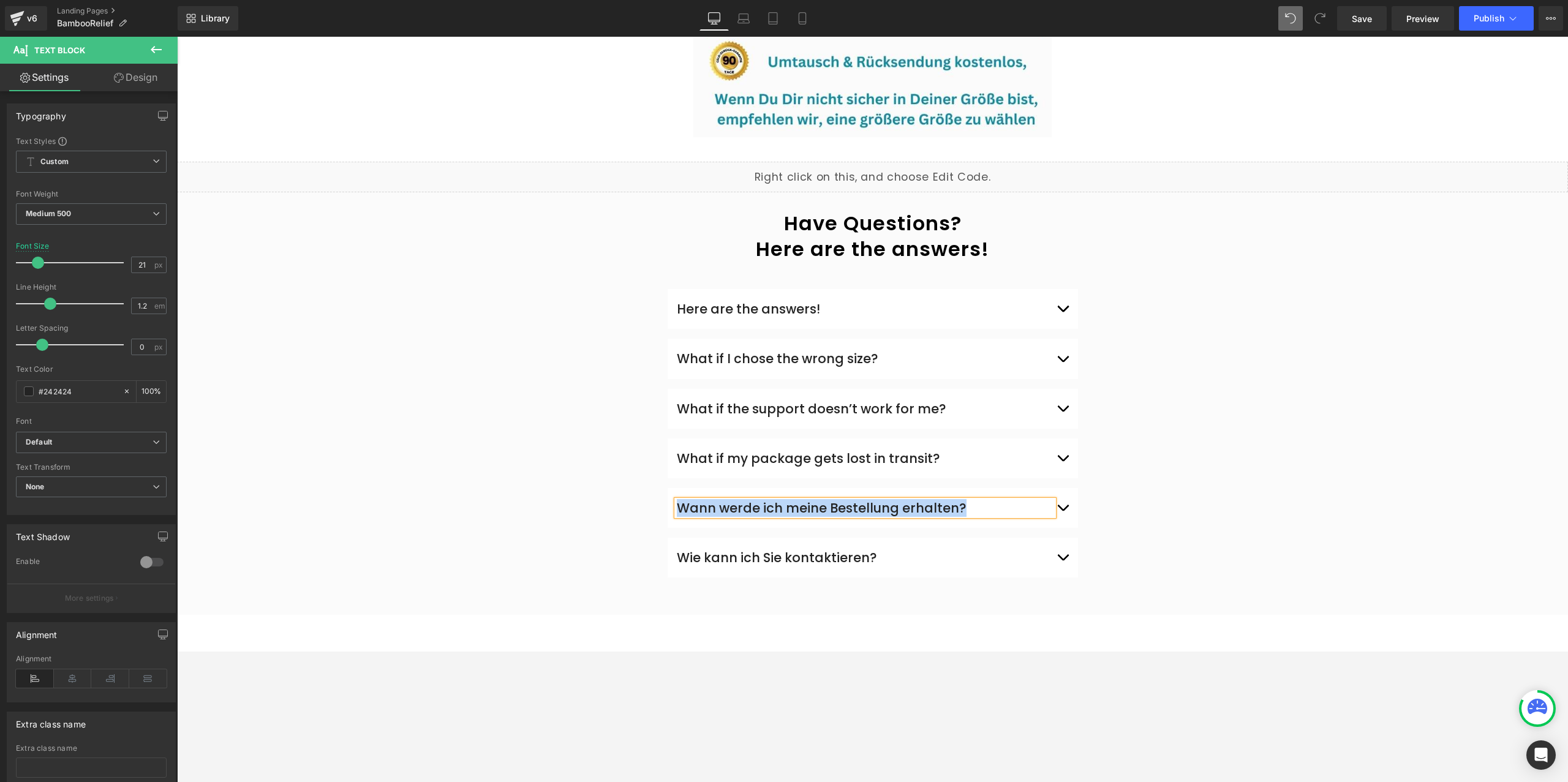
paste div
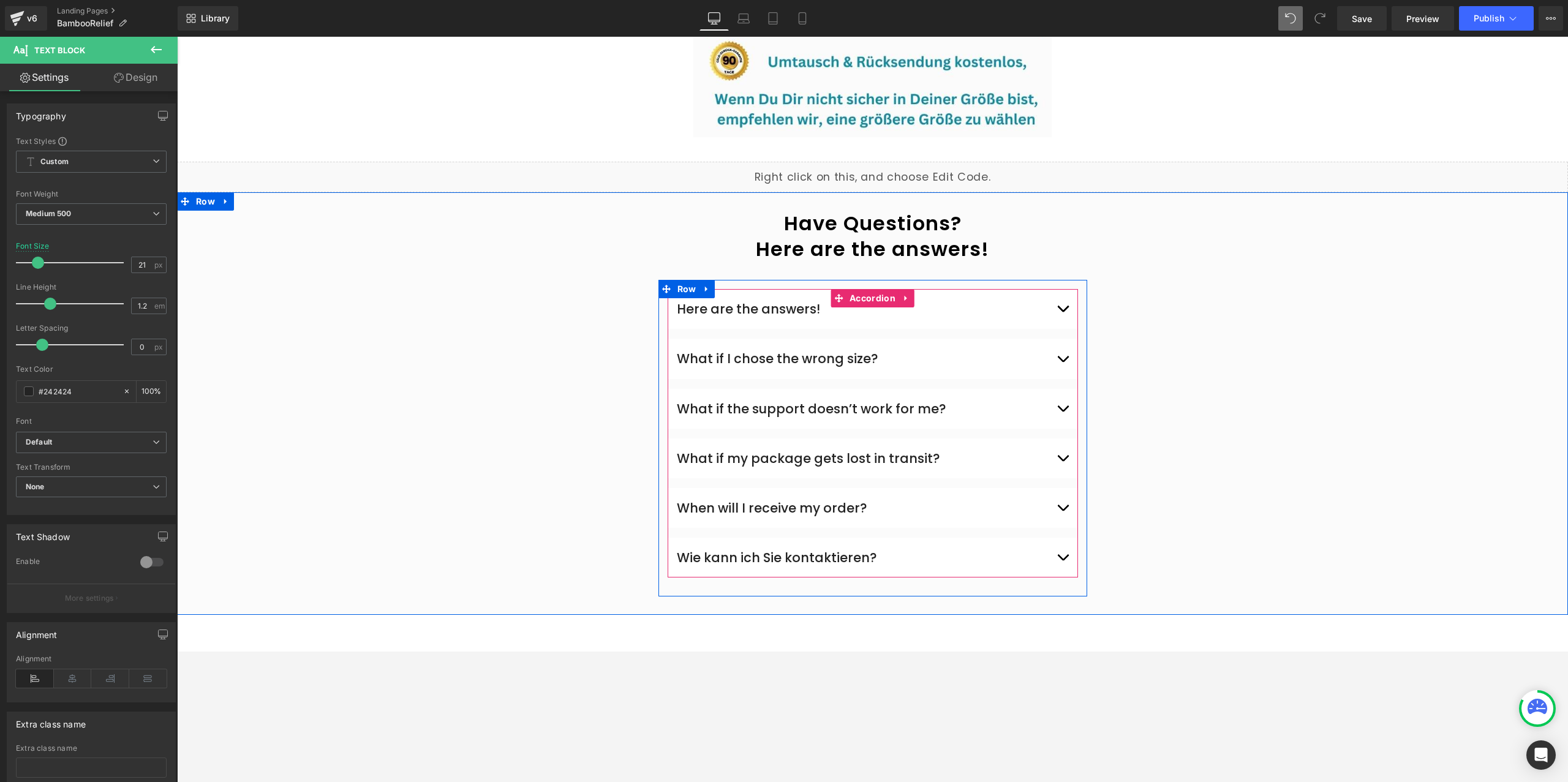
click at [806, 550] on div "Wie kann ich Sie kontaktieren?" at bounding box center [865, 557] width 376 height 16
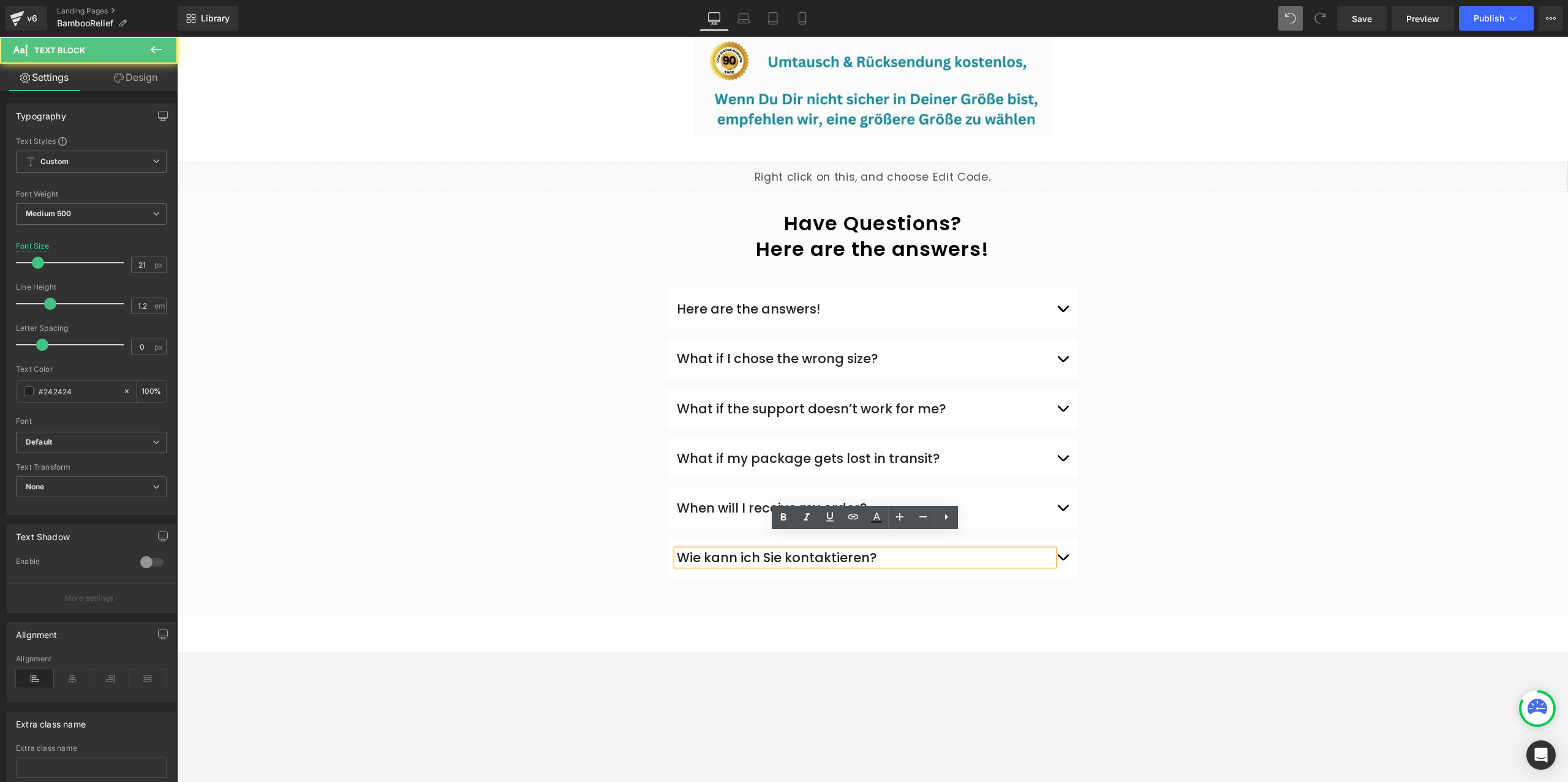
click at [782, 550] on div "Wie kann ich Sie kontaktieren?" at bounding box center [865, 557] width 376 height 16
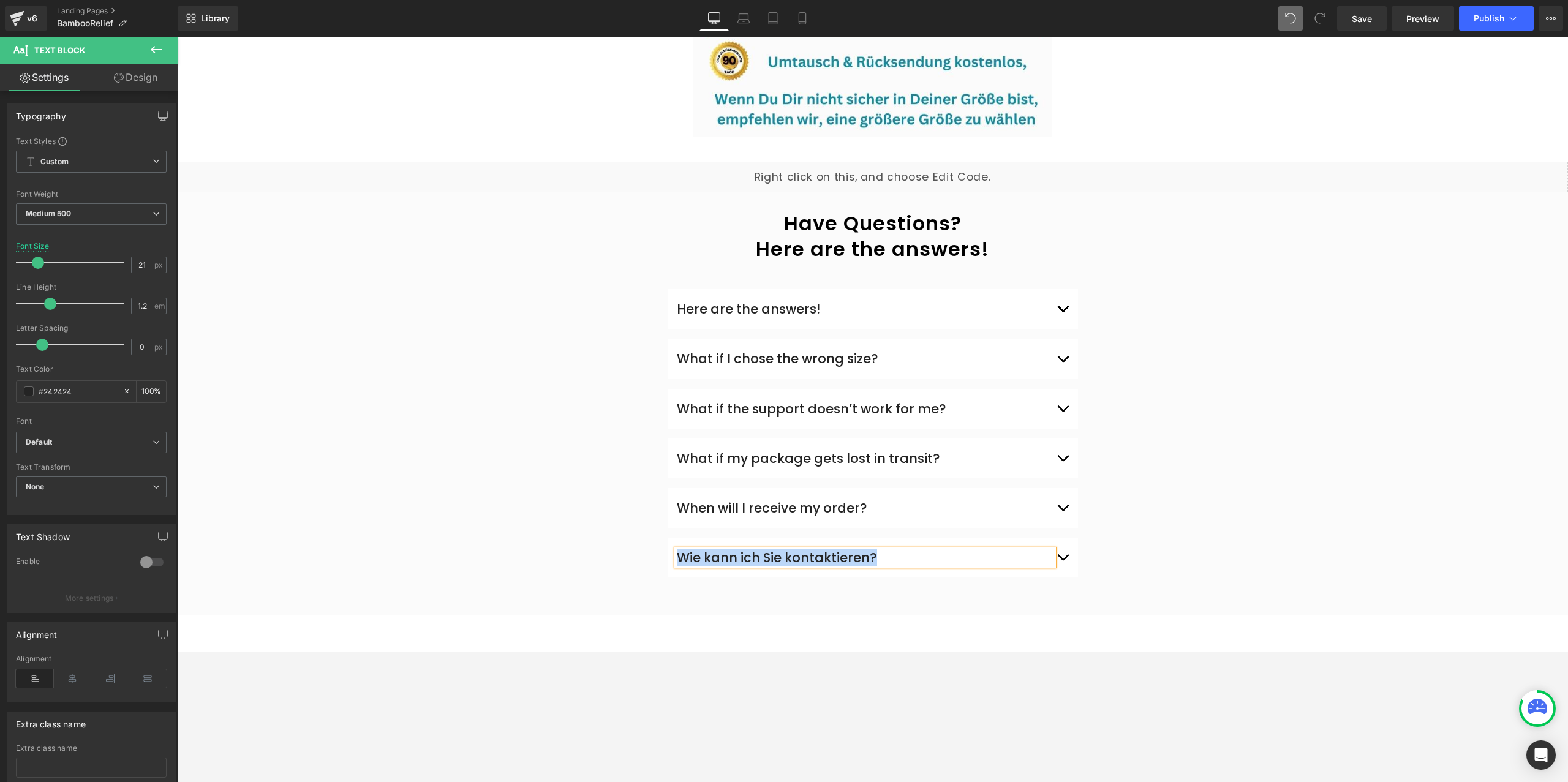
paste div
click at [782, 301] on div "Here are the answers!" at bounding box center [865, 309] width 376 height 16
click at [1063, 312] on span "button" at bounding box center [1063, 312] width 0 height 0
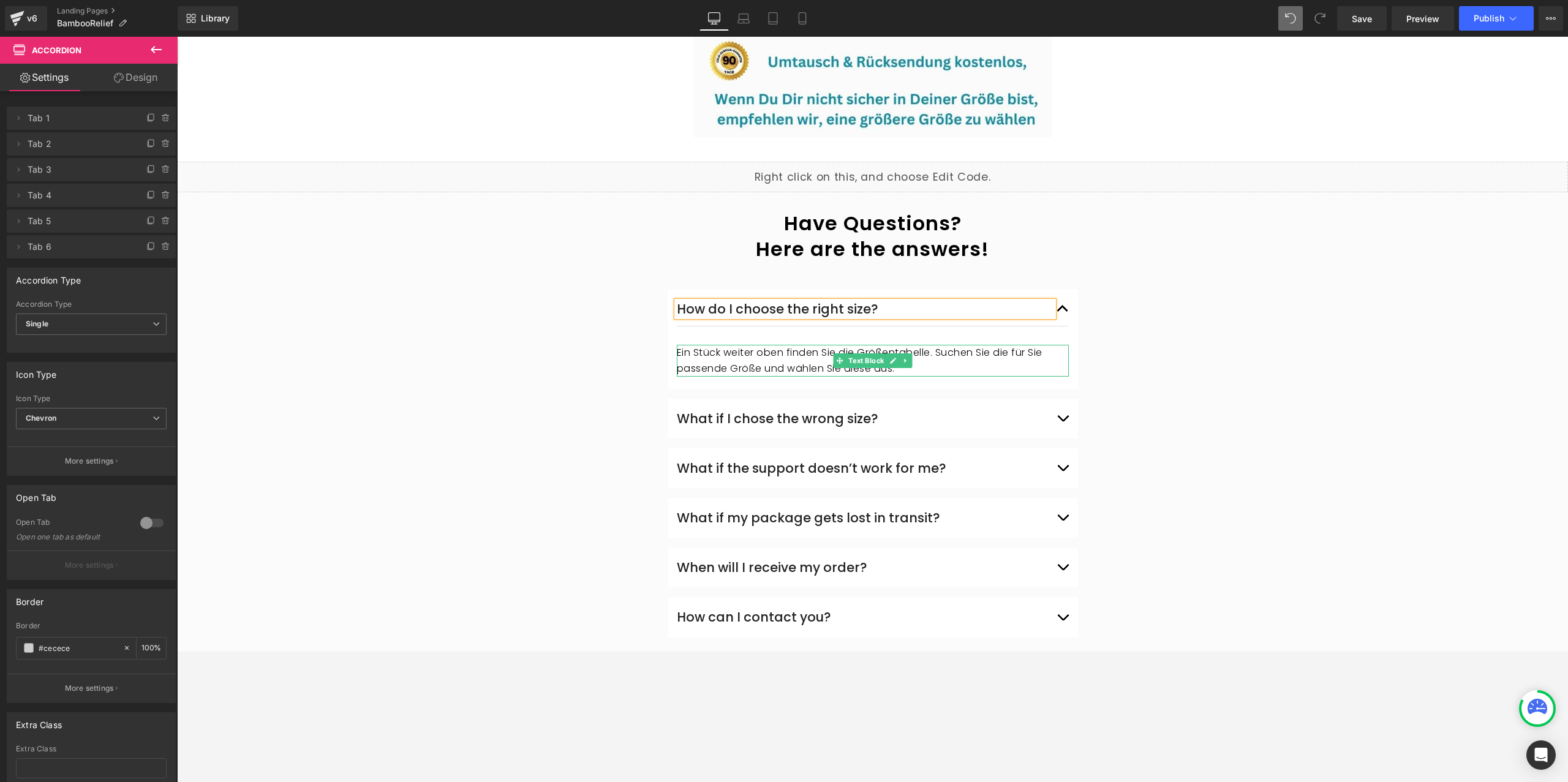
click at [936, 347] on p "Ein Stück weiter oben finden Sie die Größentabelle. Suchen Sie die für Sie pass…" at bounding box center [873, 360] width 392 height 31
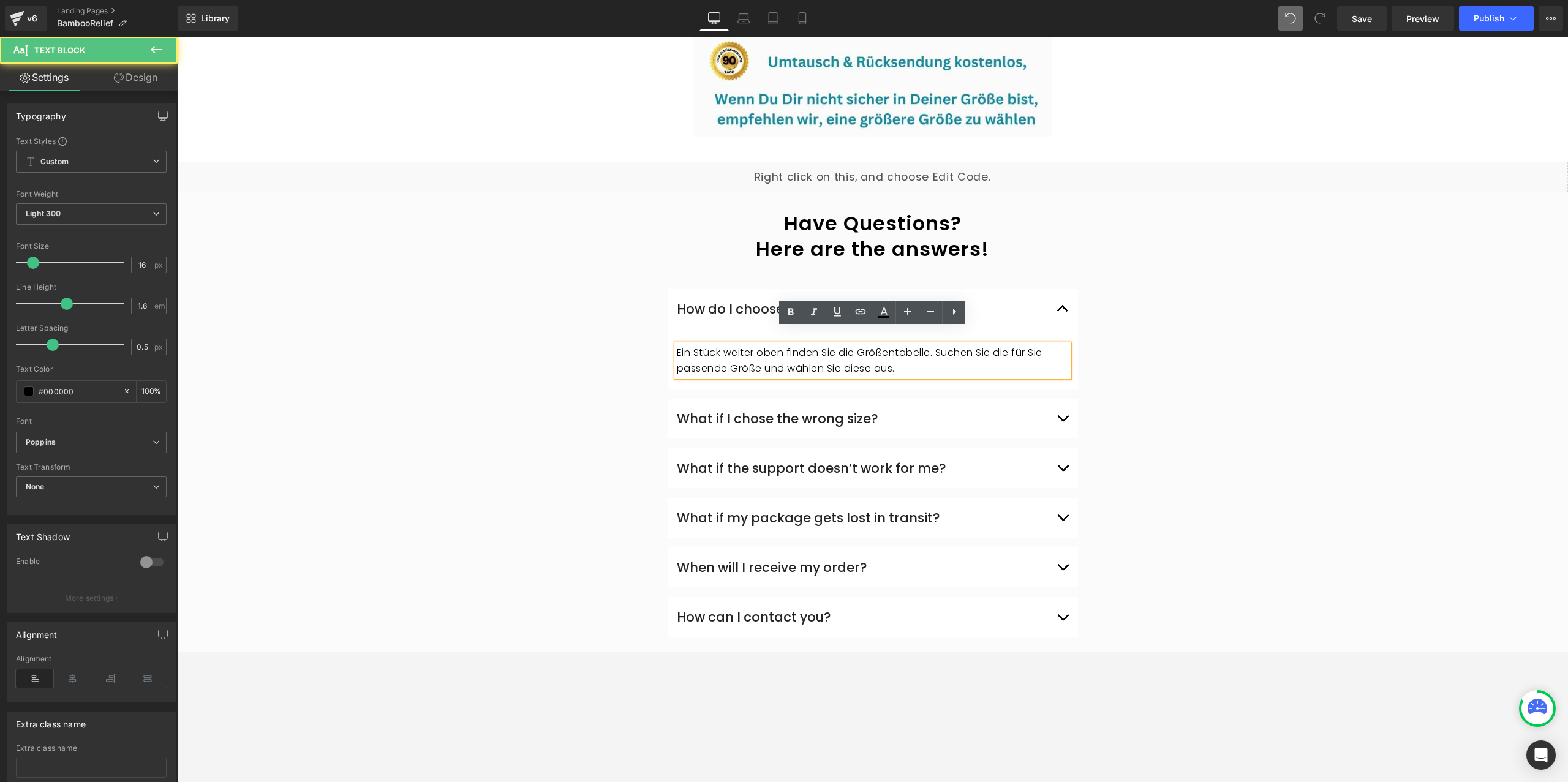
click at [929, 348] on p "Ein Stück weiter oben finden Sie die Größentabelle. Suchen Sie die für Sie pass…" at bounding box center [873, 360] width 392 height 31
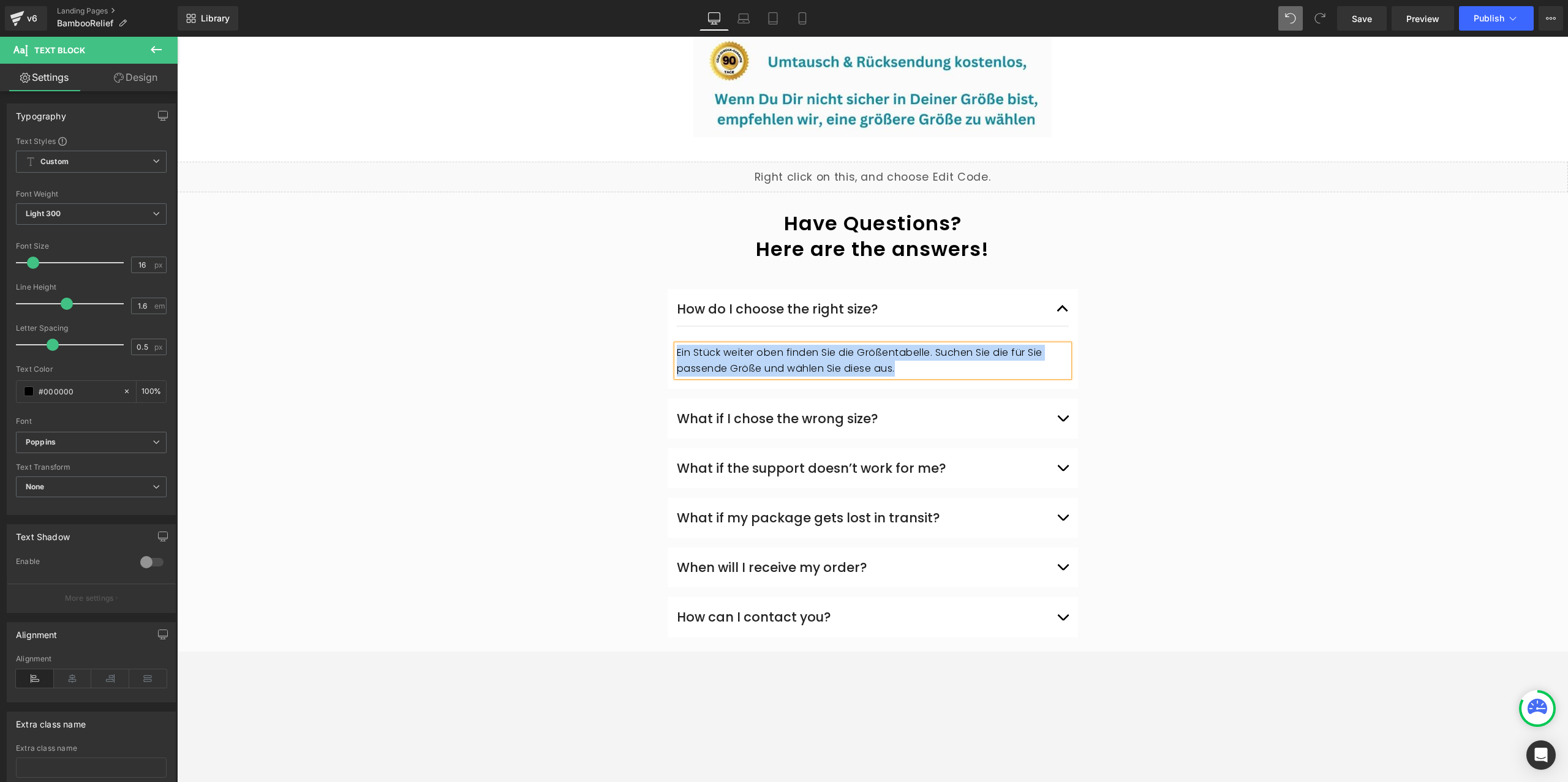
copy p "Ein Stück weiter oben finden Sie die Größentabelle. Suchen Sie die für Sie pass…"
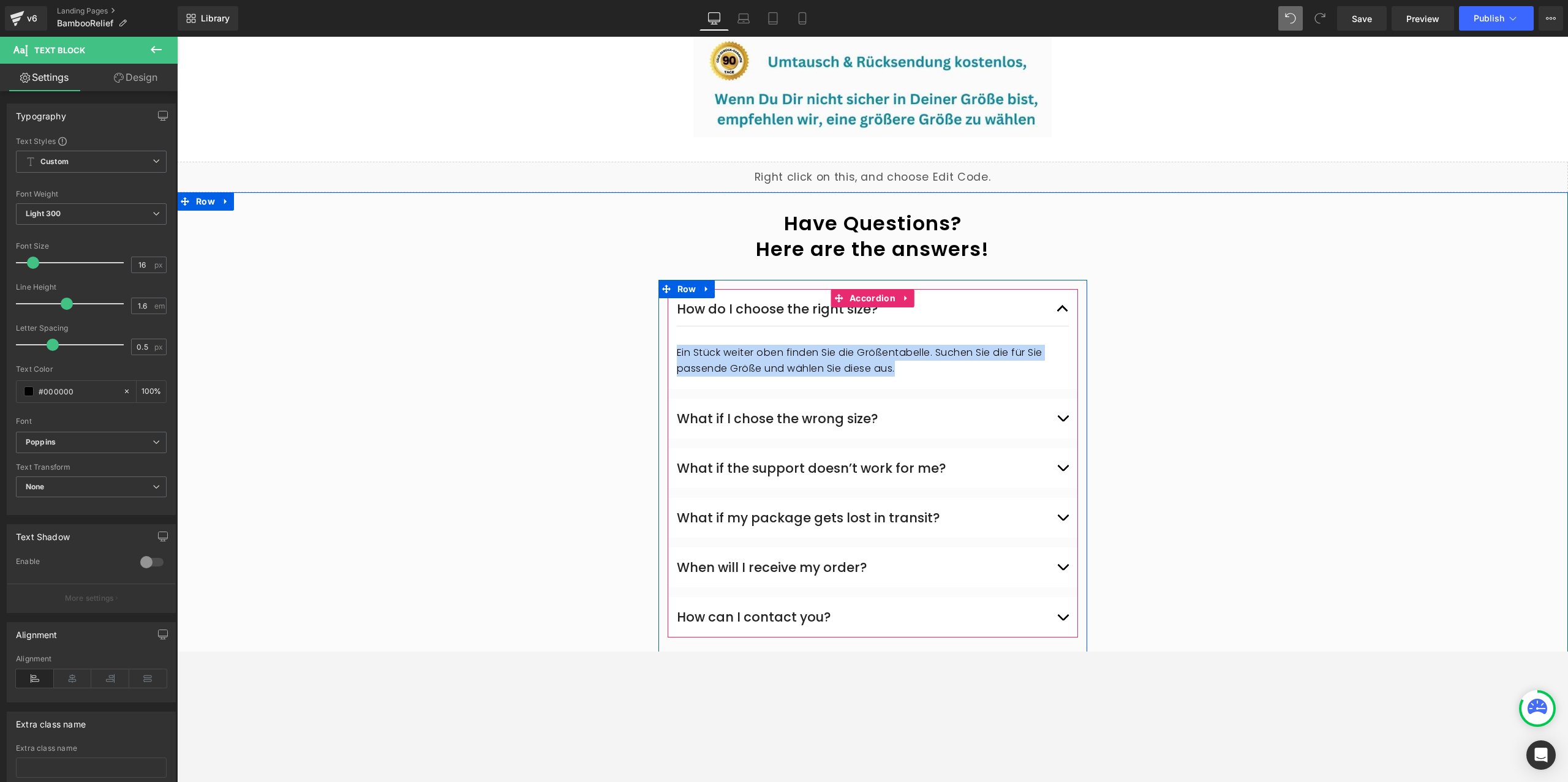
click at [1063, 421] on span "button" at bounding box center [1063, 421] width 0 height 0
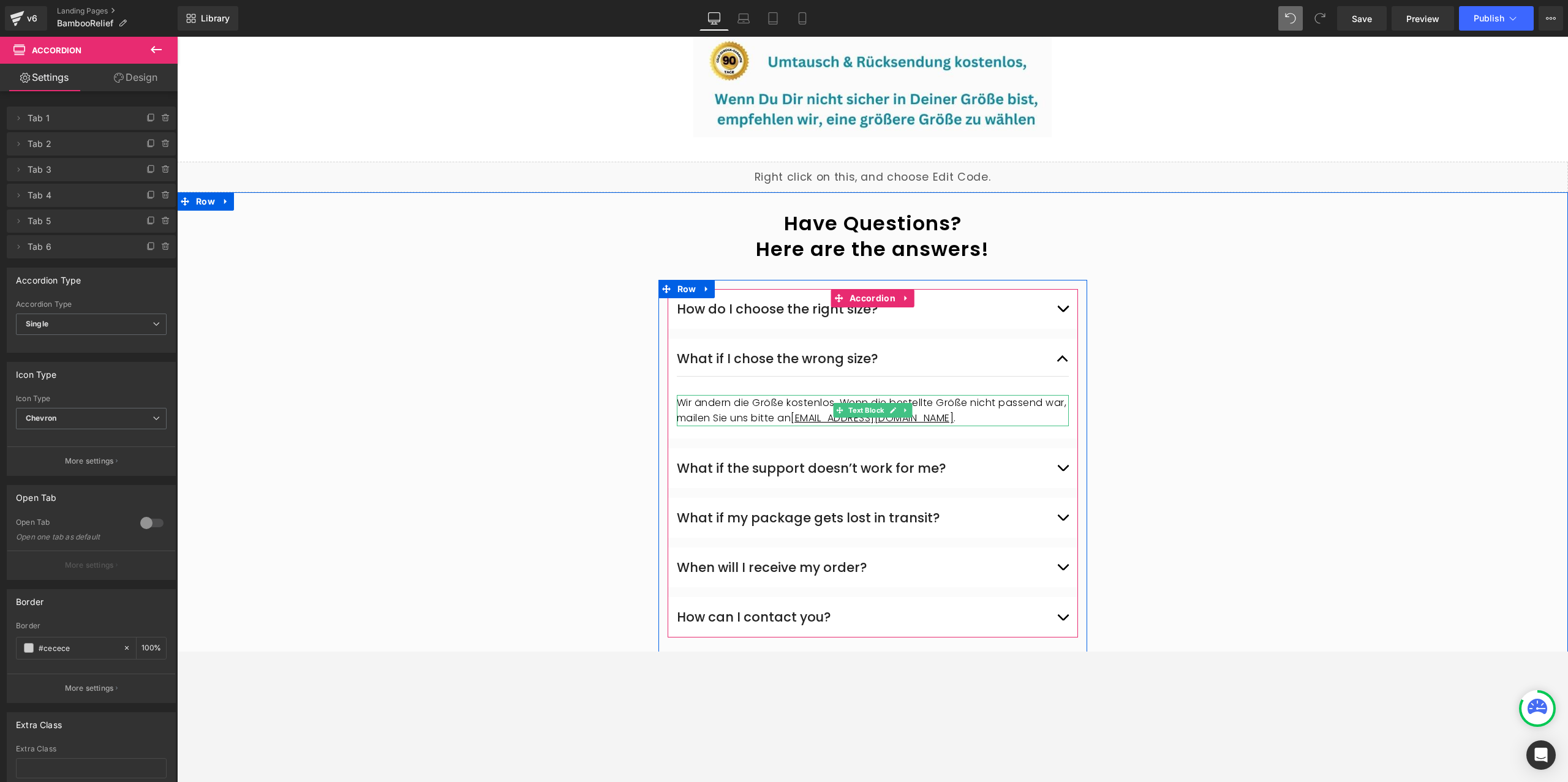
click at [772, 399] on p "Wir ändern die Größe kostenlos. Wenn die bestellte Größe nicht passend war, mai…" at bounding box center [873, 411] width 392 height 31
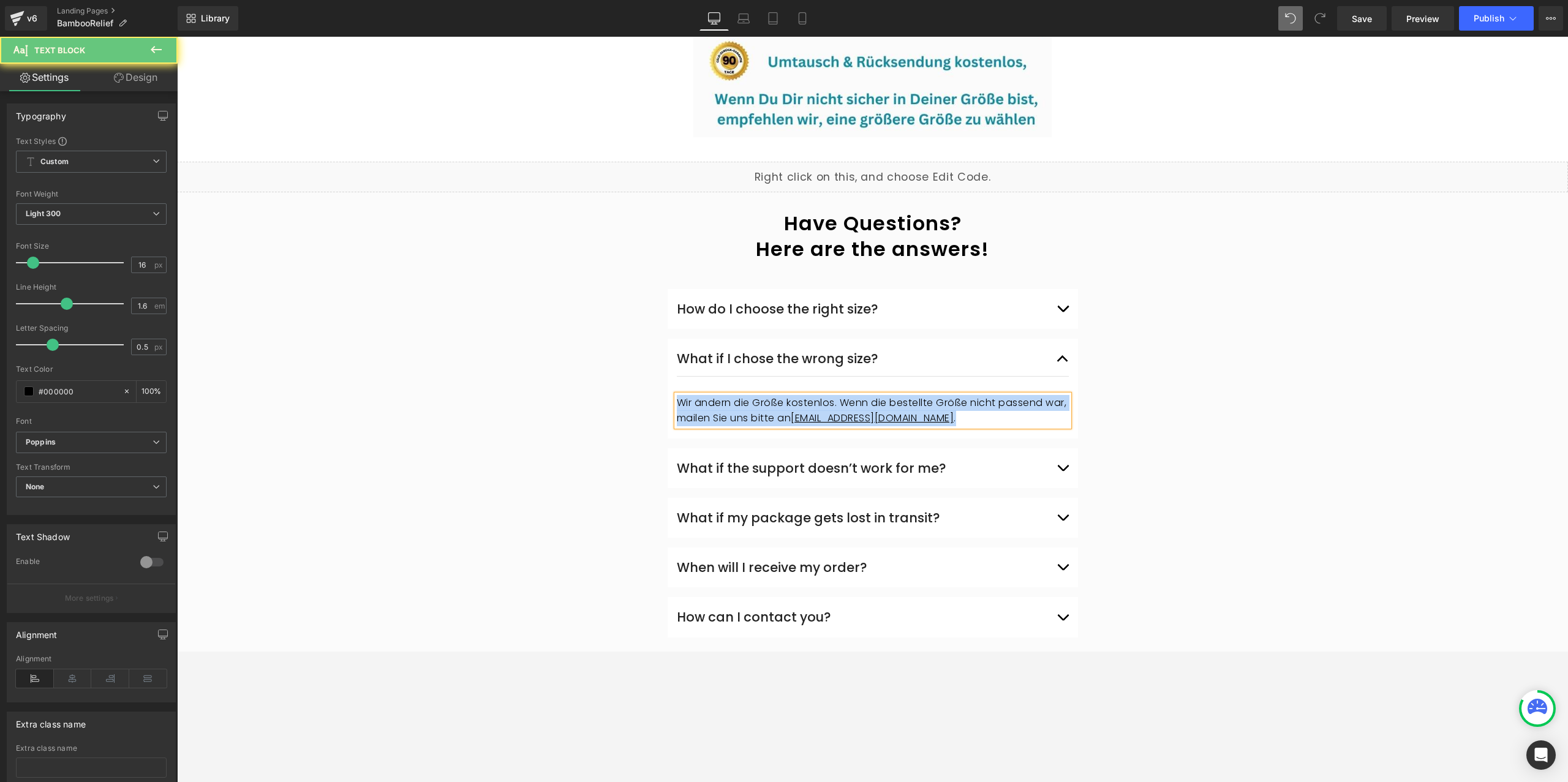
copy p "Wir ändern die Größe kostenlos. Wenn die bestellte Größe nicht passend war, mai…"
click at [1064, 452] on button "button" at bounding box center [1063, 469] width 12 height 34
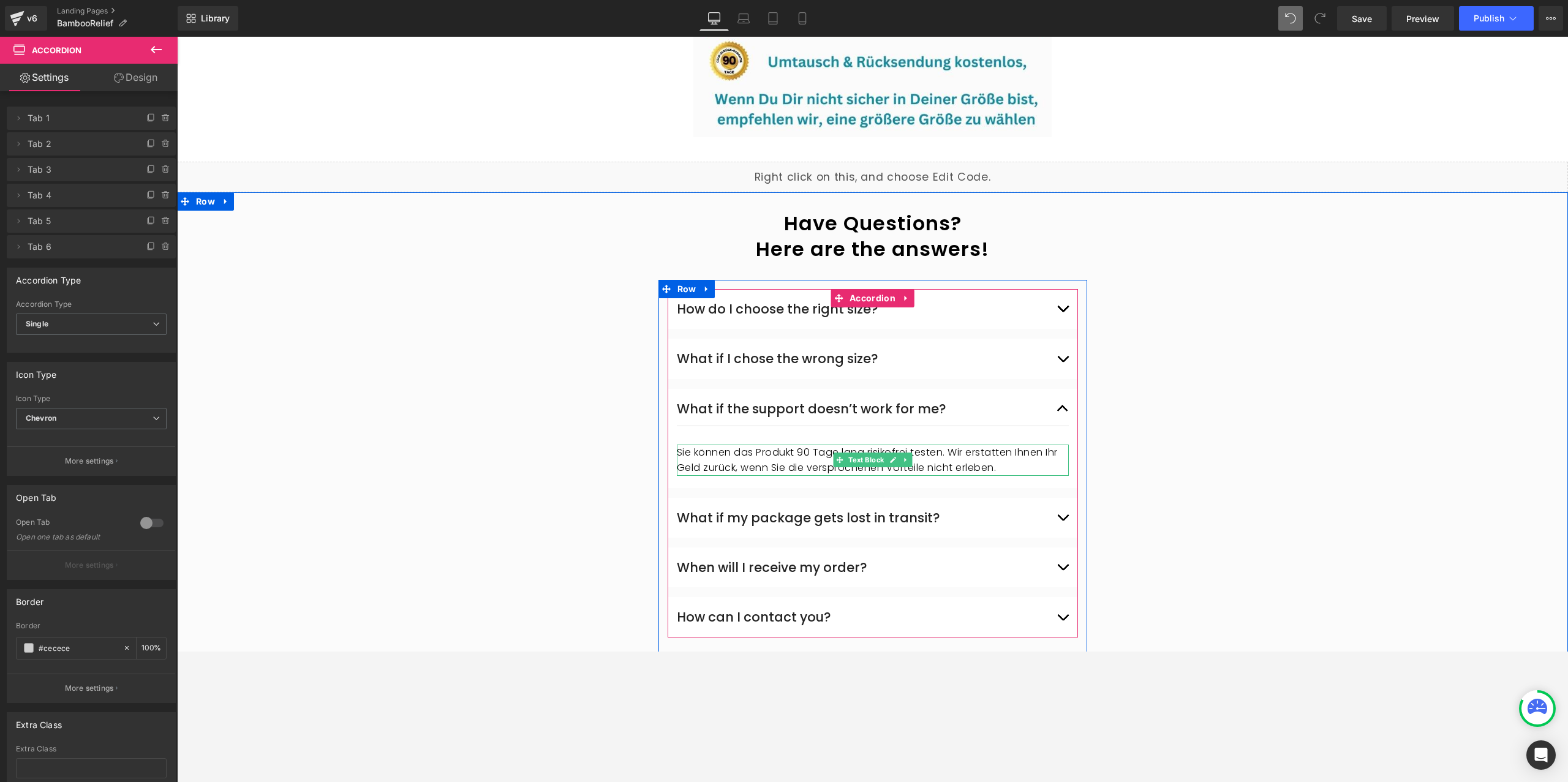
click at [743, 445] on p "Sie können das Produkt 90 Tage lang risikofrei testen. Wir erstatten Ihnen Ihr …" at bounding box center [873, 460] width 392 height 31
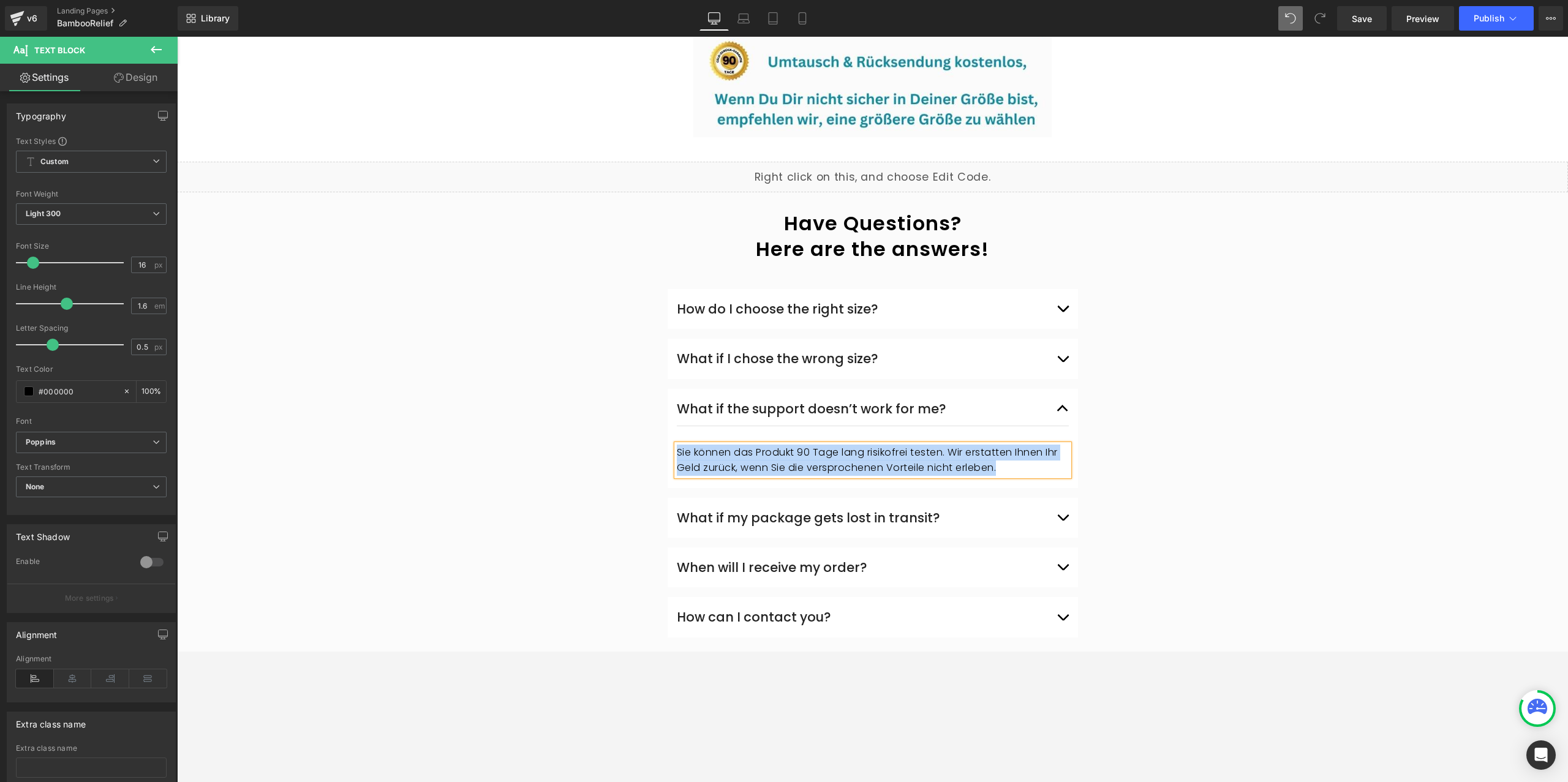
copy p "Sie können das Produkt 90 Tage lang risikofrei testen. Wir erstatten Ihnen Ihr …"
click at [1065, 501] on button "button" at bounding box center [1063, 518] width 12 height 34
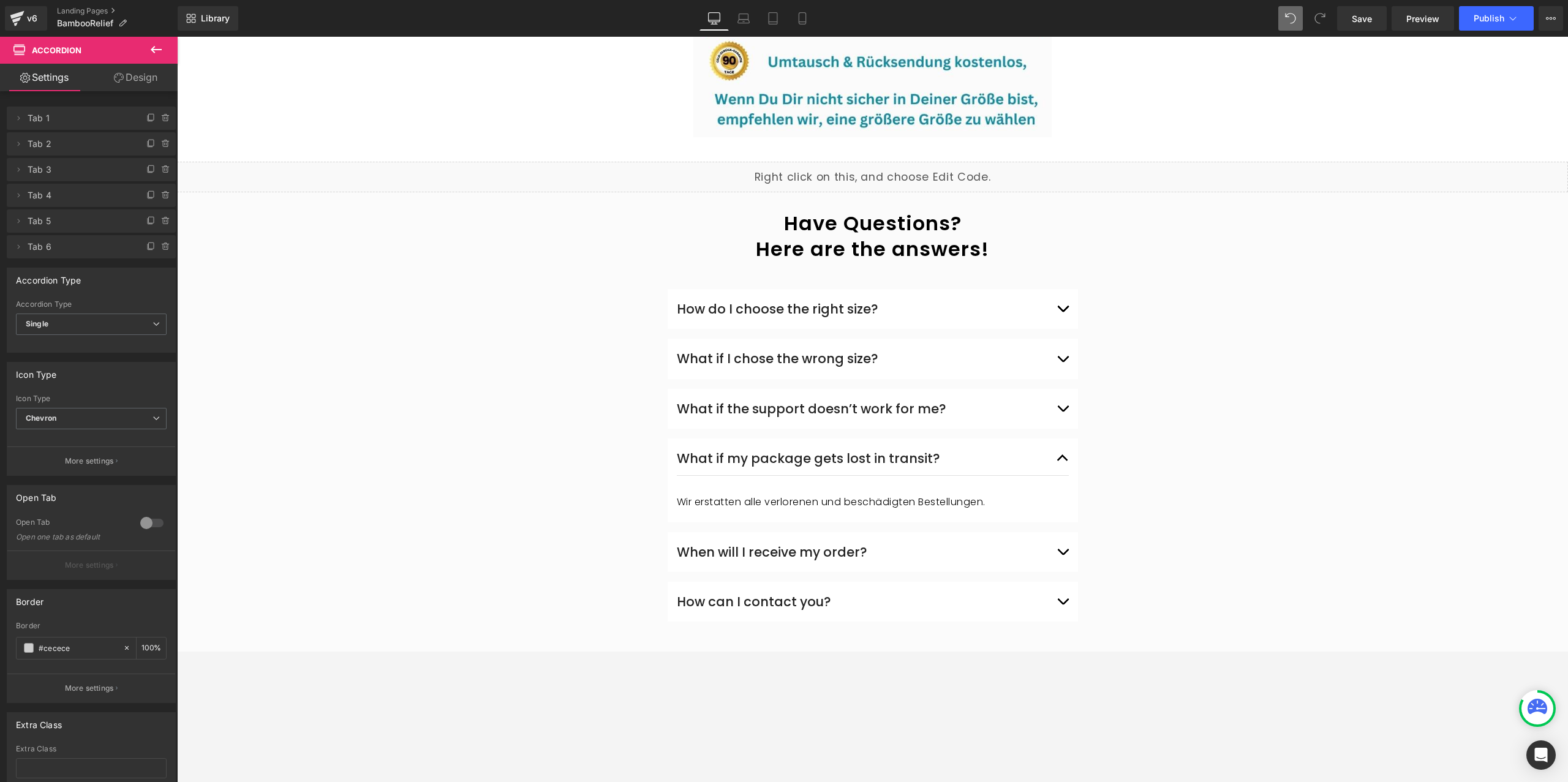
click at [827, 494] on p "Wir erstatten alle verlorenen und beschädigten Bestellungen." at bounding box center [873, 502] width 392 height 16
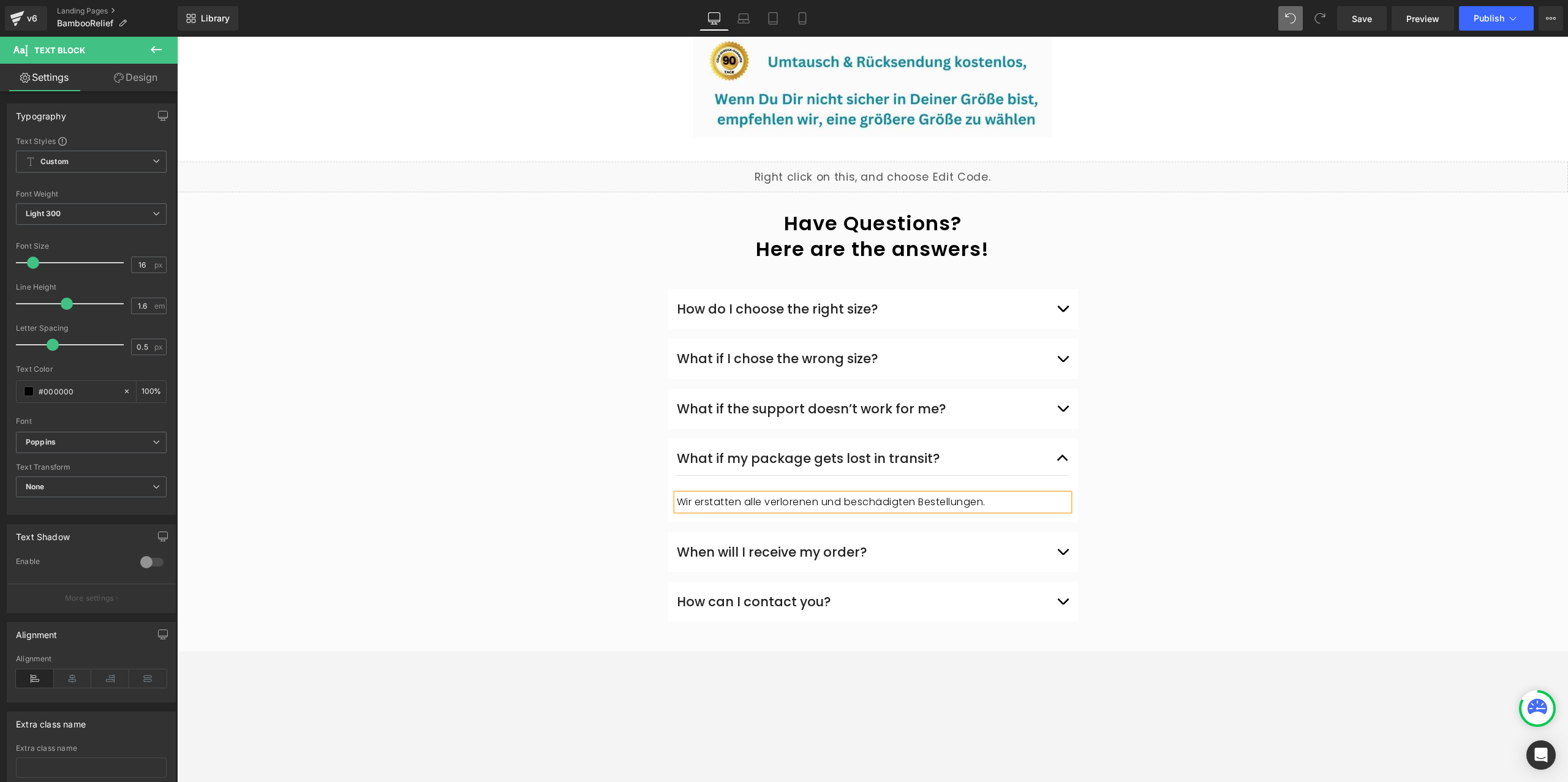
copy p "Wir erstatten alle verlorenen und beschädigten Bestellungen."
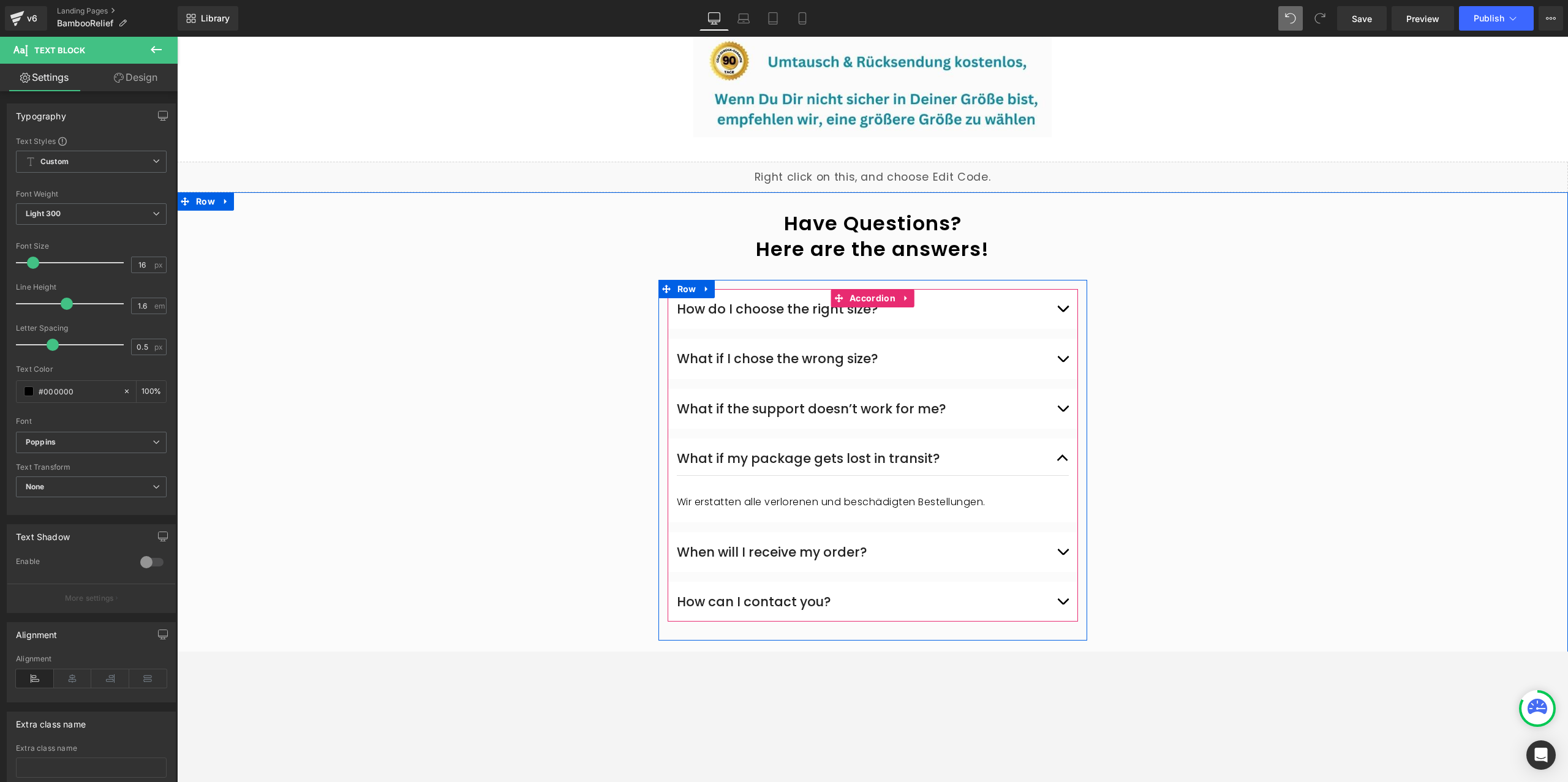
drag, startPoint x: 1064, startPoint y: 440, endPoint x: 1055, endPoint y: 452, distance: 15.0
click at [1063, 461] on span "button" at bounding box center [1063, 461] width 0 height 0
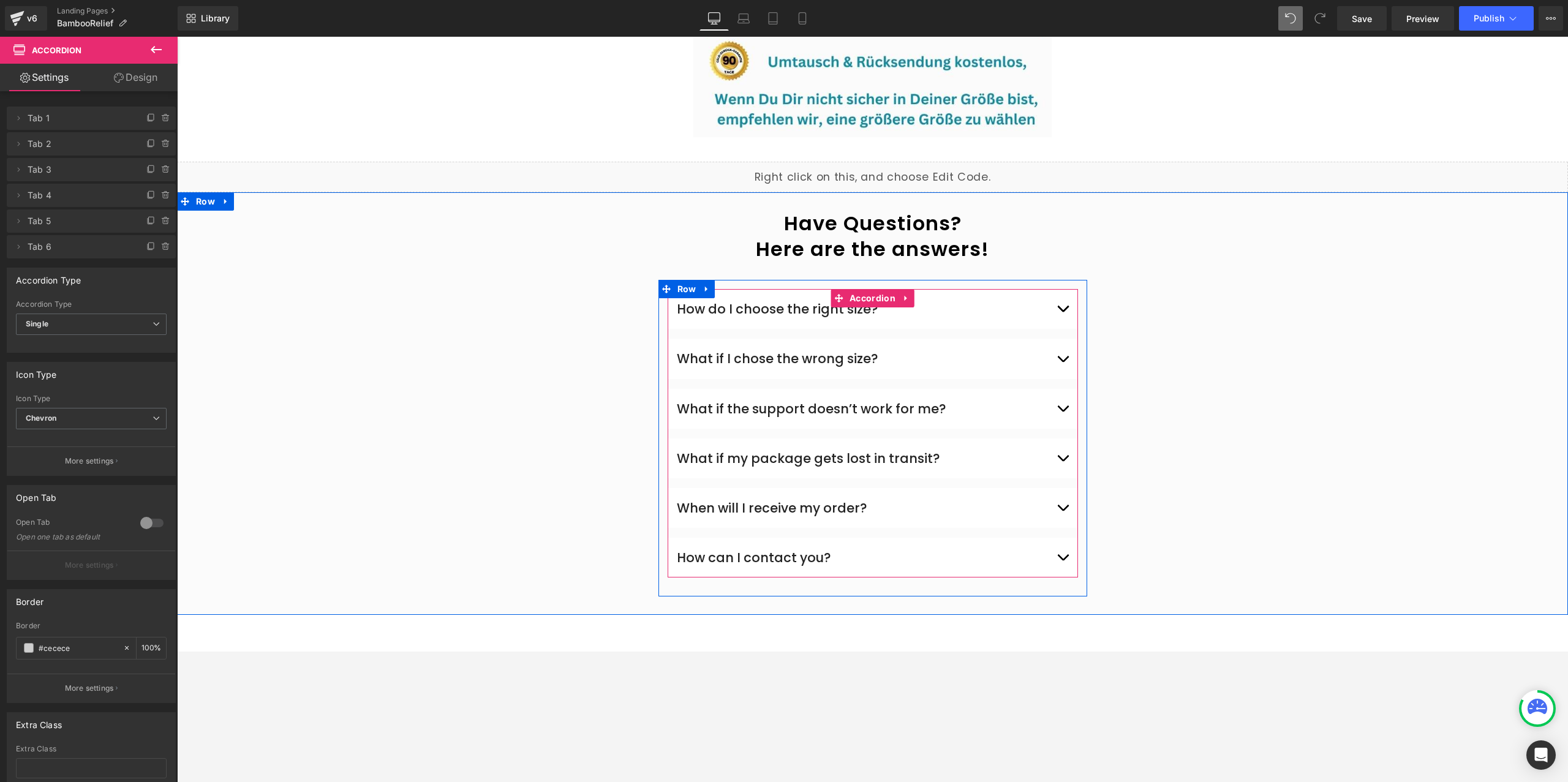
click at [1060, 492] on button "button" at bounding box center [1063, 508] width 12 height 34
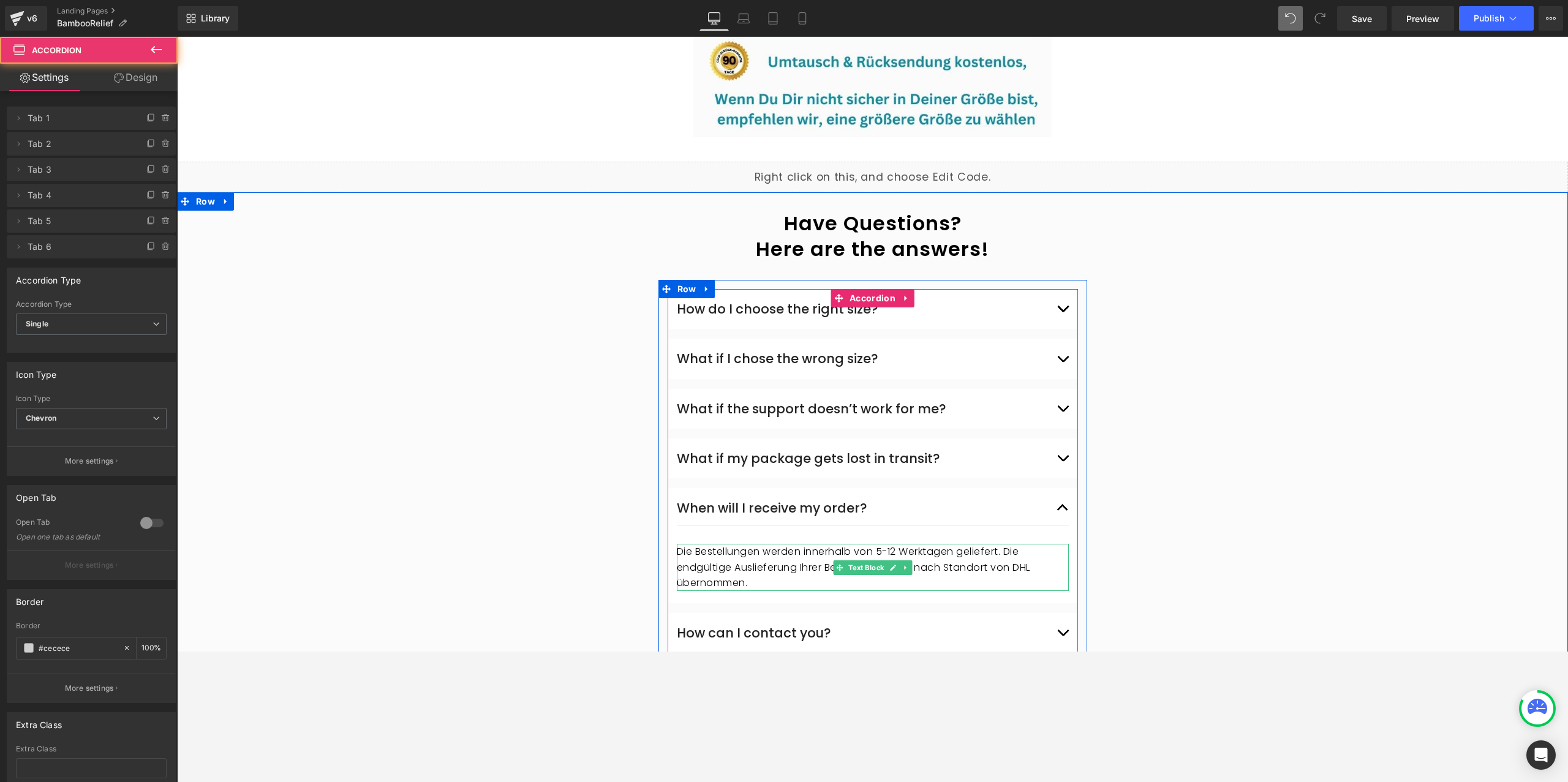
click at [775, 545] on p "Die Bestellungen werden innerhalb von 5-12 Werktagen geliefert. Die endgültige …" at bounding box center [873, 567] width 392 height 47
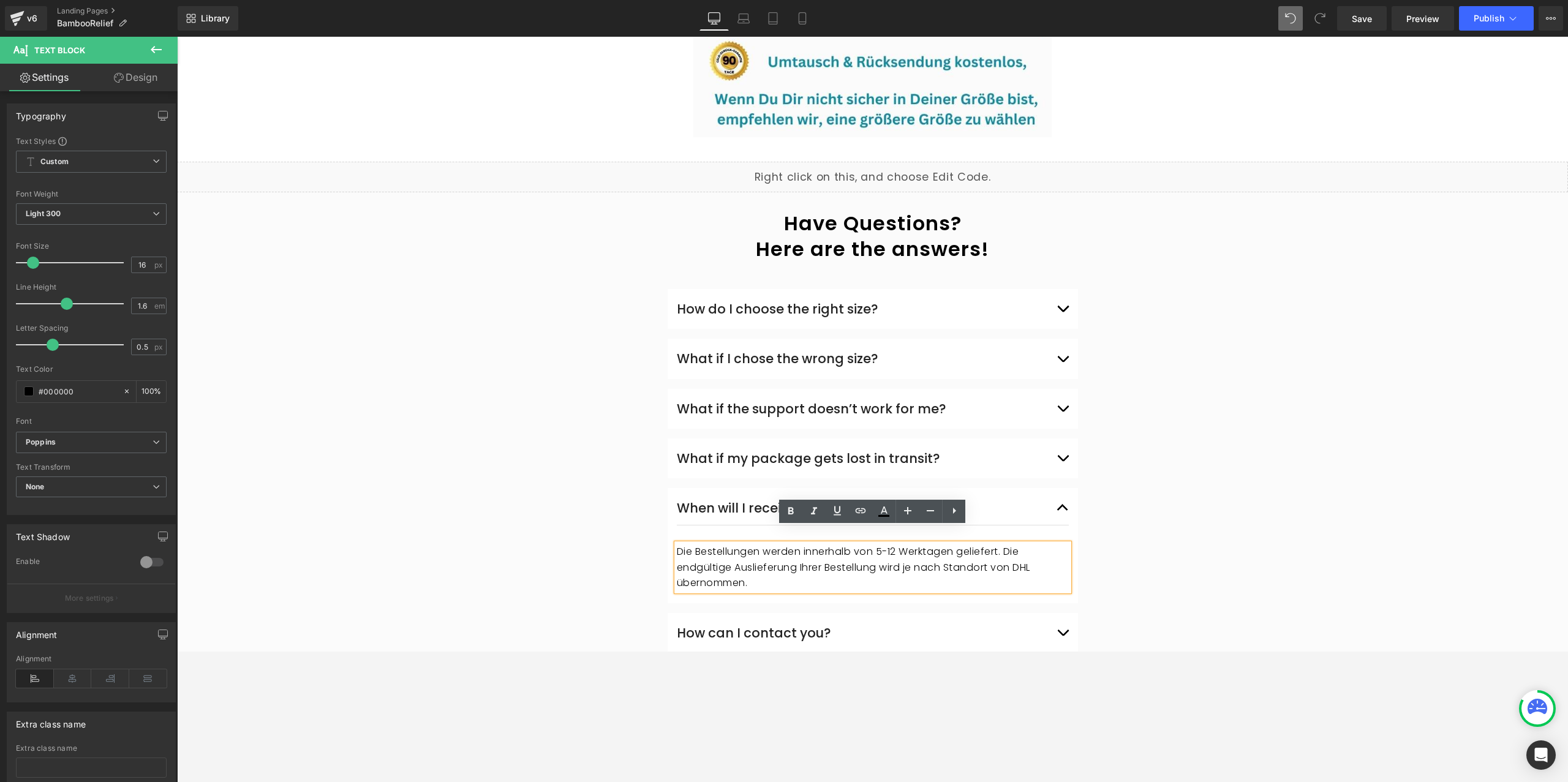
click at [766, 550] on p "Die Bestellungen werden innerhalb von 5-12 Werktagen geliefert. Die endgültige …" at bounding box center [873, 567] width 392 height 47
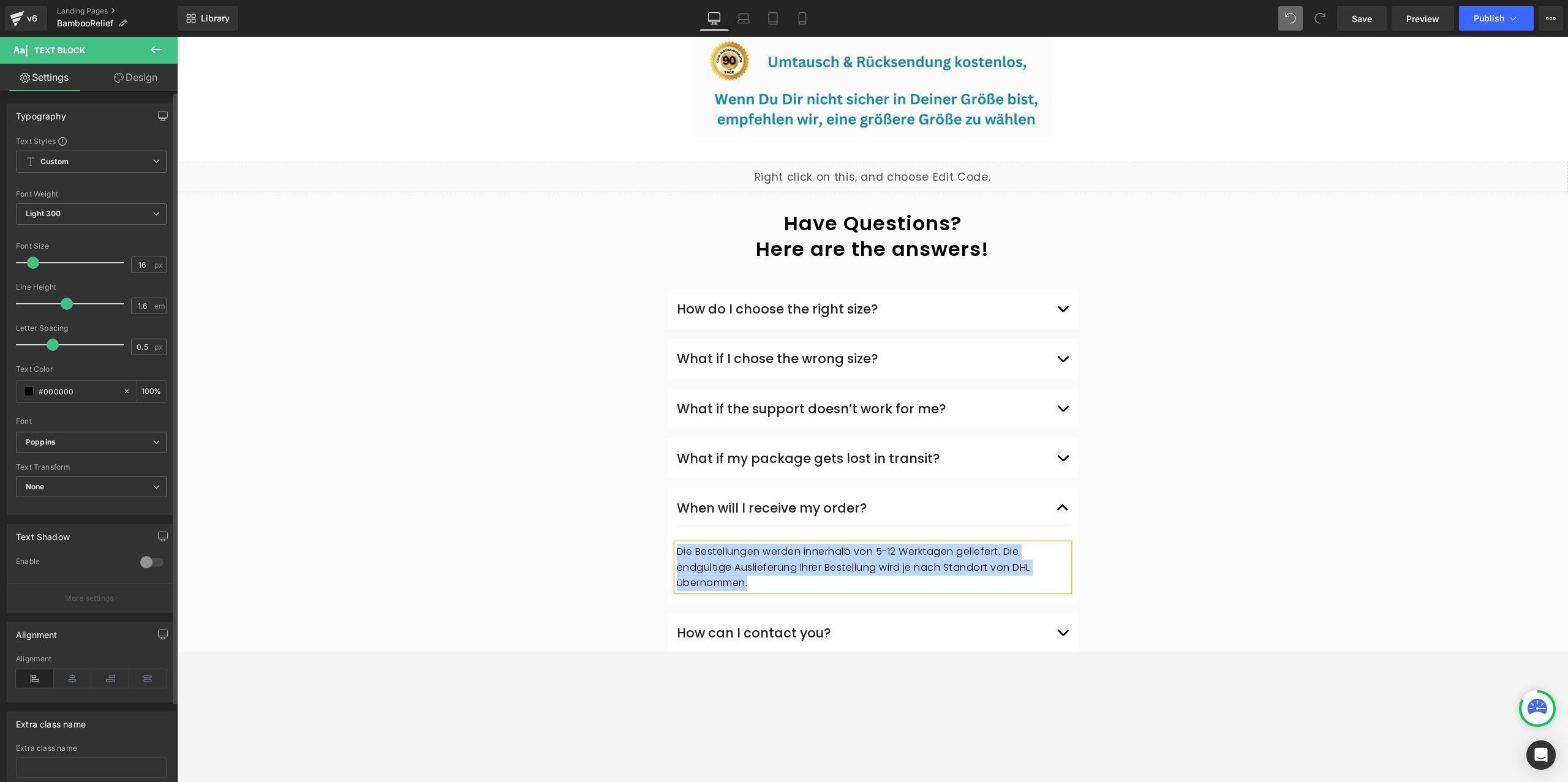
copy p "Die Bestellungen werden innerhalb von 5-12 Werktagen geliefert. Die endgültige …"
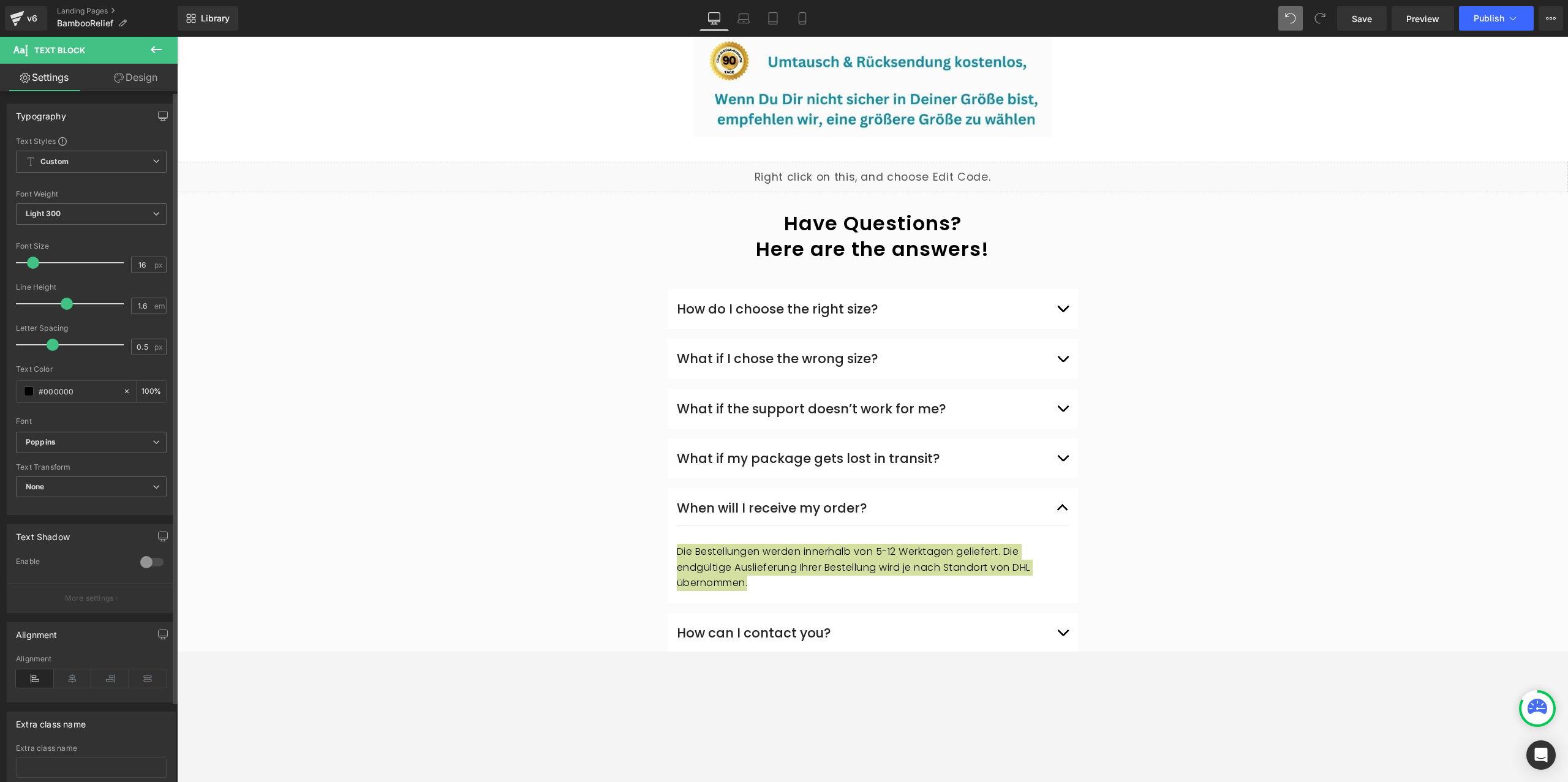
scroll to position [3137, 0]
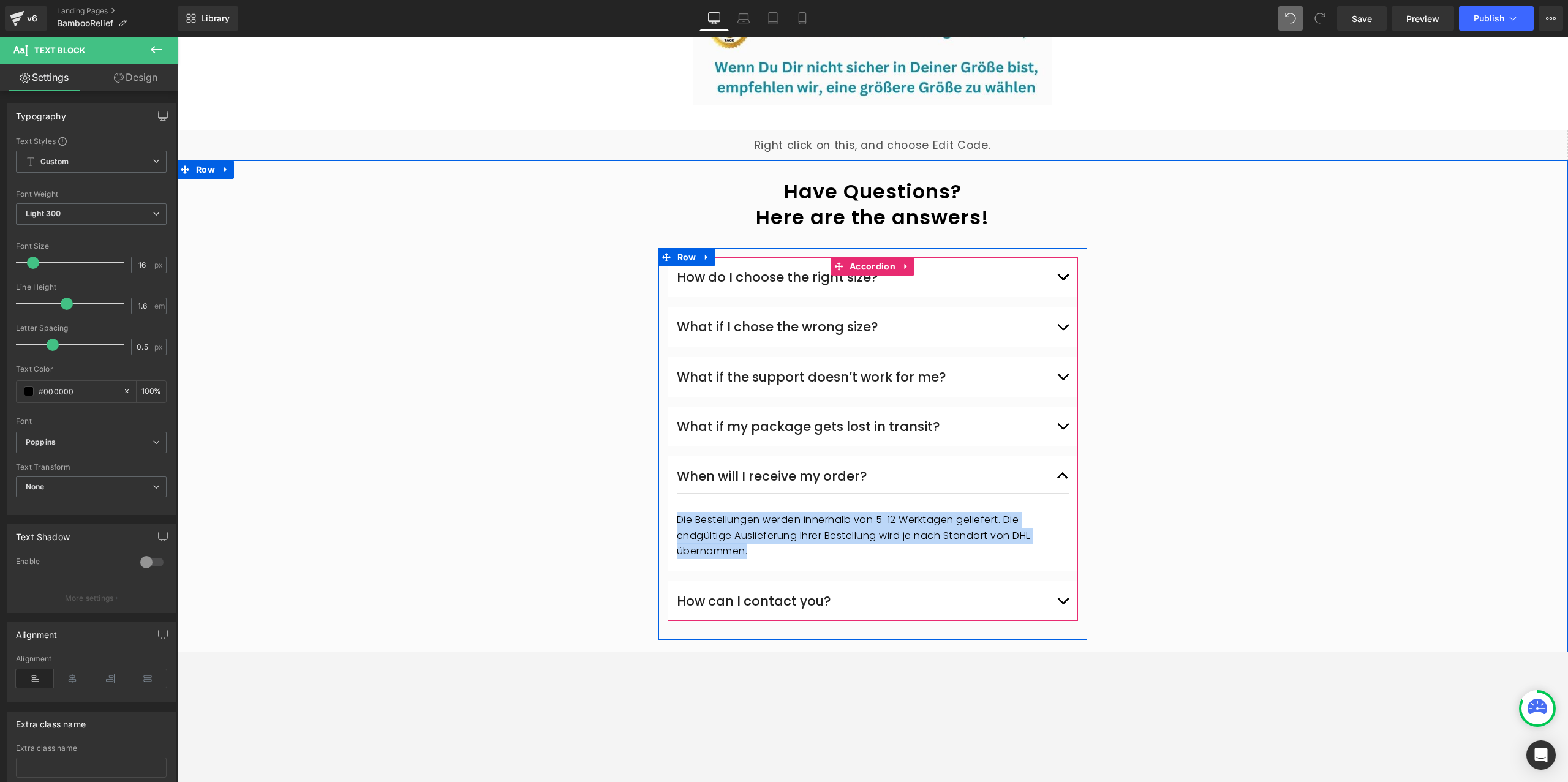
click at [1070, 582] on div "How can I contact you? Text Block Sie können uns per E-Mail unter info@norelie.…" at bounding box center [873, 601] width 410 height 40
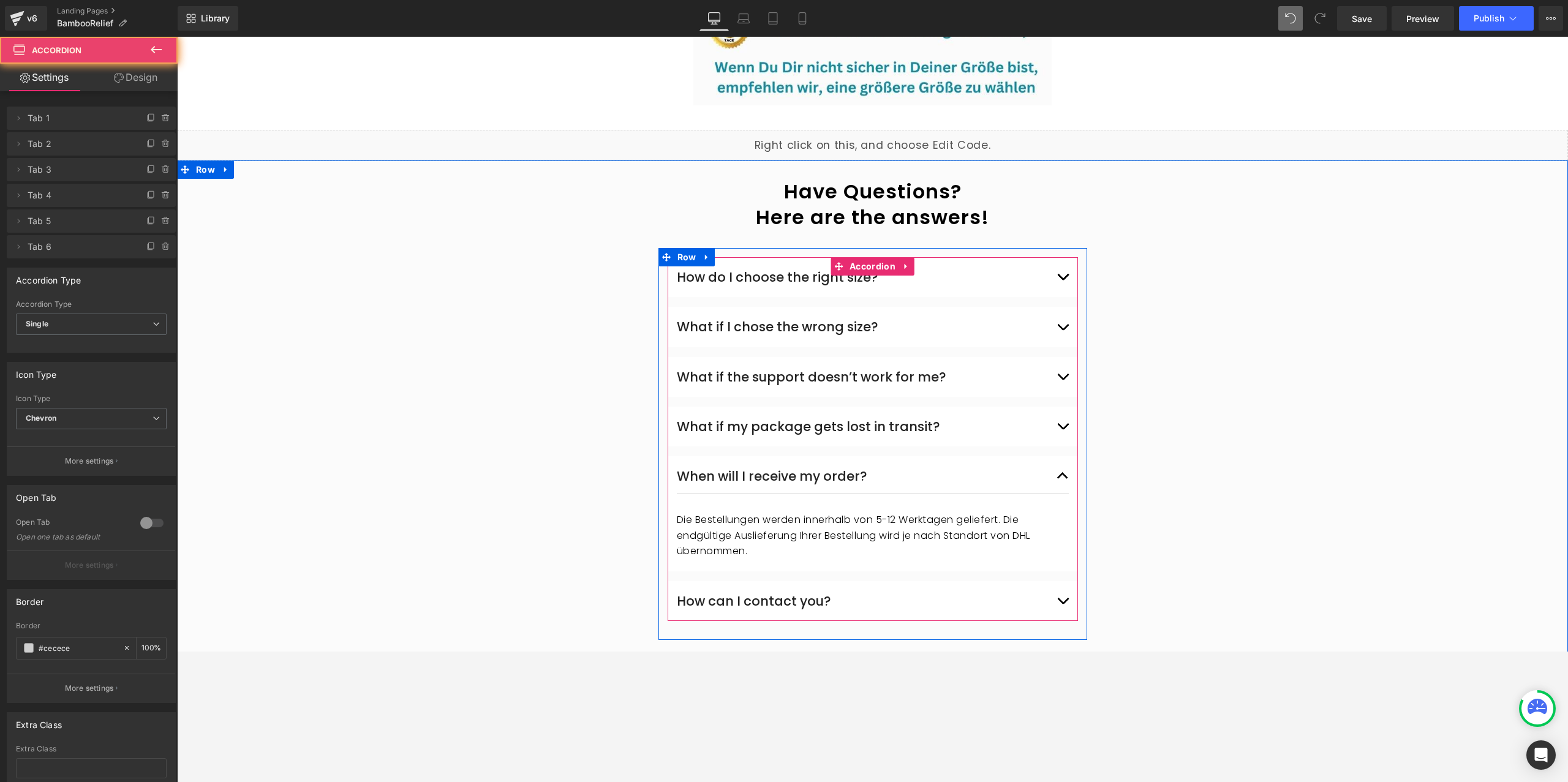
click at [1069, 590] on div "How can I contact you? Text Block Sie können uns per E-Mail unter info@norelie.…" at bounding box center [873, 601] width 410 height 40
click at [1062, 584] on button "button" at bounding box center [1063, 601] width 12 height 34
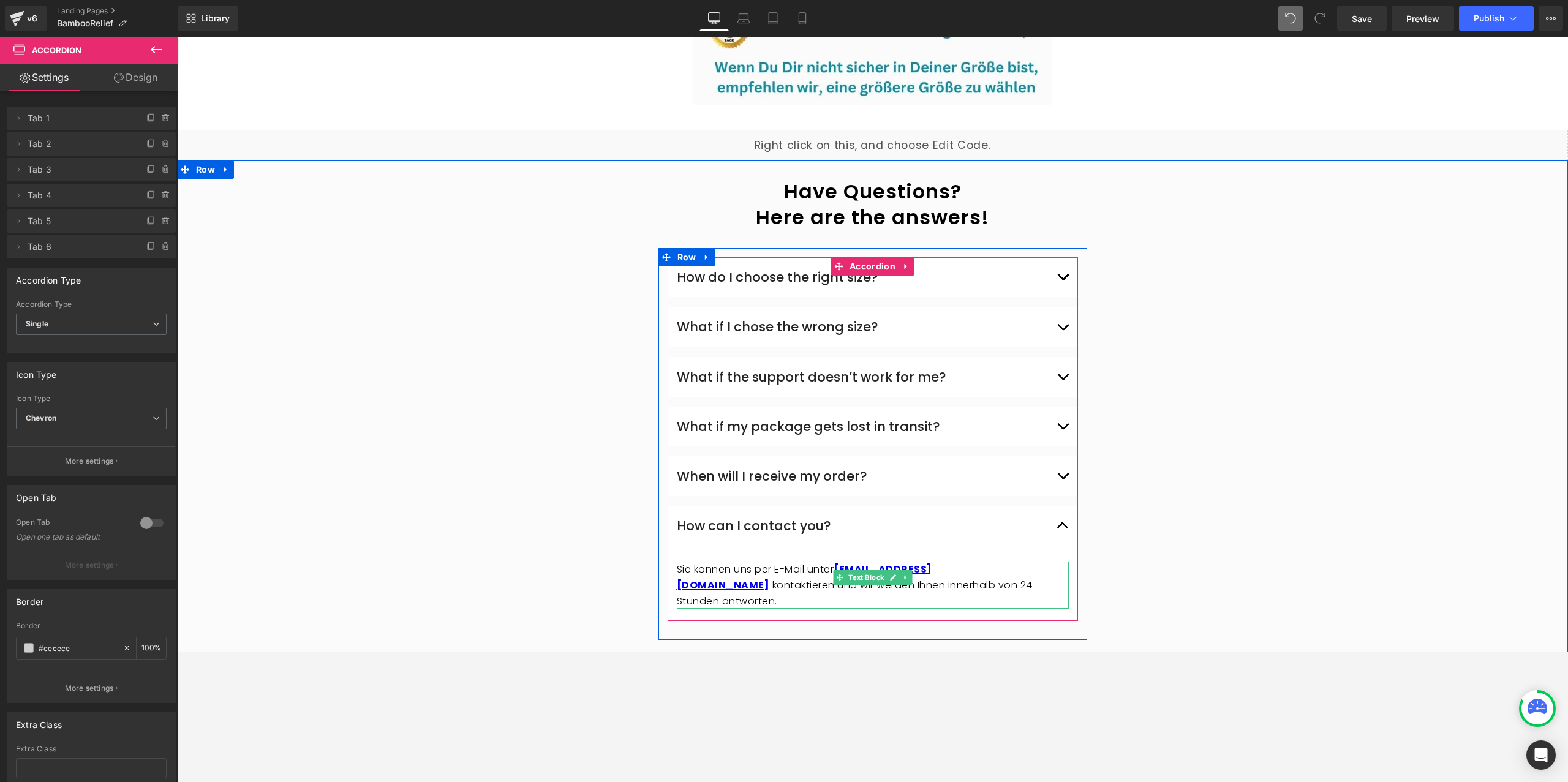
click at [774, 578] on span "kontaktieren und wir werden Ihnen innerhalb von 24 Stunden antworten." at bounding box center [855, 593] width 356 height 30
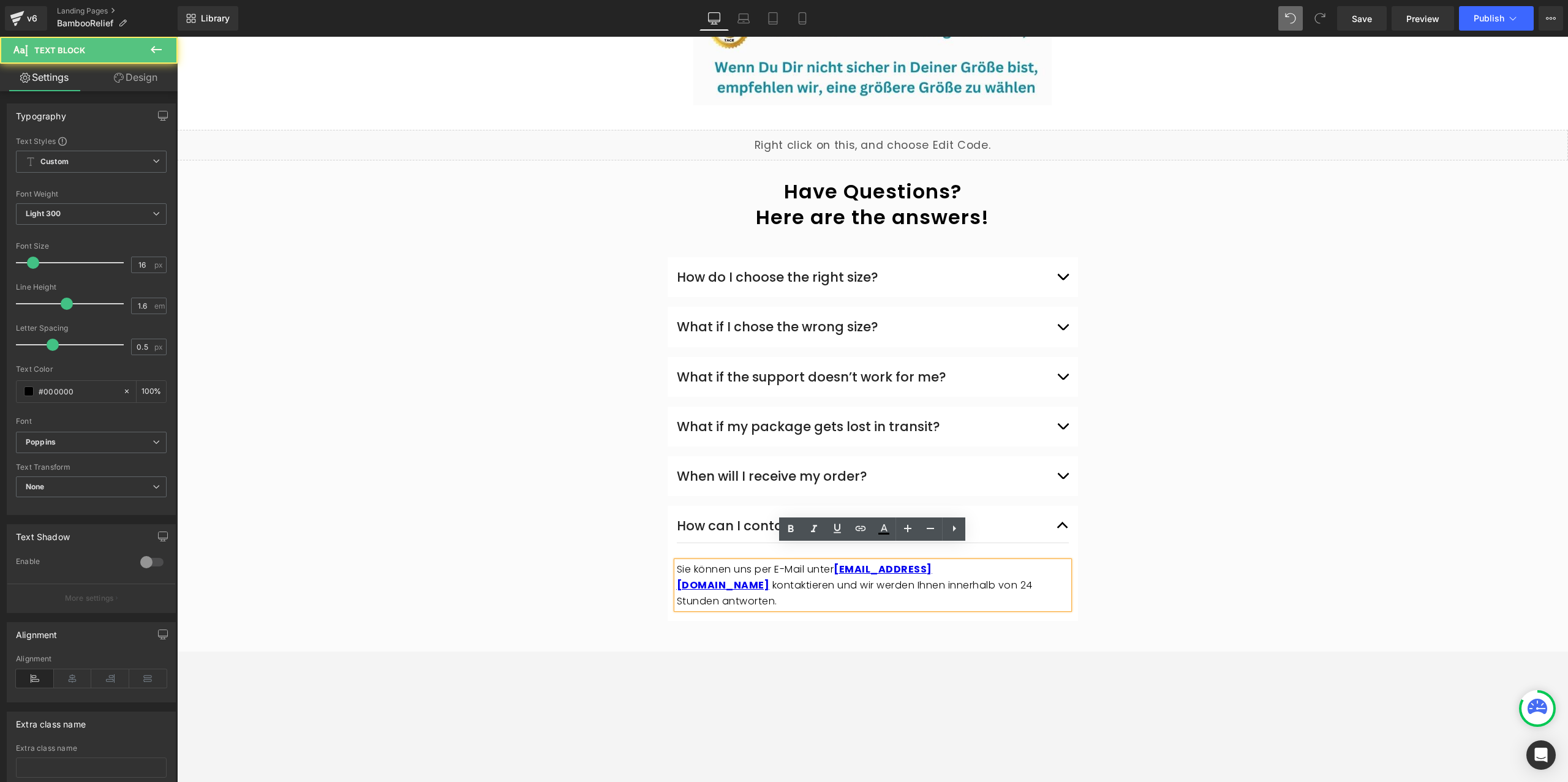
click at [771, 578] on span "kontaktieren und wir werden Ihnen innerhalb von 24 Stunden antworten." at bounding box center [855, 593] width 356 height 30
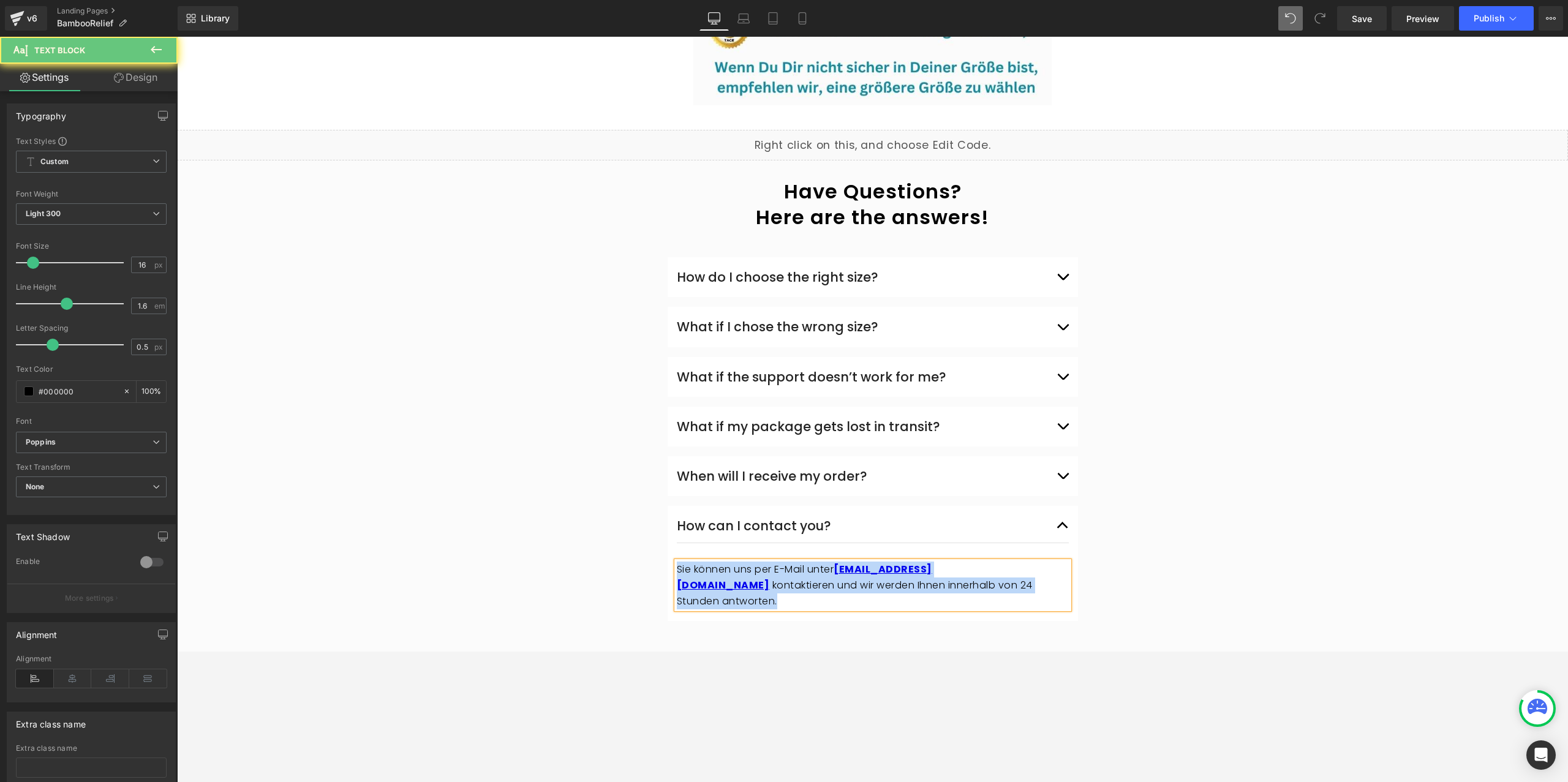
copy p "Sie können uns per E-Mail unter info@norelie.de kontaktieren und wir werden Ihn…"
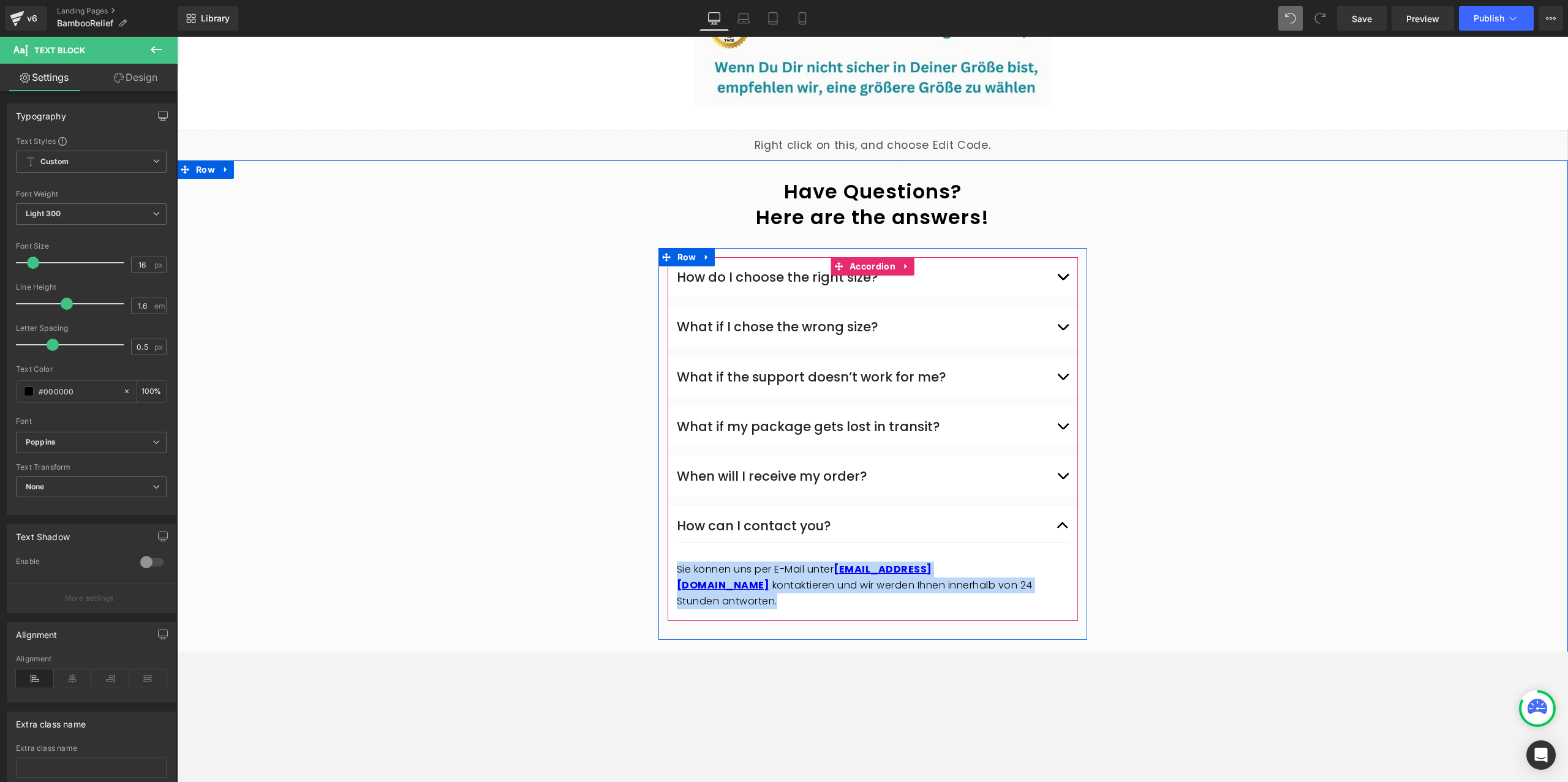
click at [1060, 261] on button "button" at bounding box center [1063, 278] width 12 height 34
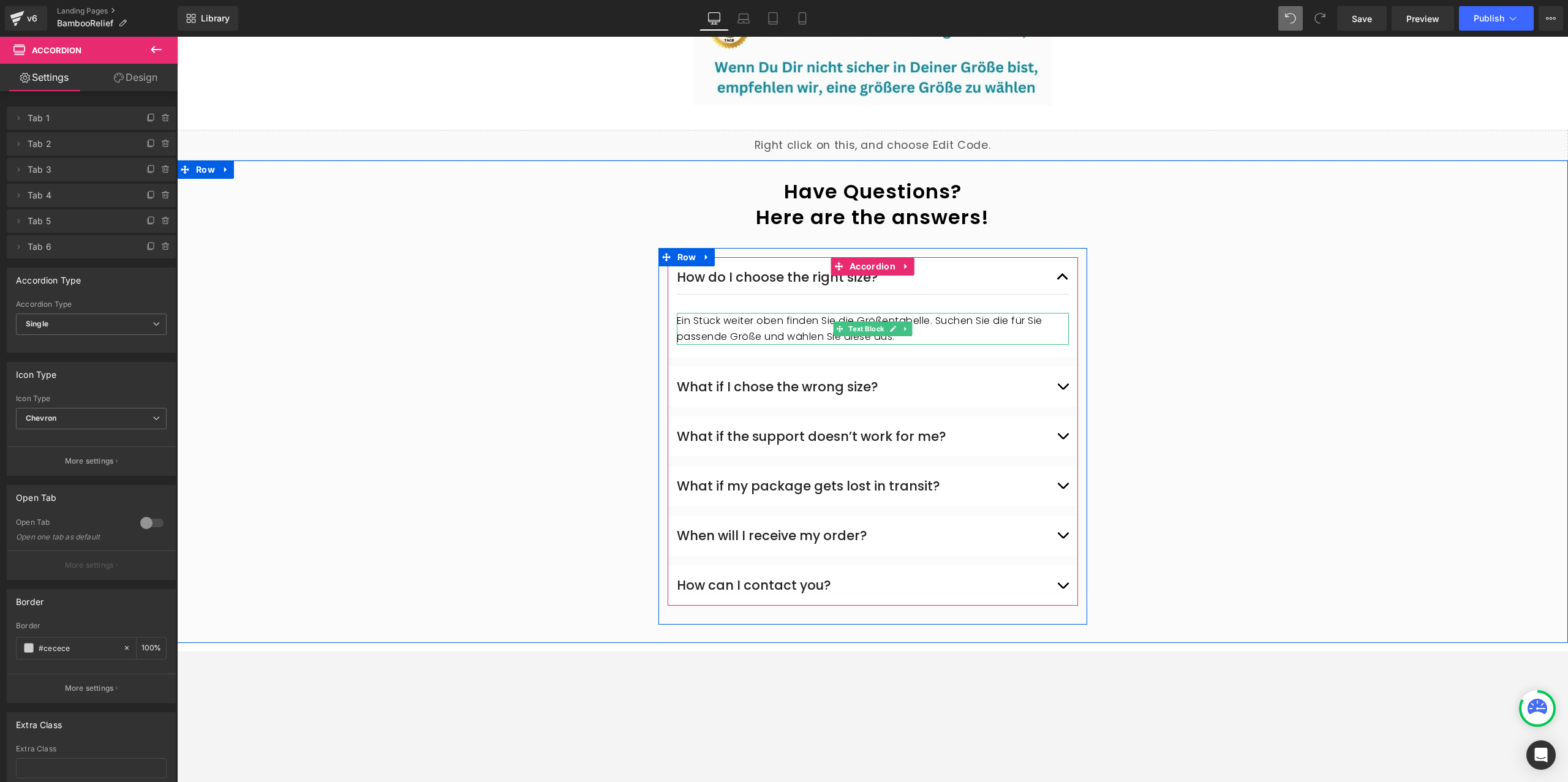
click at [754, 313] on p "Ein Stück weiter oben finden Sie die Größentabelle. Suchen Sie die für Sie pass…" at bounding box center [873, 328] width 392 height 31
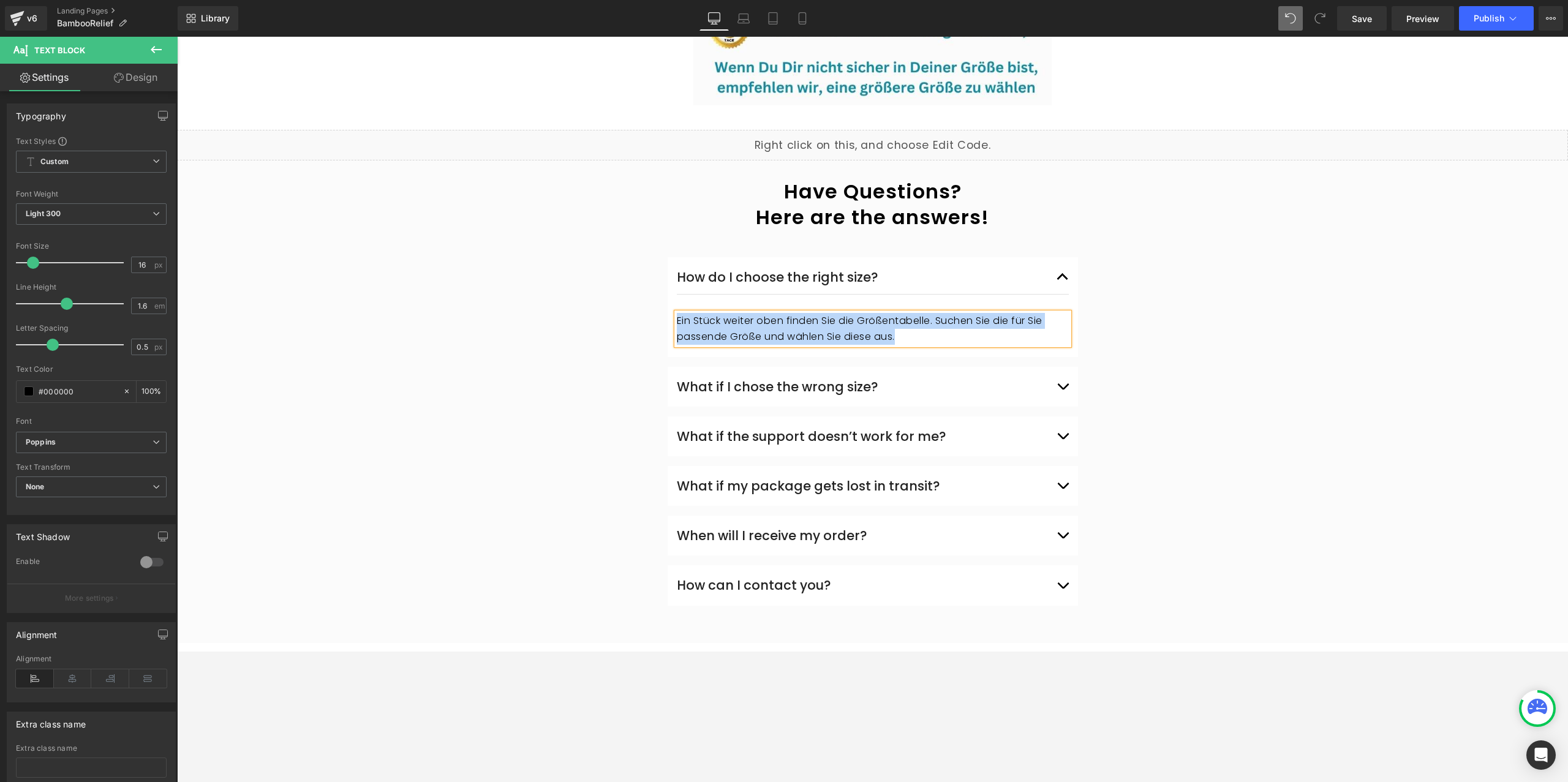
paste div
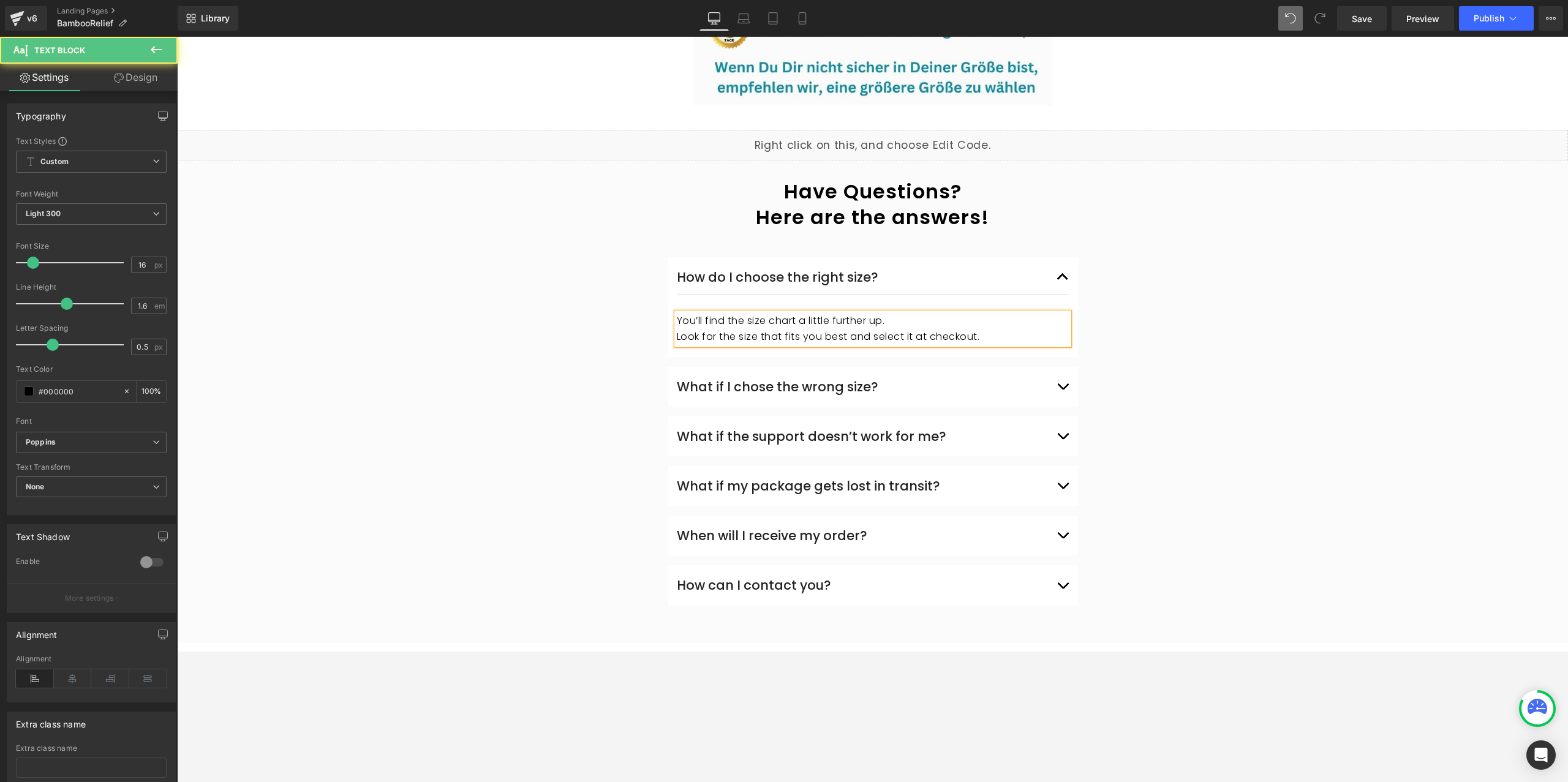
click at [957, 329] on p "Look for the size that fits you best and select it at checkout." at bounding box center [873, 337] width 392 height 16
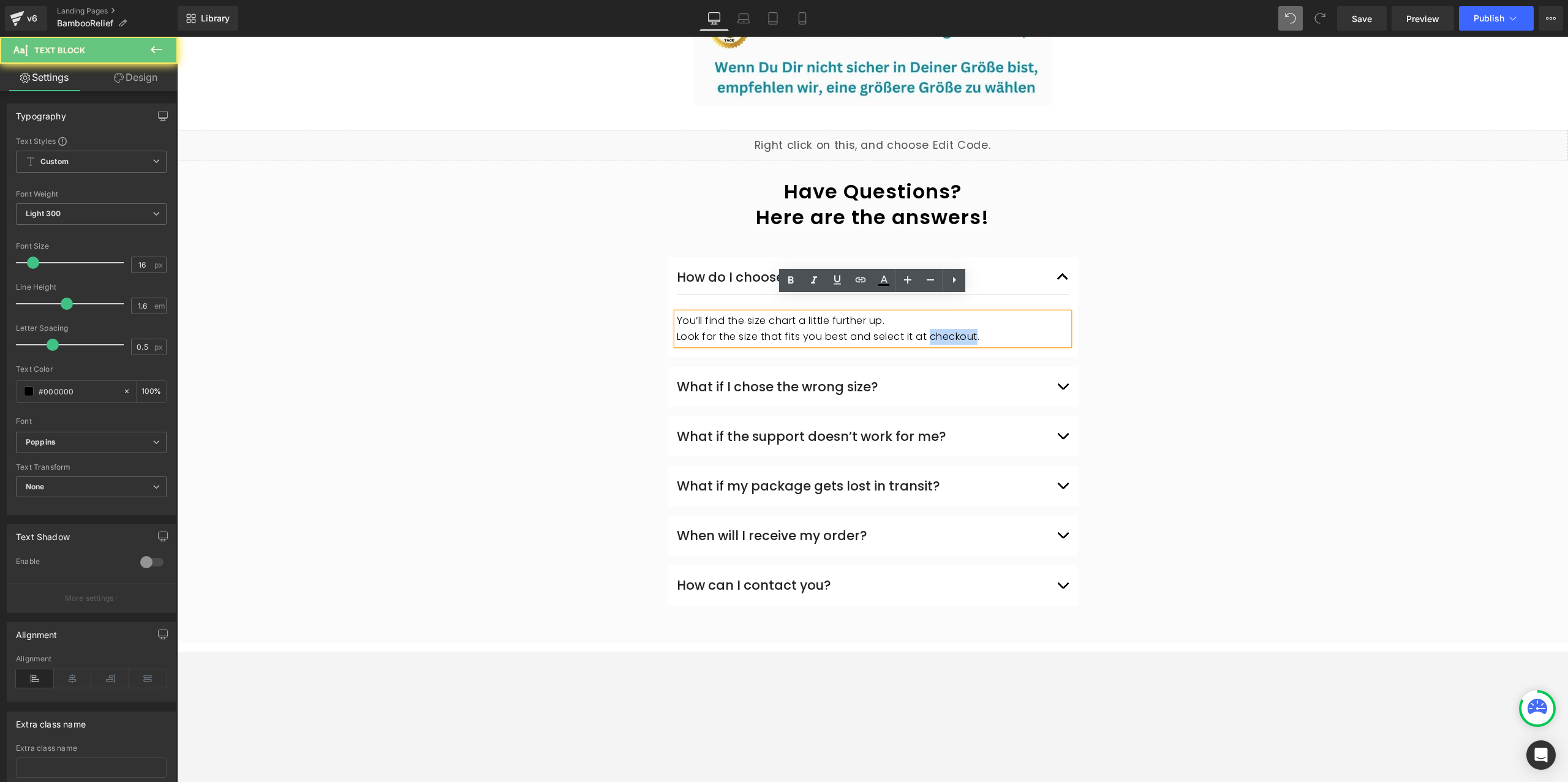
click at [956, 329] on p "Look for the size that fits you best and select it at checkout." at bounding box center [873, 337] width 392 height 16
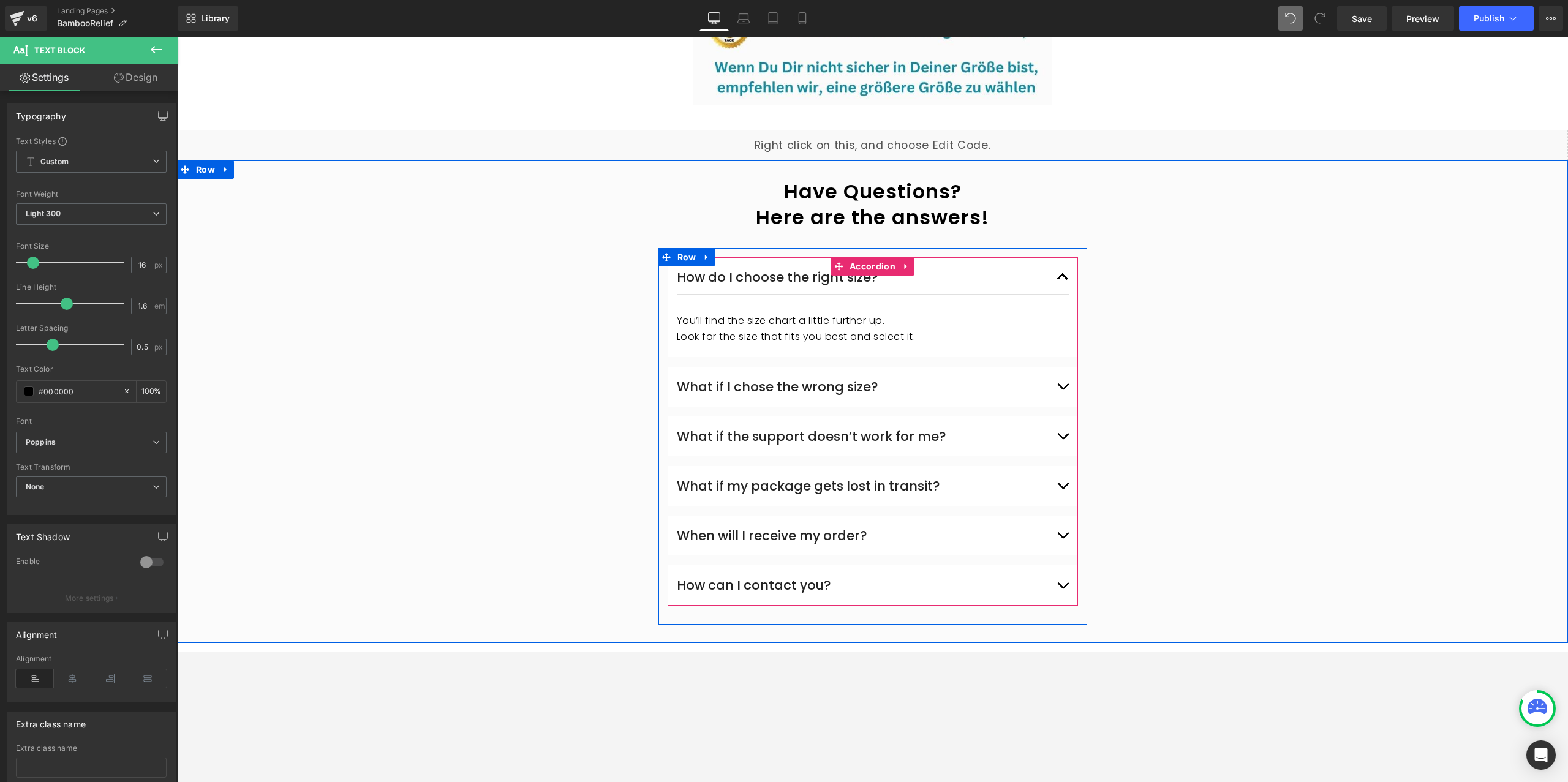
click at [1072, 370] on div "What if I chose the wrong size? Text Block Wir ändern die Größe kostenlos. Wenn…" at bounding box center [873, 387] width 410 height 40
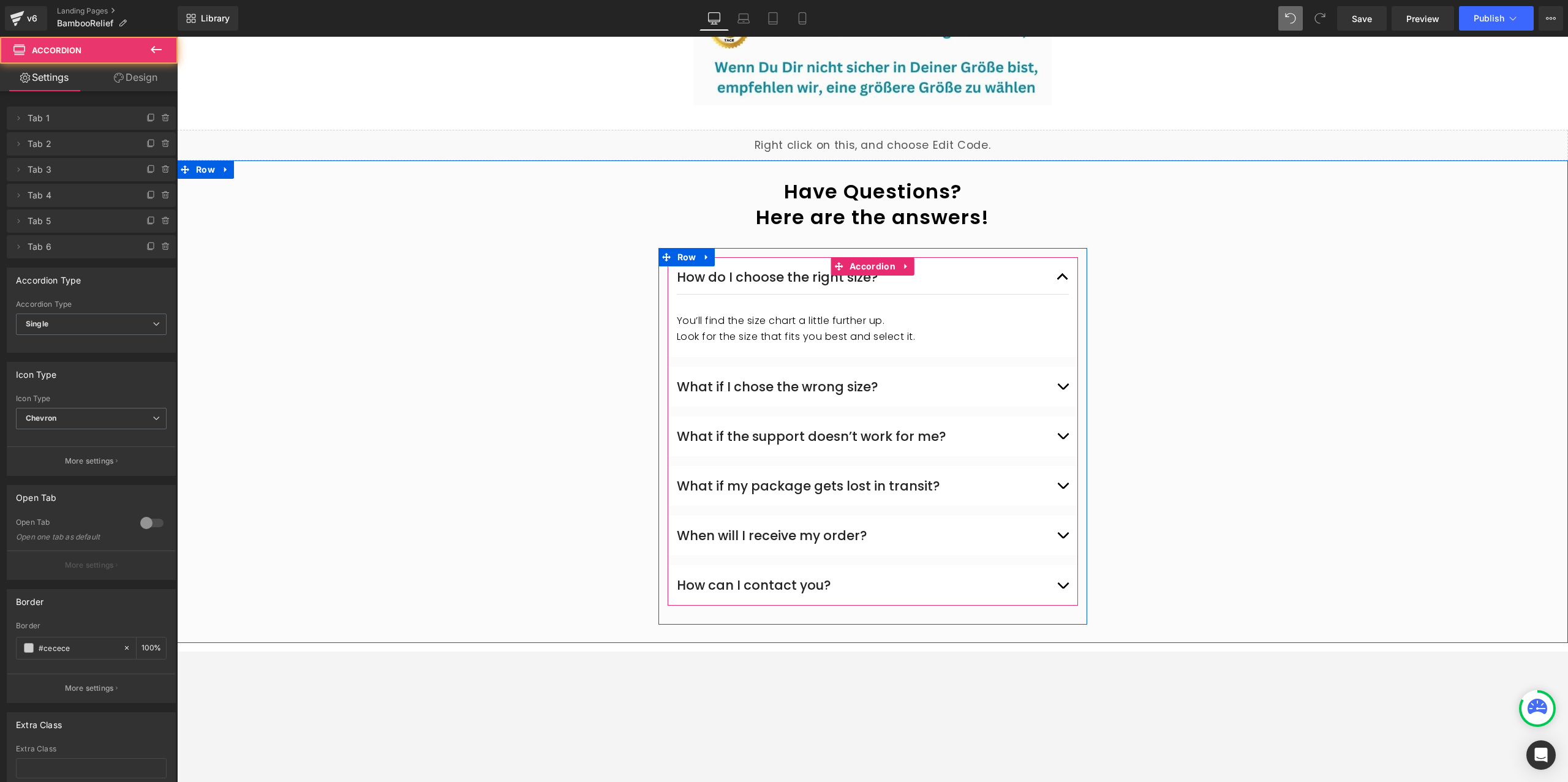
click at [1063, 389] on span "button" at bounding box center [1063, 389] width 0 height 0
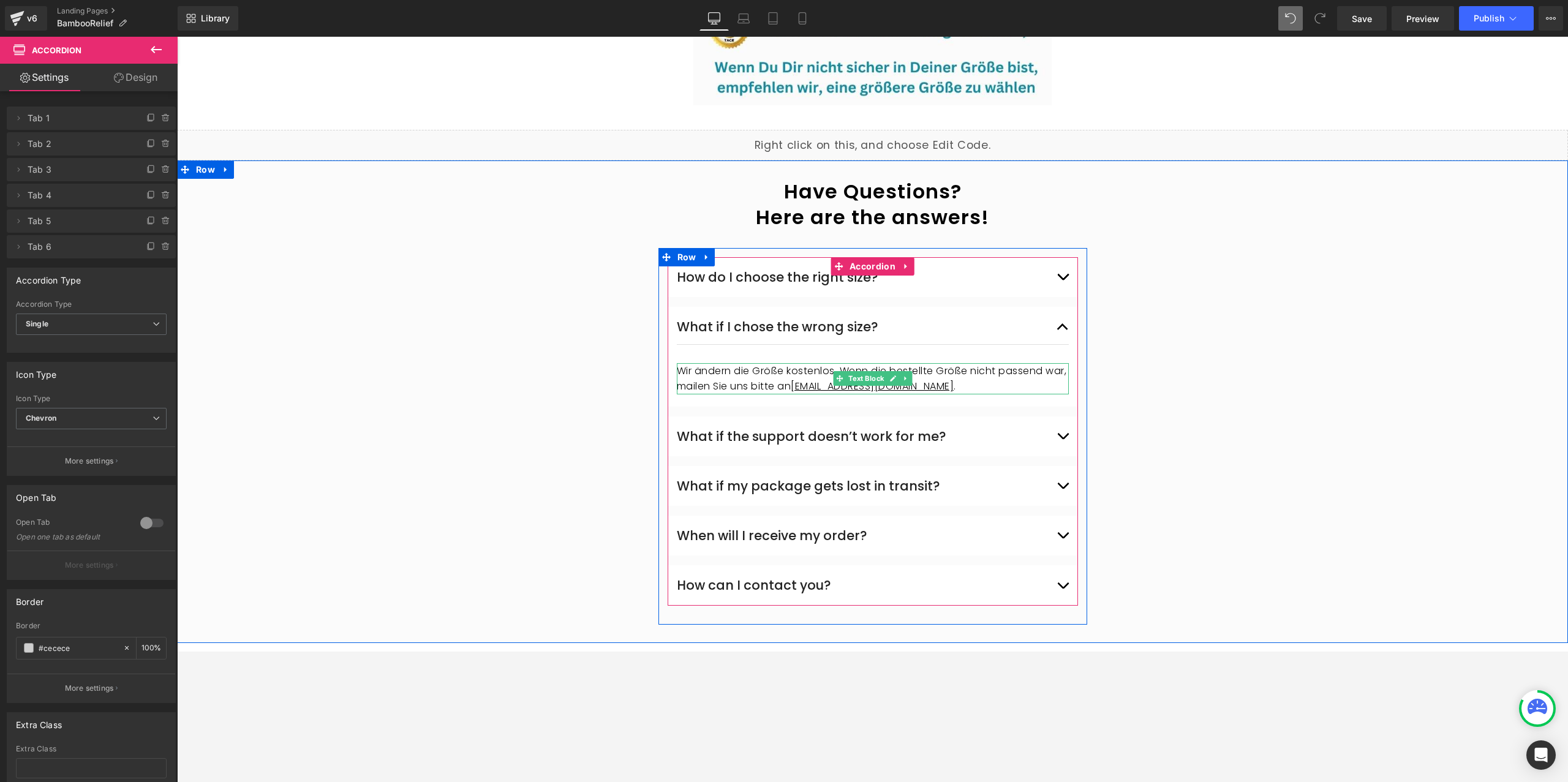
click at [791, 364] on p "Wir ändern die Größe kostenlos. Wenn die bestellte Größe nicht passend war, mai…" at bounding box center [873, 379] width 392 height 31
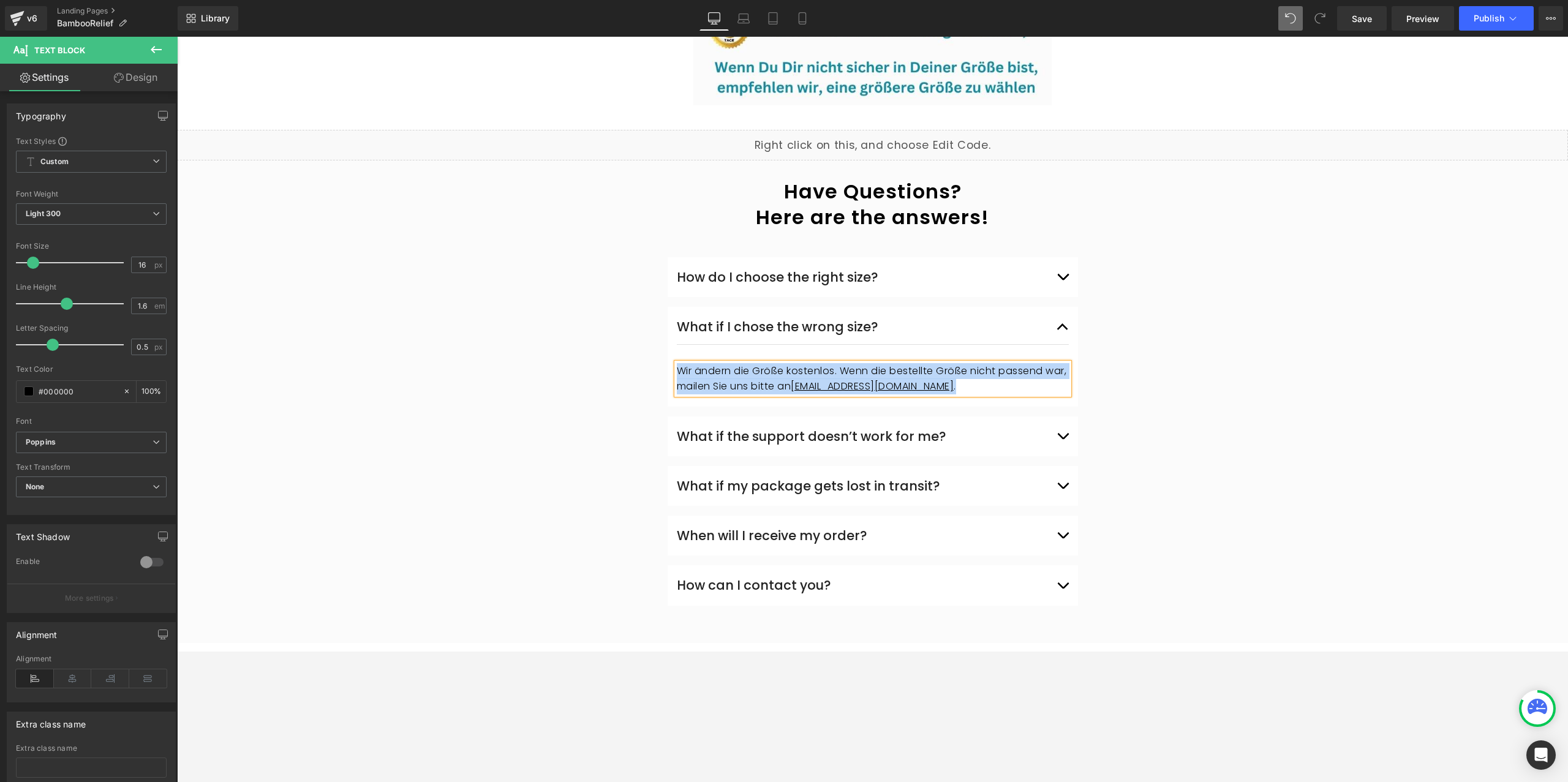
paste div
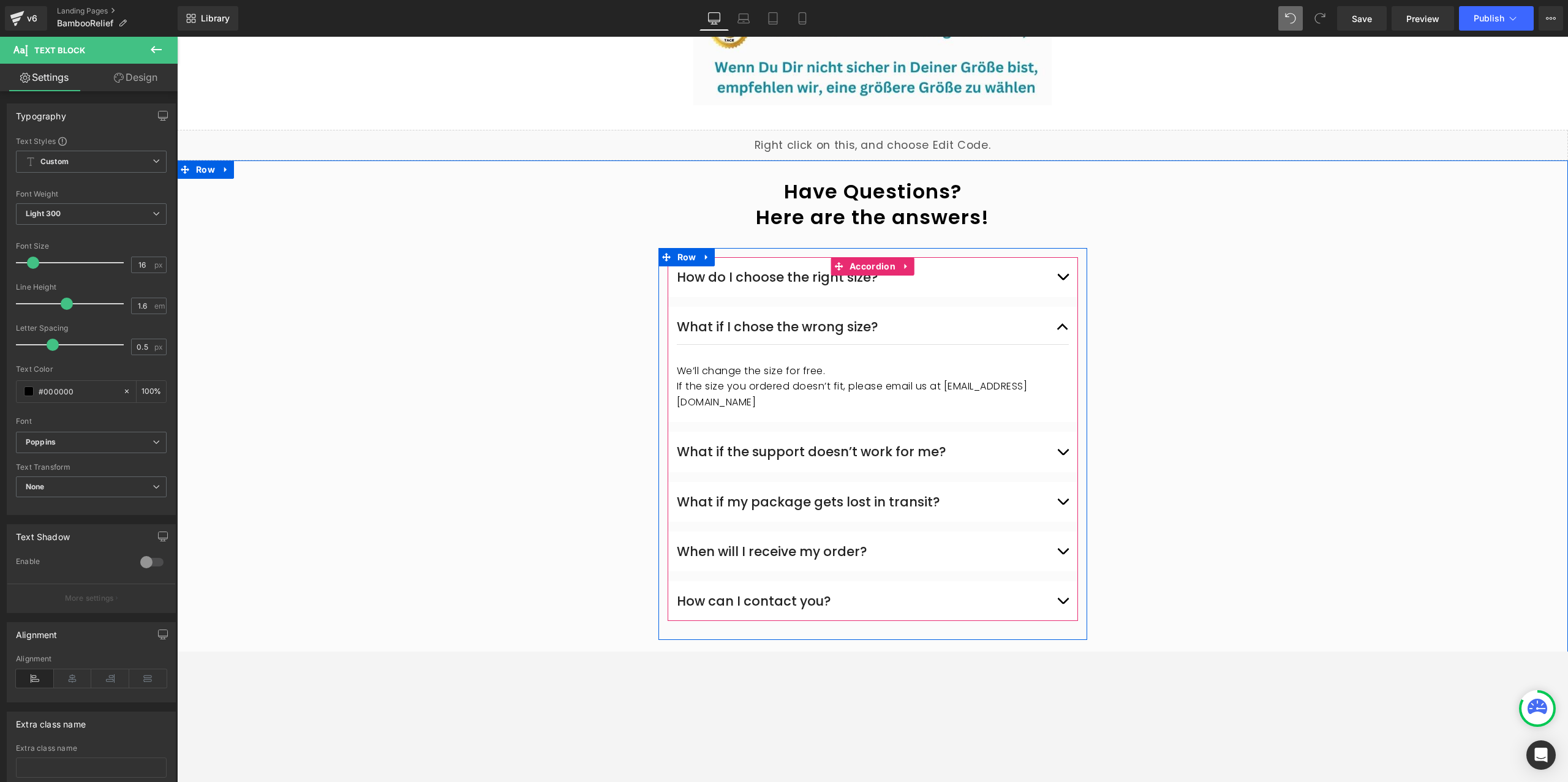
click at [1065, 435] on button "button" at bounding box center [1063, 452] width 12 height 34
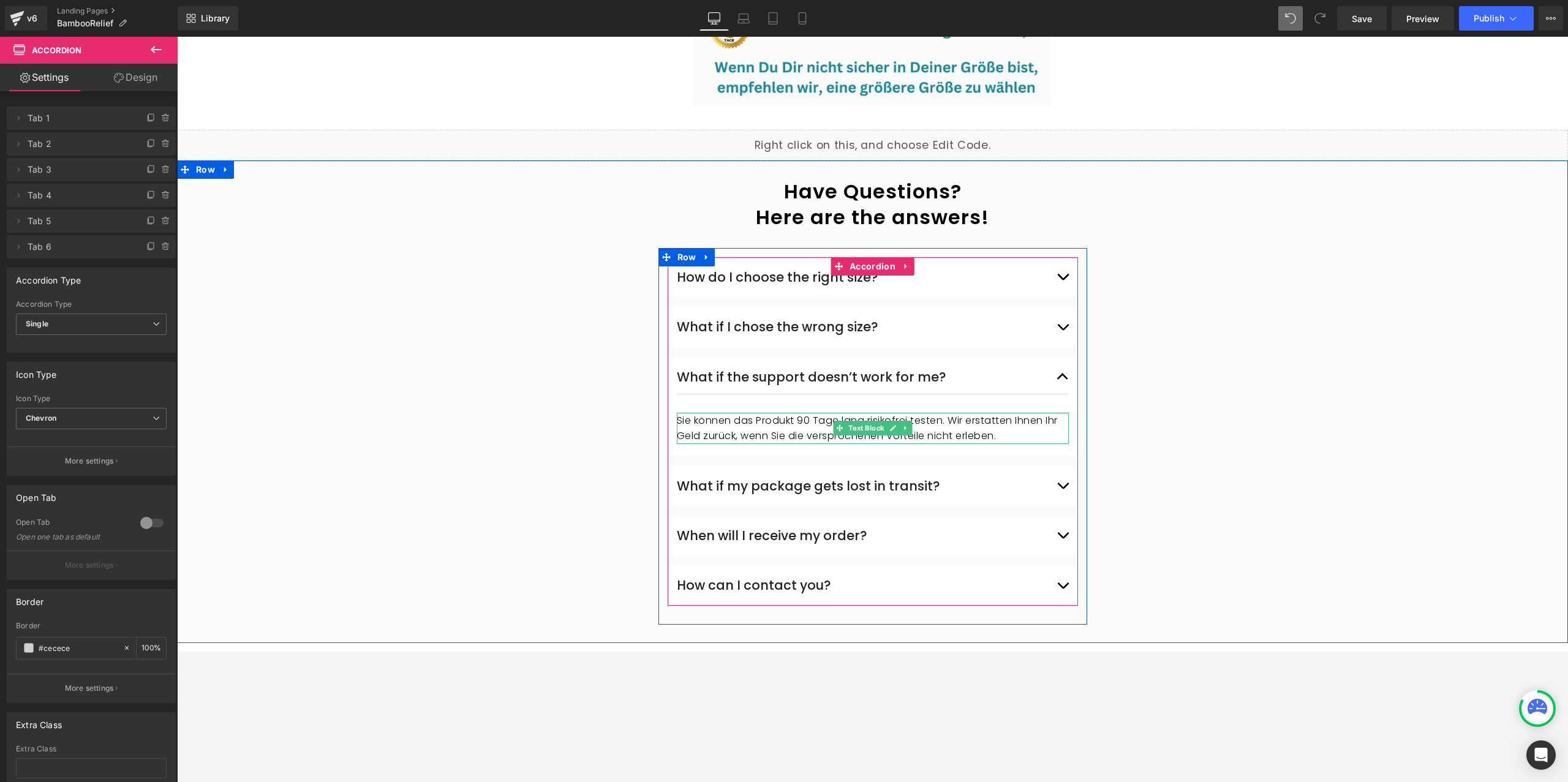
click at [724, 413] on p "Sie können das Produkt 90 Tage lang risikofrei testen. Wir erstatten Ihnen Ihr …" at bounding box center [873, 429] width 392 height 31
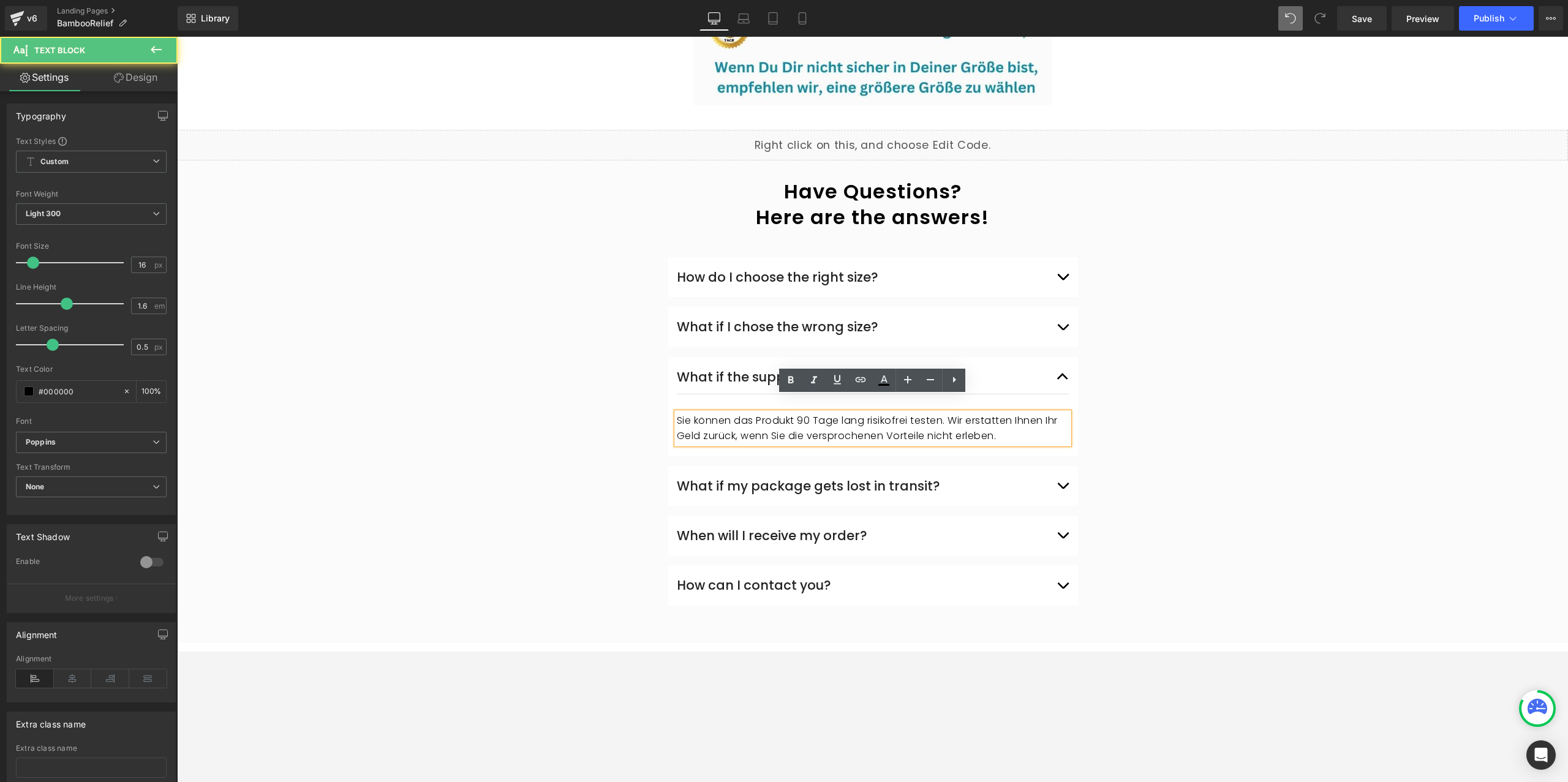
click at [768, 414] on p "Sie können das Produkt 90 Tage lang risikofrei testen. Wir erstatten Ihnen Ihr …" at bounding box center [873, 429] width 392 height 31
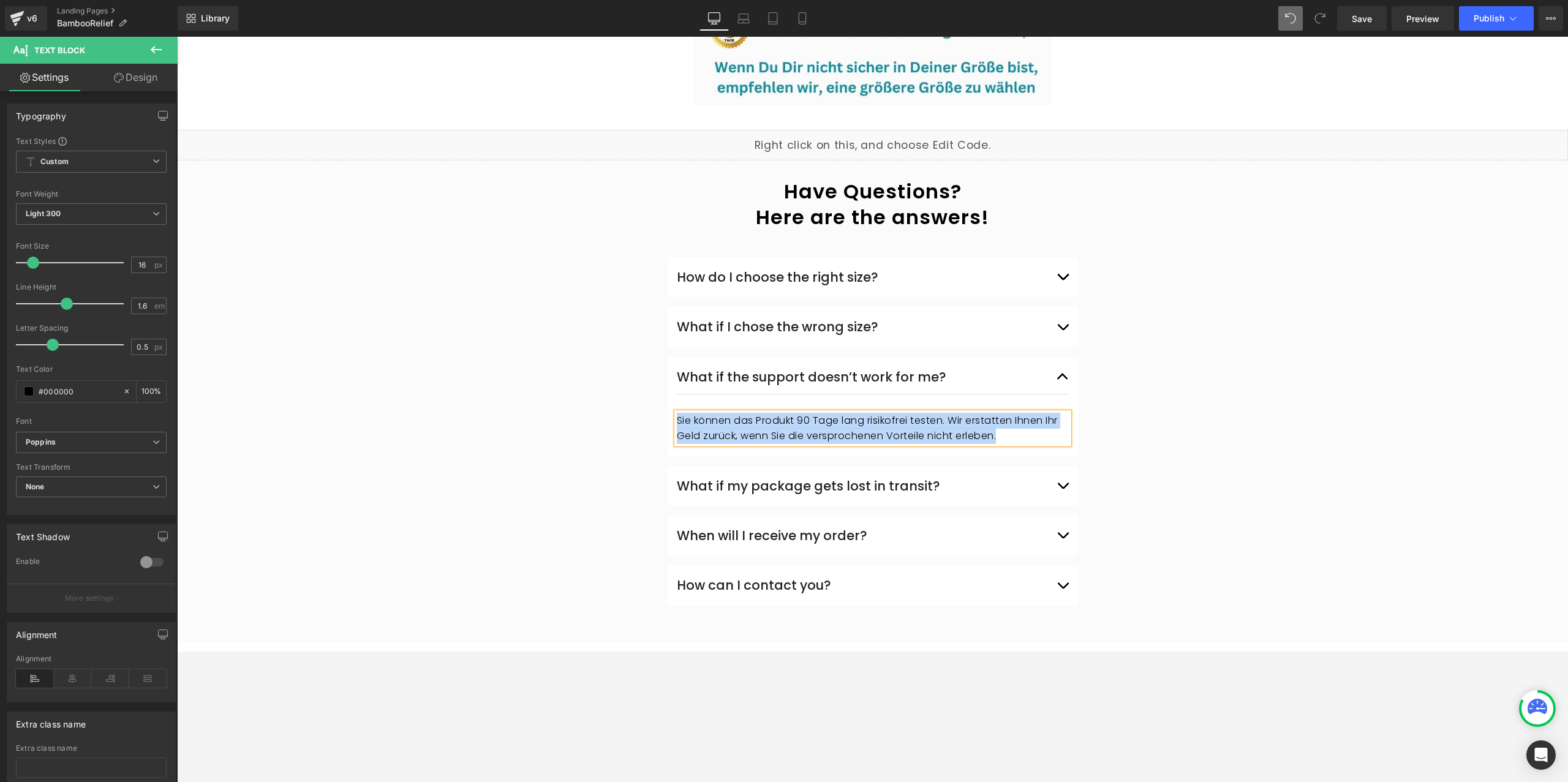
paste div
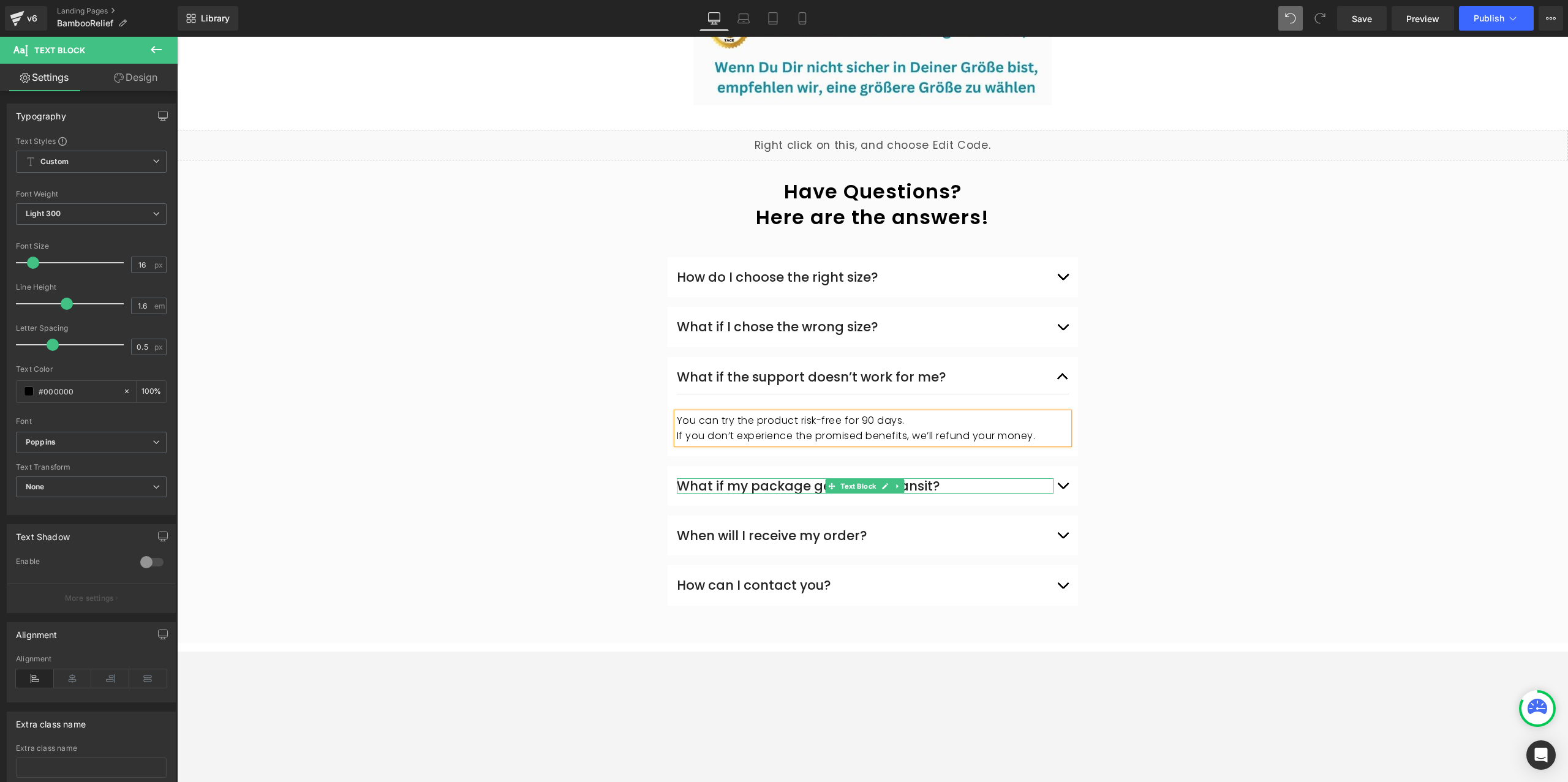
click at [801, 479] on div "What if my package gets lost in transit?" at bounding box center [865, 486] width 376 height 16
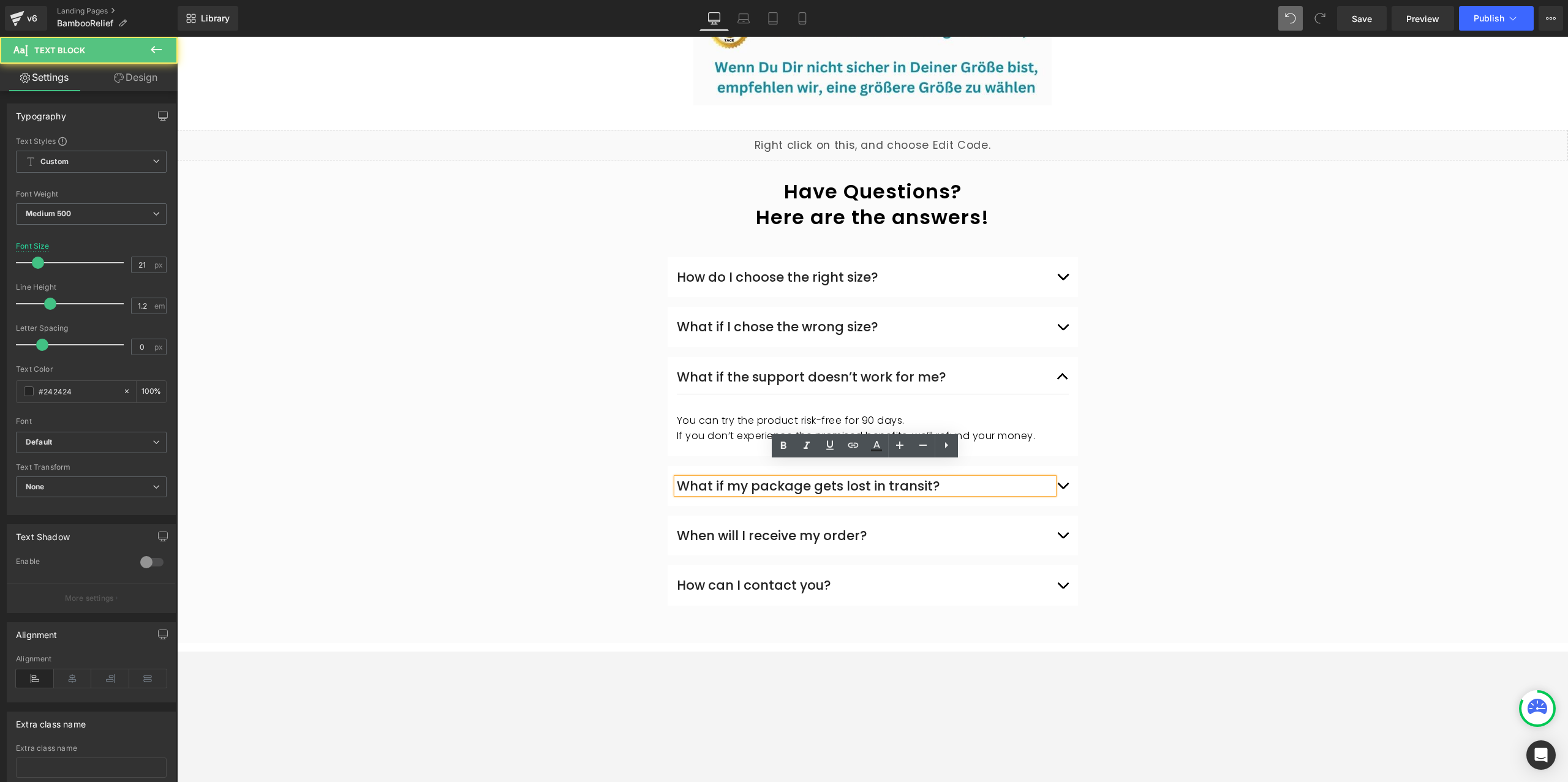
click at [1071, 471] on div "What if my package gets lost in transit? Text Block Wir erstatten alle verloren…" at bounding box center [873, 486] width 410 height 40
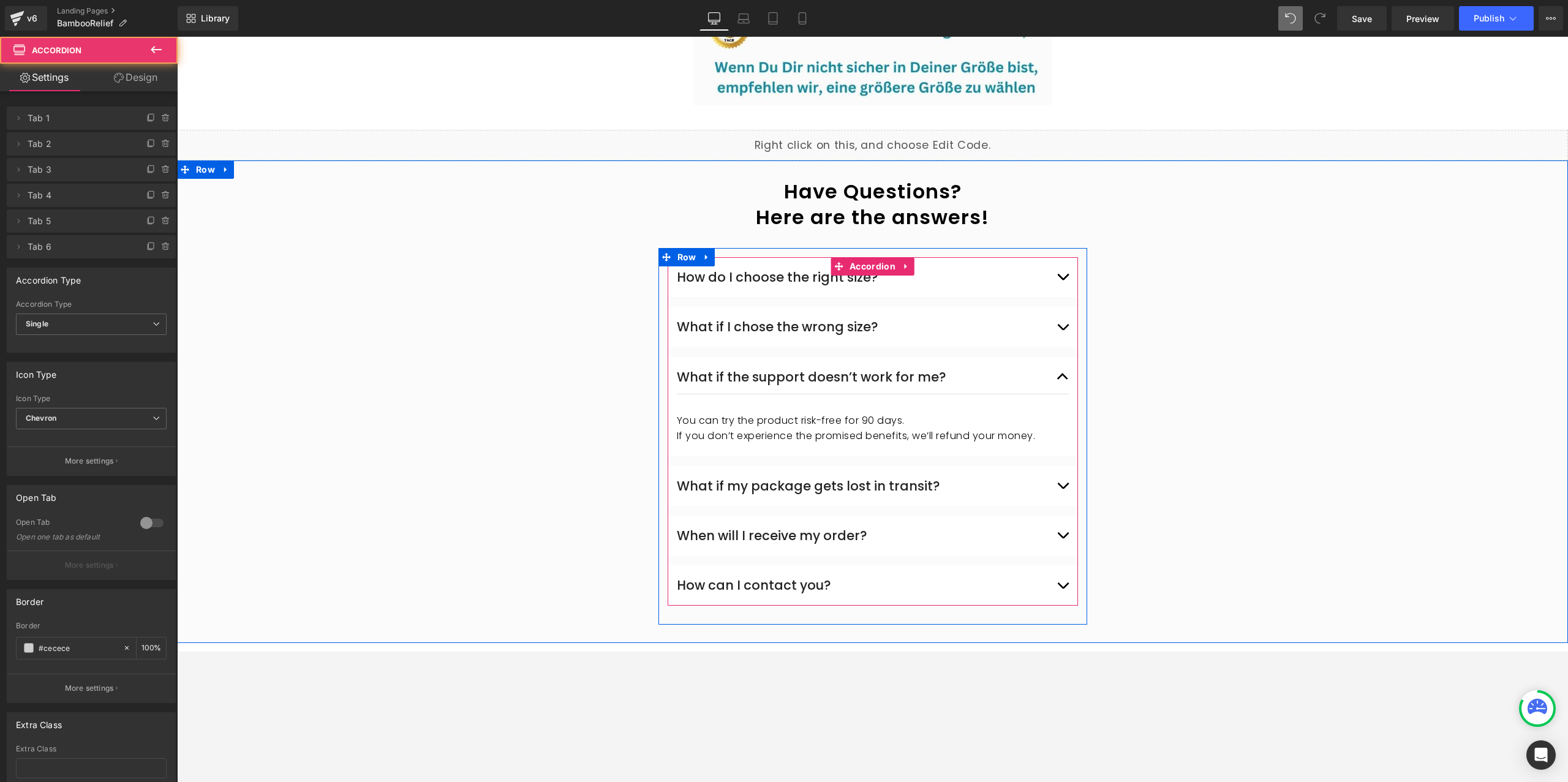
click at [1063, 489] on span "button" at bounding box center [1063, 489] width 0 height 0
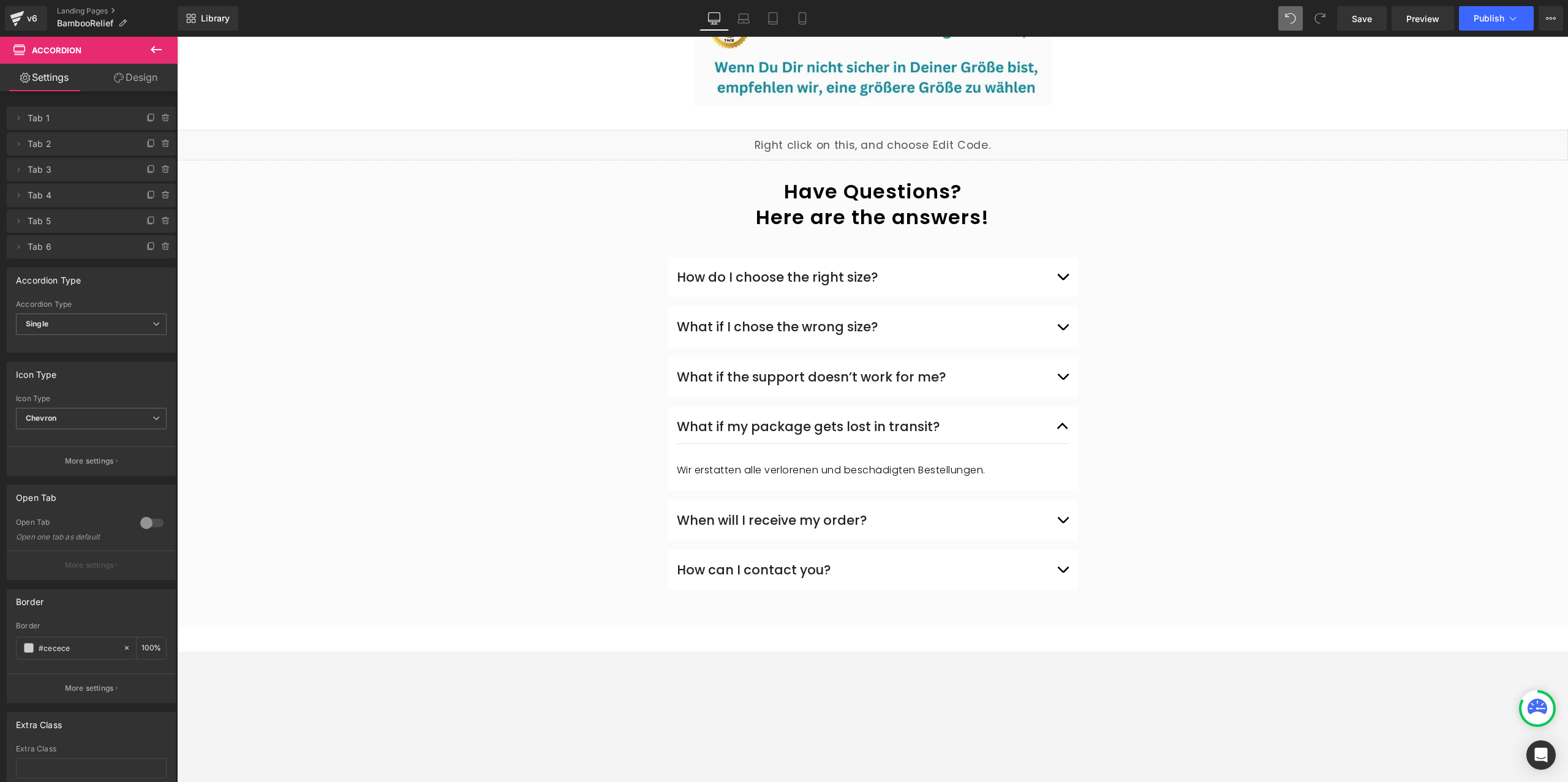
click at [177, 37] on div at bounding box center [177, 37] width 0 height 0
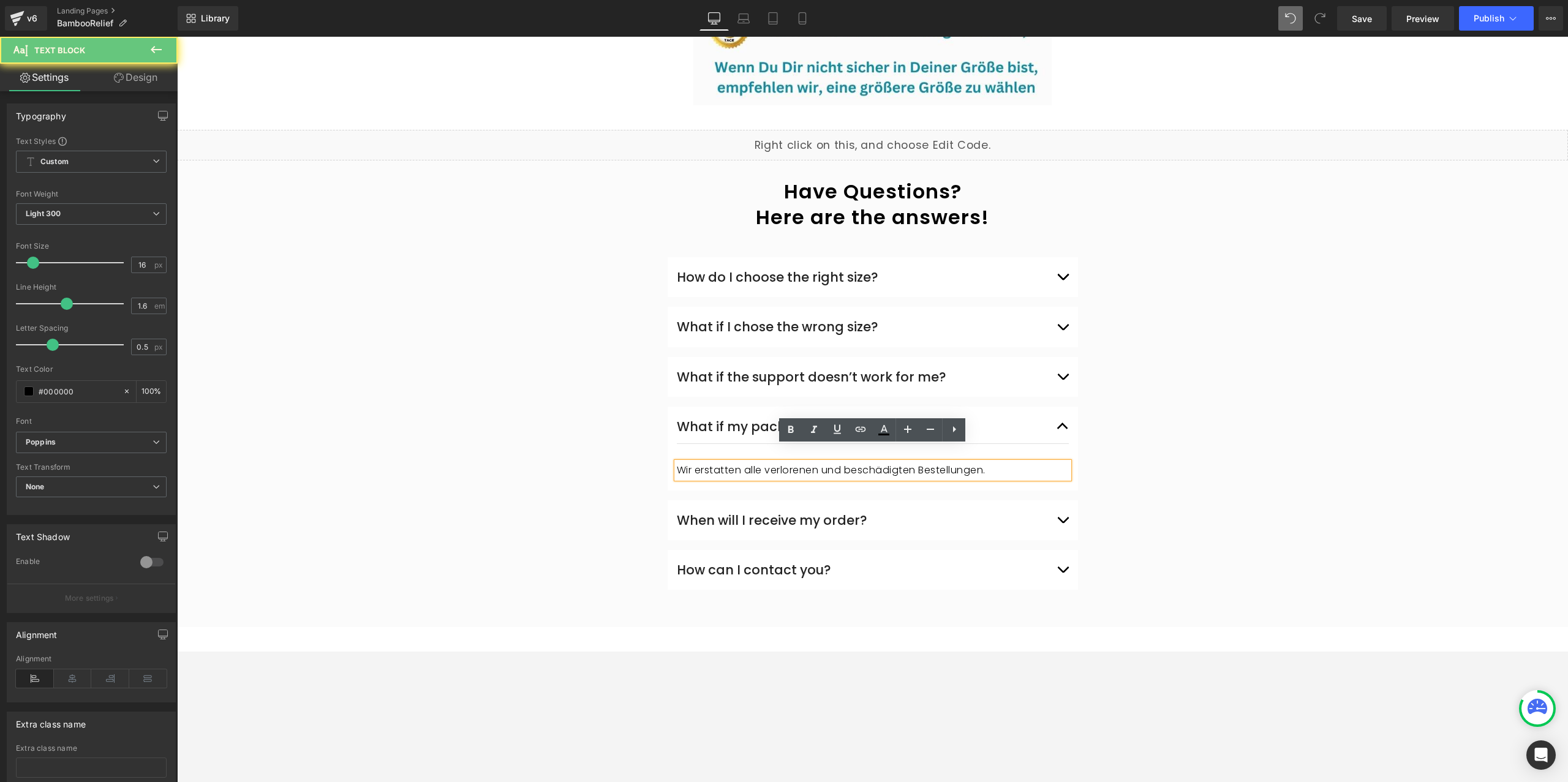
click at [742, 462] on p "Wir erstatten alle verlorenen und beschädigten Bestellungen." at bounding box center [873, 471] width 392 height 16
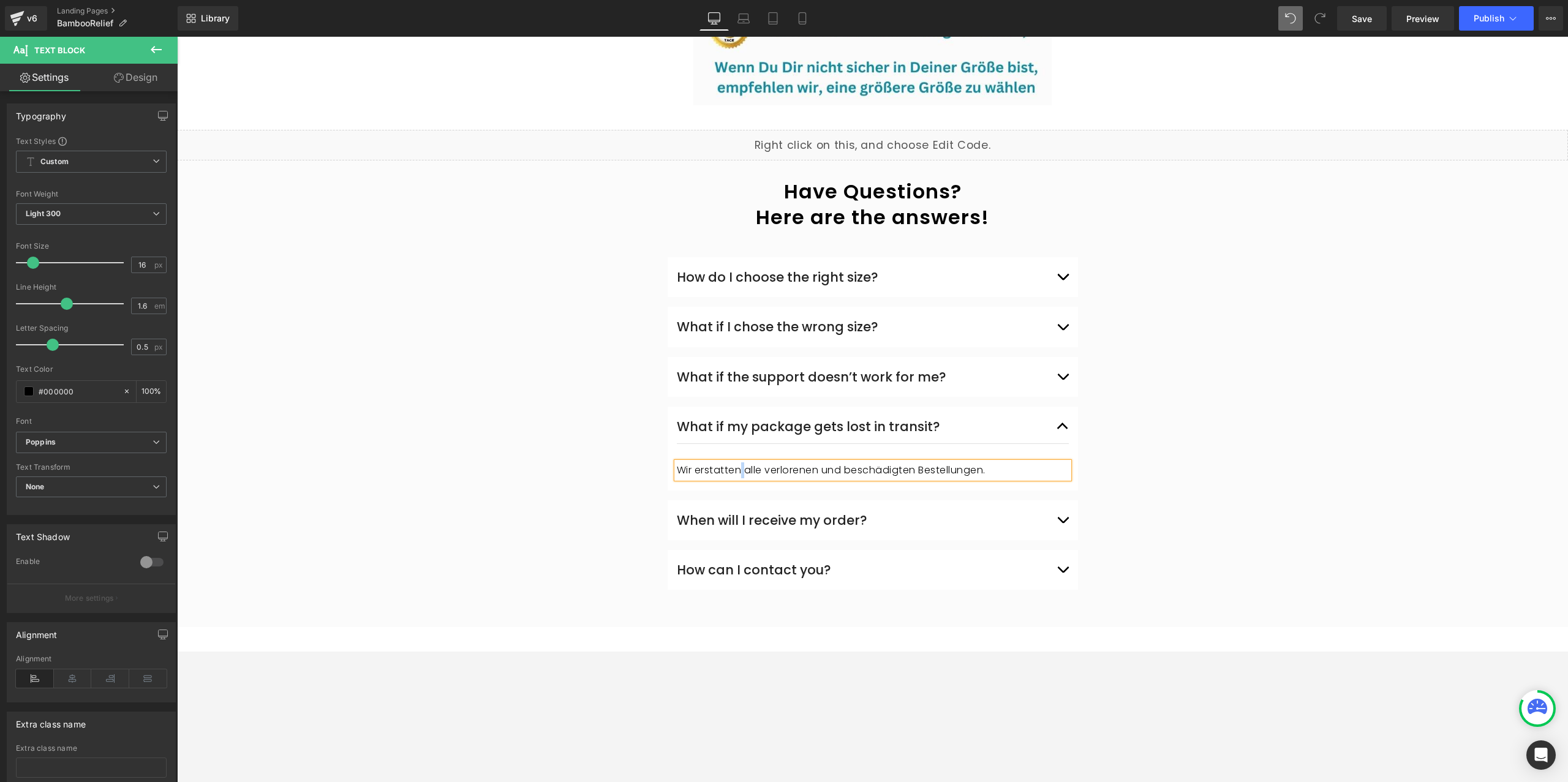
paste div
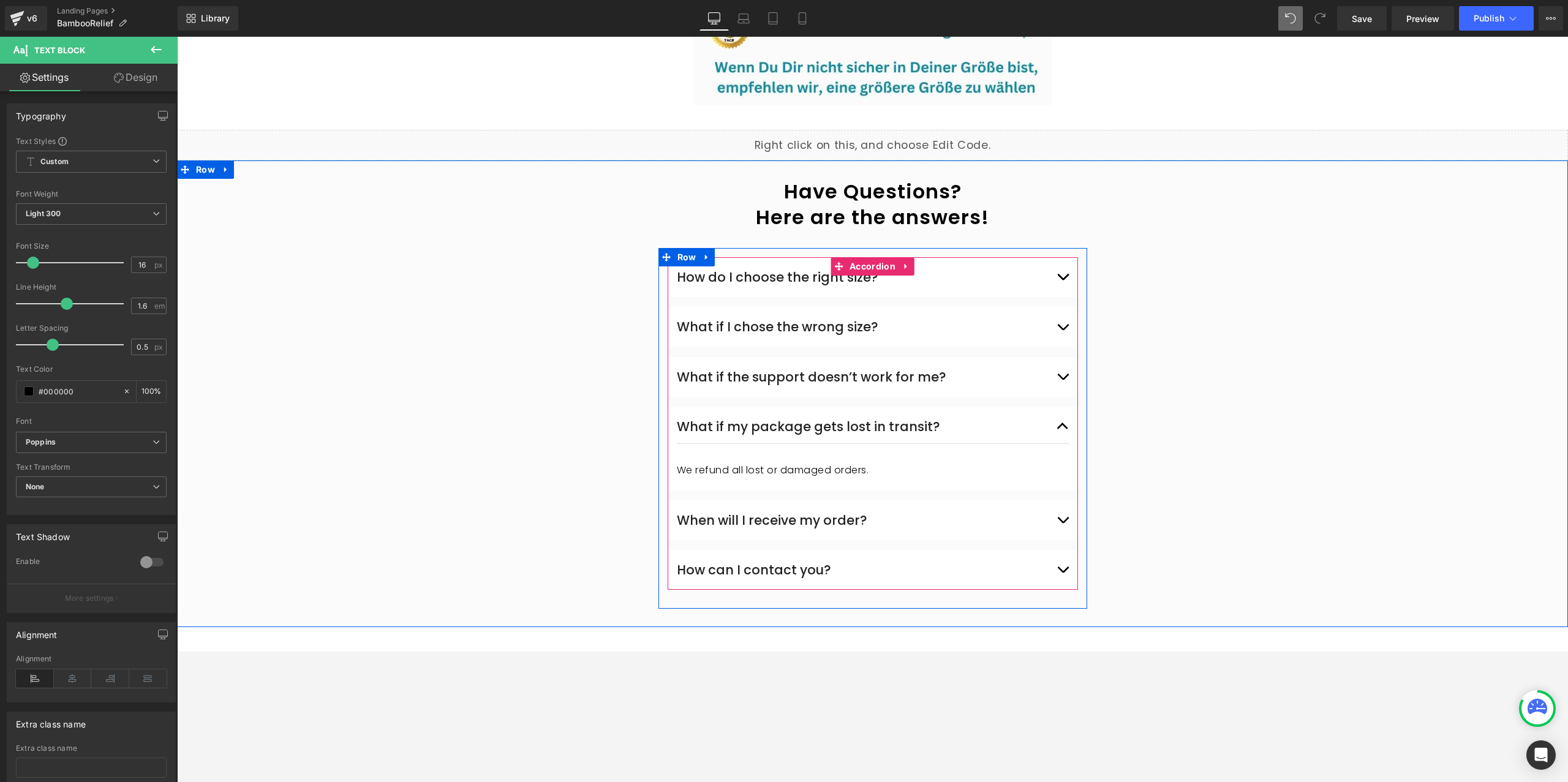
click at [1059, 507] on button "button" at bounding box center [1063, 521] width 12 height 34
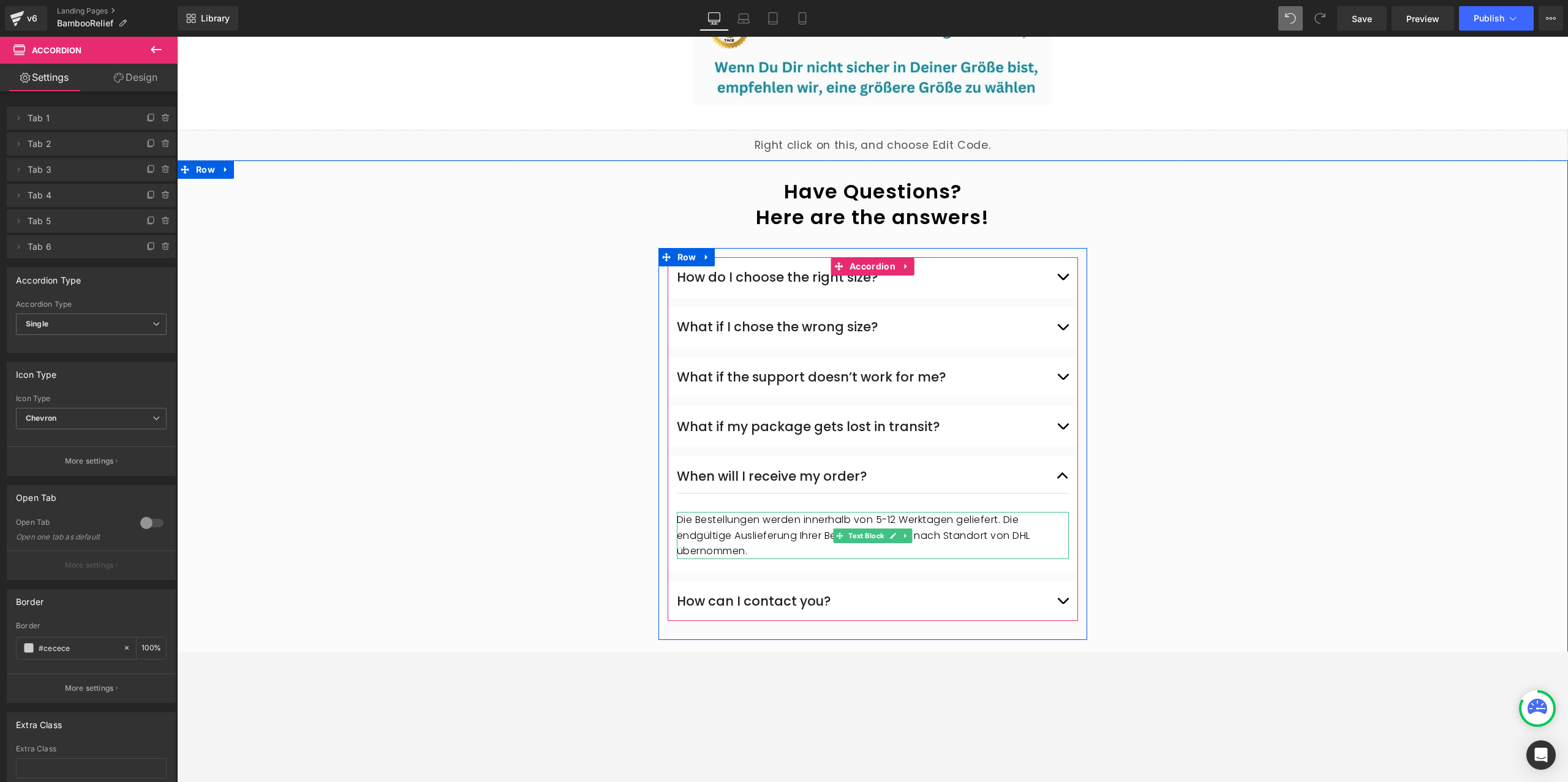
click at [764, 522] on p "Die Bestellungen werden innerhalb von 5-12 Werktagen geliefert. Die endgültige …" at bounding box center [873, 536] width 392 height 47
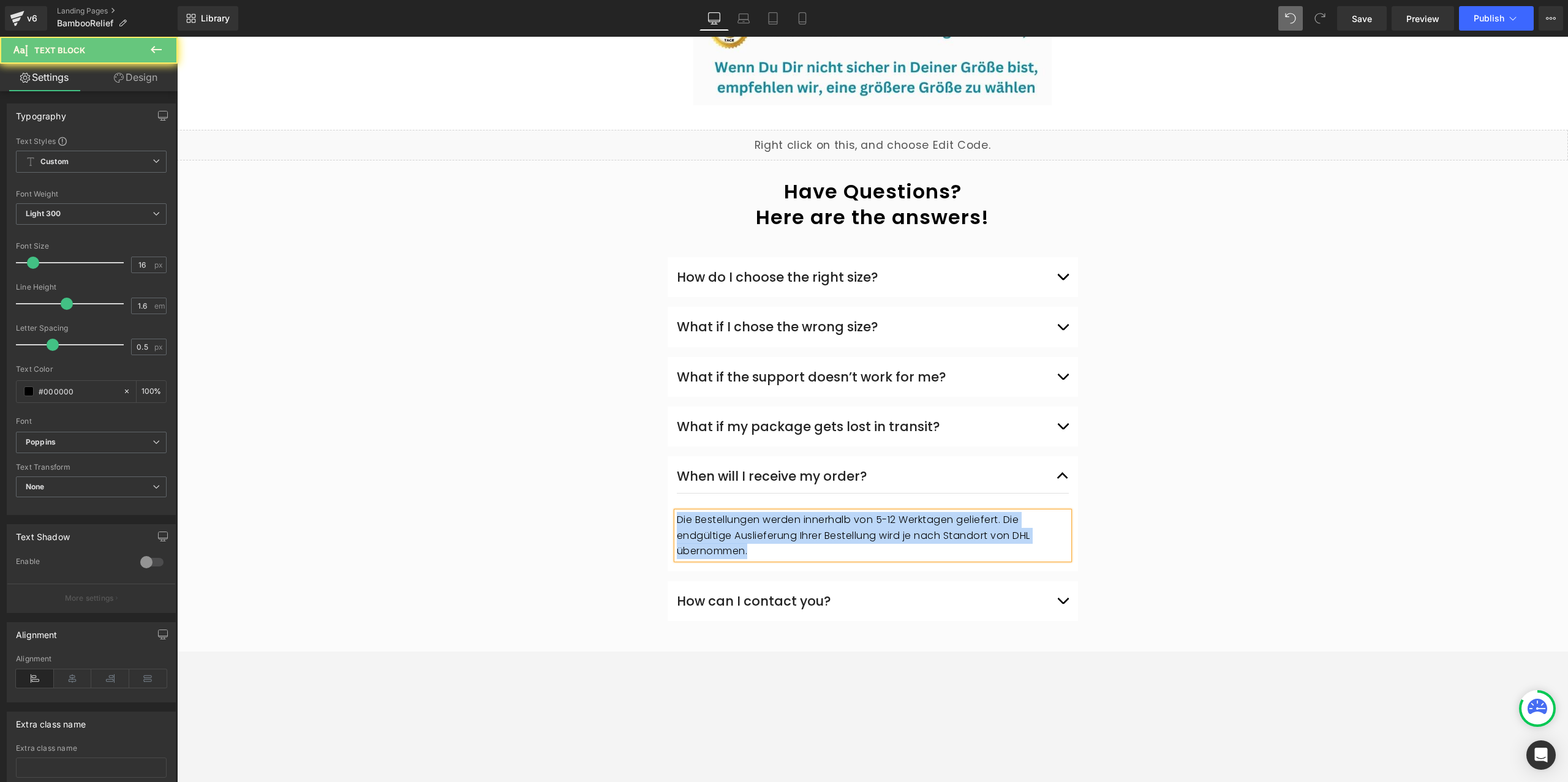
paste div
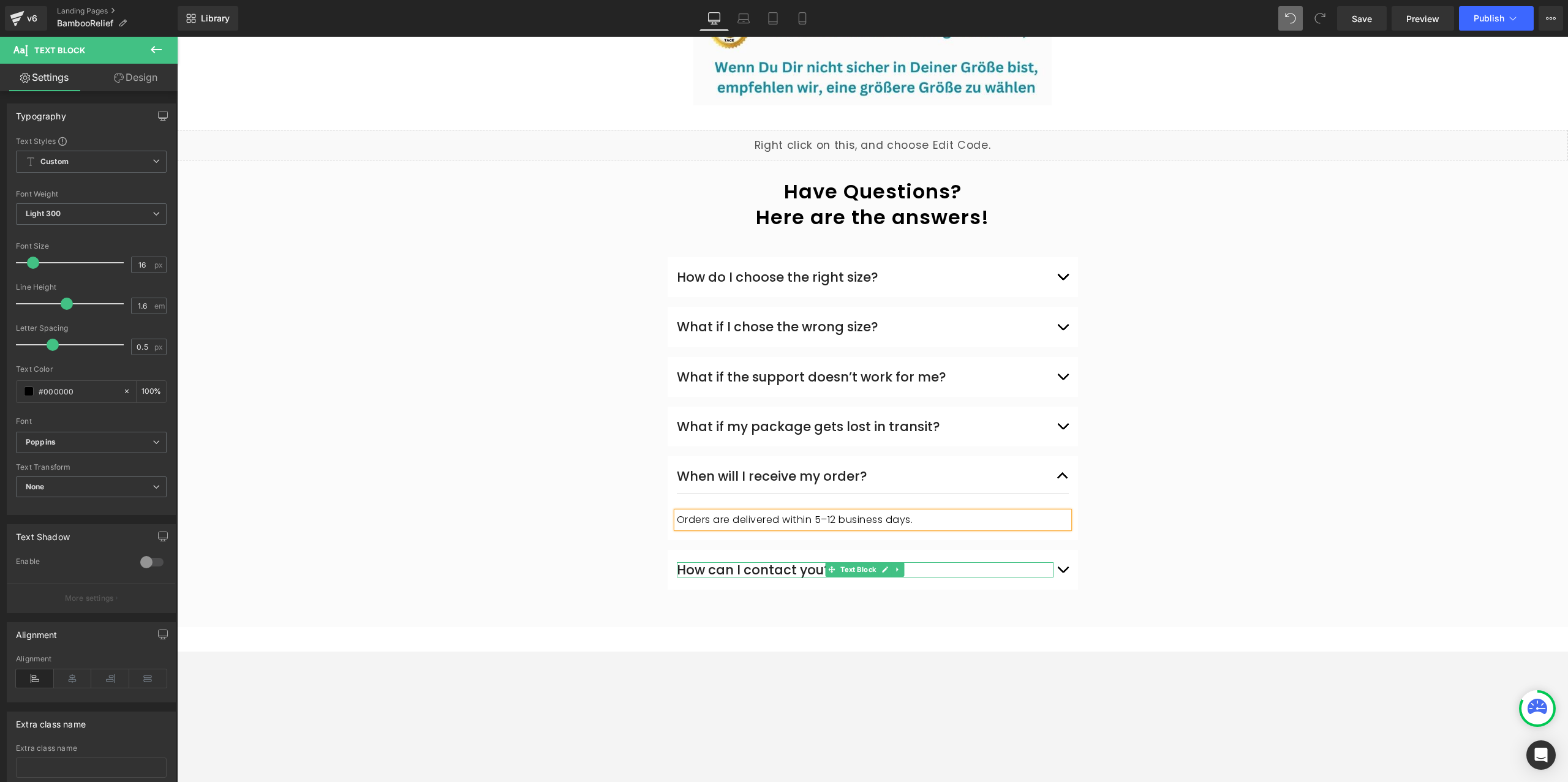
click at [946, 563] on div "How can I contact you? Text Block" at bounding box center [865, 570] width 376 height 16
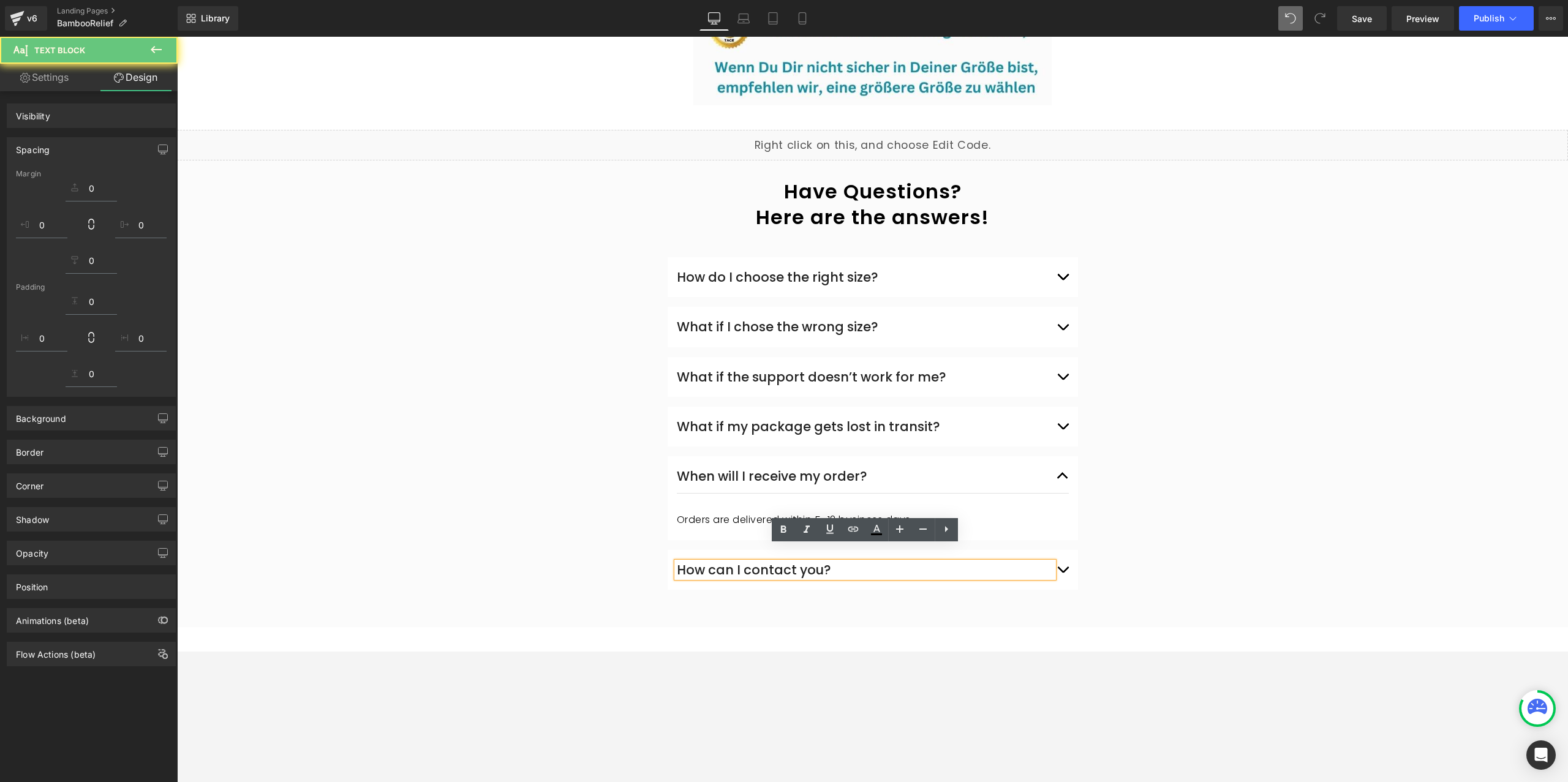
click at [1071, 563] on div "How can I contact you? Text Block Sie können uns per E-Mail unter info@norelie.…" at bounding box center [873, 569] width 410 height 40
click at [1060, 553] on button "button" at bounding box center [1063, 570] width 12 height 34
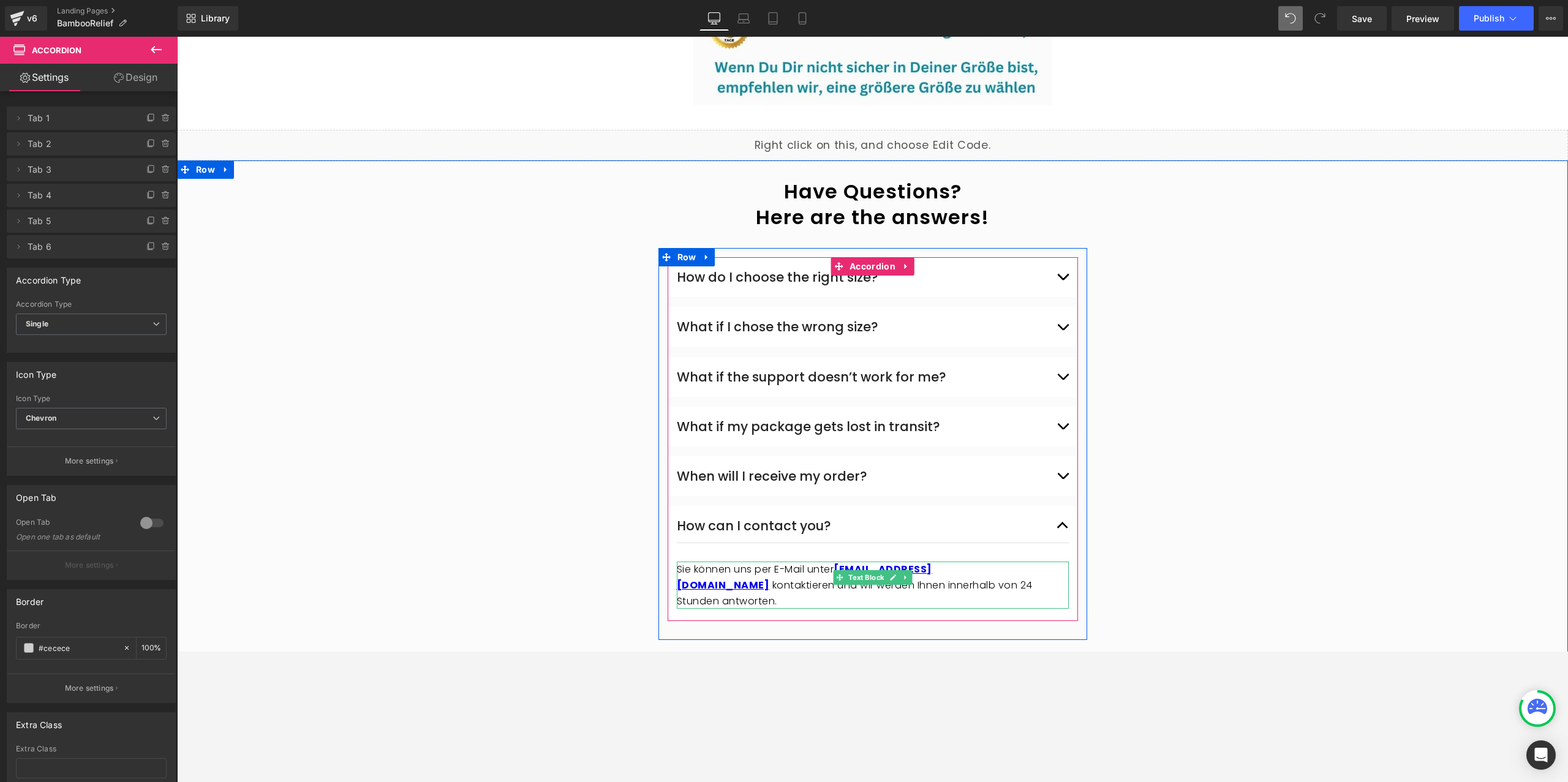
click at [751, 562] on p "Sie können uns per E-Mail unter info@norelie.de kontaktieren und wir werden Ihn…" at bounding box center [873, 586] width 392 height 47
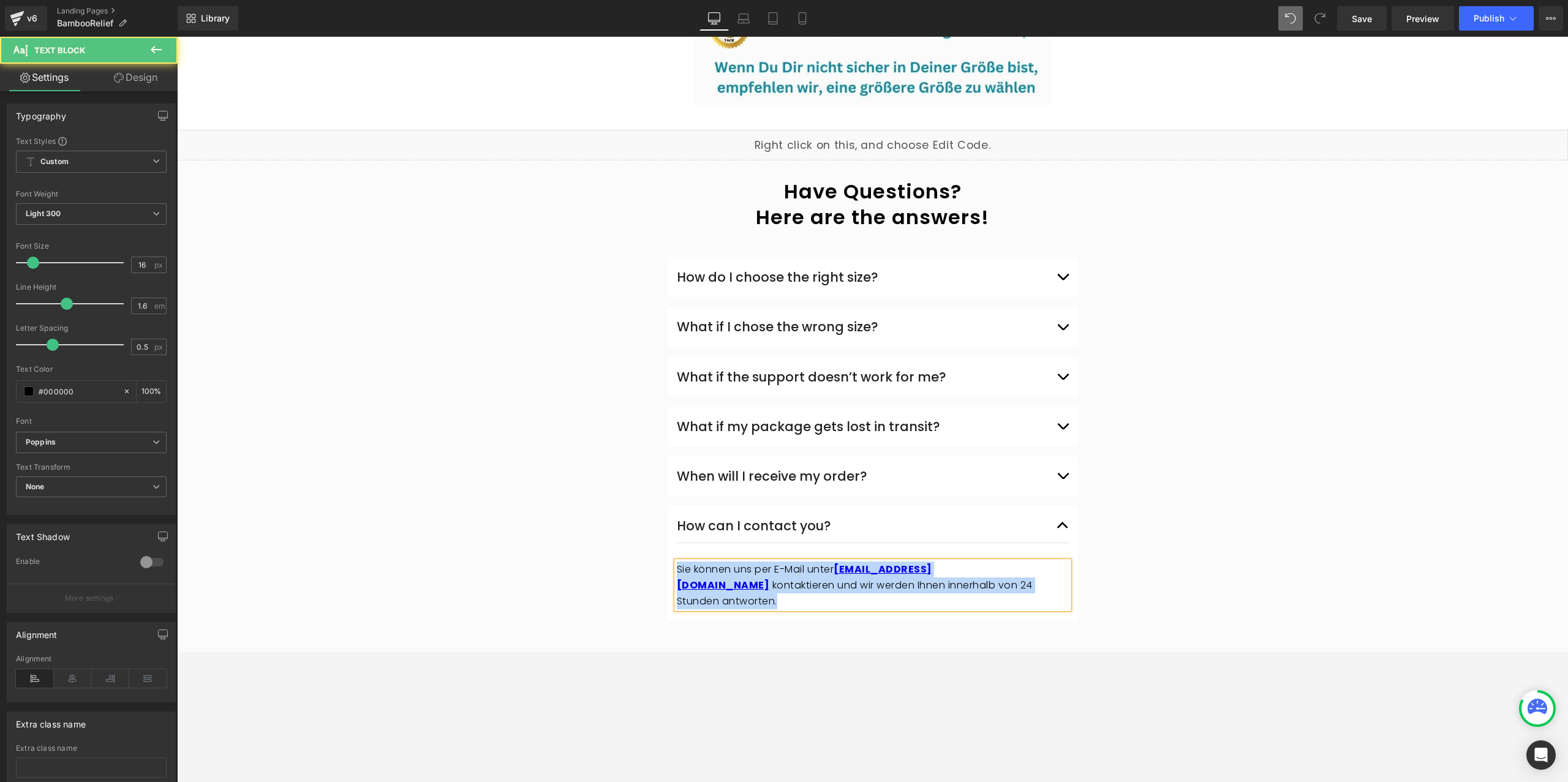
paste div
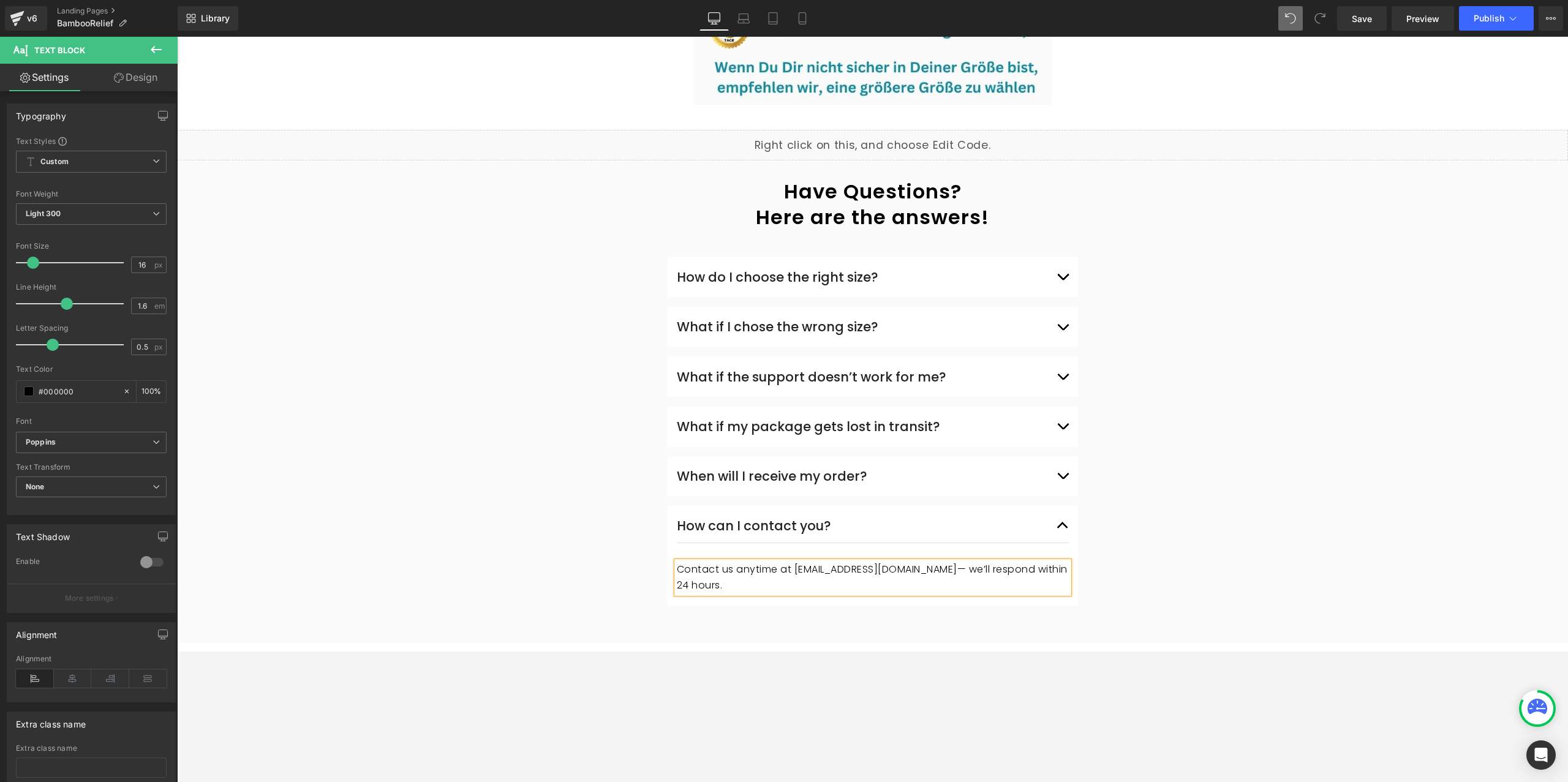
click at [1068, 326] on div "What if I chose the wrong size? Text Block We’ll change the size for free. If t…" at bounding box center [873, 326] width 410 height 40
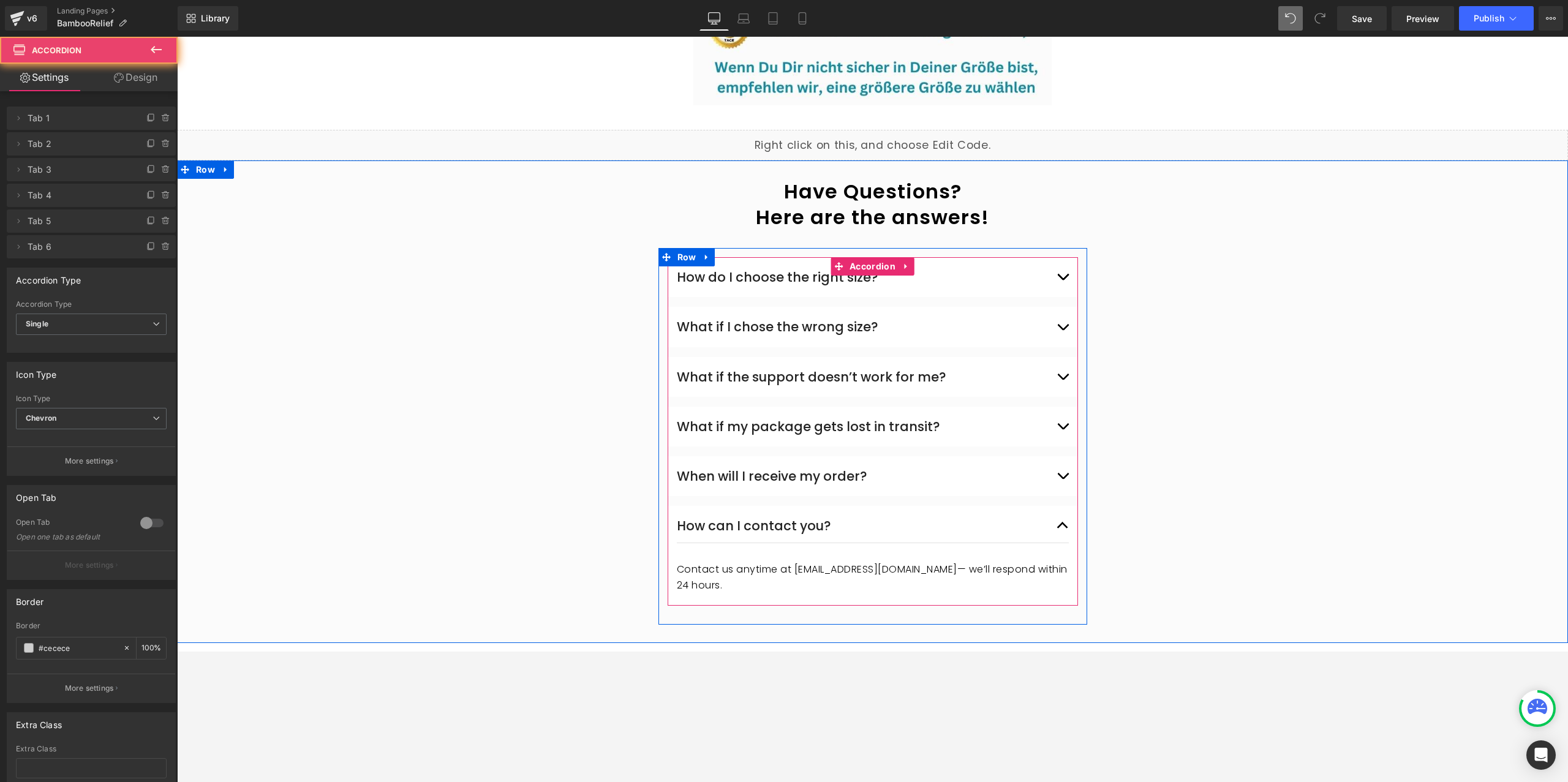
click at [1063, 330] on span "button" at bounding box center [1063, 330] width 0 height 0
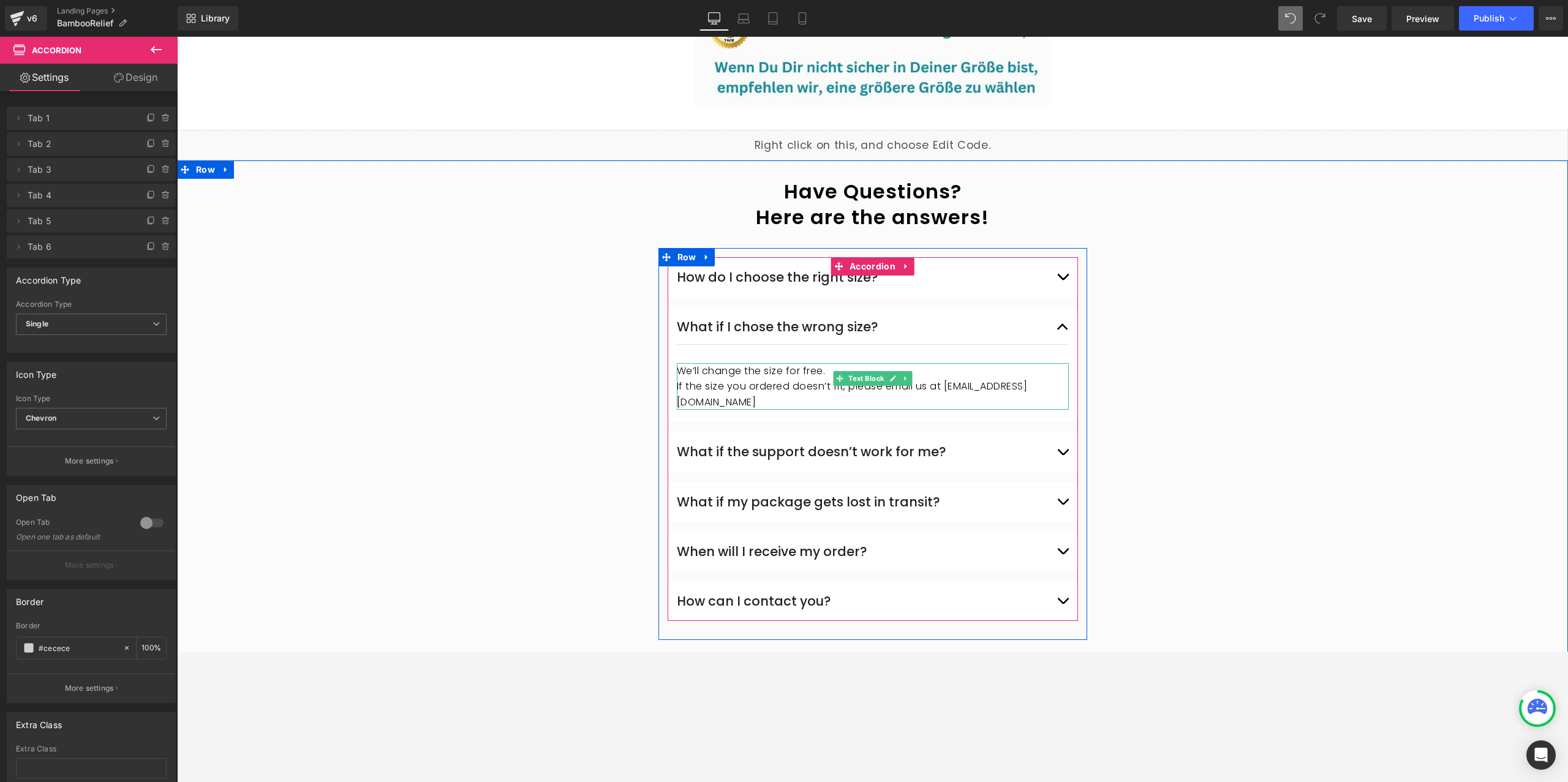
drag, startPoint x: 944, startPoint y: 372, endPoint x: 983, endPoint y: 386, distance: 41.4
click at [944, 378] on p "If the size you ordered doesn’t fit, please email us at support@norelie.co" at bounding box center [873, 394] width 392 height 31
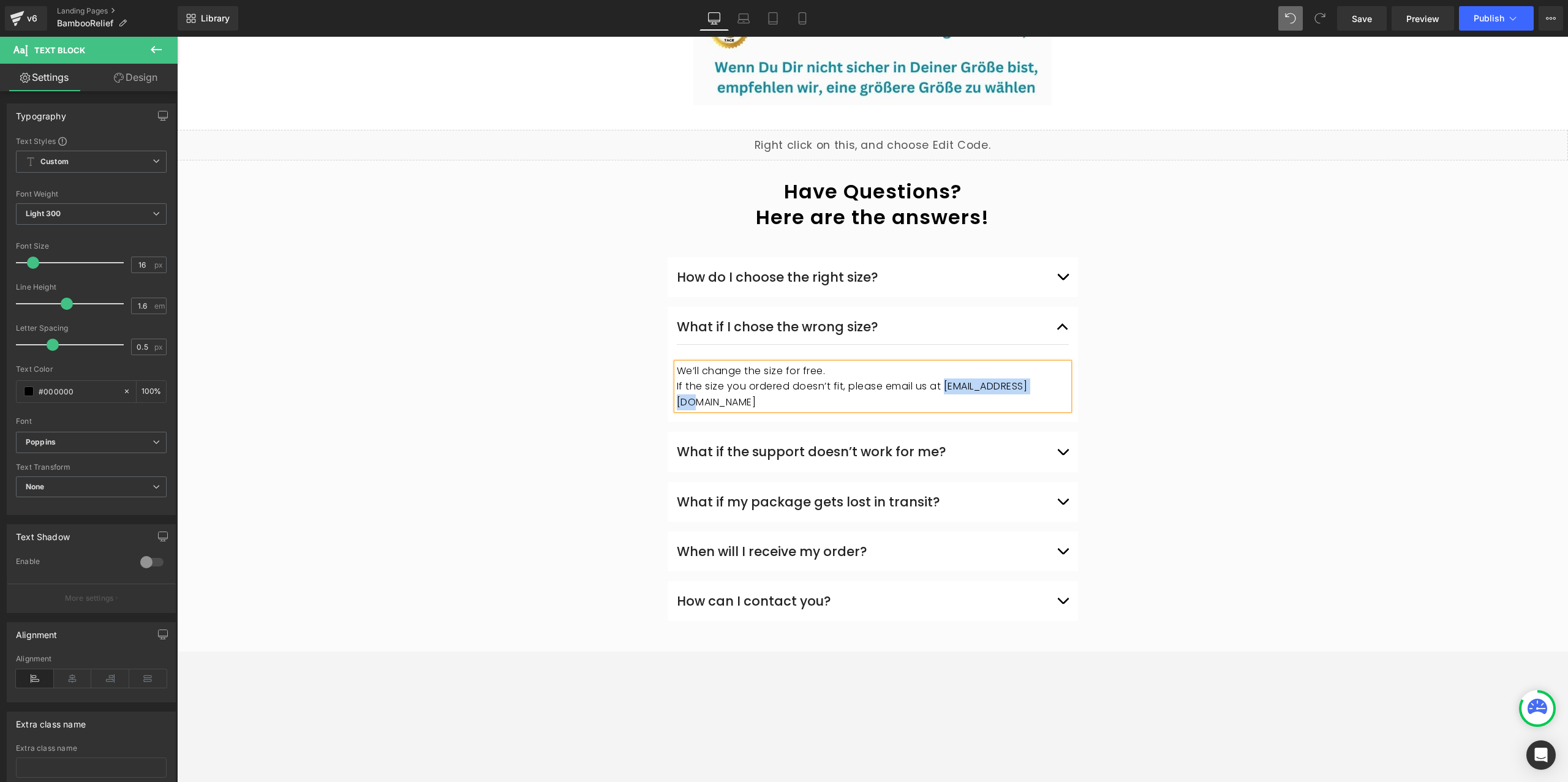
copy p "support@norelie.co"
click at [940, 584] on div "How can I contact you? Text Block" at bounding box center [873, 601] width 392 height 34
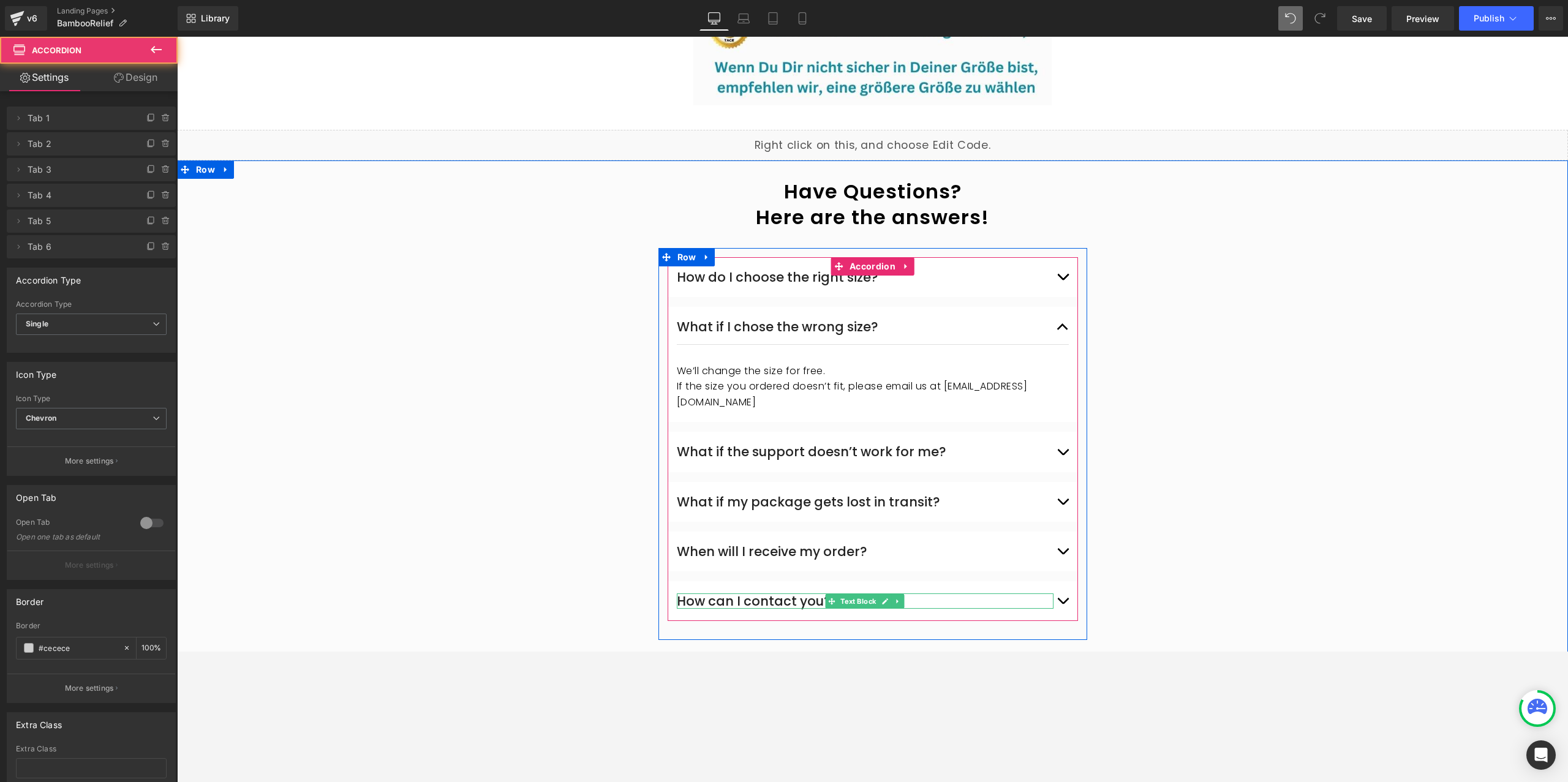
click at [988, 594] on div "How can I contact you?" at bounding box center [865, 601] width 376 height 16
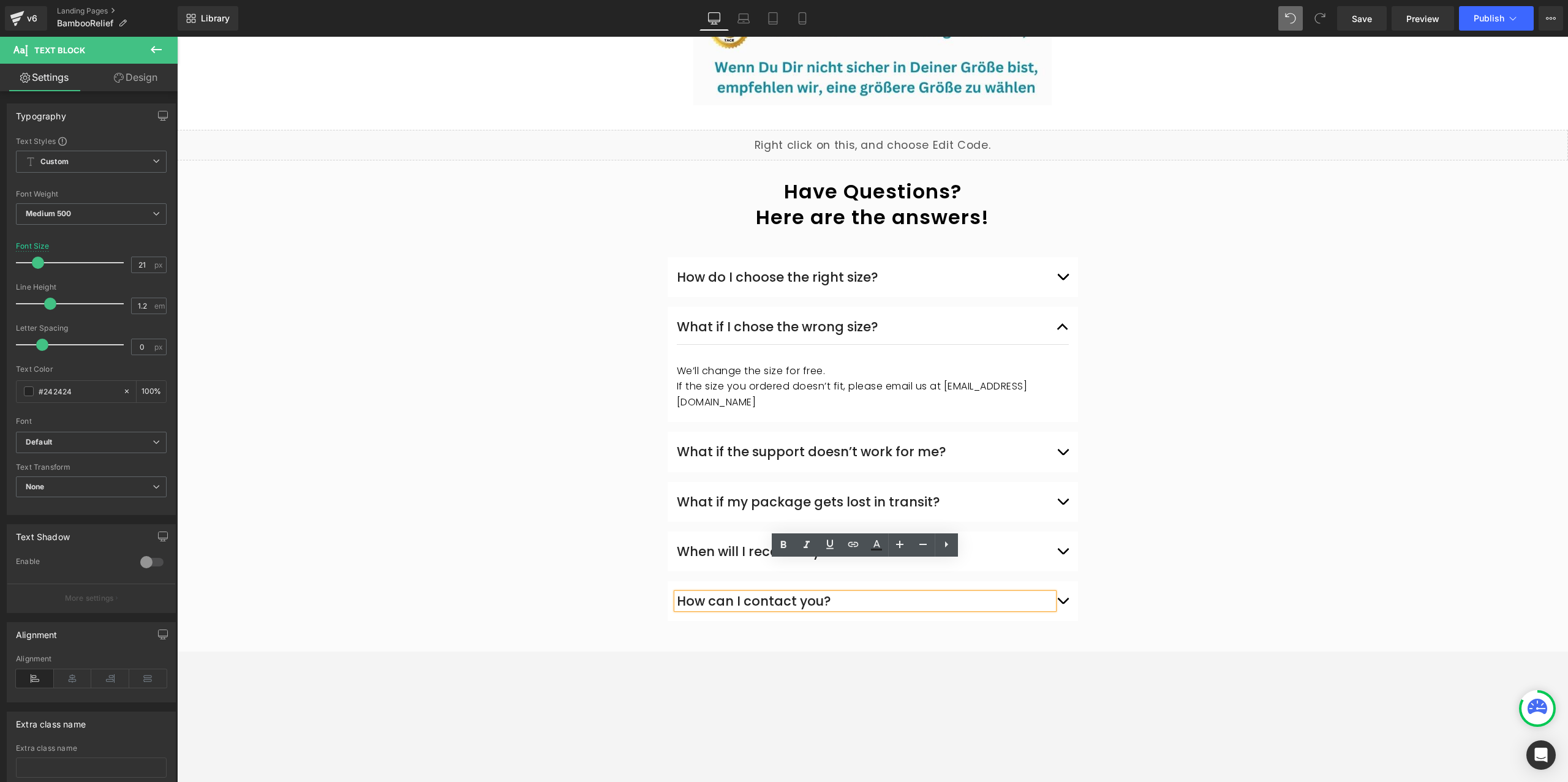
click at [1063, 604] on span "button" at bounding box center [1063, 604] width 0 height 0
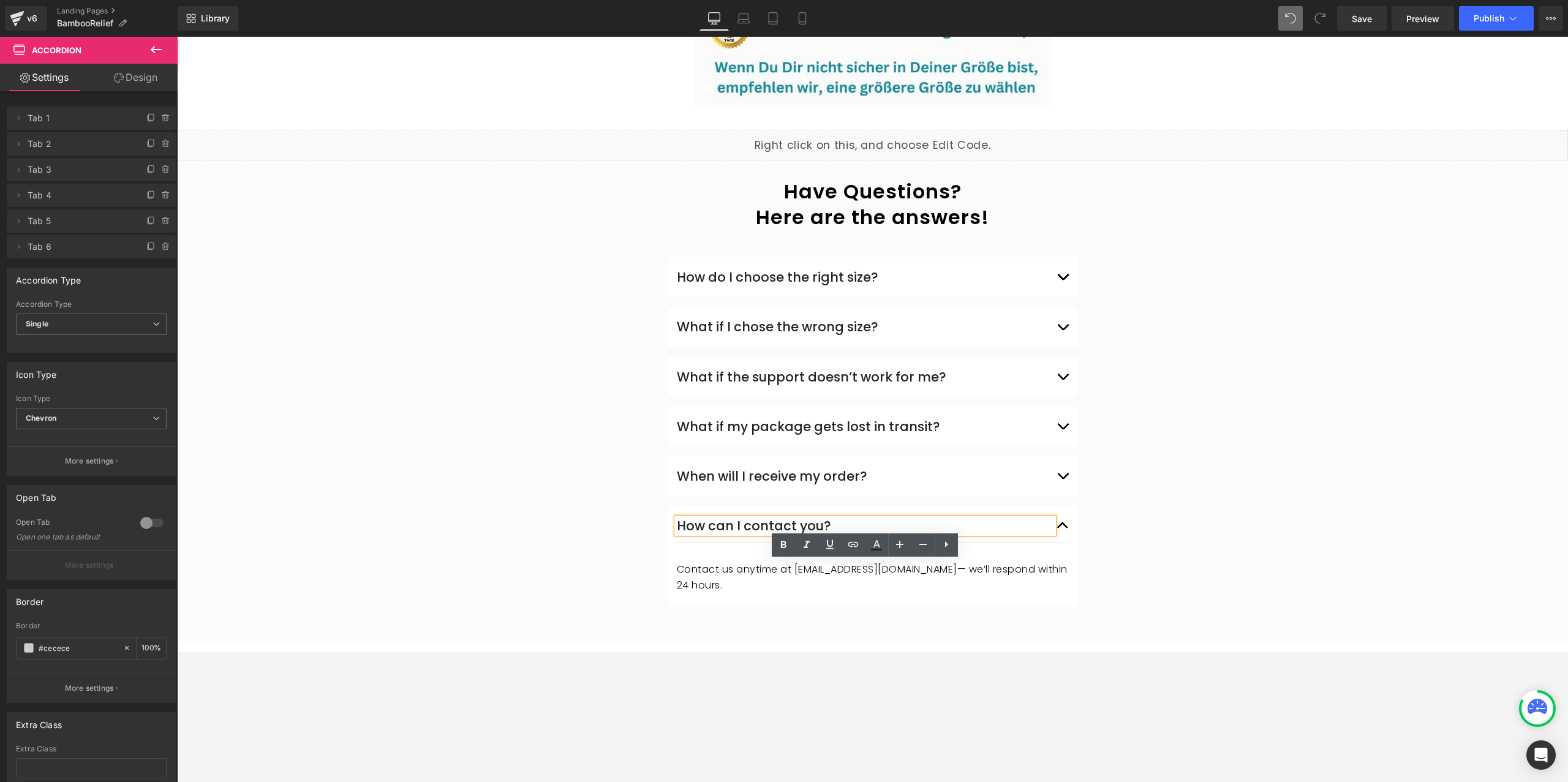
click at [988, 562] on article "Contact us anytime at info@norelie.de — we’ll respond within 24 hours. Text Blo…" at bounding box center [873, 573] width 392 height 59
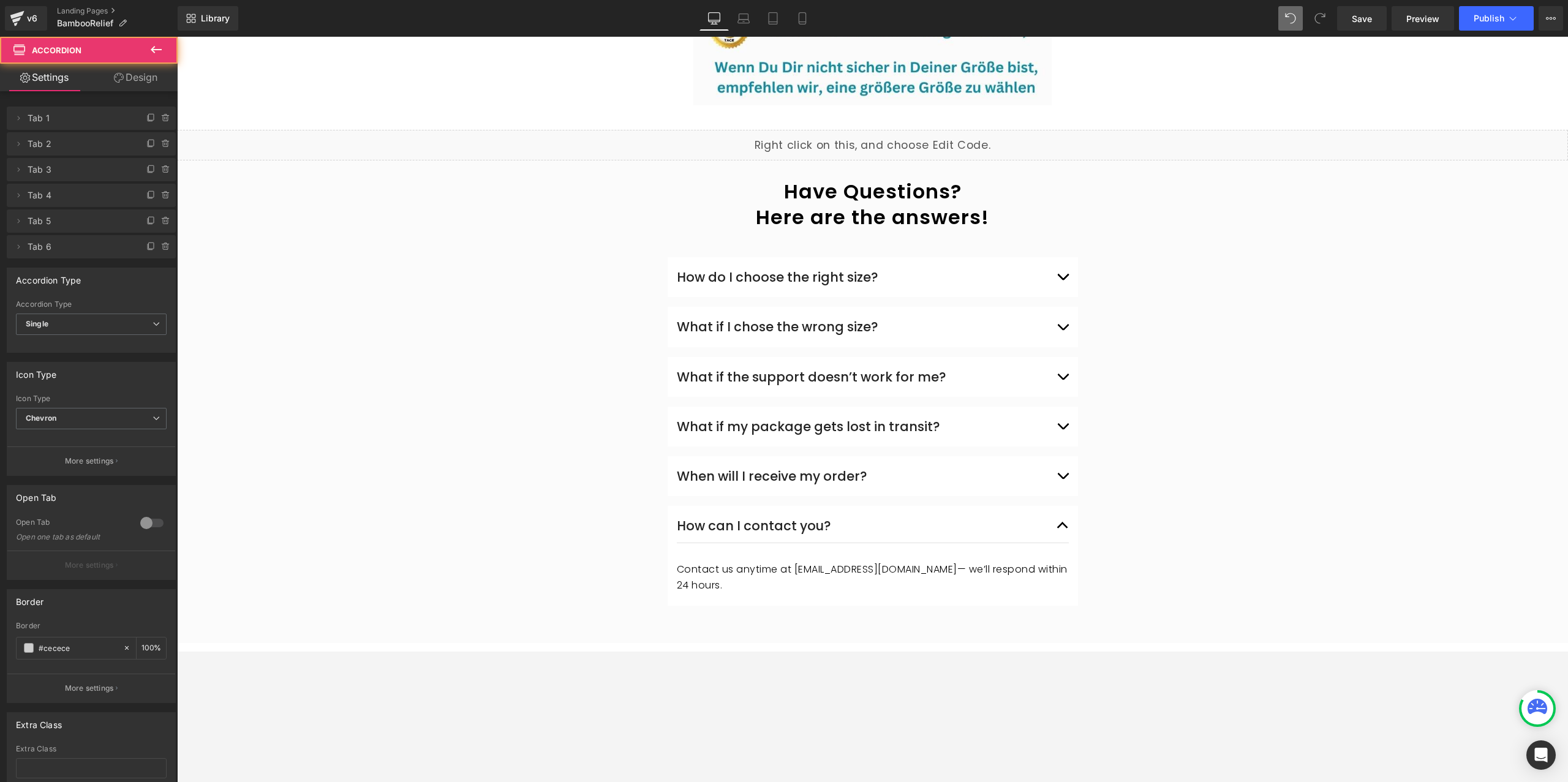
click at [779, 562] on p "Contact us anytime at info@norelie.de — we’ll respond within 24 hours." at bounding box center [873, 578] width 392 height 31
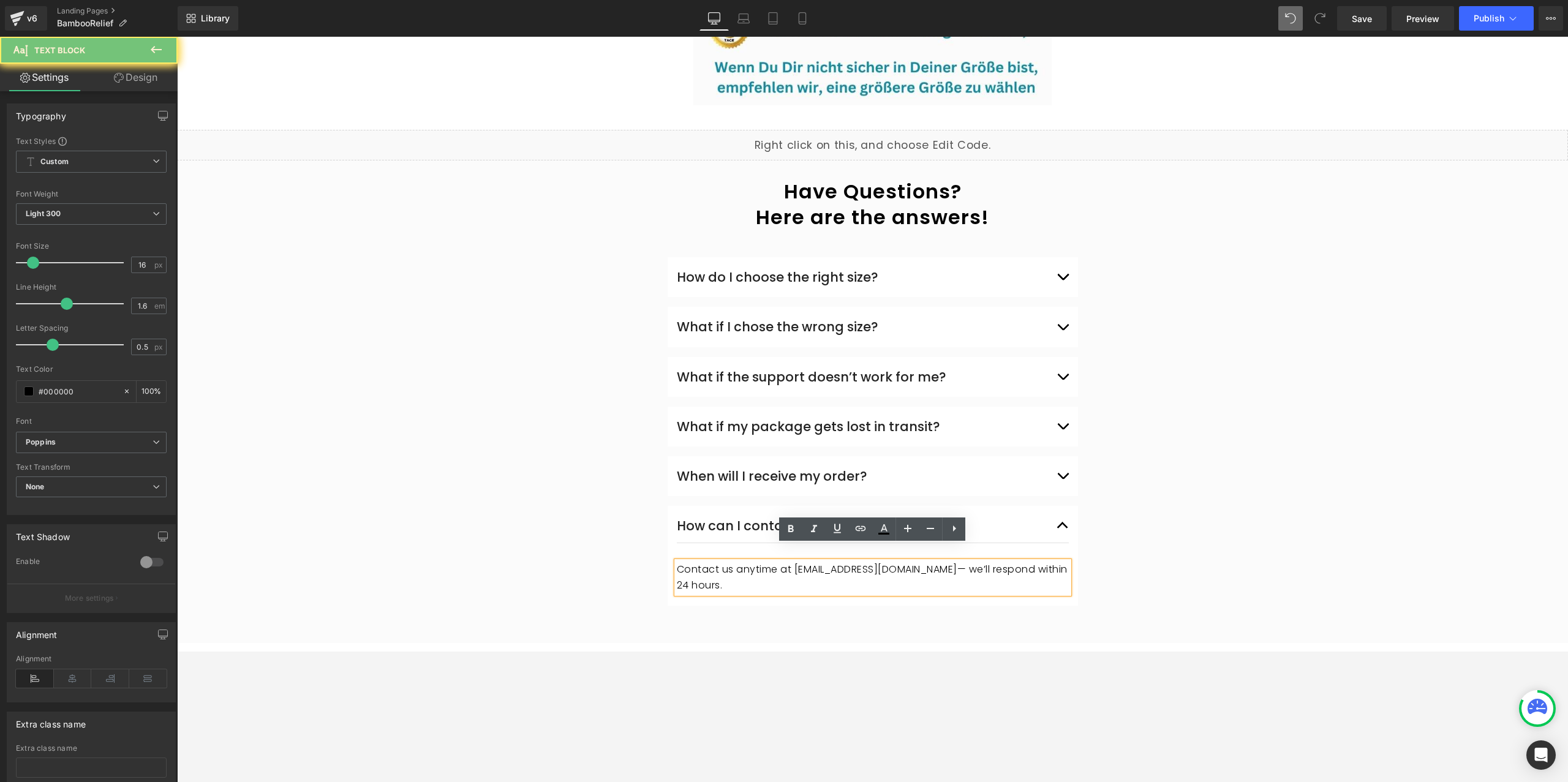
click at [795, 562] on p "Contact us anytime at info@norelie.de — we’ll respond within 24 hours." at bounding box center [873, 578] width 392 height 31
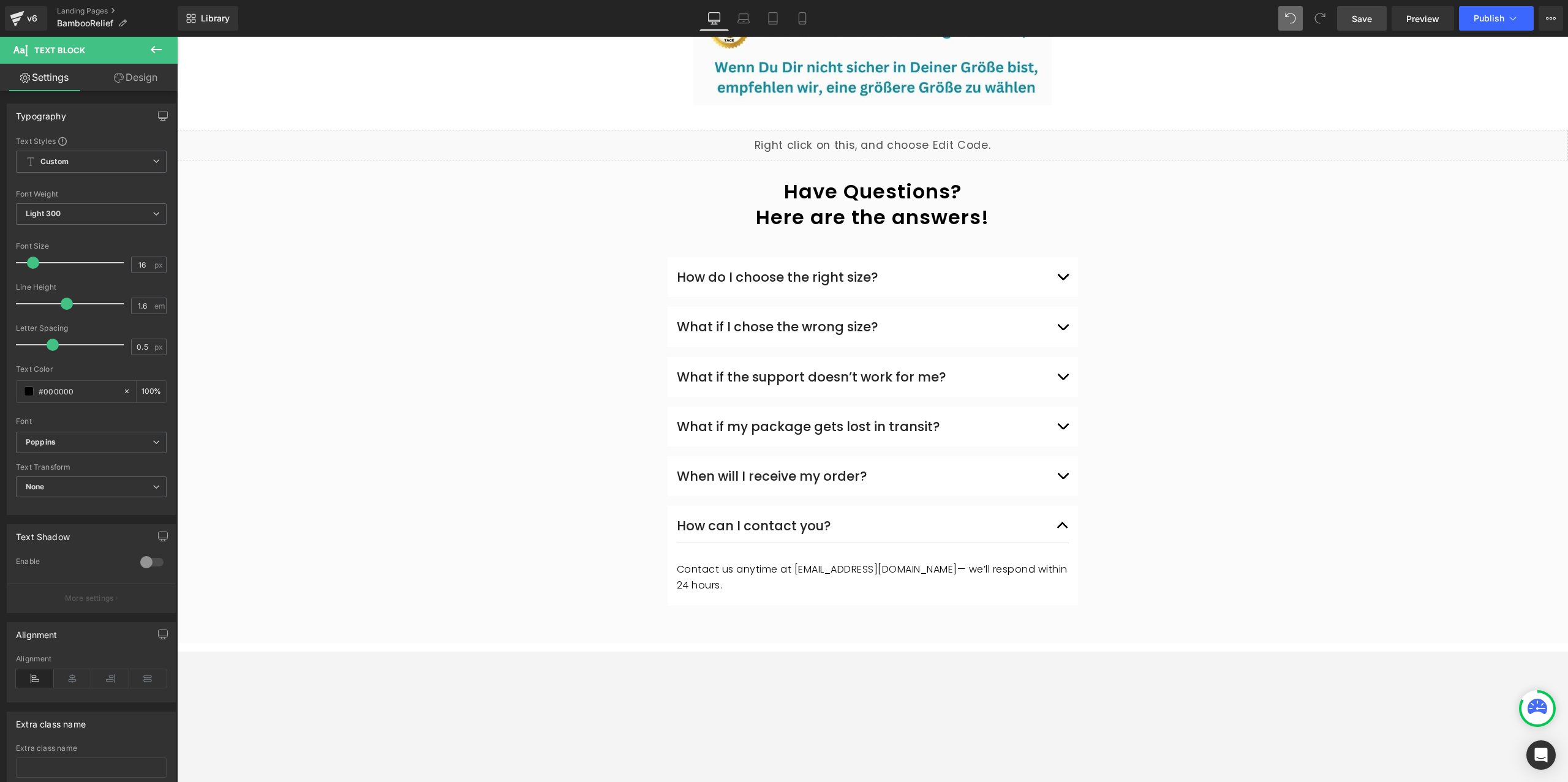
click at [1367, 22] on span "Save" at bounding box center [1362, 18] width 20 height 13
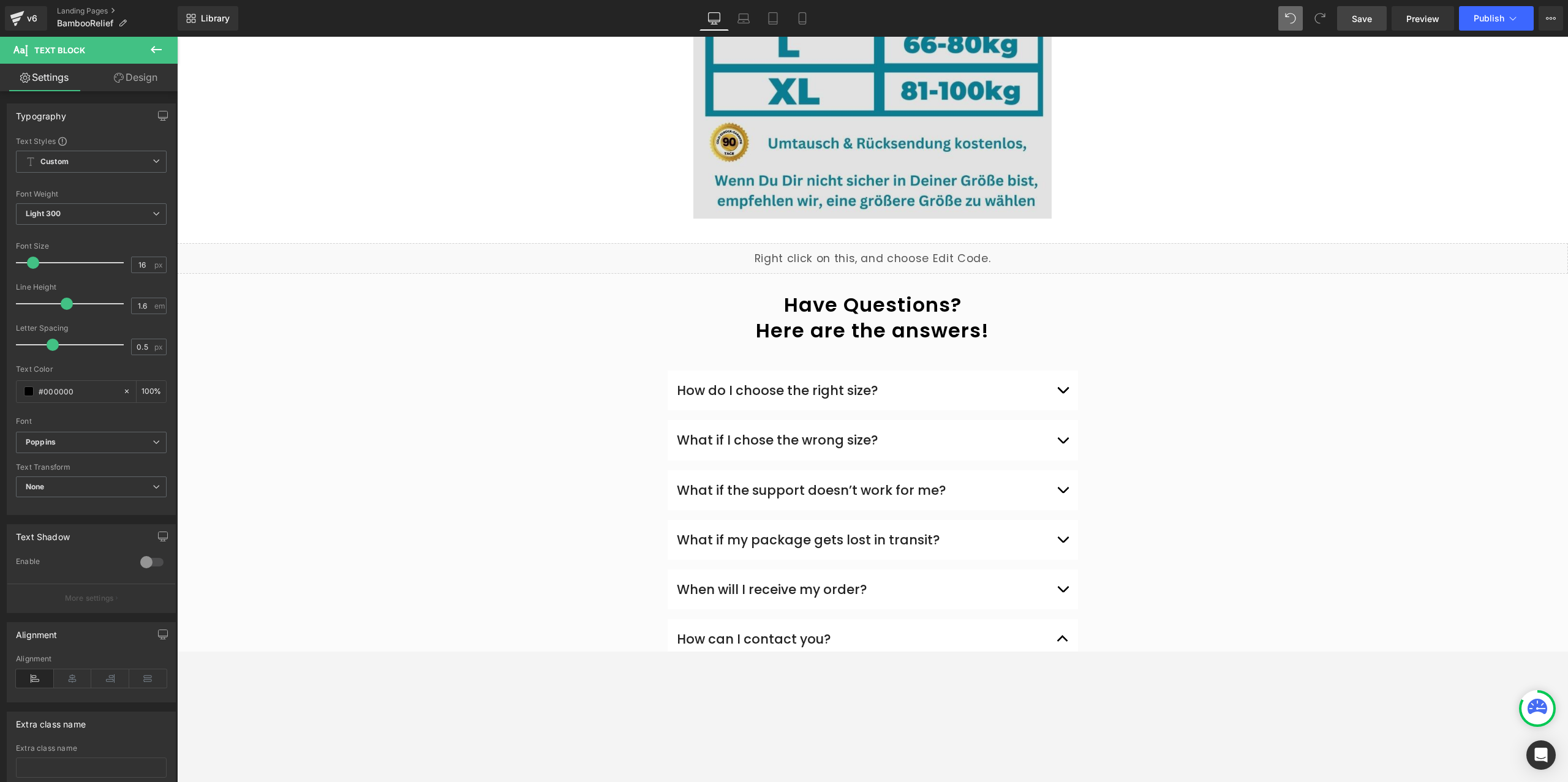
scroll to position [2831, 0]
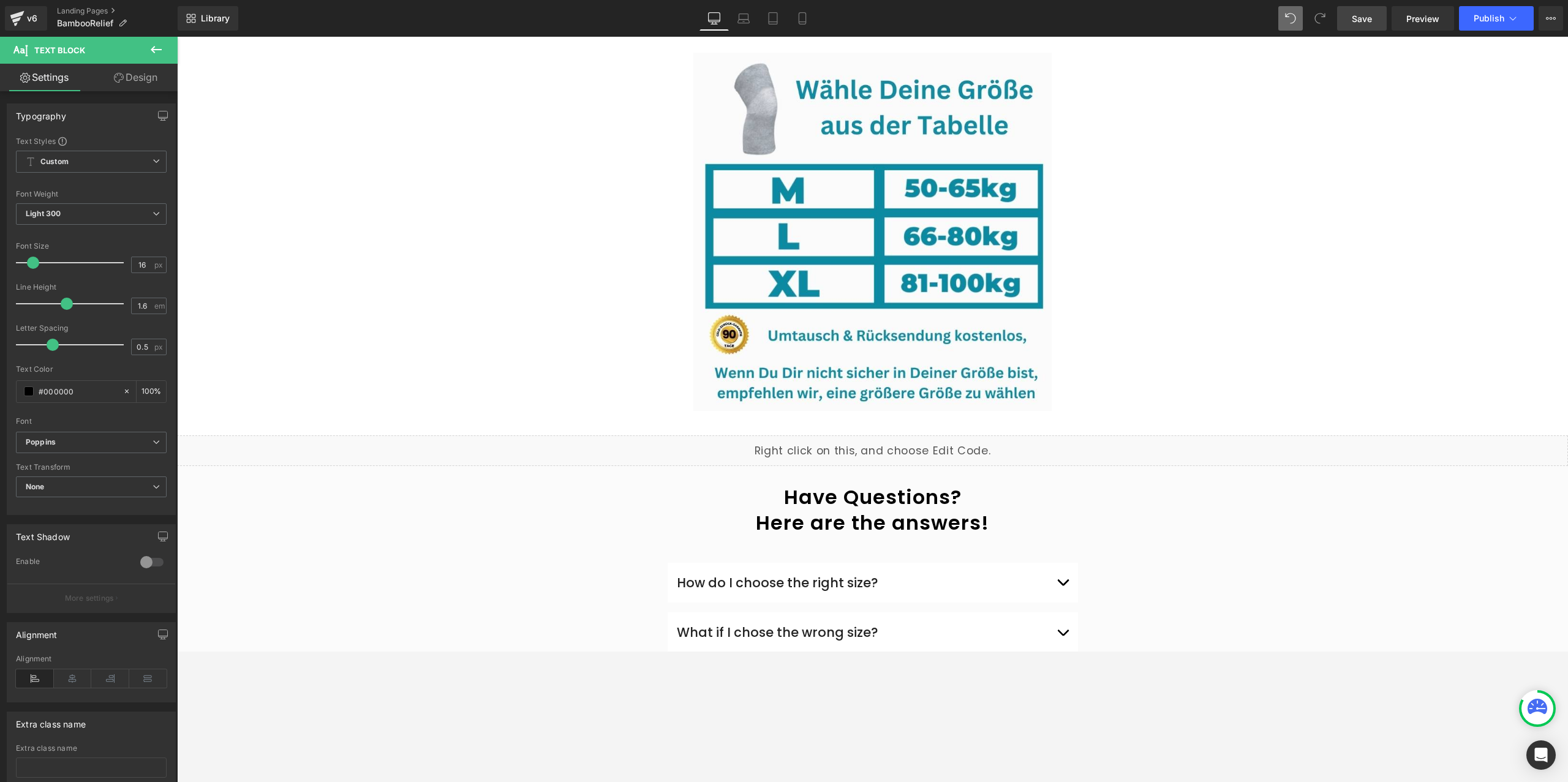
click at [1367, 20] on span "Save" at bounding box center [1362, 18] width 20 height 13
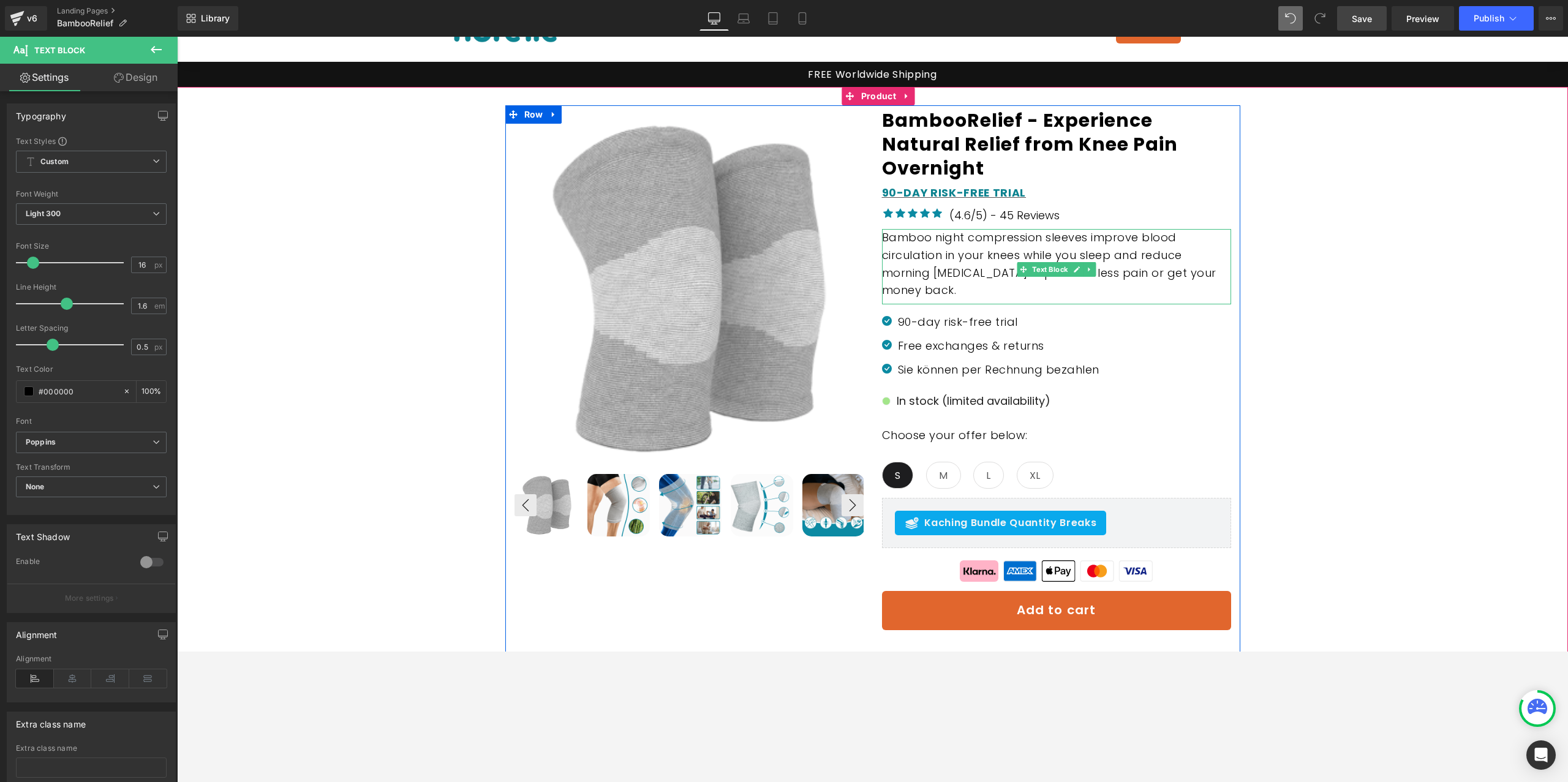
scroll to position [0, 0]
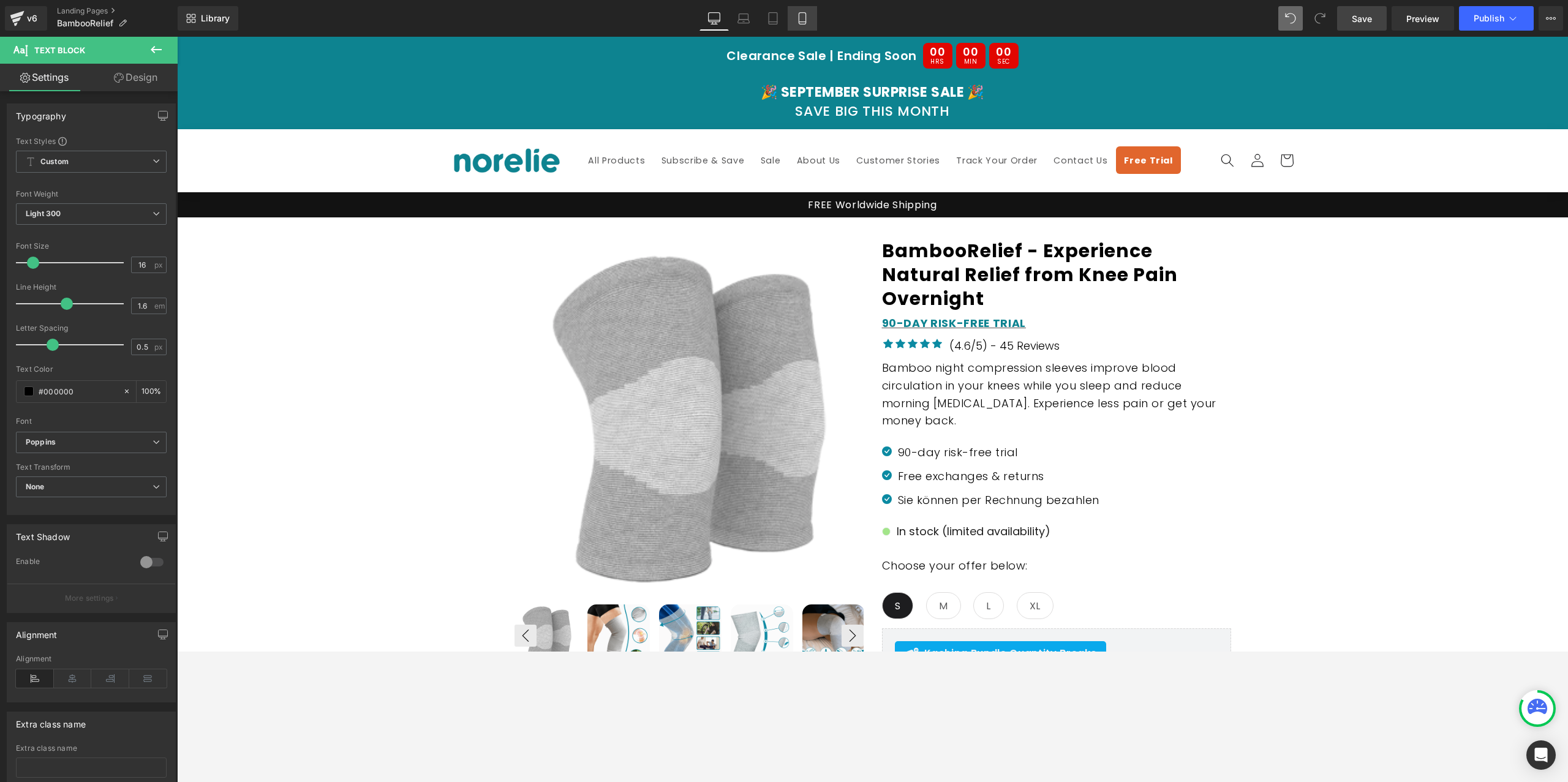
click at [789, 14] on link "Mobile" at bounding box center [802, 18] width 29 height 24
type input "100"
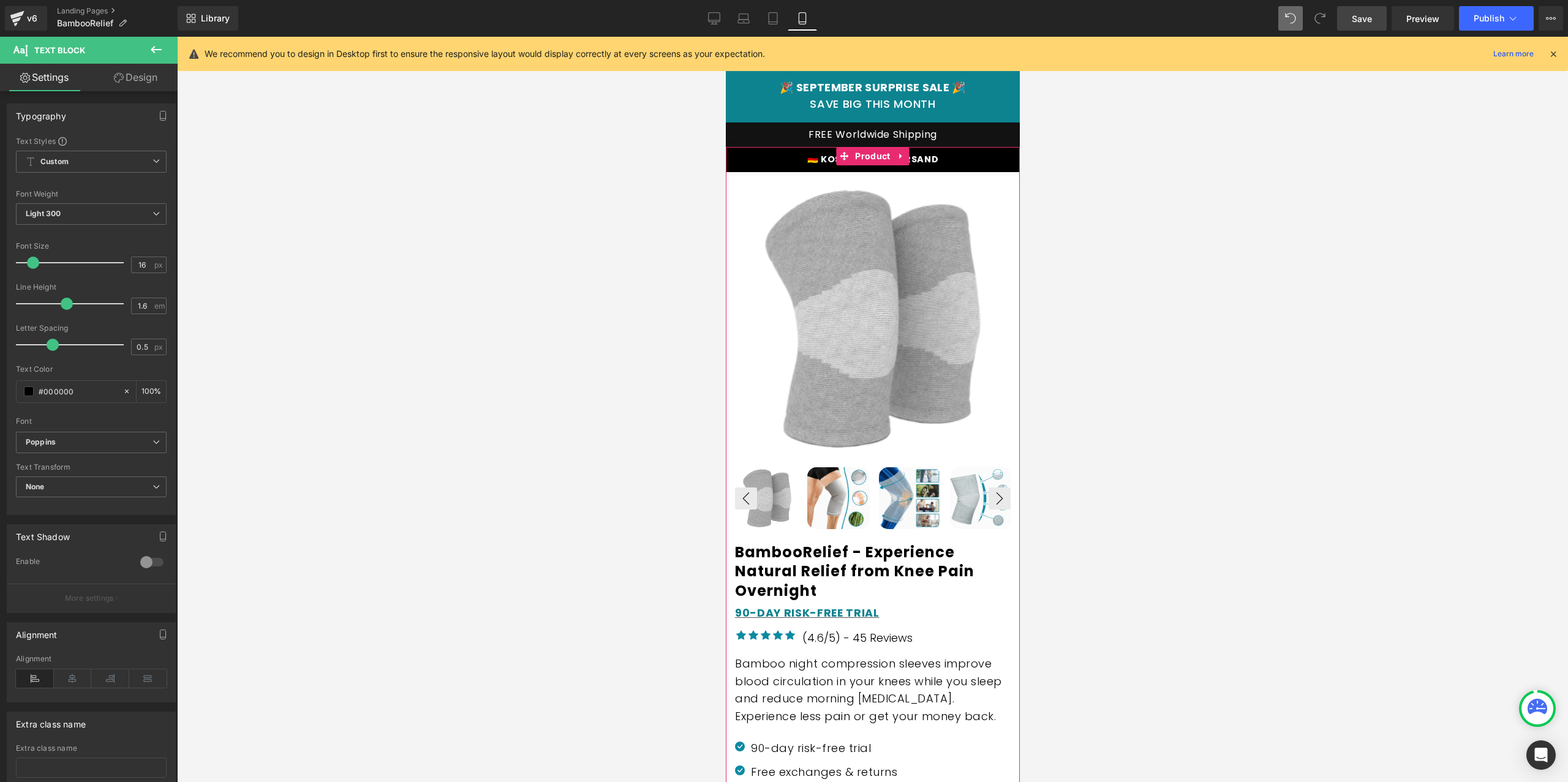
click at [945, 158] on p "🇩🇪 KOSTENLOSER VERSAND" at bounding box center [872, 159] width 276 height 16
click at [674, 211] on div at bounding box center [872, 409] width 1391 height 745
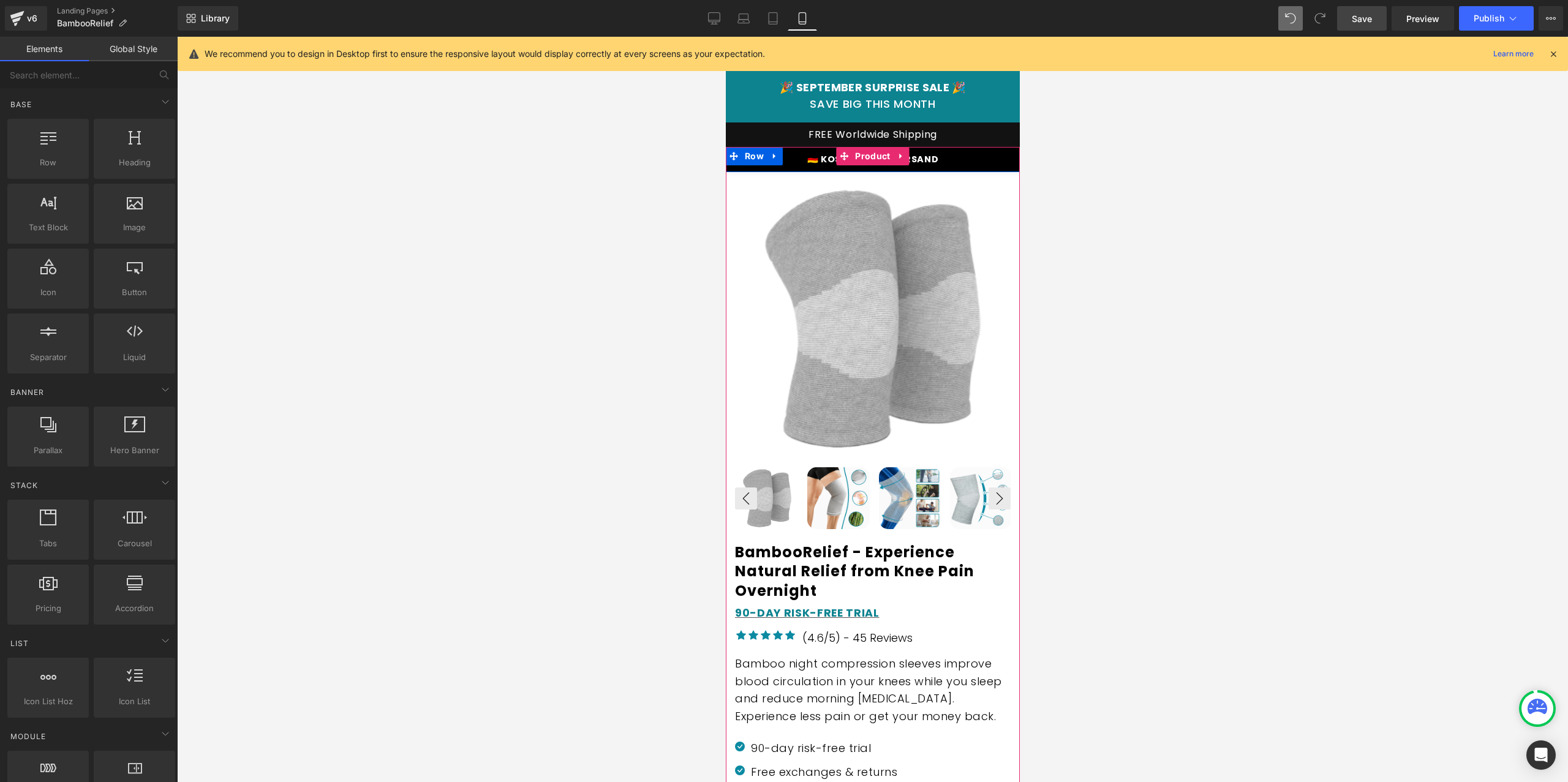
click at [772, 156] on icon at bounding box center [774, 156] width 3 height 5
click at [802, 158] on icon at bounding box center [806, 156] width 9 height 9
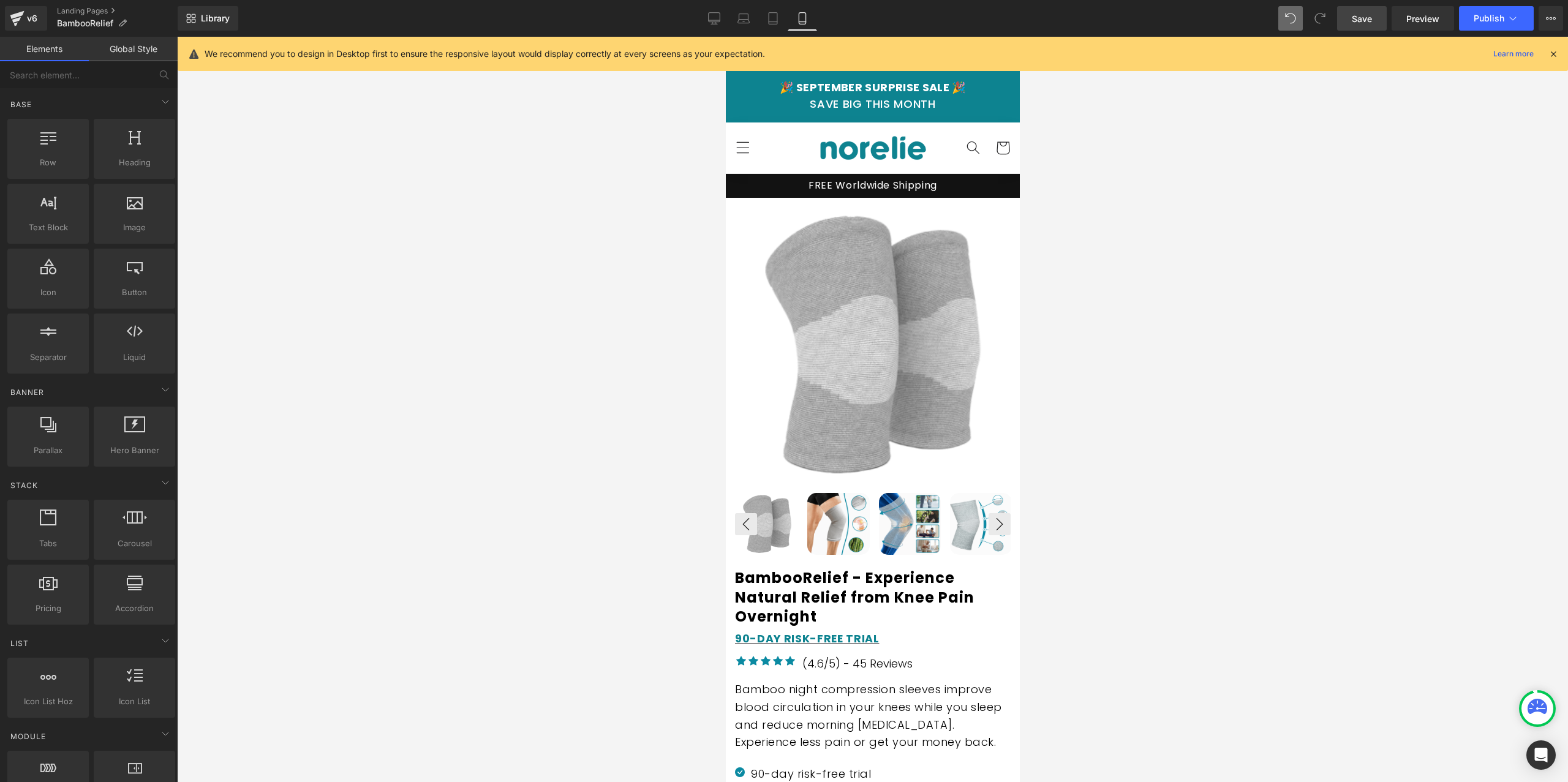
click at [773, 5] on div "Library Mobile Desktop Laptop Tablet Mobile Save Preview Publish Scheduled View…" at bounding box center [873, 18] width 1391 height 37
click at [773, 22] on icon at bounding box center [773, 18] width 12 height 12
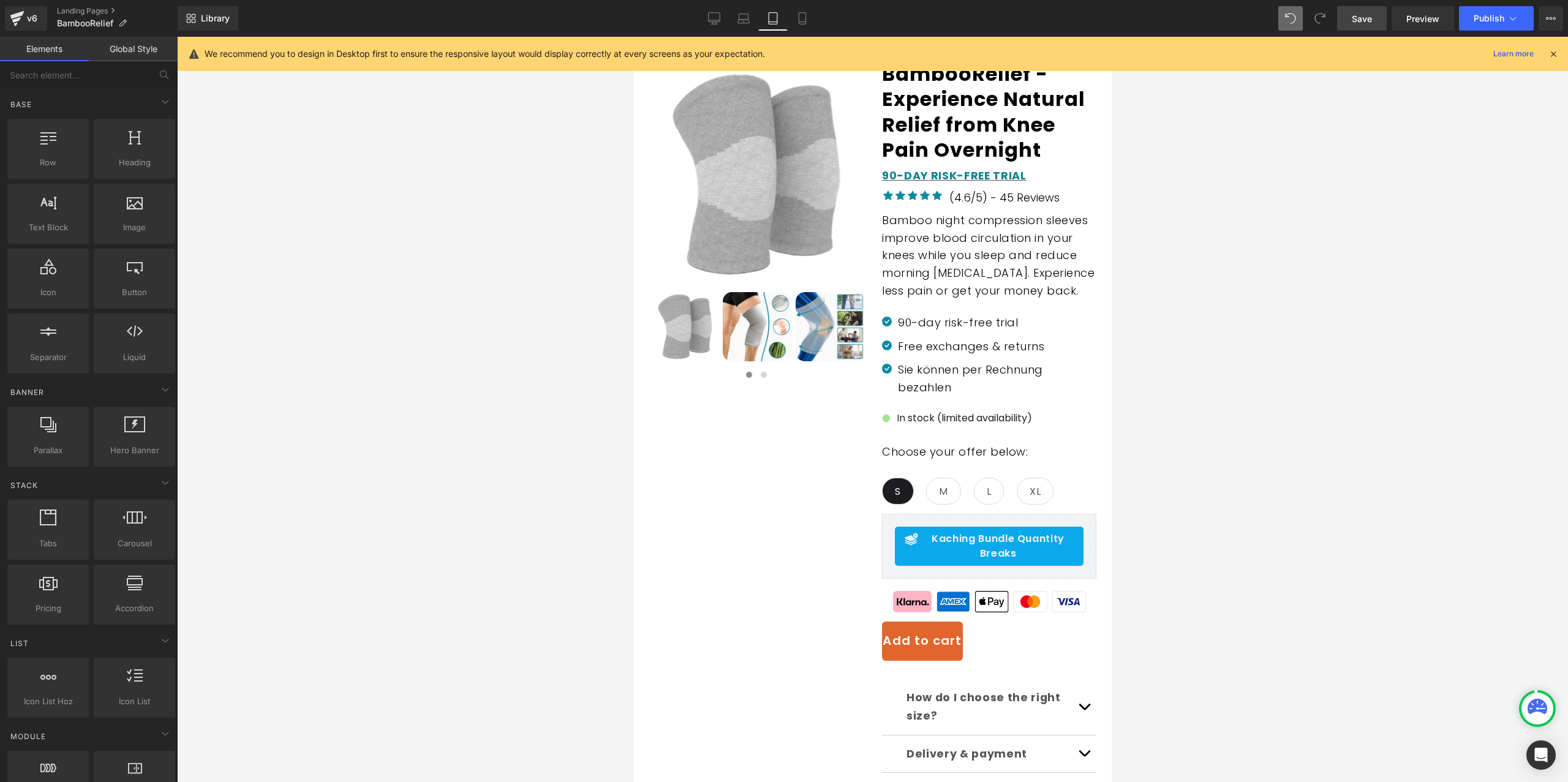
scroll to position [475, 0]
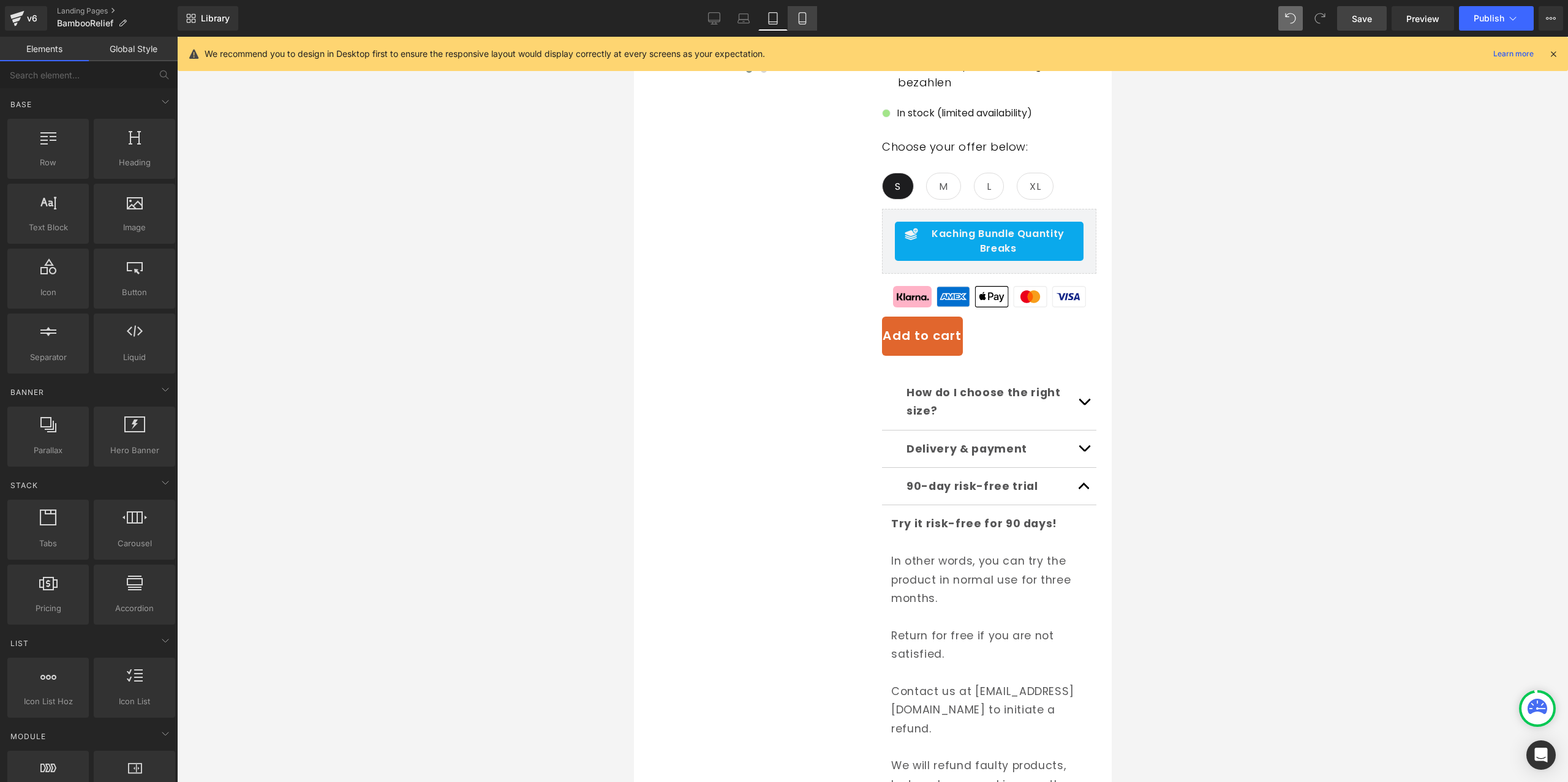
click at [797, 16] on icon at bounding box center [802, 18] width 12 height 12
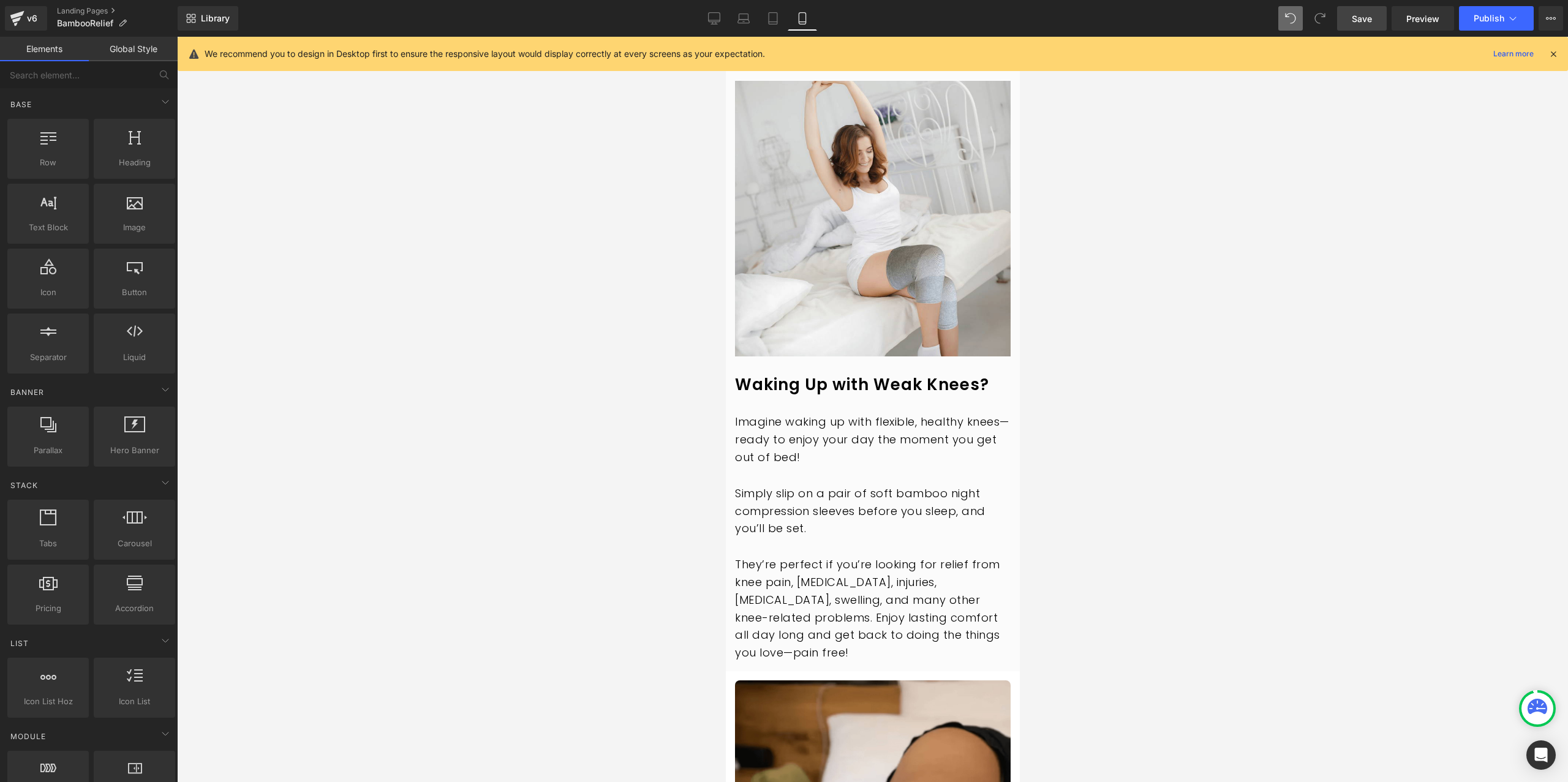
scroll to position [1716, 0]
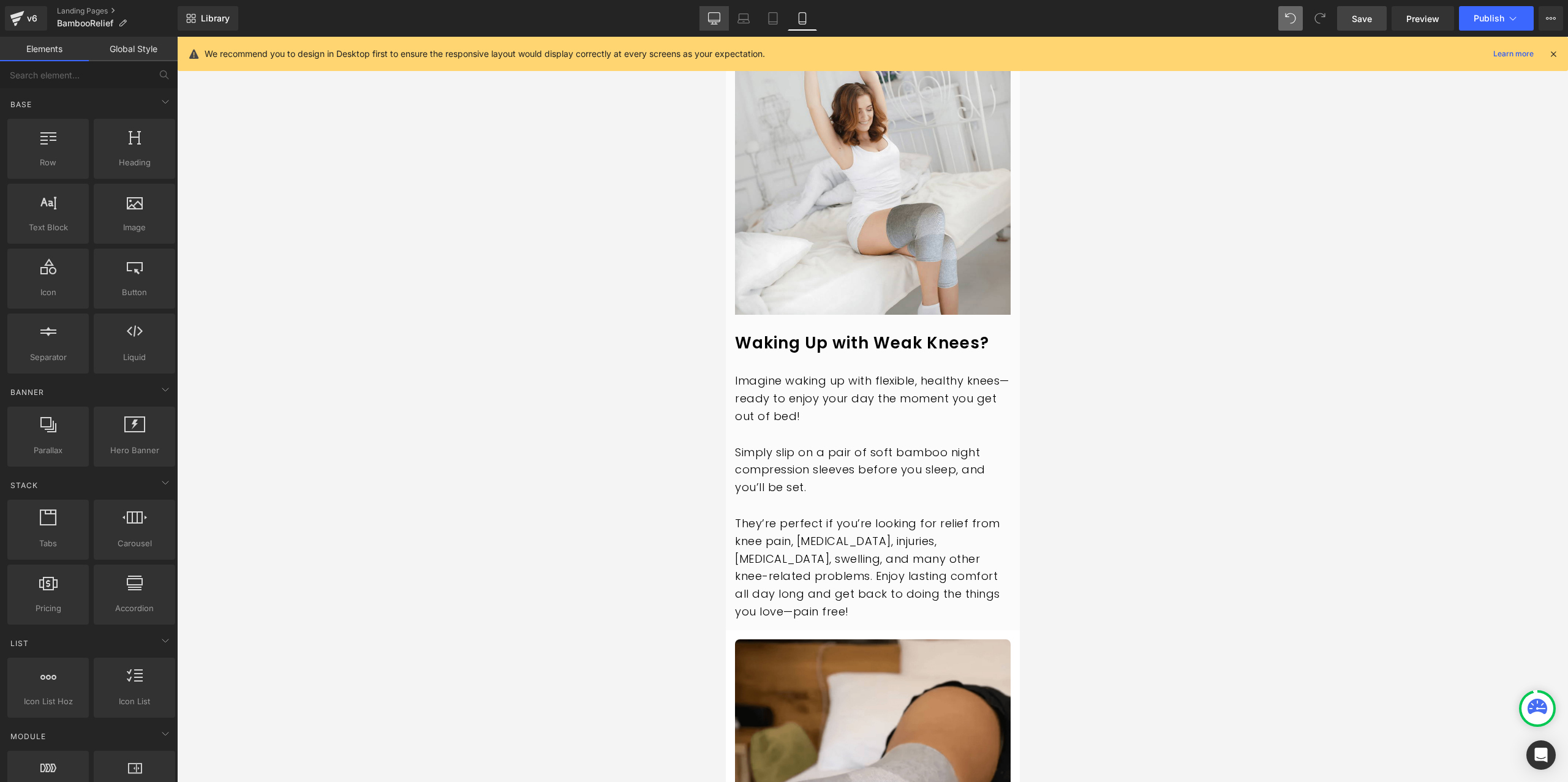
click at [708, 8] on link "Desktop" at bounding box center [714, 18] width 29 height 24
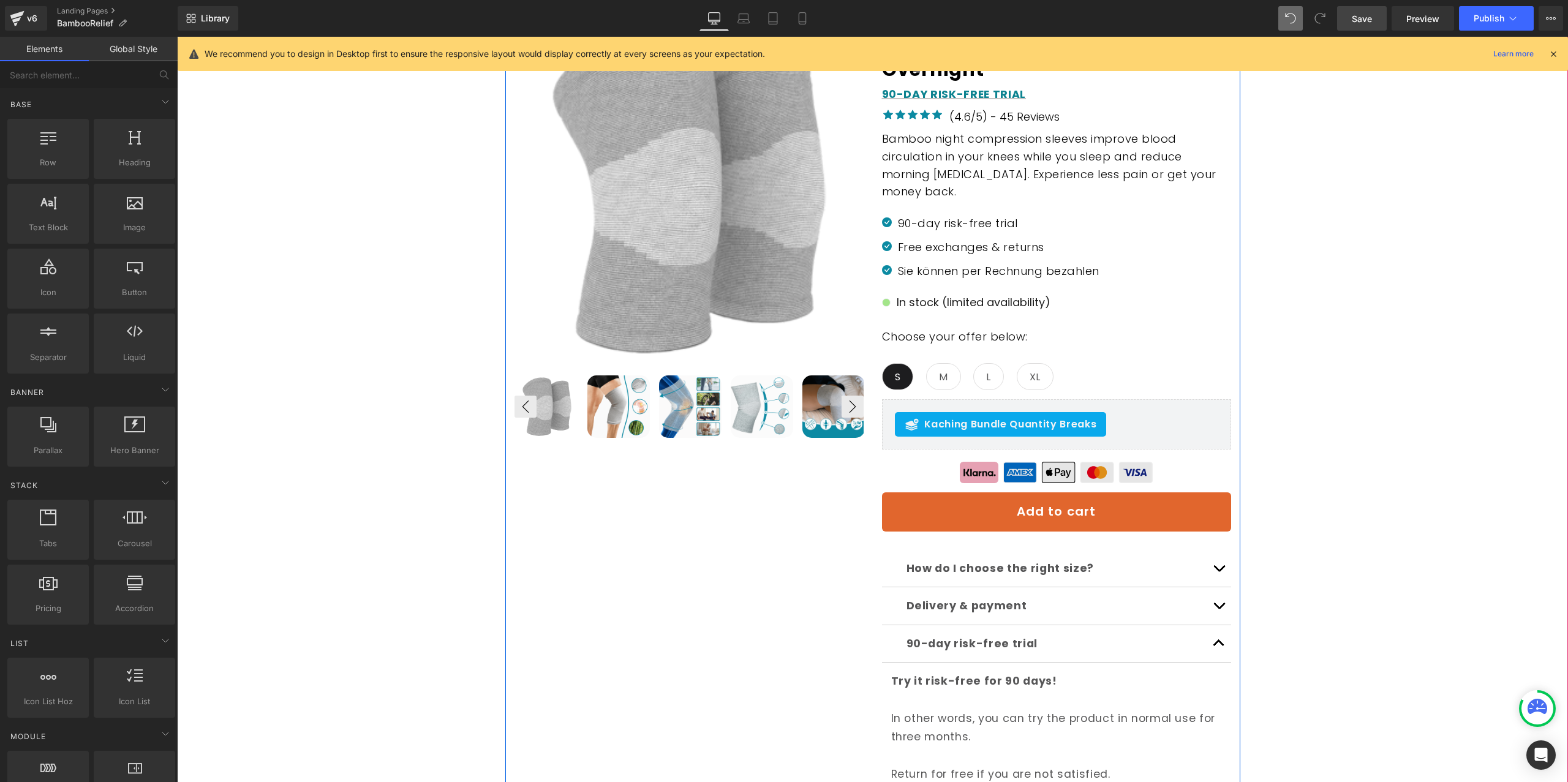
scroll to position [230, 0]
click at [972, 469] on img at bounding box center [1056, 471] width 193 height 22
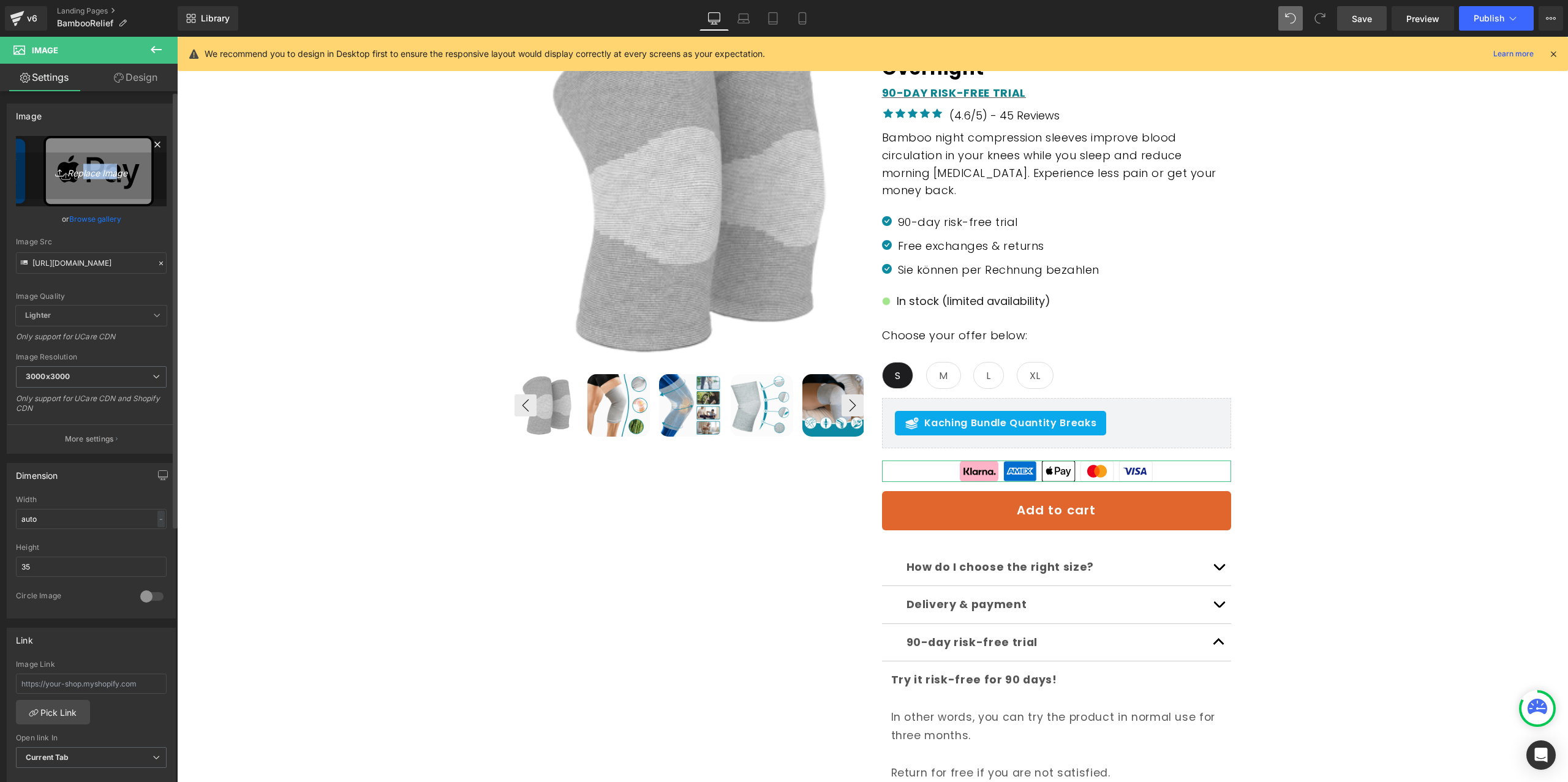
drag, startPoint x: 78, startPoint y: 171, endPoint x: 108, endPoint y: 173, distance: 30.1
click at [108, 173] on icon "Replace Image" at bounding box center [91, 171] width 98 height 16
click at [1363, 5] on div "Library Desktop Desktop Laptop Tablet Mobile Save Preview Publish Scheduled Vie…" at bounding box center [873, 18] width 1391 height 37
click at [1366, 9] on link "Save" at bounding box center [1362, 18] width 49 height 24
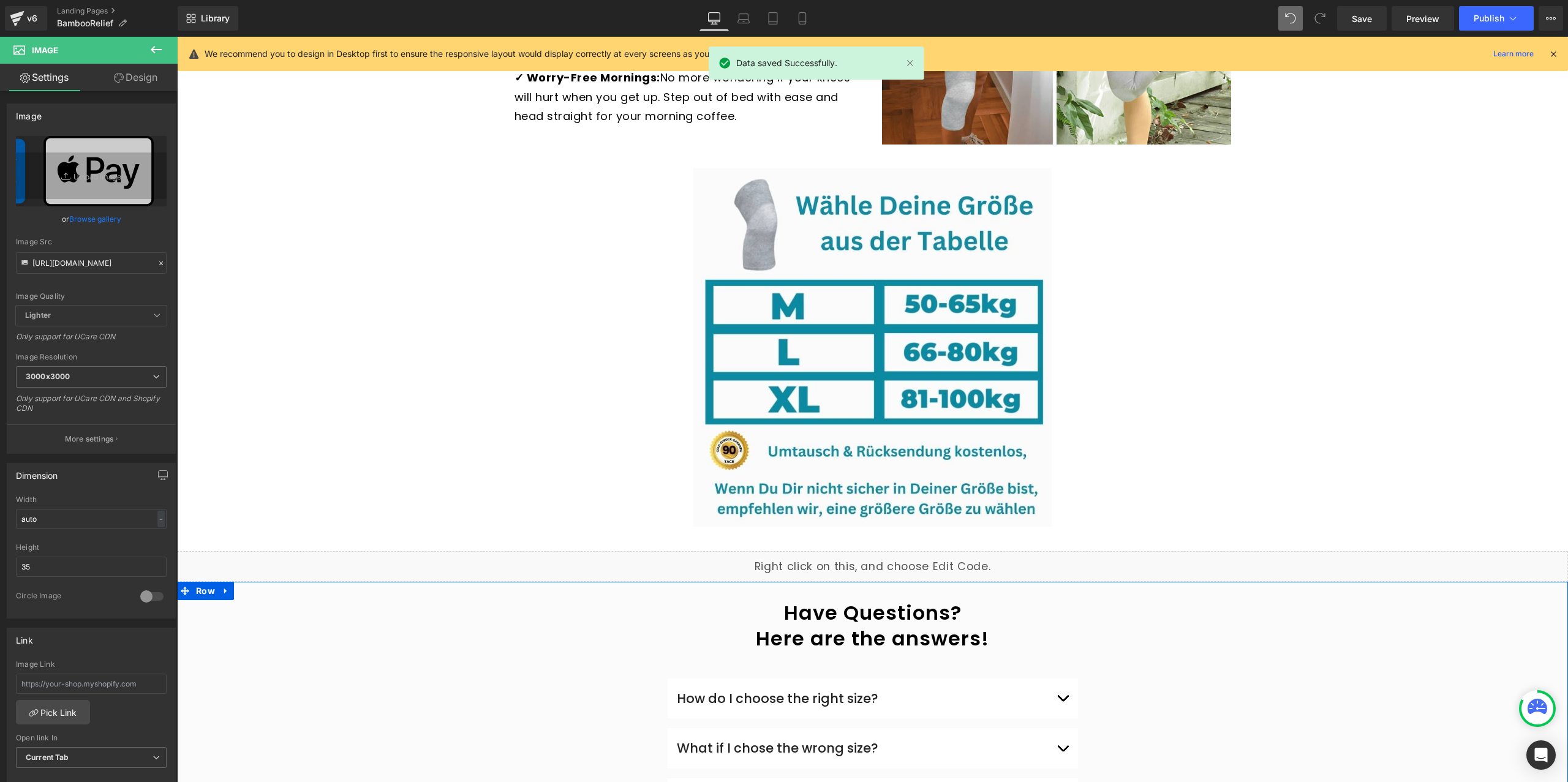
scroll to position [2385, 0]
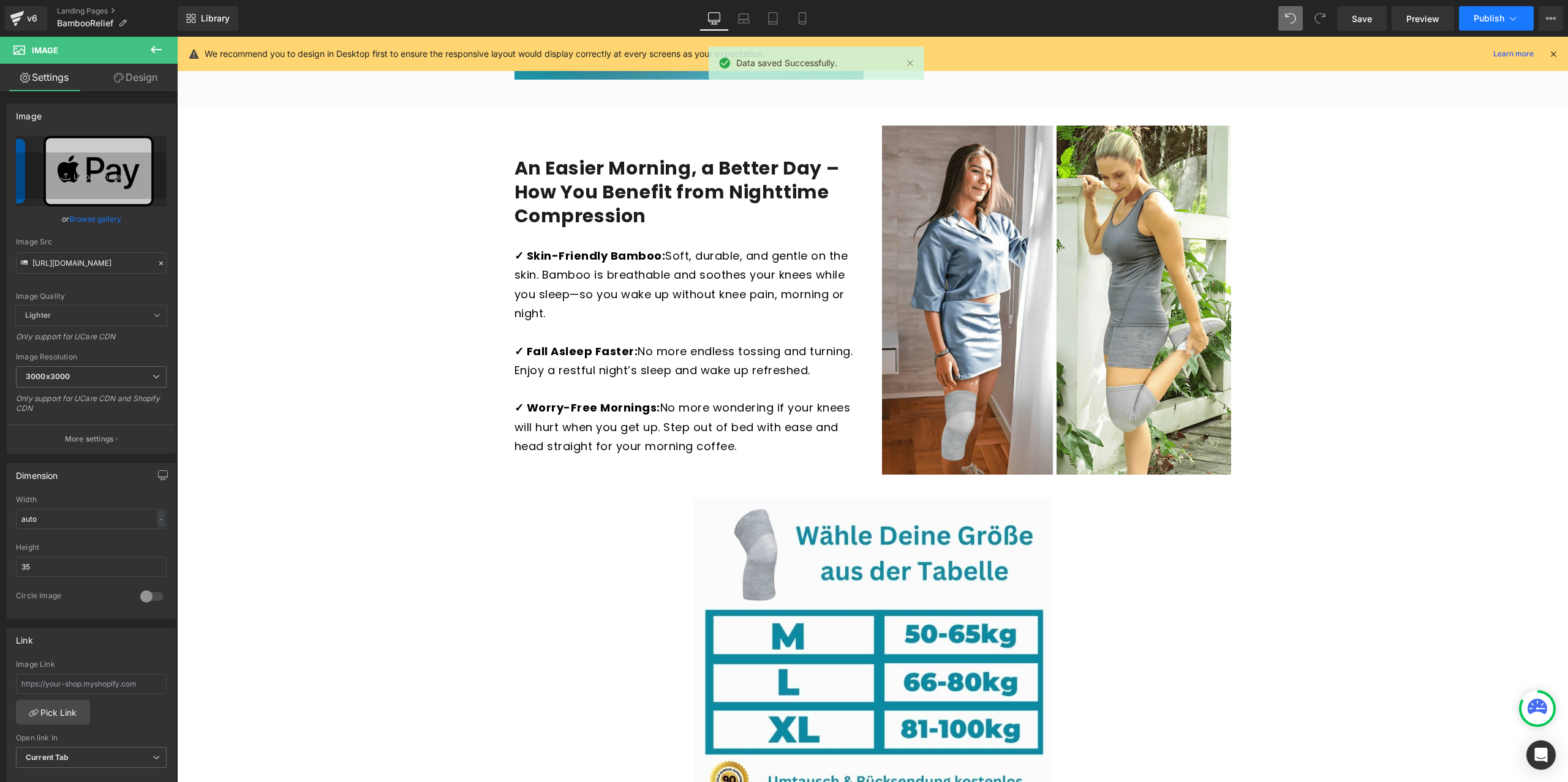
click at [1517, 19] on icon at bounding box center [1513, 18] width 12 height 12
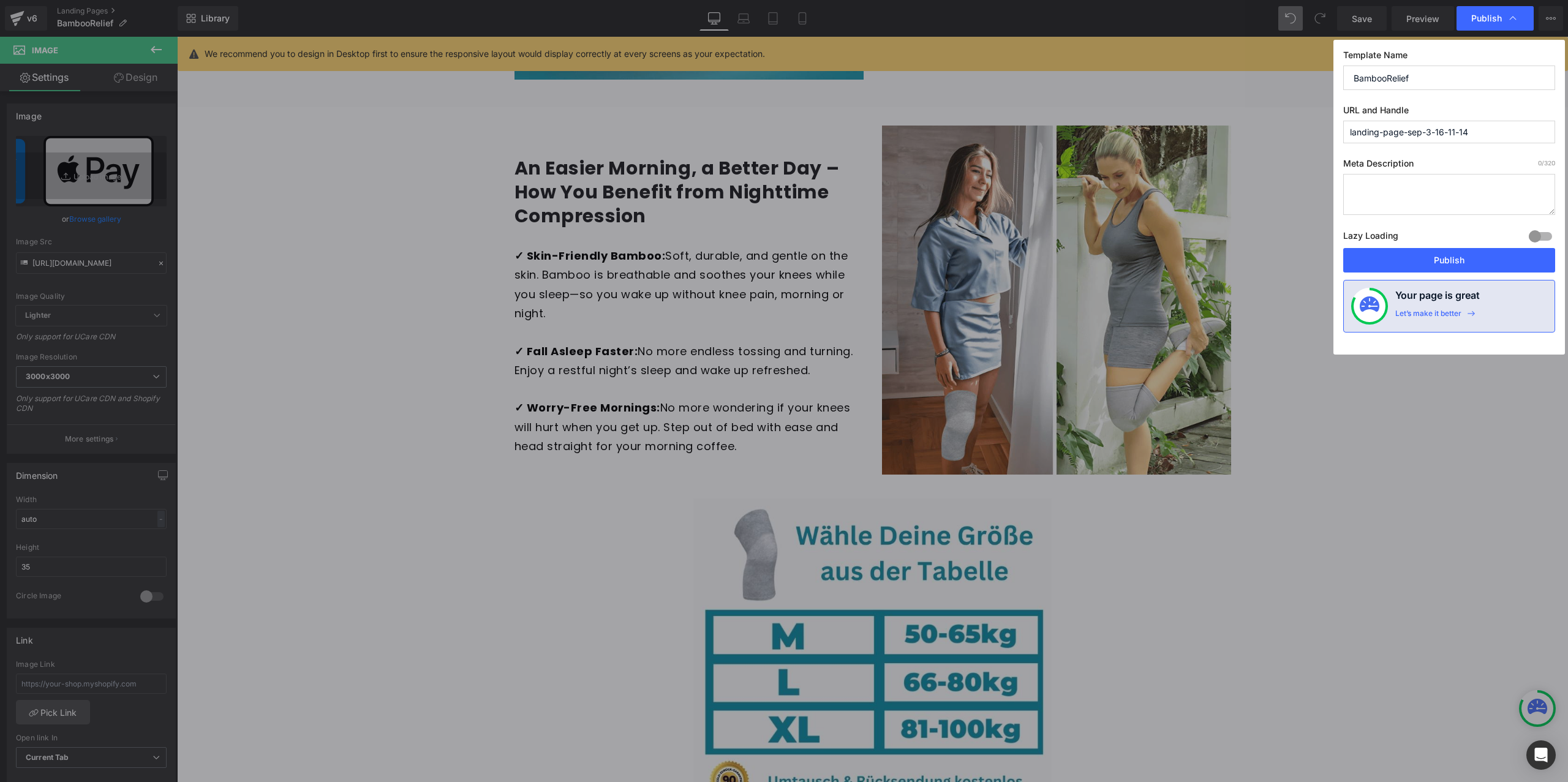
click at [1485, 135] on input "landing-page-sep-3-16-11-14" at bounding box center [1449, 131] width 212 height 22
type input "bamboorelief"
click at [1539, 232] on div at bounding box center [1540, 236] width 29 height 20
click at [1517, 264] on button "Publish" at bounding box center [1449, 260] width 212 height 24
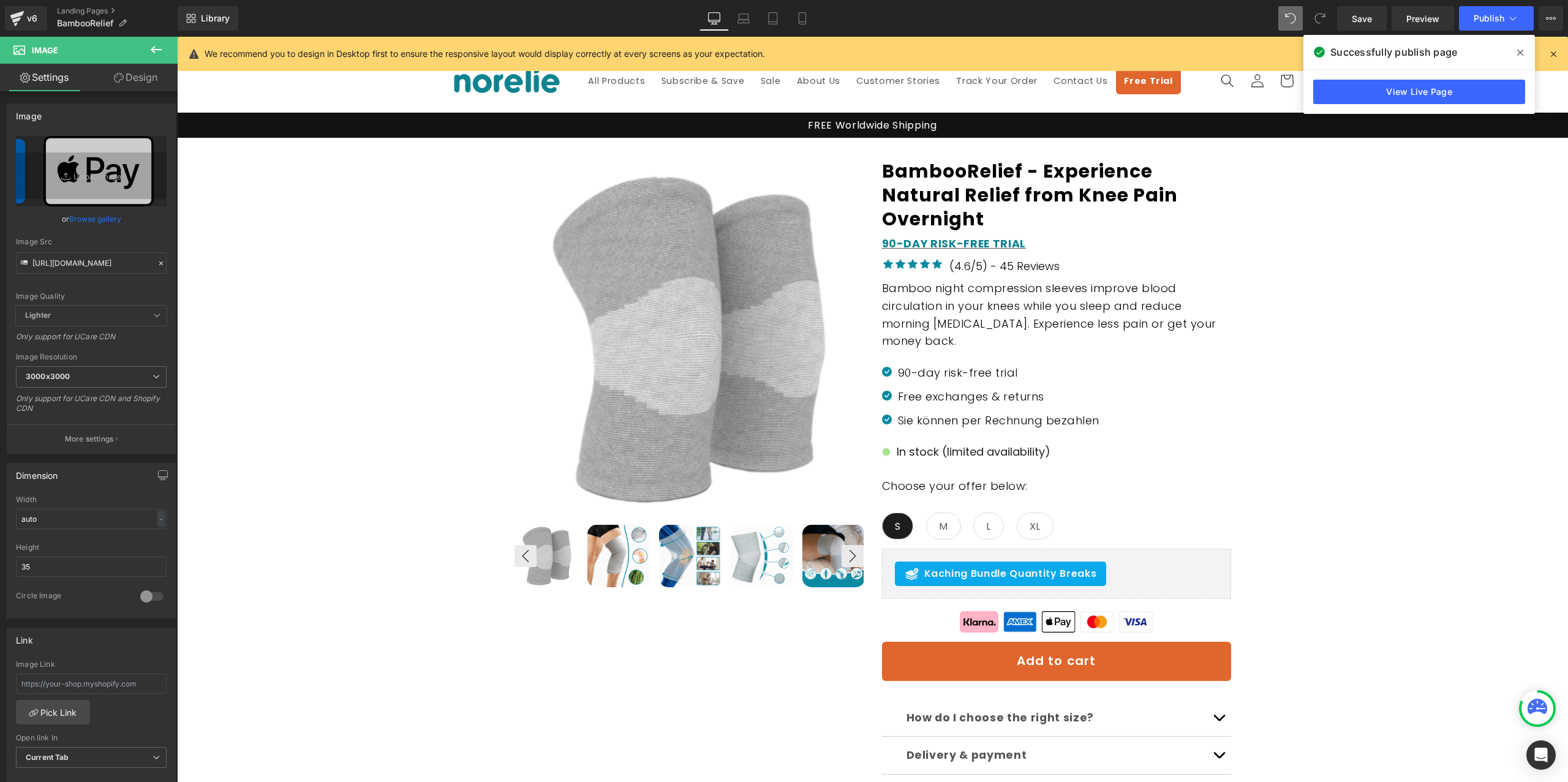
scroll to position [460, 0]
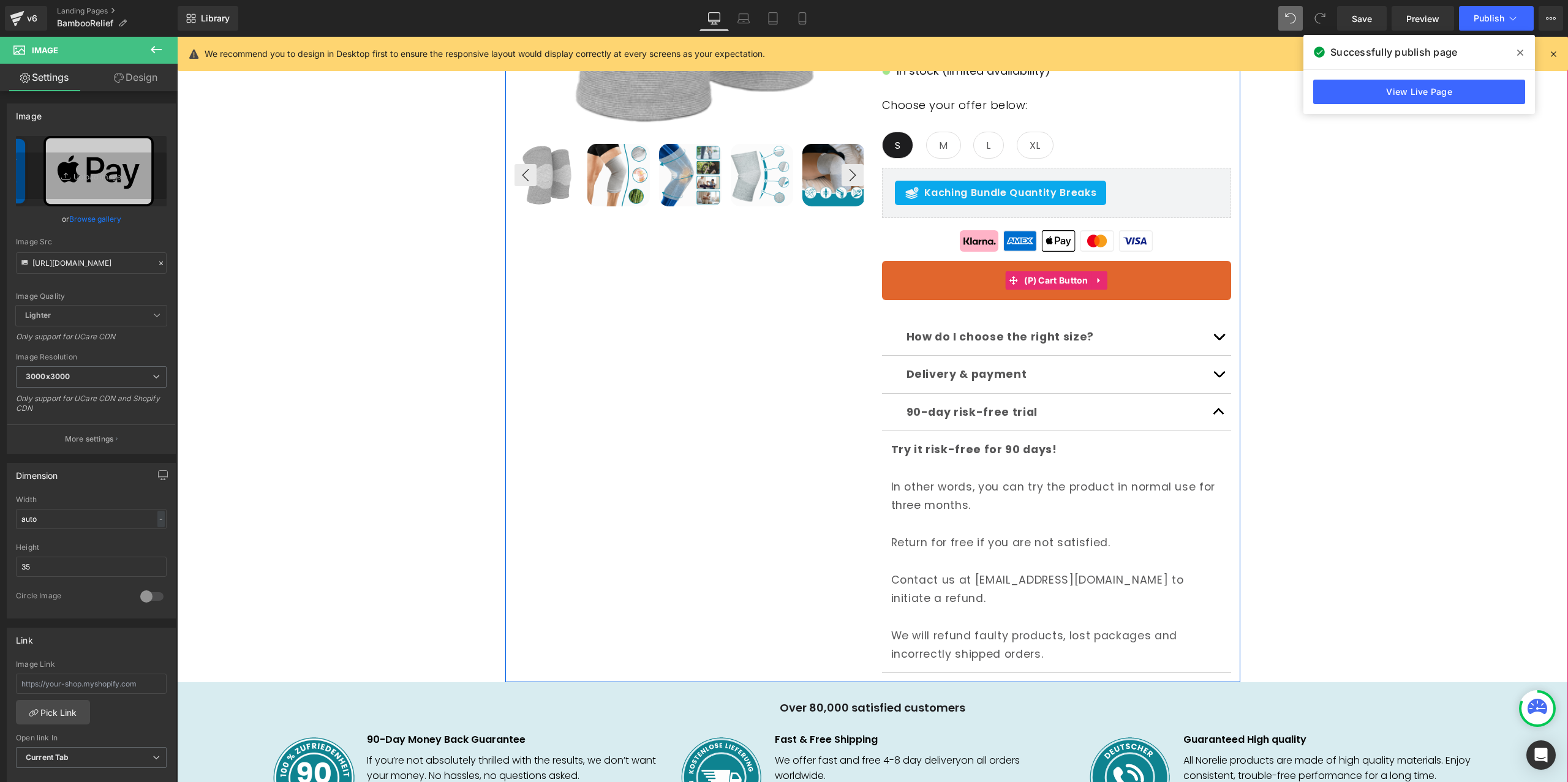
click at [984, 280] on button "Add to cart" at bounding box center [1057, 280] width 349 height 39
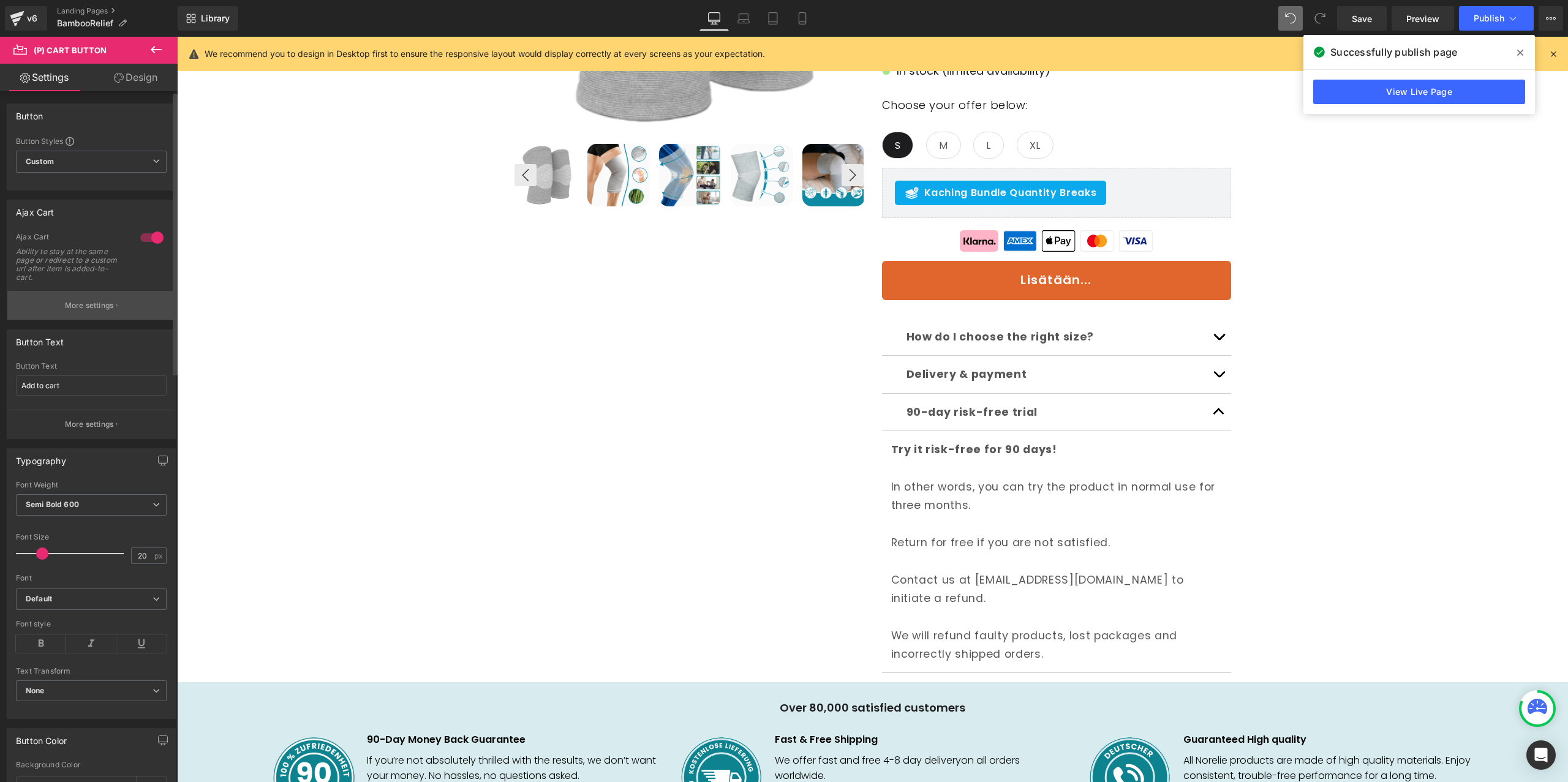
click at [92, 299] on button "More settings" at bounding box center [91, 305] width 168 height 29
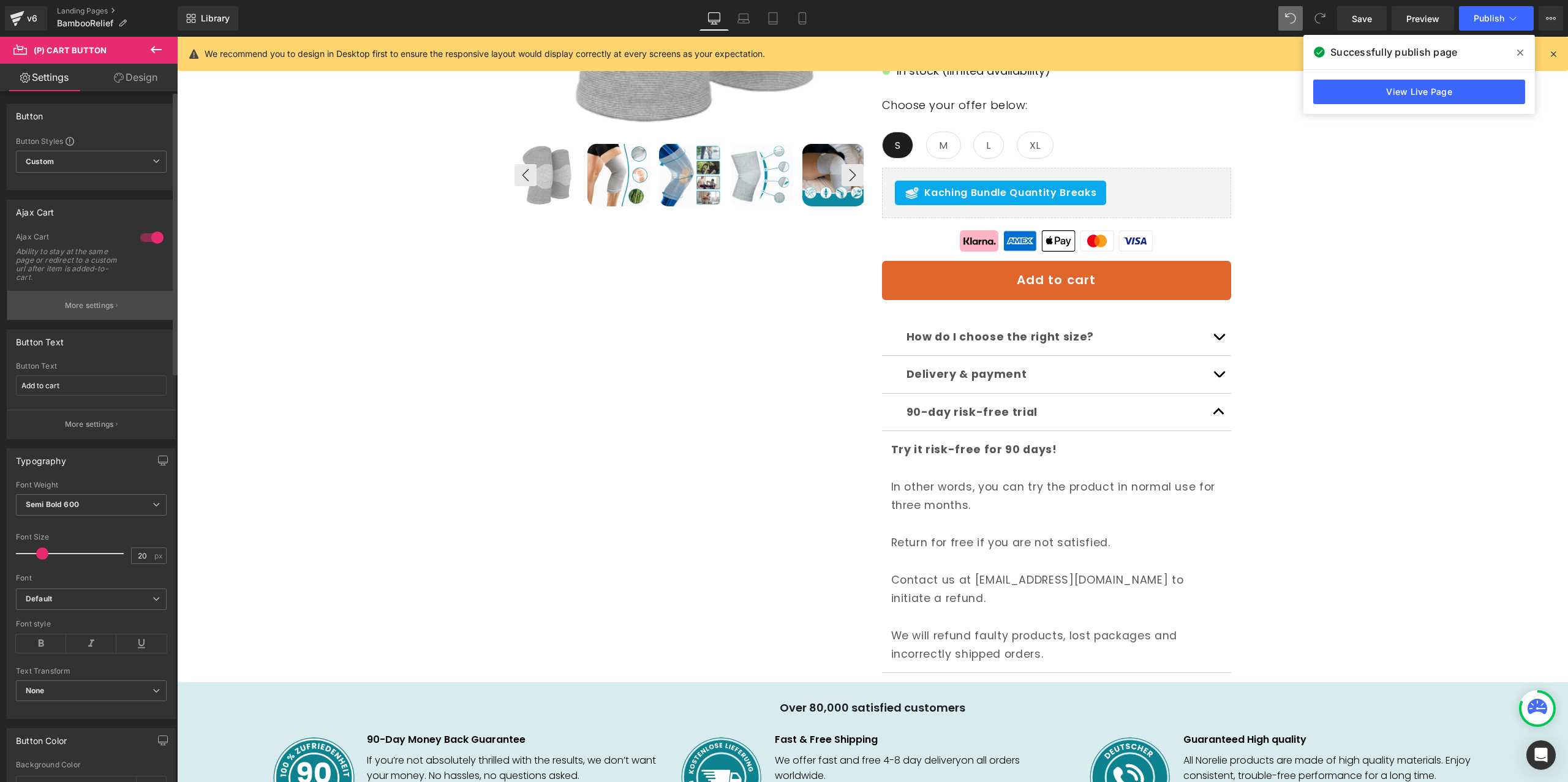
click at [120, 302] on button "More settings" at bounding box center [91, 305] width 168 height 29
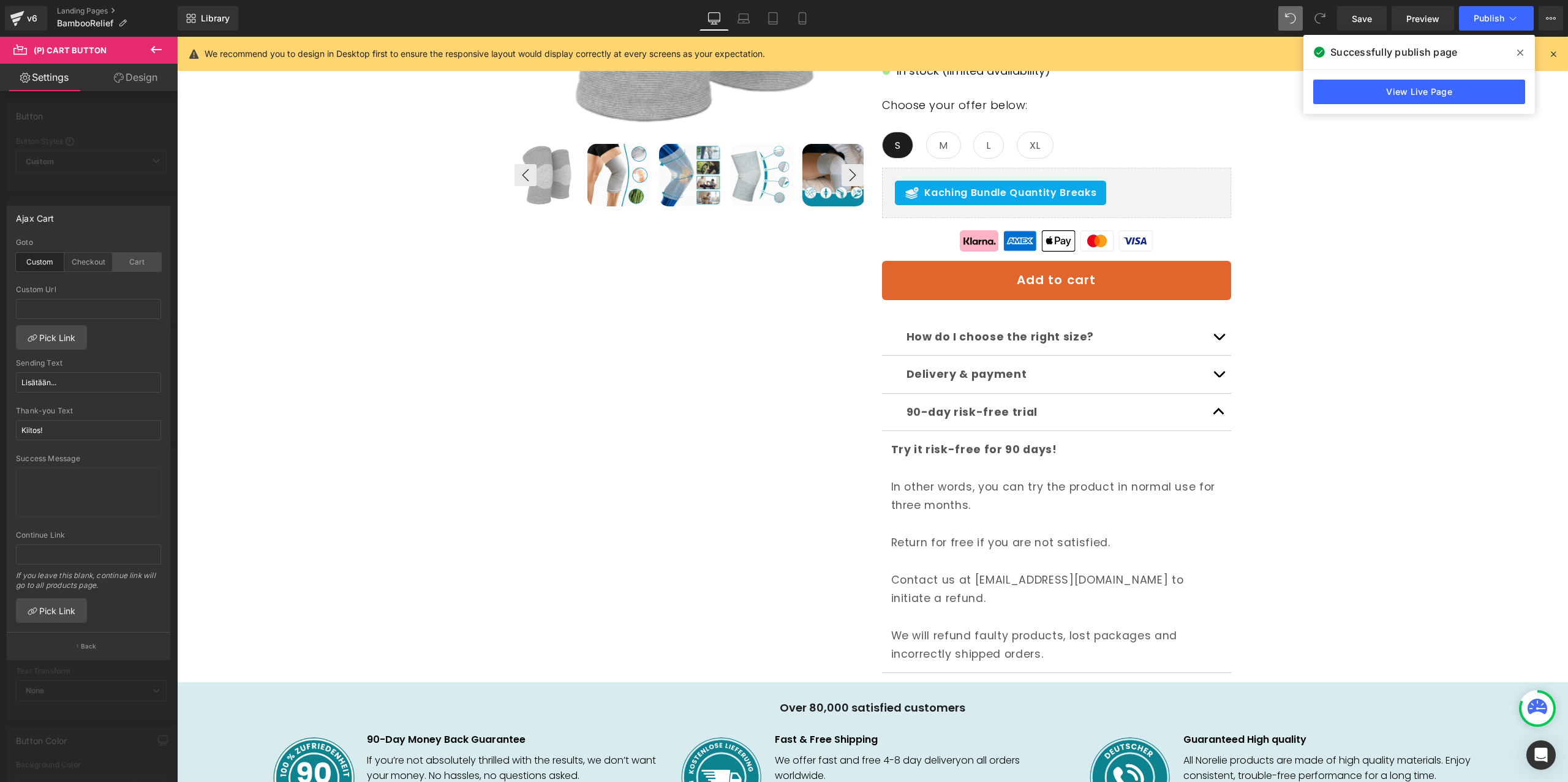
click at [134, 263] on div "Cart" at bounding box center [136, 262] width 48 height 18
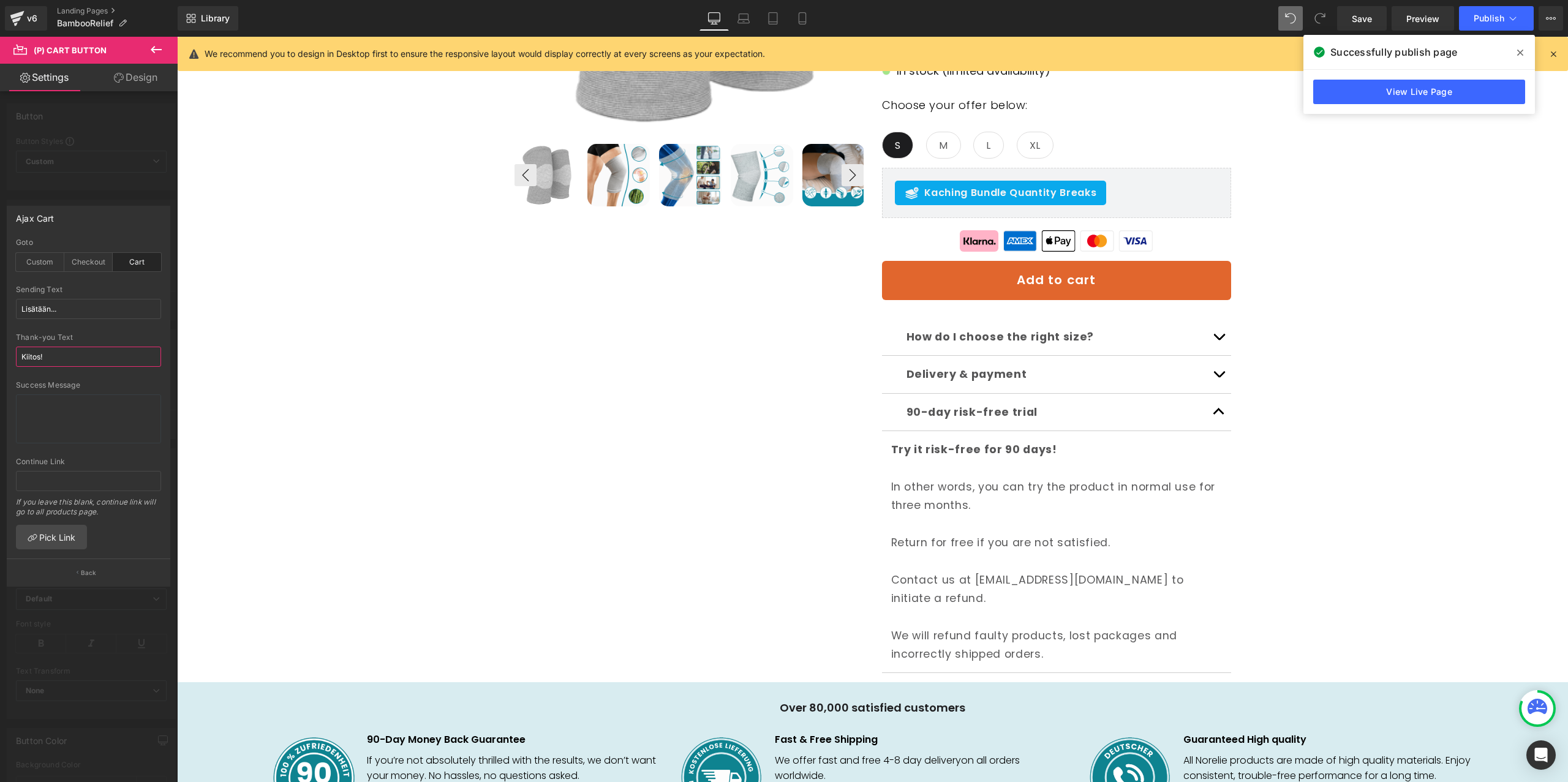
click at [77, 362] on input "Kiitos!" at bounding box center [89, 357] width 145 height 20
paste input "Thank you"
type input "Thank you!"
click at [49, 315] on input "Lisätään..." at bounding box center [89, 309] width 145 height 20
paste input "Adding to cart"
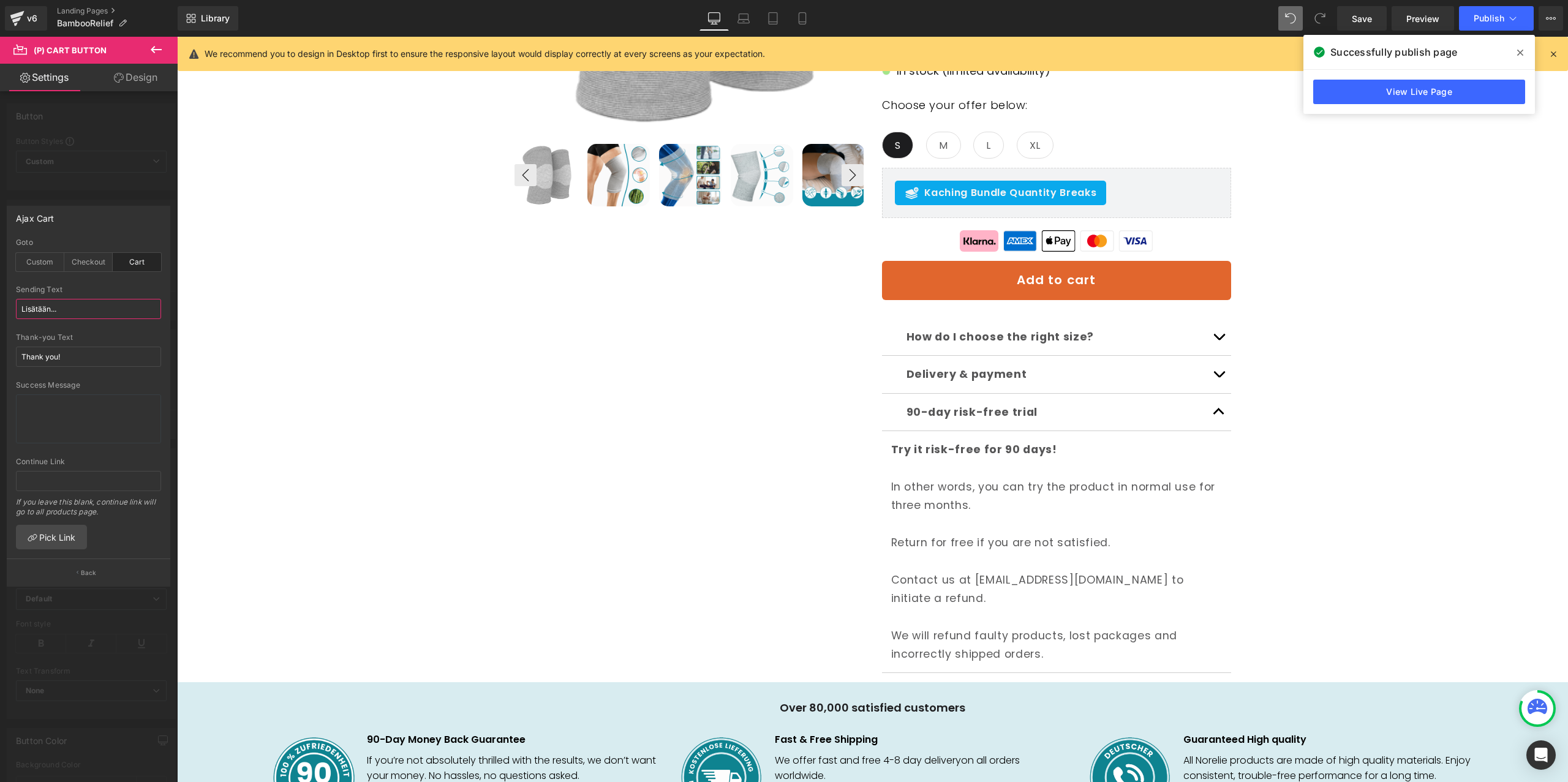
type input "Adding to cart"
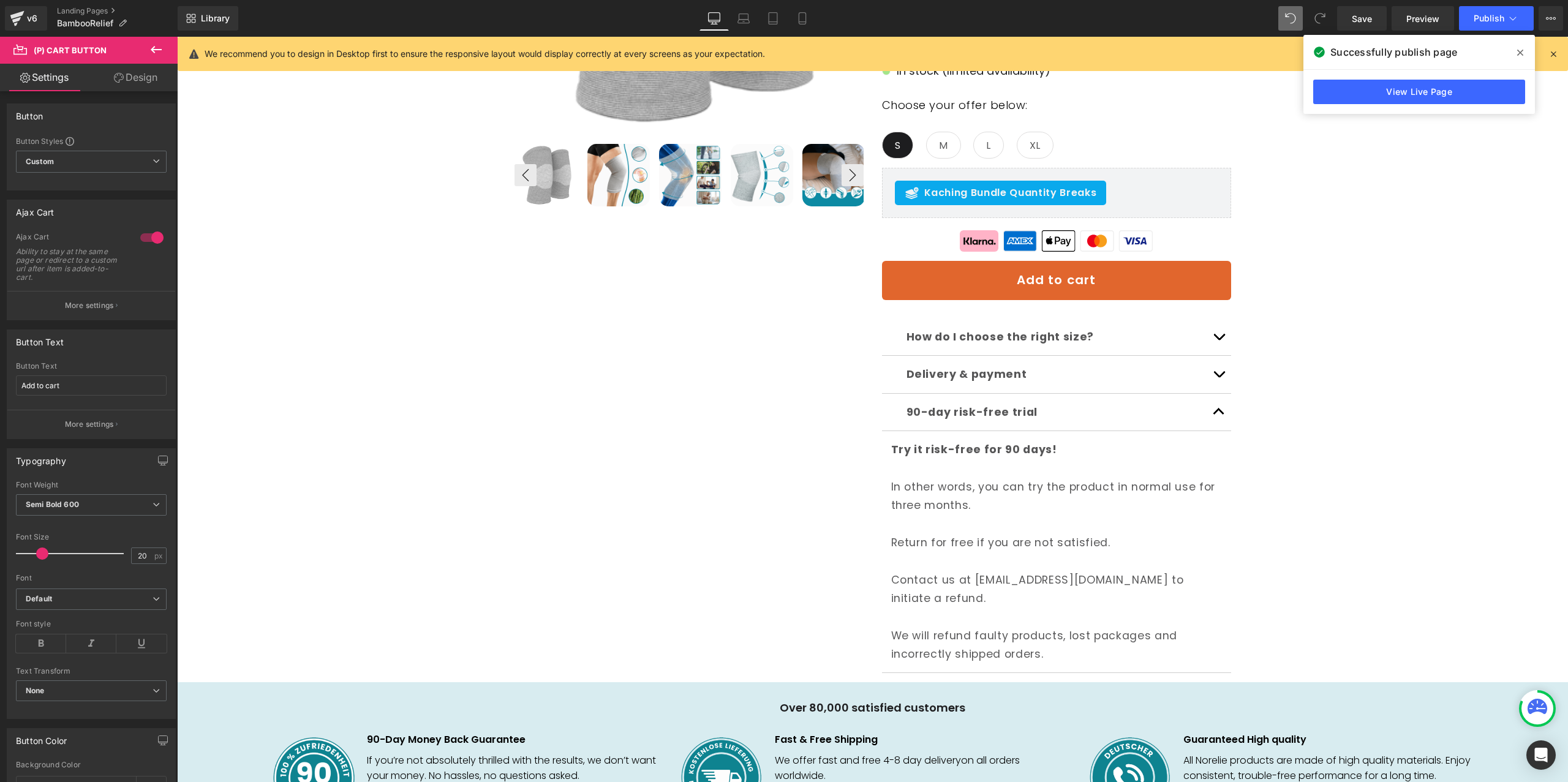
click at [1523, 50] on span at bounding box center [1520, 52] width 20 height 20
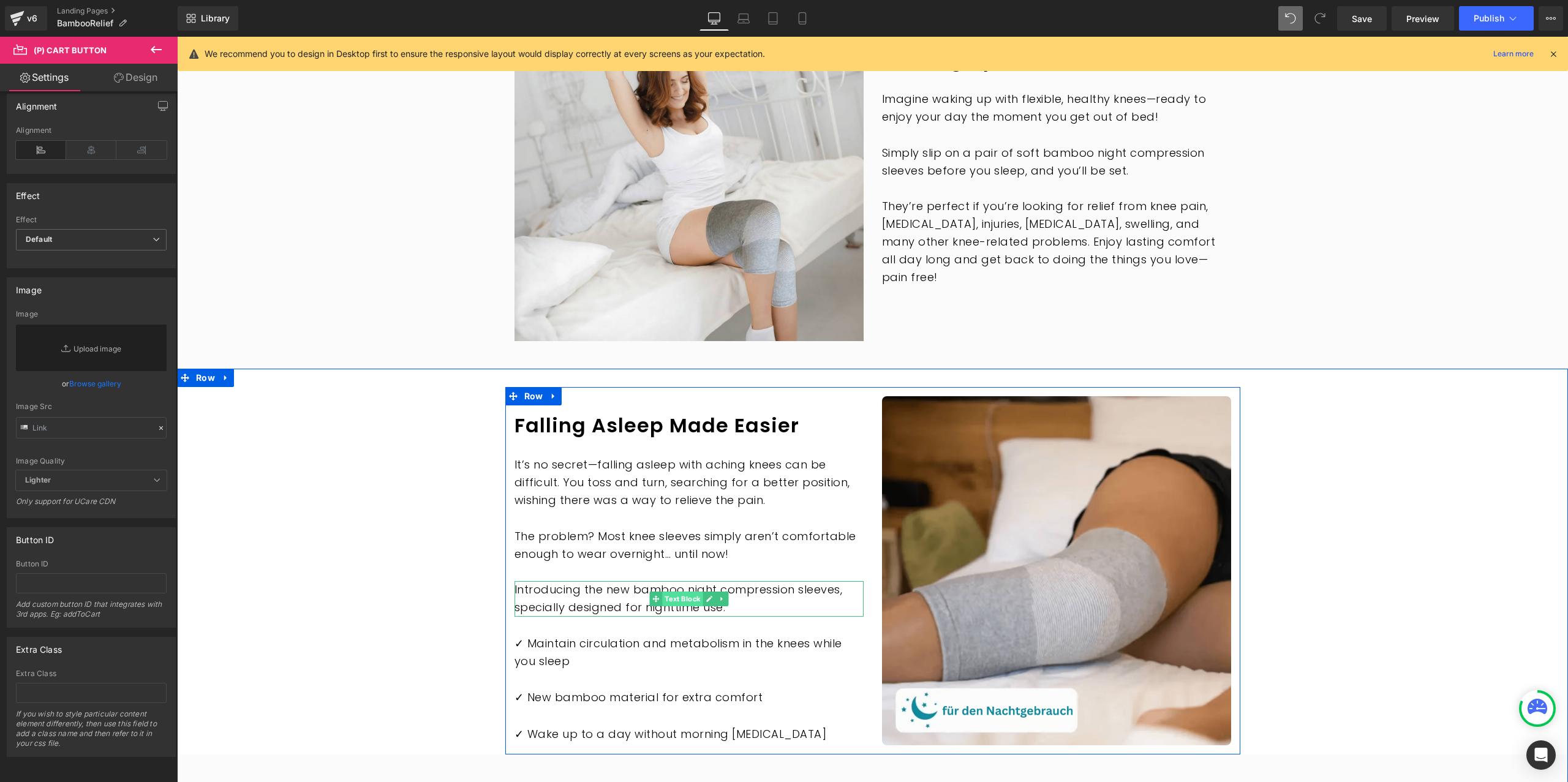
scroll to position [1201, 0]
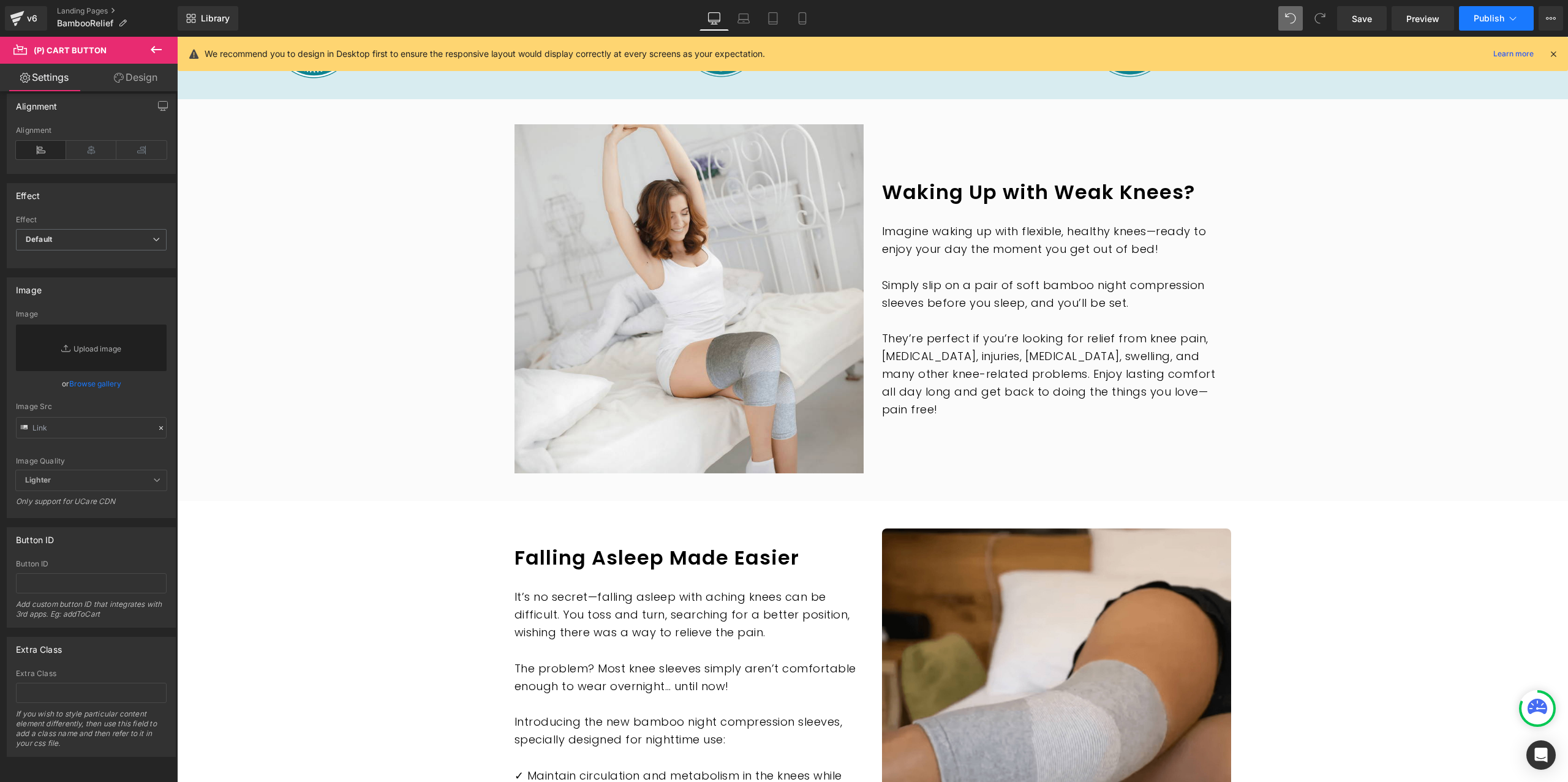
click at [1483, 26] on button "Publish" at bounding box center [1496, 18] width 74 height 24
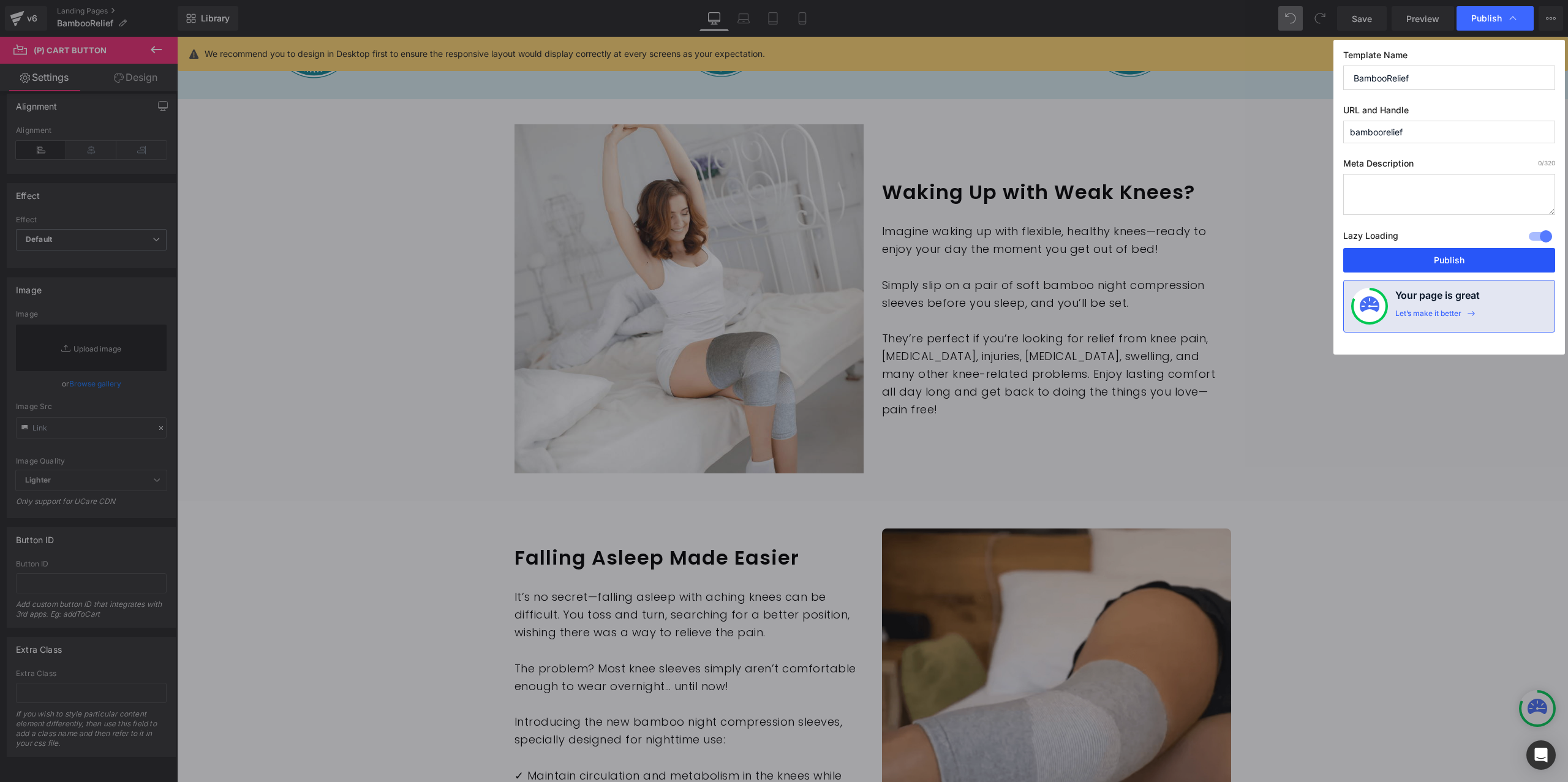
click at [1428, 254] on button "Publish" at bounding box center [1449, 260] width 212 height 24
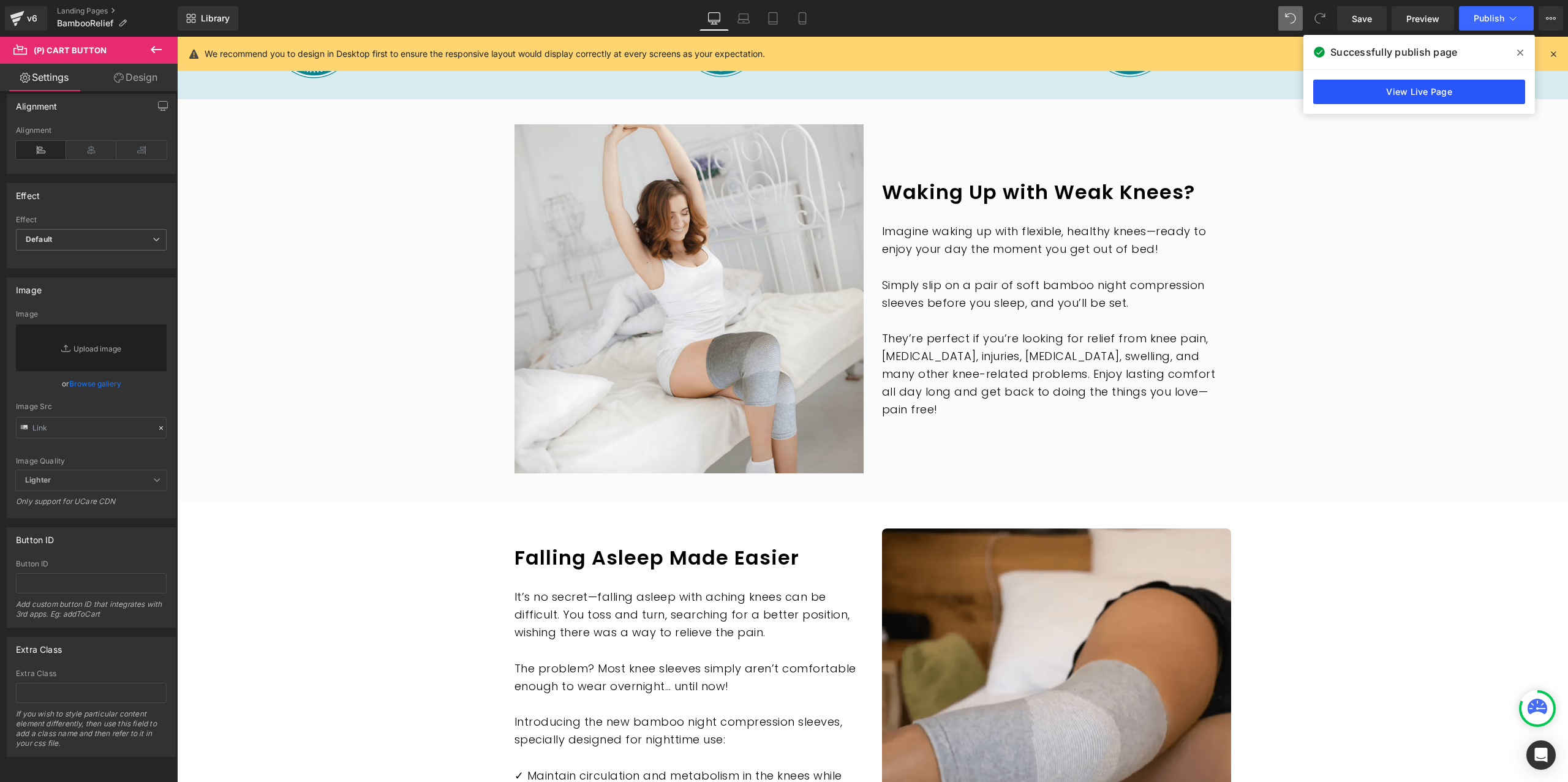
click at [1399, 83] on link "View Live Page" at bounding box center [1419, 92] width 212 height 24
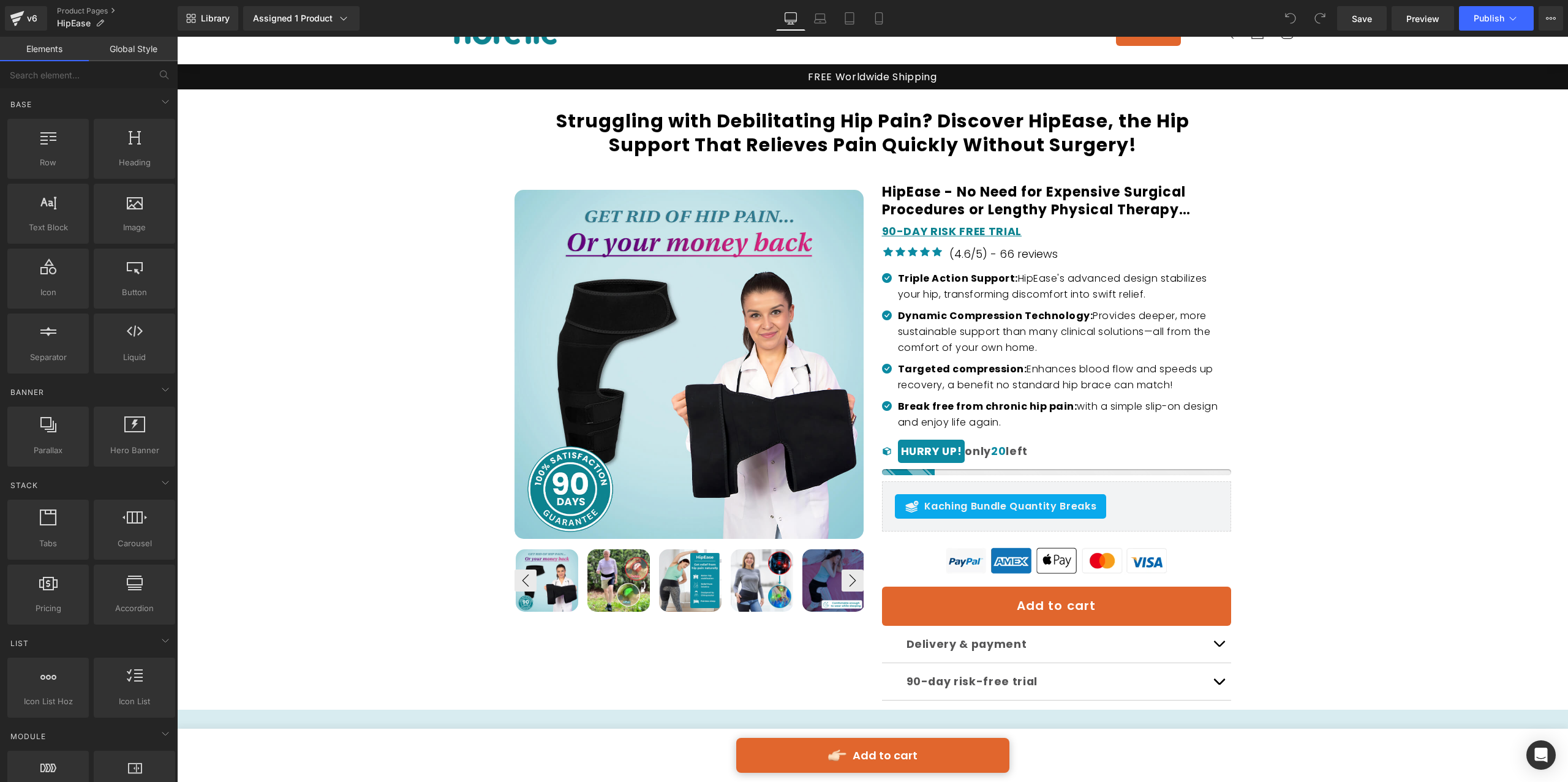
scroll to position [133, 0]
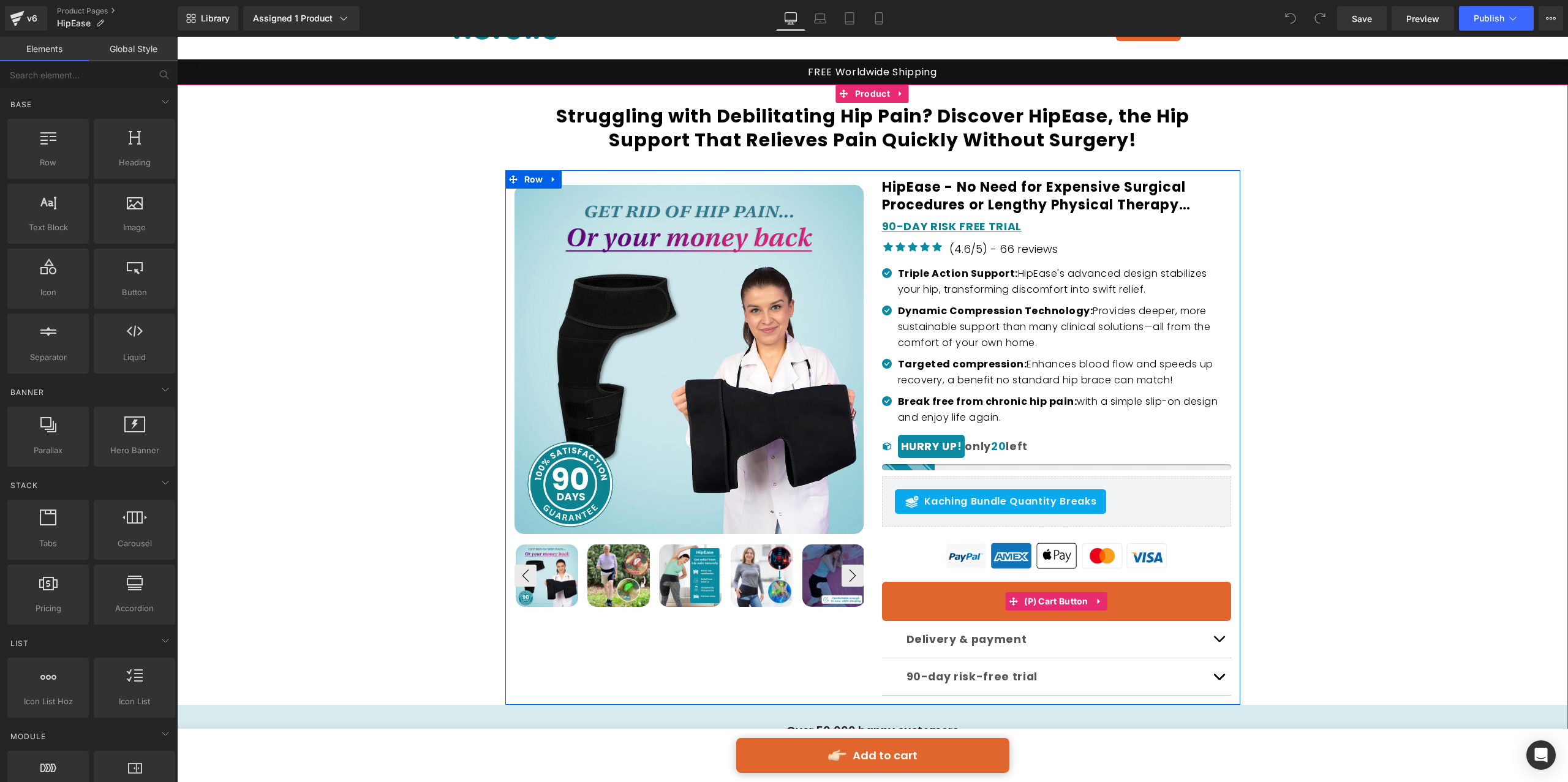
click at [1013, 586] on button "Add to cart" at bounding box center [1057, 602] width 349 height 39
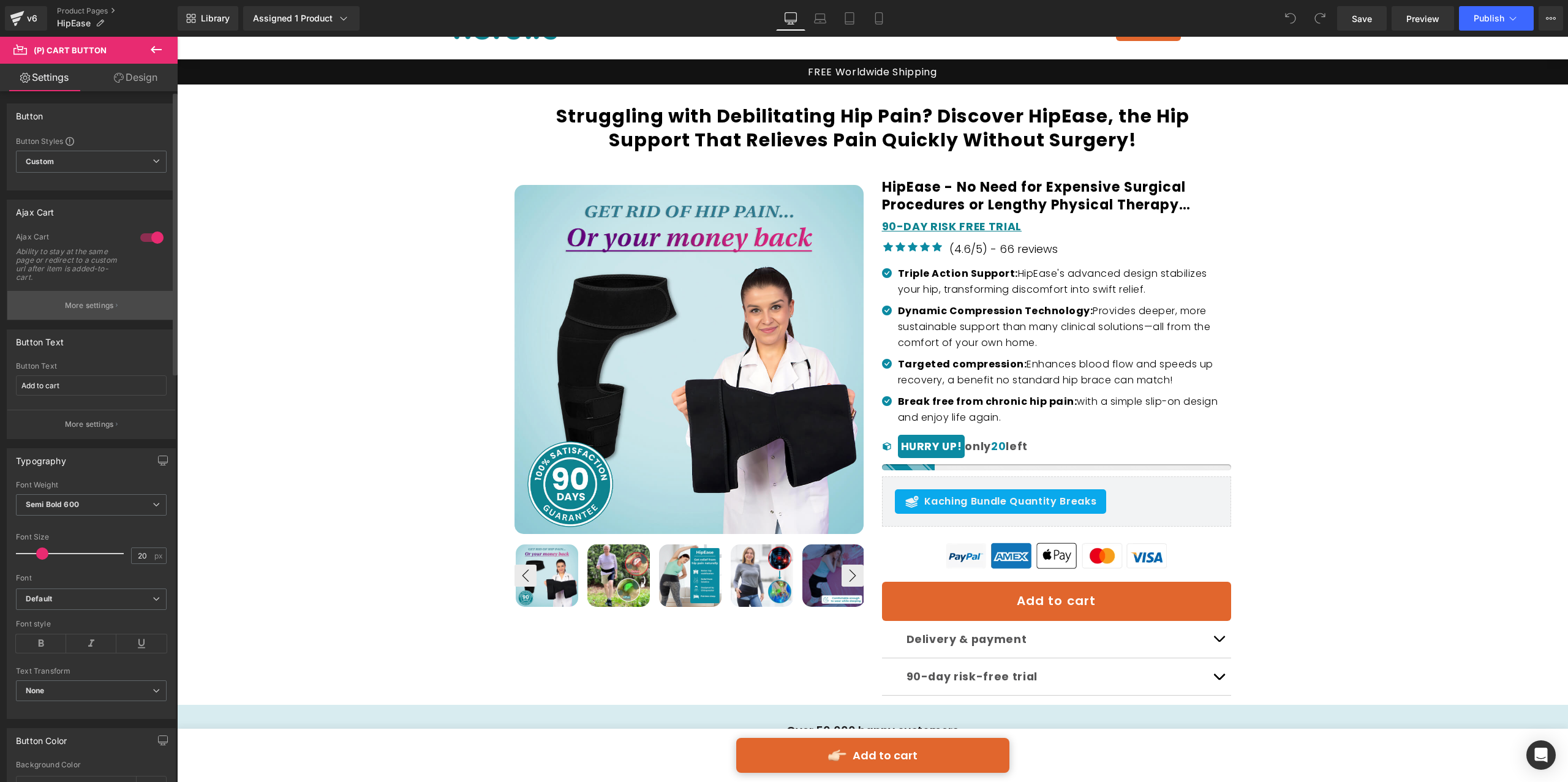
click at [92, 305] on p "More settings" at bounding box center [89, 305] width 49 height 11
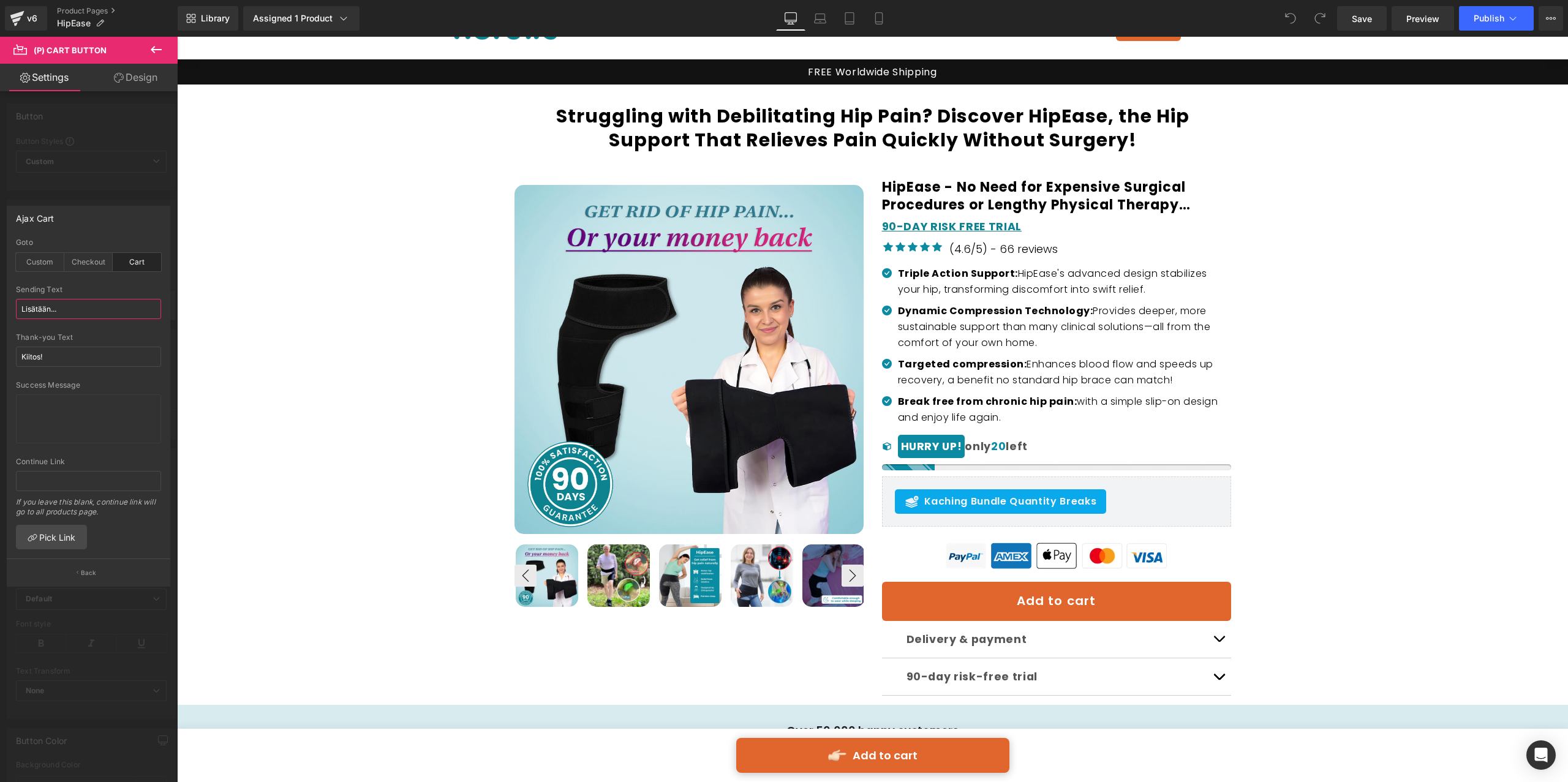
click at [92, 305] on input "Lisätään..." at bounding box center [89, 309] width 145 height 20
click at [100, 261] on div "Checkout" at bounding box center [88, 262] width 48 height 18
click at [20, 261] on div "Custom" at bounding box center [40, 262] width 48 height 18
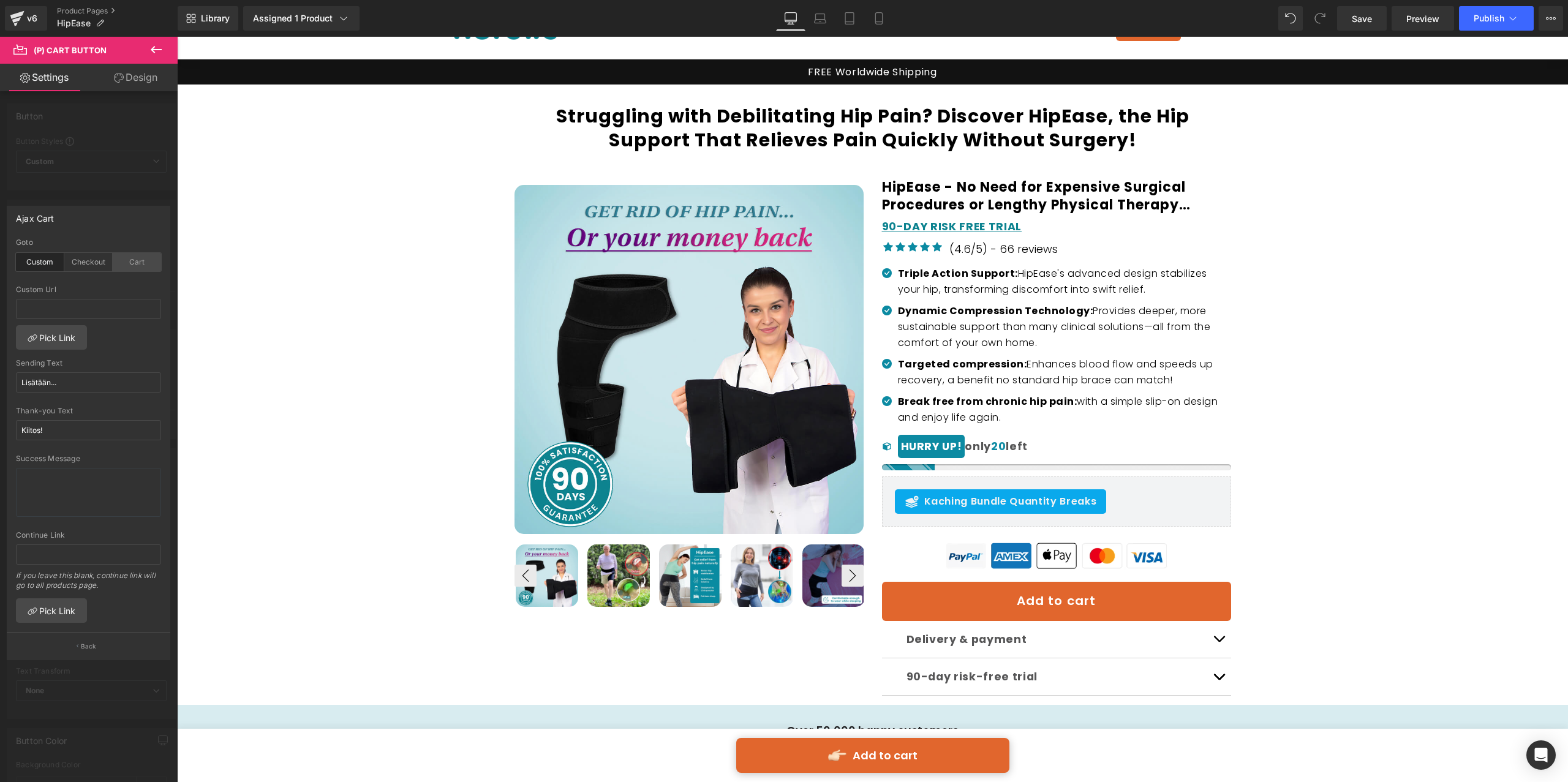
click at [135, 256] on div "Cart" at bounding box center [136, 262] width 48 height 18
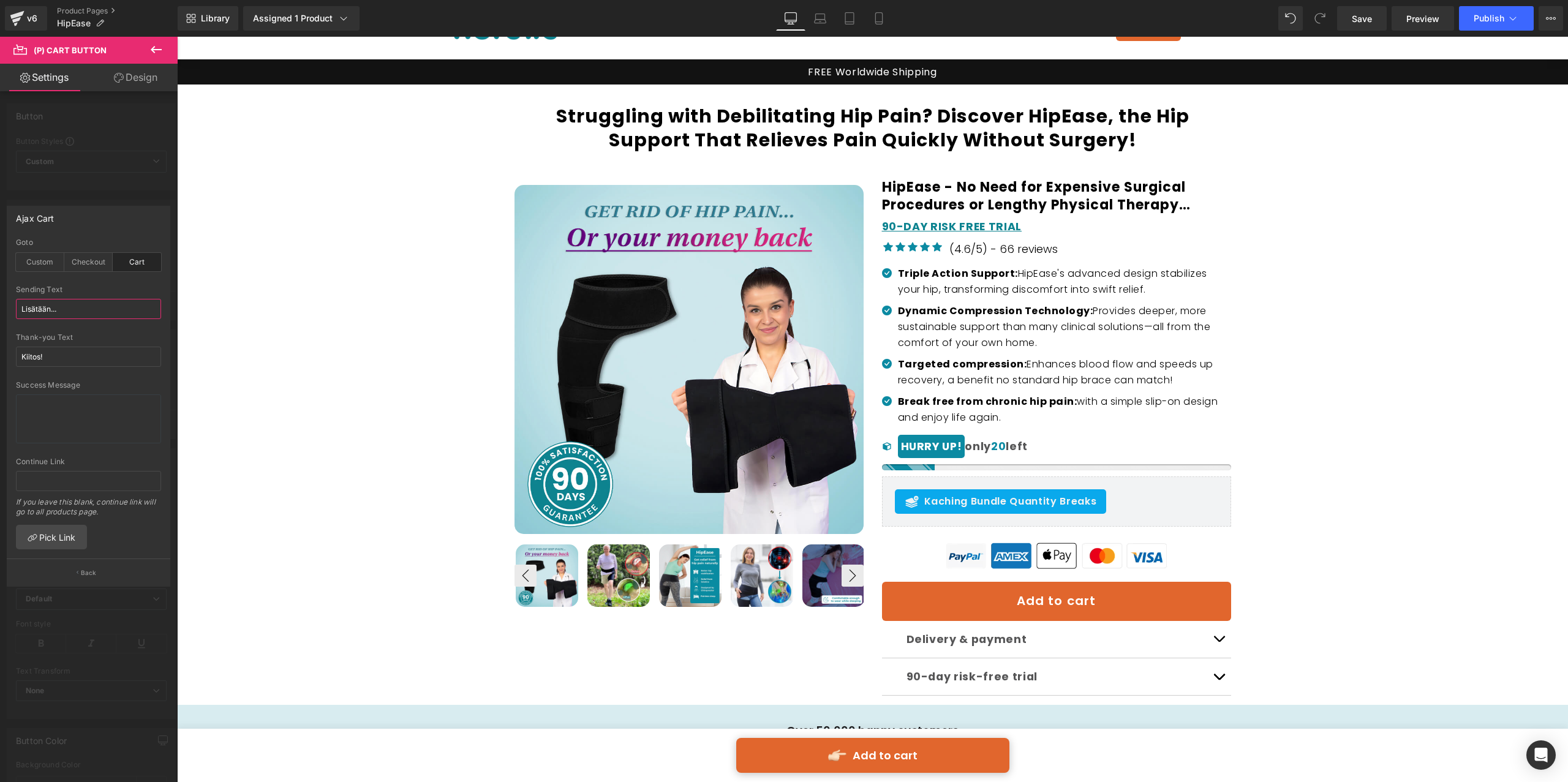
click at [90, 303] on input "Lisätään..." at bounding box center [89, 309] width 145 height 20
paste input "Adding to cart"
type input "Adding to cart"
click at [112, 360] on input "Kiitos!" at bounding box center [89, 357] width 145 height 20
paste input "Thank you"
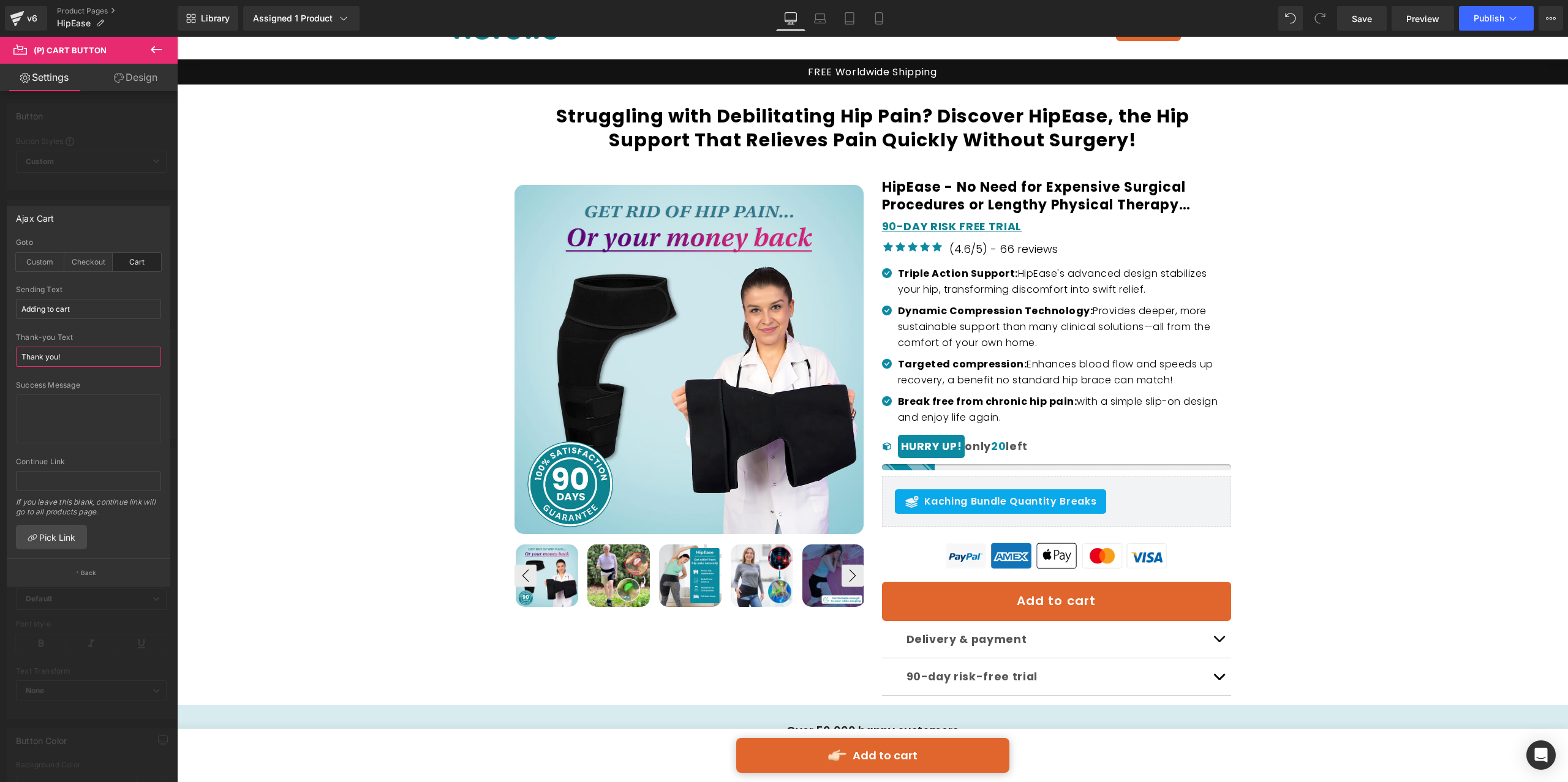
type input "Thank you!"
click at [101, 310] on input "Adding to cart" at bounding box center [89, 309] width 145 height 20
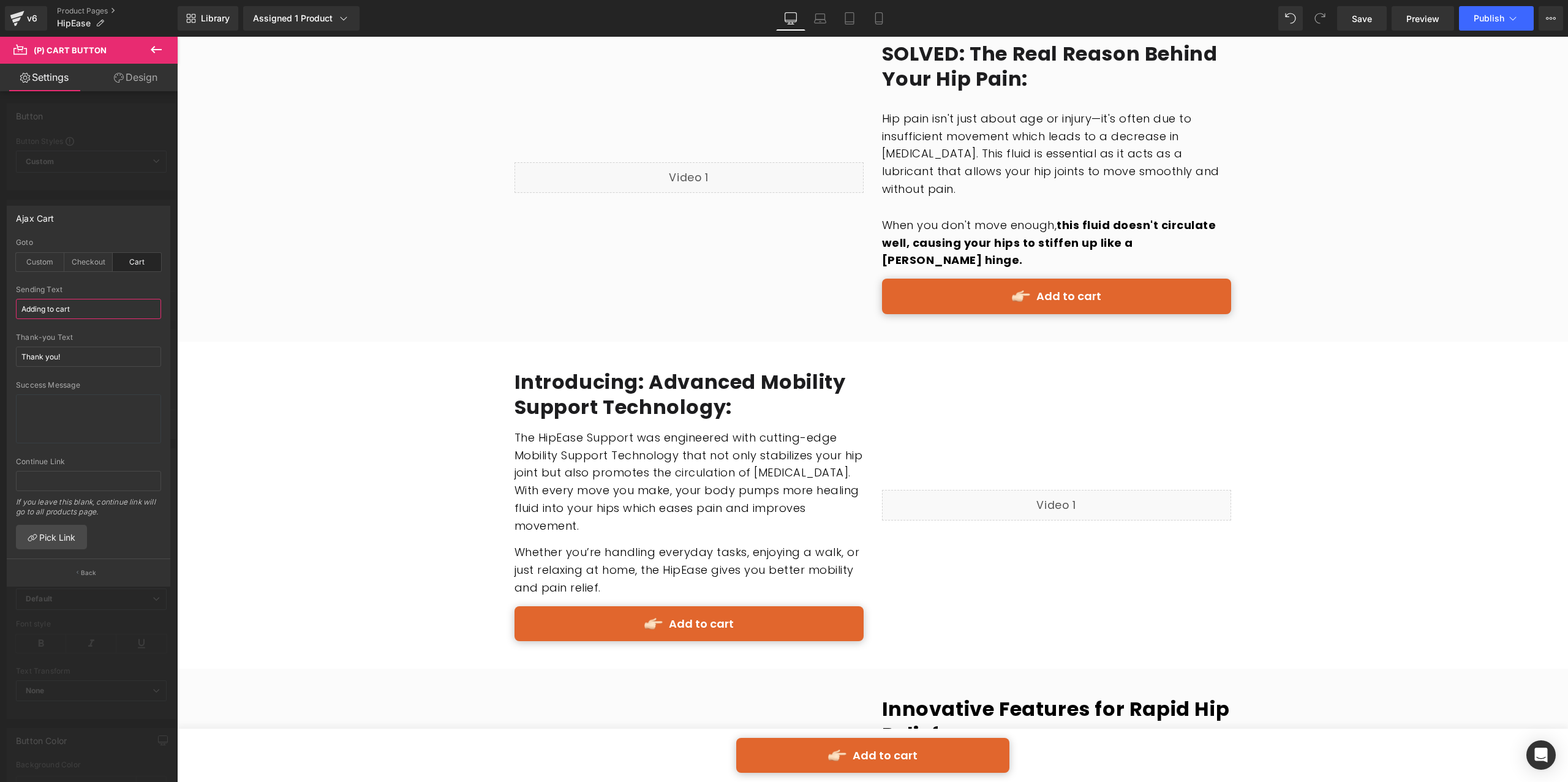
scroll to position [976, 0]
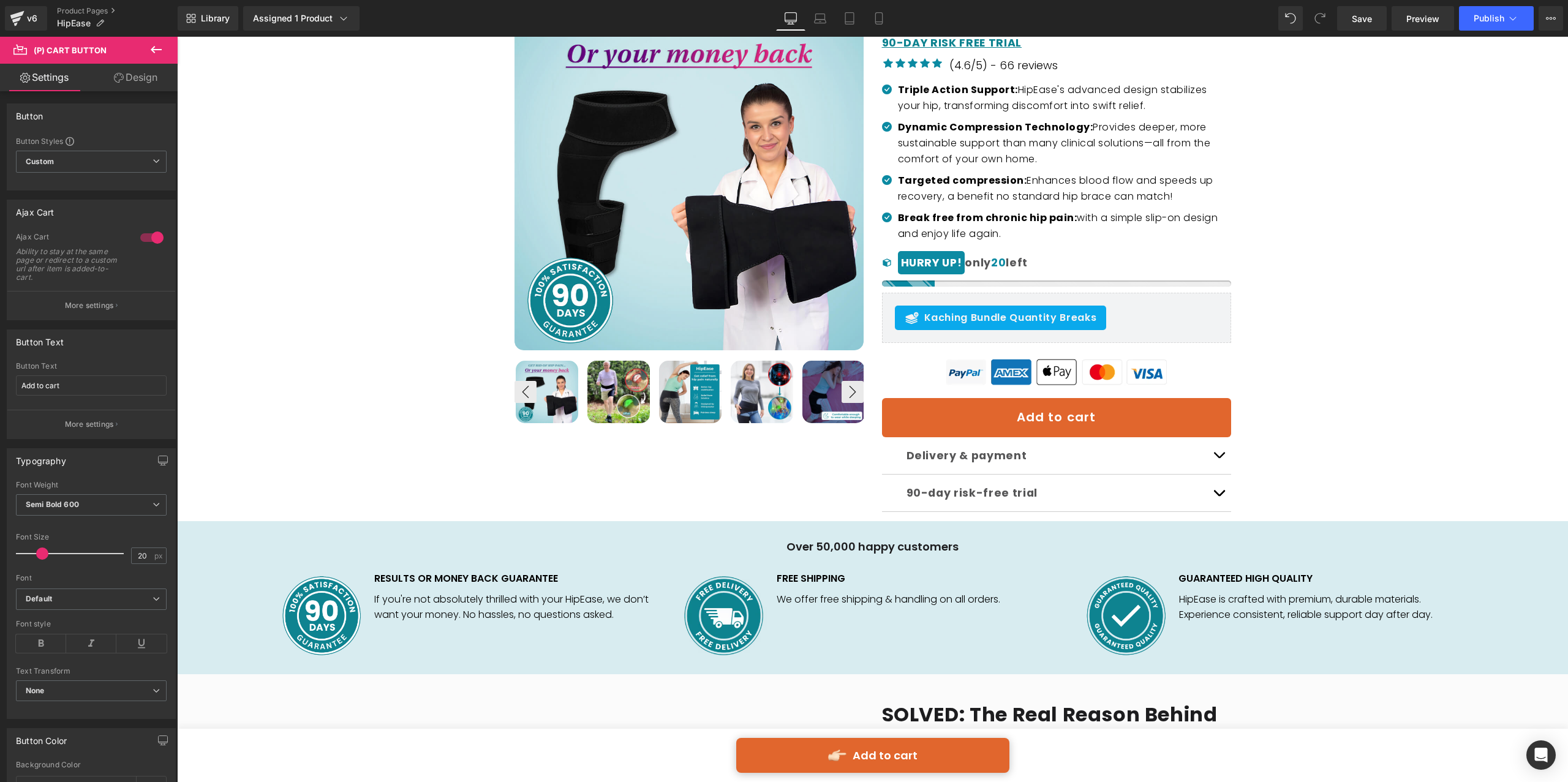
scroll to position [392, 0]
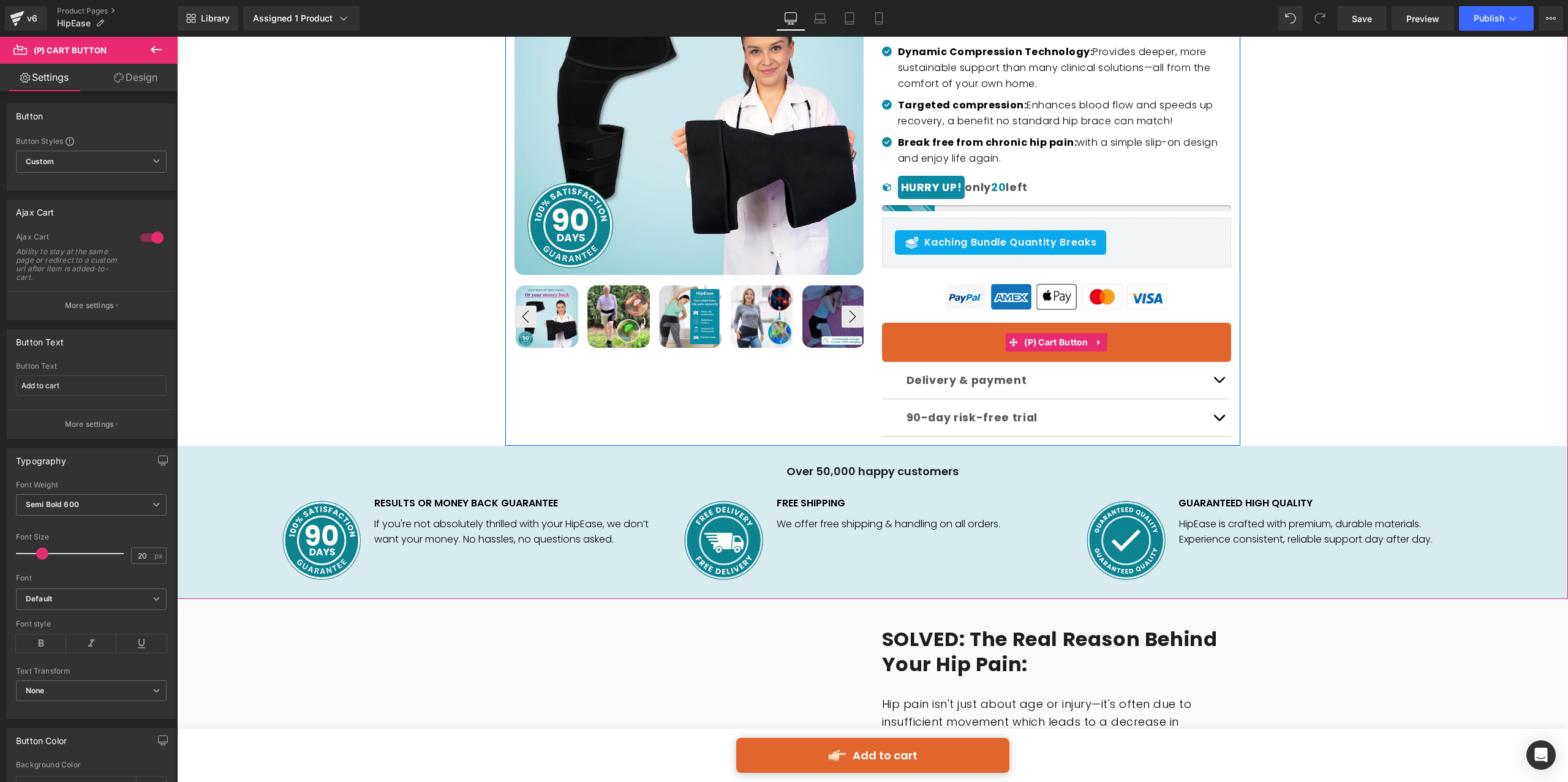
click at [960, 345] on button "Add to cart" at bounding box center [1057, 343] width 349 height 39
click at [1056, 344] on span "(P) Cart Button" at bounding box center [1056, 343] width 70 height 18
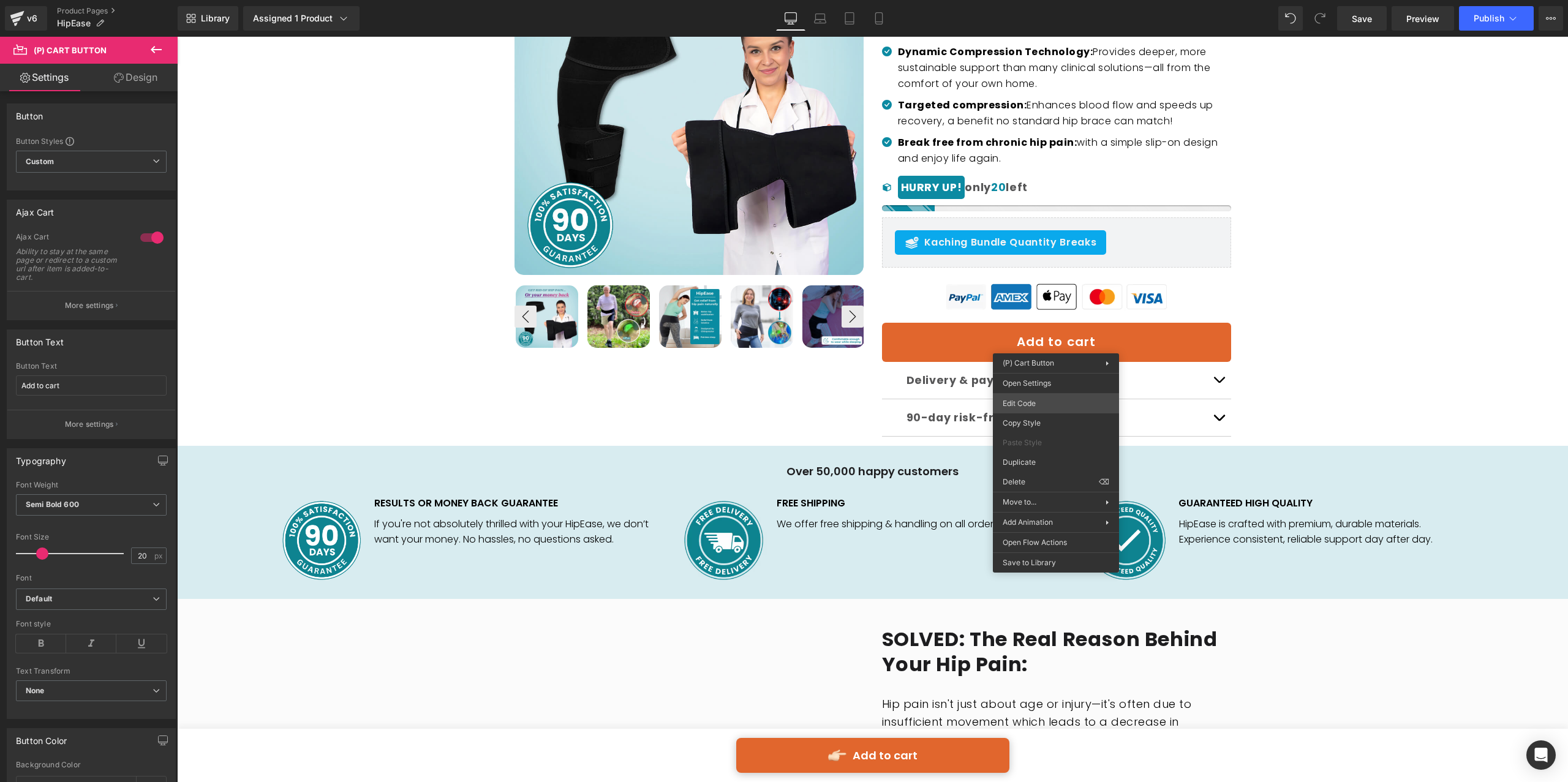
click at [1032, 0] on div "(P) Cart Button You are previewing how the will restyle your page. You can not …" at bounding box center [784, 0] width 1568 height 0
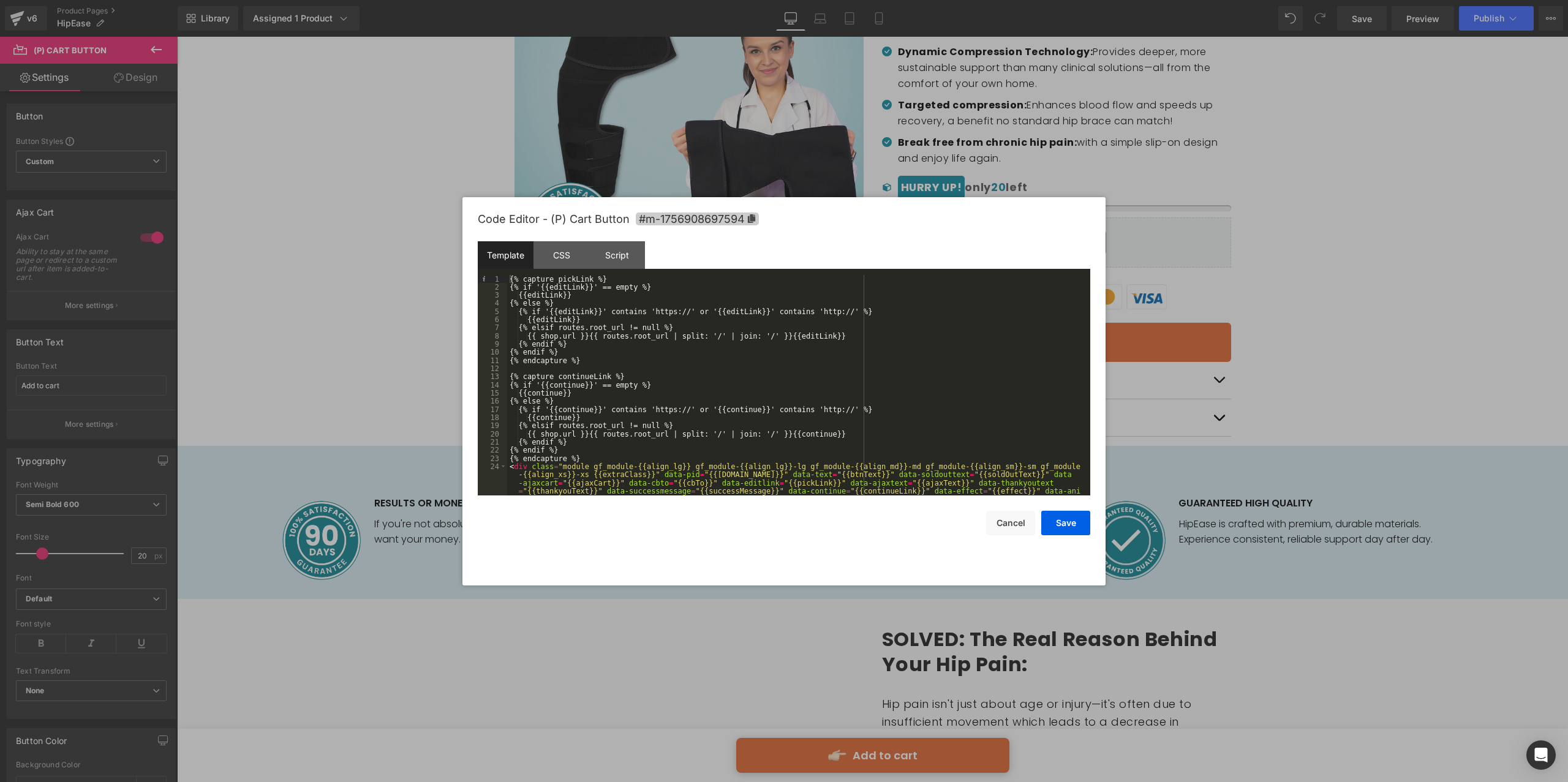
click at [745, 218] on span "#m-1756908697594" at bounding box center [697, 219] width 123 height 13
click at [1071, 522] on button "Save" at bounding box center [1066, 523] width 49 height 24
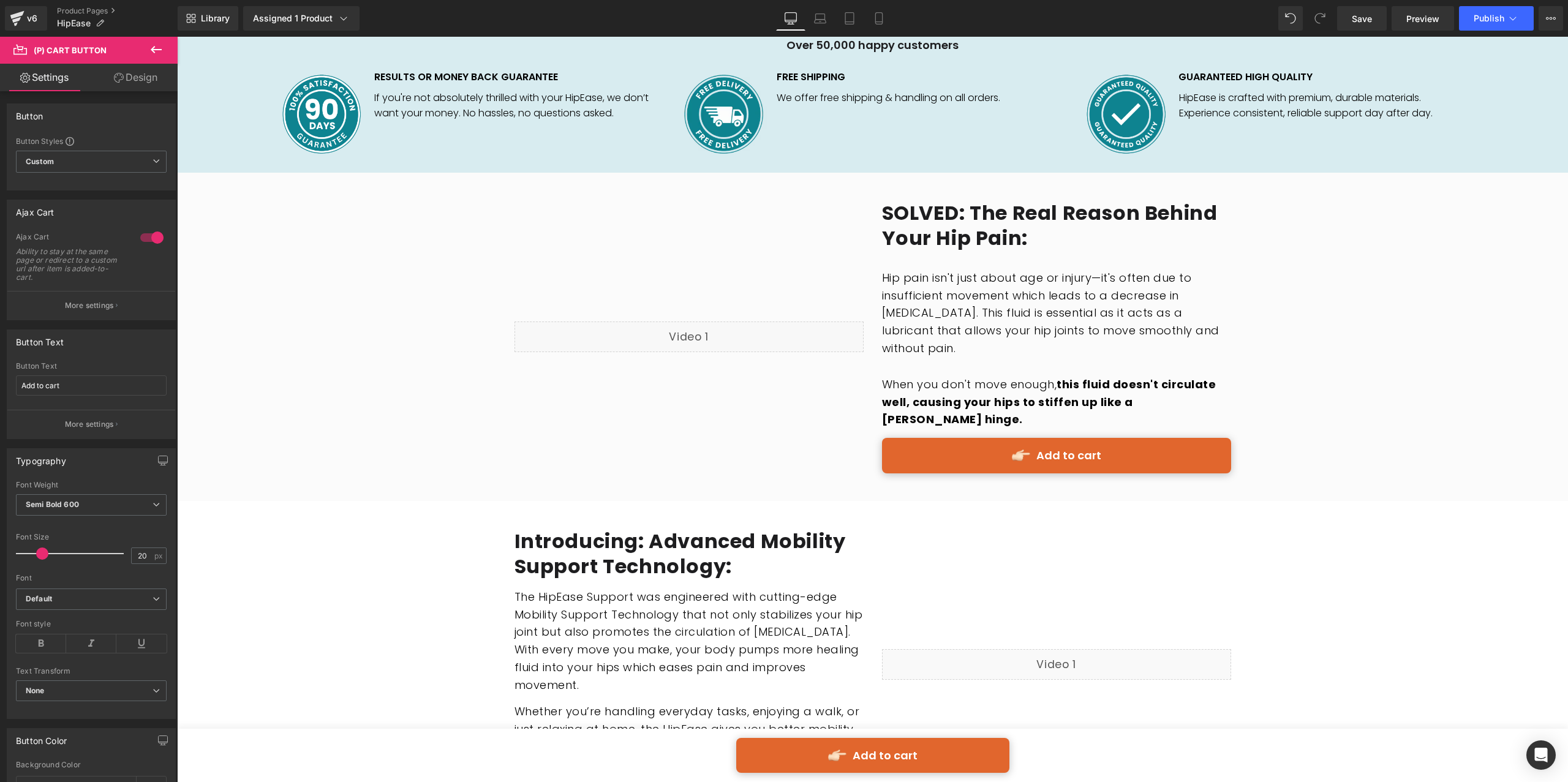
scroll to position [1117, 0]
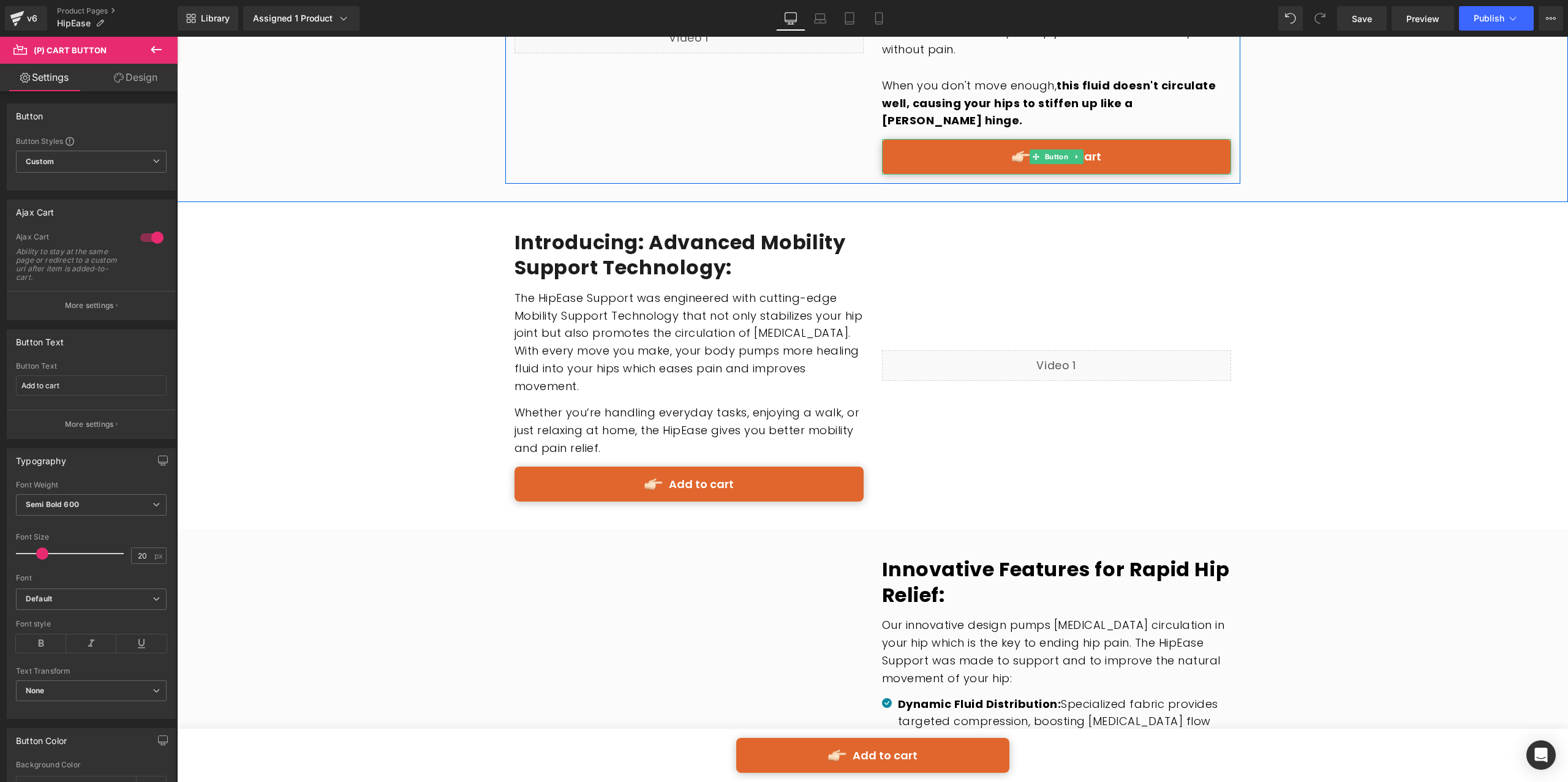
click at [978, 139] on link "Add to cart" at bounding box center [1057, 156] width 349 height 35
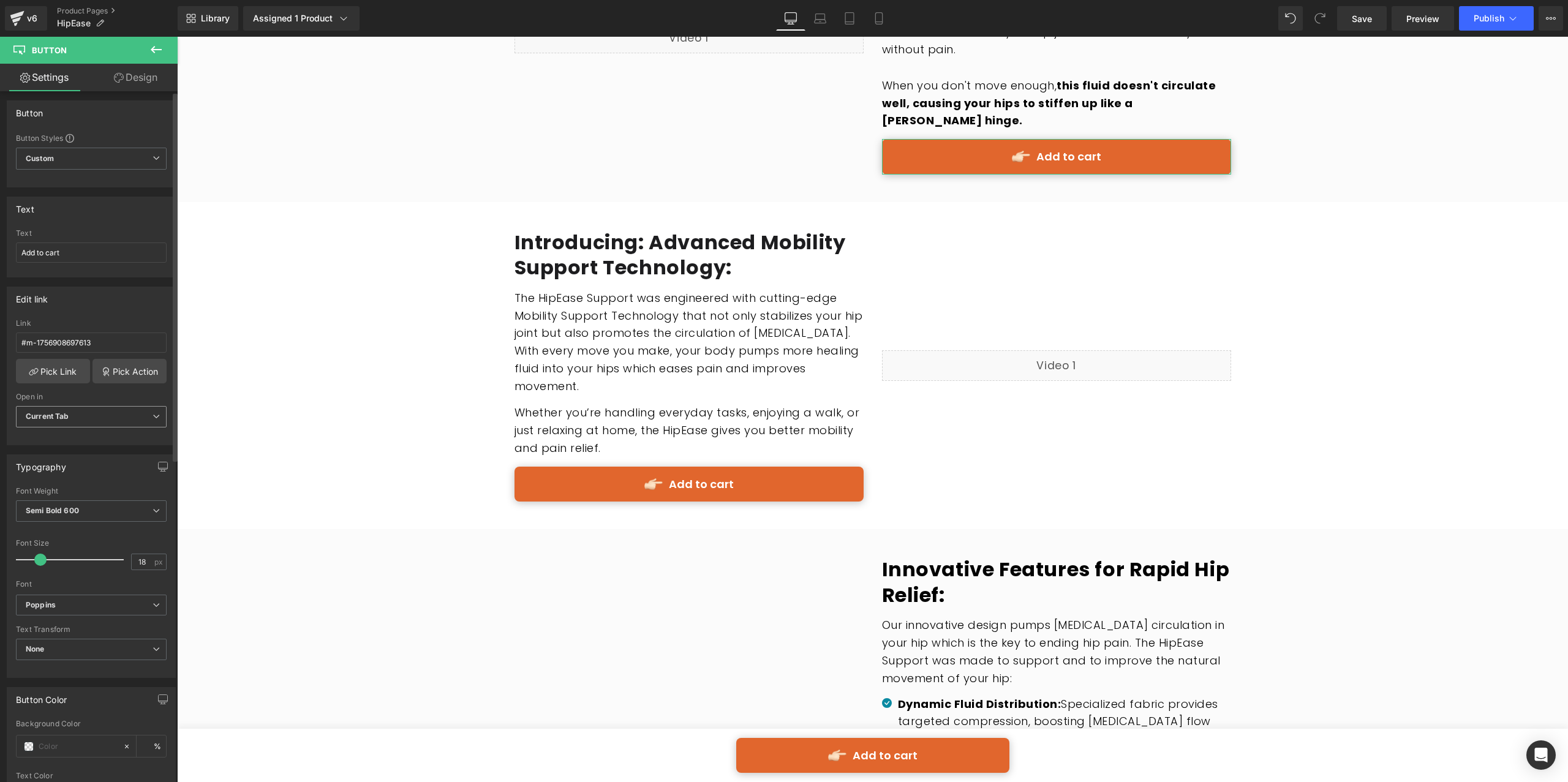
scroll to position [0, 0]
click at [112, 341] on input "#m-1756908697613" at bounding box center [91, 346] width 151 height 20
paste input "594"
type input "#m-1756908697594"
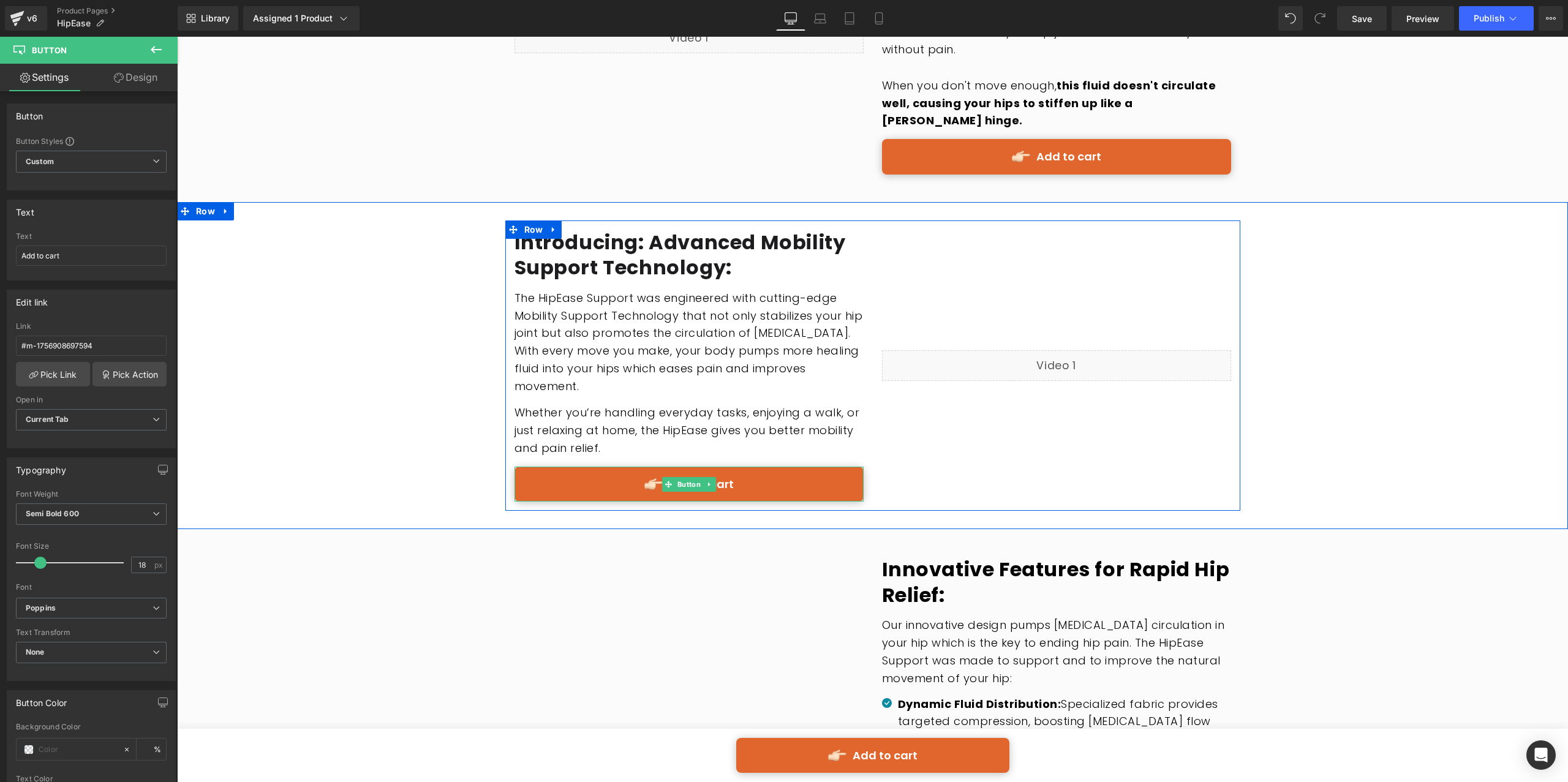
click at [771, 466] on link "Add to cart" at bounding box center [689, 484] width 349 height 35
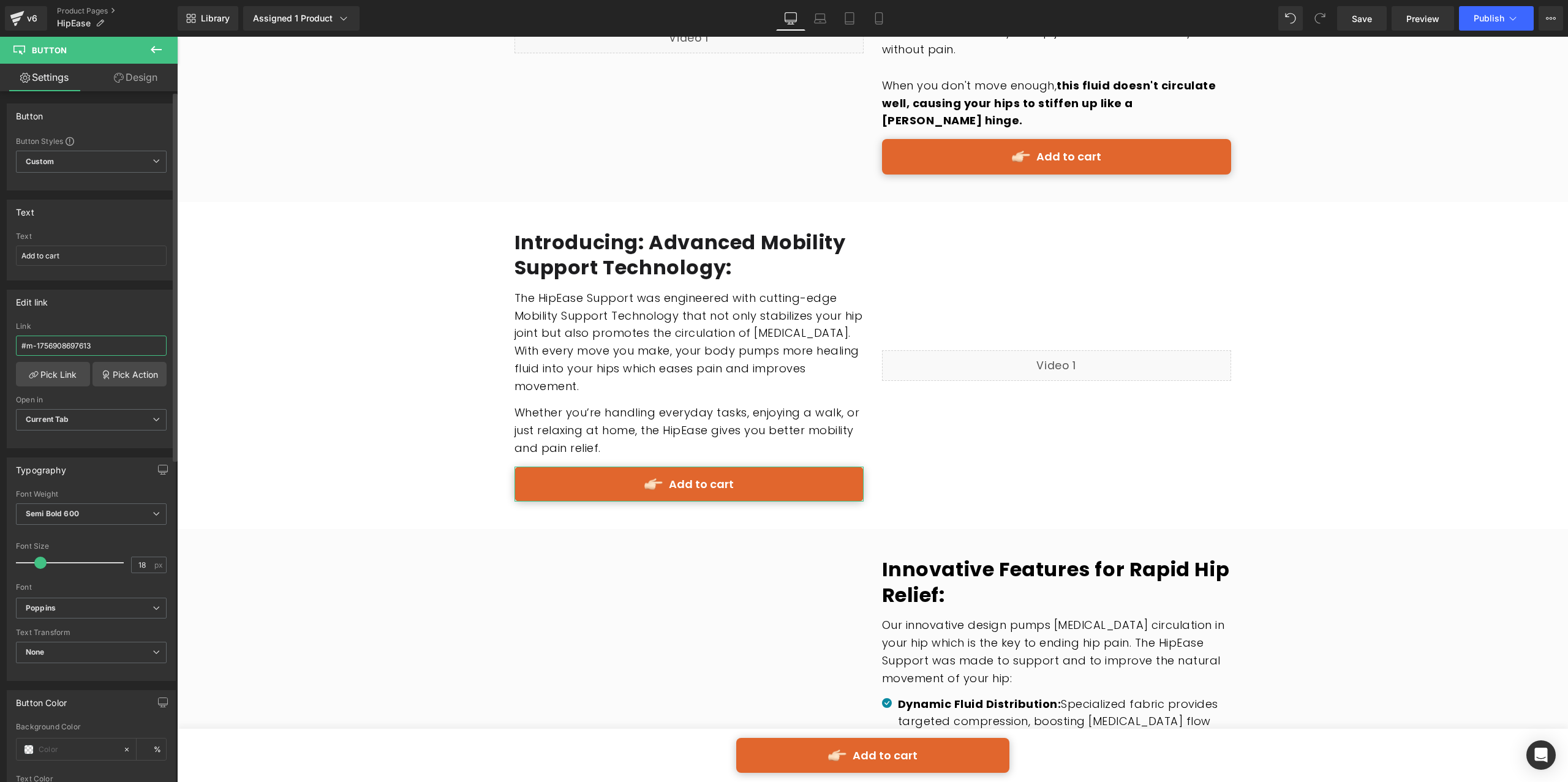
click at [132, 351] on input "#m-1756908697613" at bounding box center [91, 346] width 151 height 20
type input "#m-1756908697594"
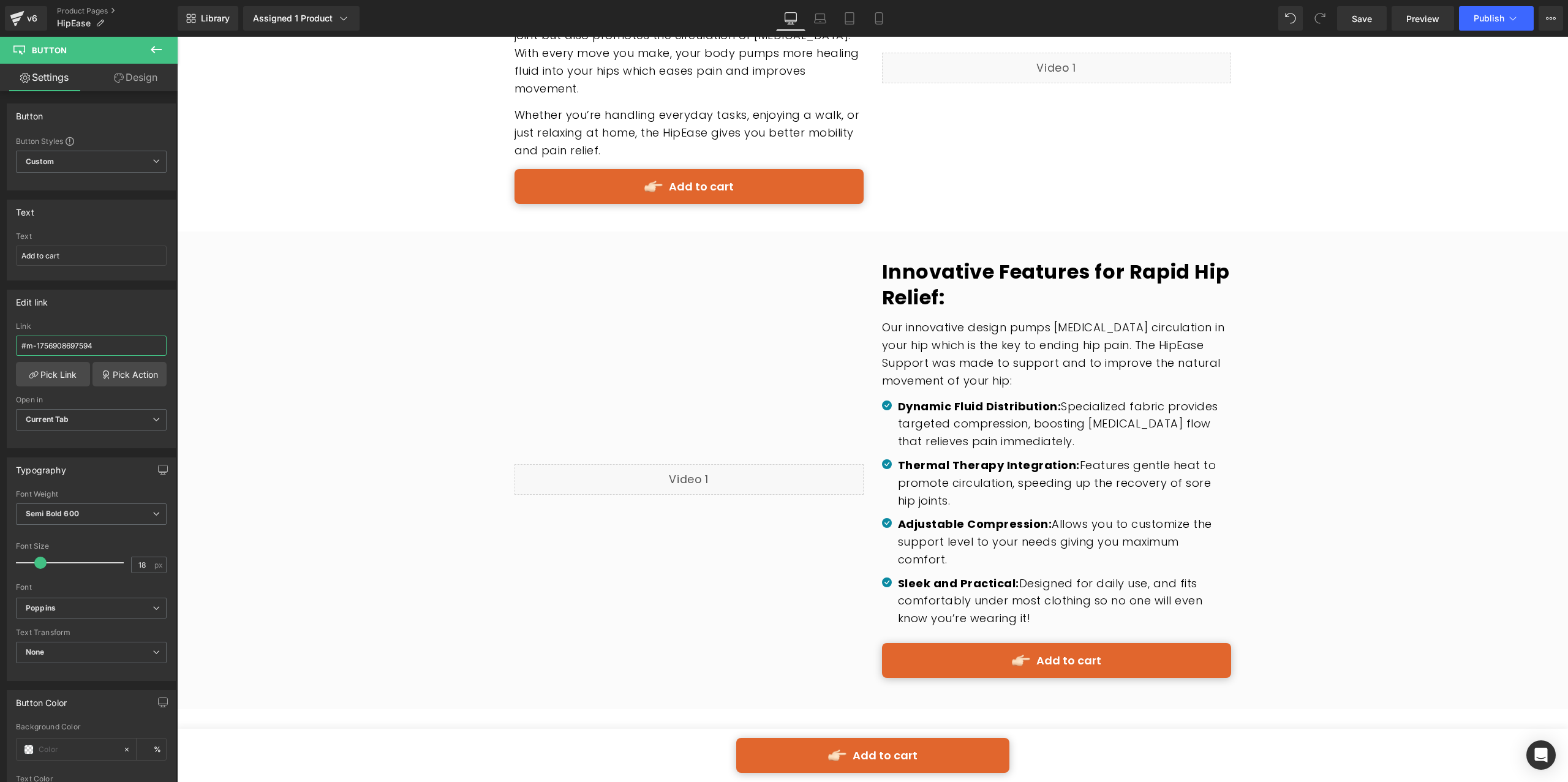
scroll to position [1496, 0]
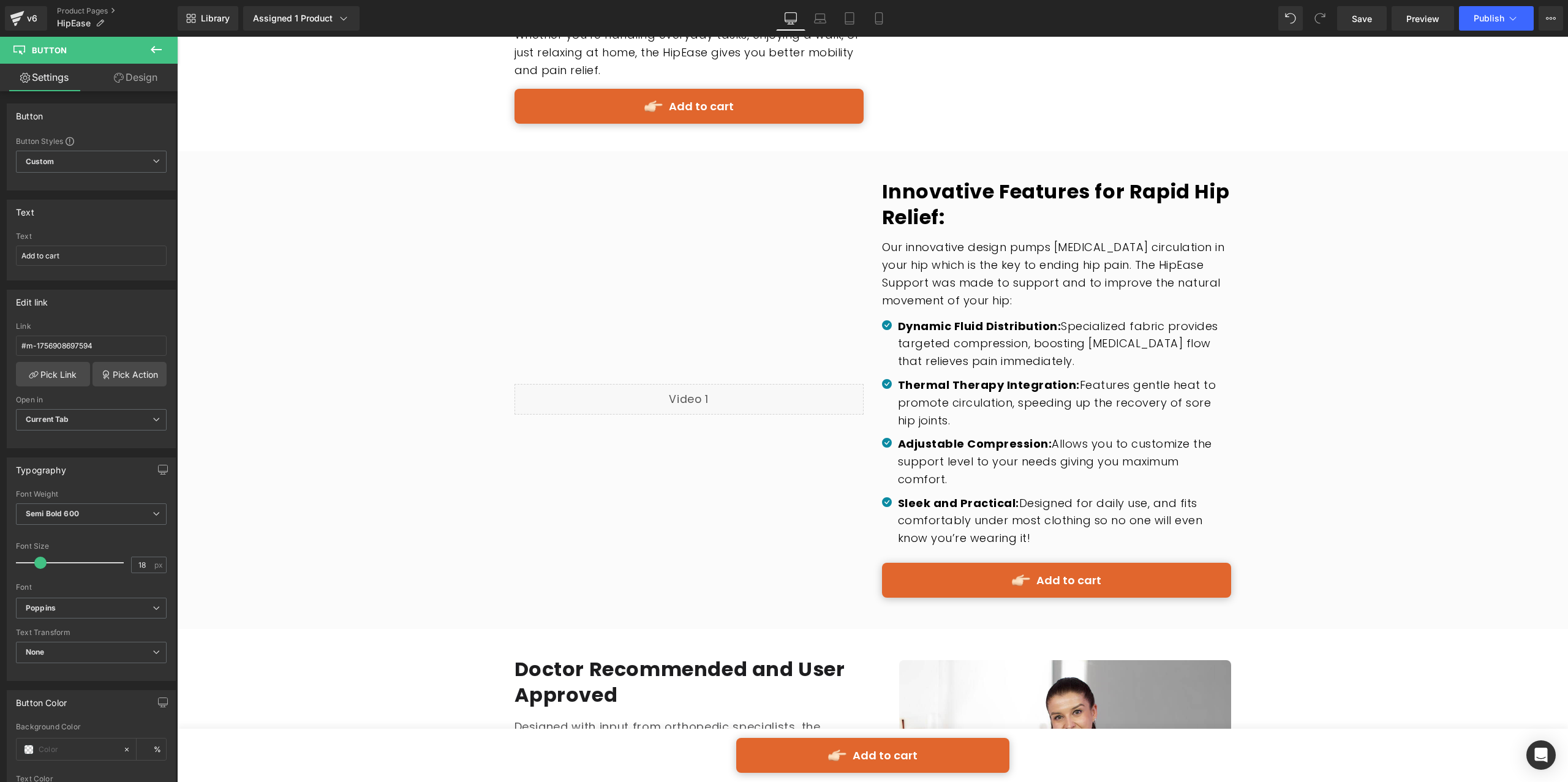
click at [923, 563] on link "Add to cart" at bounding box center [1057, 580] width 349 height 35
click at [103, 351] on input "#m-1756908697613" at bounding box center [91, 346] width 151 height 20
paste input "594"
type input "#m-1756908697594"
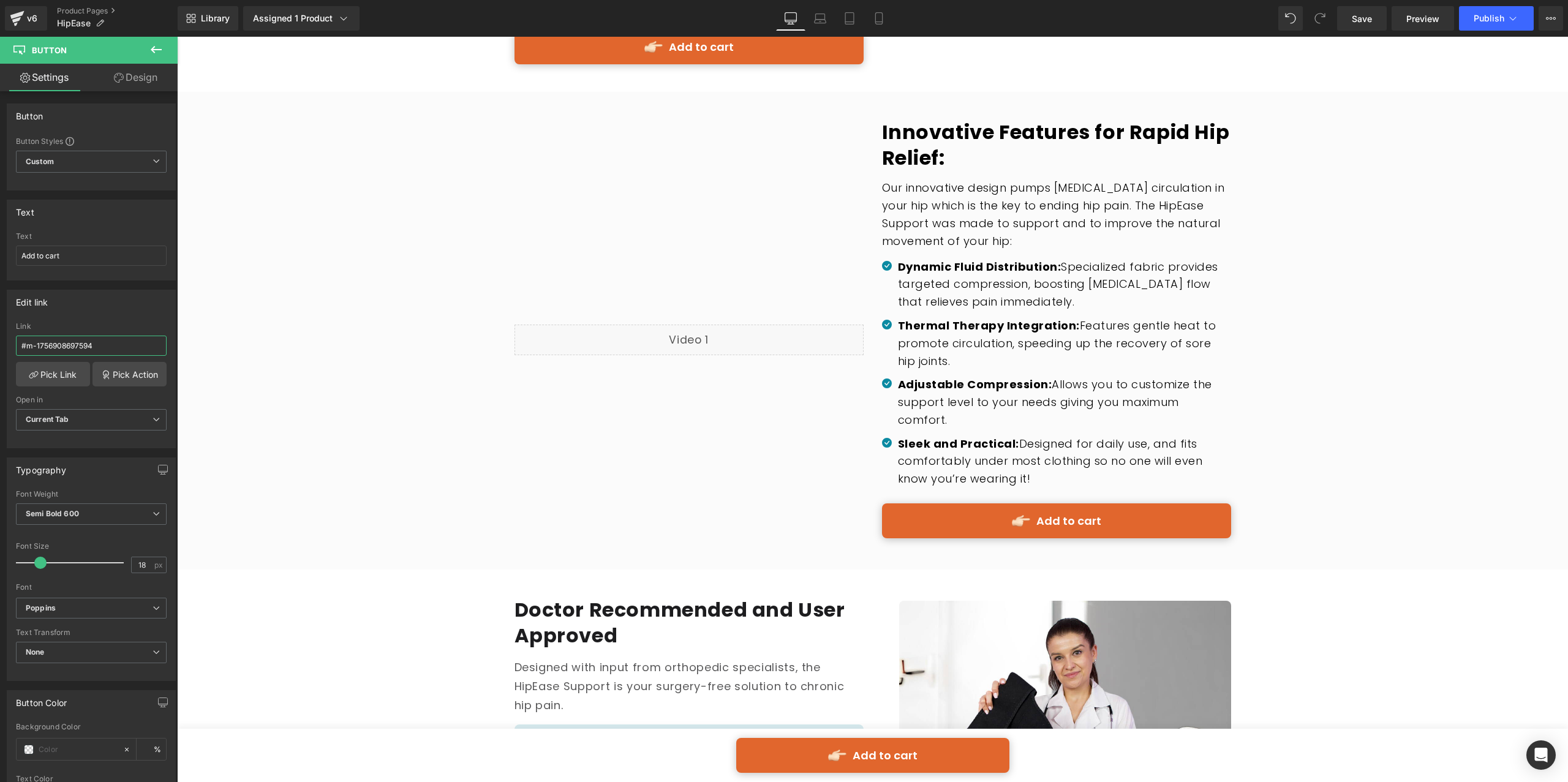
scroll to position [1899, 0]
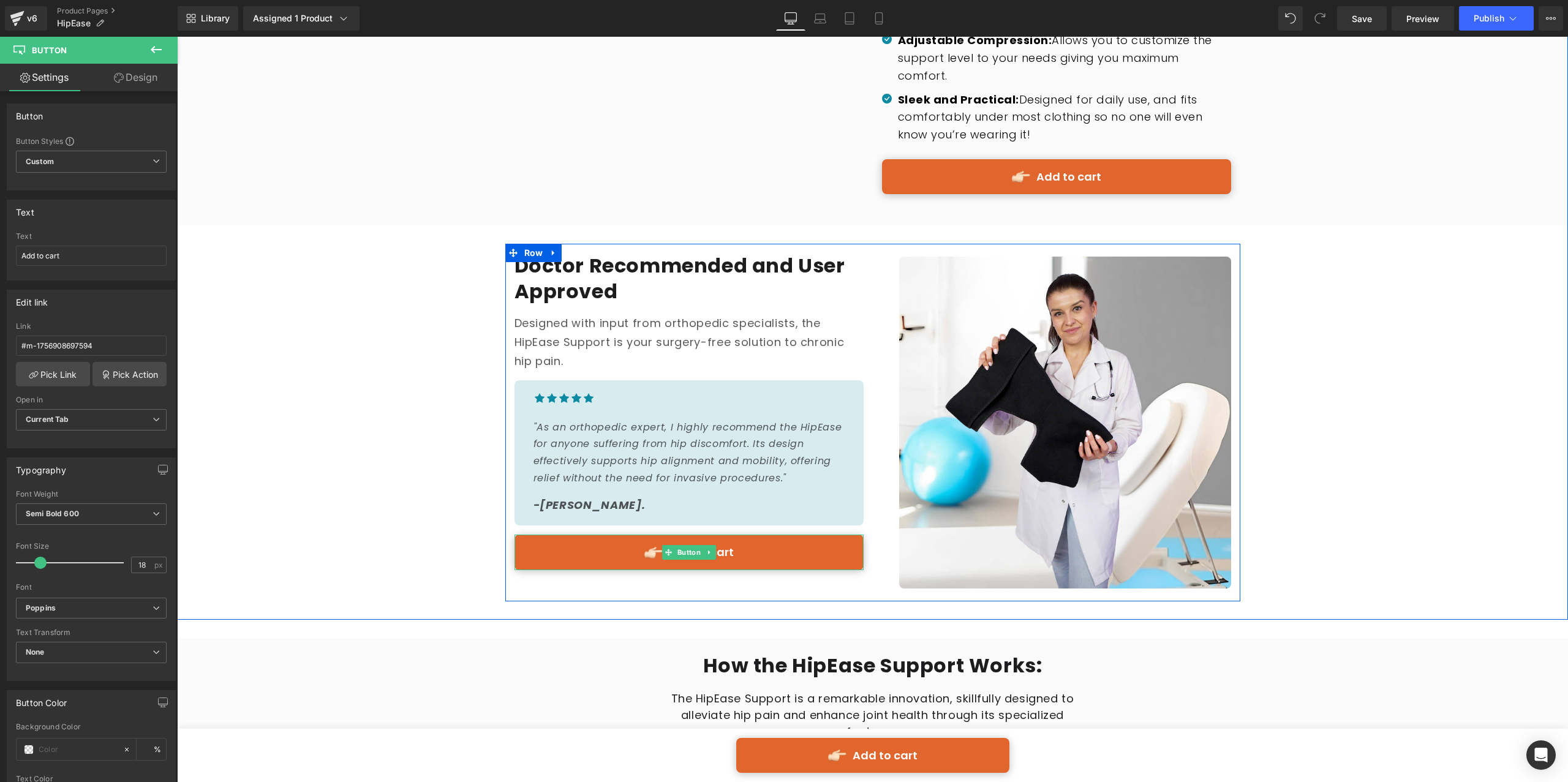
click at [785, 535] on link "Add to cart" at bounding box center [689, 552] width 349 height 35
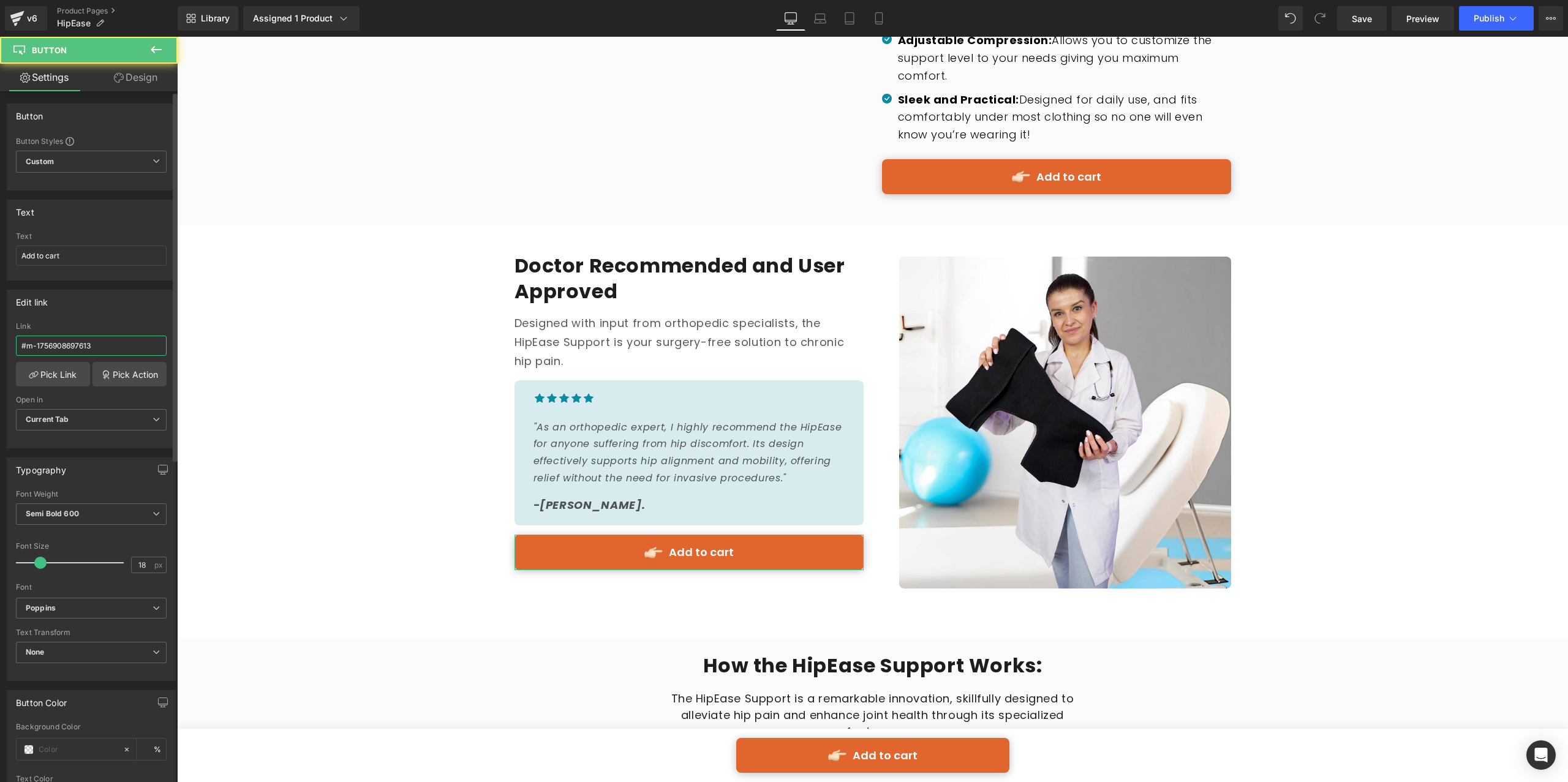
click at [131, 346] on input "#m-1756908697613" at bounding box center [91, 346] width 151 height 20
paste input "594"
type input "#m-1756908697594"
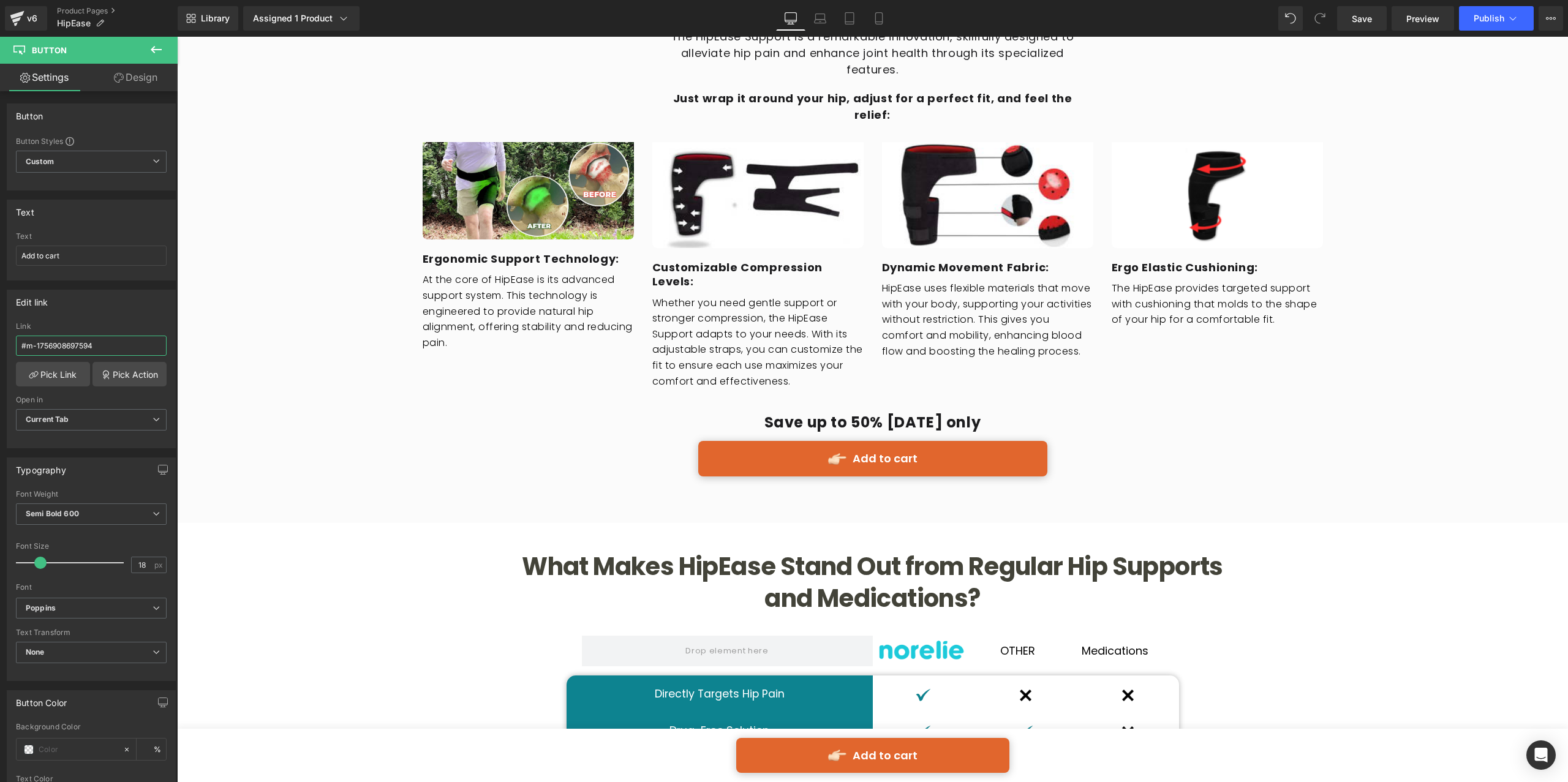
scroll to position [2563, 0]
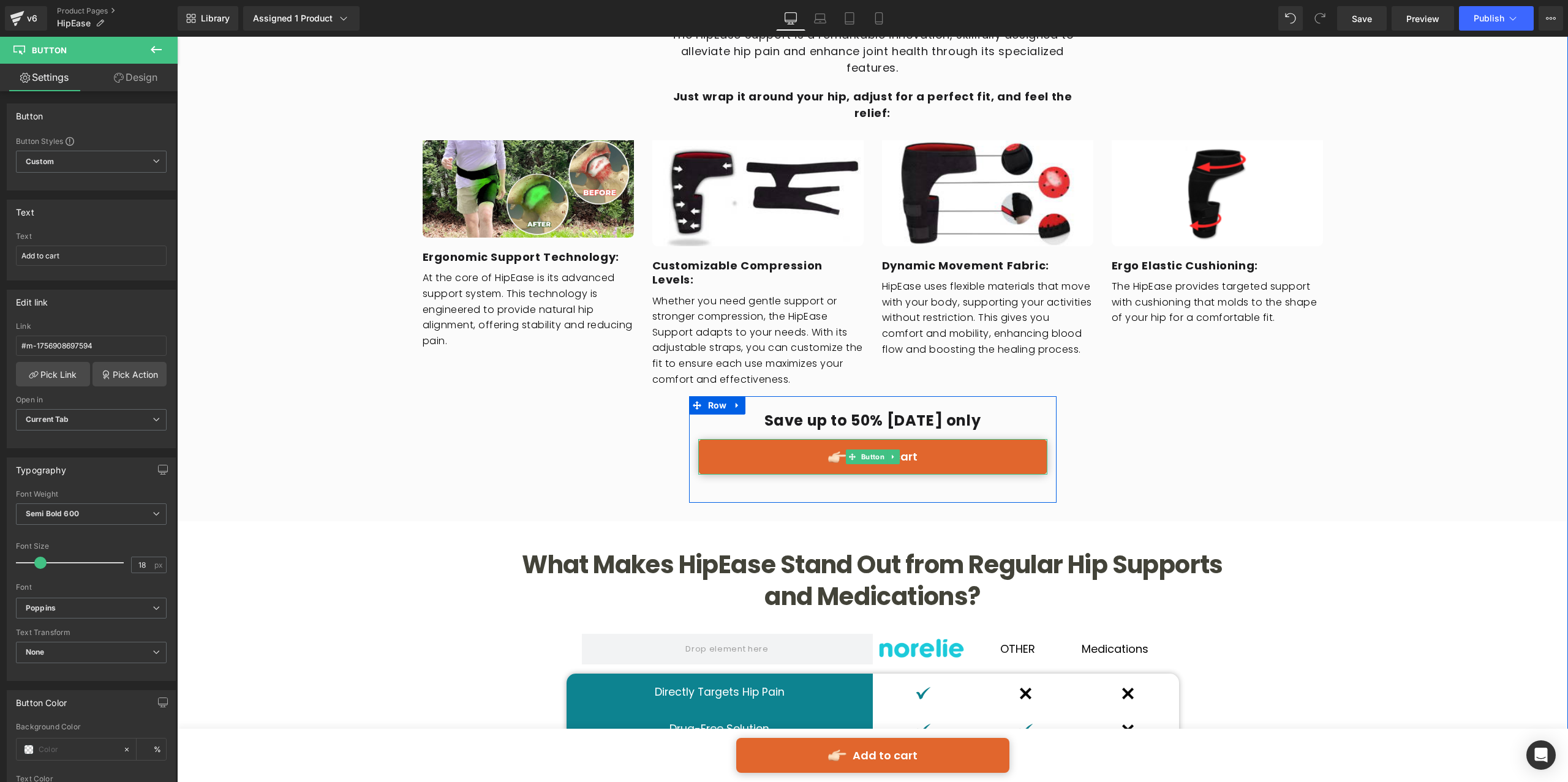
click at [793, 439] on link "Add to cart" at bounding box center [873, 457] width 349 height 35
click at [130, 349] on input "#m-1756908697613" at bounding box center [91, 346] width 151 height 20
type input "#m-1756908697594"
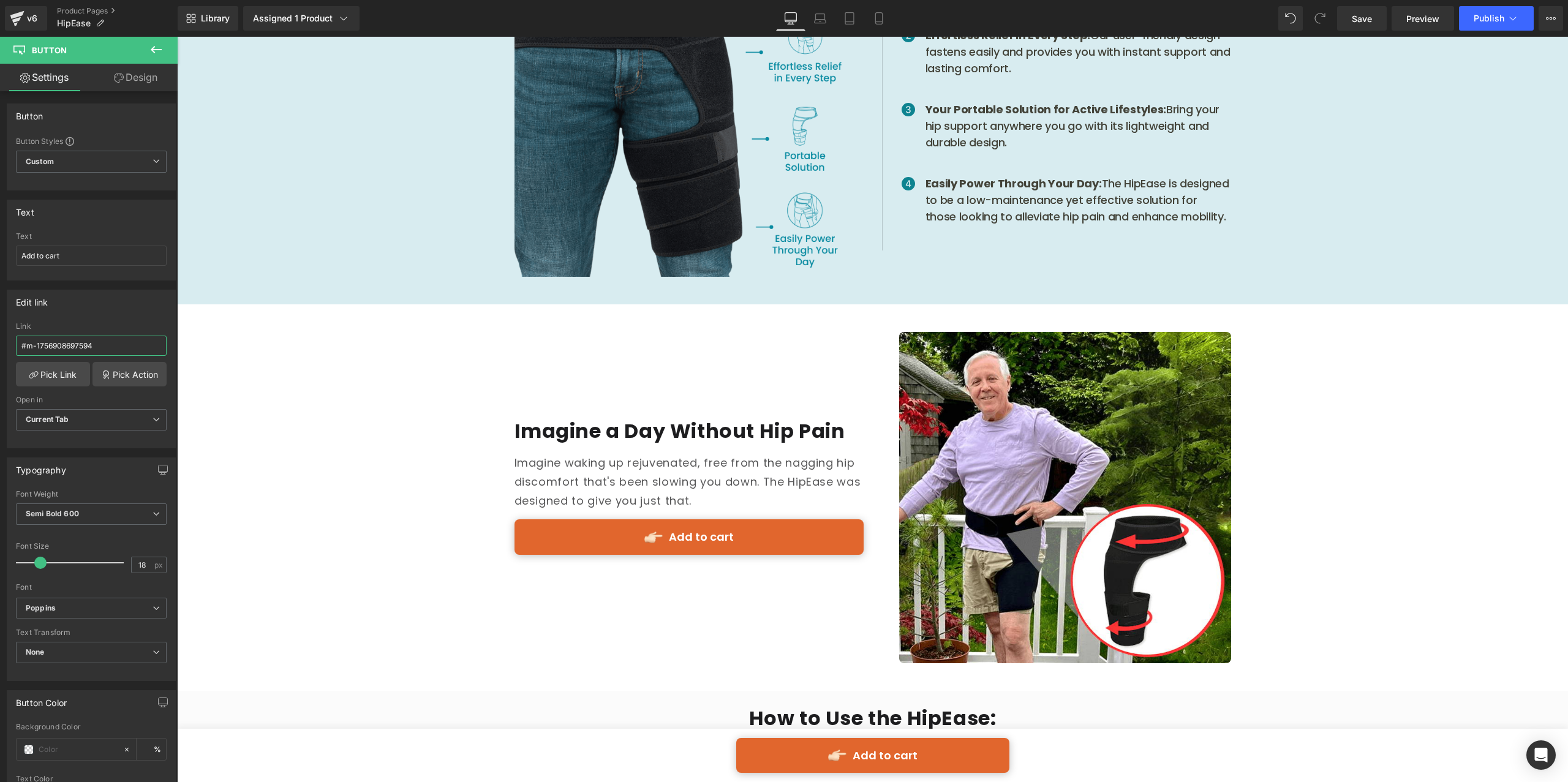
scroll to position [4400, 0]
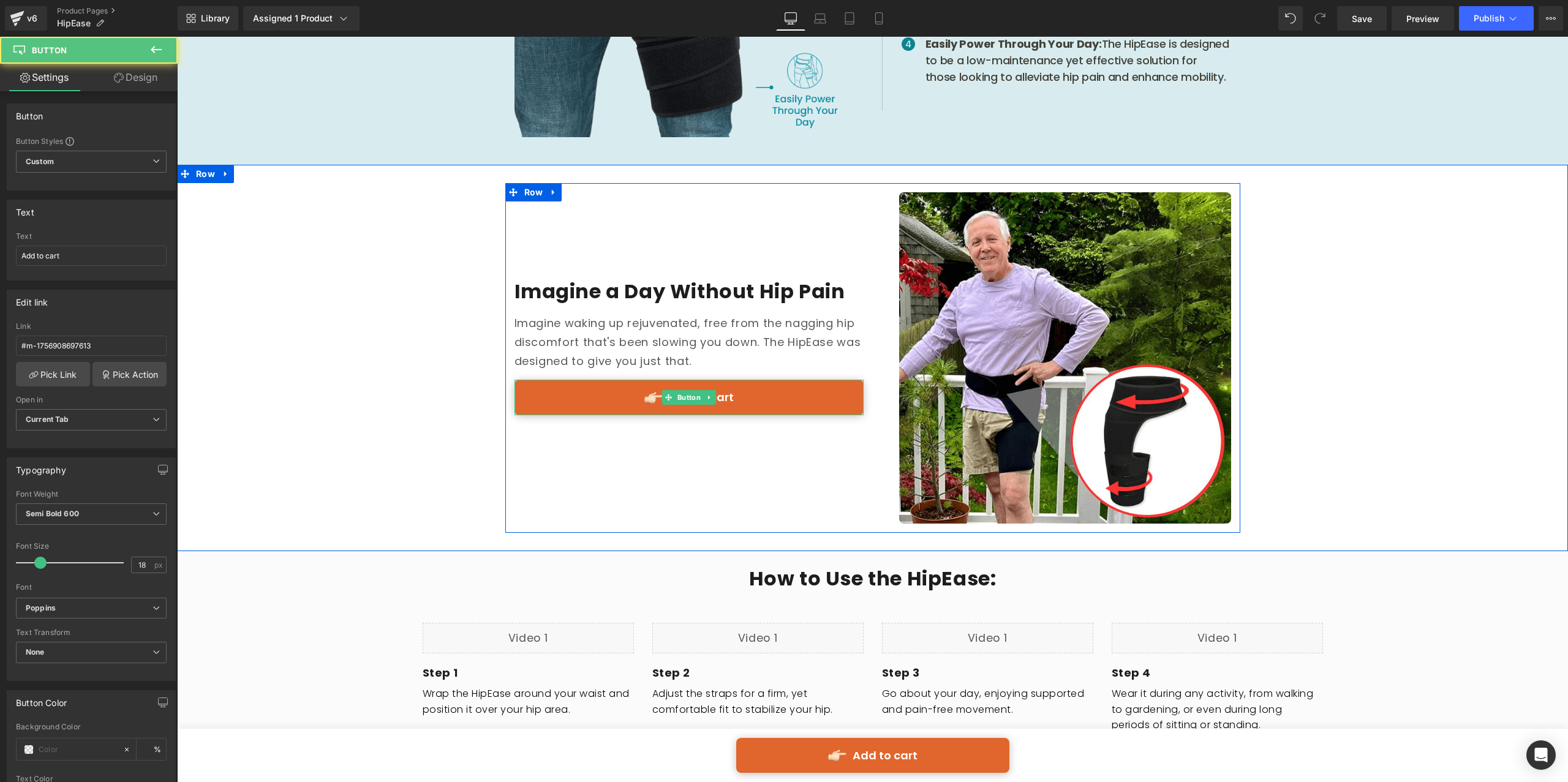
click at [802, 380] on link "Add to cart" at bounding box center [689, 397] width 349 height 35
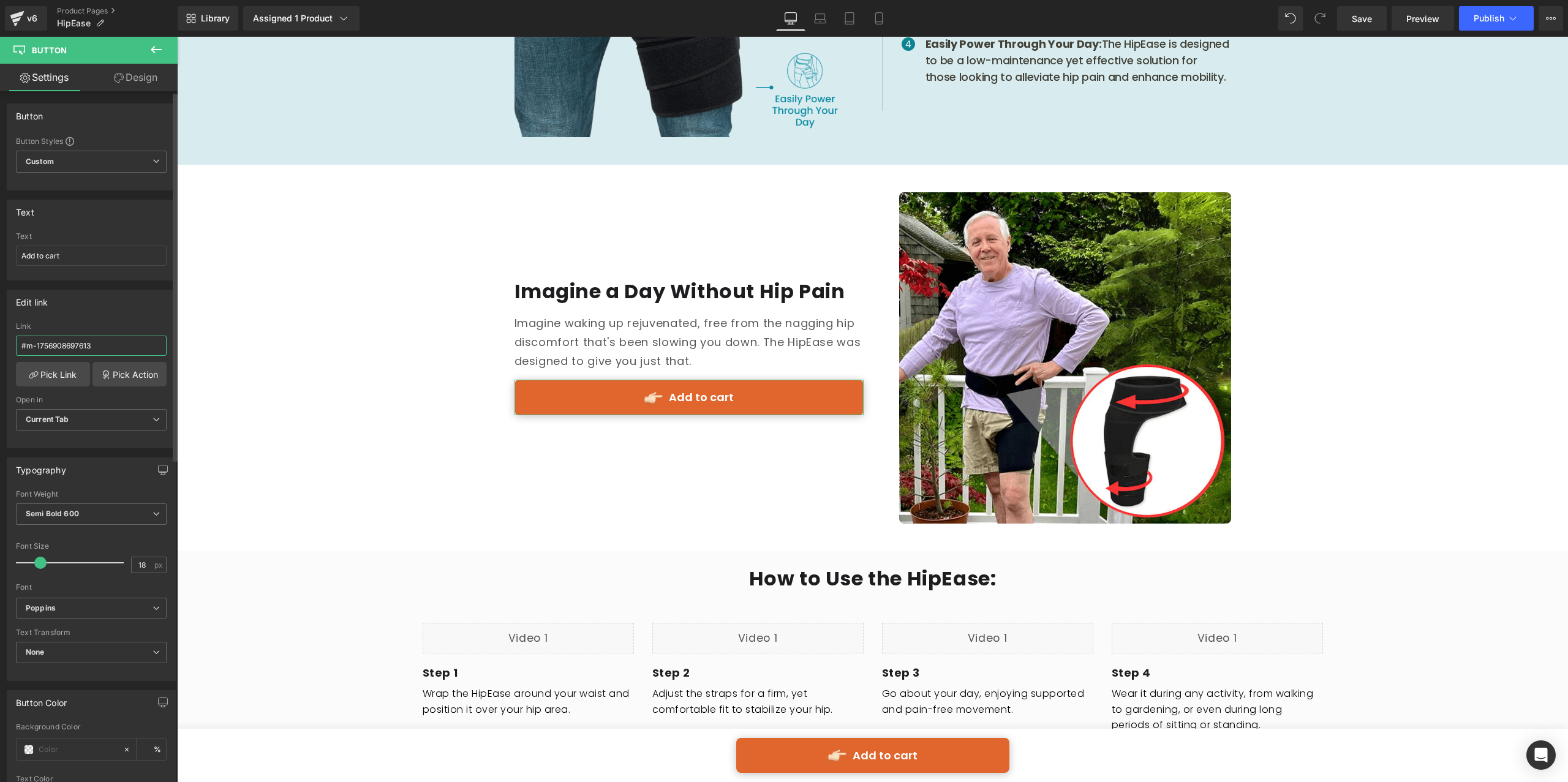
click at [83, 345] on input "#m-1756908697613" at bounding box center [91, 346] width 151 height 20
paste input "594"
type input "#m-1756908697594"
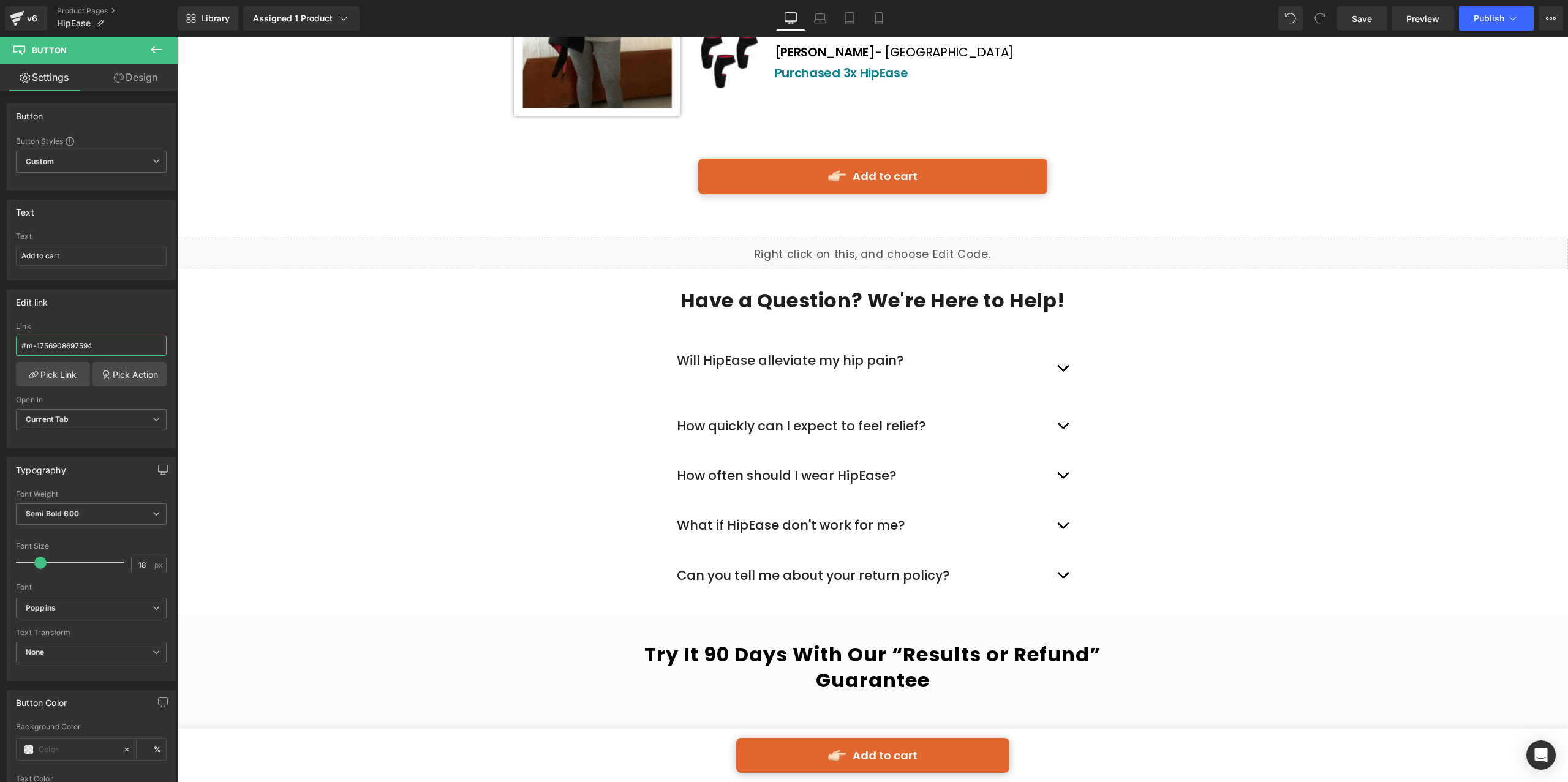
scroll to position [5631, 0]
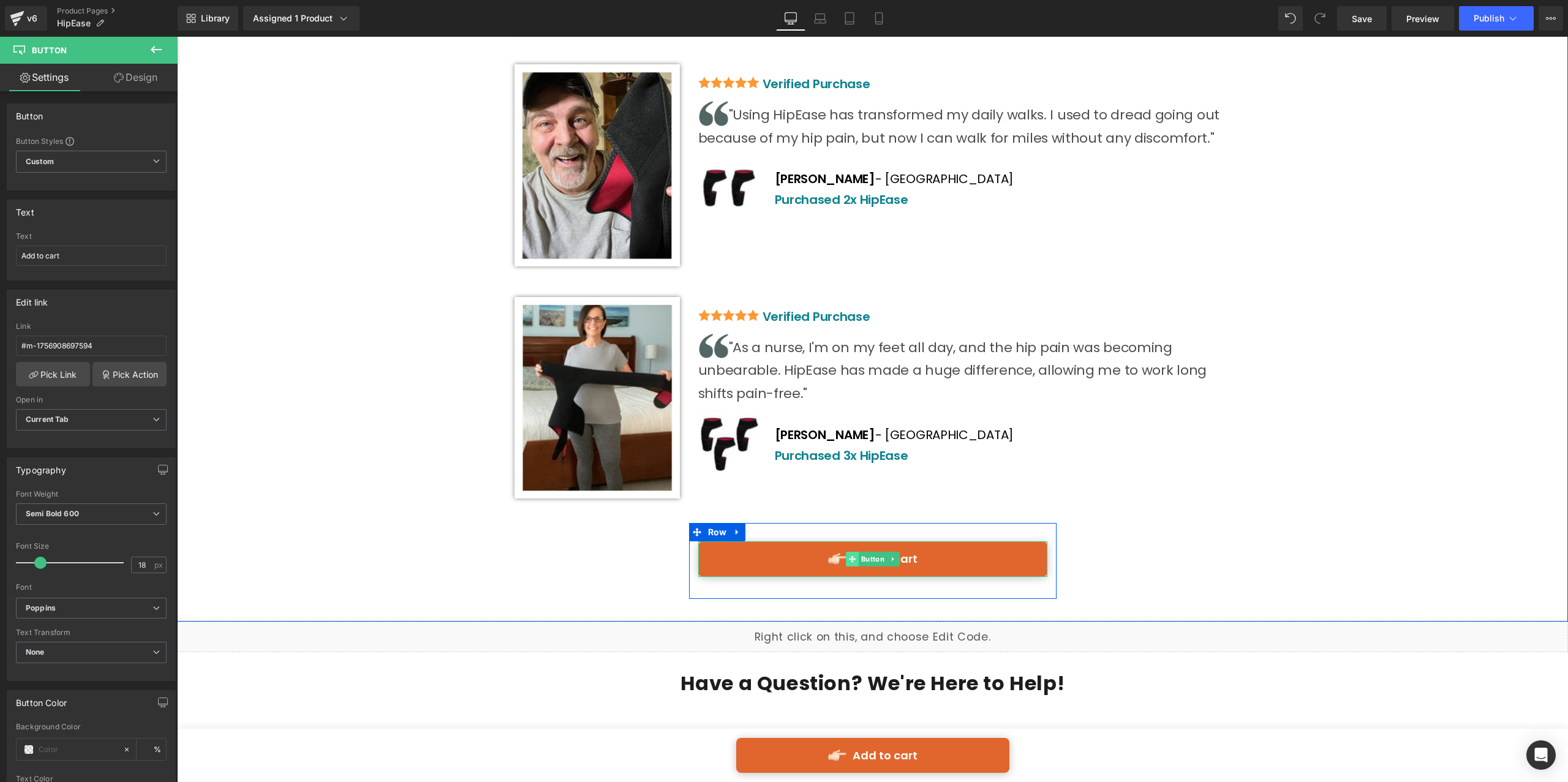
click at [852, 552] on span at bounding box center [852, 559] width 13 height 15
click at [775, 542] on link "Add to cart" at bounding box center [873, 559] width 349 height 35
click at [91, 334] on div "Link #m-1756908697613" at bounding box center [91, 342] width 151 height 40
click at [114, 349] on input "#m-1756908697613" at bounding box center [91, 346] width 151 height 20
paste input "594"
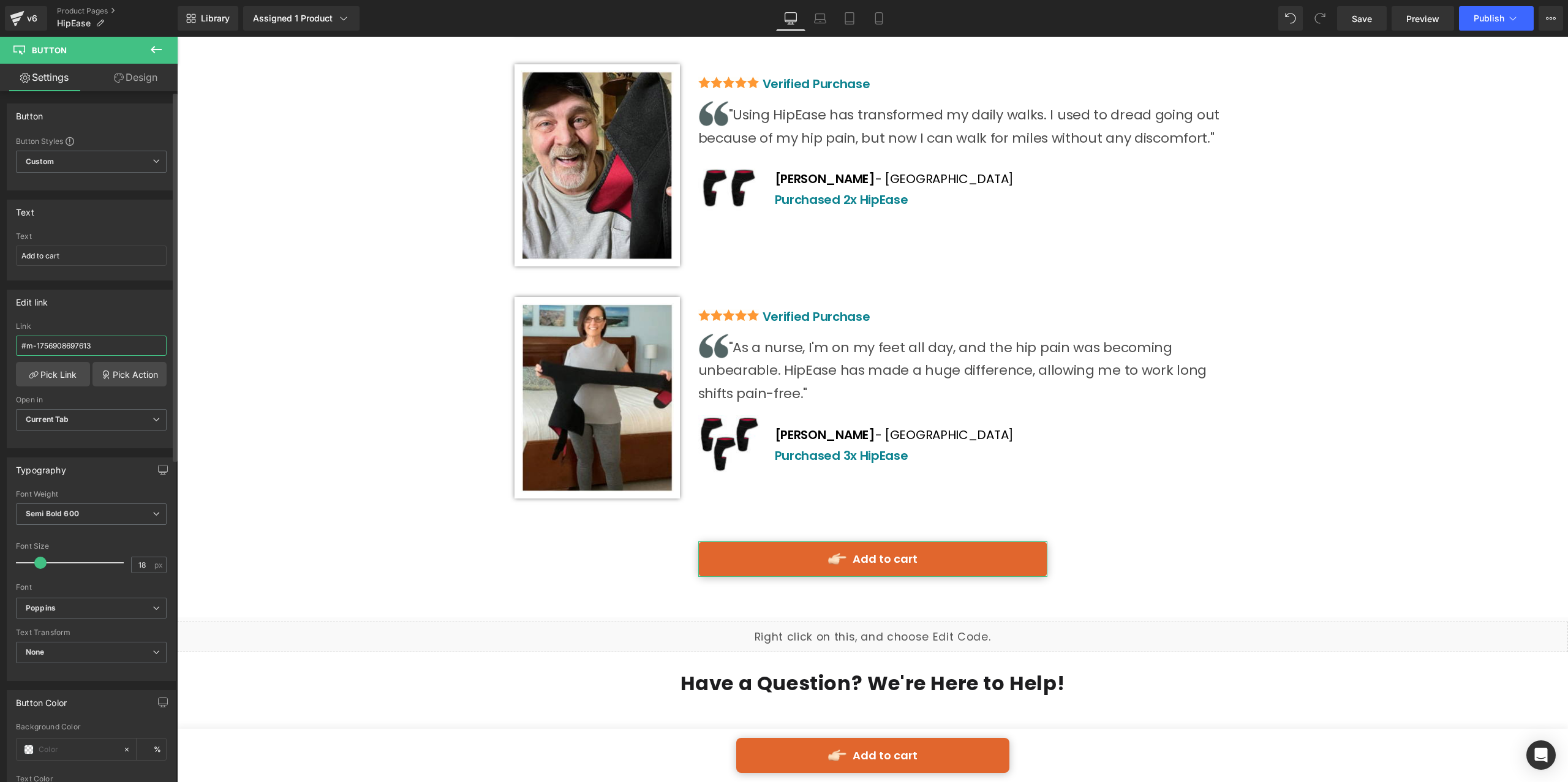
type input "#m-1756908697594"
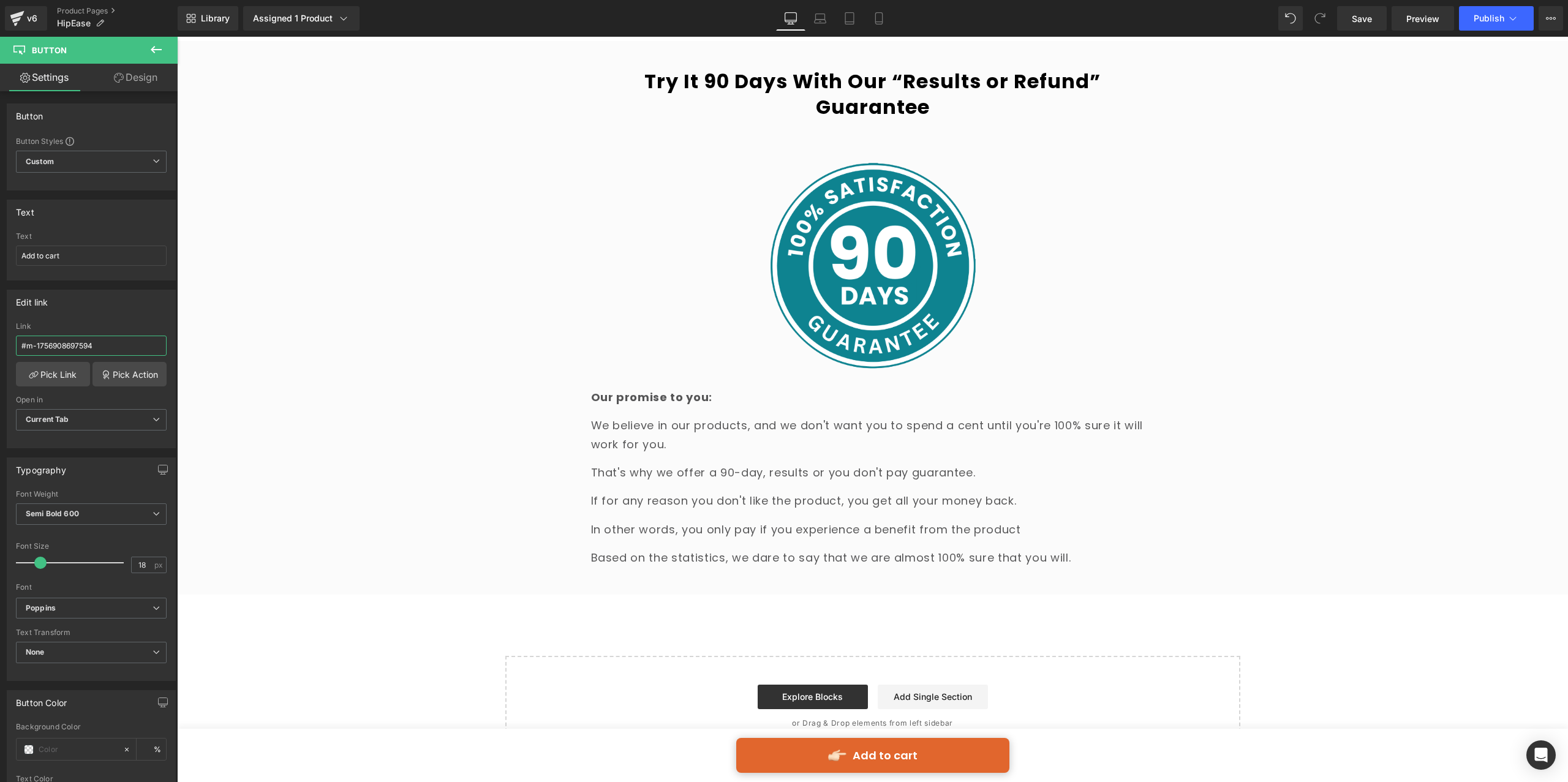
scroll to position [6655, 0]
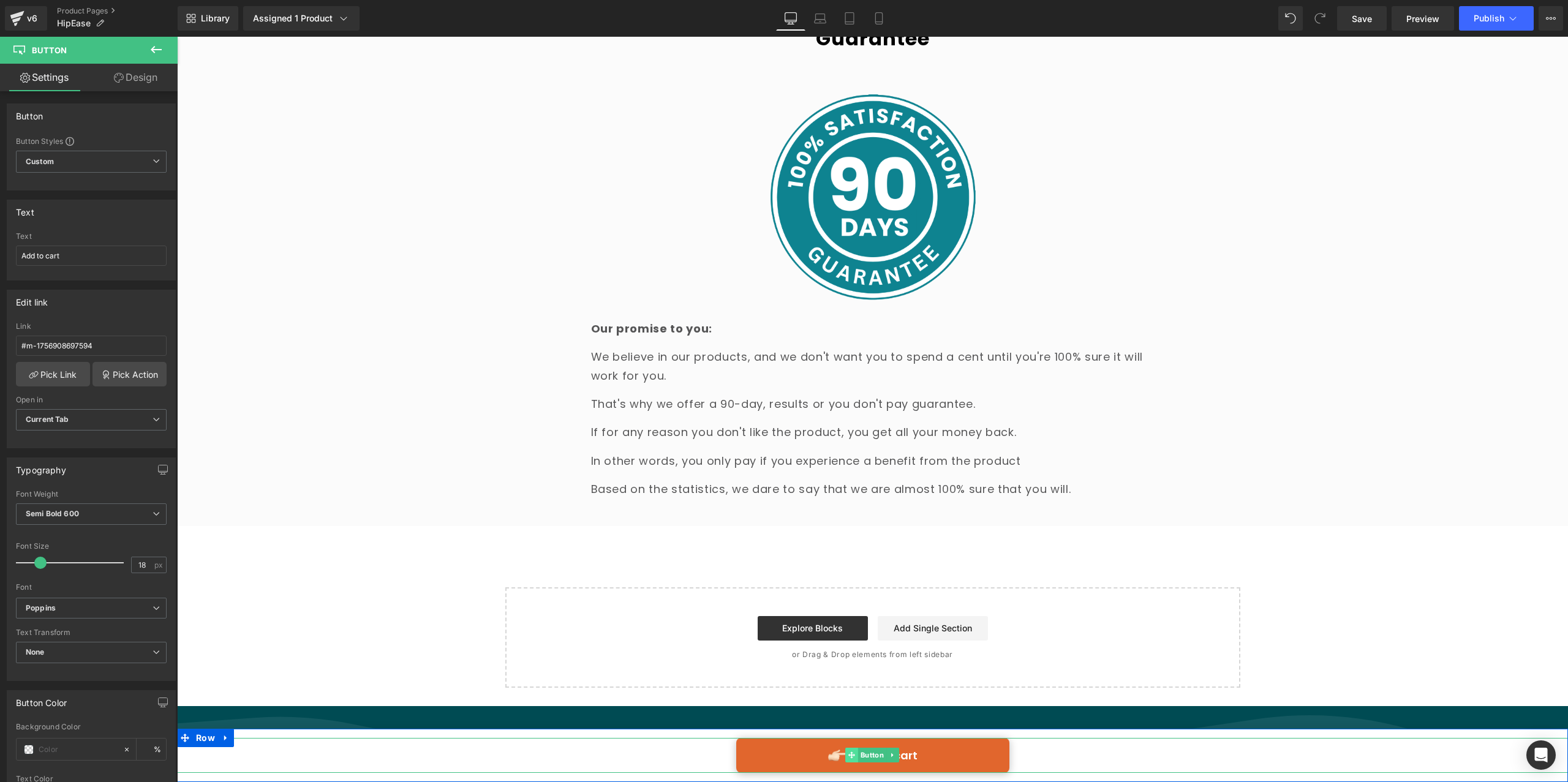
click at [852, 760] on span at bounding box center [852, 756] width 13 height 15
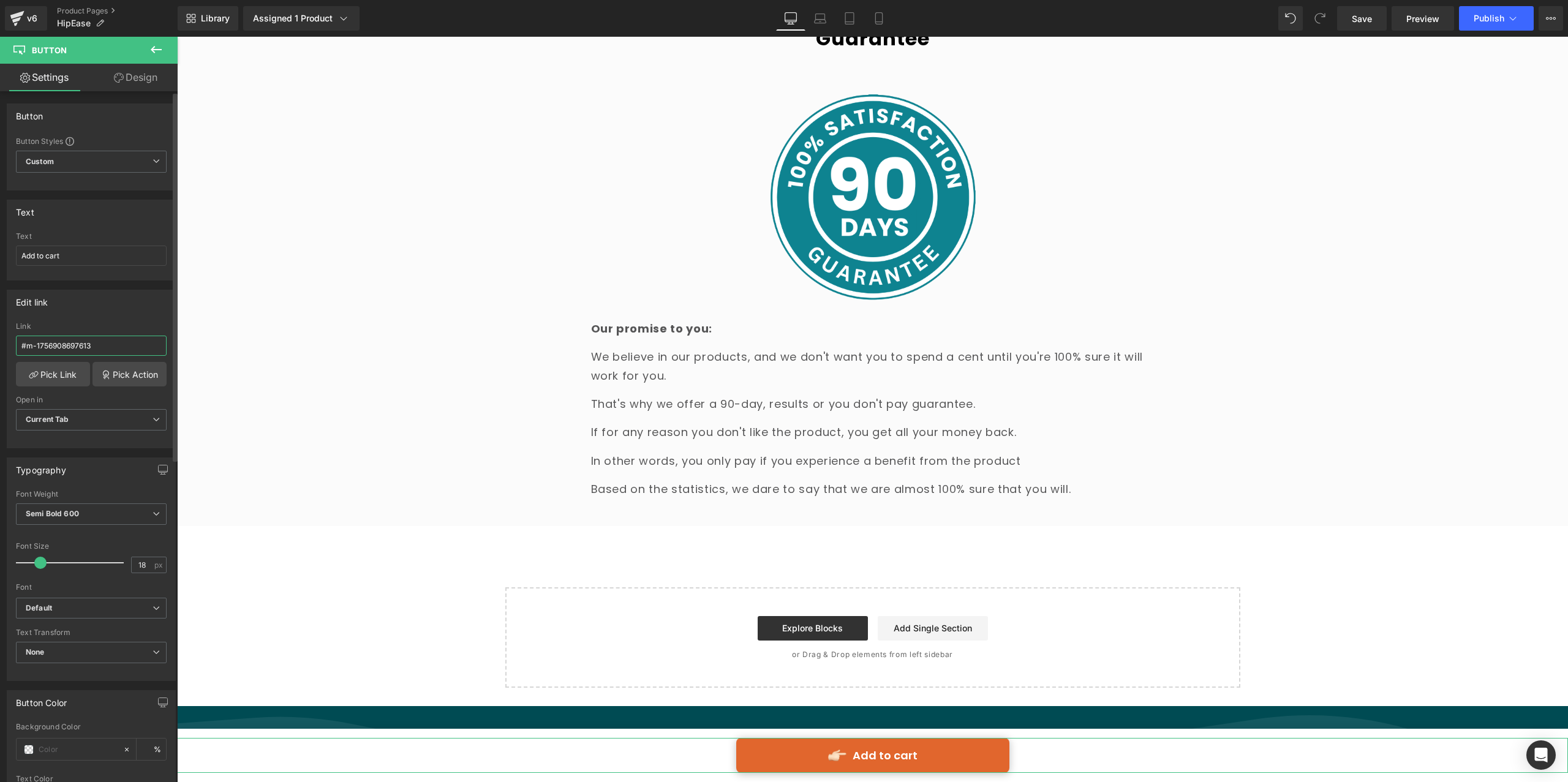
click at [125, 345] on input "#m-1756908697613" at bounding box center [91, 346] width 151 height 20
paste input "594"
type input "#m-1756908697594"
click at [1496, 26] on button "Publish" at bounding box center [1496, 18] width 74 height 24
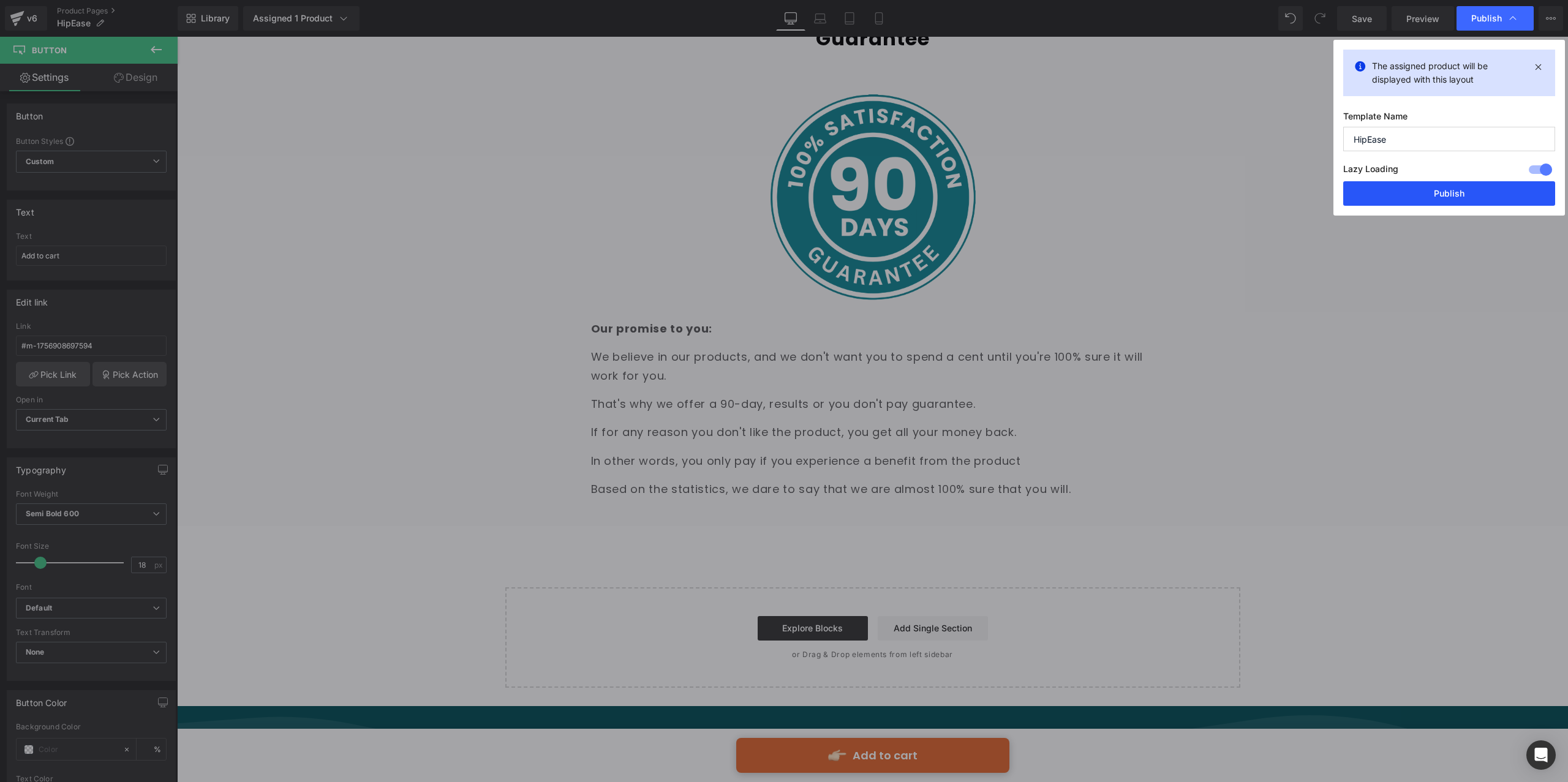
click at [1464, 198] on button "Publish" at bounding box center [1449, 194] width 212 height 24
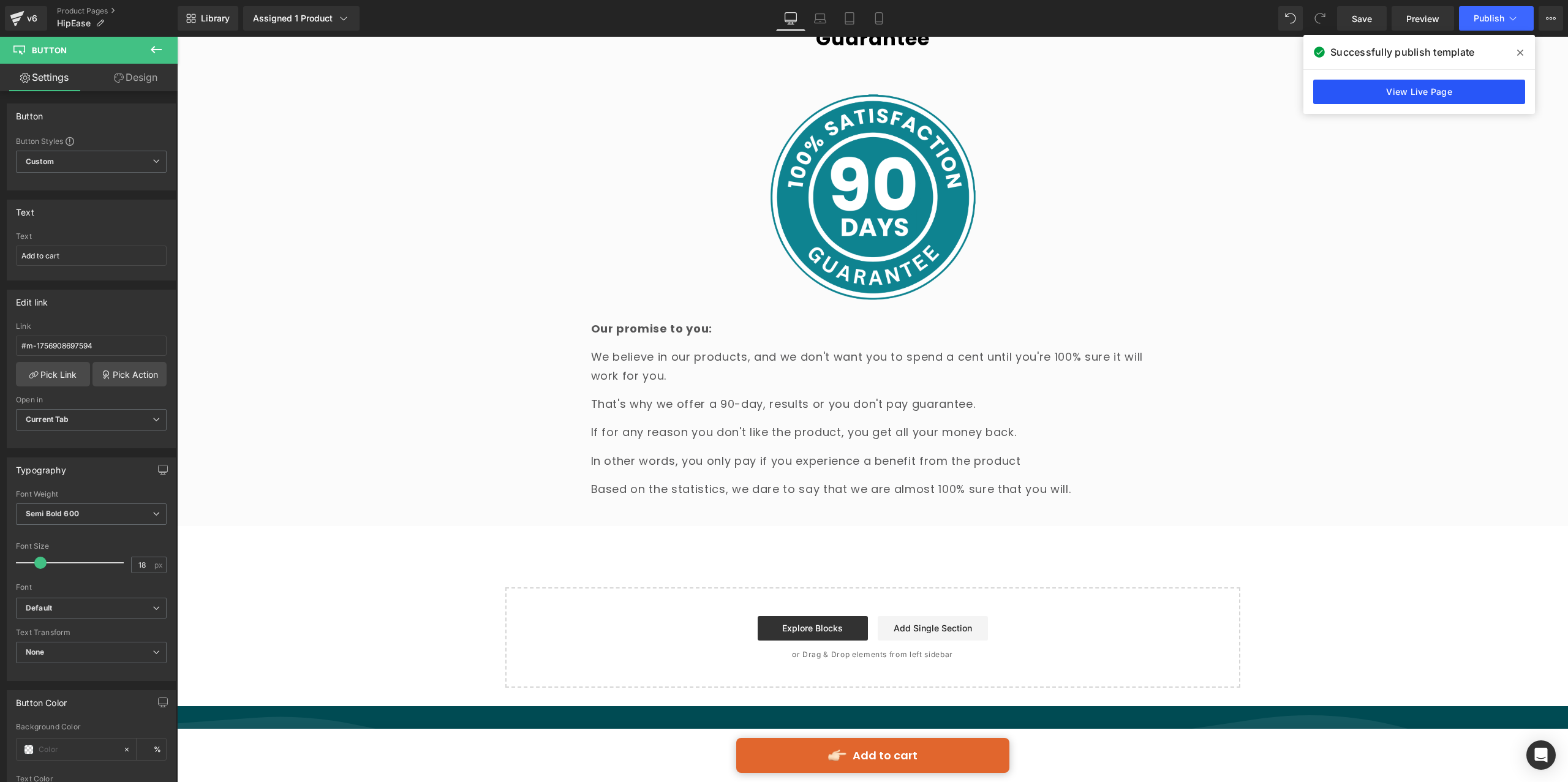
click at [1382, 90] on link "View Live Page" at bounding box center [1419, 92] width 212 height 24
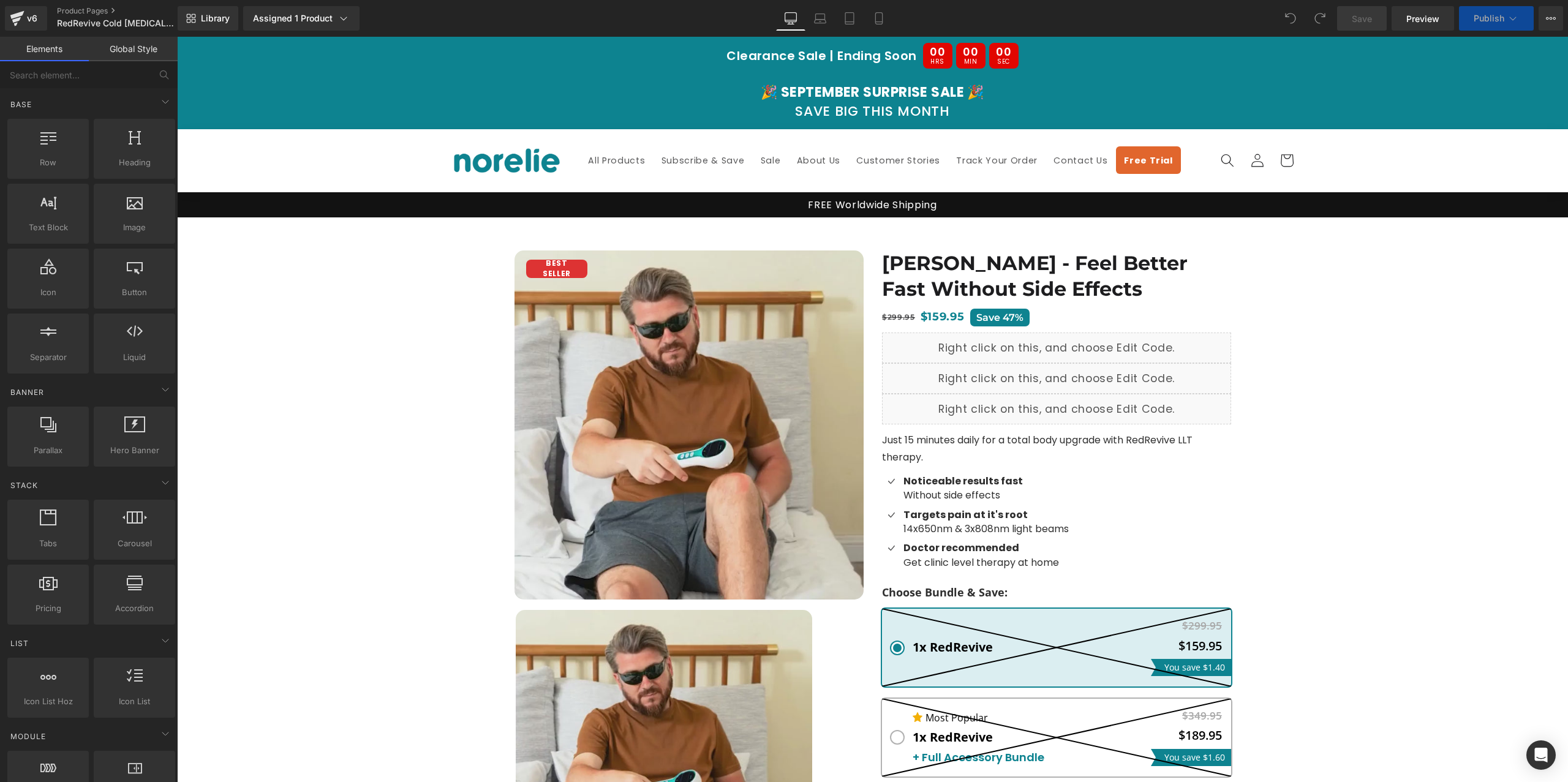
scroll to position [452, 0]
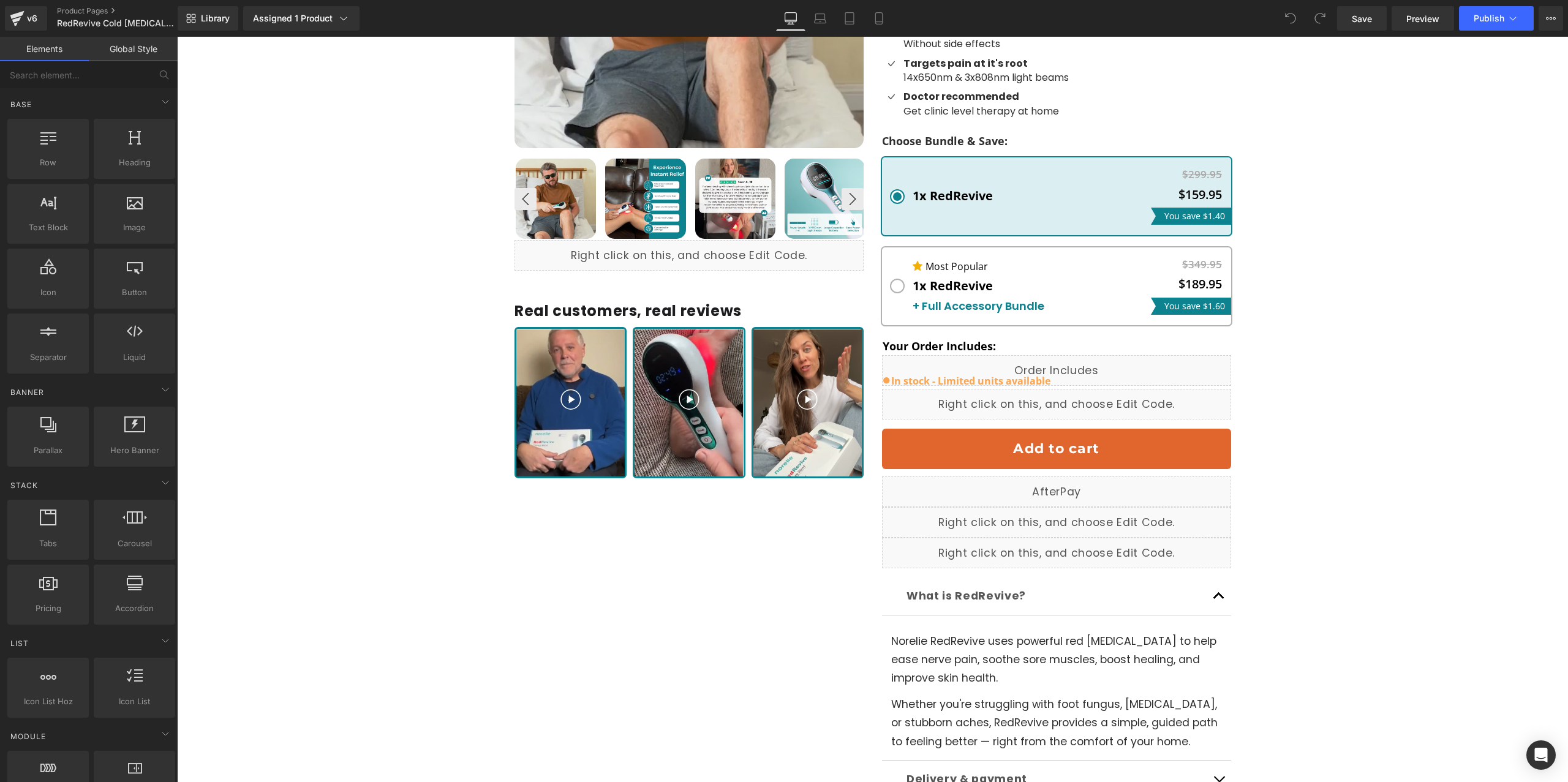
click at [1114, 451] on button "Add to cart" at bounding box center [1057, 449] width 349 height 41
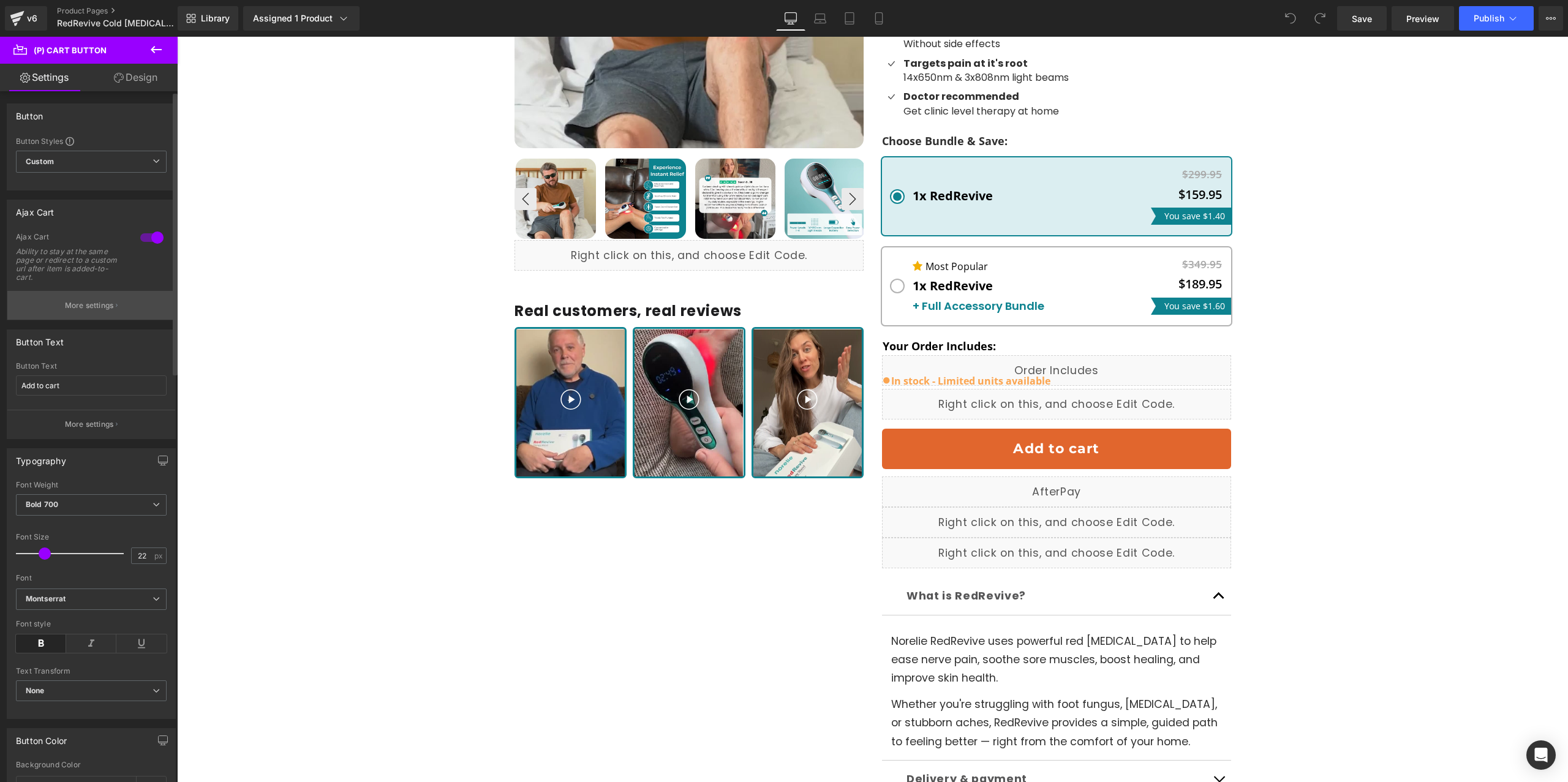
click at [119, 298] on button "More settings" at bounding box center [91, 305] width 168 height 29
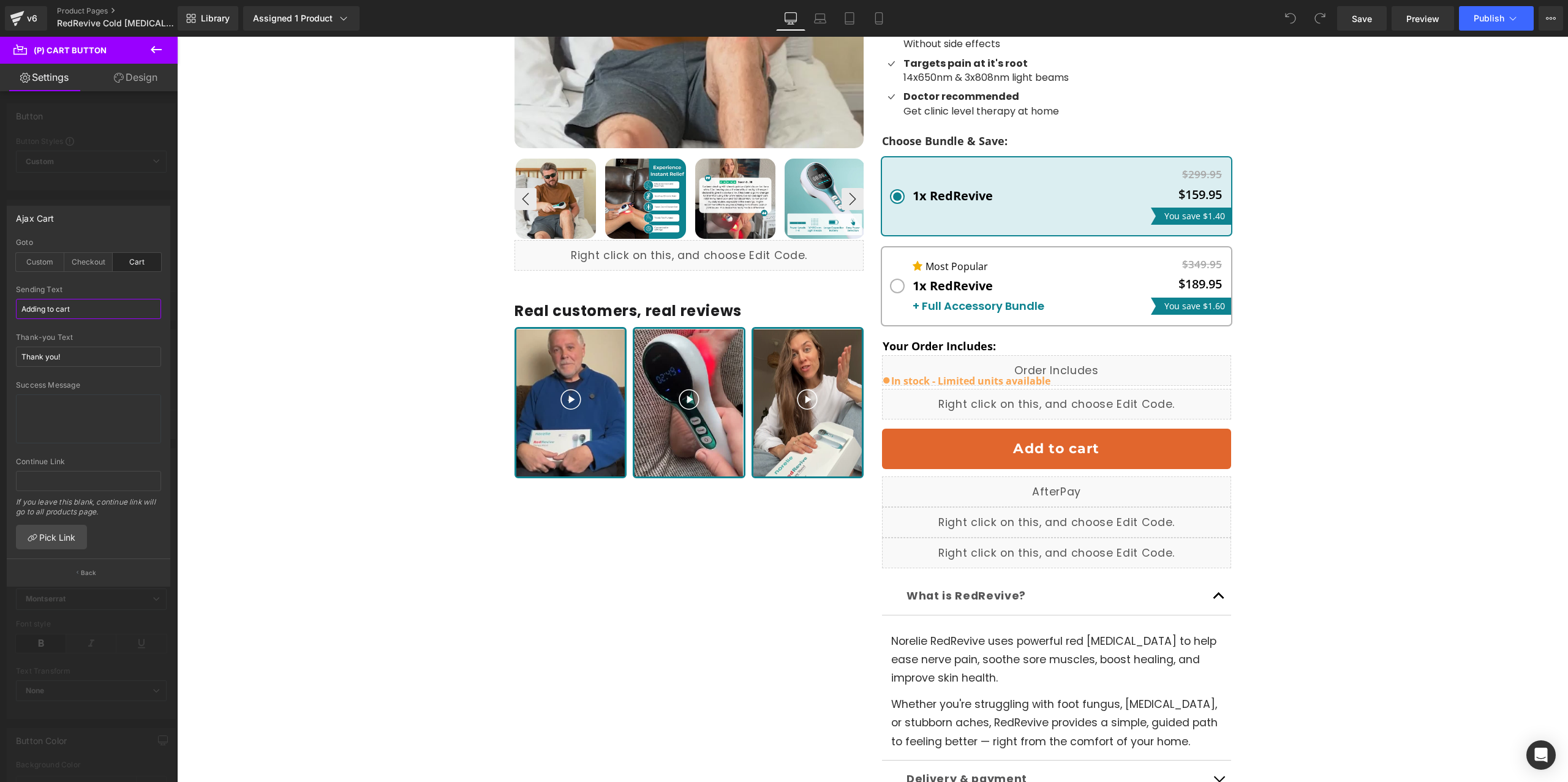
click at [119, 307] on input "Adding to cart" at bounding box center [89, 309] width 145 height 20
click at [97, 358] on input "Thank you!" at bounding box center [89, 357] width 145 height 20
